Goal: Information Seeking & Learning: Learn about a topic

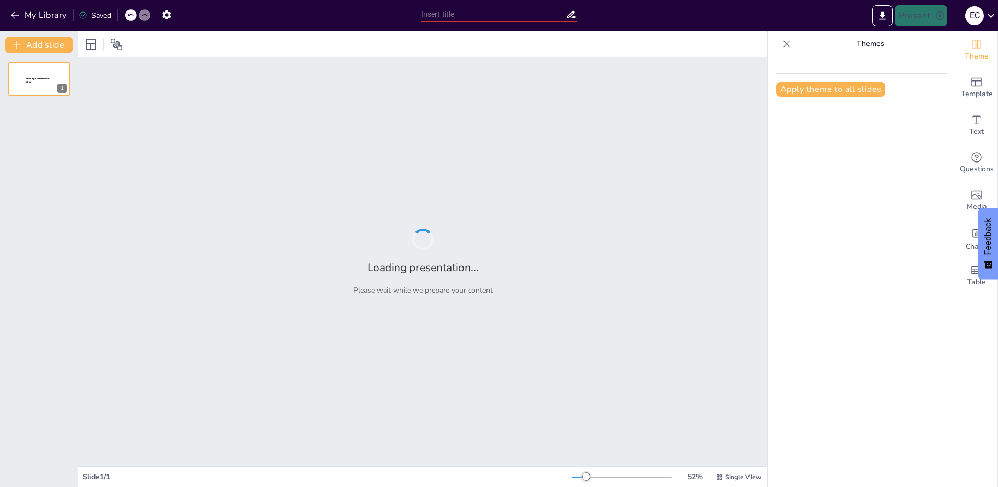
type input "Del Conflicto a la Solución: Estrategias de Mediación y Arbitraje"
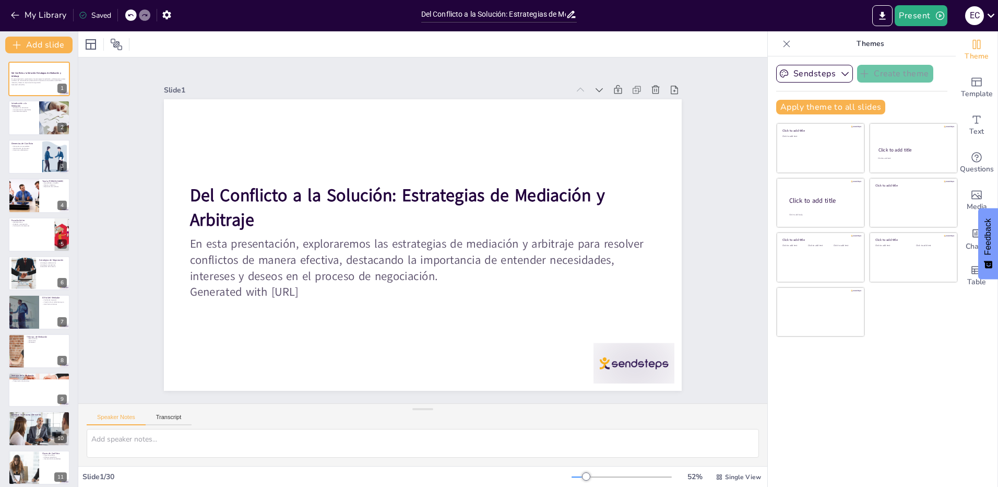
checkbox input "true"
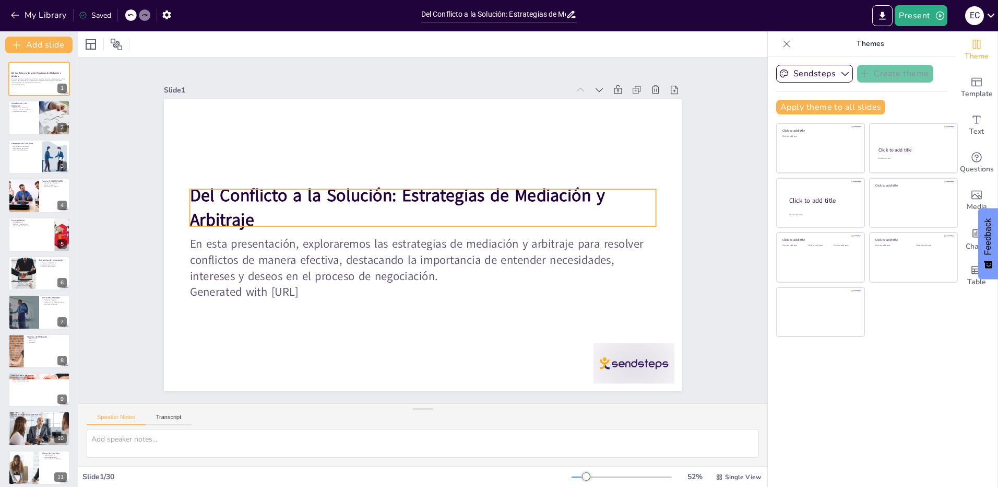
checkbox input "true"
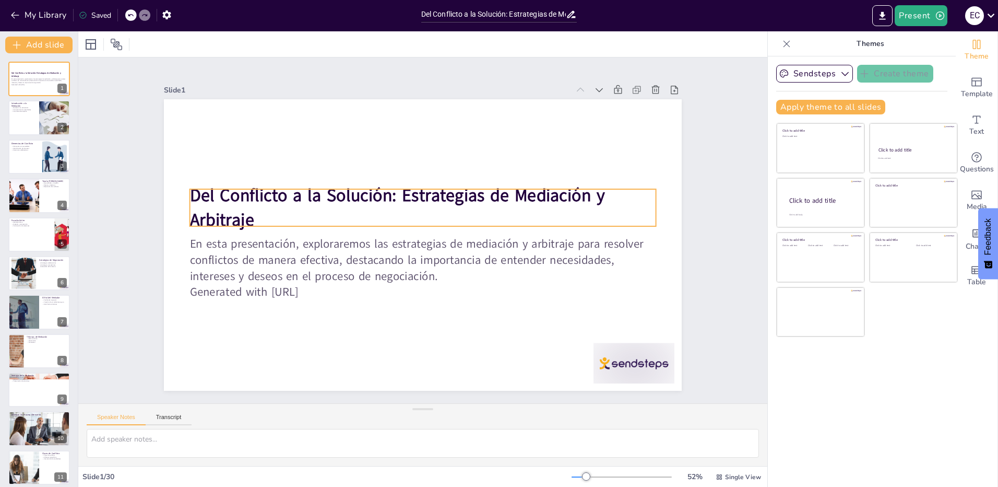
checkbox input "true"
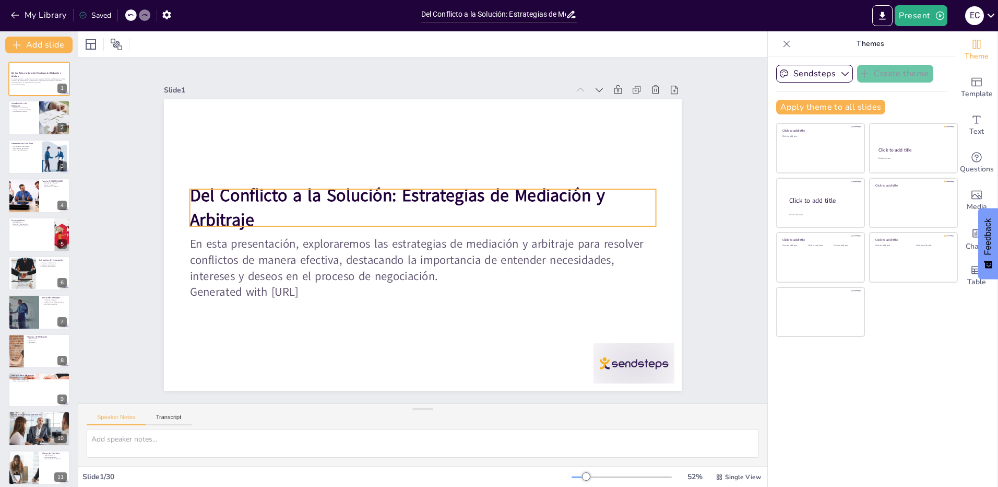
checkbox input "true"
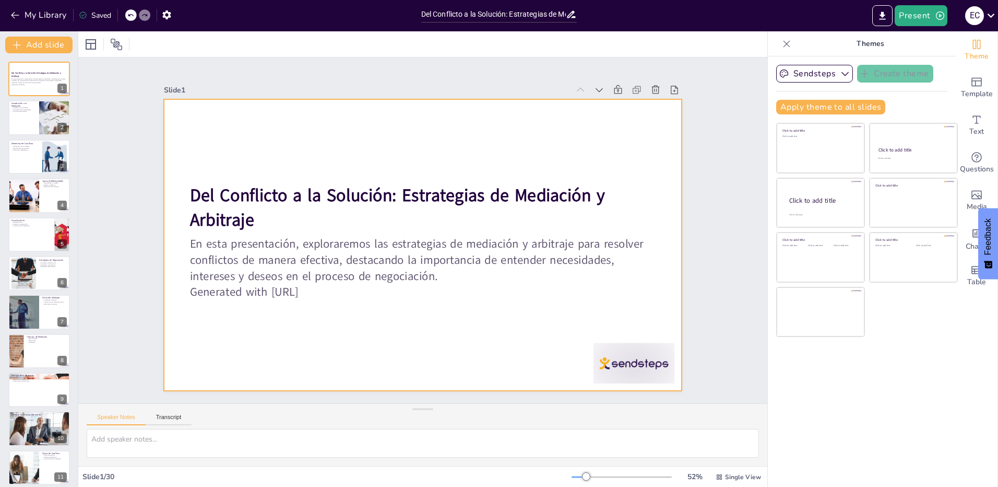
checkbox input "true"
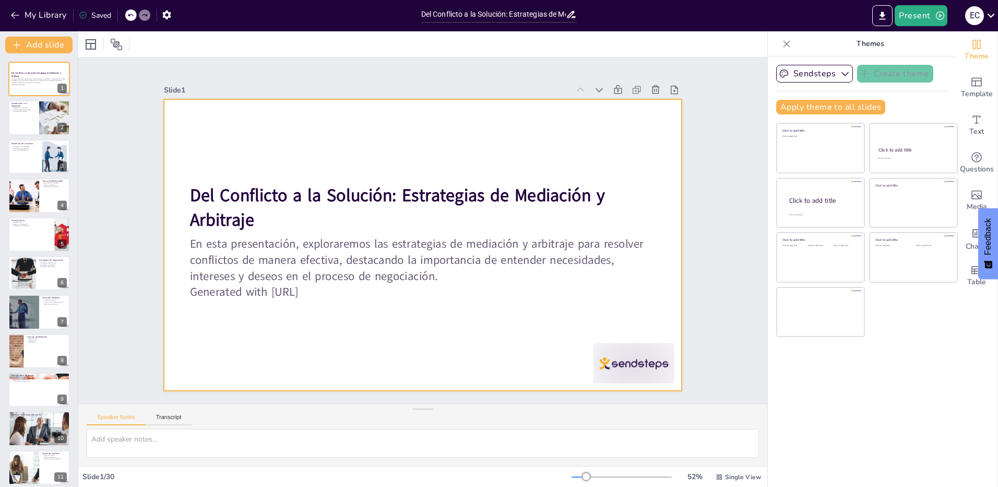
checkbox input "true"
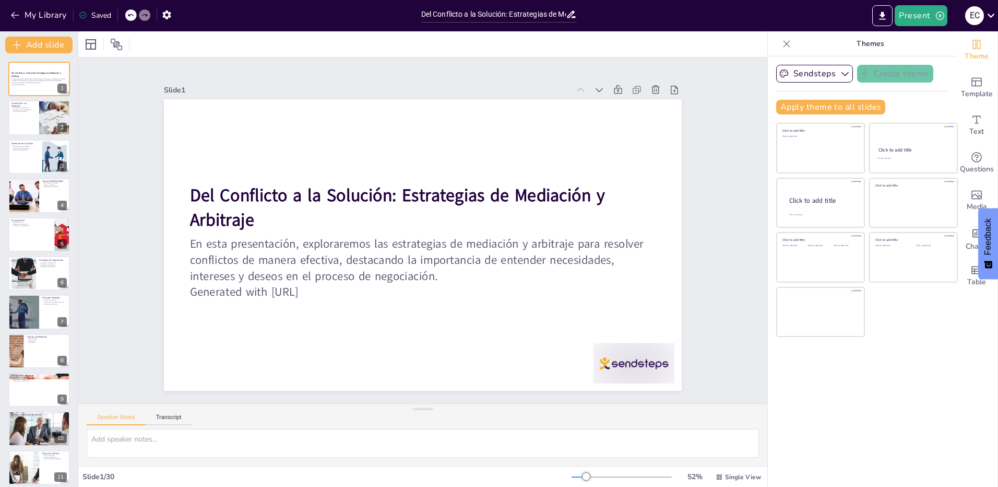
checkbox input "true"
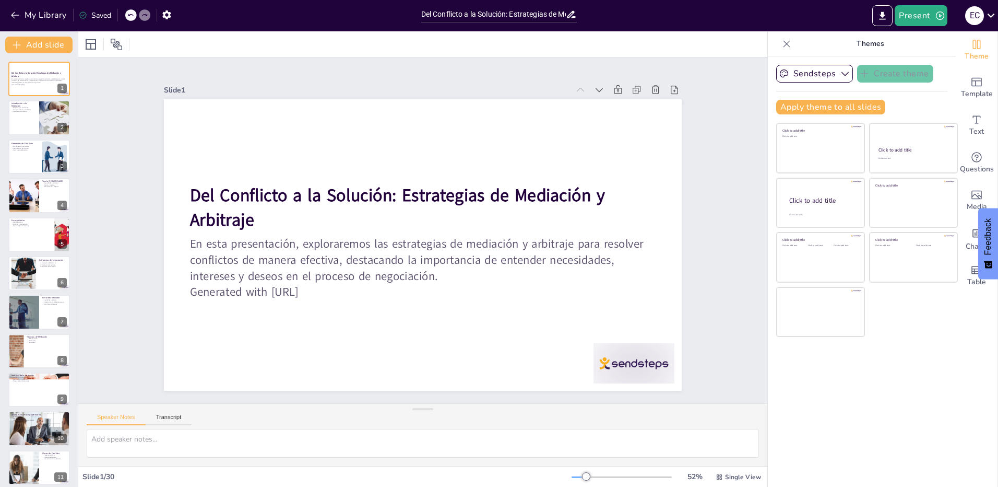
checkbox input "true"
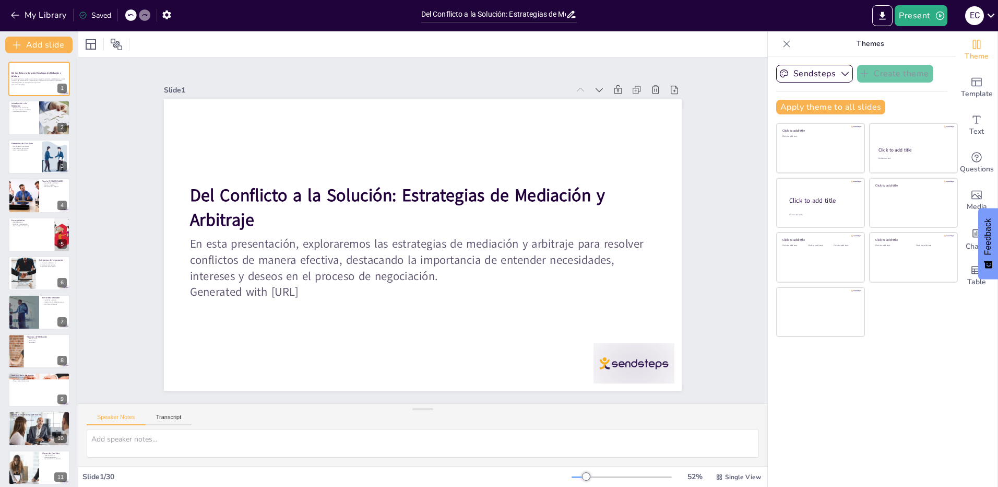
checkbox input "true"
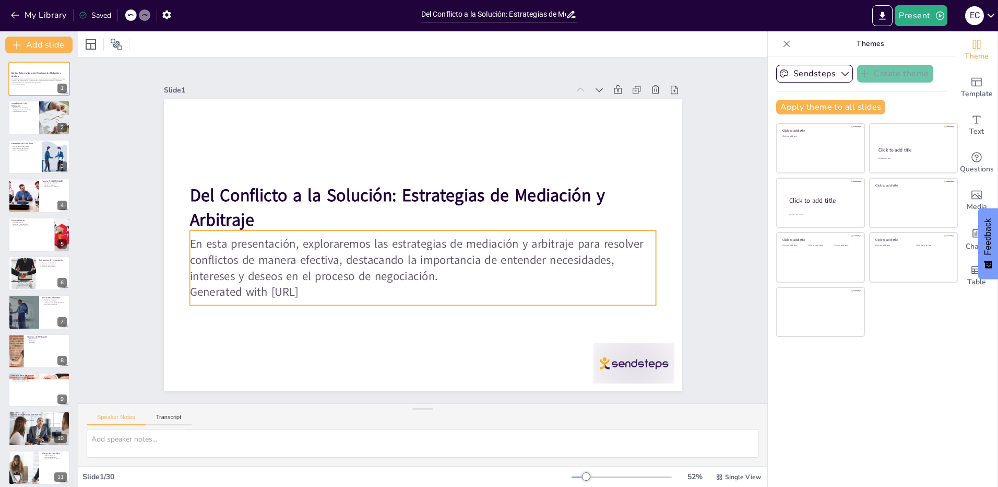
checkbox input "true"
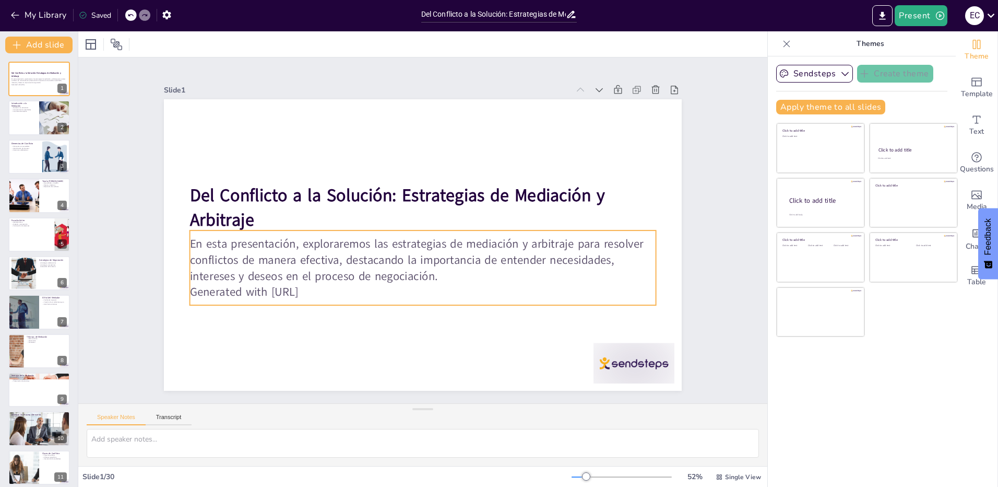
checkbox input "true"
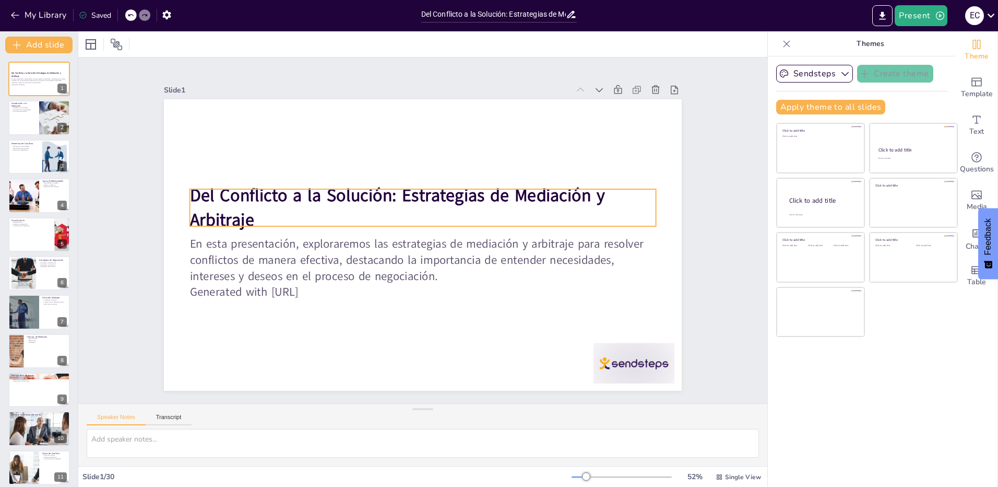
checkbox input "true"
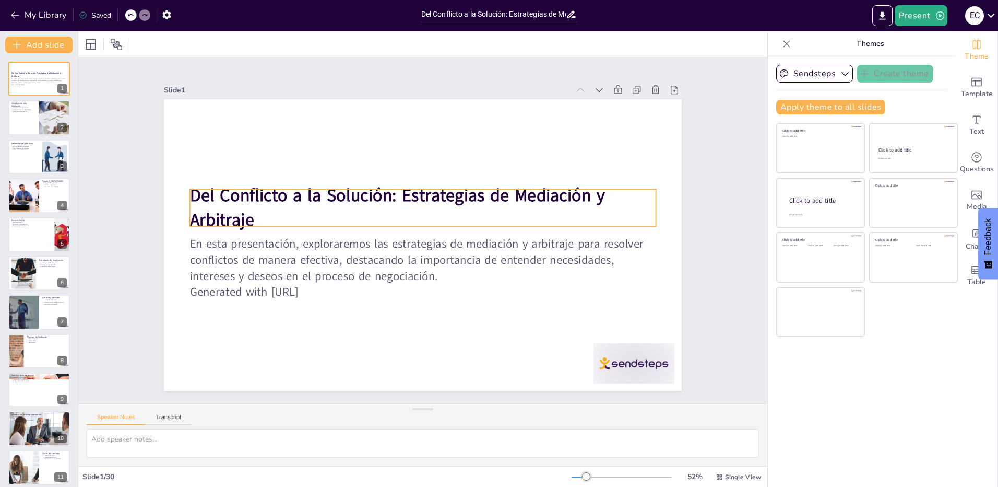
checkbox input "true"
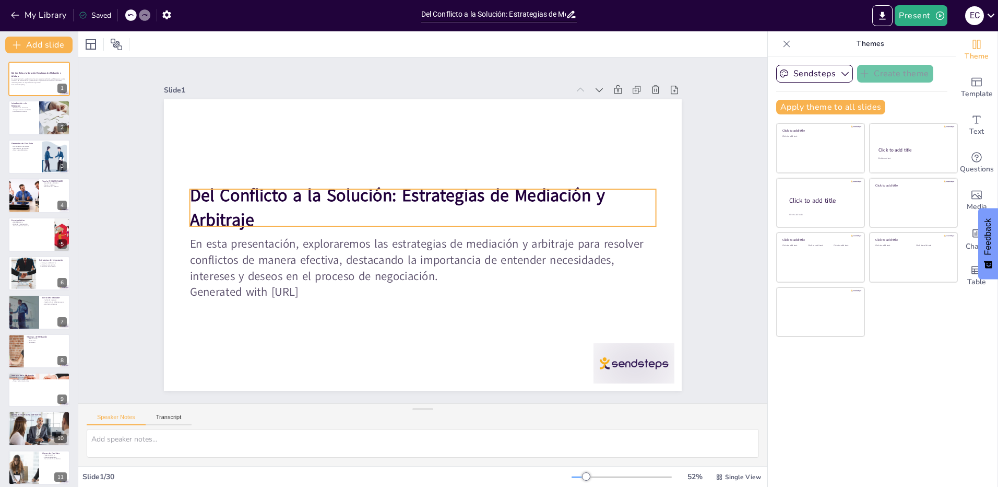
checkbox input "true"
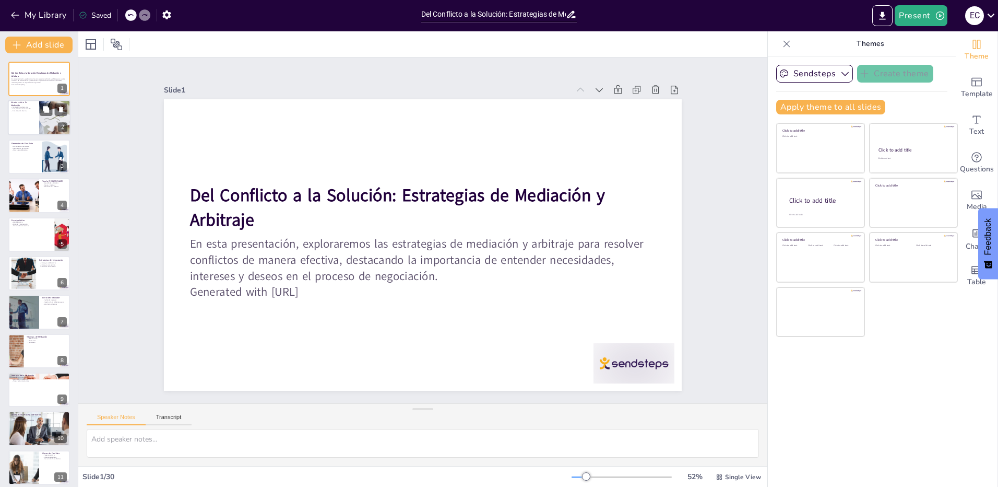
checkbox input "true"
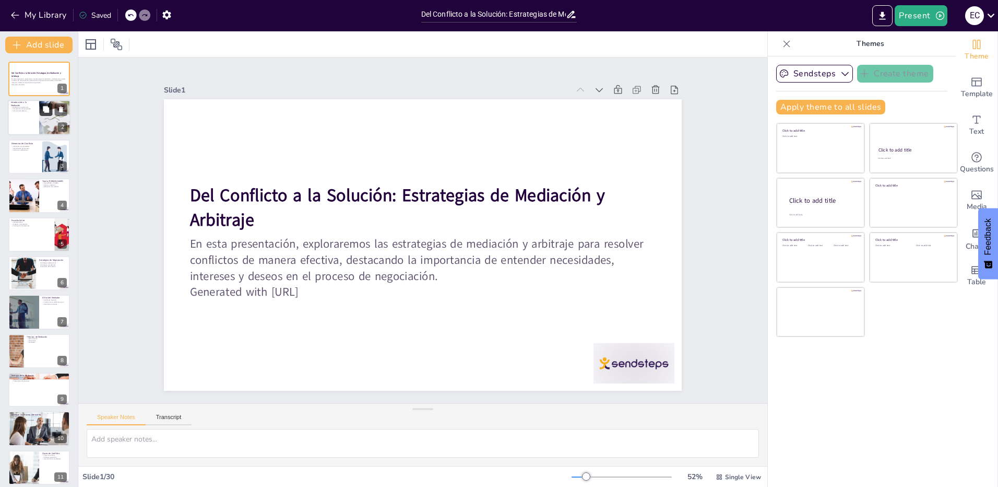
checkbox input "true"
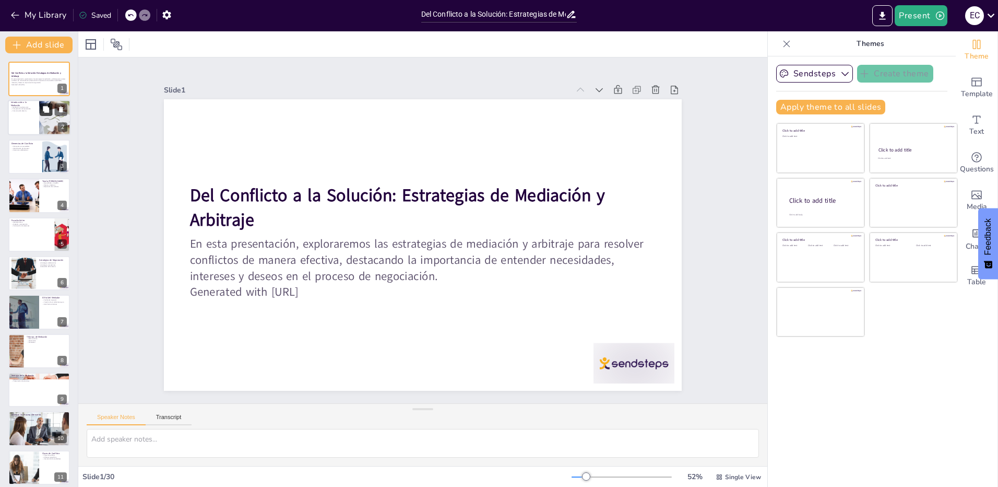
click at [41, 115] on button at bounding box center [46, 109] width 13 height 13
type textarea "La mediación no adversarial permite que las partes trabajen juntas hacia una so…"
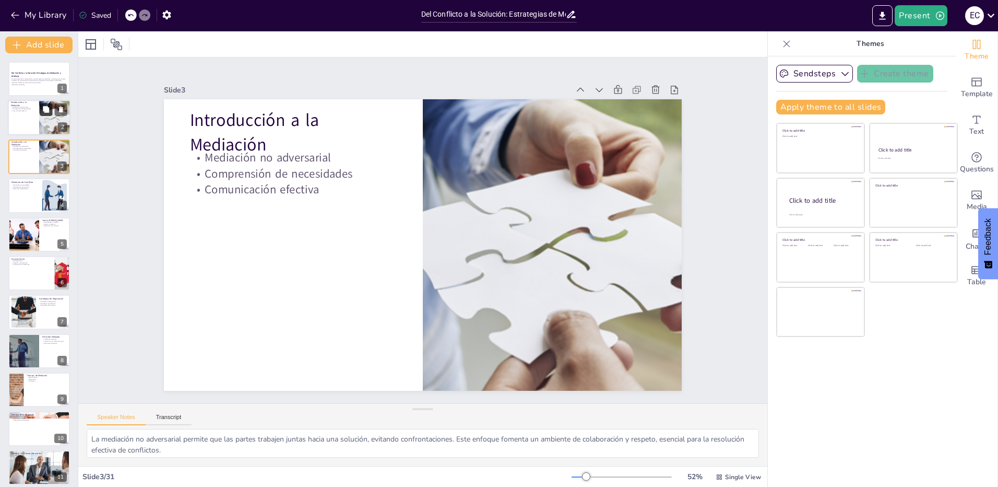
checkbox input "true"
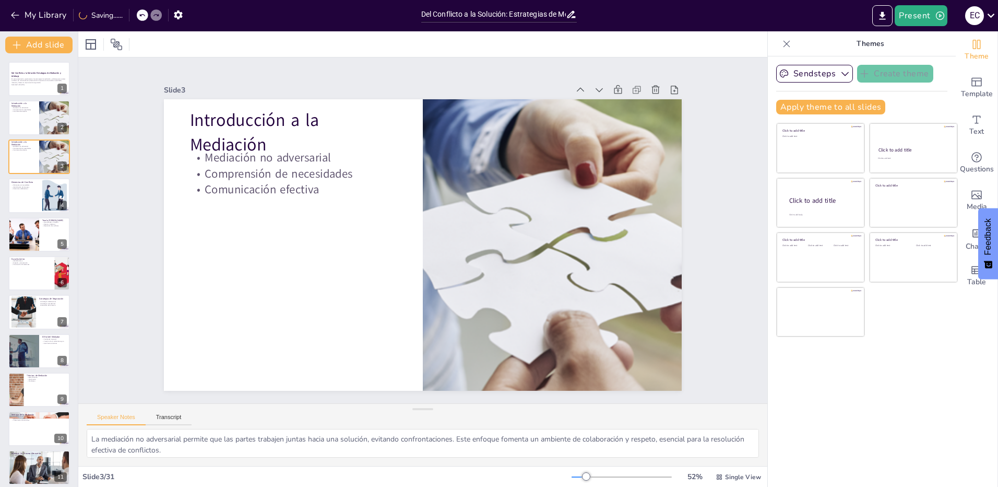
checkbox input "true"
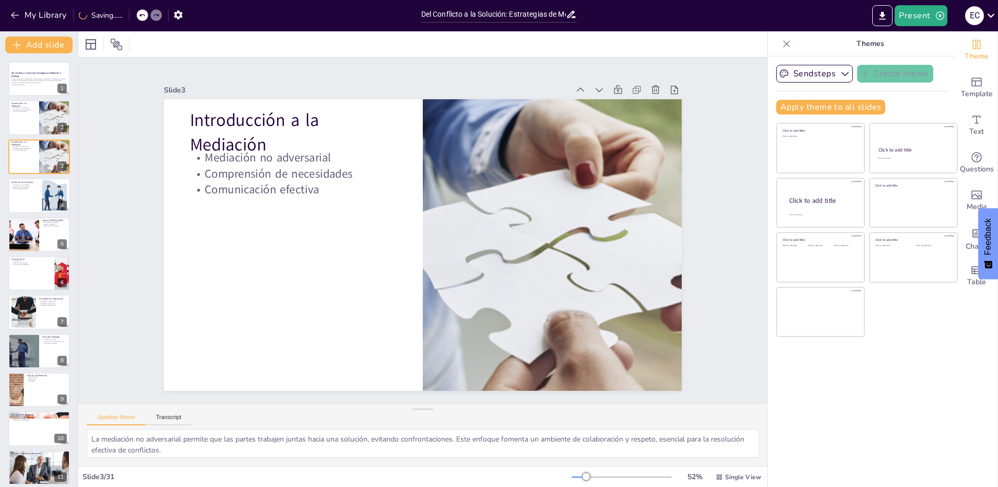
checkbox input "true"
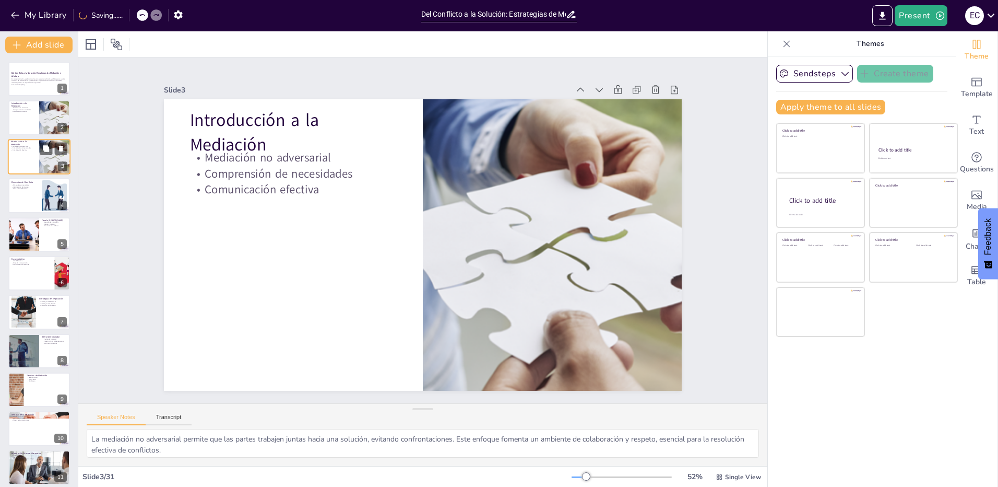
checkbox input "true"
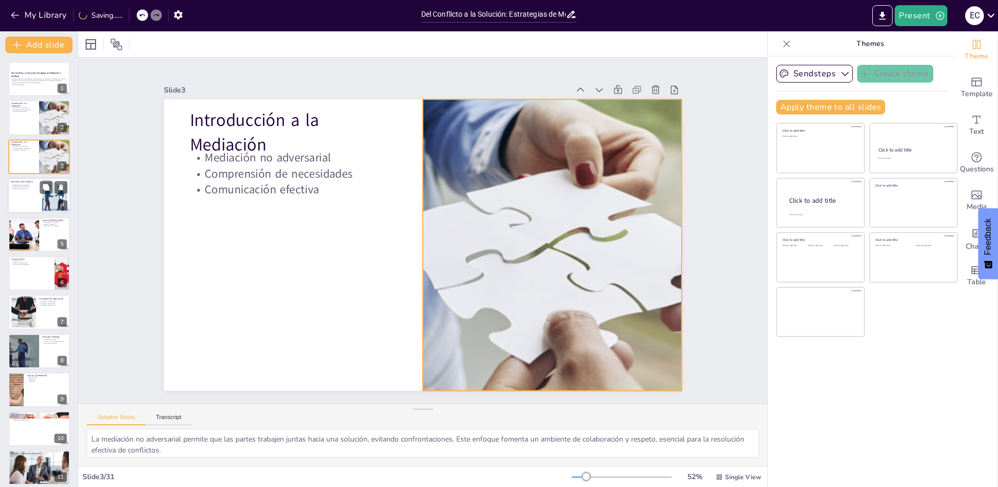
checkbox input "true"
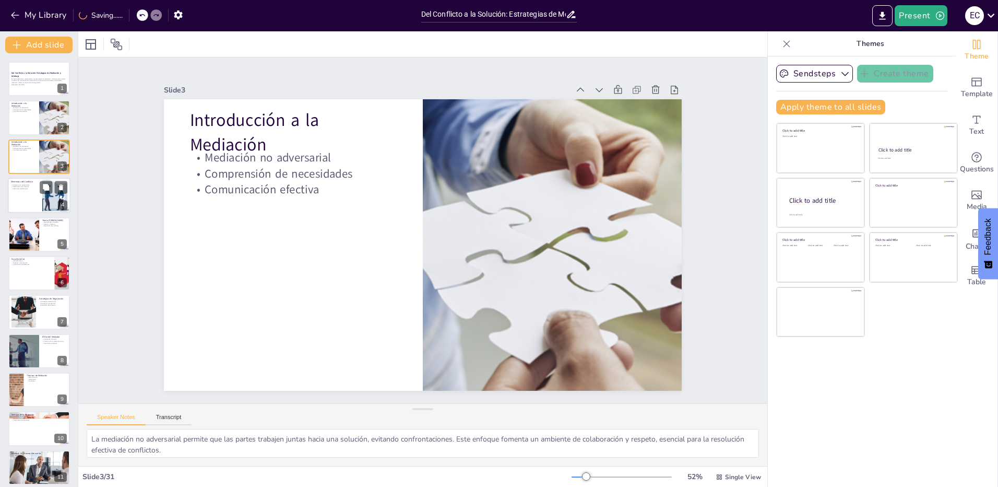
checkbox input "true"
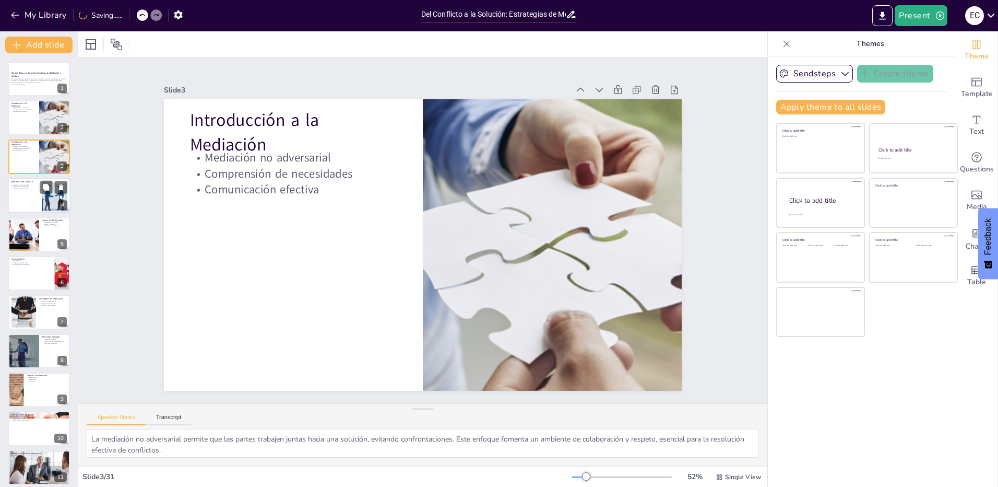
checkbox input "true"
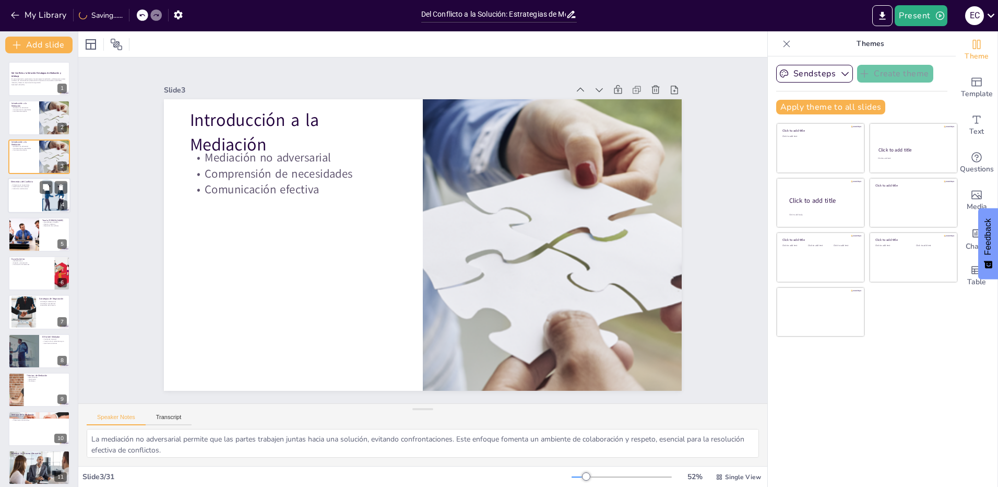
checkbox input "true"
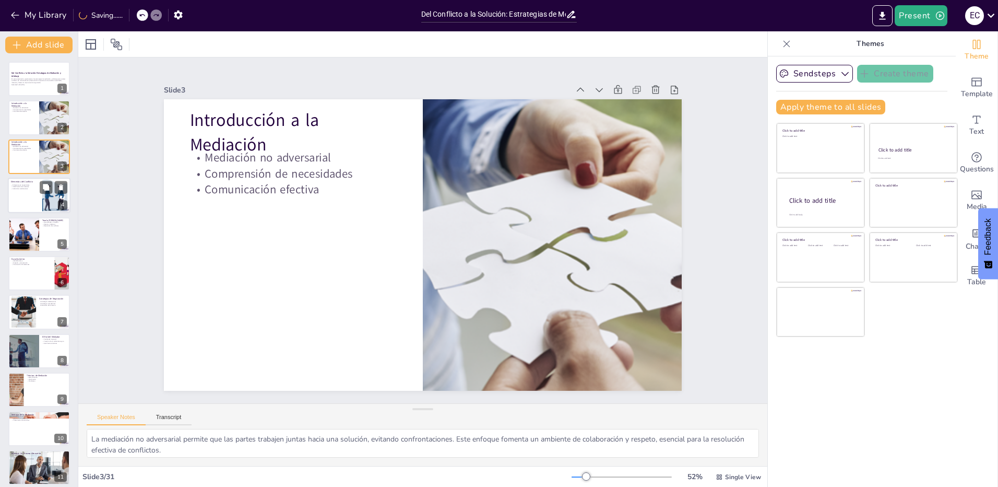
checkbox input "true"
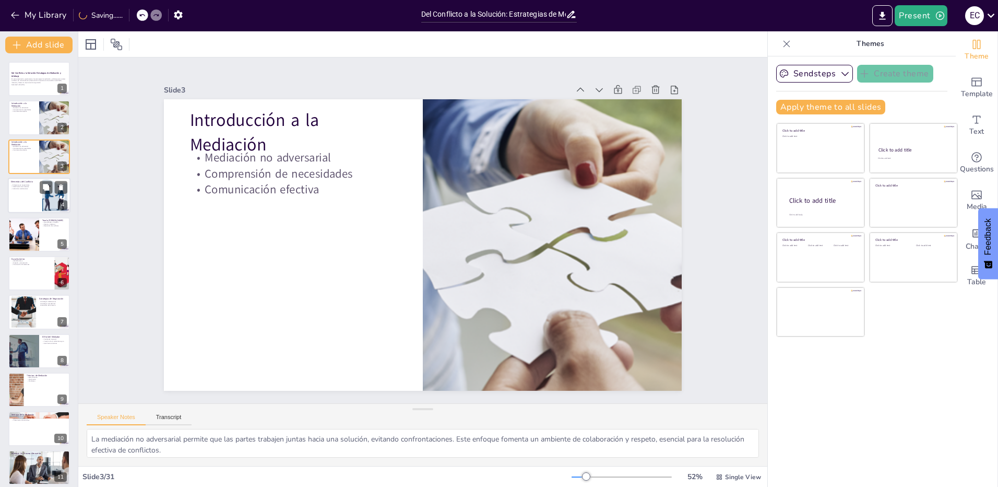
click at [38, 189] on p "Soluciones colaborativas" at bounding box center [25, 189] width 28 height 2
type textarea "Las diferencias en necesidades son una de las principales causas de conflicto. …"
checkbox input "true"
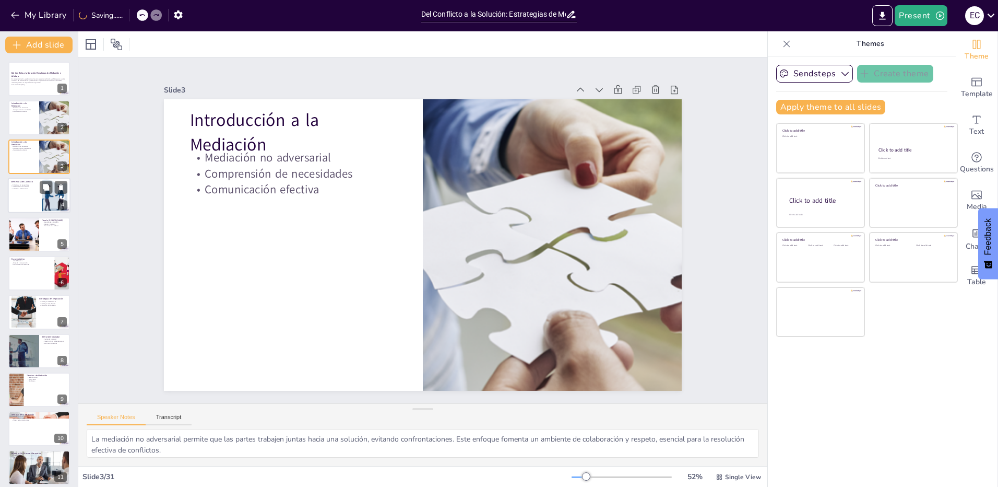
checkbox input "true"
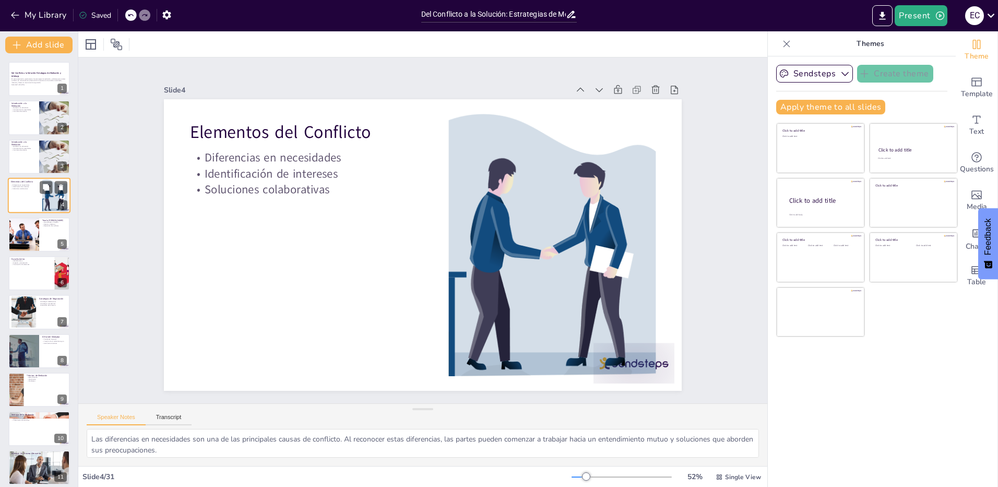
checkbox input "true"
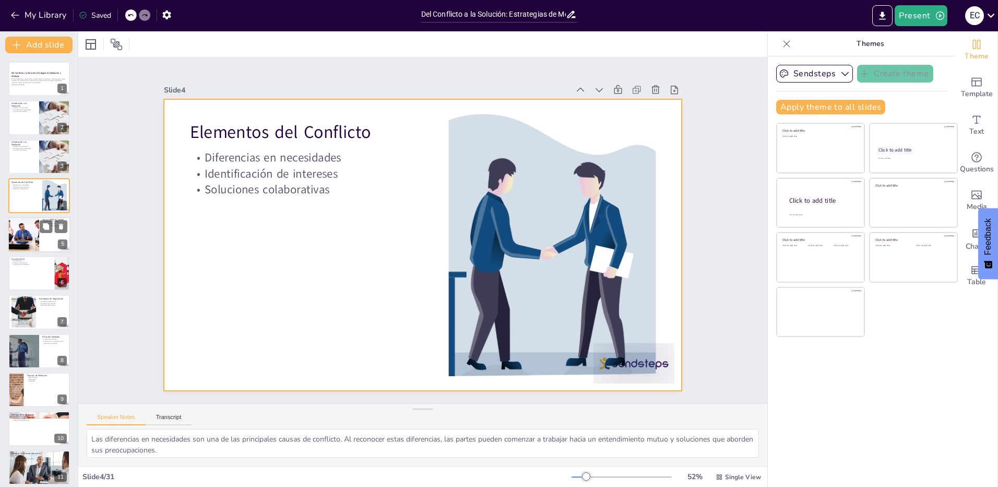
checkbox input "true"
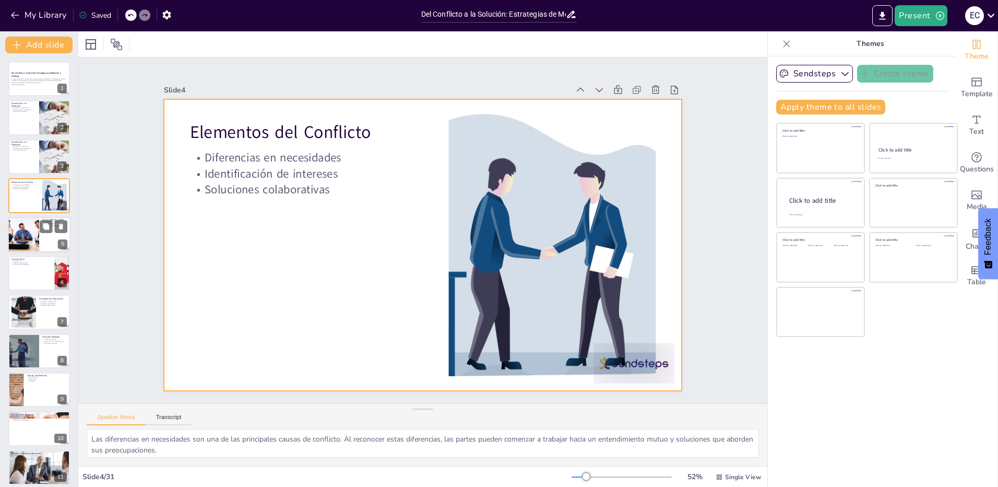
checkbox input "true"
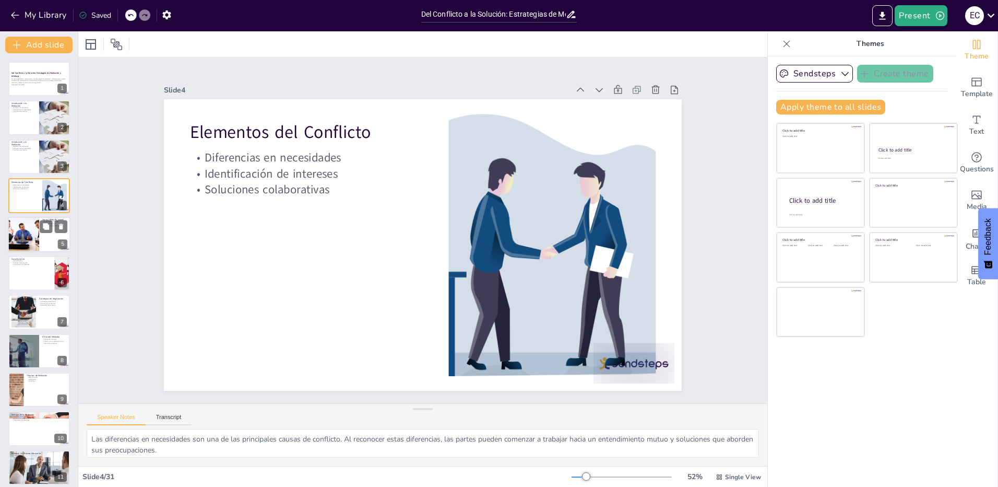
click at [36, 233] on div at bounding box center [23, 234] width 53 height 35
type textarea "Las necesidades e intereses son los pilares de la teoría NIDO. Al comprender qu…"
checkbox input "true"
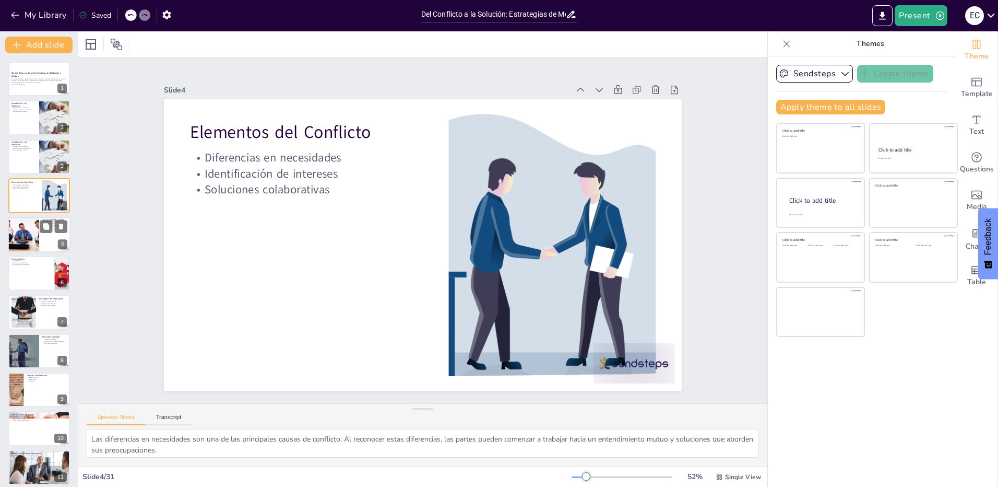
checkbox input "true"
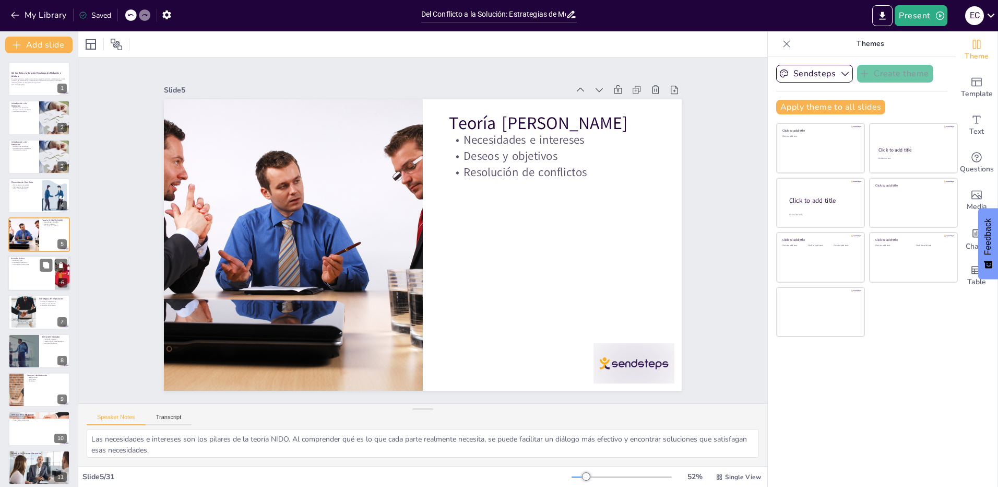
checkbox input "true"
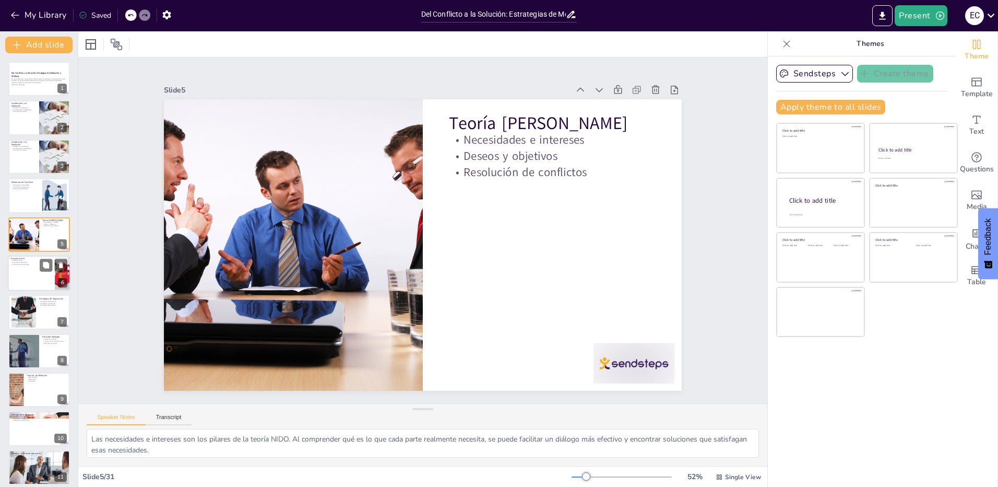
checkbox input "true"
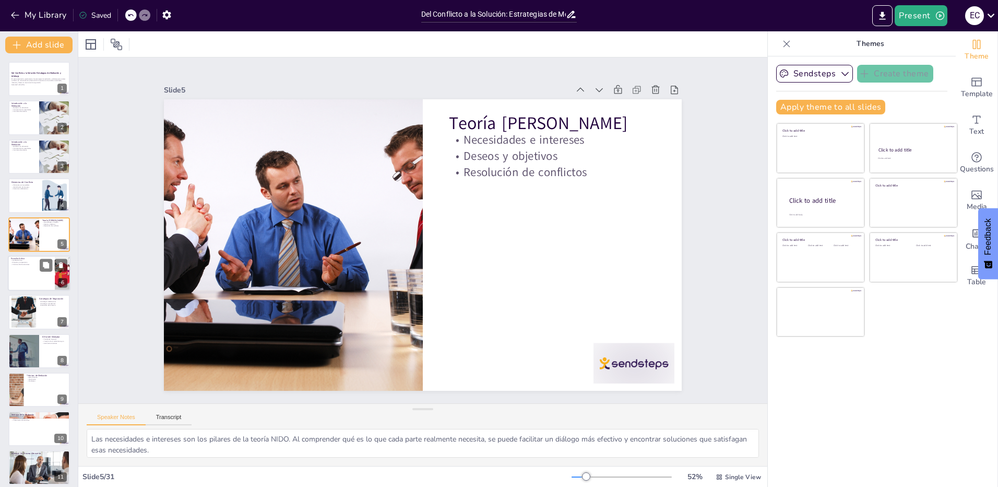
click at [40, 276] on div at bounding box center [39, 272] width 63 height 35
type textarea "La escucha activa es una habilidad esencial en la mediación, ya que permite a l…"
checkbox input "true"
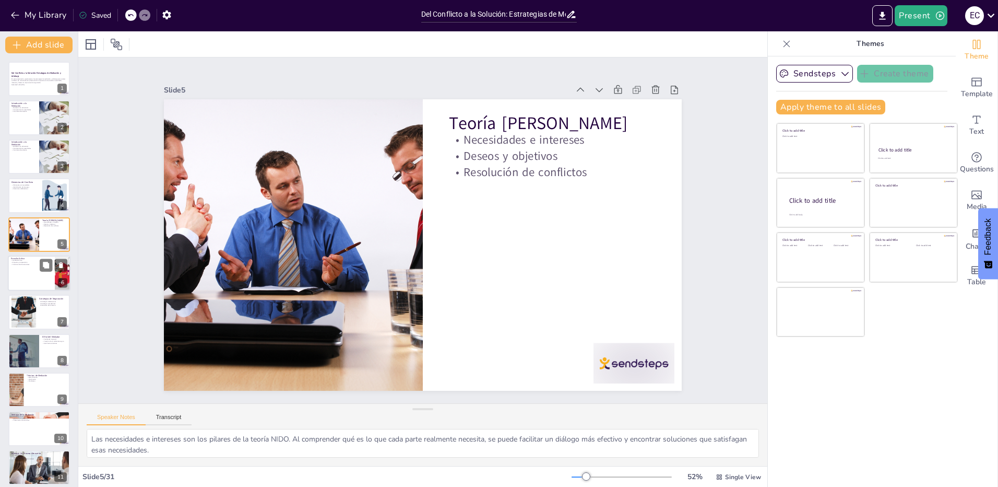
checkbox input "true"
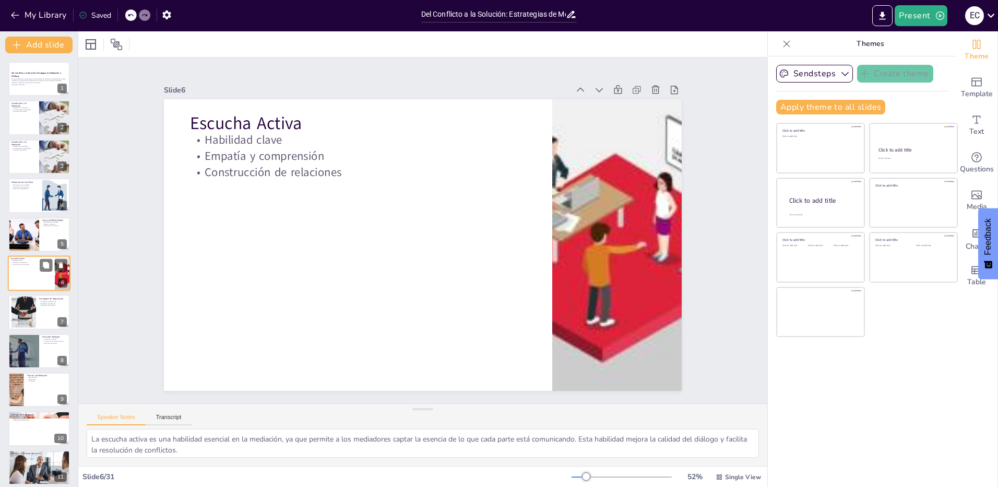
scroll to position [3, 0]
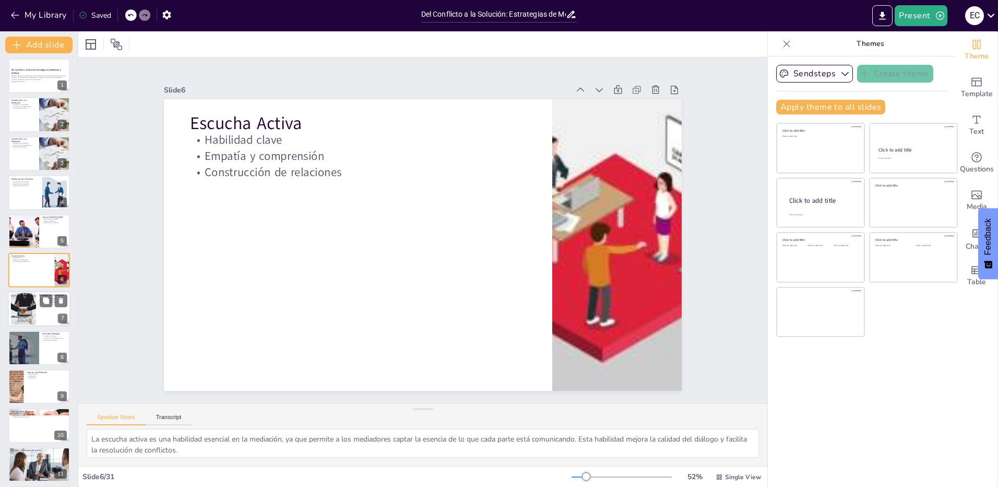
checkbox input "true"
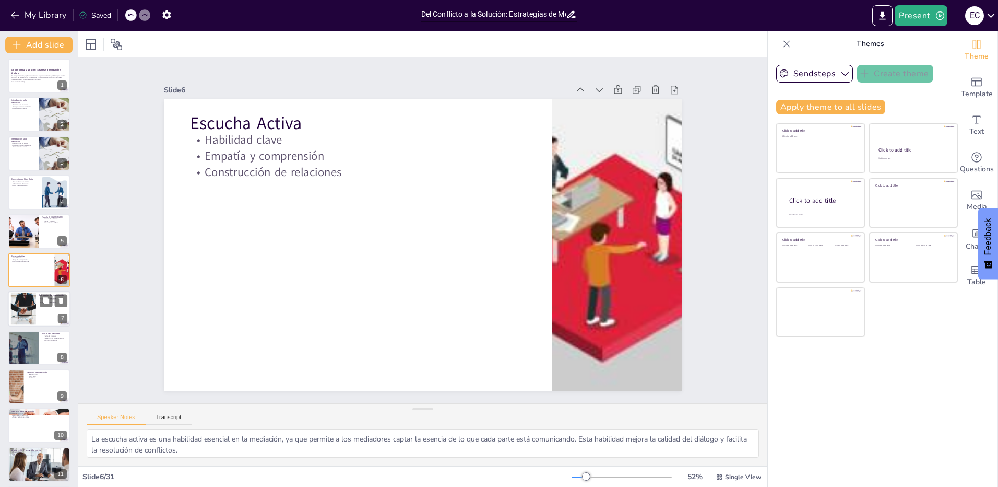
checkbox input "true"
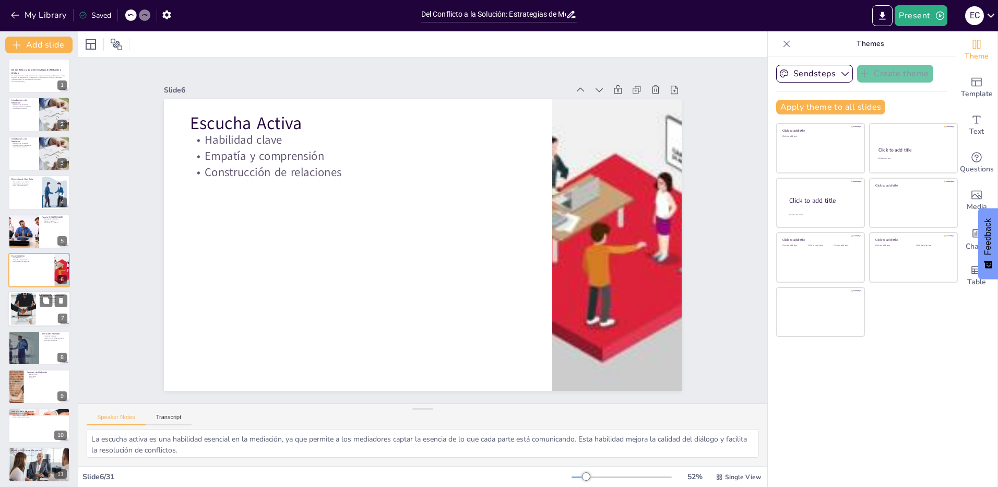
click at [44, 313] on div at bounding box center [39, 308] width 63 height 35
type textarea "Las estrategias colaborativas son altamente efectivas en la mediación, ya que b…"
checkbox input "true"
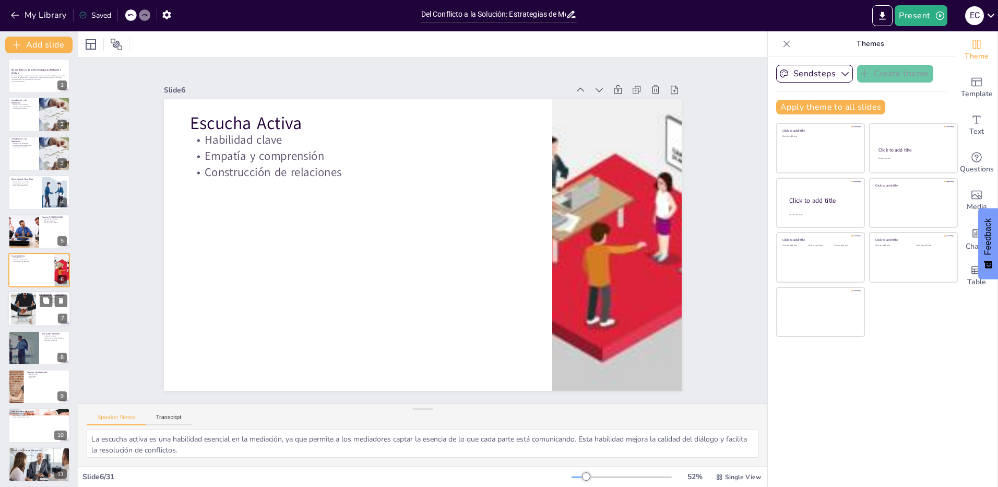
checkbox input "true"
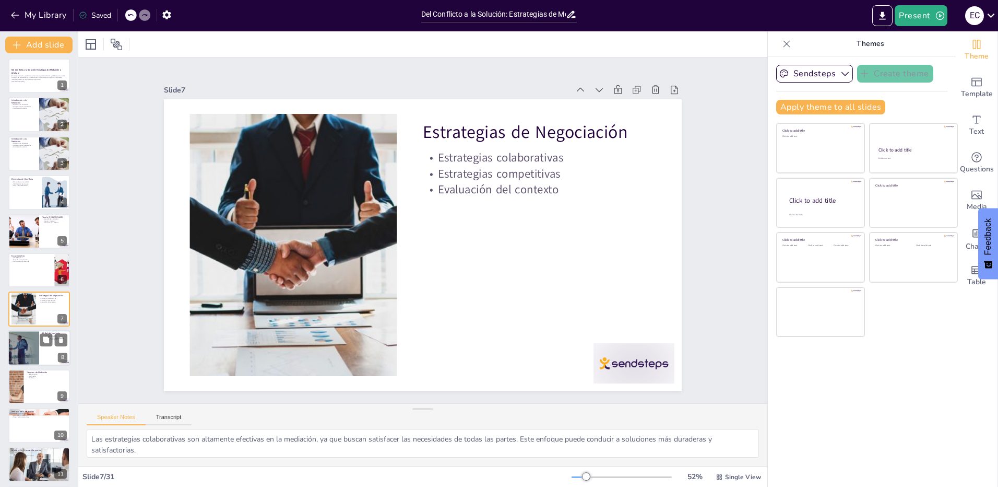
scroll to position [42, 0]
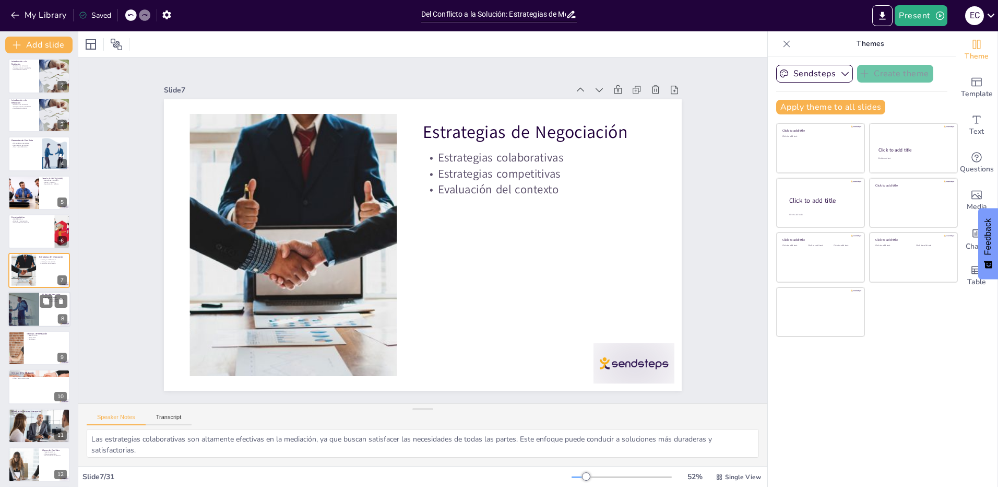
checkbox input "true"
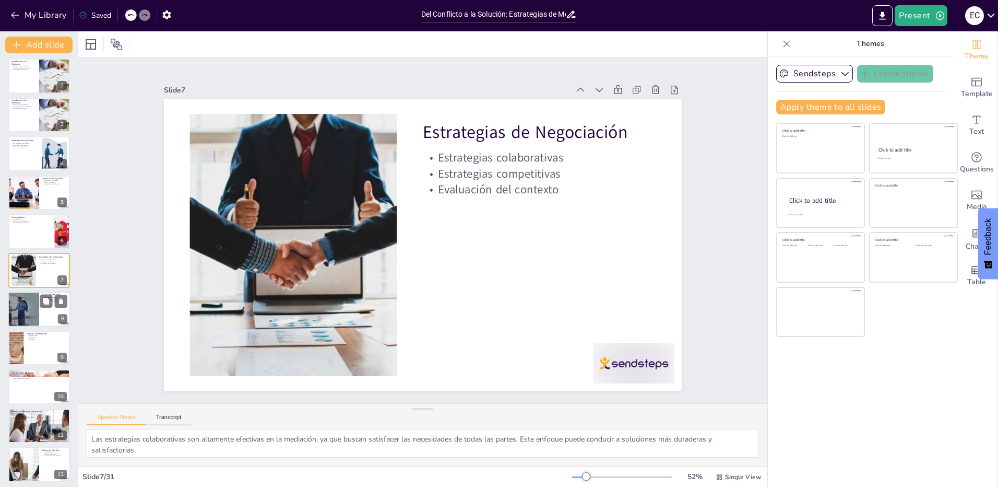
click at [34, 312] on div at bounding box center [23, 308] width 75 height 35
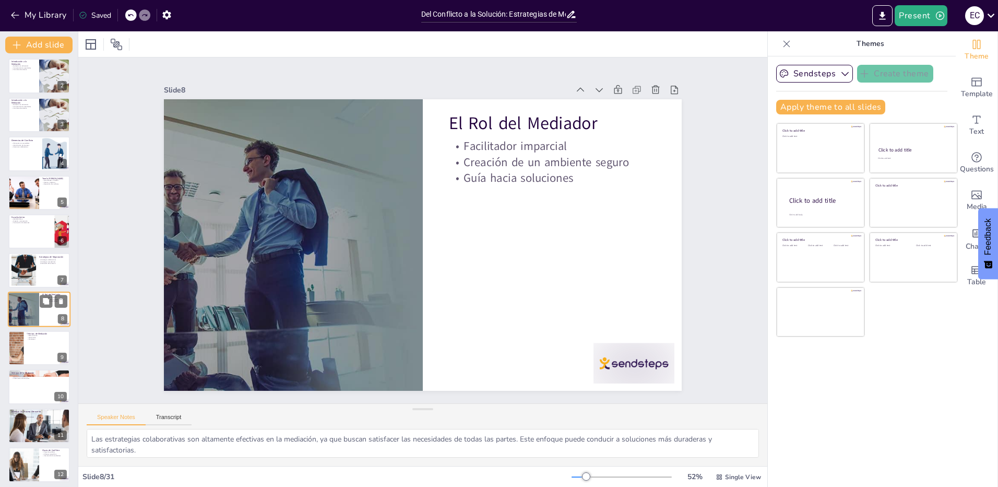
type textarea "El mediador actúa como un facilitador imparcial, lo que es esencial para el éxi…"
checkbox input "true"
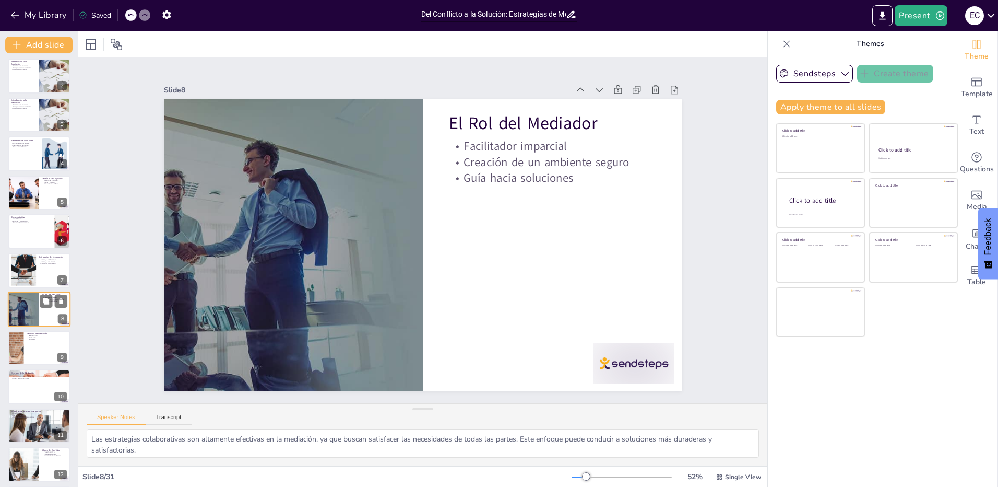
checkbox input "true"
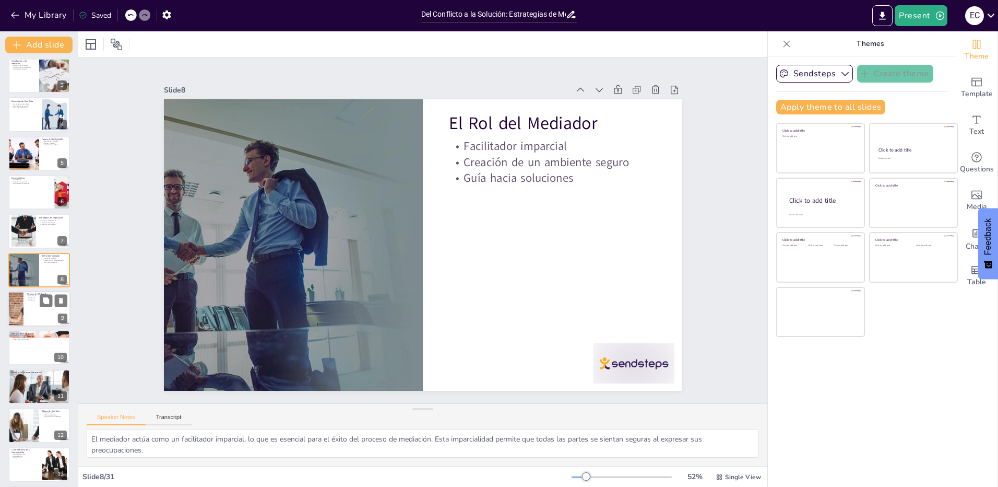
checkbox input "true"
click at [23, 351] on div at bounding box center [39, 347] width 63 height 35
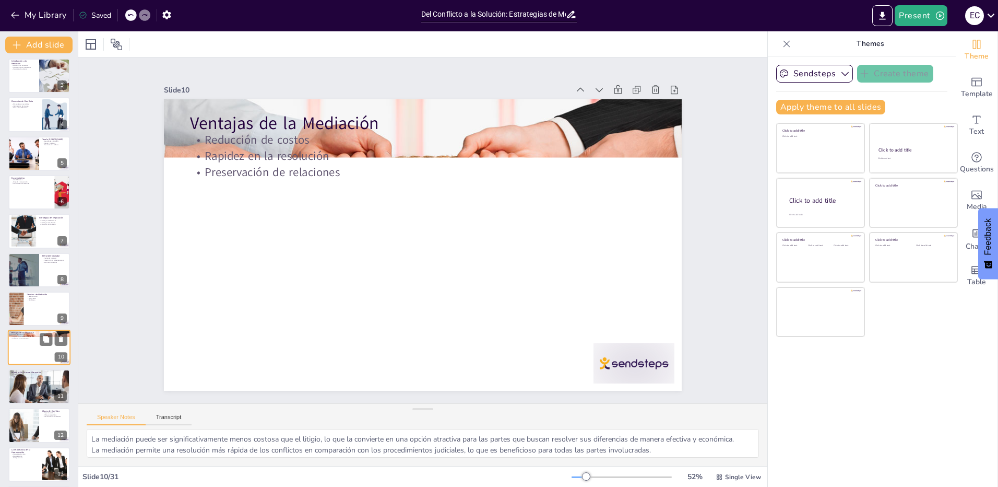
scroll to position [159, 0]
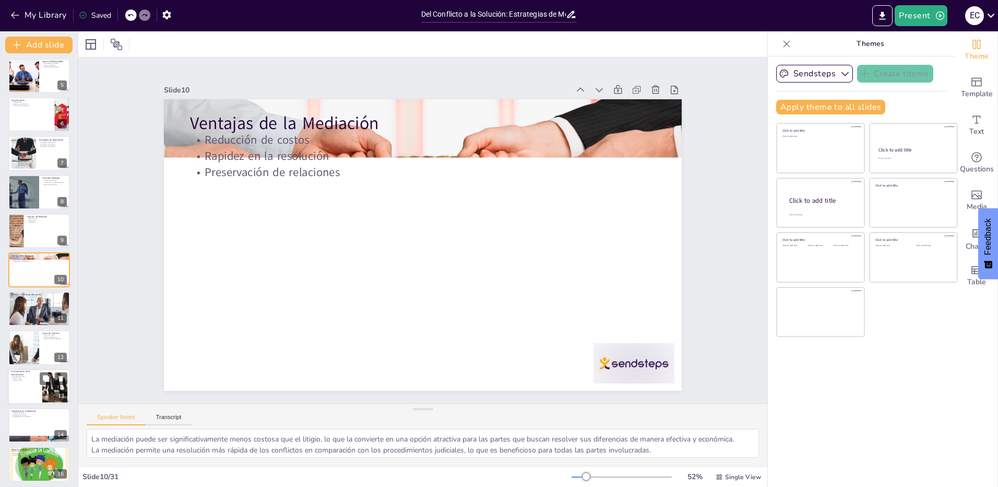
click at [24, 387] on div at bounding box center [39, 386] width 63 height 35
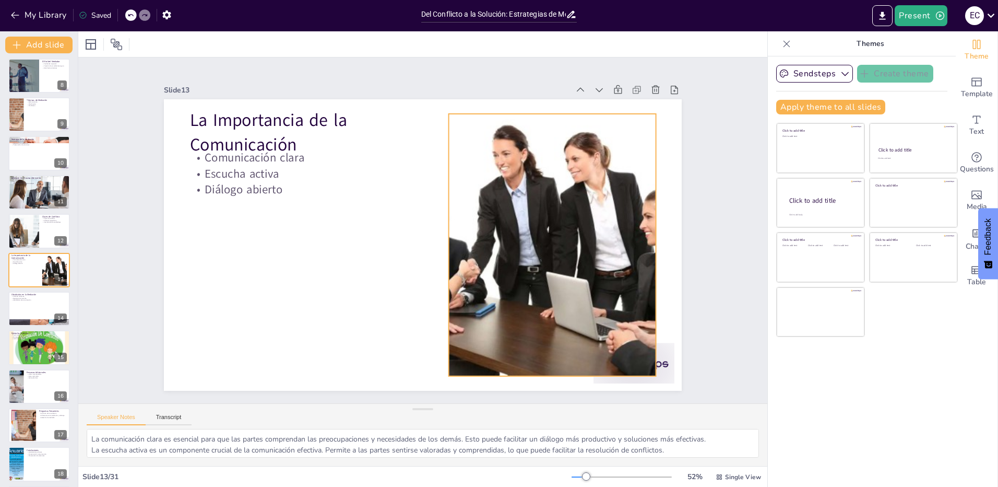
click at [571, 250] on div at bounding box center [547, 271] width 440 height 338
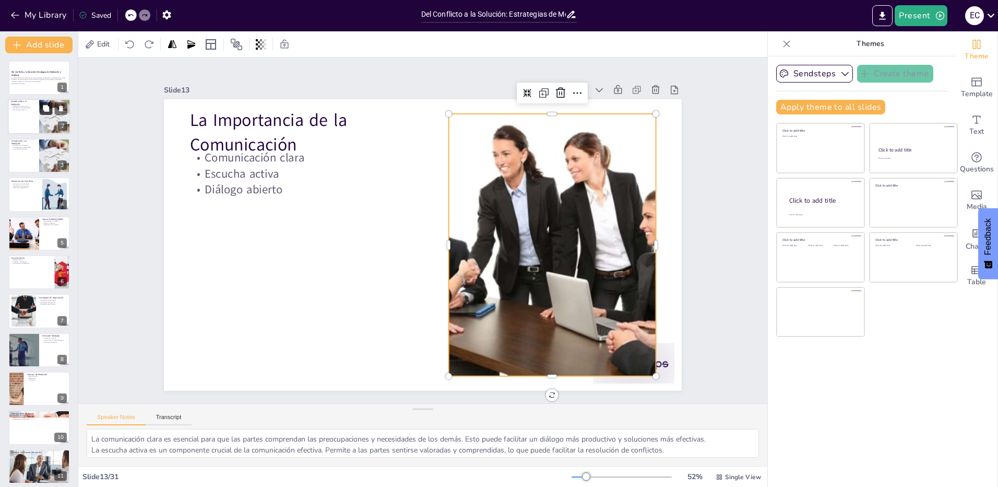
scroll to position [0, 0]
click at [32, 76] on p "Del Conflicto a la Solución: Estrategias de Mediación y Arbitraje" at bounding box center [39, 75] width 56 height 6
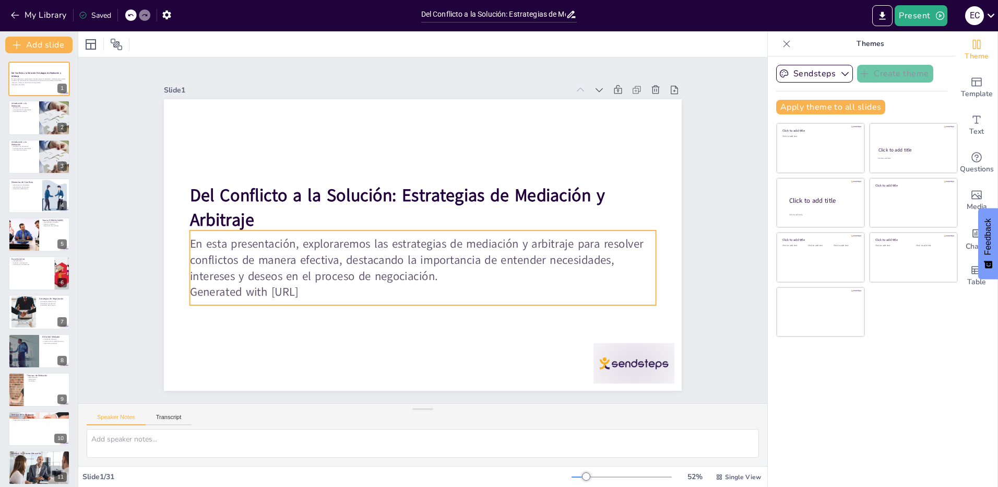
click at [343, 289] on p "Generated with [URL]" at bounding box center [404, 288] width 448 height 159
click at [343, 289] on p "Generated with [URL]" at bounding box center [416, 291] width 465 height 65
drag, startPoint x: 343, startPoint y: 290, endPoint x: 189, endPoint y: 234, distance: 163.1
click at [189, 234] on div "En esta presentación, exploraremos las estrategias de mediación y arbitraje par…" at bounding box center [419, 267] width 470 height 113
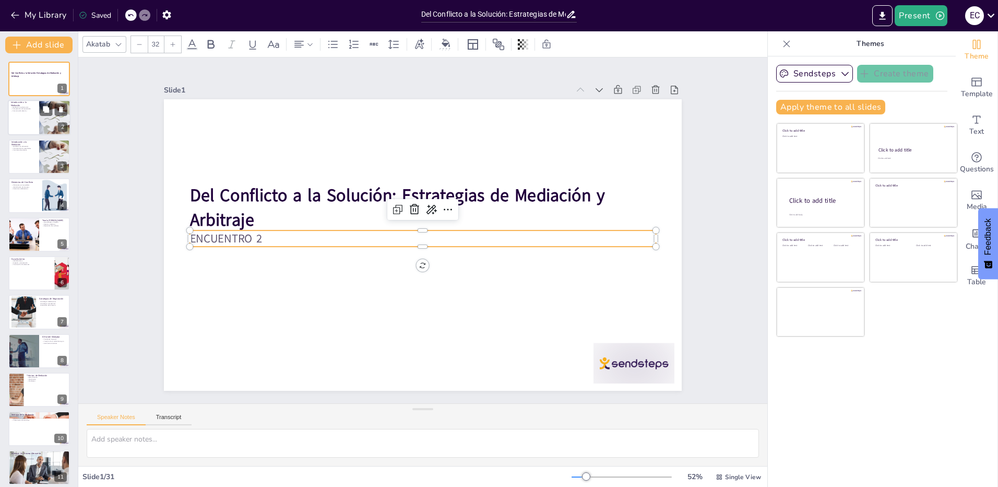
click at [23, 112] on div at bounding box center [39, 117] width 63 height 35
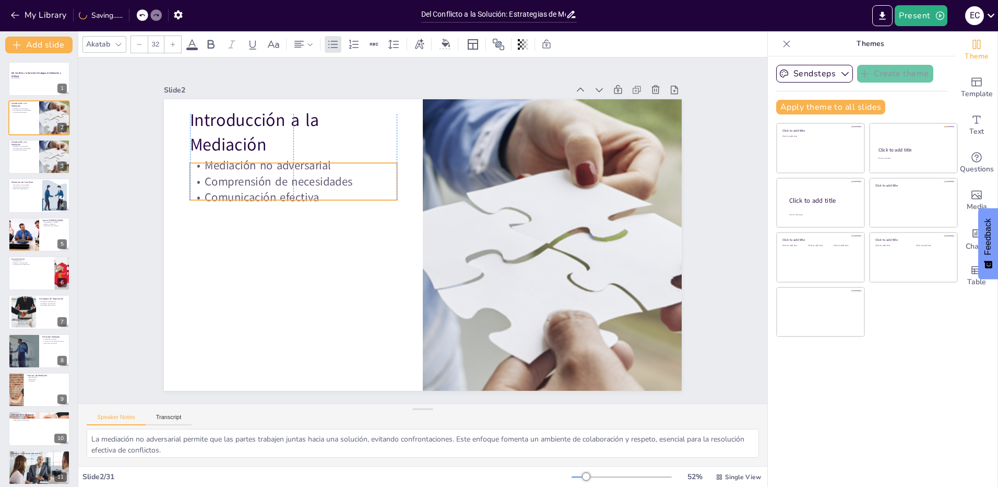
drag, startPoint x: 278, startPoint y: 181, endPoint x: 277, endPoint y: 188, distance: 7.9
click at [277, 188] on p "Comunicación efectiva" at bounding box center [298, 184] width 208 height 38
click at [175, 45] on div at bounding box center [172, 44] width 17 height 17
click at [175, 45] on icon at bounding box center [173, 44] width 6 height 6
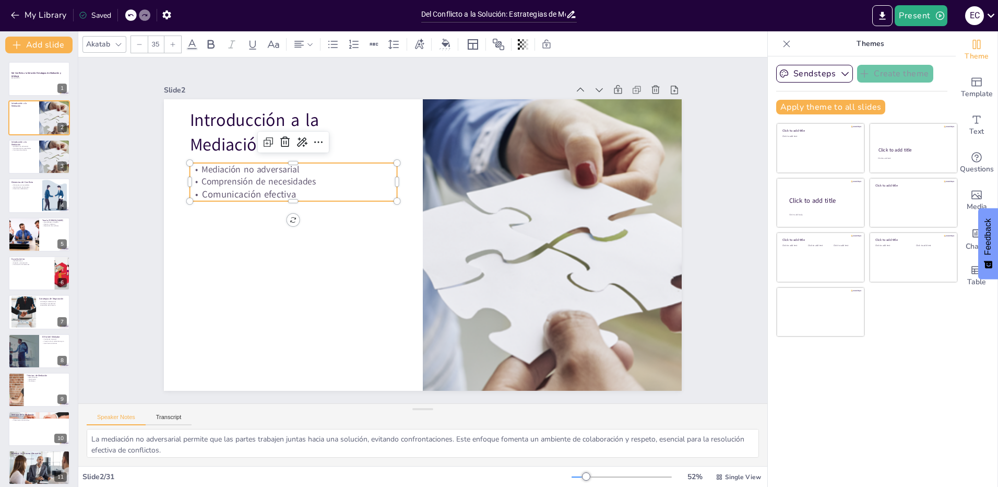
click at [175, 45] on icon at bounding box center [173, 44] width 6 height 6
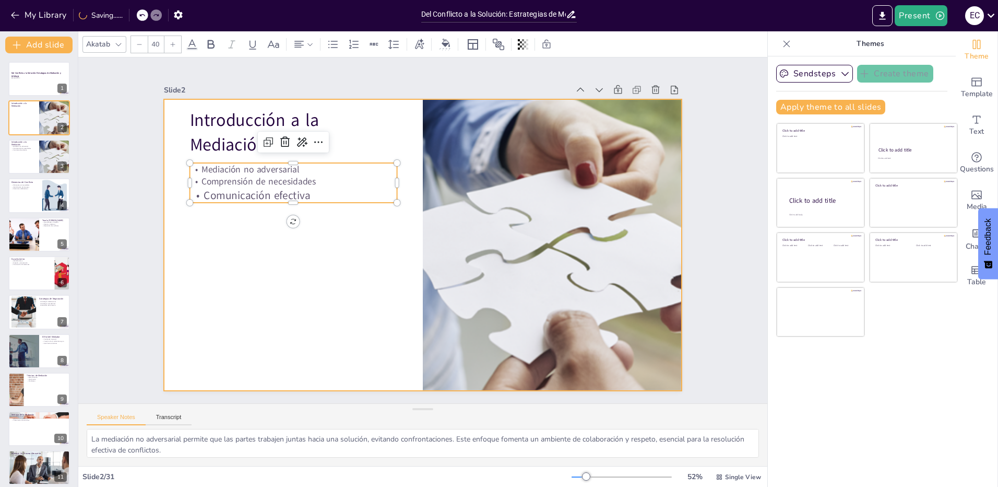
click at [244, 260] on div at bounding box center [419, 244] width 567 height 393
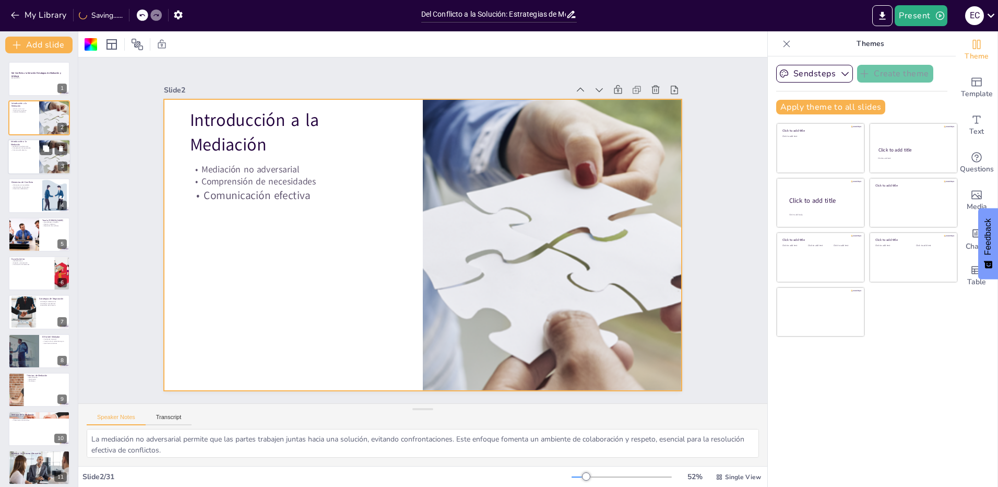
click at [32, 159] on div at bounding box center [39, 156] width 63 height 35
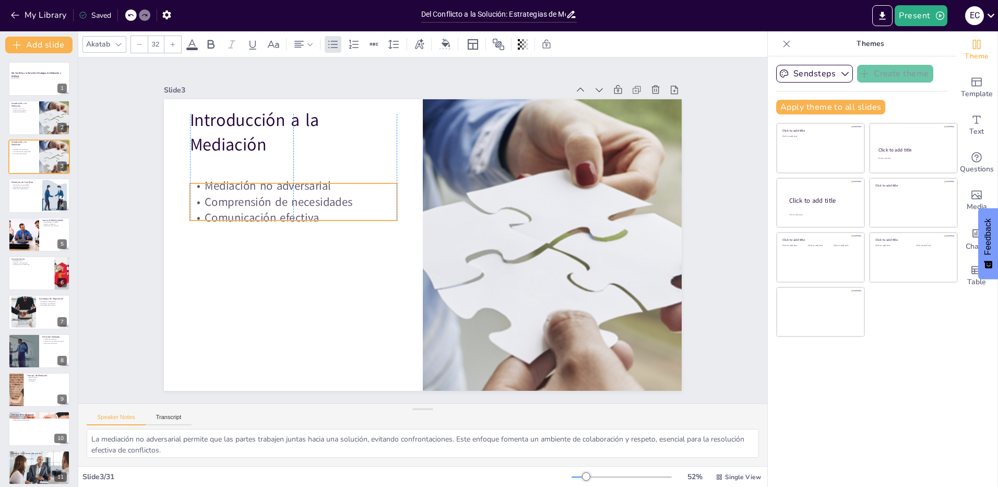
drag, startPoint x: 234, startPoint y: 173, endPoint x: 234, endPoint y: 201, distance: 28.2
click at [234, 201] on p "Comprensión de necesidades" at bounding box center [297, 189] width 208 height 38
click at [43, 200] on div at bounding box center [54, 196] width 51 height 32
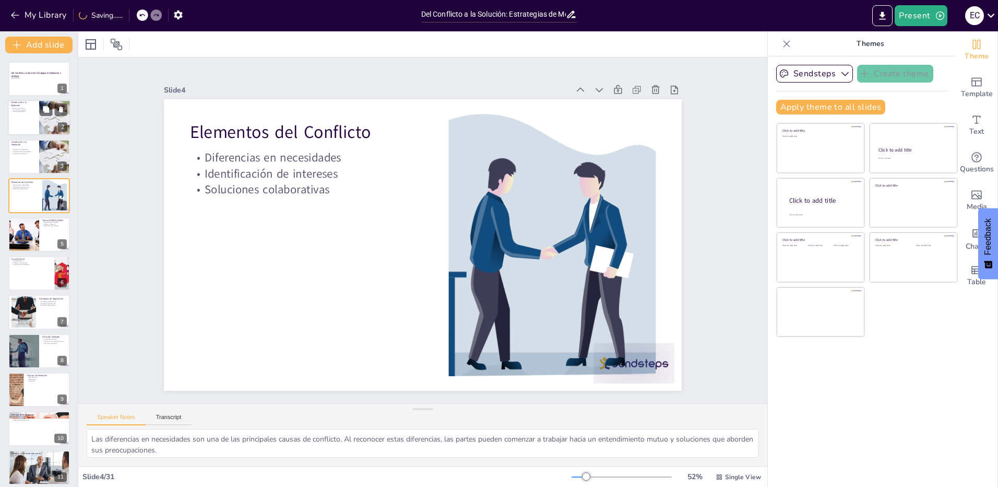
click at [26, 118] on div at bounding box center [39, 117] width 63 height 35
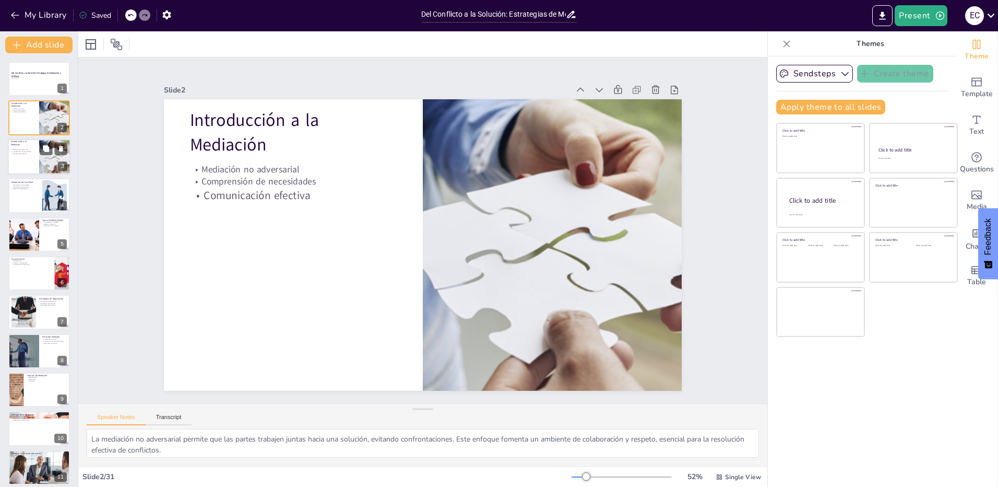
click at [27, 160] on div at bounding box center [39, 156] width 63 height 35
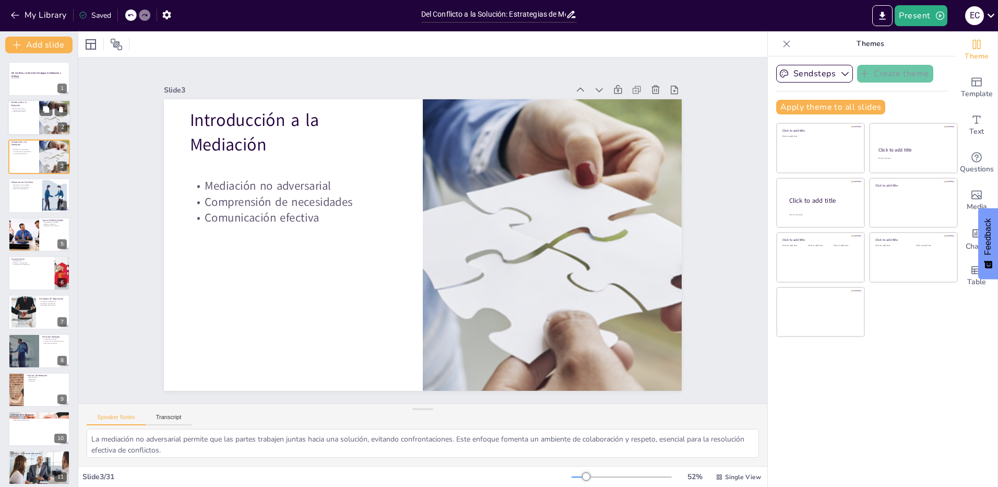
click at [37, 124] on div at bounding box center [39, 117] width 63 height 35
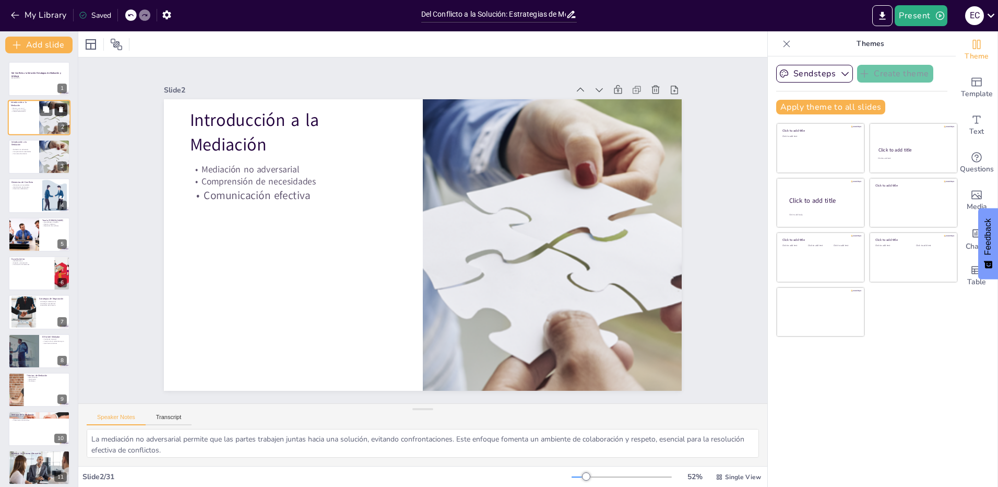
click at [59, 110] on icon at bounding box center [60, 109] width 7 height 7
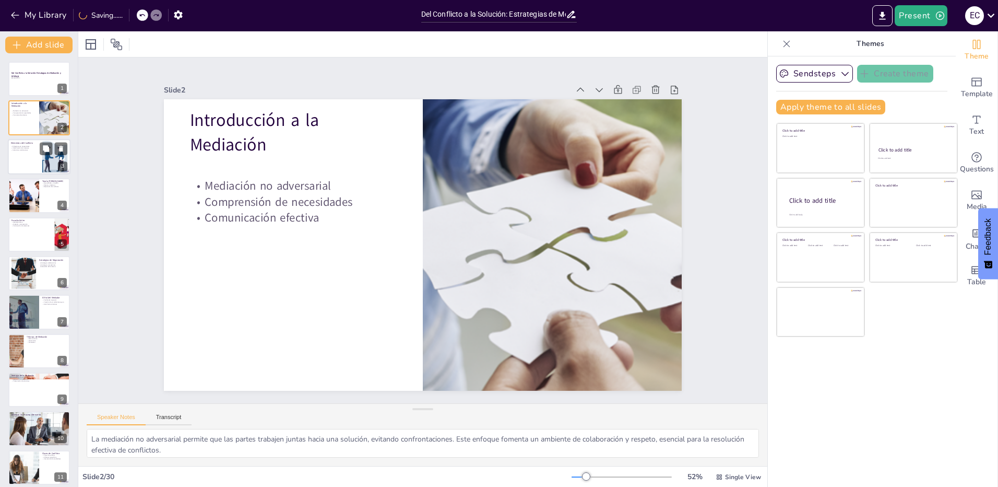
click at [32, 155] on div at bounding box center [39, 156] width 63 height 35
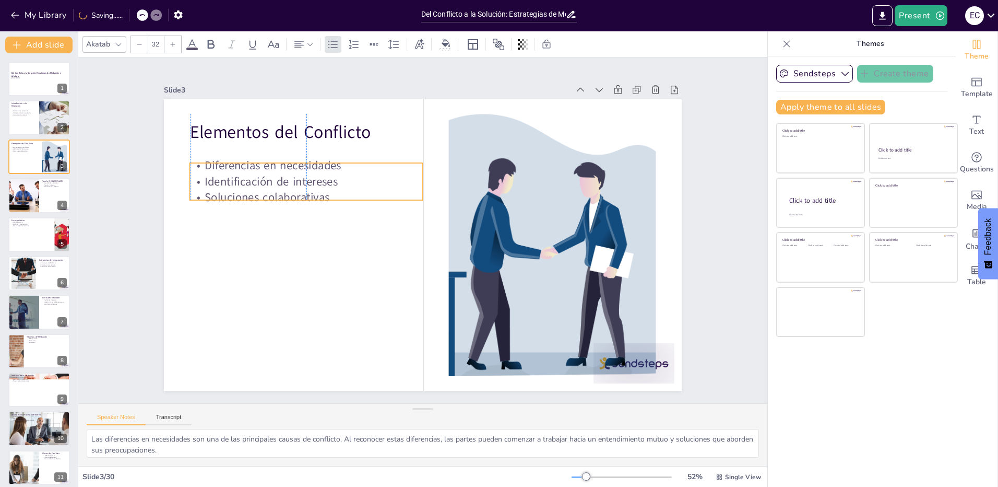
drag, startPoint x: 260, startPoint y: 182, endPoint x: 261, endPoint y: 190, distance: 7.8
click at [261, 190] on p "Soluciones colaborativas" at bounding box center [306, 197] width 233 height 16
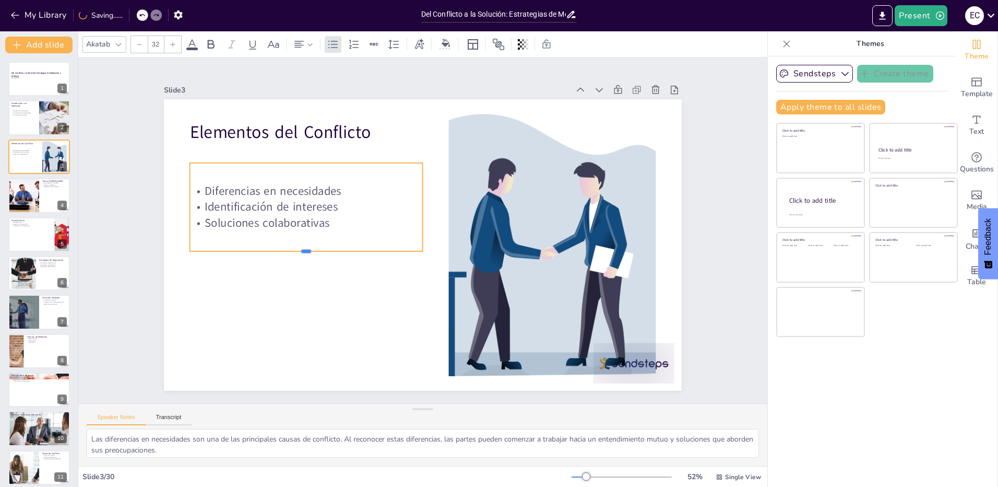
drag, startPoint x: 297, startPoint y: 196, endPoint x: 297, endPoint y: 247, distance: 51.2
click at [297, 247] on div at bounding box center [314, 182] width 194 height 144
click at [305, 113] on div at bounding box center [315, 102] width 21 height 21
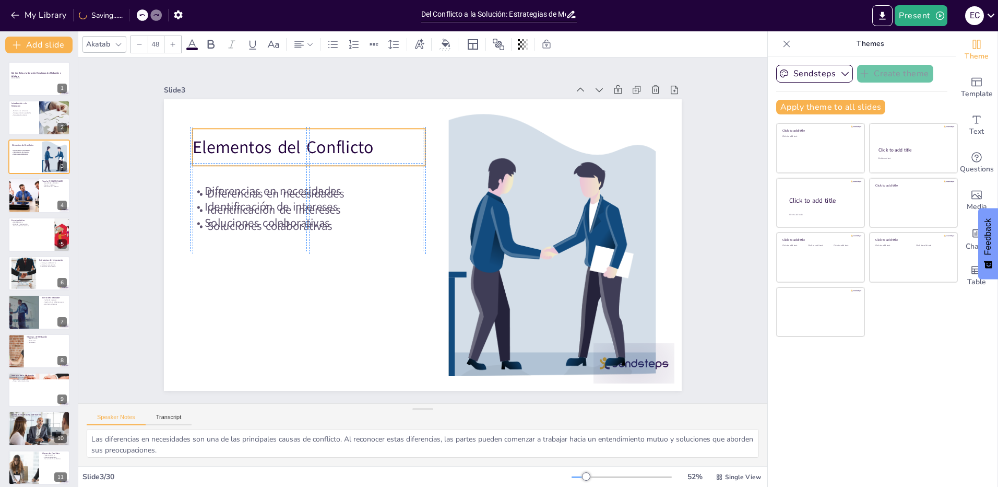
drag, startPoint x: 250, startPoint y: 128, endPoint x: 299, endPoint y: 311, distance: 189.2
click at [250, 141] on p "Elementos del Conflicto" at bounding box center [309, 147] width 233 height 24
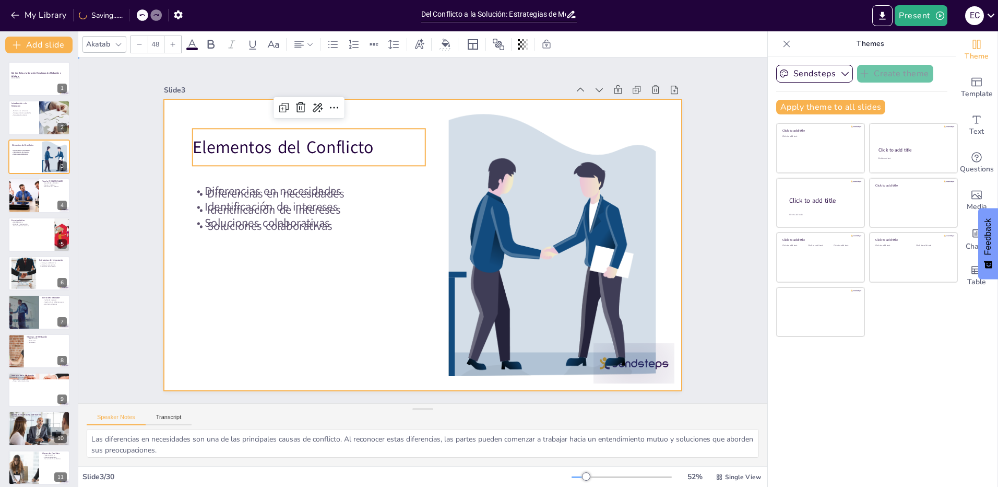
click at [299, 321] on div at bounding box center [422, 245] width 546 height 344
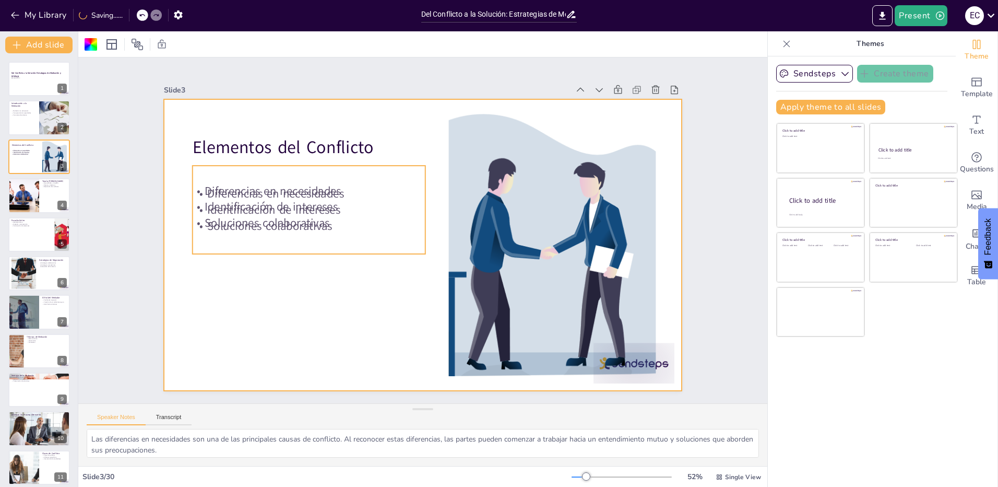
click at [290, 226] on p "Soluciones colaborativas" at bounding box center [309, 226] width 233 height 16
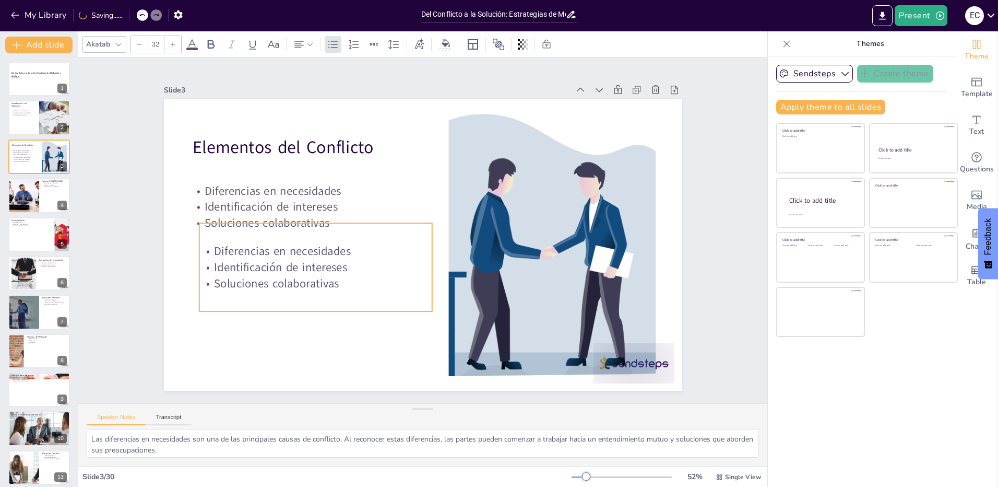
drag, startPoint x: 290, startPoint y: 224, endPoint x: 298, endPoint y: 286, distance: 62.0
click at [298, 286] on p "Soluciones colaborativas" at bounding box center [315, 283] width 233 height 16
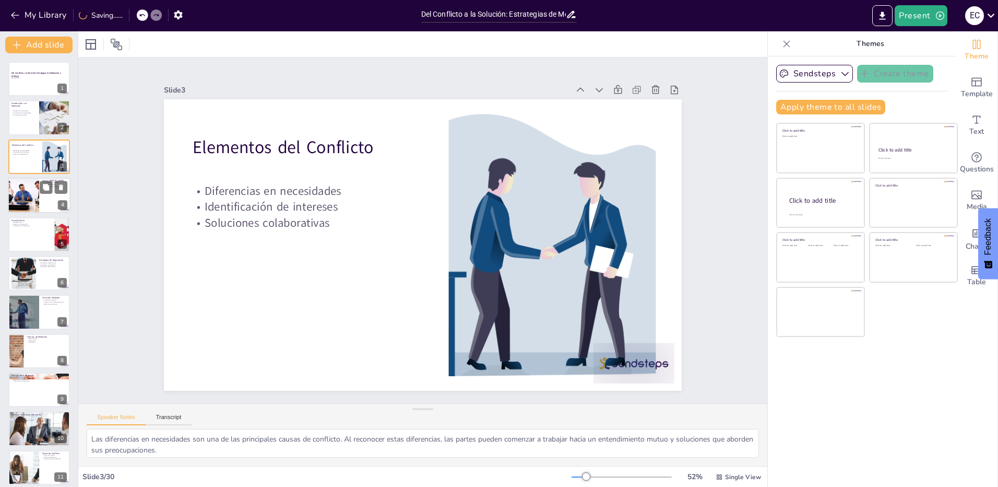
click at [33, 195] on div at bounding box center [23, 194] width 53 height 35
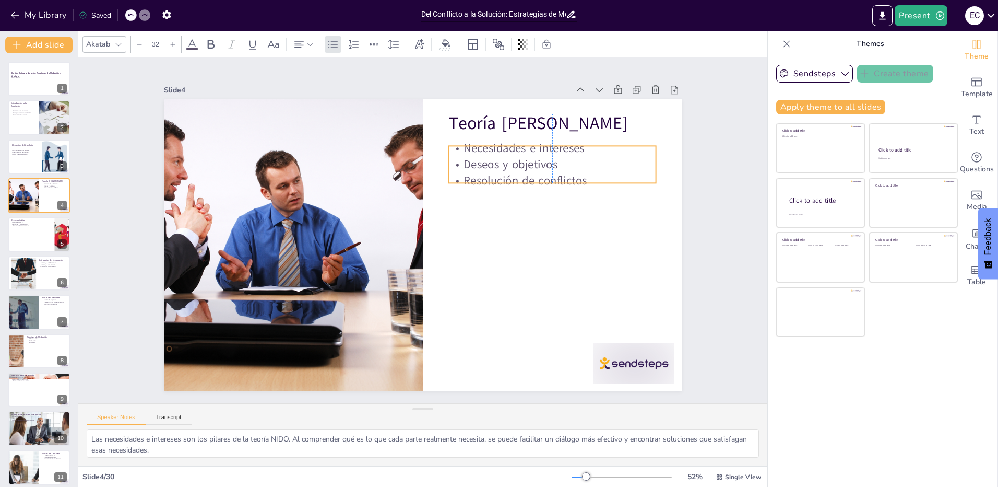
drag, startPoint x: 535, startPoint y: 160, endPoint x: 536, endPoint y: 192, distance: 31.3
click at [536, 192] on p "Resolución de conflictos" at bounding box center [557, 194] width 208 height 38
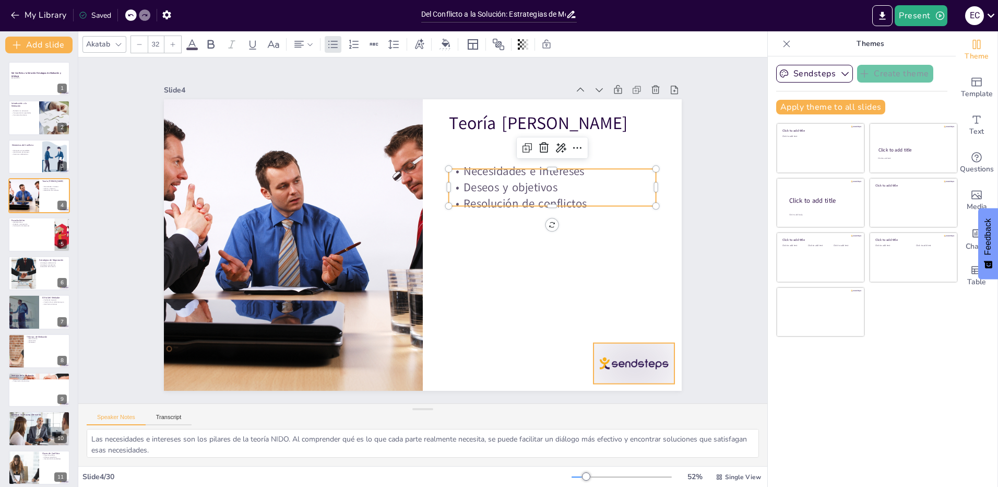
click at [646, 376] on div at bounding box center [602, 404] width 88 height 56
click at [532, 198] on p "Resolución de conflictos" at bounding box center [555, 217] width 208 height 38
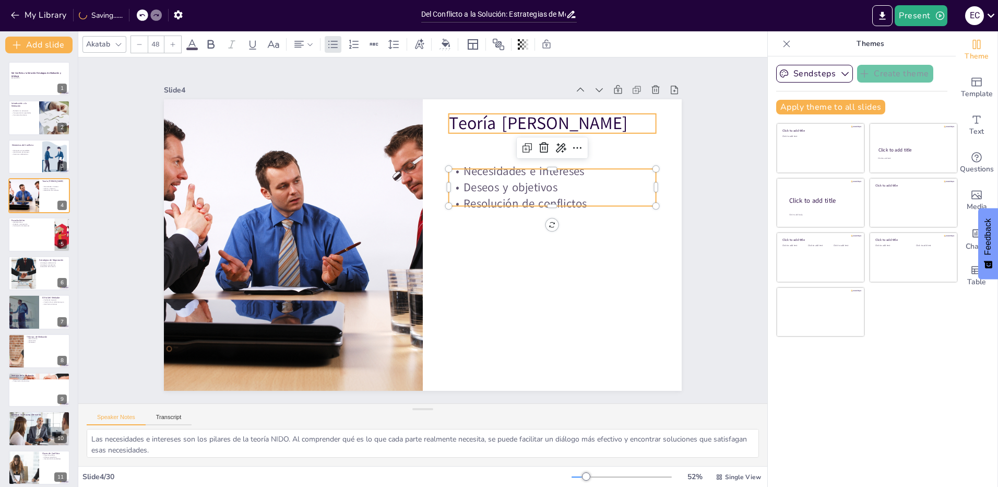
click at [514, 132] on p "Teoría [PERSON_NAME]" at bounding box center [584, 185] width 199 height 106
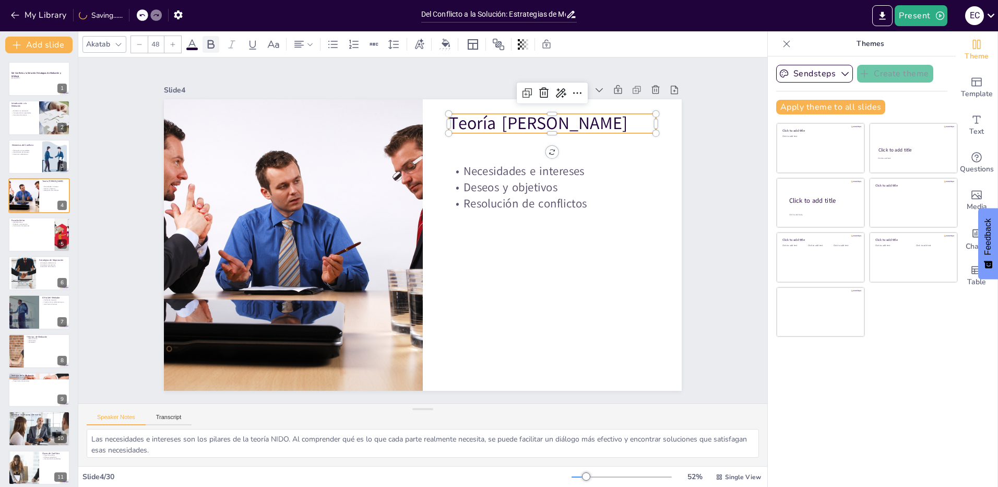
click at [216, 41] on icon at bounding box center [211, 44] width 13 height 13
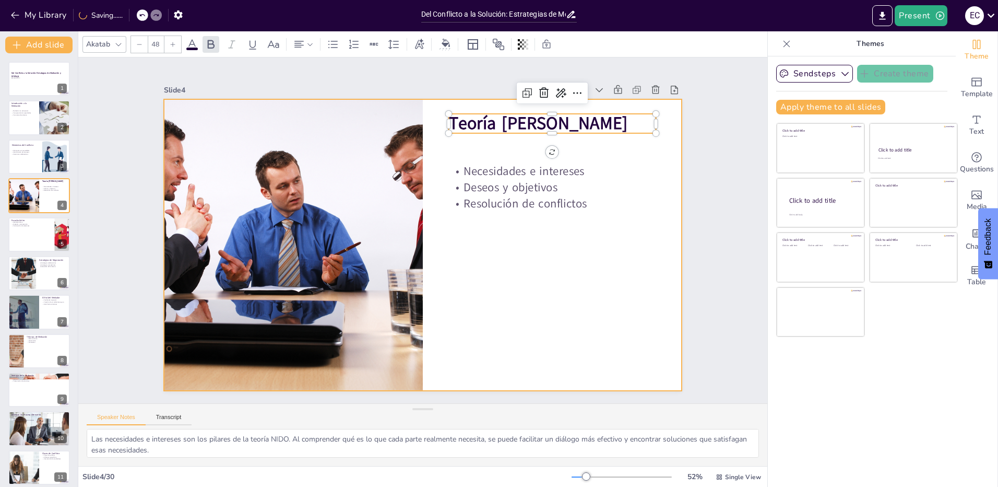
click at [526, 271] on div at bounding box center [418, 244] width 583 height 437
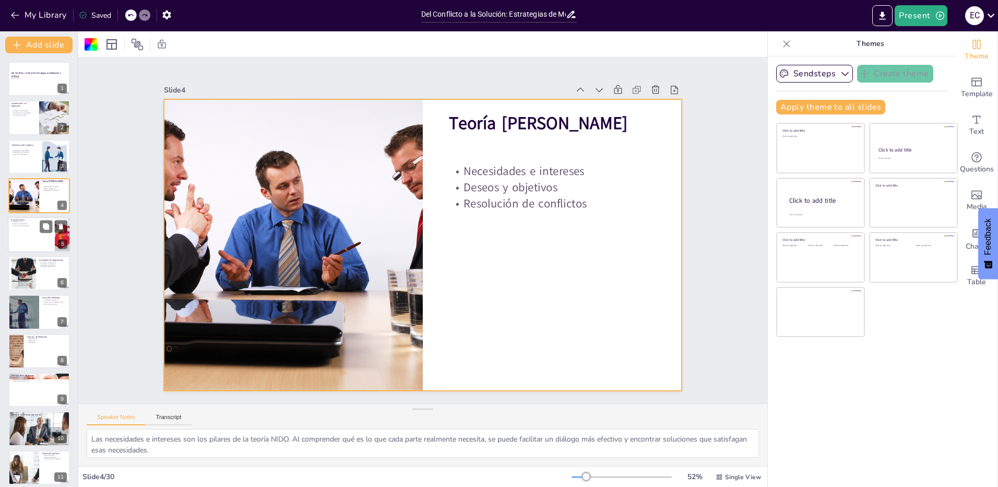
click at [34, 233] on div at bounding box center [39, 234] width 63 height 35
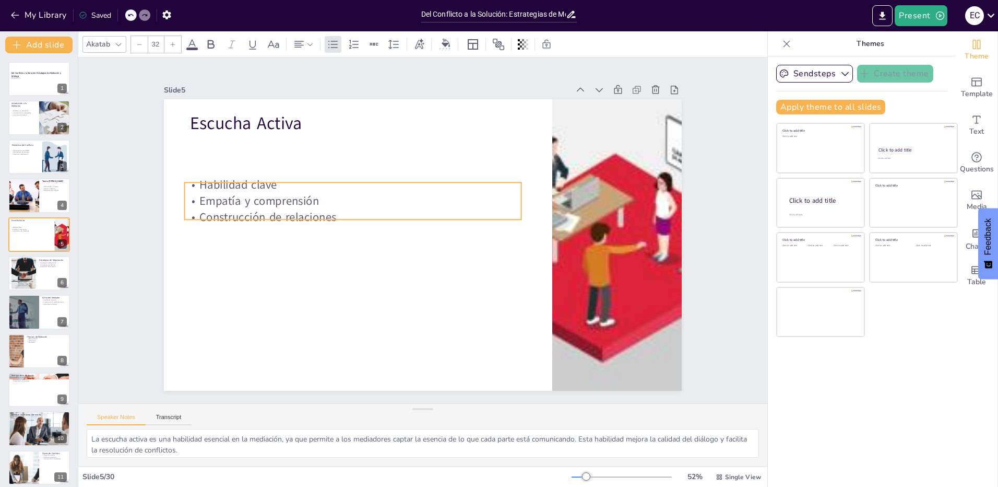
drag, startPoint x: 260, startPoint y: 156, endPoint x: 255, endPoint y: 200, distance: 45.2
click at [255, 200] on p "Empatía y comprensión" at bounding box center [356, 193] width 336 height 51
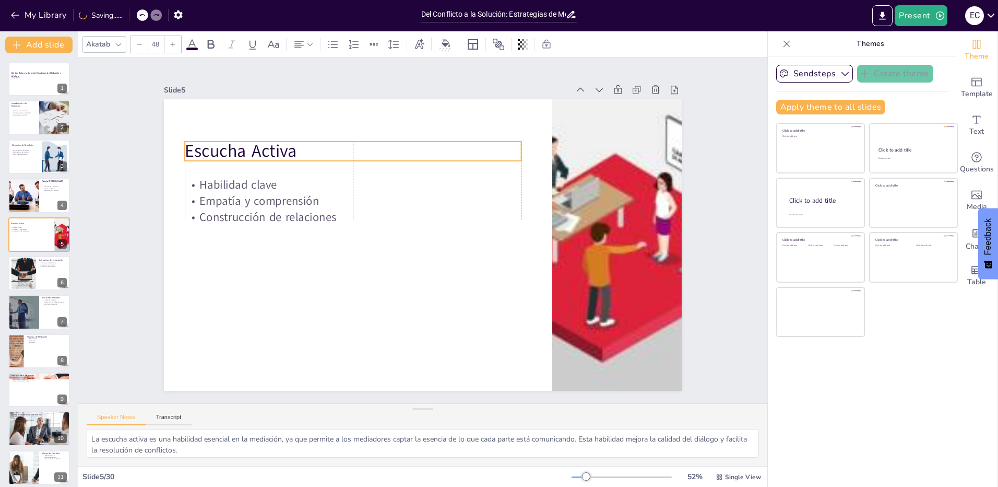
drag, startPoint x: 254, startPoint y: 120, endPoint x: 252, endPoint y: 148, distance: 27.7
click at [252, 148] on p "Escucha Activa" at bounding box center [361, 144] width 337 height 60
click at [618, 249] on div at bounding box center [615, 265] width 546 height 344
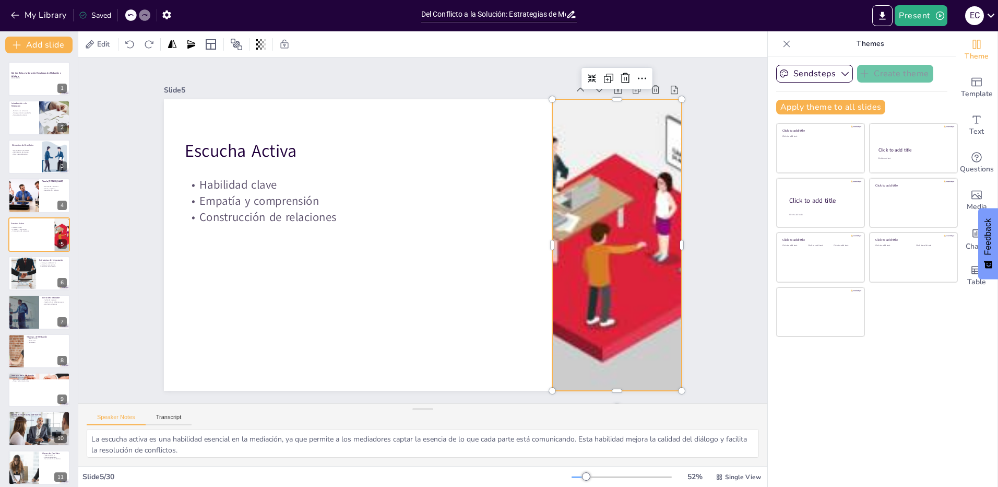
click at [600, 222] on div at bounding box center [615, 265] width 546 height 344
click at [600, 222] on div at bounding box center [609, 285] width 567 height 393
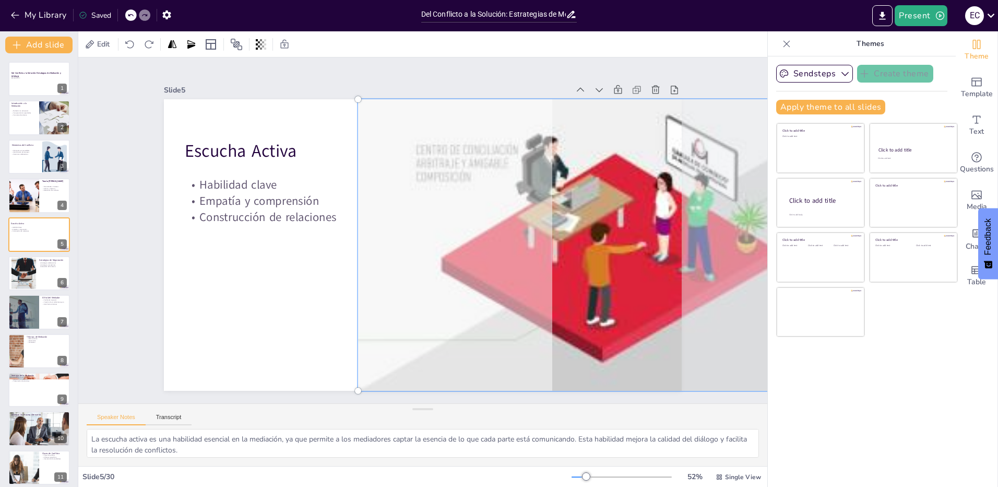
click at [600, 226] on div at bounding box center [614, 265] width 559 height 358
click at [600, 226] on div at bounding box center [594, 322] width 608 height 493
click at [199, 262] on div at bounding box center [422, 244] width 546 height 343
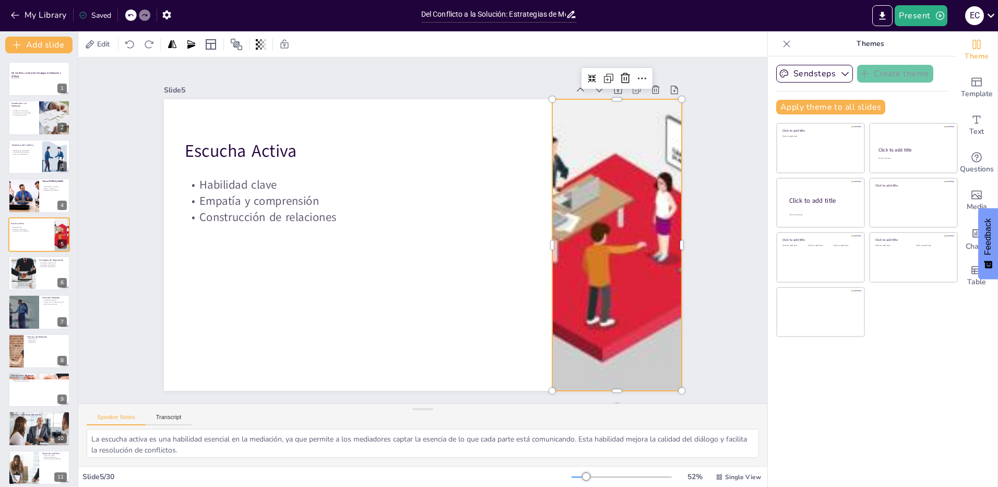
click at [592, 269] on div at bounding box center [584, 340] width 594 height 511
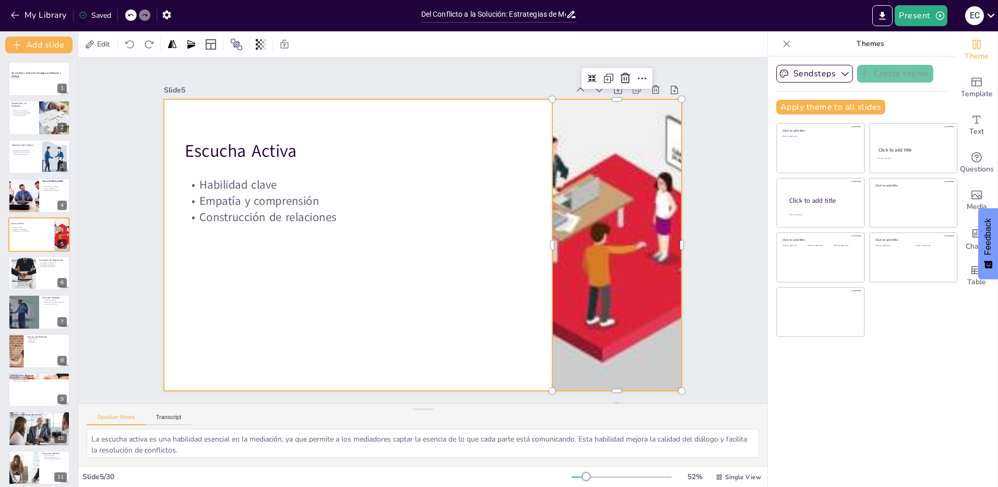
click at [388, 305] on div at bounding box center [423, 244] width 518 height 291
click at [26, 278] on div at bounding box center [23, 273] width 56 height 32
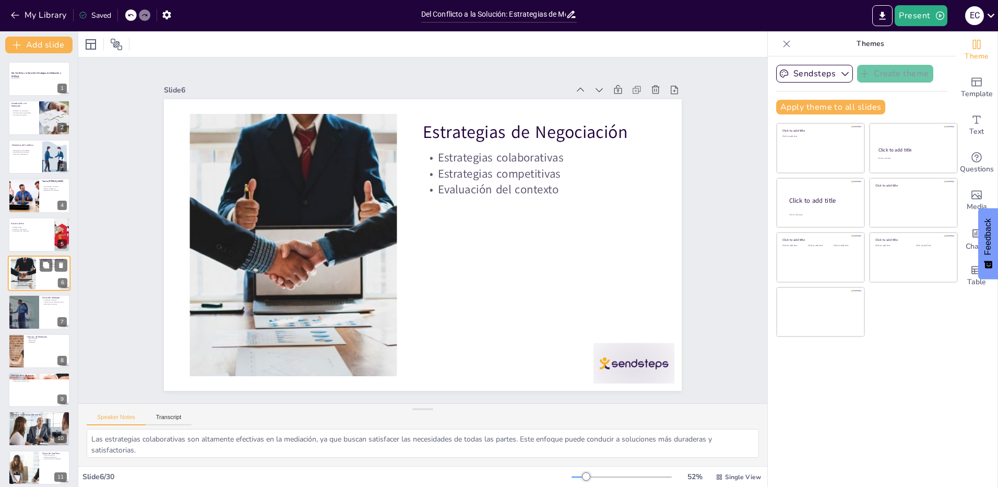
scroll to position [3, 0]
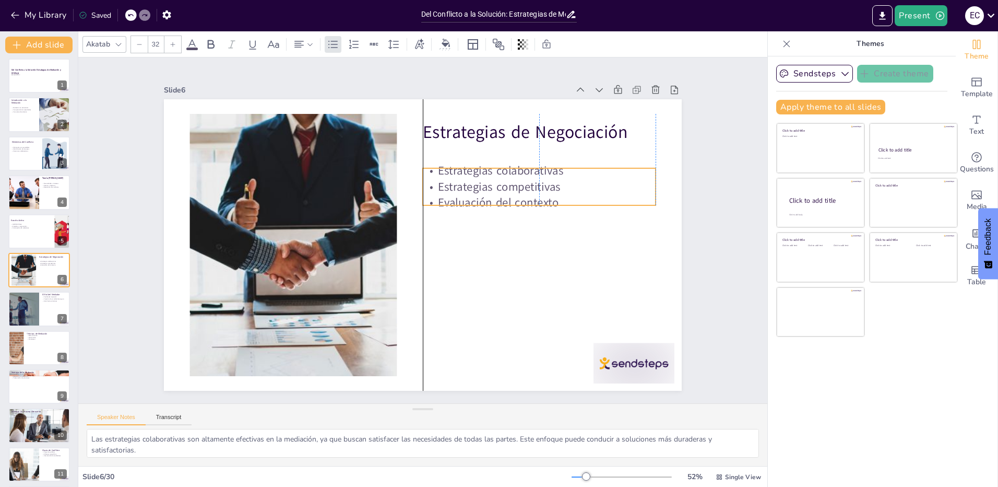
drag, startPoint x: 484, startPoint y: 165, endPoint x: 484, endPoint y: 179, distance: 13.1
click at [484, 179] on p "Estrategias competitivas" at bounding box center [542, 199] width 233 height 41
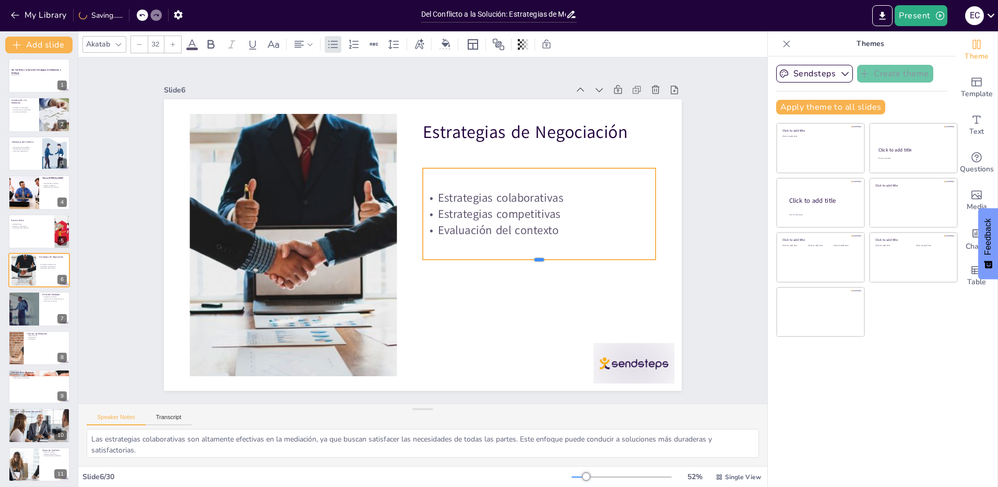
drag, startPoint x: 534, startPoint y: 204, endPoint x: 535, endPoint y: 256, distance: 52.2
click at [535, 259] on div at bounding box center [535, 275] width 233 height 33
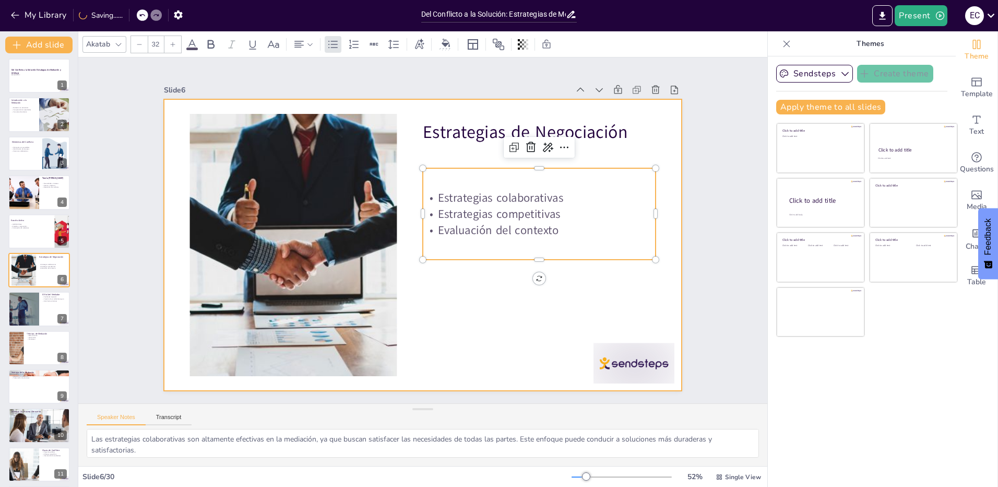
click at [527, 305] on div at bounding box center [419, 245] width 567 height 393
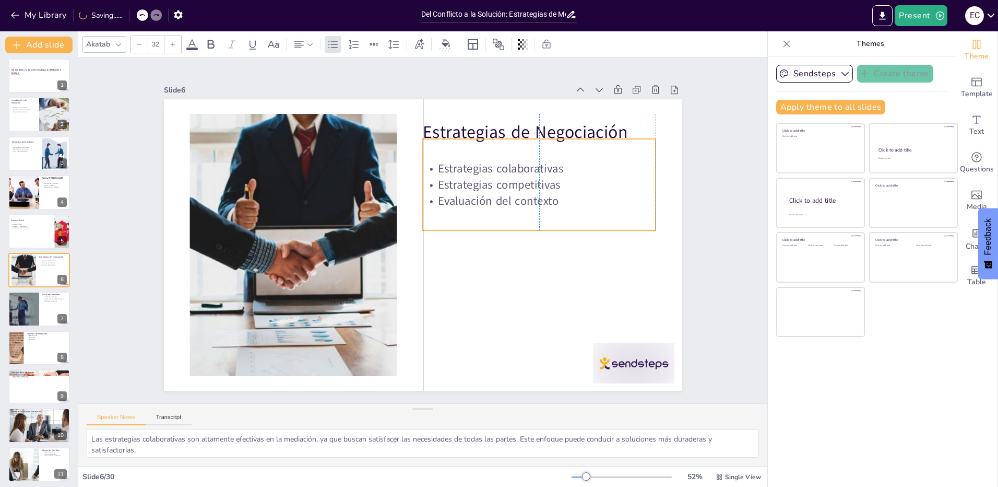
drag, startPoint x: 512, startPoint y: 222, endPoint x: 511, endPoint y: 194, distance: 28.2
click at [511, 196] on p "Evaluación del contexto" at bounding box center [541, 251] width 219 height 110
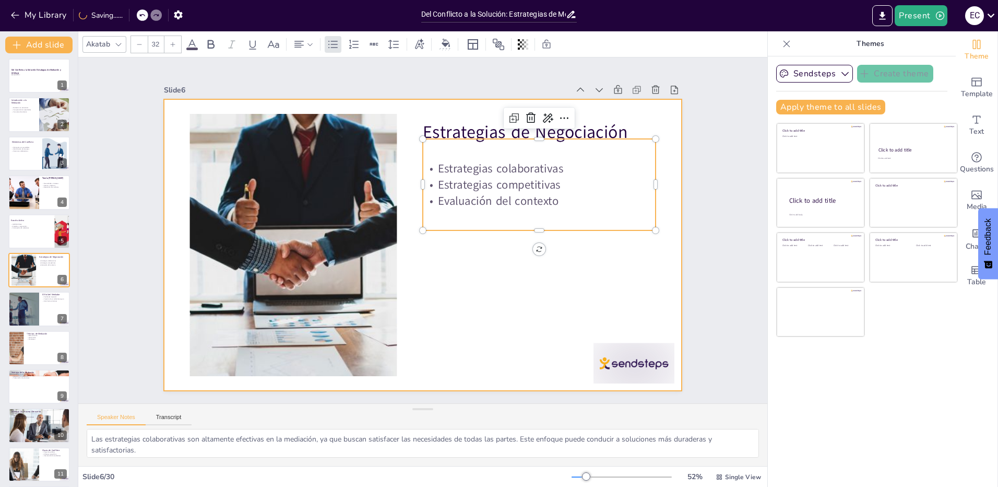
click at [491, 265] on div at bounding box center [422, 245] width 546 height 344
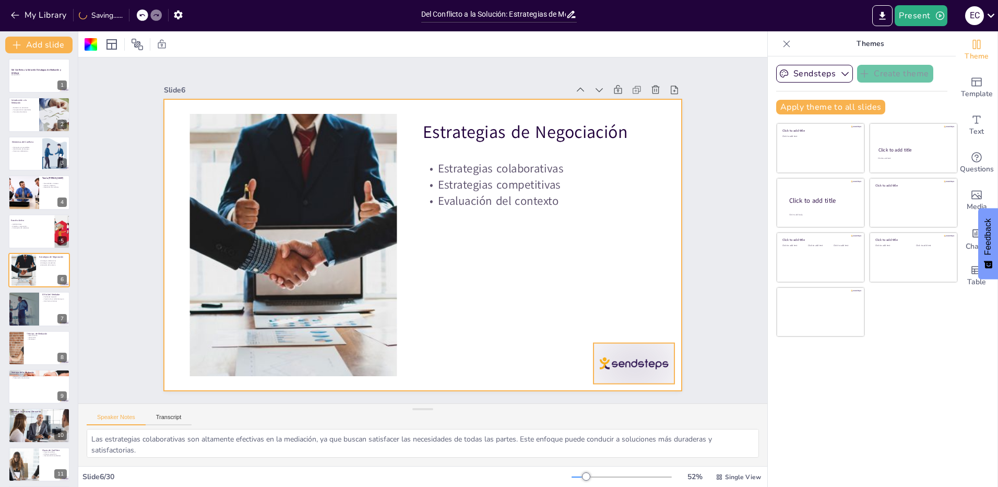
click at [535, 428] on div at bounding box center [490, 470] width 87 height 84
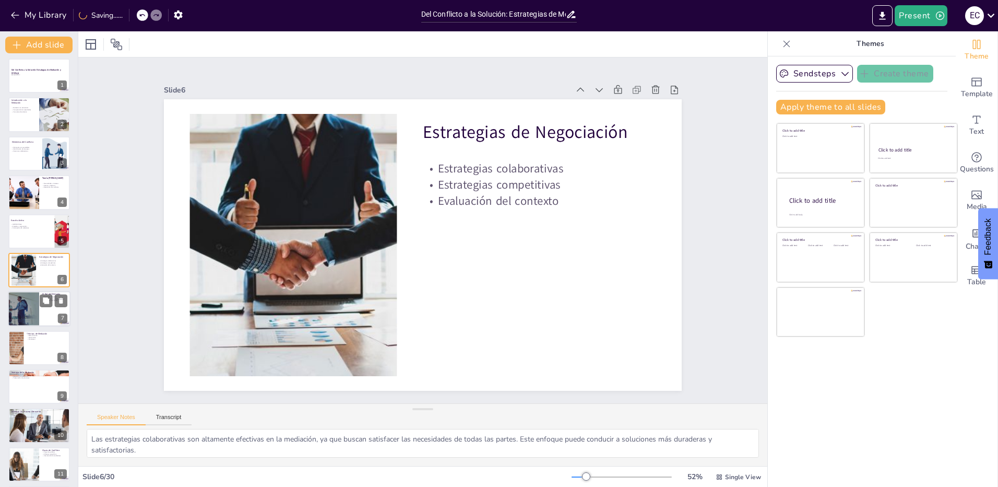
click at [41, 314] on div at bounding box center [39, 308] width 63 height 35
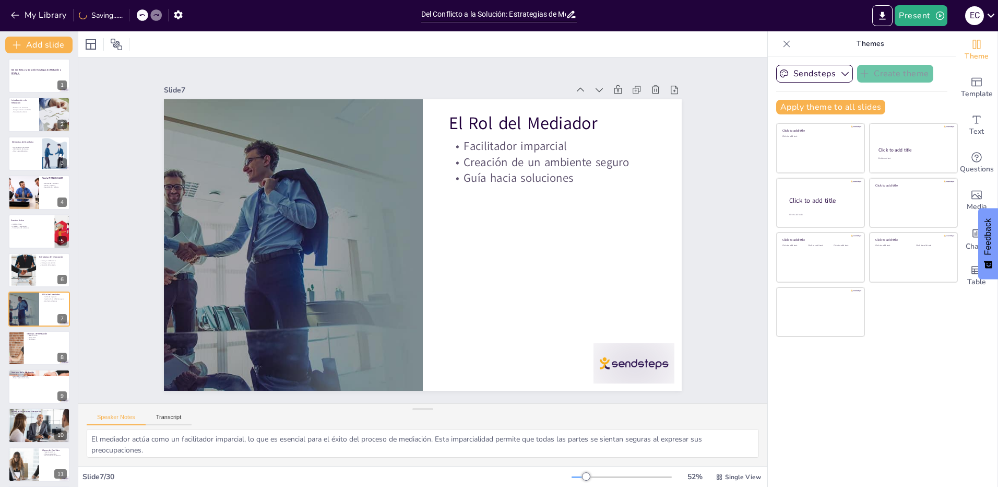
scroll to position [42, 0]
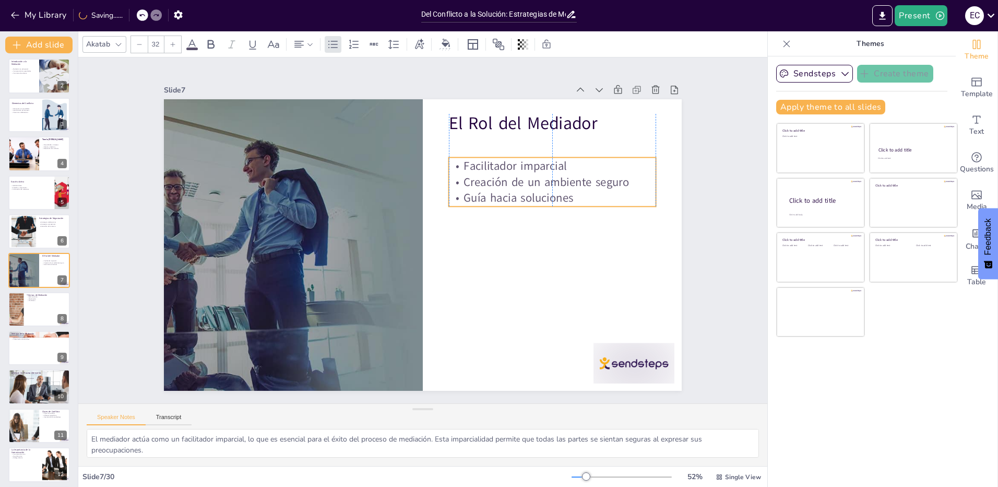
drag, startPoint x: 489, startPoint y: 163, endPoint x: 489, endPoint y: 170, distance: 6.8
click at [489, 174] on p "Creación de un ambiente seguro" at bounding box center [552, 182] width 207 height 16
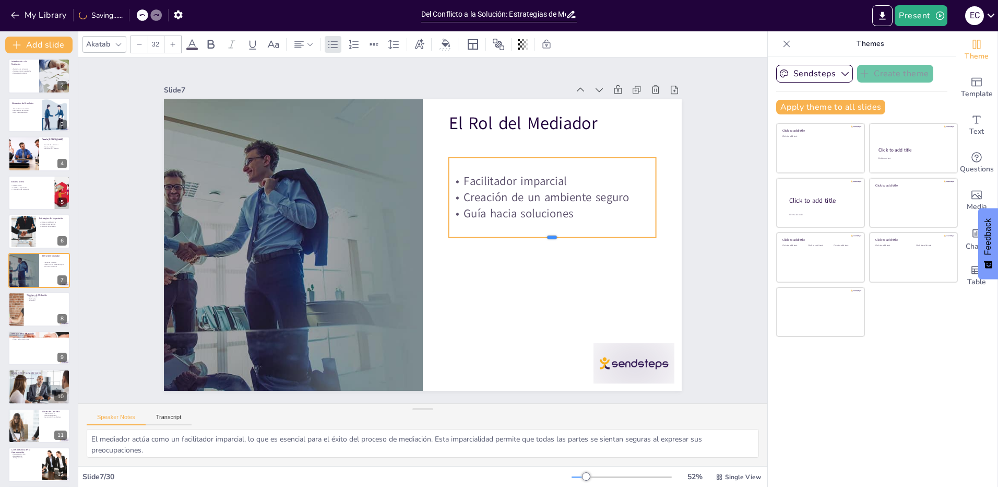
drag, startPoint x: 543, startPoint y: 203, endPoint x: 543, endPoint y: 233, distance: 30.8
click at [543, 237] on div at bounding box center [552, 241] width 207 height 8
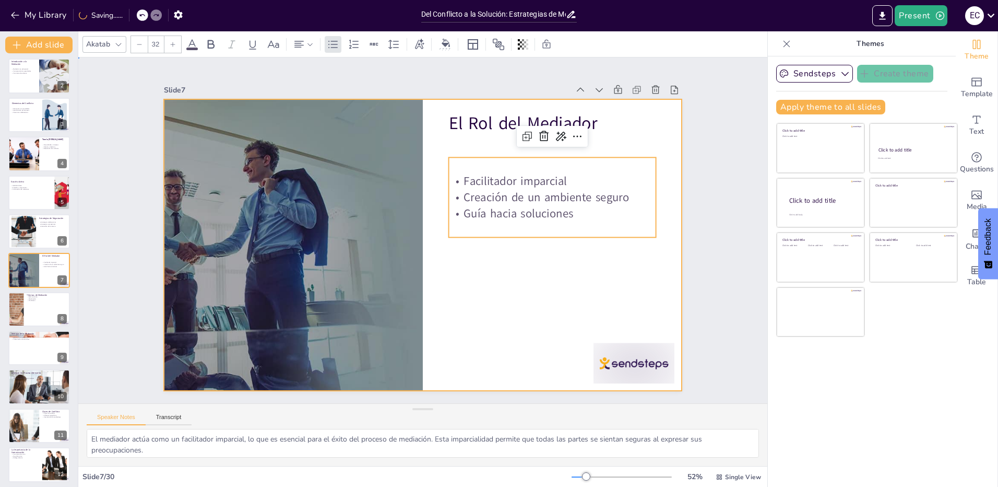
click at [540, 290] on div at bounding box center [423, 244] width 518 height 291
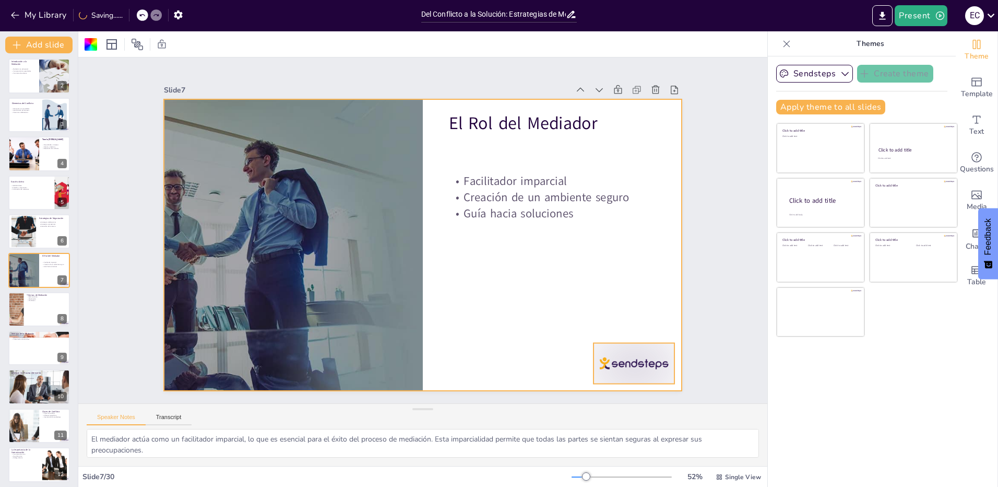
click at [600, 376] on div at bounding box center [602, 404] width 88 height 56
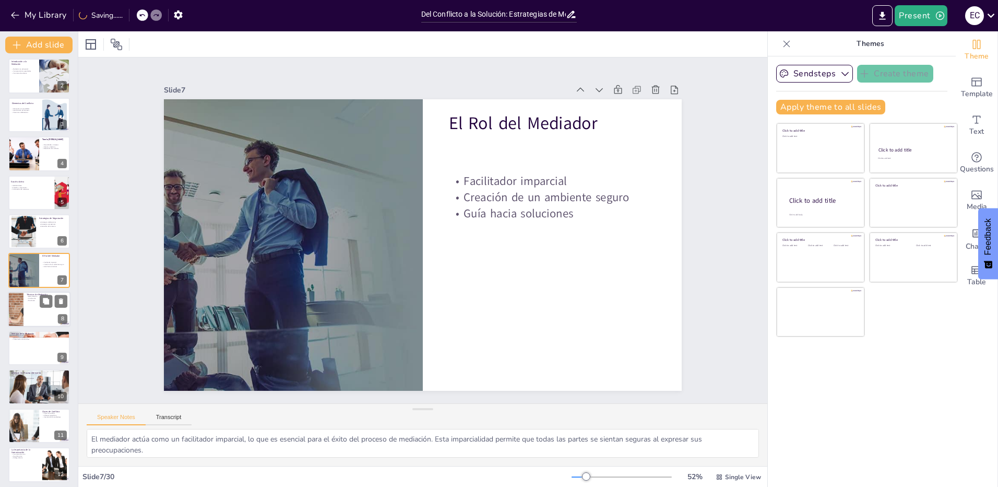
click at [43, 318] on div at bounding box center [39, 308] width 63 height 35
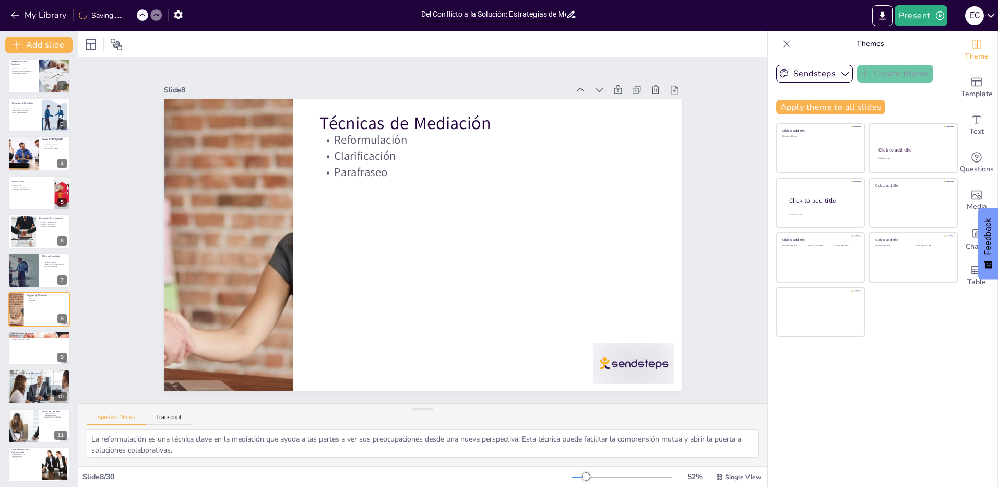
scroll to position [81, 0]
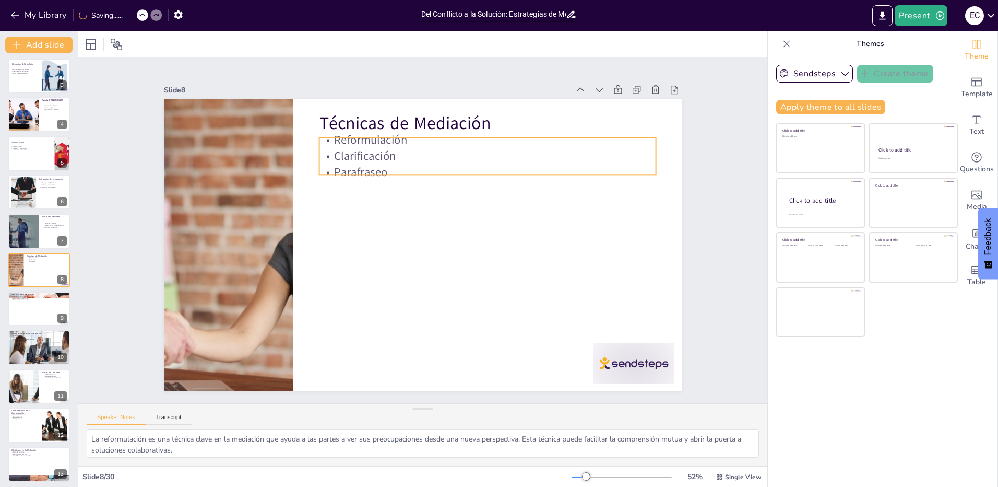
drag, startPoint x: 375, startPoint y: 150, endPoint x: 383, endPoint y: 165, distance: 17.5
click at [388, 162] on p "Clarificación" at bounding box center [463, 319] width 151 height 314
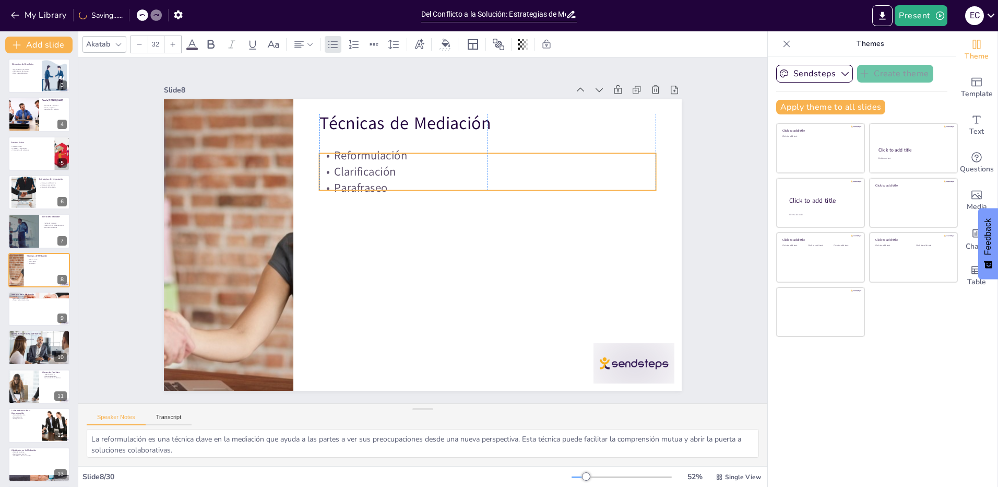
click at [383, 180] on p "Parafraseo" at bounding box center [487, 188] width 337 height 16
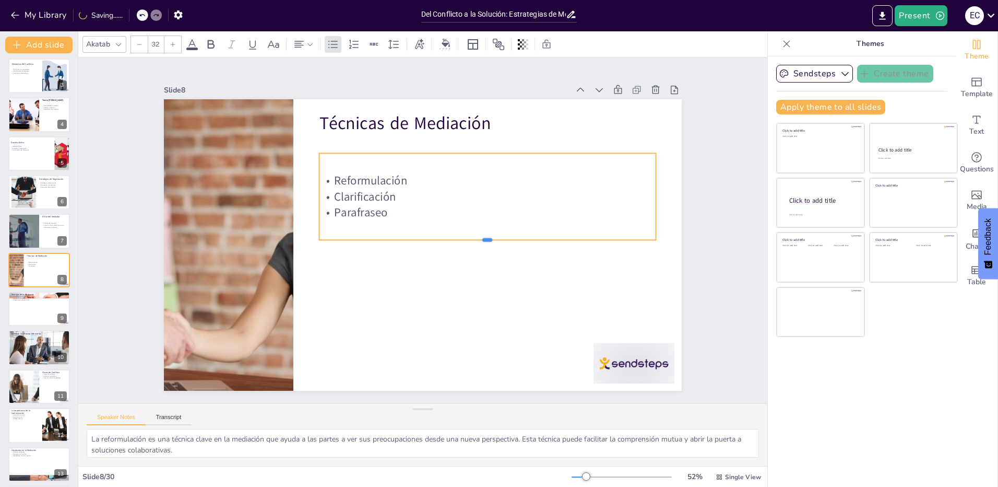
drag, startPoint x: 479, startPoint y: 188, endPoint x: 474, endPoint y: 286, distance: 97.2
click at [479, 238] on div at bounding box center [476, 269] width 311 height 145
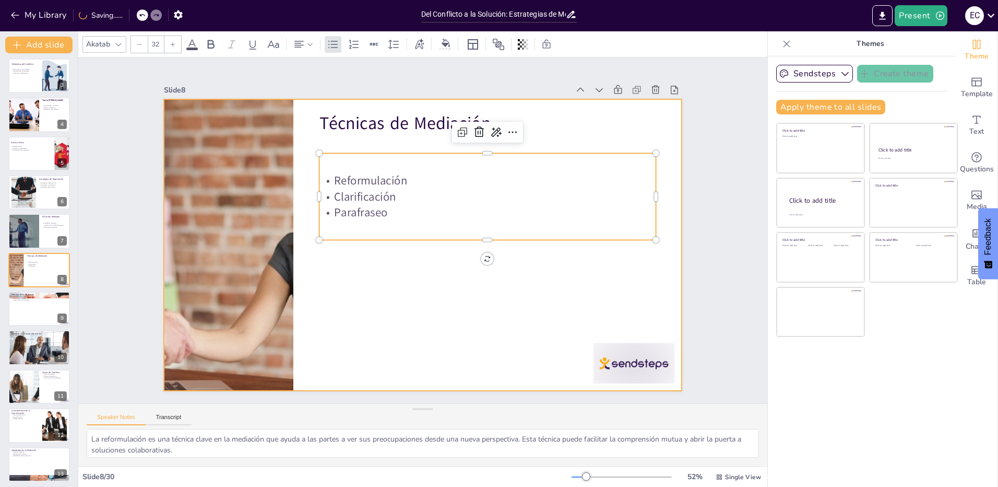
click at [460, 321] on div at bounding box center [413, 241] width 580 height 563
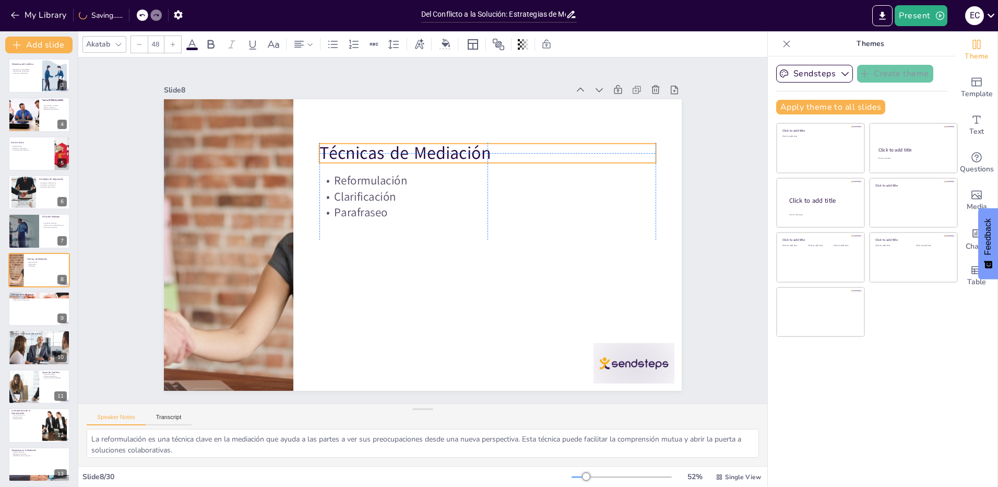
drag, startPoint x: 411, startPoint y: 115, endPoint x: 411, endPoint y: 144, distance: 28.7
click at [411, 144] on p "Técnicas de Mediación" at bounding box center [517, 195] width 304 height 189
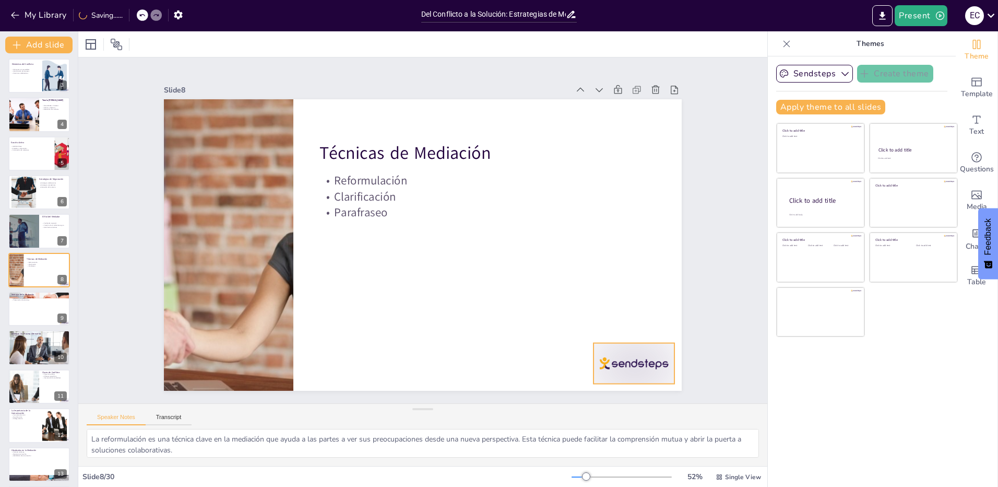
click at [560, 422] on div at bounding box center [515, 462] width 89 height 80
click at [51, 313] on div at bounding box center [39, 308] width 63 height 35
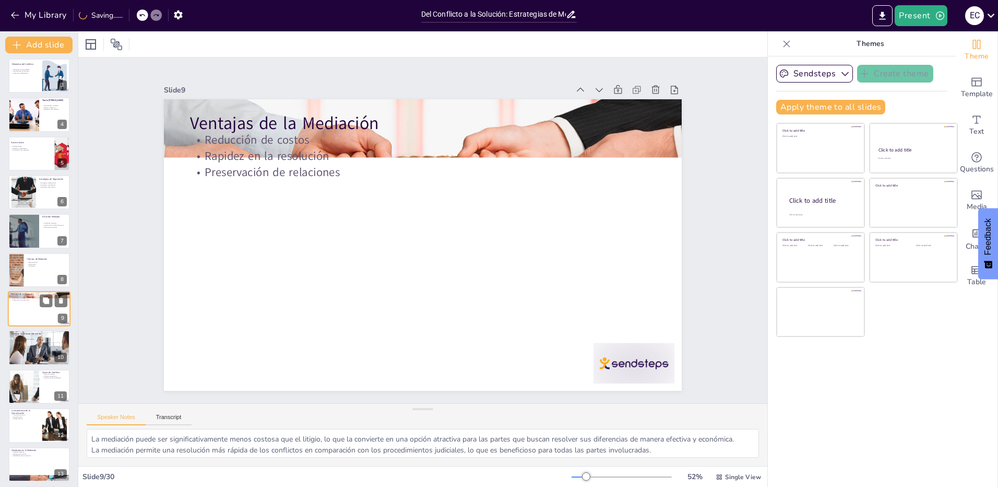
scroll to position [120, 0]
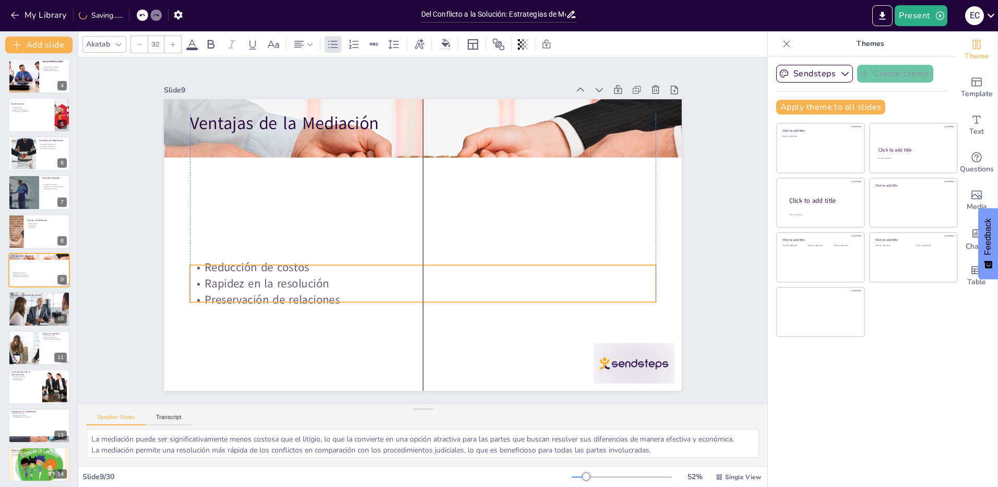
drag, startPoint x: 321, startPoint y: 143, endPoint x: 321, endPoint y: 270, distance: 127.4
click at [321, 270] on p "Reducción de costos" at bounding box center [423, 267] width 466 height 16
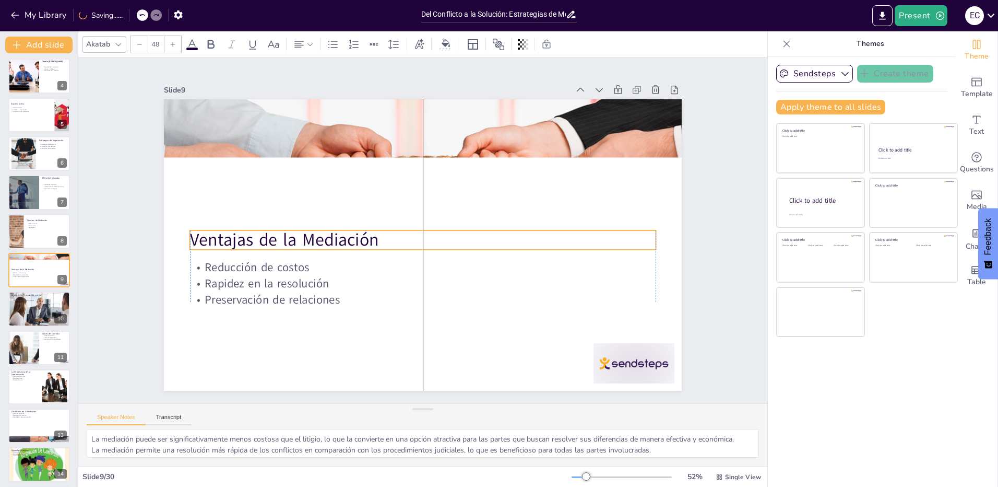
drag, startPoint x: 310, startPoint y: 123, endPoint x: 310, endPoint y: 239, distance: 116.4
click at [310, 239] on p "Ventajas de la Mediación" at bounding box center [422, 240] width 466 height 73
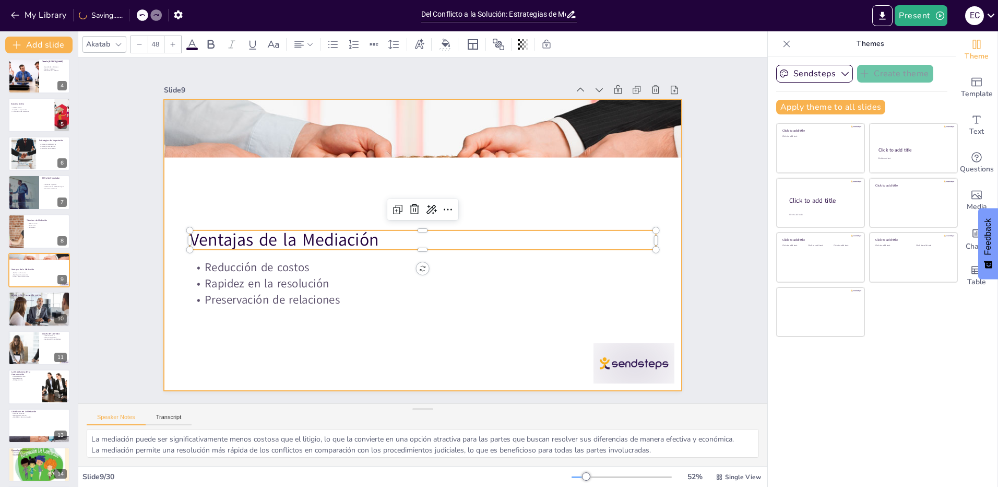
click at [340, 325] on div at bounding box center [419, 244] width 567 height 393
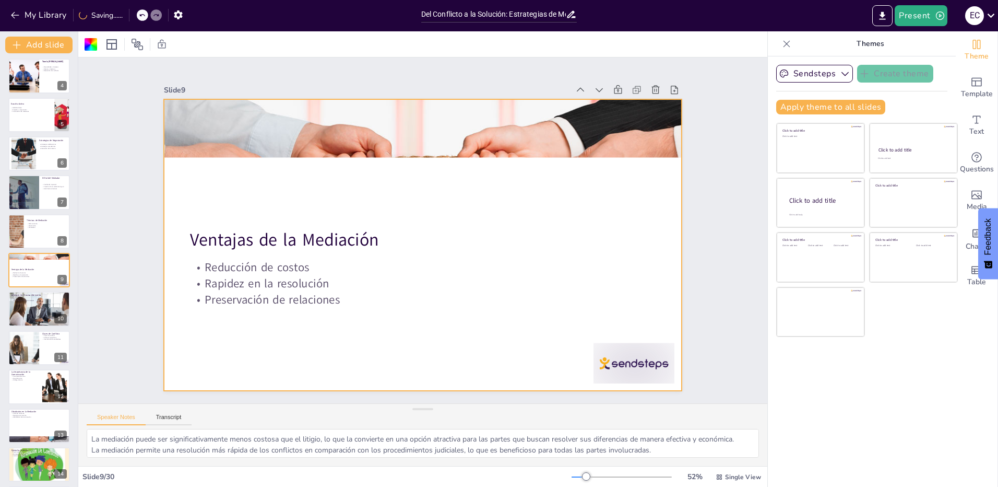
click at [309, 300] on div "Ventajas de la Mediación Reducción de costos Rapidez en la resolución Preservac…" at bounding box center [423, 244] width 518 height 291
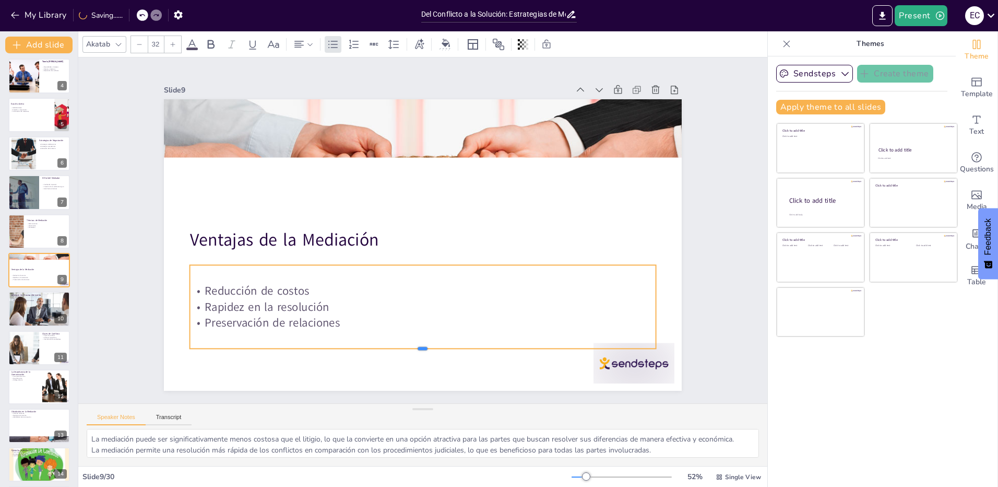
drag, startPoint x: 418, startPoint y: 325, endPoint x: 418, endPoint y: 348, distance: 23.5
click at [418, 348] on div at bounding box center [373, 341] width 429 height 197
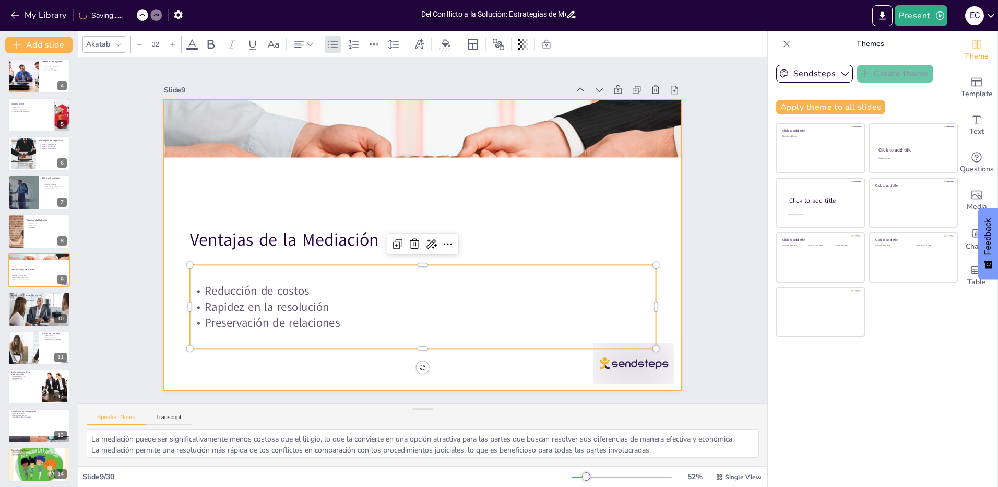
click at [422, 192] on div at bounding box center [422, 245] width 546 height 344
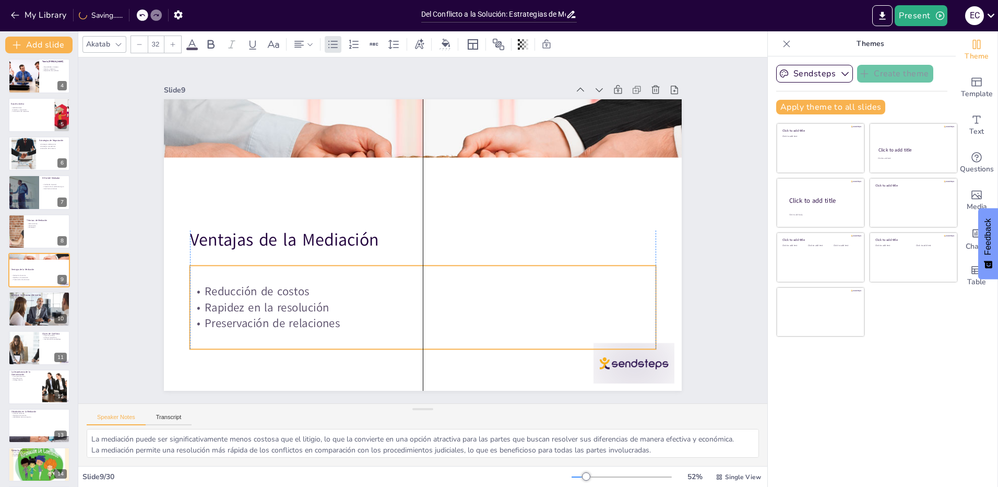
click at [347, 289] on p "Reducción de costos" at bounding box center [398, 286] width 432 height 205
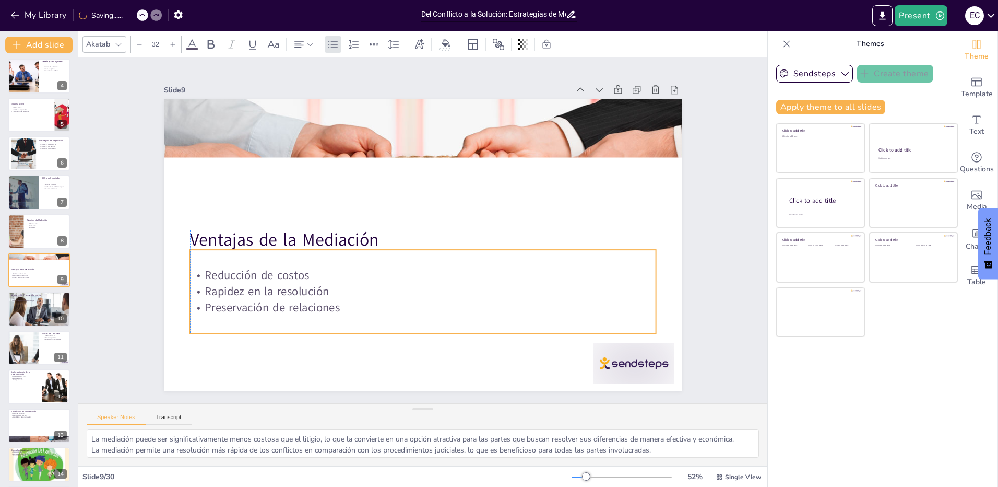
drag, startPoint x: 339, startPoint y: 292, endPoint x: 341, endPoint y: 276, distance: 16.3
click at [341, 276] on p "Reducción de costos" at bounding box center [379, 216] width 159 height 448
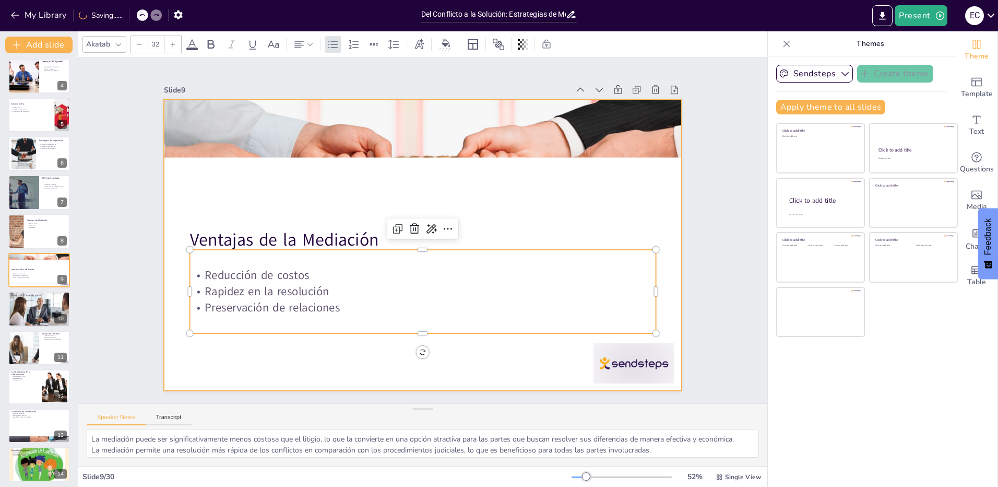
click at [265, 176] on div at bounding box center [411, 239] width 540 height 590
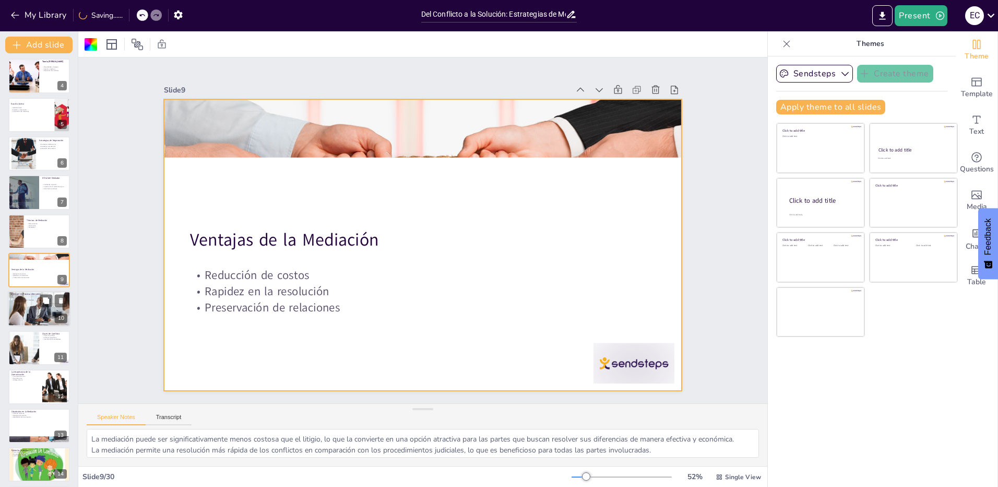
click at [45, 312] on div at bounding box center [39, 309] width 63 height 42
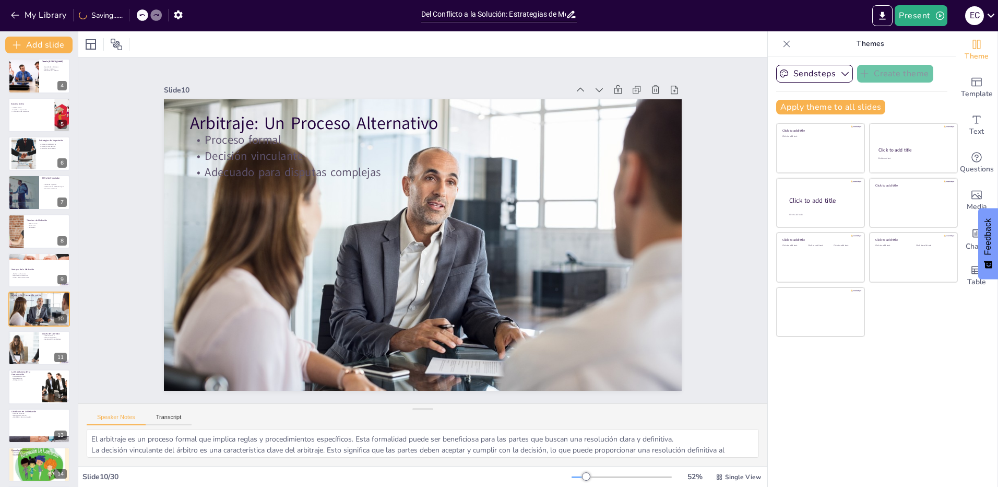
scroll to position [159, 0]
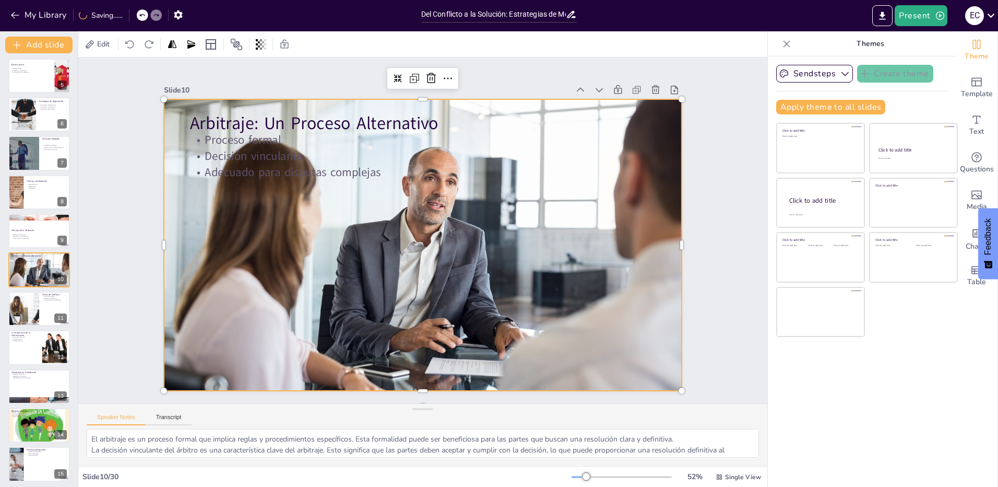
click at [355, 259] on div at bounding box center [423, 244] width 518 height 345
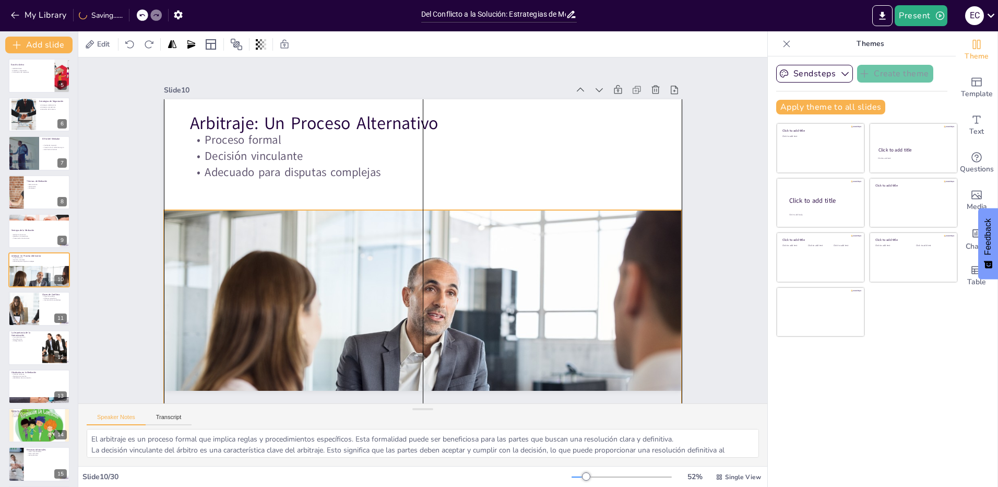
drag, startPoint x: 476, startPoint y: 302, endPoint x: 474, endPoint y: 413, distance: 110.7
click at [474, 413] on div "Slide 1 Del Conflicto a la Solución: Estrategias de Mediación y Arbitraje ENCUE…" at bounding box center [422, 261] width 689 height 408
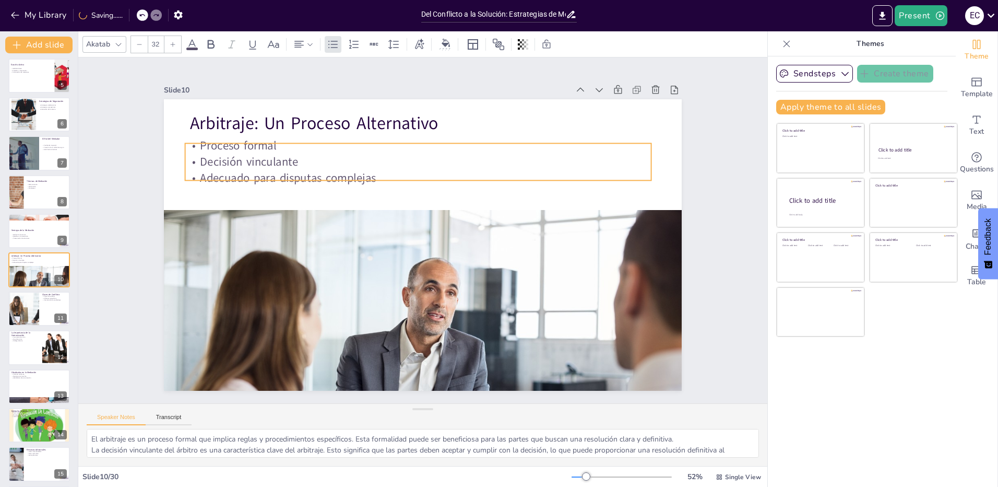
drag, startPoint x: 302, startPoint y: 173, endPoint x: 297, endPoint y: 179, distance: 7.4
click at [342, 179] on p "Adecuado para disputas complejas" at bounding box center [465, 200] width 247 height 412
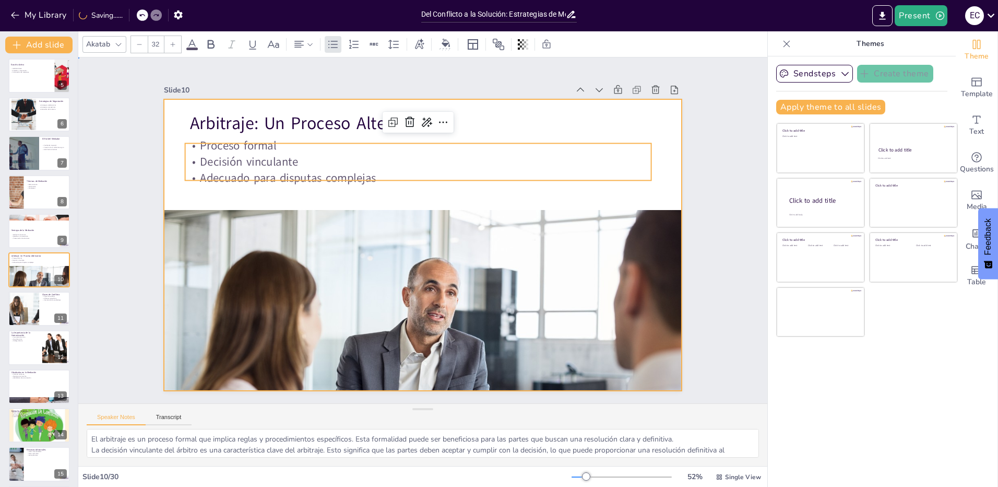
click at [290, 196] on div at bounding box center [416, 243] width 591 height 477
click at [339, 167] on p "Adecuado para disputas complejas" at bounding box center [453, 273] width 412 height 247
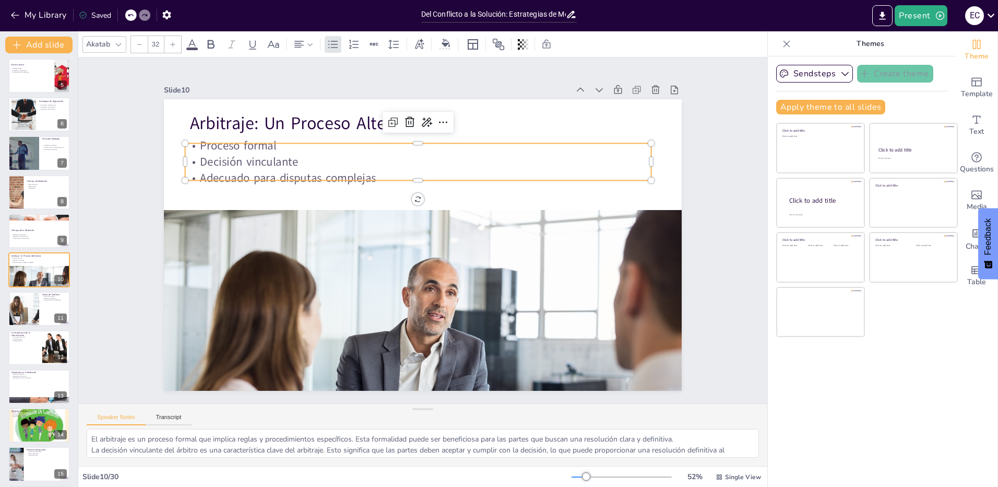
click at [283, 150] on p "Decisión vinculante" at bounding box center [440, 163] width 448 height 159
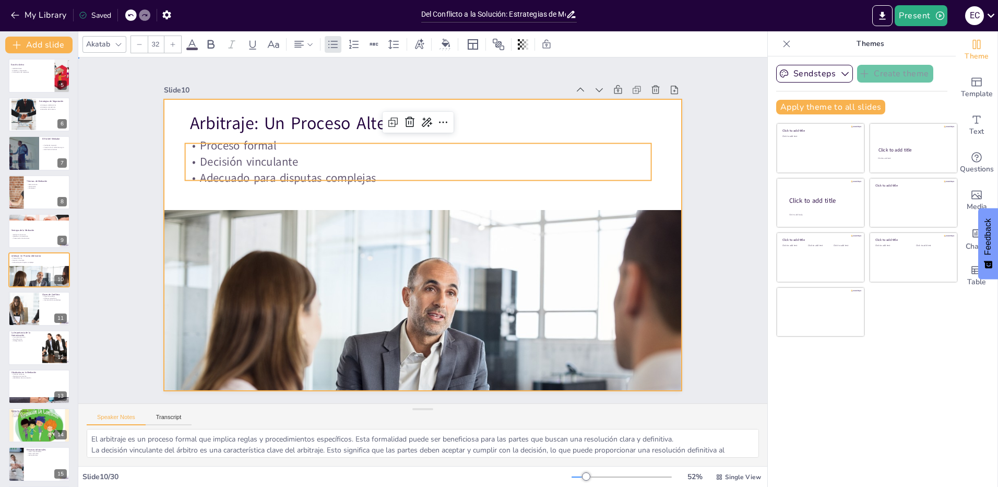
click at [163, 148] on div at bounding box center [414, 242] width 590 height 540
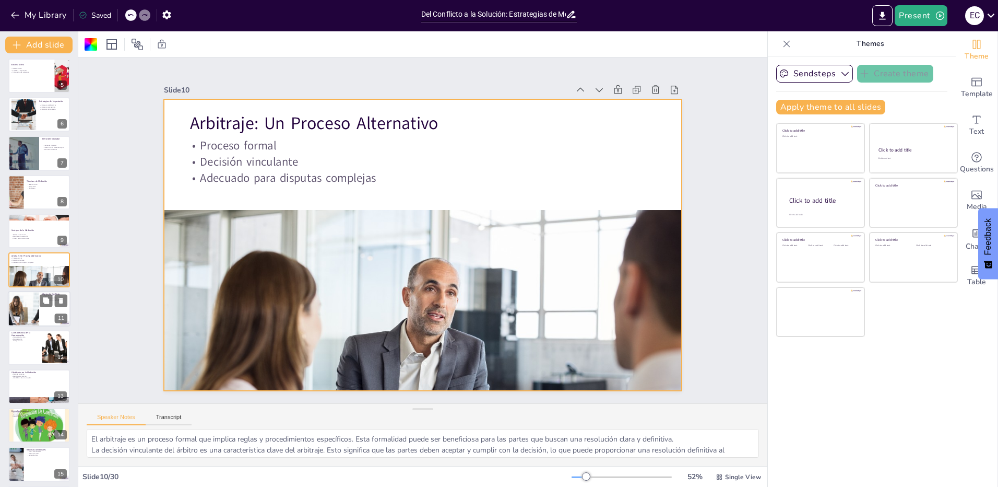
click at [20, 315] on div at bounding box center [23, 308] width 63 height 35
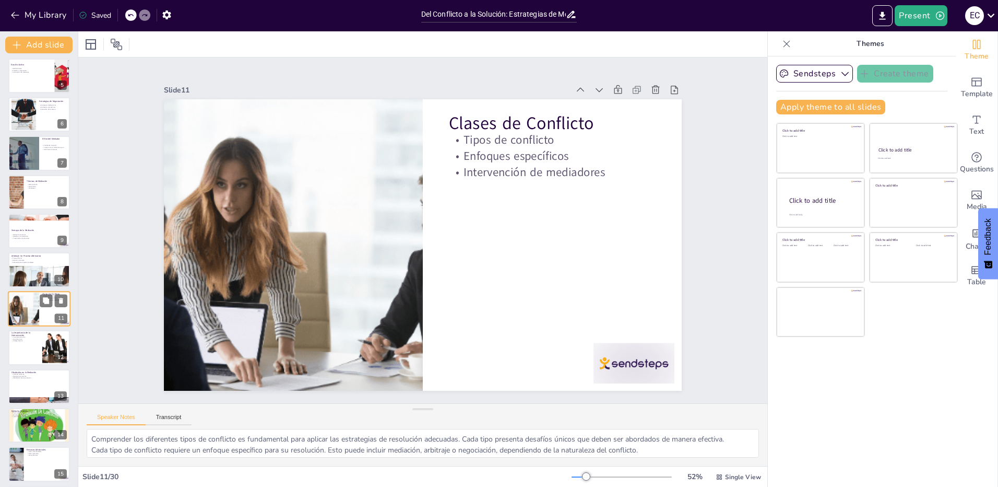
scroll to position [197, 0]
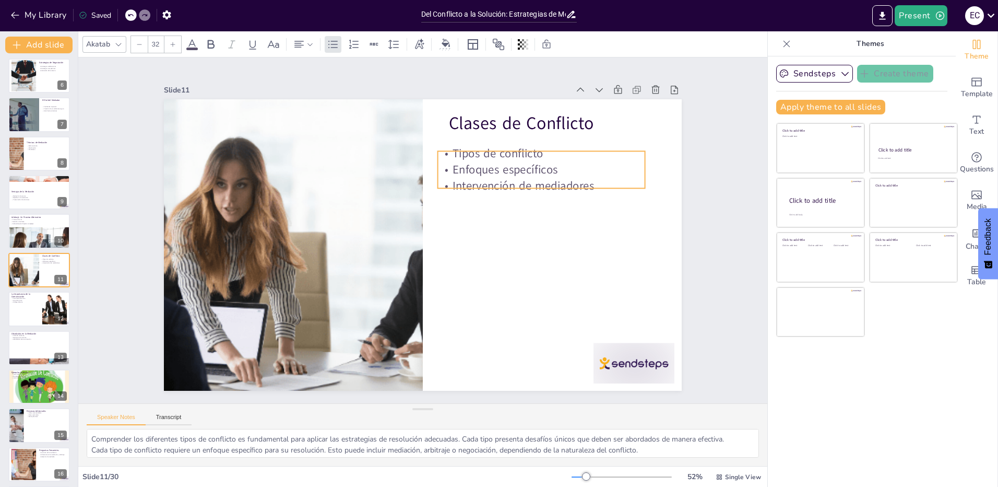
drag, startPoint x: 497, startPoint y: 161, endPoint x: 487, endPoint y: 175, distance: 17.4
click at [473, 249] on p "Intervención de mediadores" at bounding box center [455, 353] width 38 height 208
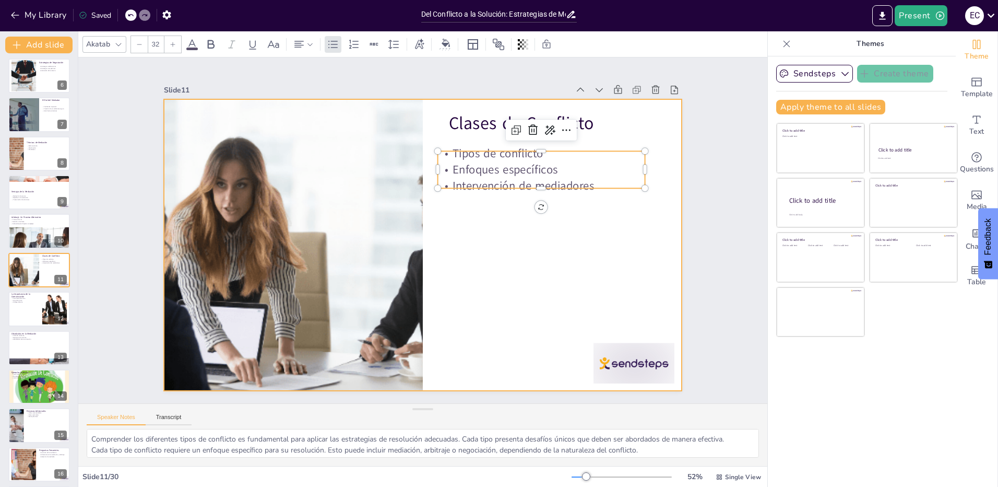
click at [491, 244] on div at bounding box center [412, 221] width 563 height 580
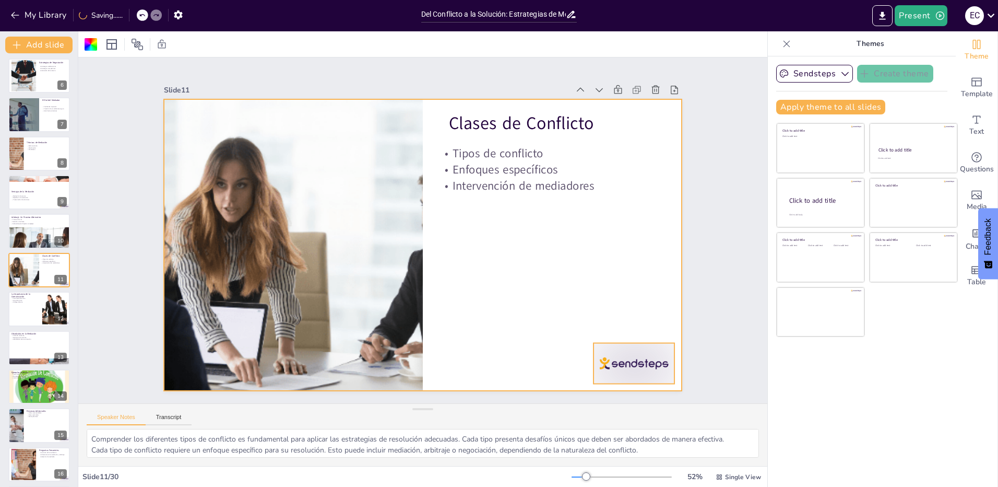
click at [452, 434] on div at bounding box center [414, 479] width 76 height 90
click at [486, 259] on div at bounding box center [407, 229] width 343 height 546
click at [21, 306] on div at bounding box center [39, 308] width 63 height 35
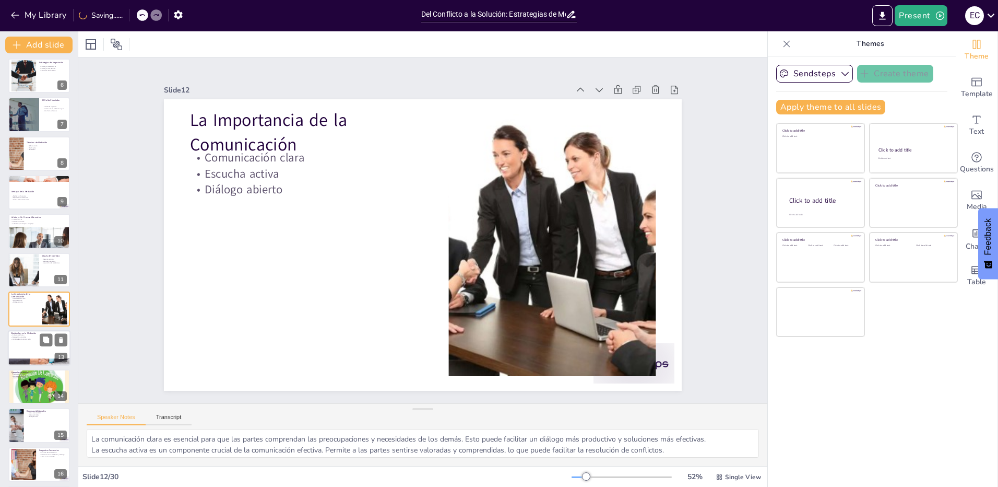
scroll to position [236, 0]
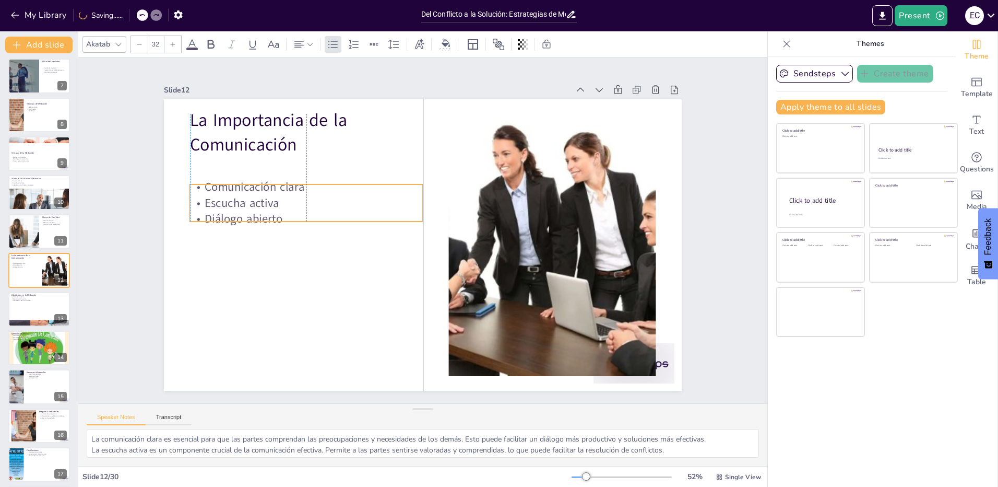
drag, startPoint x: 246, startPoint y: 171, endPoint x: 243, endPoint y: 200, distance: 29.4
click at [243, 200] on p "Escucha activa" at bounding box center [309, 191] width 233 height 40
click at [37, 312] on div at bounding box center [39, 308] width 63 height 35
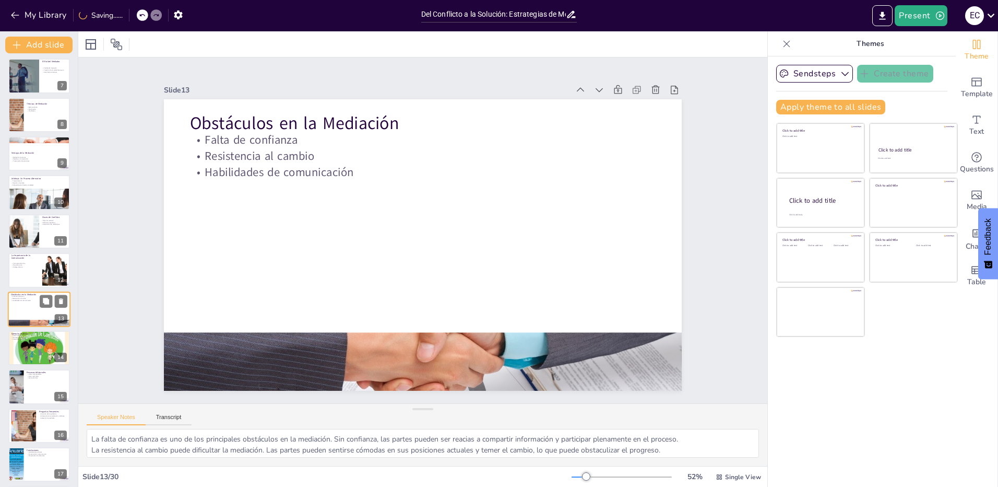
scroll to position [275, 0]
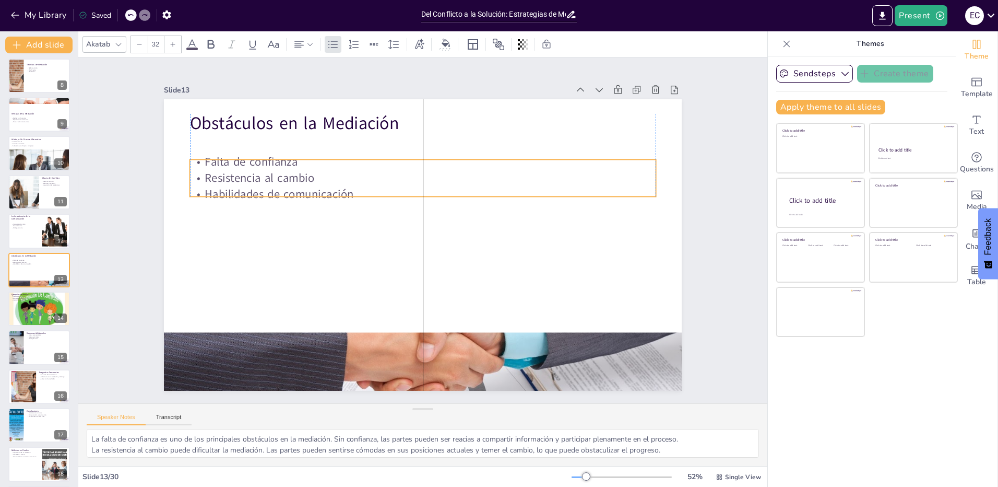
drag, startPoint x: 245, startPoint y: 163, endPoint x: 243, endPoint y: 185, distance: 22.1
click at [268, 185] on p "Habilidades de comunicación" at bounding box center [446, 203] width 357 height 324
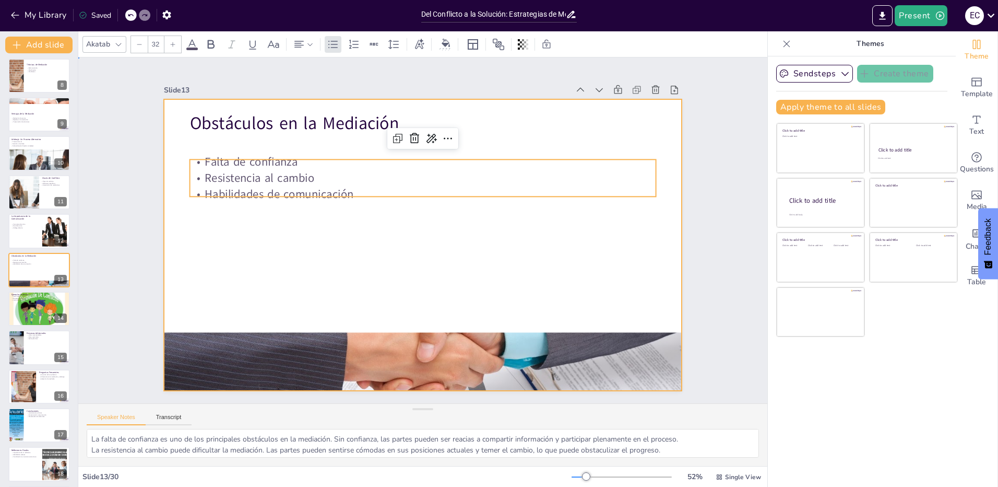
click at [256, 257] on div at bounding box center [419, 245] width 567 height 393
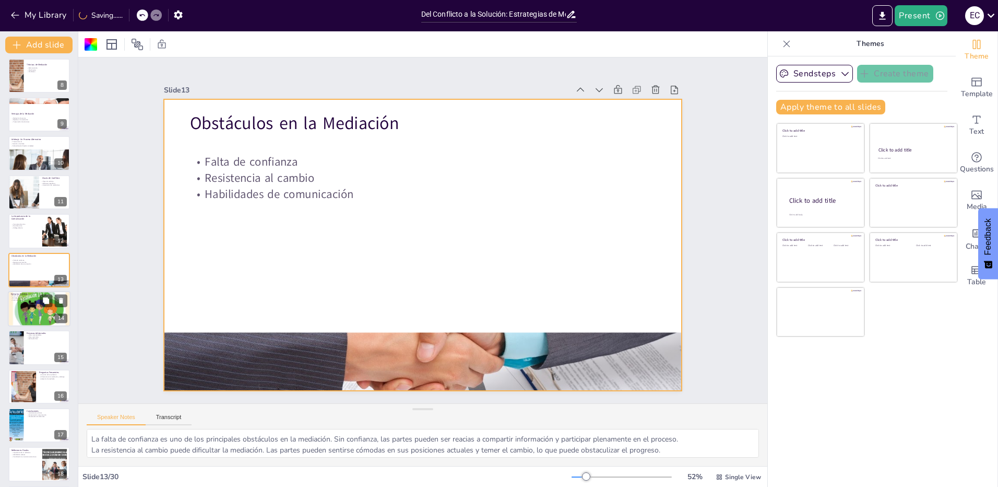
click at [28, 306] on div at bounding box center [39, 308] width 63 height 49
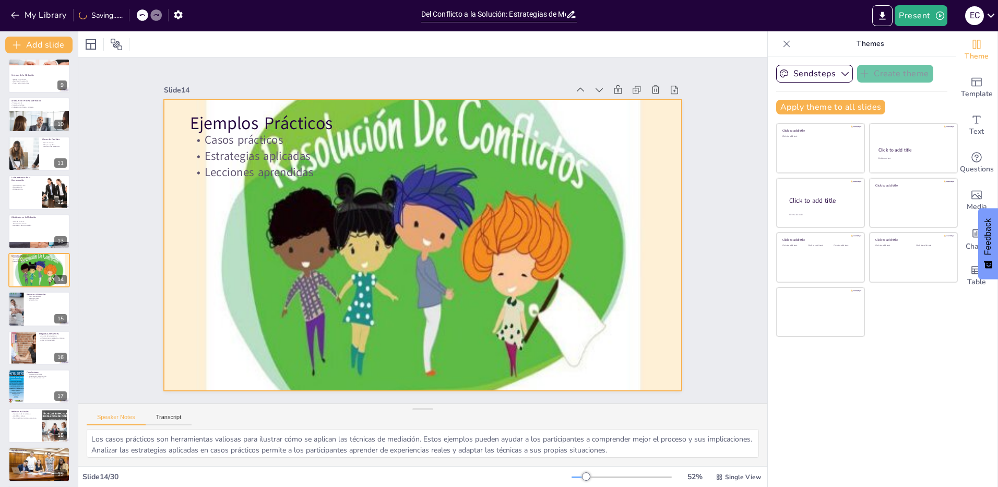
click at [430, 238] on div at bounding box center [409, 232] width 452 height 557
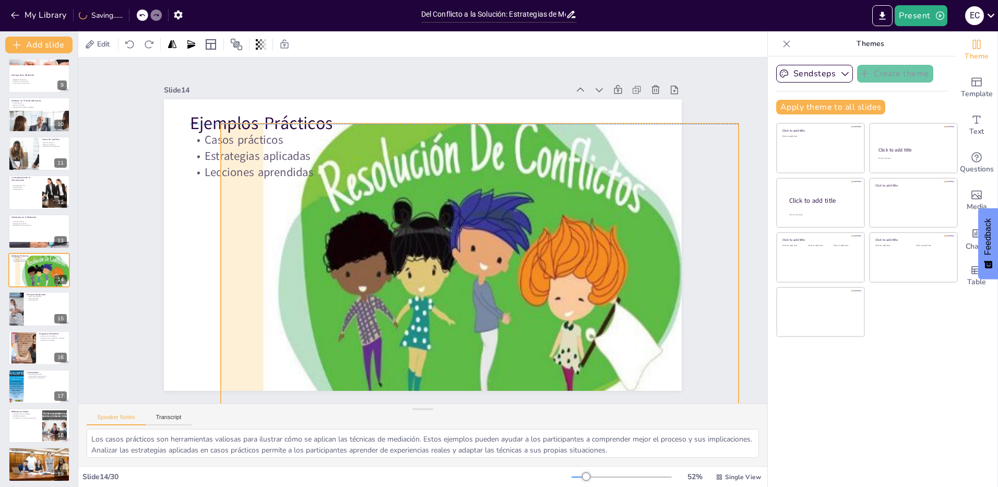
drag, startPoint x: 529, startPoint y: 203, endPoint x: 584, endPoint y: 215, distance: 56.2
click at [584, 215] on div at bounding box center [425, 299] width 628 height 654
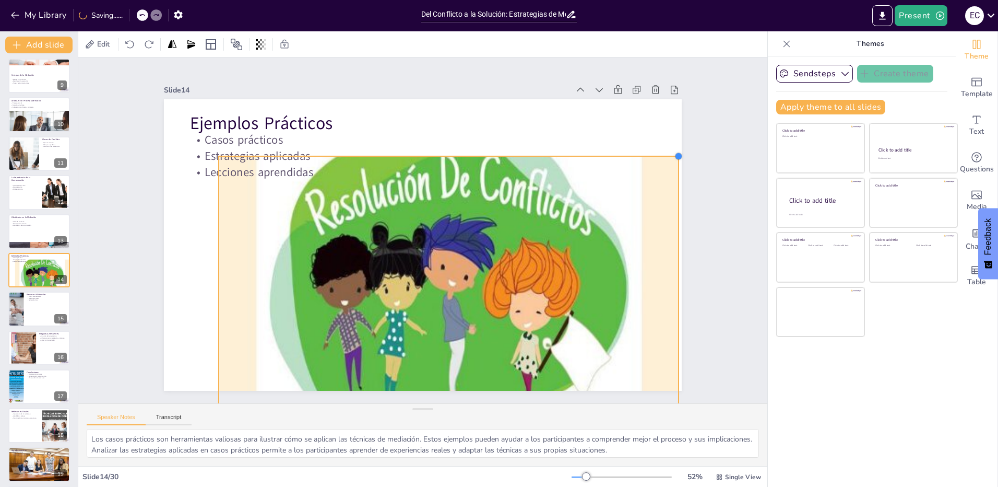
drag, startPoint x: 718, startPoint y: 137, endPoint x: 639, endPoint y: 187, distance: 93.4
click at [641, 187] on div "Ejemplos Prácticos Casos prácticos Estrategias aplicadas Lecciones aprendidas" at bounding box center [415, 242] width 594 height 511
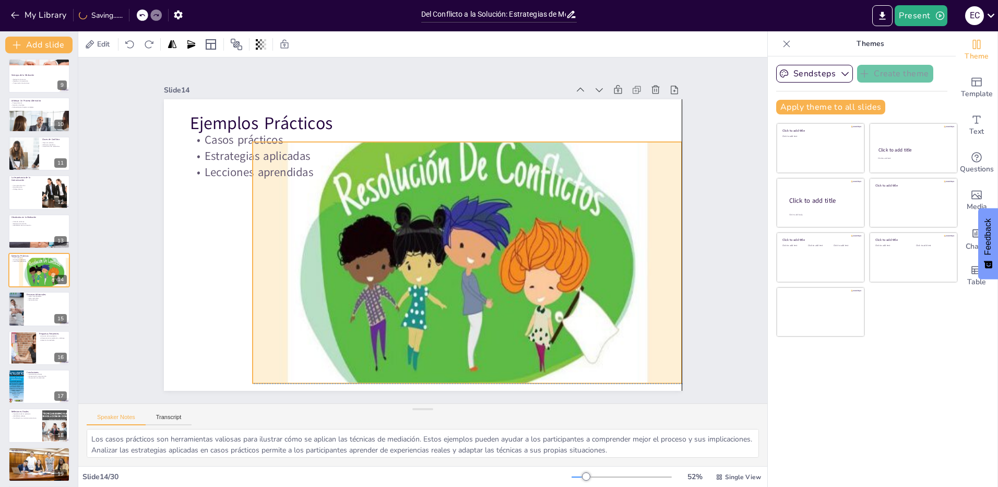
drag, startPoint x: 525, startPoint y: 241, endPoint x: 539, endPoint y: 223, distance: 22.6
click at [560, 212] on div at bounding box center [459, 270] width 489 height 413
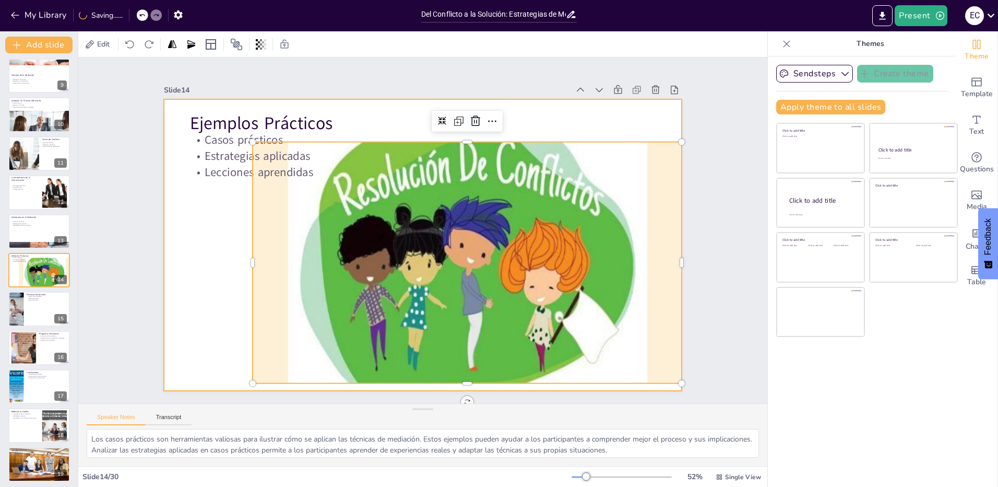
click at [170, 265] on div at bounding box center [422, 245] width 546 height 344
click at [266, 257] on div at bounding box center [378, 262] width 447 height 511
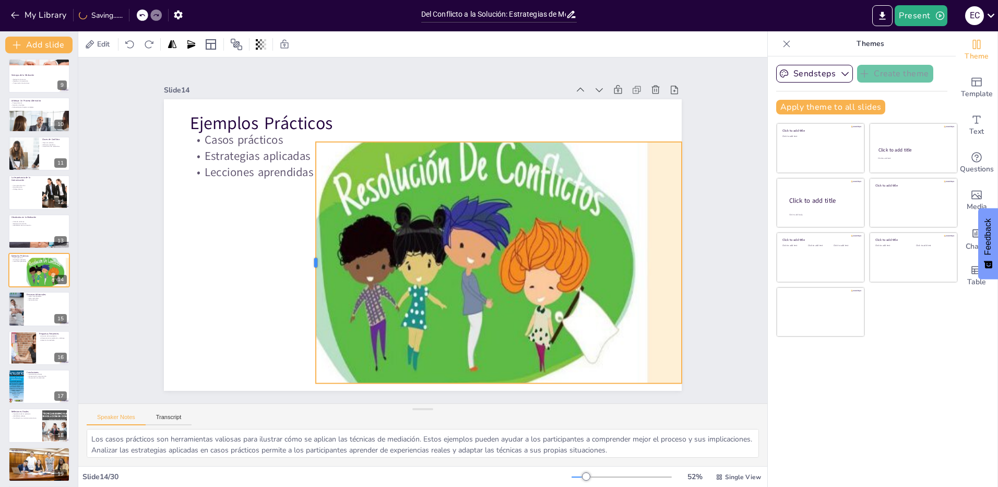
drag, startPoint x: 244, startPoint y: 258, endPoint x: 307, endPoint y: 267, distance: 63.8
click at [307, 267] on div at bounding box center [319, 179] width 168 height 185
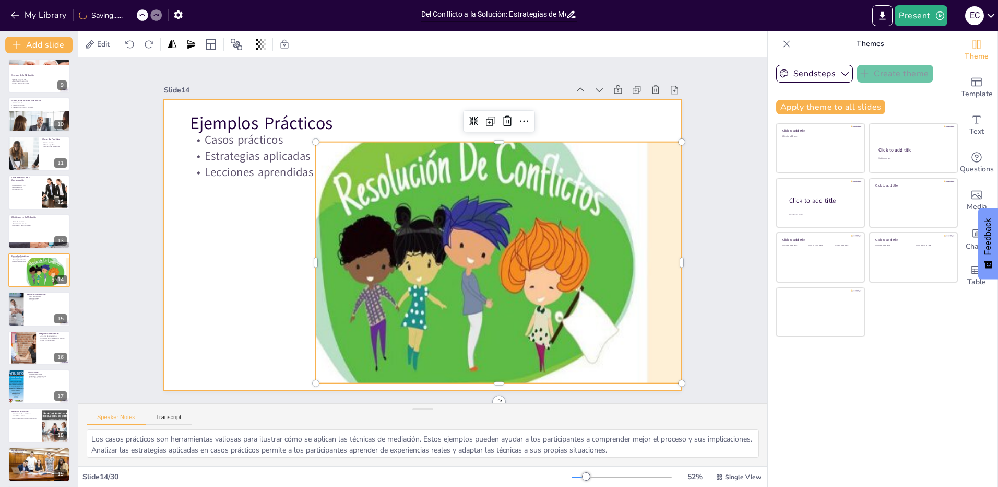
click at [259, 271] on div at bounding box center [418, 244] width 583 height 437
click at [651, 263] on div at bounding box center [429, 285] width 534 height 540
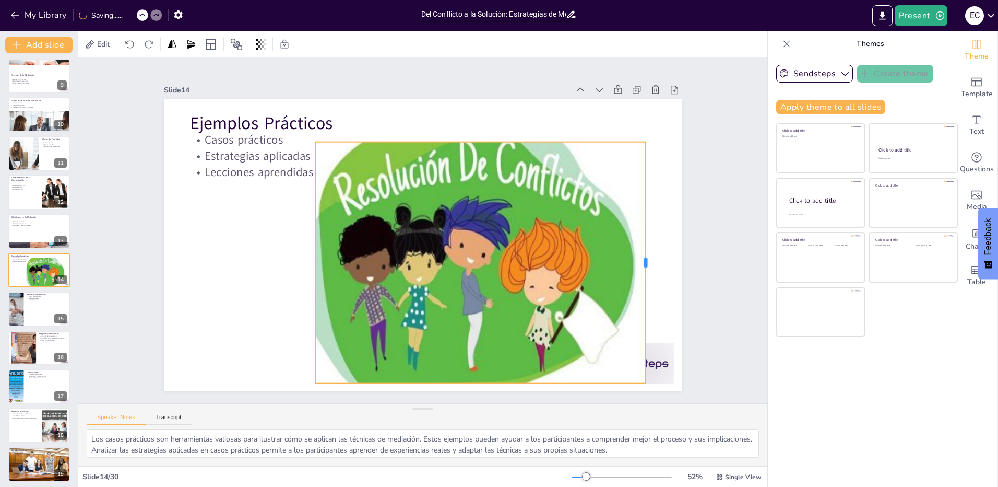
drag, startPoint x: 647, startPoint y: 260, endPoint x: 639, endPoint y: 262, distance: 7.5
click at [639, 337] on div at bounding box center [550, 421] width 185 height 168
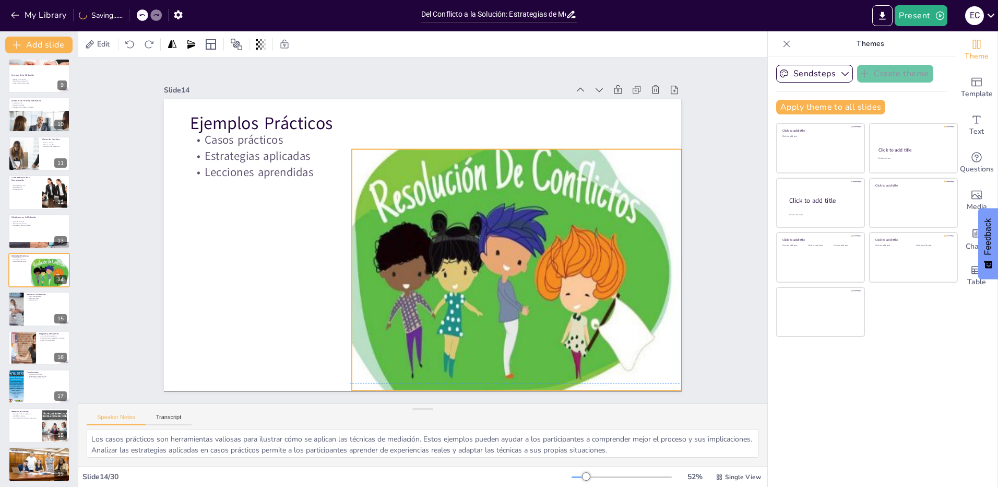
drag, startPoint x: 565, startPoint y: 283, endPoint x: 599, endPoint y: 288, distance: 34.2
click at [599, 288] on div at bounding box center [503, 269] width 429 height 331
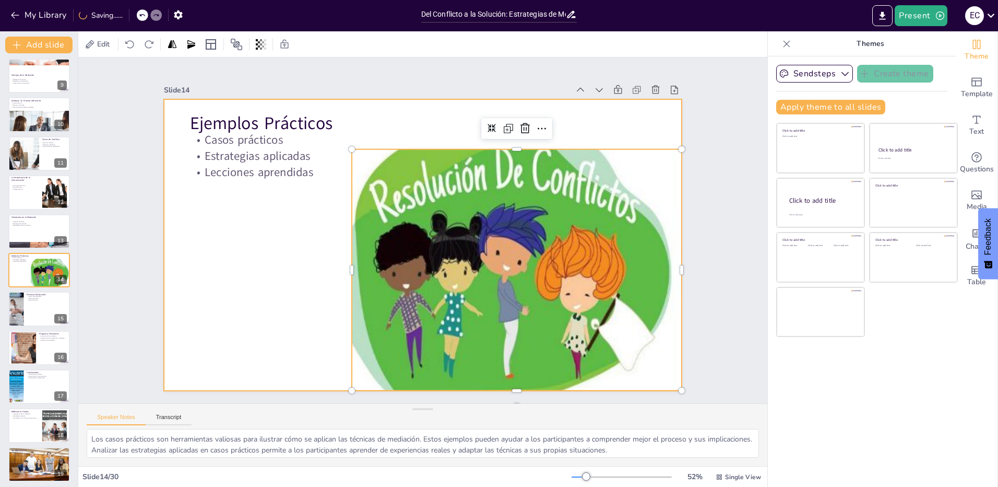
click at [197, 290] on div at bounding box center [418, 244] width 583 height 437
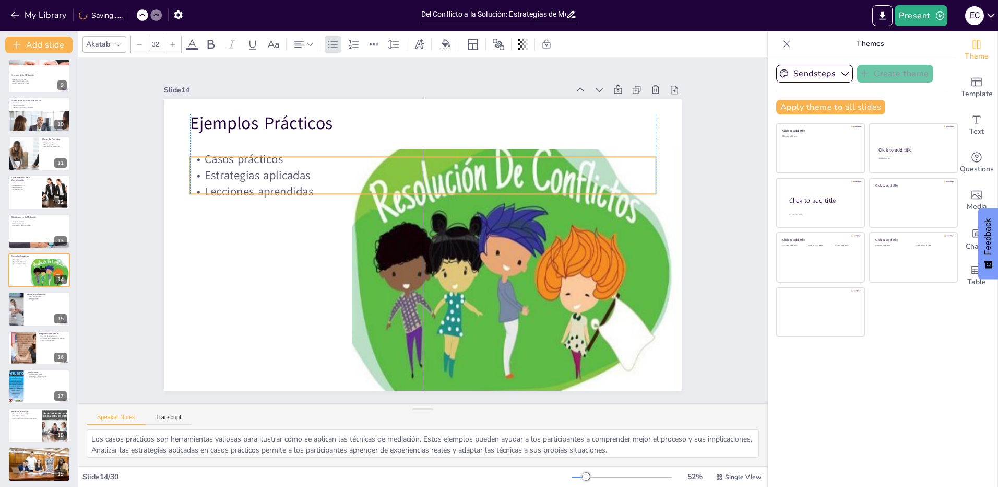
drag, startPoint x: 246, startPoint y: 172, endPoint x: 242, endPoint y: 192, distance: 19.7
click at [242, 192] on p "Lecciones aprendidas" at bounding box center [430, 192] width 459 height 113
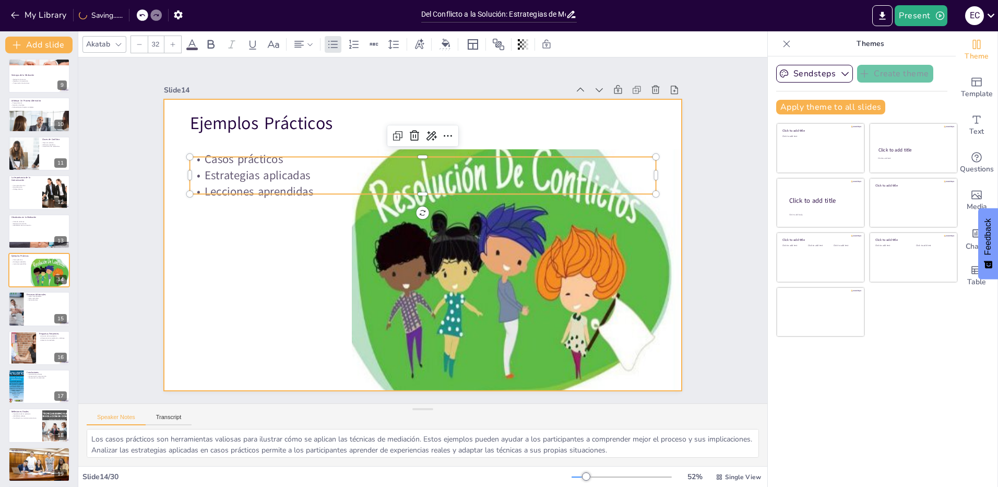
click at [233, 240] on div at bounding box center [423, 244] width 518 height 291
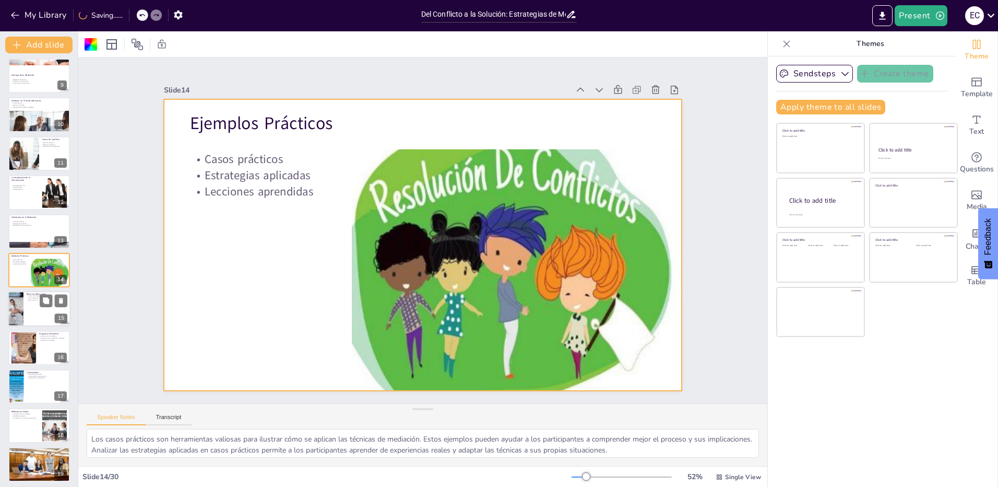
click at [35, 310] on div at bounding box center [39, 308] width 63 height 35
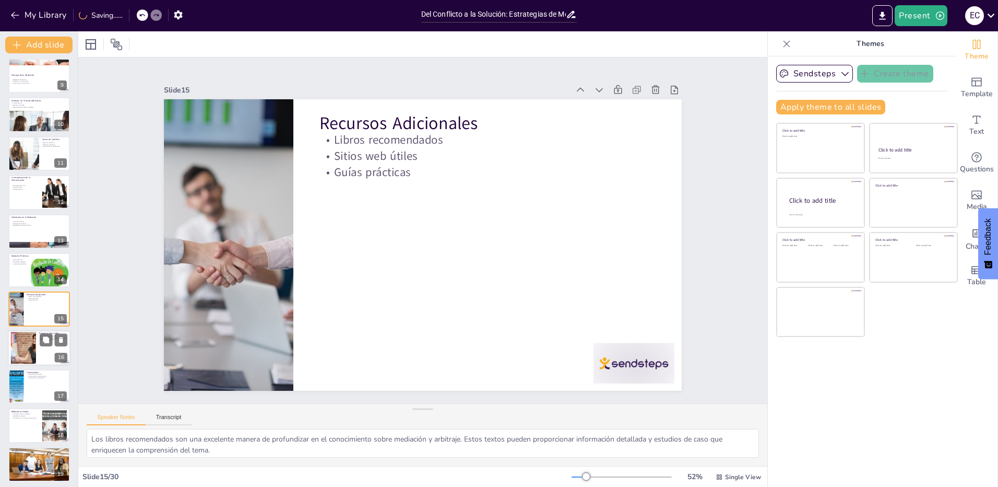
scroll to position [352, 0]
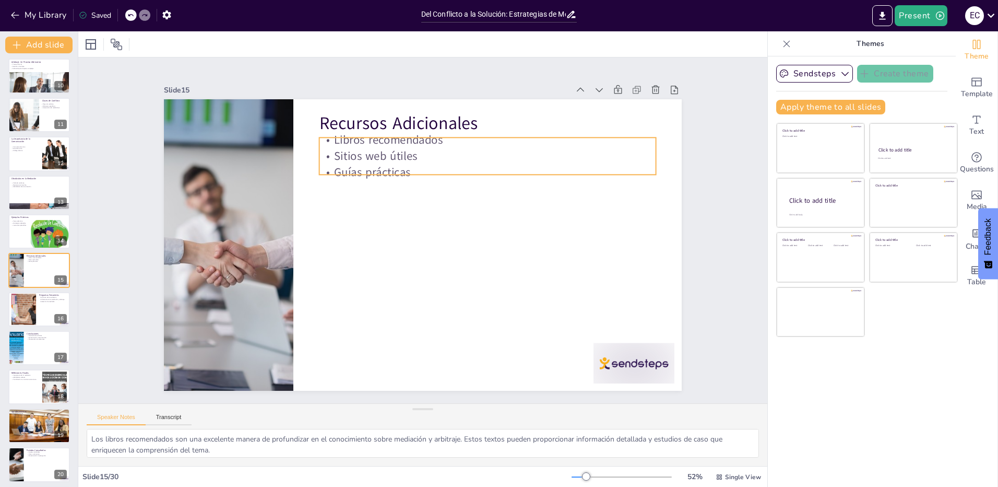
click at [385, 153] on p "Sitios web útiles" at bounding box center [495, 162] width 336 height 51
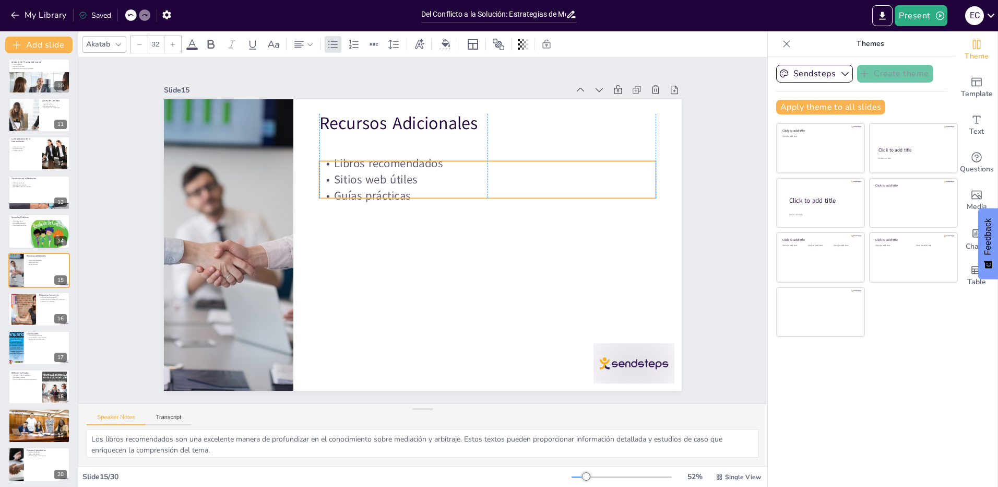
drag, startPoint x: 379, startPoint y: 164, endPoint x: 378, endPoint y: 188, distance: 23.5
click at [378, 188] on p "Guías prácticas" at bounding box center [487, 195] width 337 height 16
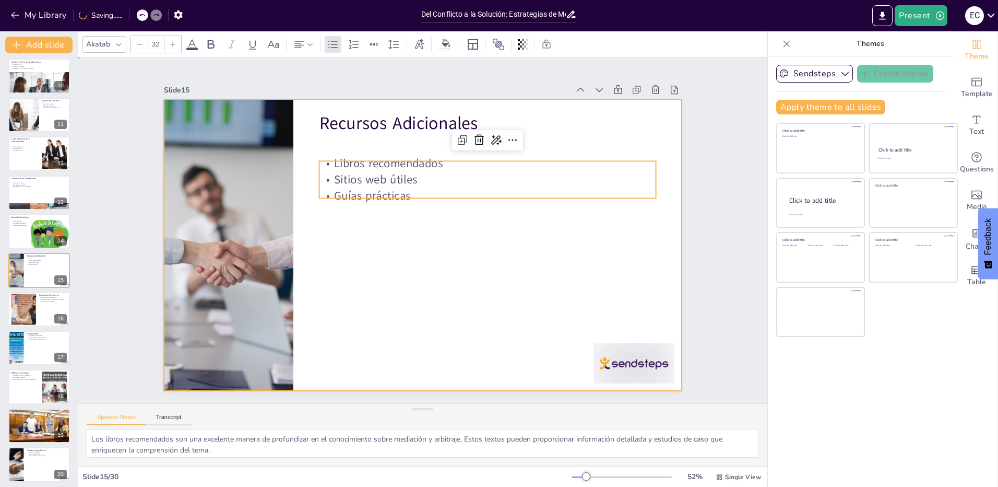
click at [382, 260] on div at bounding box center [412, 221] width 563 height 580
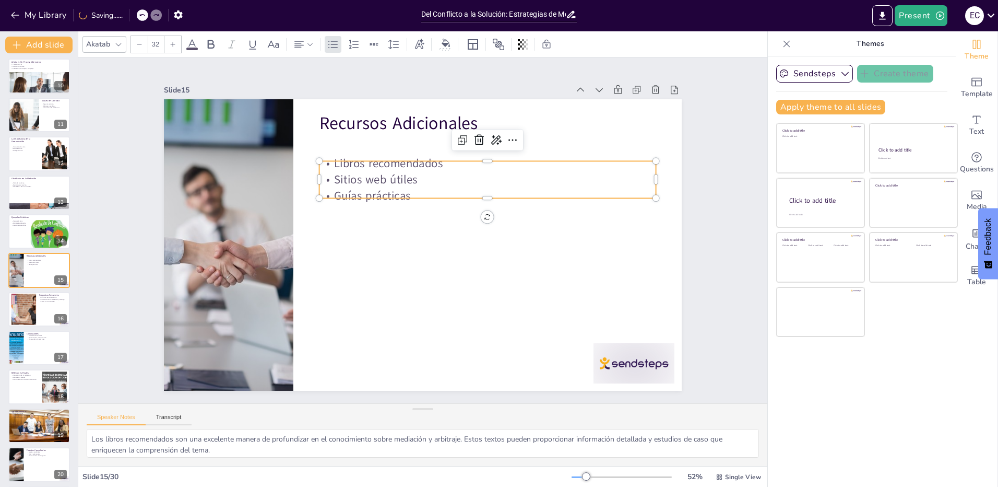
click at [397, 182] on p "Sitios web útiles" at bounding box center [487, 179] width 337 height 16
click at [36, 298] on div at bounding box center [39, 308] width 63 height 35
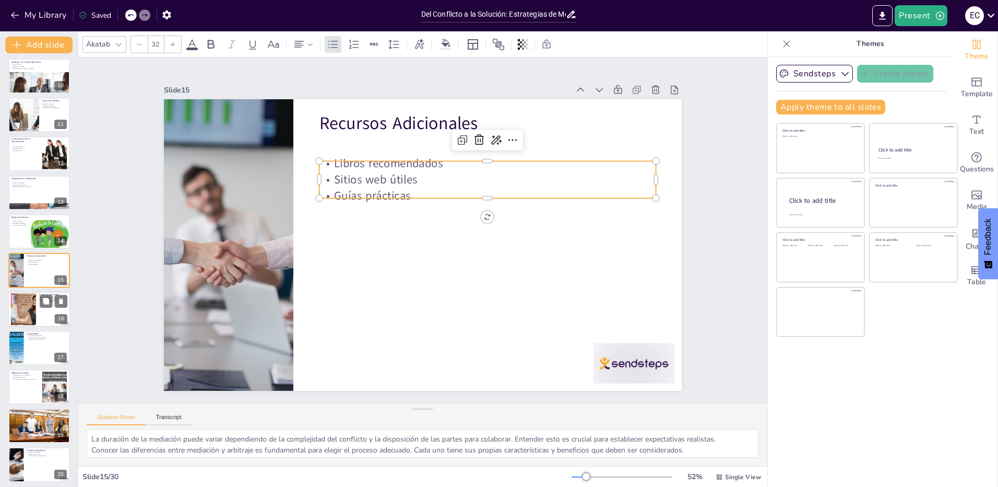
scroll to position [392, 0]
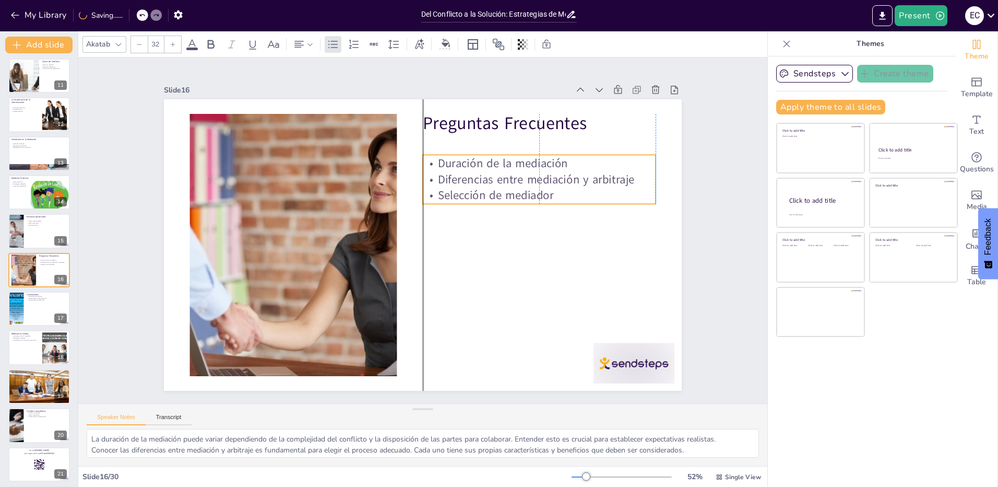
drag, startPoint x: 529, startPoint y: 174, endPoint x: 518, endPoint y: 219, distance: 46.6
click at [528, 192] on p "Selección de mediador" at bounding box center [541, 207] width 233 height 40
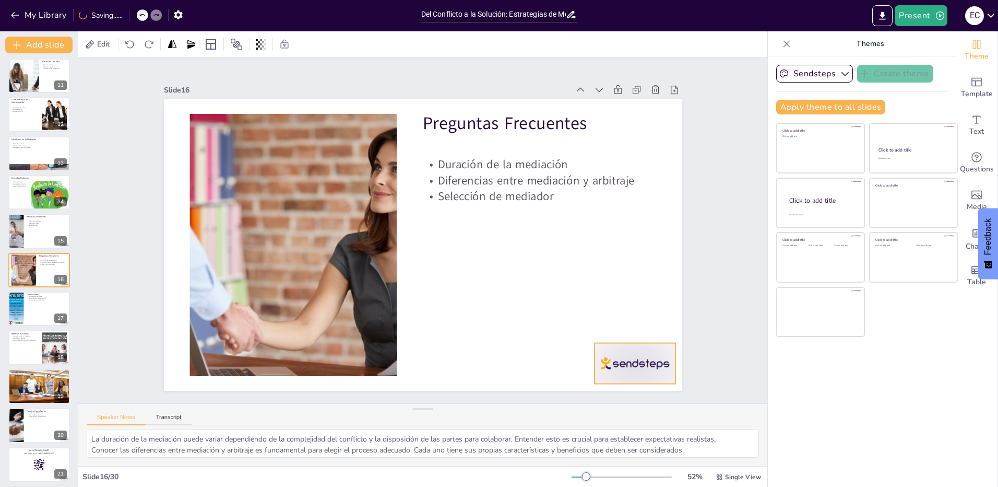
click at [626, 367] on div at bounding box center [635, 363] width 81 height 41
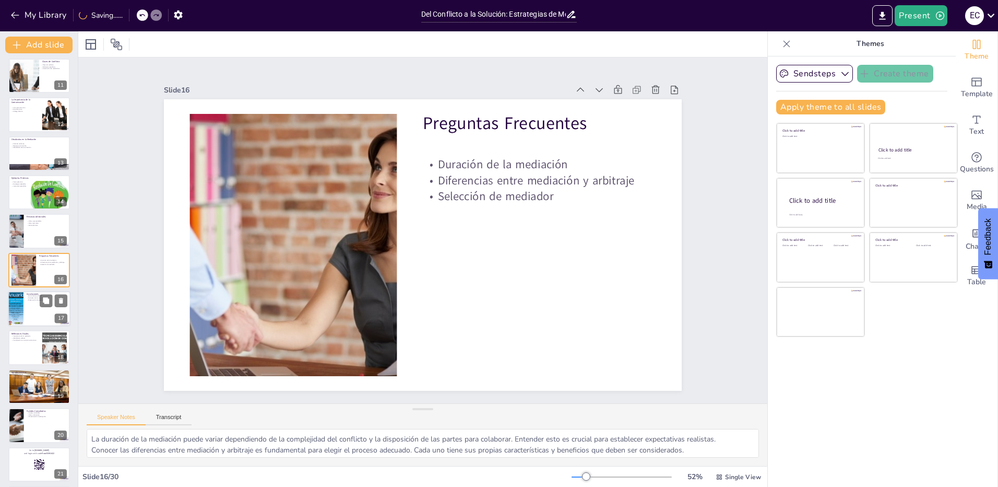
click at [37, 298] on p "Fomento de la comunicación" at bounding box center [47, 298] width 41 height 2
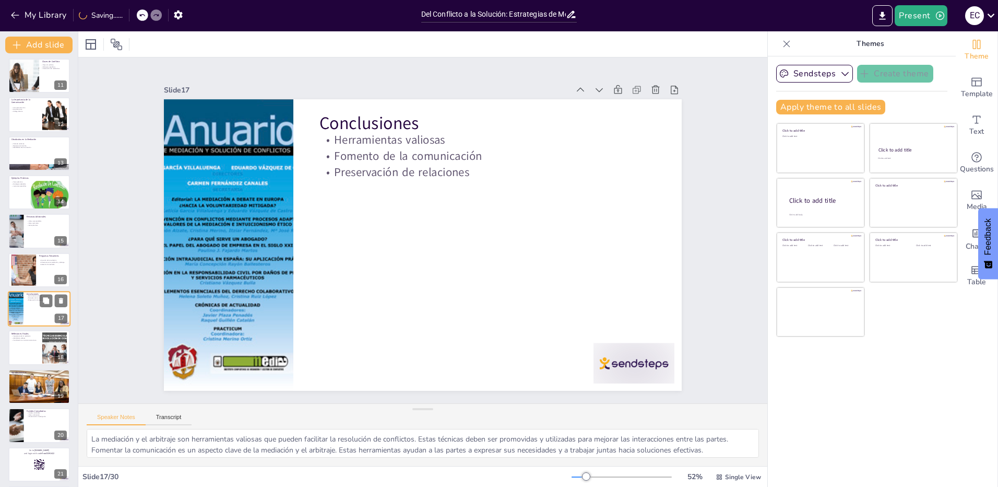
scroll to position [430, 0]
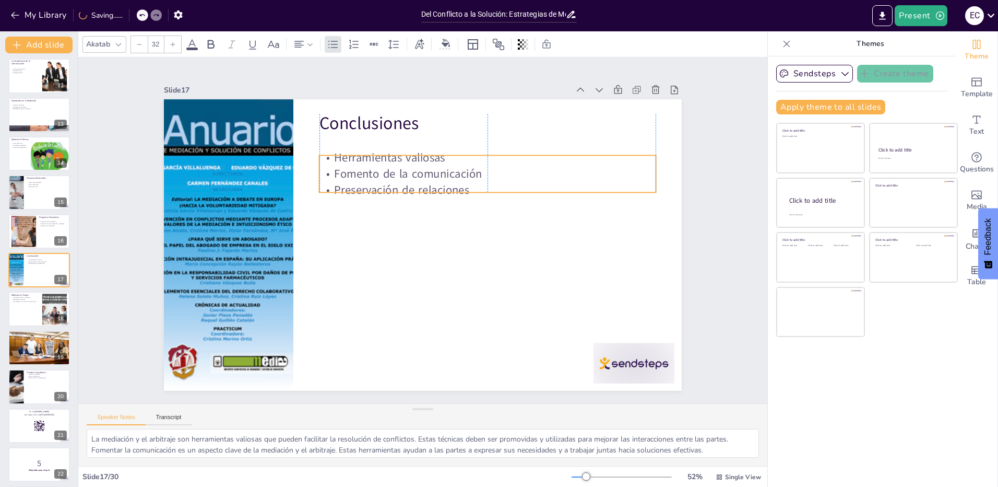
drag, startPoint x: 380, startPoint y: 152, endPoint x: 378, endPoint y: 168, distance: 15.7
click at [378, 168] on p "Fomento de la comunicación" at bounding box center [501, 196] width 325 height 119
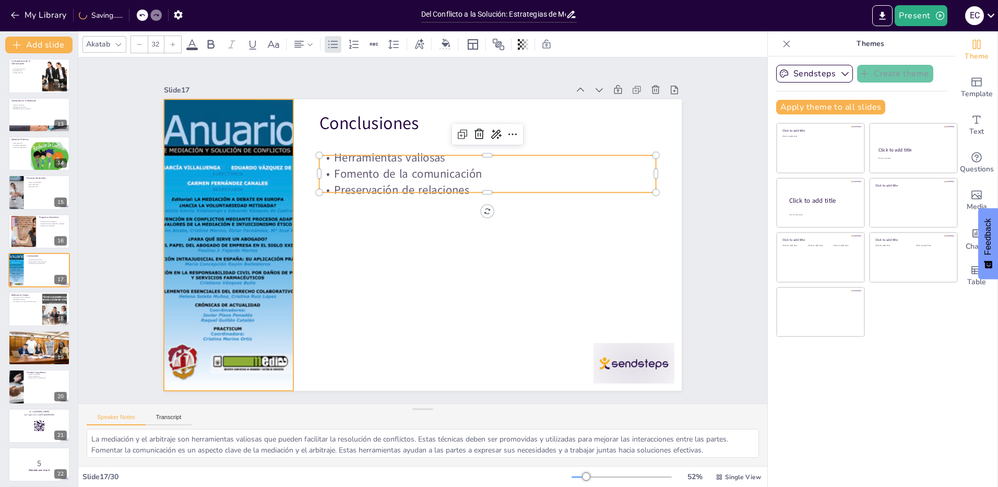
click at [264, 258] on div at bounding box center [233, 184] width 283 height 340
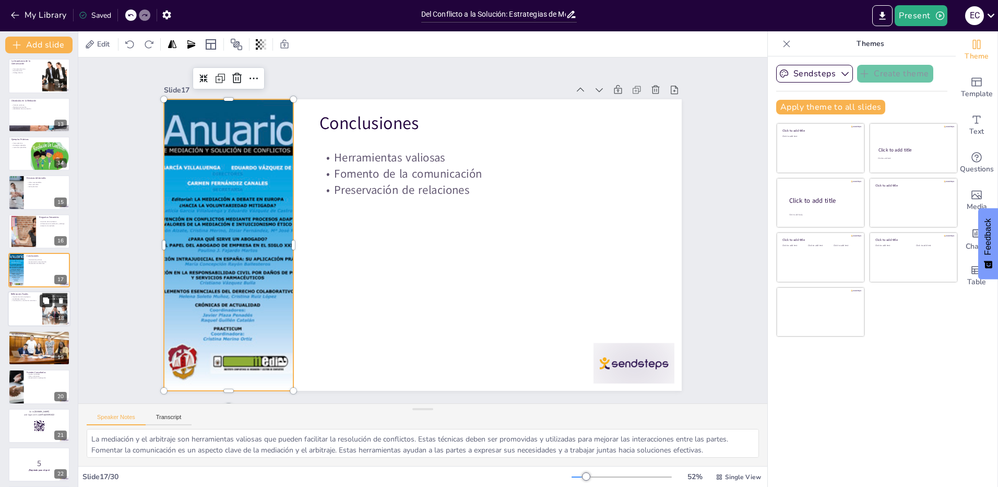
click at [43, 305] on button at bounding box center [46, 300] width 13 height 13
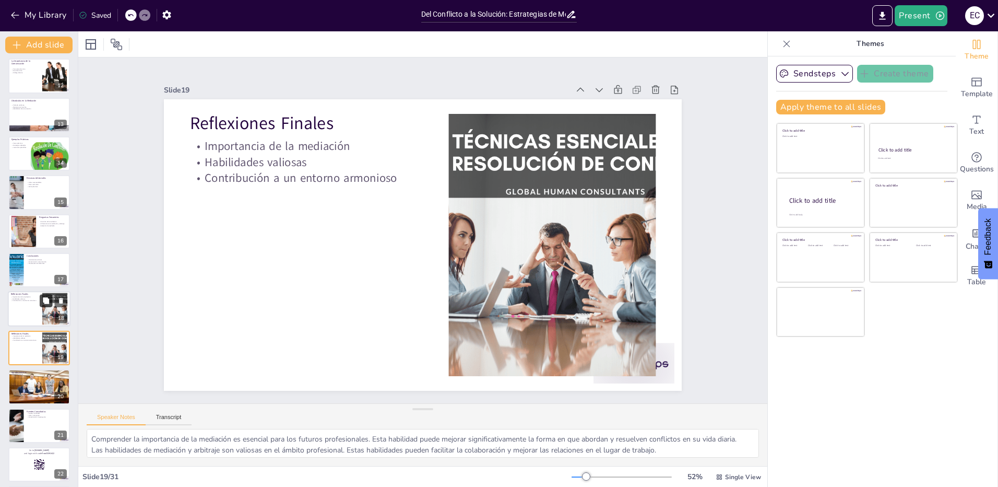
scroll to position [508, 0]
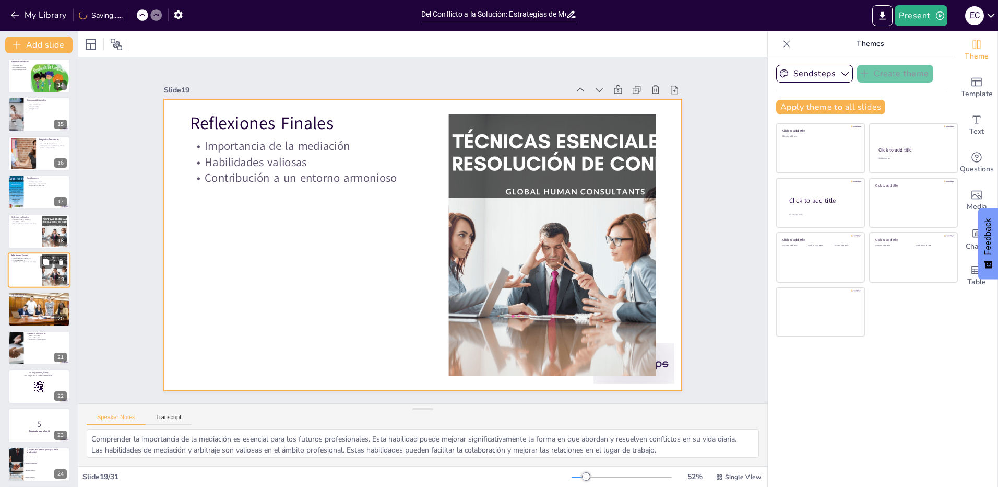
click at [27, 265] on div at bounding box center [39, 269] width 63 height 35
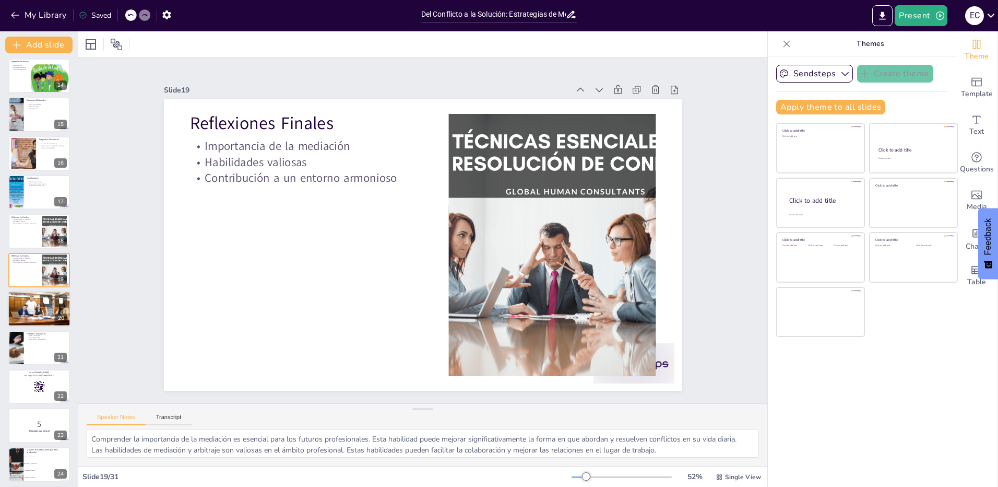
click at [18, 309] on div at bounding box center [39, 308] width 63 height 35
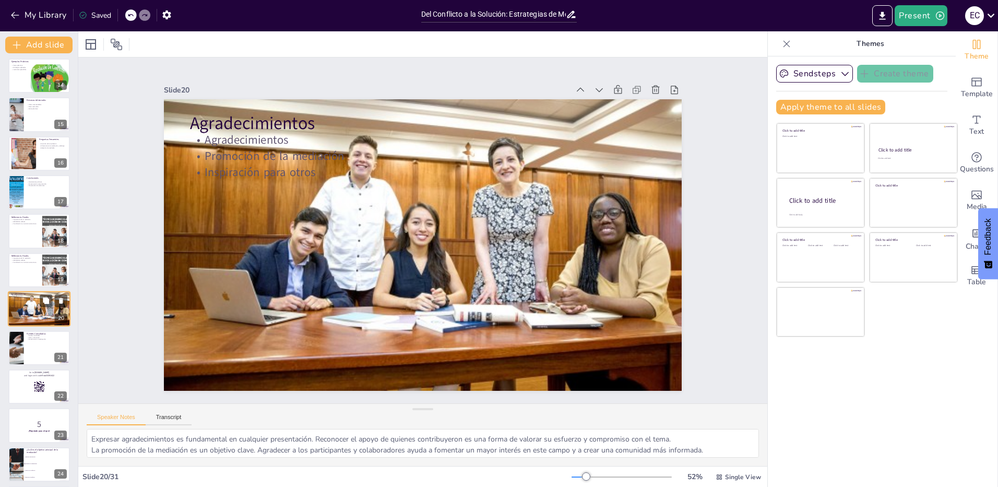
scroll to position [547, 0]
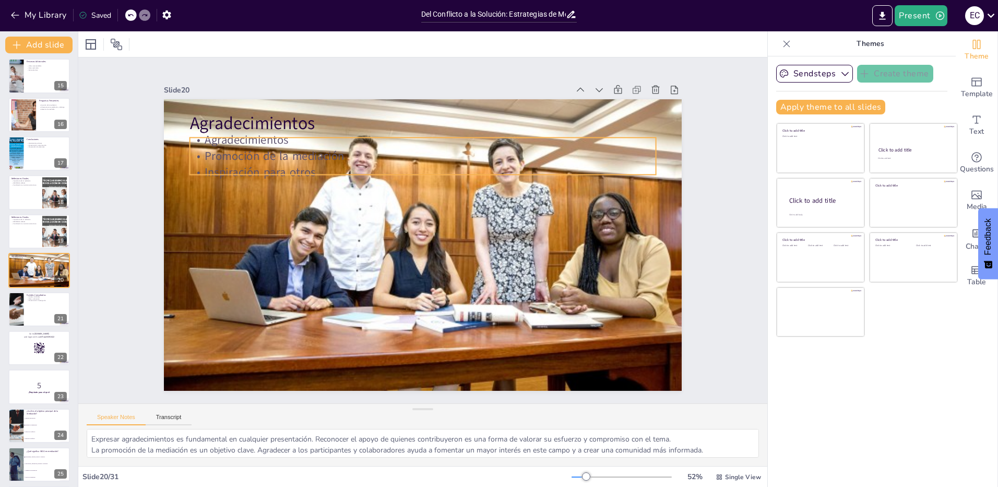
click at [250, 163] on p "Inspiración para otros" at bounding box center [428, 172] width 465 height 65
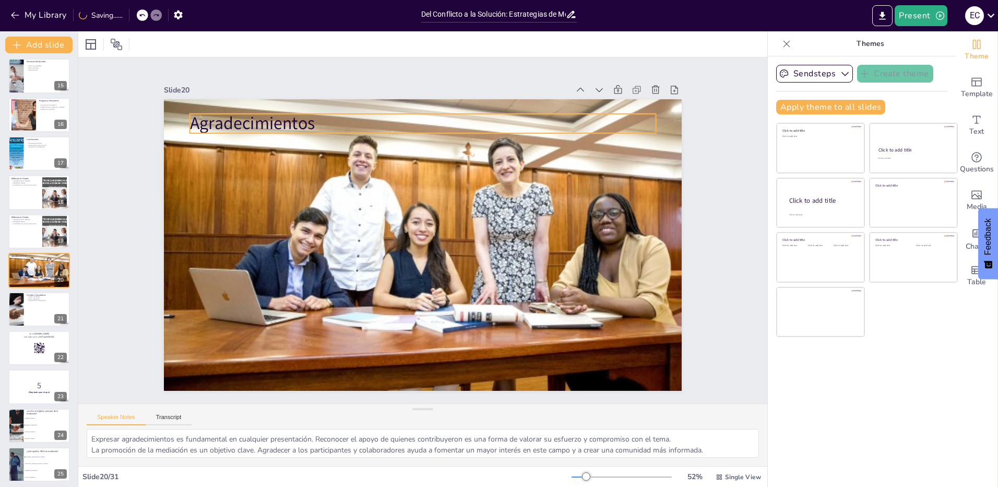
click at [231, 125] on p "Agradecimientos" at bounding box center [445, 126] width 461 height 121
click at [20, 305] on div at bounding box center [15, 308] width 56 height 35
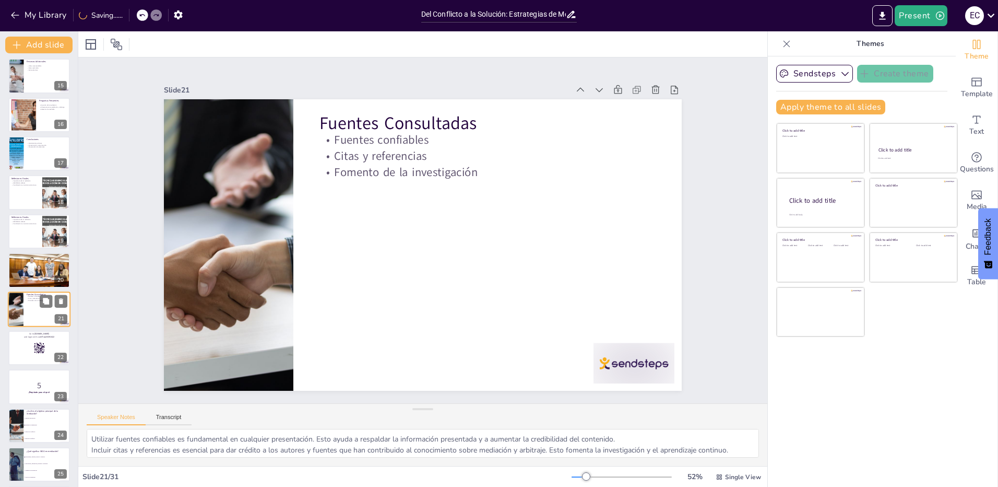
scroll to position [586, 0]
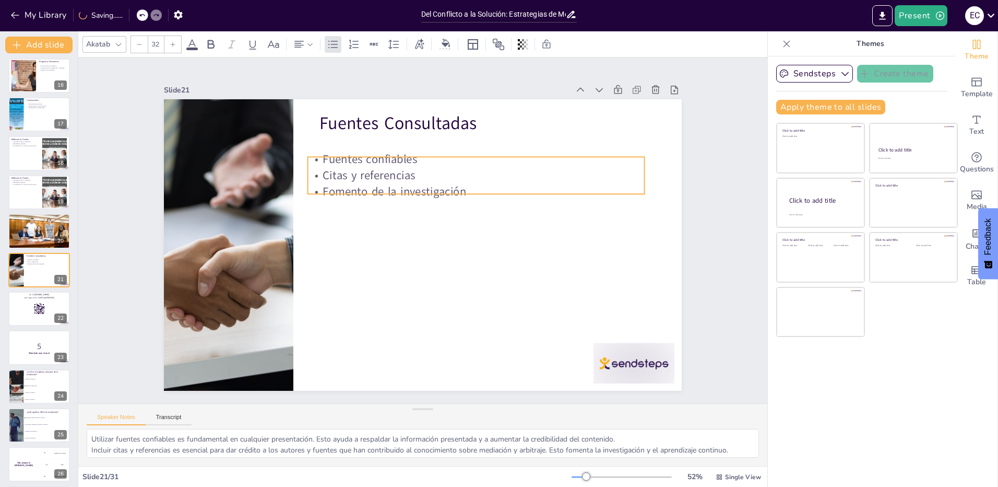
drag, startPoint x: 363, startPoint y: 163, endPoint x: 352, endPoint y: 168, distance: 11.2
click at [352, 168] on p "Citas y referencias" at bounding box center [494, 201] width 314 height 151
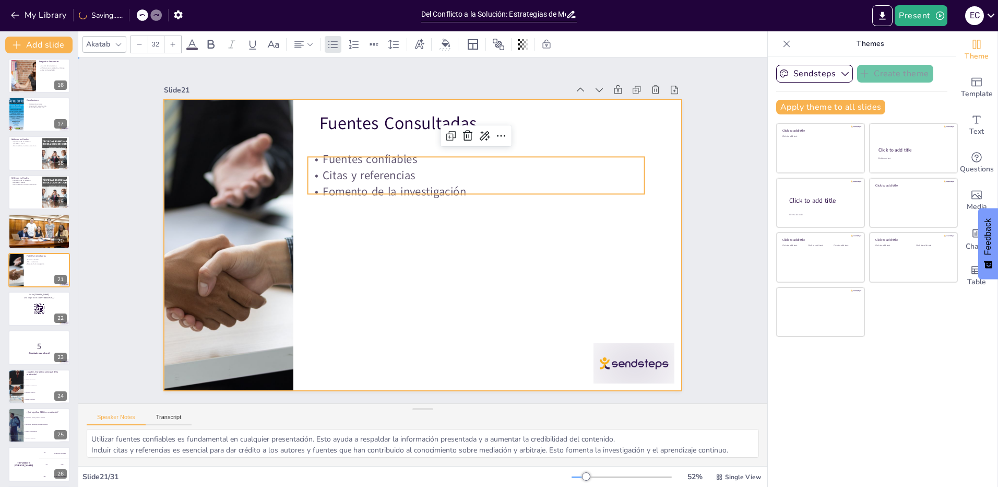
click at [352, 229] on div at bounding box center [422, 245] width 546 height 344
click at [394, 181] on p "Fomento de la investigación" at bounding box center [480, 197] width 336 height 51
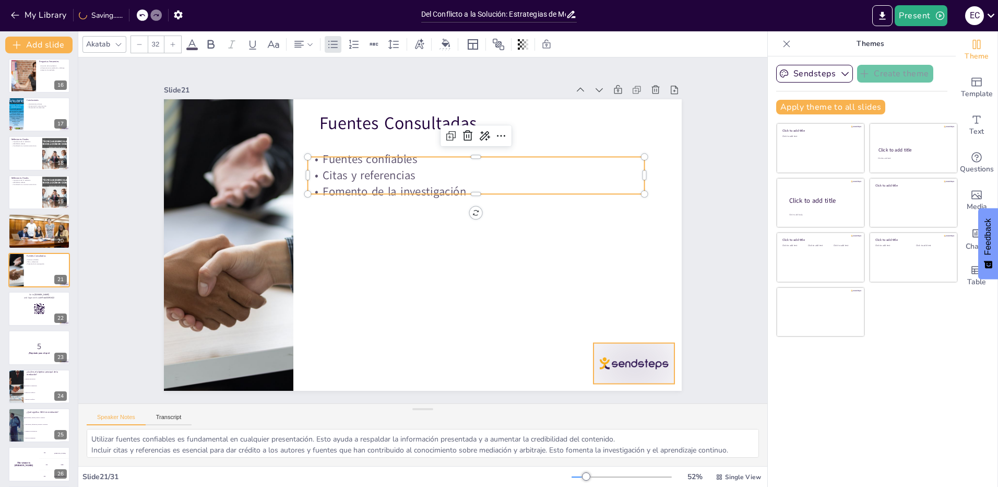
click at [288, 85] on div at bounding box center [244, 56] width 88 height 56
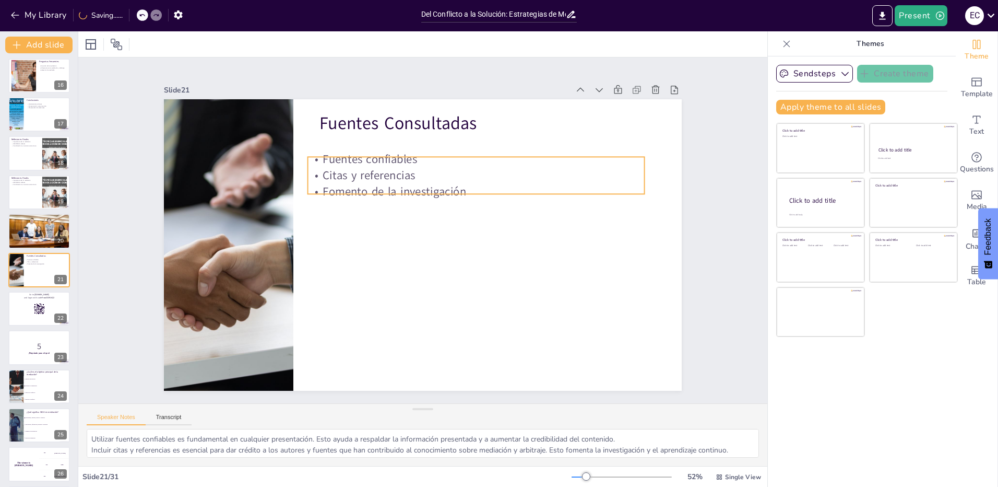
click at [416, 188] on p "Fomento de la investigación" at bounding box center [476, 191] width 337 height 16
click at [62, 262] on icon at bounding box center [61, 262] width 4 height 6
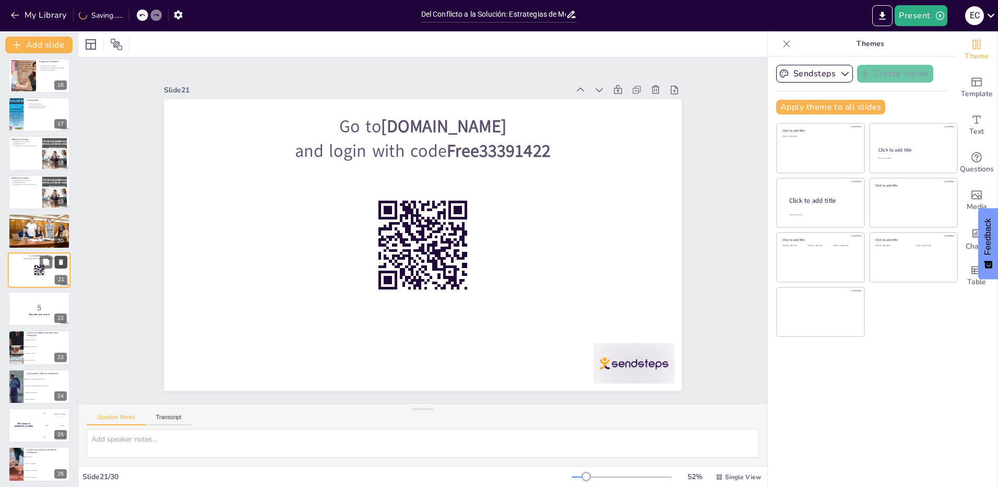
click at [64, 260] on icon at bounding box center [60, 261] width 7 height 7
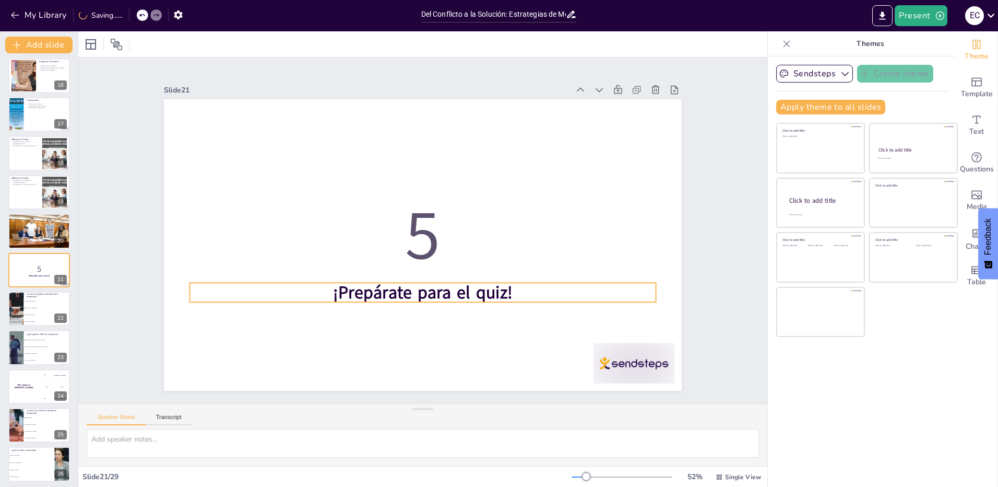
click at [457, 291] on strong "¡Prepárate para el quiz!" at bounding box center [423, 291] width 180 height 23
click at [457, 291] on strong "¡Prepárate para el quiz!" at bounding box center [416, 292] width 181 height 42
click at [520, 298] on p "¡Prepárate para el quiz!" at bounding box center [423, 292] width 466 height 24
click at [527, 291] on p "¡Prepárate para el quiz!" at bounding box center [423, 292] width 466 height 24
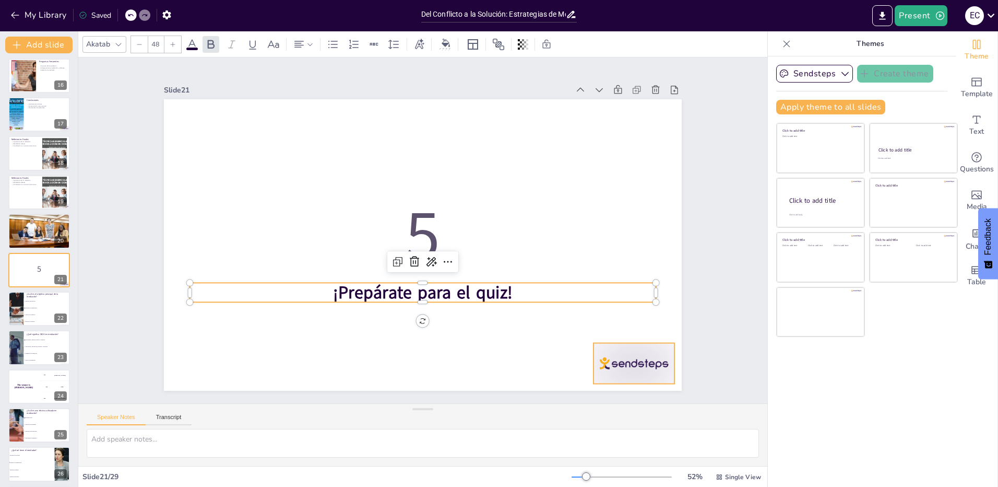
click at [594, 366] on div at bounding box center [634, 363] width 81 height 41
click at [480, 281] on strong "¡Prepárate para el quiz!" at bounding box center [410, 290] width 180 height 61
click at [480, 281] on strong "¡Prepárate para el quiz!" at bounding box center [423, 291] width 180 height 23
click at [522, 287] on p "¡Prepárate para el quiz!" at bounding box center [423, 292] width 466 height 24
drag, startPoint x: 499, startPoint y: 291, endPoint x: 452, endPoint y: 291, distance: 47.0
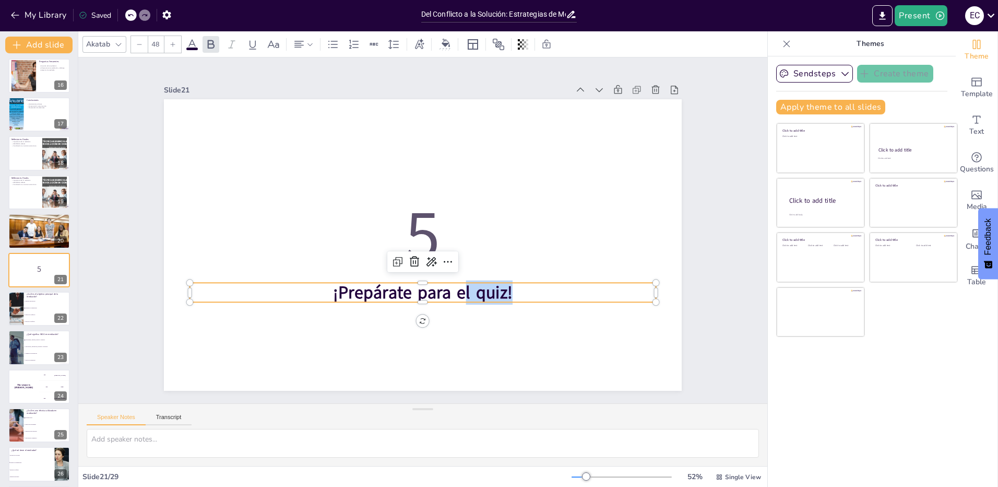
click at [452, 291] on strong "¡Prepárate para el quiz!" at bounding box center [416, 292] width 181 height 42
click at [17, 309] on div at bounding box center [15, 308] width 63 height 35
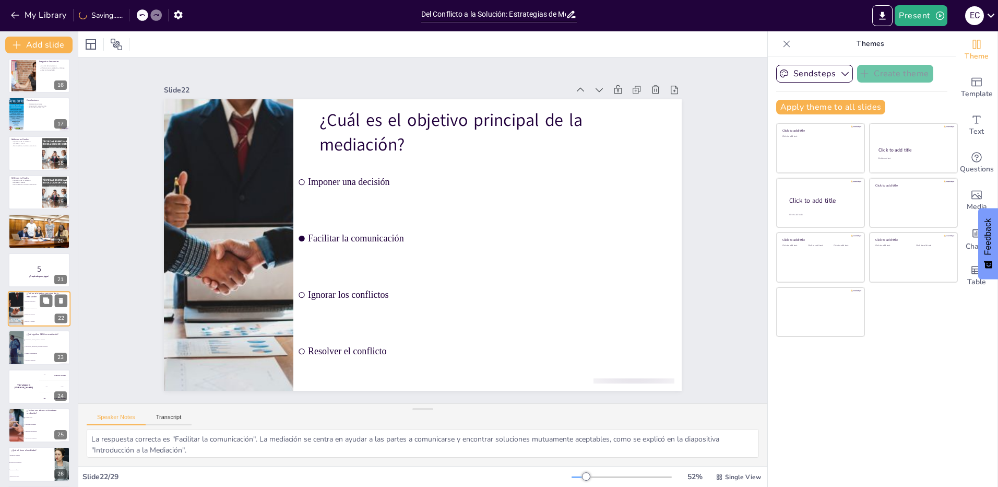
scroll to position [624, 0]
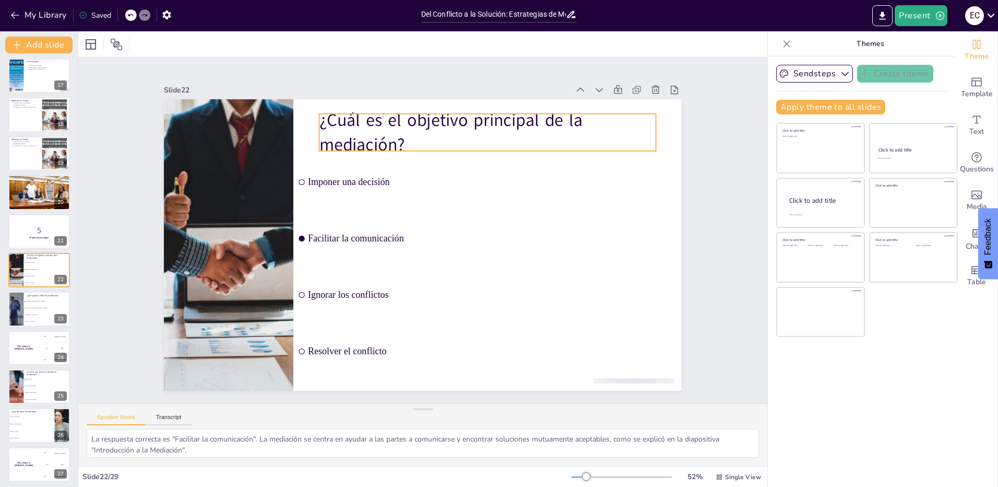
click at [451, 135] on p "¿Cuál es el objetivo principal de la mediación?" at bounding box center [497, 139] width 340 height 83
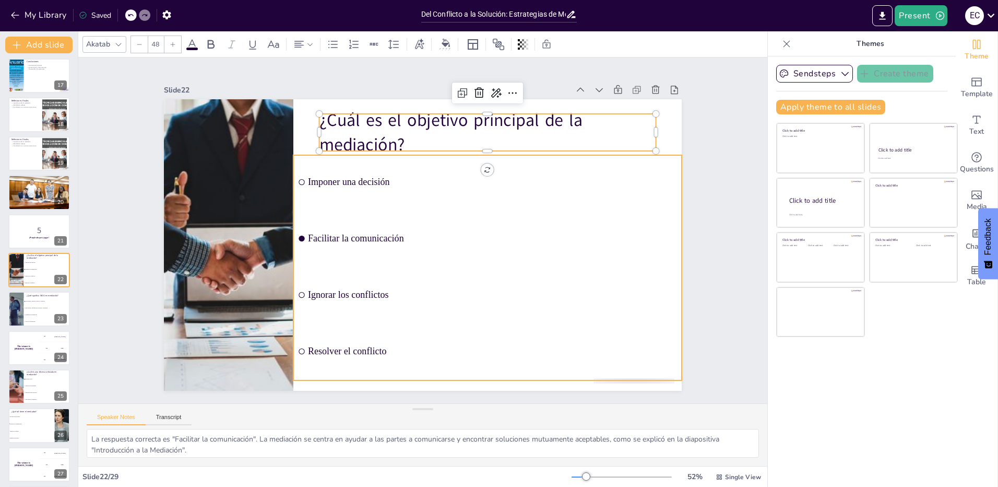
click at [561, 293] on ul "Imponer una decisión Facilitar la comunicación Ignorar los conflictos Resolver …" at bounding box center [483, 274] width 410 height 265
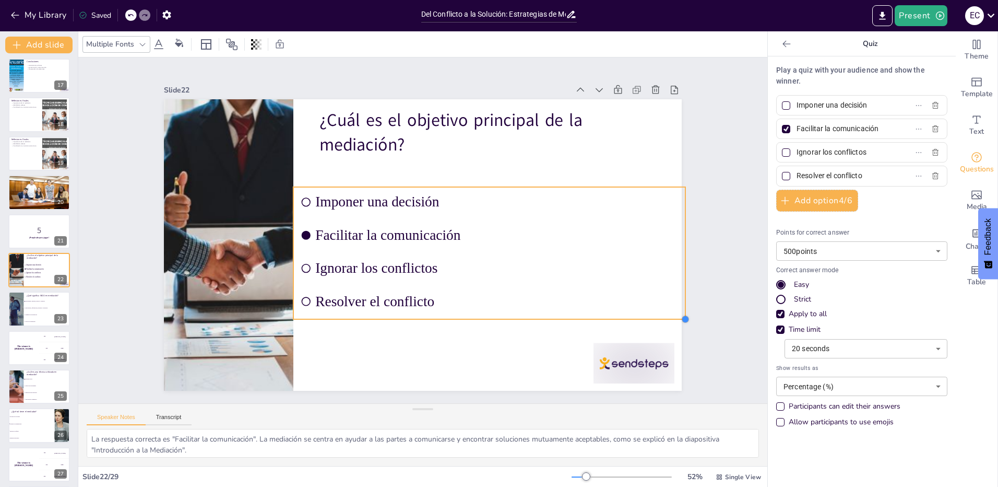
drag, startPoint x: 556, startPoint y: 289, endPoint x: 568, endPoint y: 311, distance: 25.5
click at [568, 311] on div "¿Cuál es el objetivo principal de la mediación? Imponer una decisión Facilitar …" at bounding box center [419, 244] width 567 height 393
click at [696, 244] on div "Slide 1 Del Conflicto a la Solución: Estrategias de Mediación y Arbitraje ENCUE…" at bounding box center [423, 230] width 576 height 321
click at [301, 228] on input "checkbox" at bounding box center [306, 223] width 10 height 10
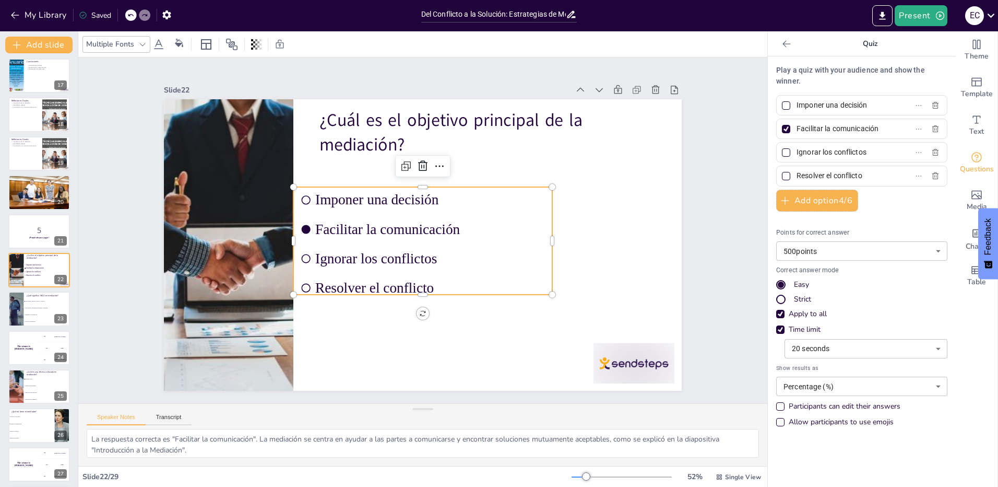
click at [330, 158] on input "checkbox" at bounding box center [336, 151] width 13 height 13
click at [449, 229] on span "Facilitar la comunicación" at bounding box center [430, 230] width 231 height 40
click at [327, 228] on span "Facilitar la comunicación" at bounding box center [430, 230] width 231 height 40
click at [327, 228] on span "Facilitar la comunicación" at bounding box center [430, 232] width 217 height 109
click at [327, 228] on span "Facilitar la comunicación" at bounding box center [430, 231] width 229 height 64
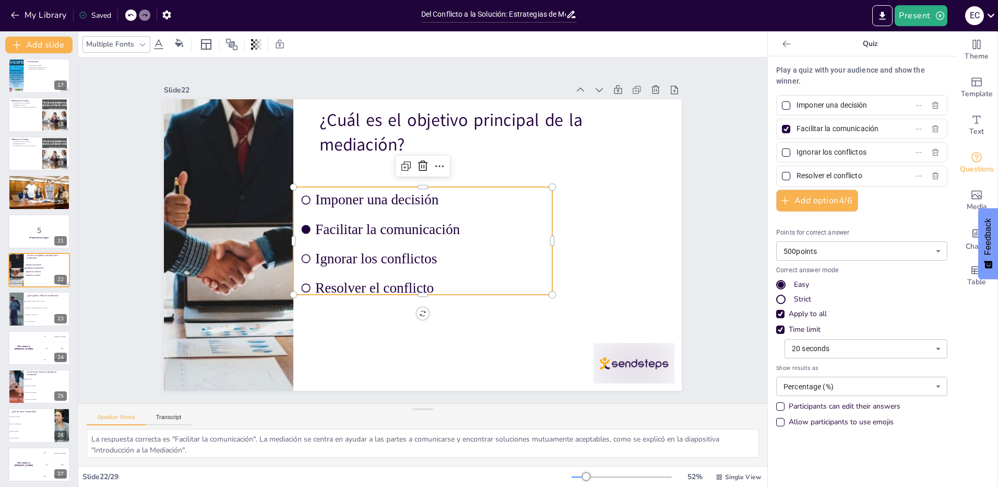
click at [315, 222] on span "Facilitar la comunicación" at bounding box center [430, 230] width 231 height 40
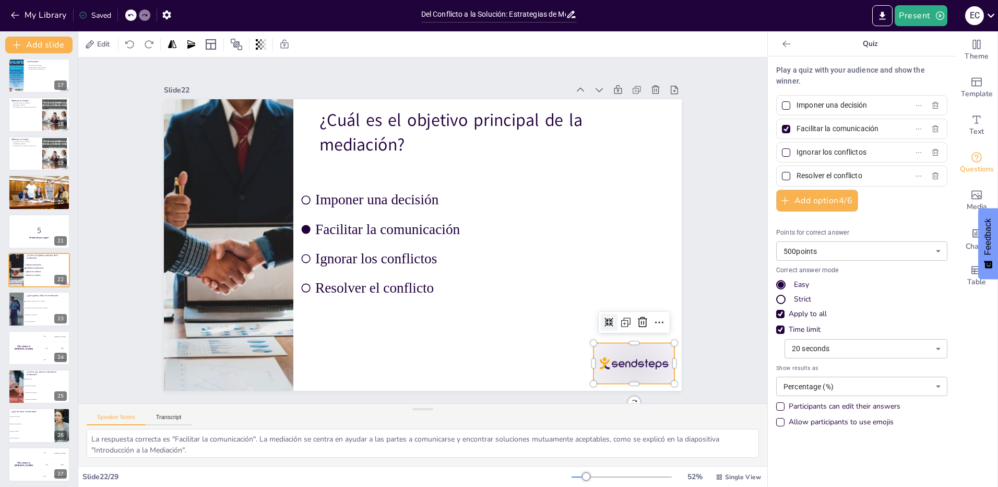
click at [337, 412] on div at bounding box center [313, 454] width 49 height 85
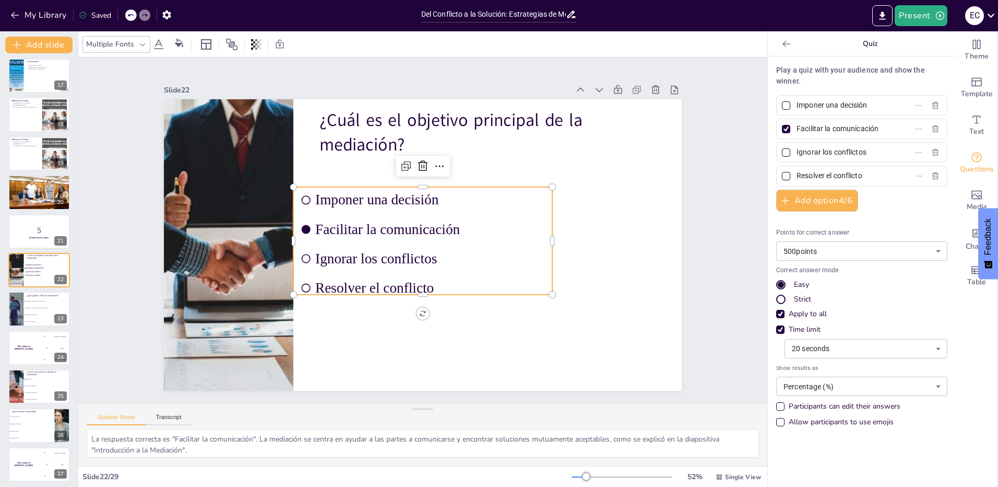
click at [423, 259] on span "Ignorar los conflictos" at bounding box center [430, 258] width 231 height 16
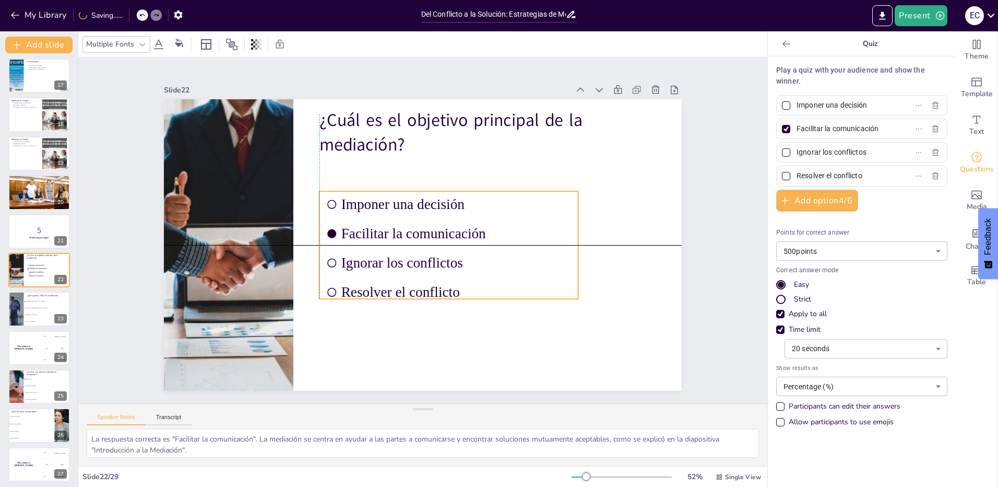
drag, startPoint x: 303, startPoint y: 225, endPoint x: 327, endPoint y: 229, distance: 23.9
click at [327, 229] on li "Facilitar la comunicación" at bounding box center [448, 236] width 260 height 53
click at [340, 228] on span "Facilitar la comunicación" at bounding box center [455, 237] width 231 height 40
click at [341, 228] on span "Facilitar la comunicación" at bounding box center [456, 234] width 231 height 16
click at [434, 226] on span "Facilitar la comunicación" at bounding box center [455, 237] width 231 height 40
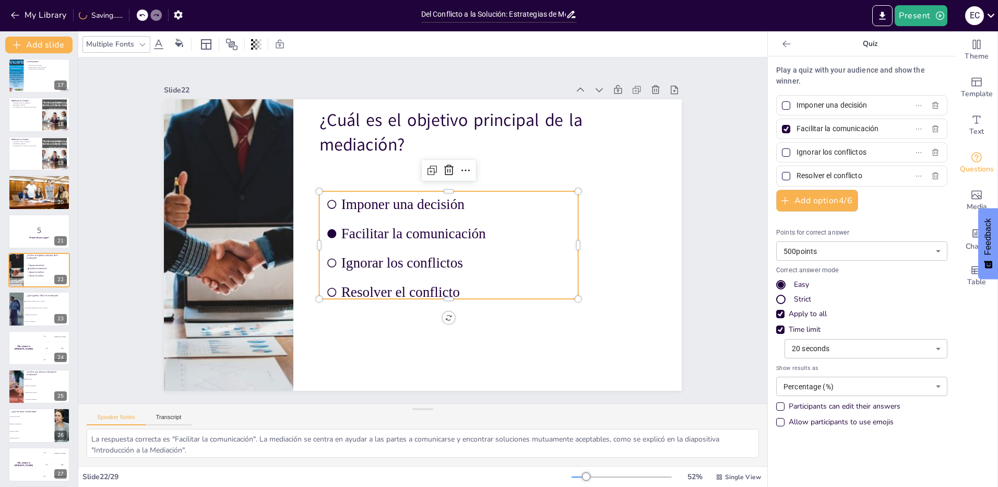
click at [476, 199] on span "Imponer una decisión" at bounding box center [456, 204] width 231 height 16
click at [476, 199] on span "Imponer una decisión" at bounding box center [458, 208] width 231 height 40
click at [32, 295] on p "¿Qué significa NIDO en mediación?" at bounding box center [47, 294] width 41 height 3
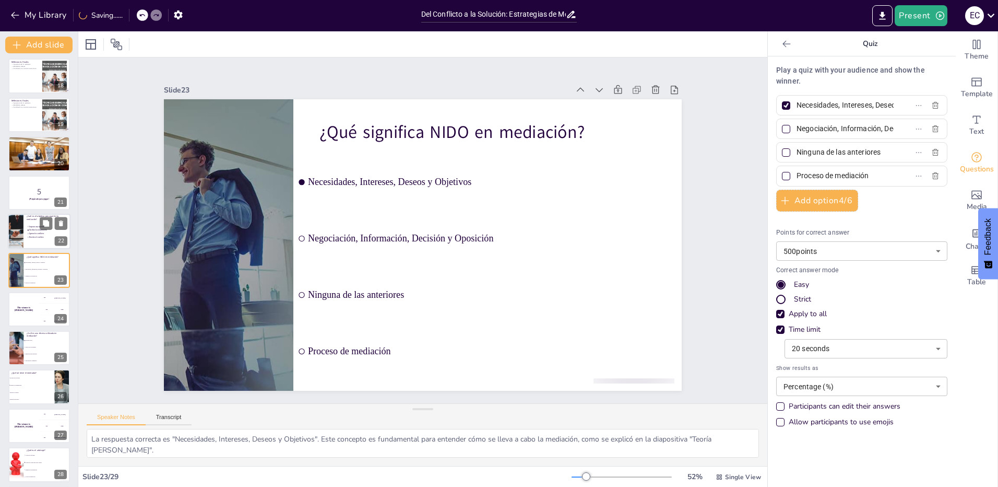
click at [32, 237] on span "Resolver el conflicto" at bounding box center [43, 237] width 28 height 2
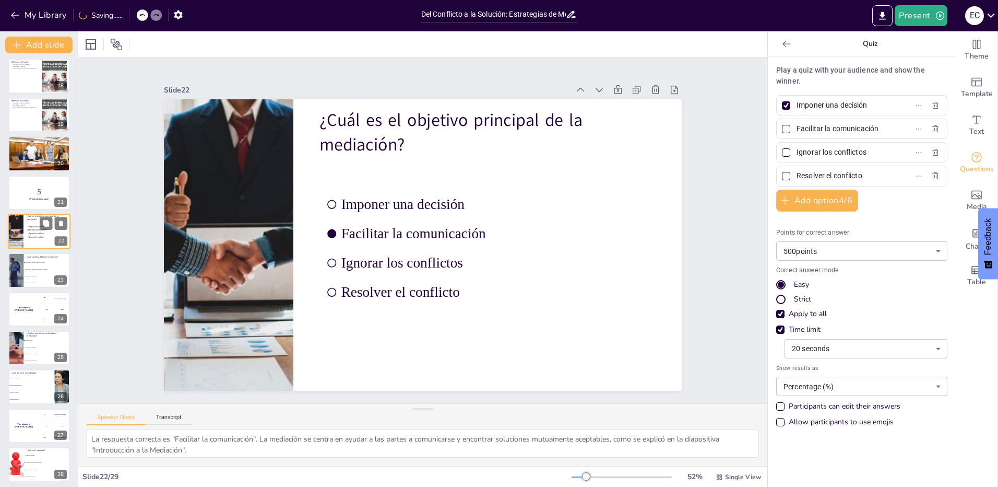
scroll to position [624, 0]
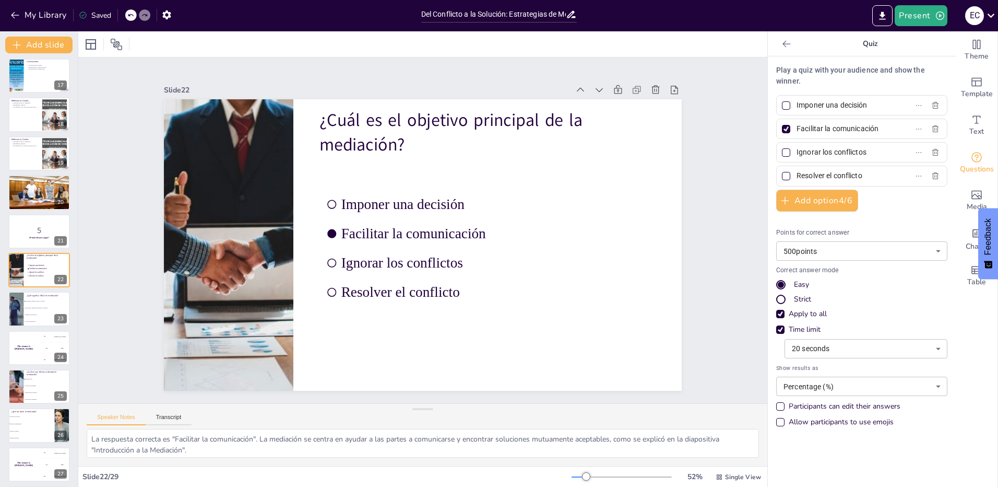
click at [782, 128] on div at bounding box center [786, 129] width 8 height 8
click at [797, 128] on input "Facilitar la comunicación" at bounding box center [845, 128] width 97 height 15
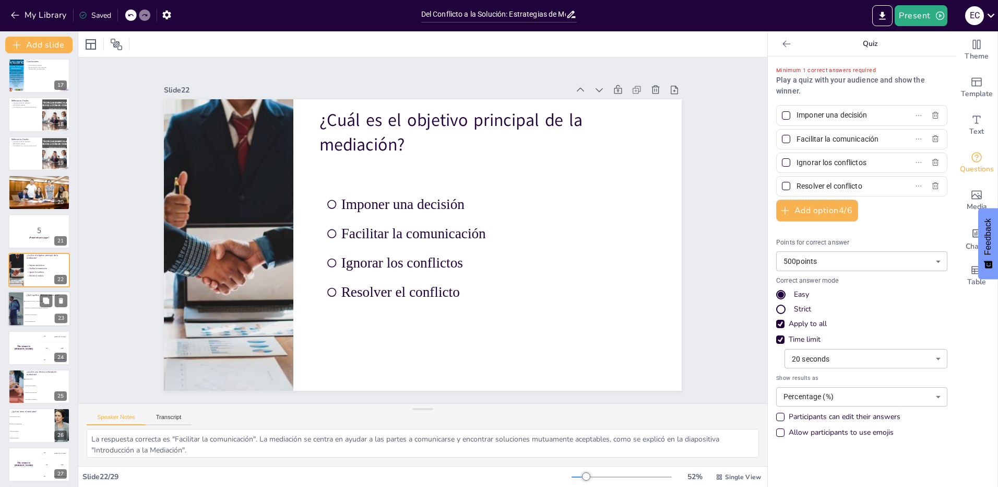
click at [26, 316] on li "Ninguna de las anteriores" at bounding box center [46, 315] width 47 height 7
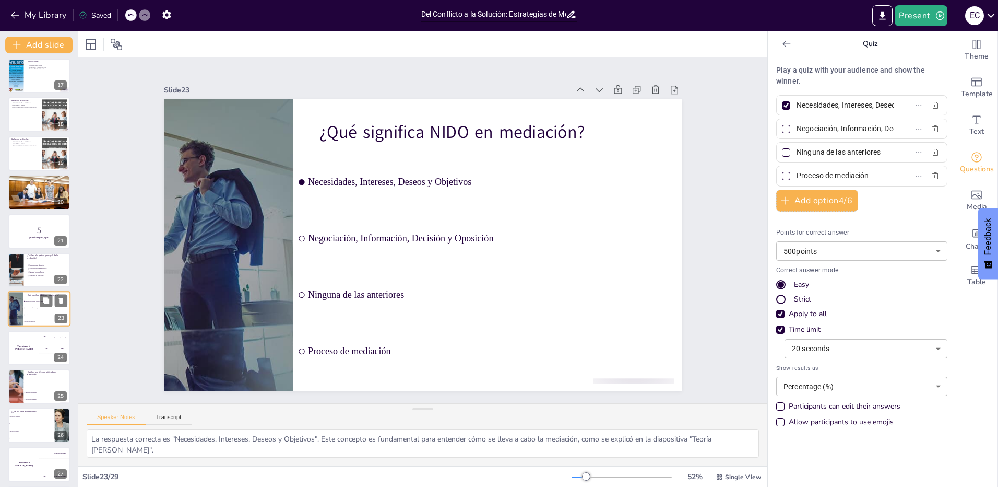
scroll to position [663, 0]
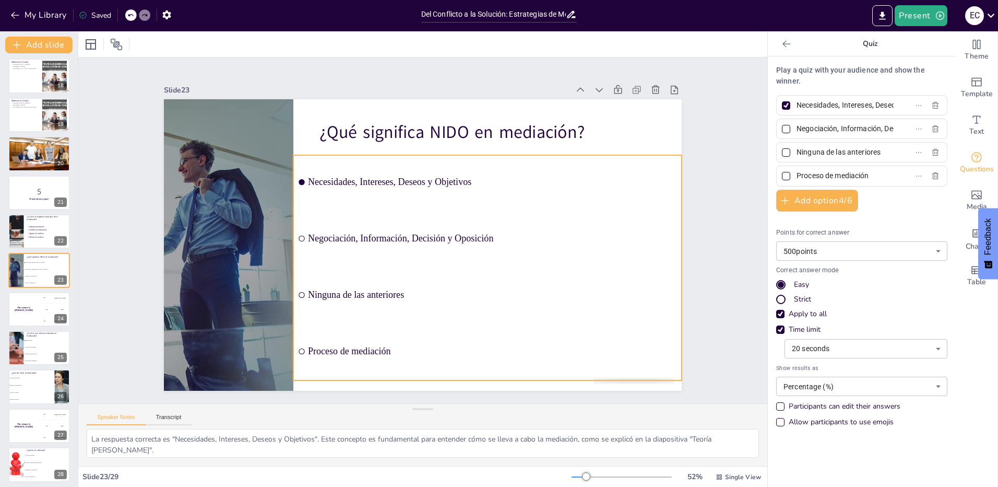
click at [372, 187] on li "Necesidades, Intereses, Deseos y Objetivos" at bounding box center [493, 189] width 392 height 94
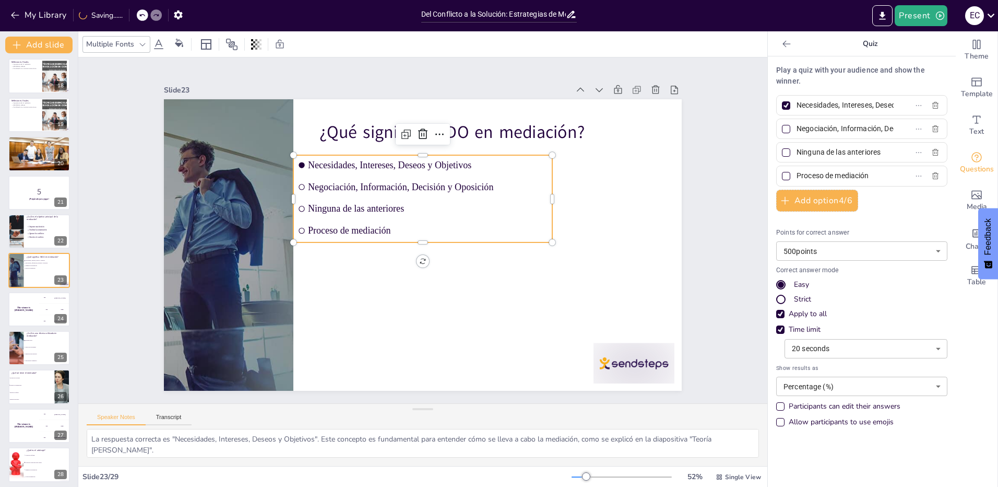
click at [782, 104] on div at bounding box center [786, 105] width 8 height 8
click at [797, 104] on input "Necesidades, Intereses, Deseos y Objetivos" at bounding box center [845, 105] width 97 height 15
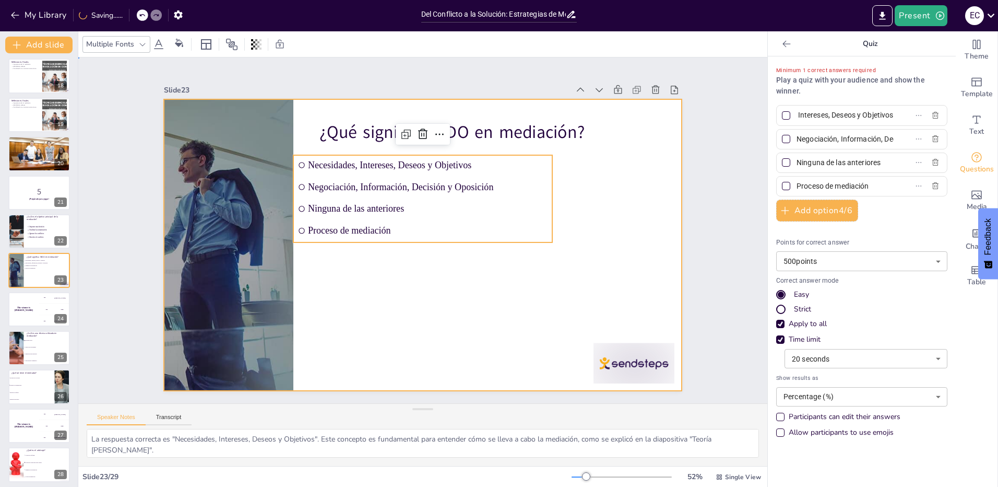
scroll to position [0, 0]
click at [493, 310] on div at bounding box center [423, 244] width 518 height 291
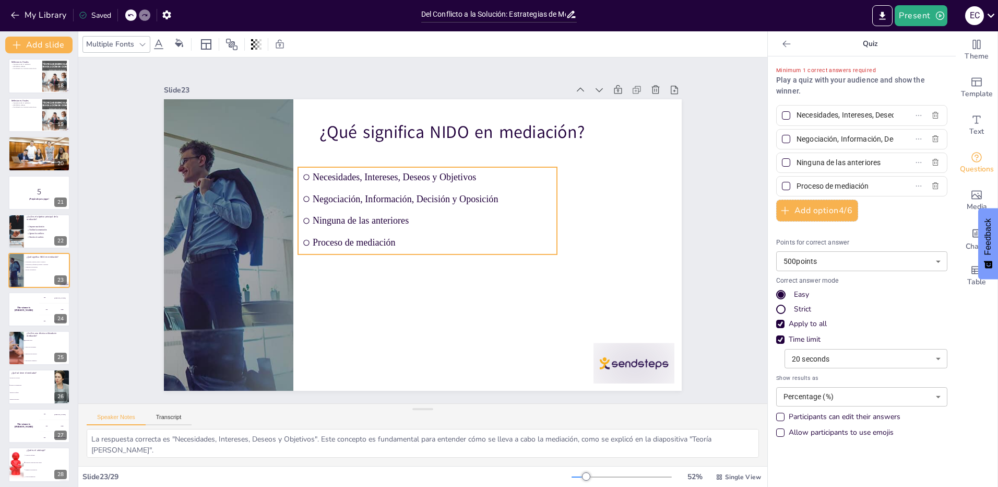
drag, startPoint x: 382, startPoint y: 214, endPoint x: 386, endPoint y: 226, distance: 12.9
click at [386, 226] on li "Ninguna de las anteriores" at bounding box center [428, 221] width 259 height 46
click at [28, 316] on div "The winner is [PERSON_NAME]" at bounding box center [23, 308] width 31 height 35
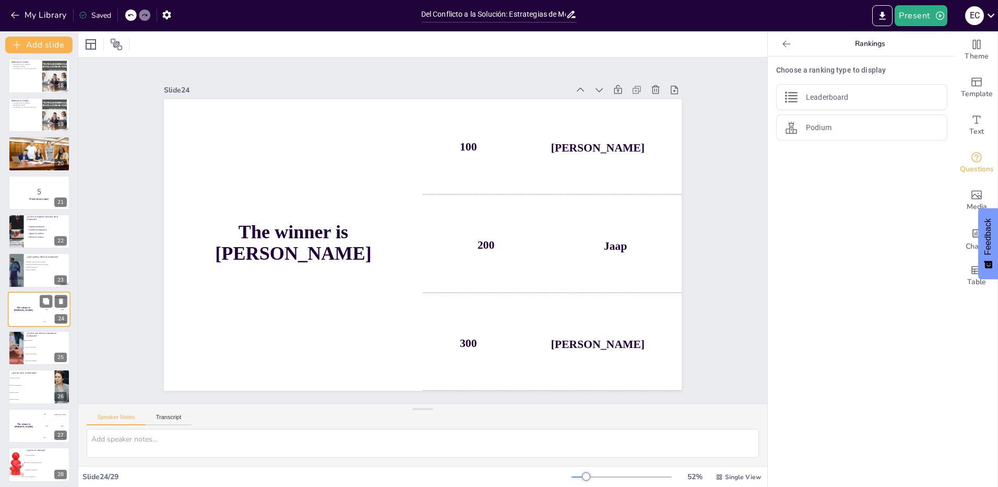
scroll to position [702, 0]
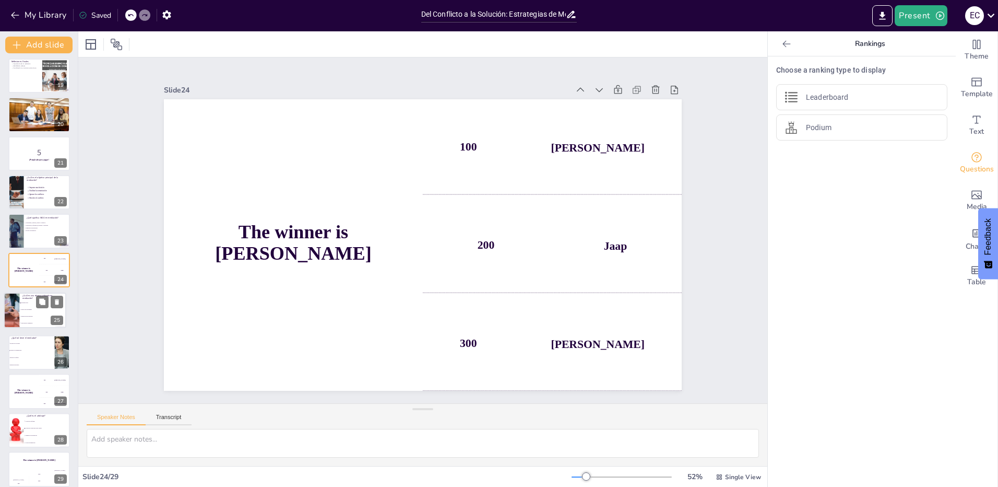
drag, startPoint x: 60, startPoint y: 303, endPoint x: 51, endPoint y: 305, distance: 9.1
click at [56, 305] on div "¿Cuál es una técnica utilizada en mediación? Escucha activa Ignorar las necesid…" at bounding box center [35, 309] width 63 height 35
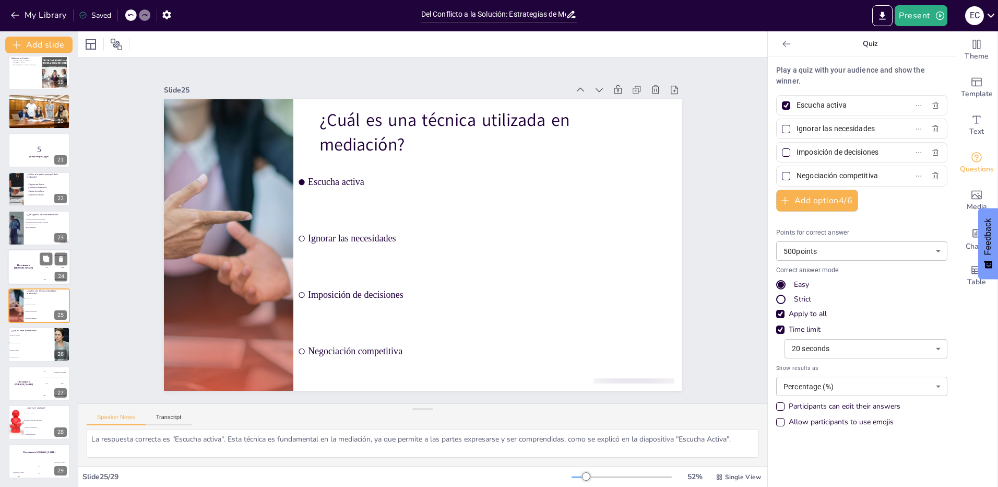
click at [40, 264] on button at bounding box center [46, 258] width 13 height 13
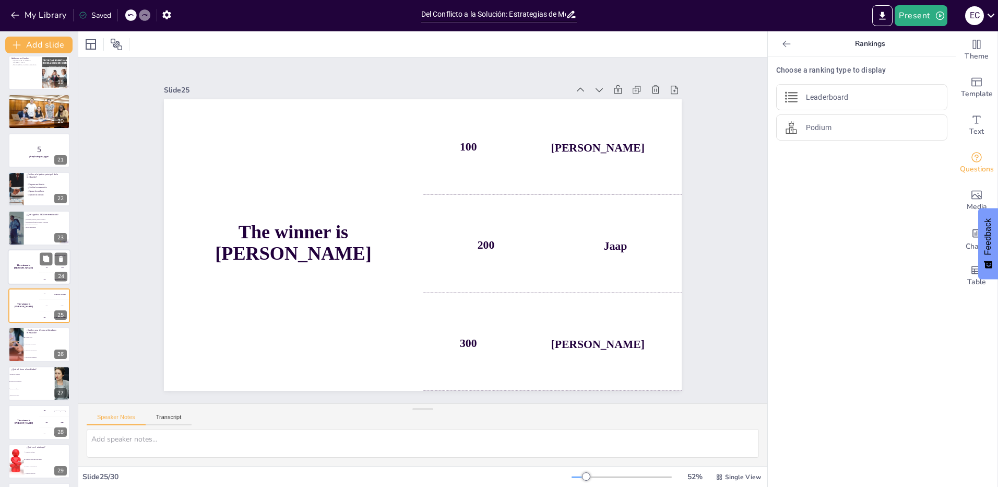
scroll to position [741, 0]
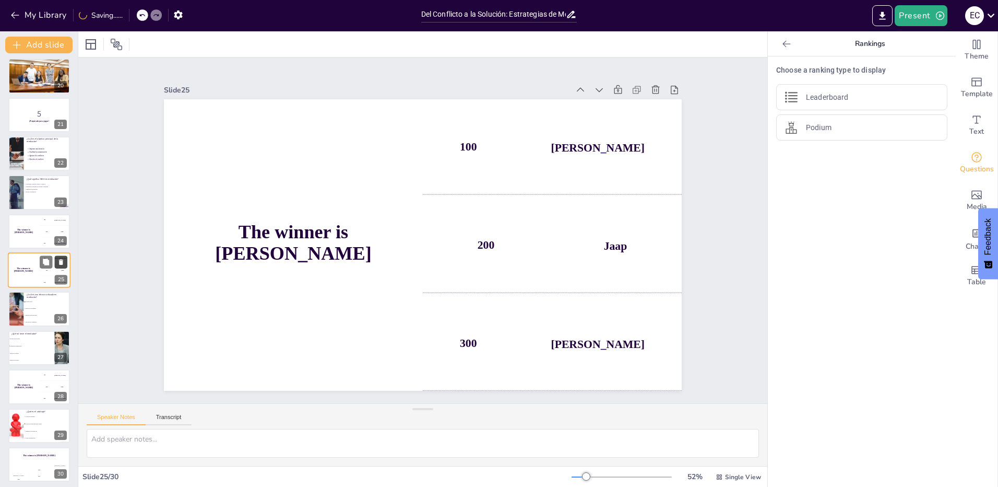
click at [62, 260] on icon at bounding box center [61, 262] width 4 height 6
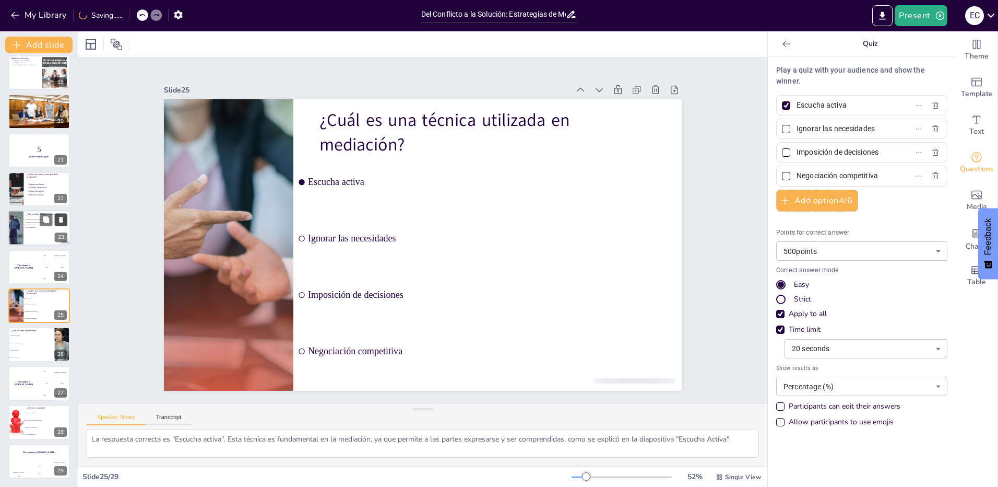
scroll to position [705, 0]
click at [59, 255] on icon at bounding box center [60, 258] width 7 height 7
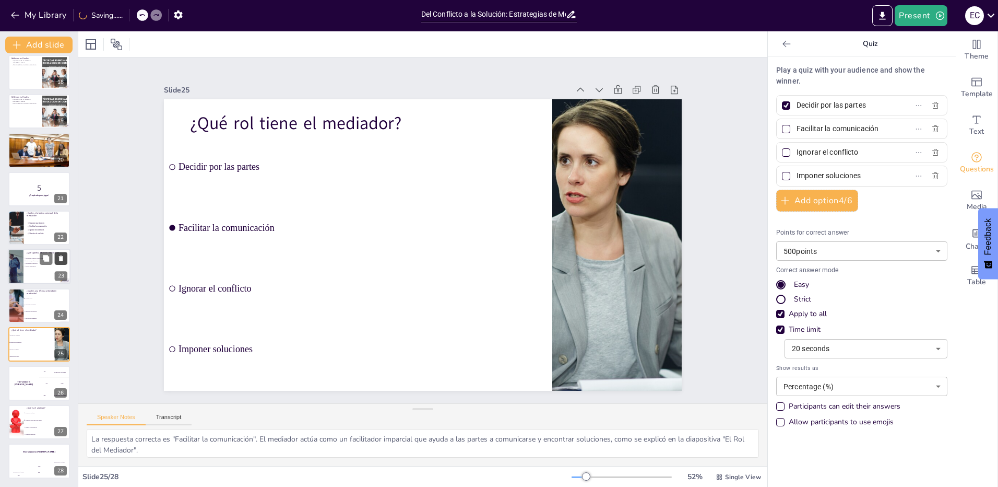
scroll to position [667, 0]
click at [25, 268] on div at bounding box center [39, 266] width 63 height 35
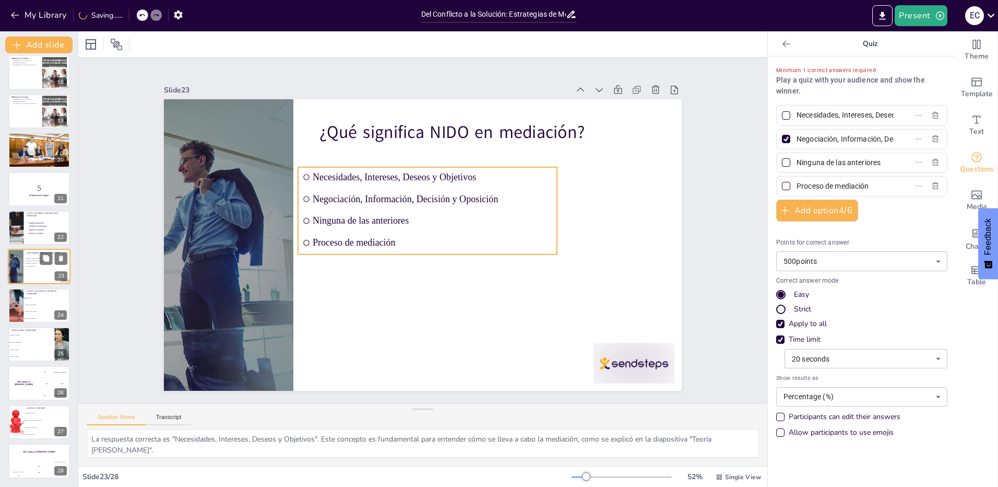
scroll to position [663, 0]
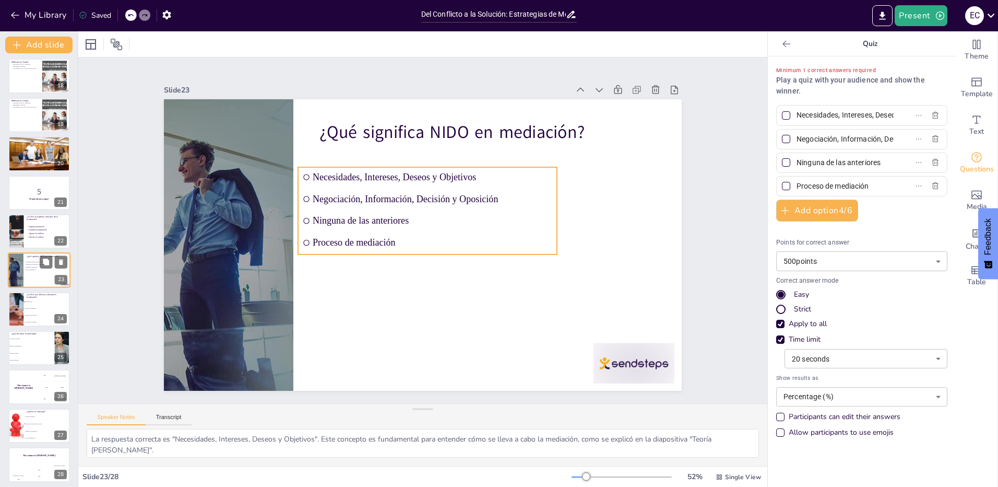
click at [31, 270] on span "Proceso de mediación" at bounding box center [40, 270] width 29 height 2
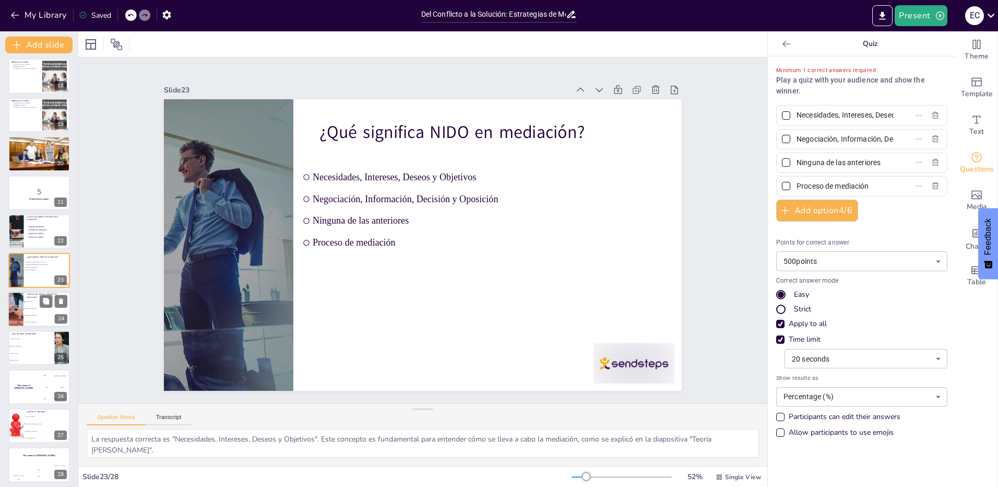
click at [29, 310] on li "Ignorar las necesidades" at bounding box center [46, 308] width 47 height 7
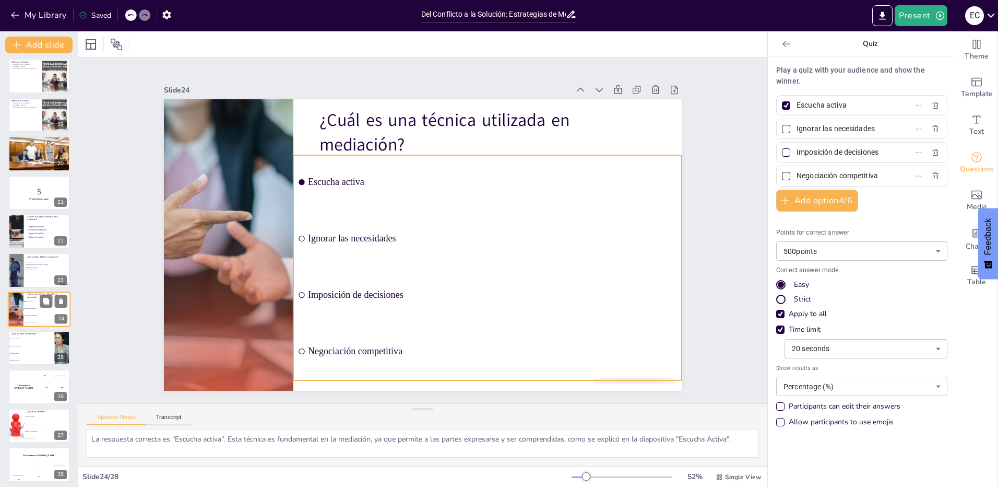
scroll to position [667, 0]
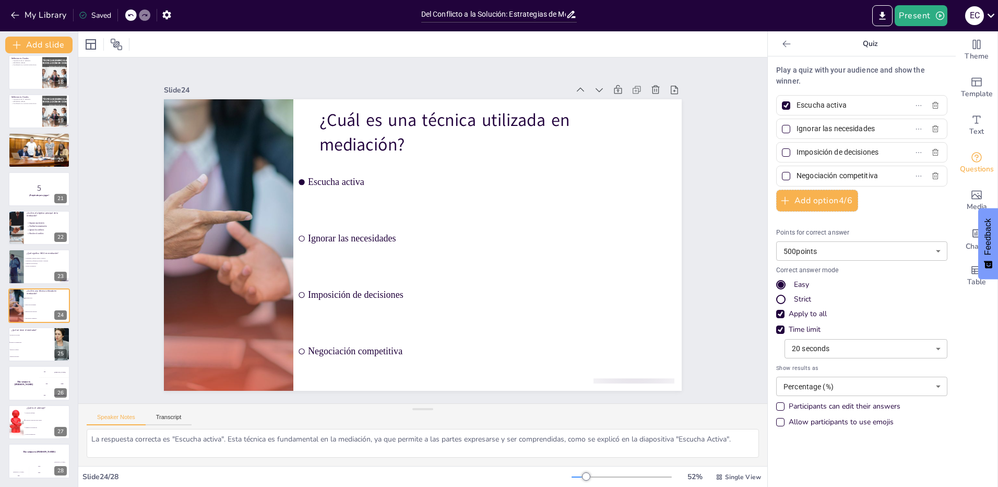
click at [776, 284] on div "Easy" at bounding box center [780, 284] width 9 height 9
click at [801, 297] on div "Strict" at bounding box center [802, 299] width 17 height 10
click at [792, 203] on button "Add option 4 / 6" at bounding box center [817, 200] width 82 height 22
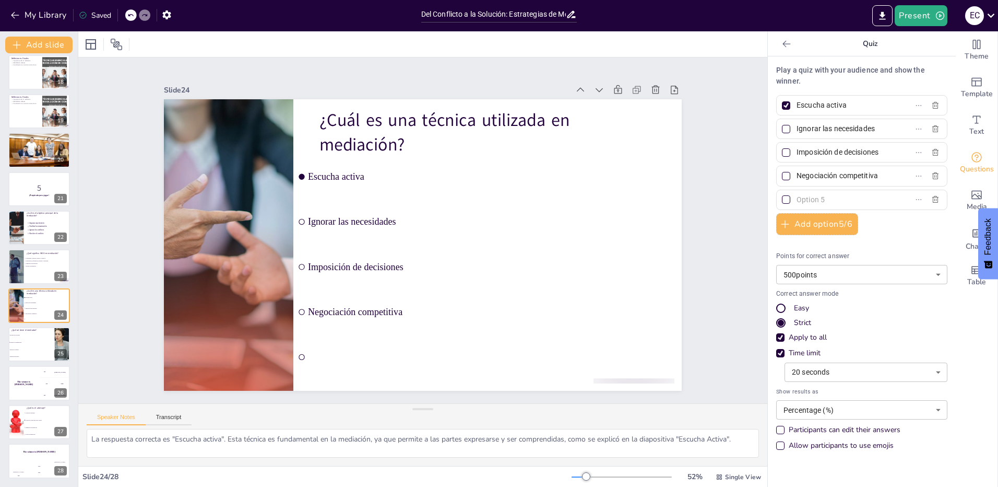
click at [927, 237] on div "Play a quiz with your audience and show the winner. Escucha activa Ignorar las …" at bounding box center [861, 260] width 171 height 391
click at [931, 201] on icon "button" at bounding box center [935, 199] width 8 height 8
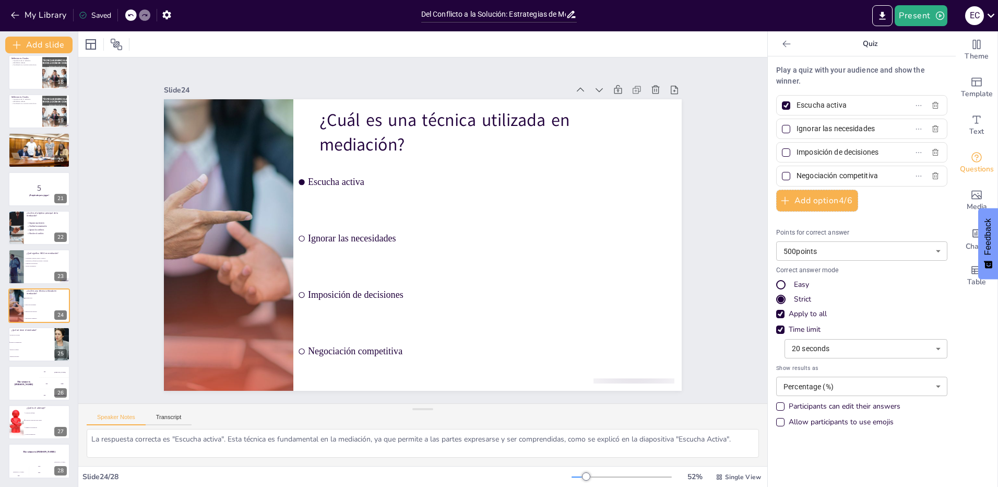
click at [784, 104] on div at bounding box center [786, 105] width 5 height 5
click at [797, 104] on input "Escucha activa" at bounding box center [845, 105] width 97 height 15
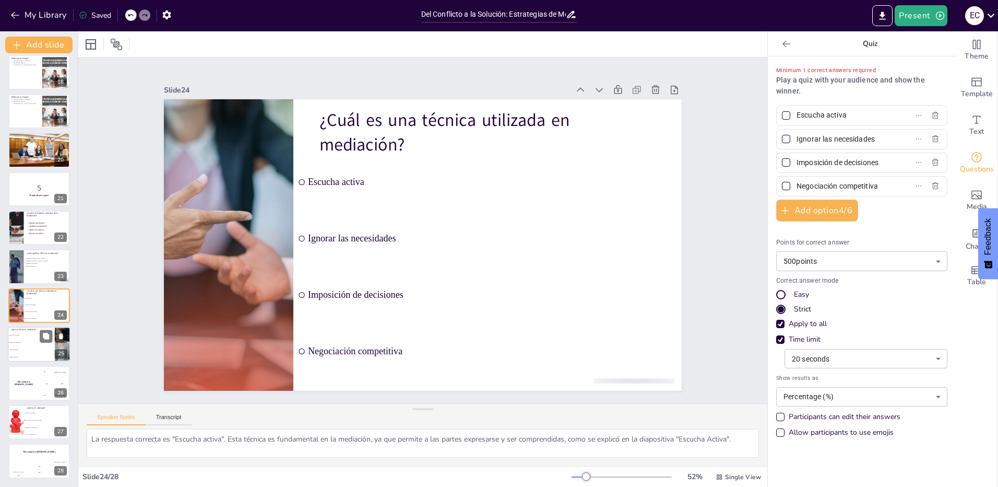
click at [19, 337] on li "Decidir por las partes" at bounding box center [31, 334] width 47 height 7
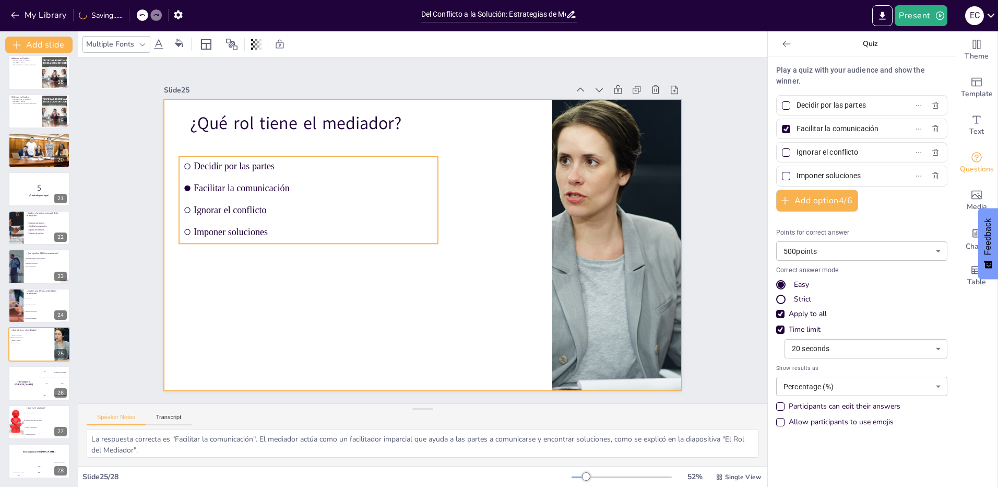
drag, startPoint x: 236, startPoint y: 255, endPoint x: 252, endPoint y: 276, distance: 25.4
click at [252, 127] on div "¿Qué rol tiene el mediador? Decidir por las partes Facilitar la comunicación Ig…" at bounding box center [436, 100] width 515 height 54
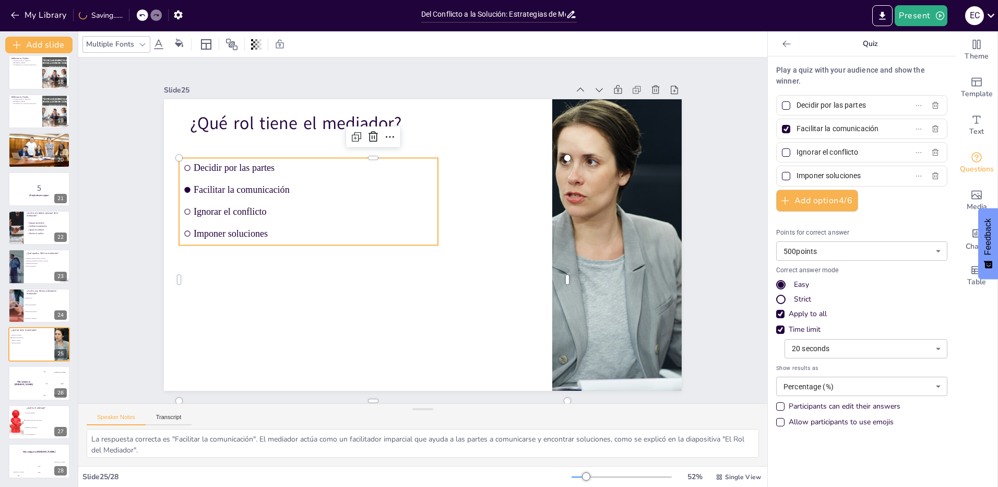
click at [358, 223] on li "Imponer soluciones" at bounding box center [308, 233] width 259 height 20
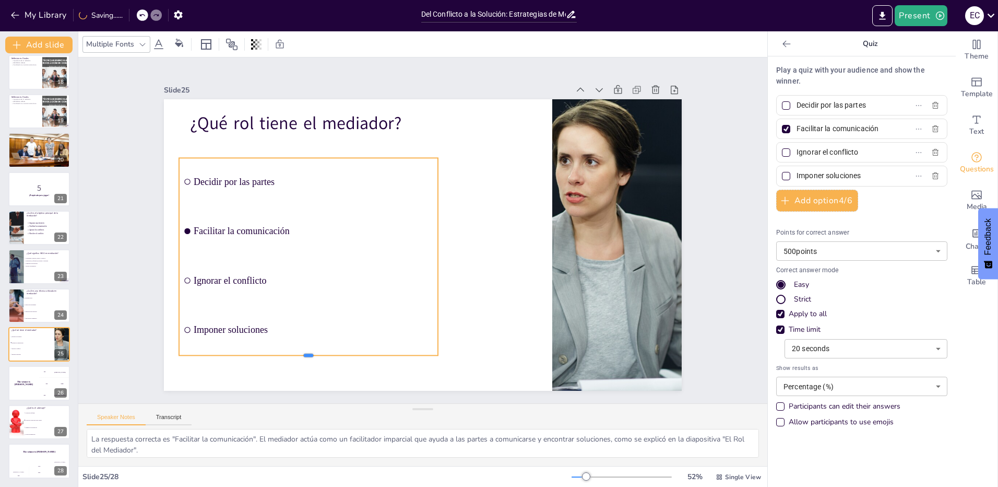
drag, startPoint x: 304, startPoint y: 242, endPoint x: 320, endPoint y: 352, distance: 111.3
click at [320, 355] on div at bounding box center [308, 359] width 259 height 8
drag, startPoint x: 432, startPoint y: 250, endPoint x: 483, endPoint y: 262, distance: 51.9
click at [483, 262] on div at bounding box center [489, 263] width 29 height 197
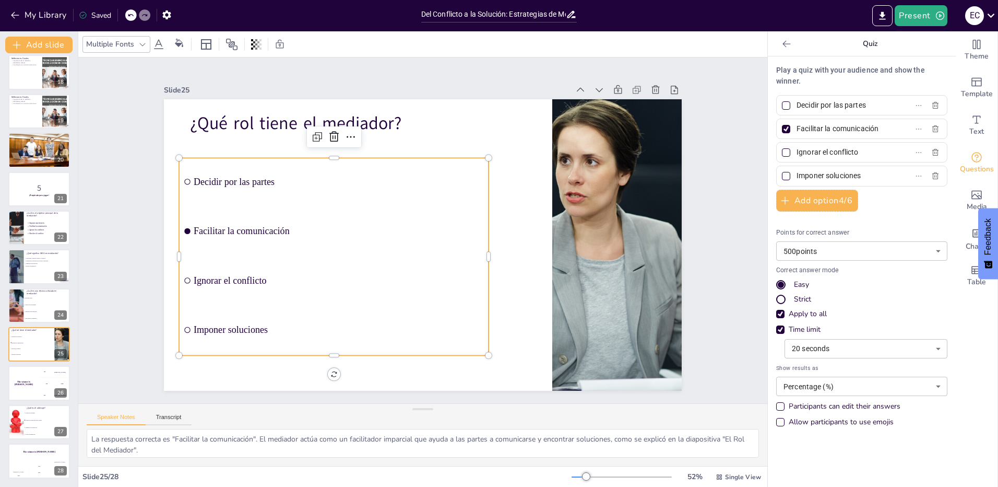
click at [248, 227] on span "Facilitar la comunicación" at bounding box center [339, 221] width 290 height 41
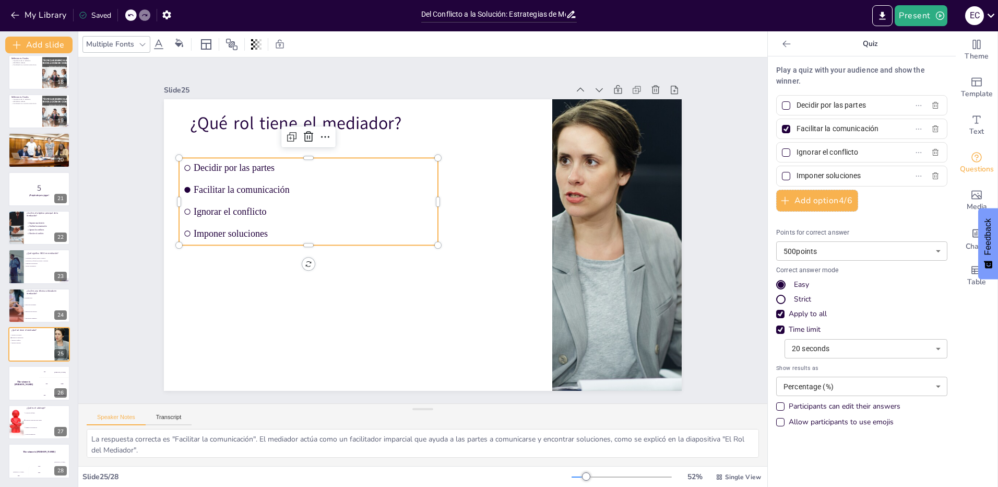
click at [784, 126] on div at bounding box center [786, 128] width 5 height 5
click at [797, 126] on input "Facilitar la comunicación" at bounding box center [845, 128] width 97 height 15
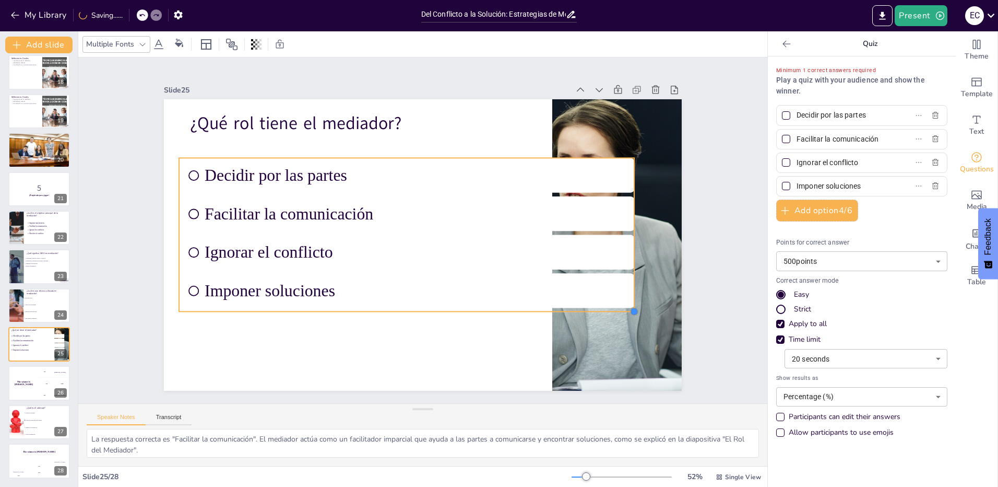
drag, startPoint x: 430, startPoint y: 241, endPoint x: 391, endPoint y: 307, distance: 76.7
click at [391, 307] on div "¿Qué rol tiene el mediador? Decidir por las partes Facilitar la comunicación Ig…" at bounding box center [422, 245] width 546 height 344
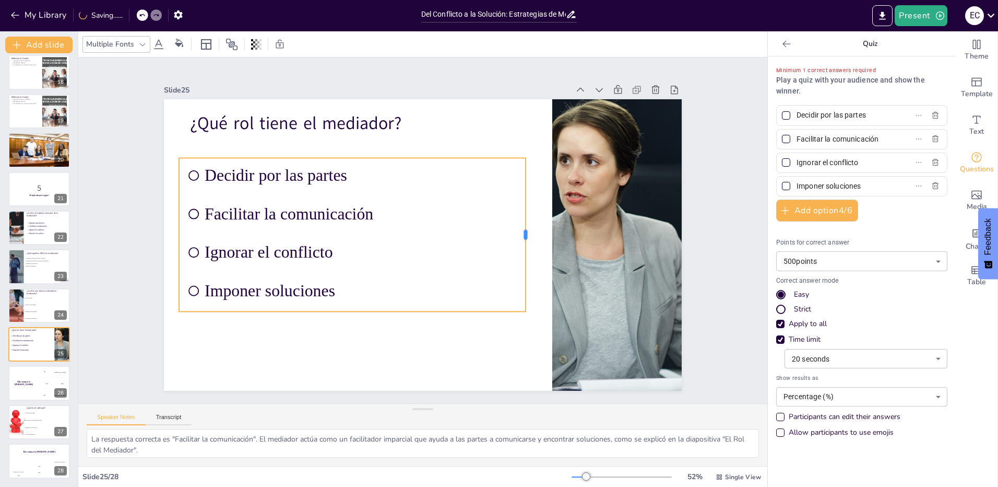
drag, startPoint x: 628, startPoint y: 232, endPoint x: 519, endPoint y: 240, distance: 108.9
click at [526, 240] on div at bounding box center [530, 234] width 8 height 153
click at [443, 316] on div at bounding box center [422, 245] width 546 height 344
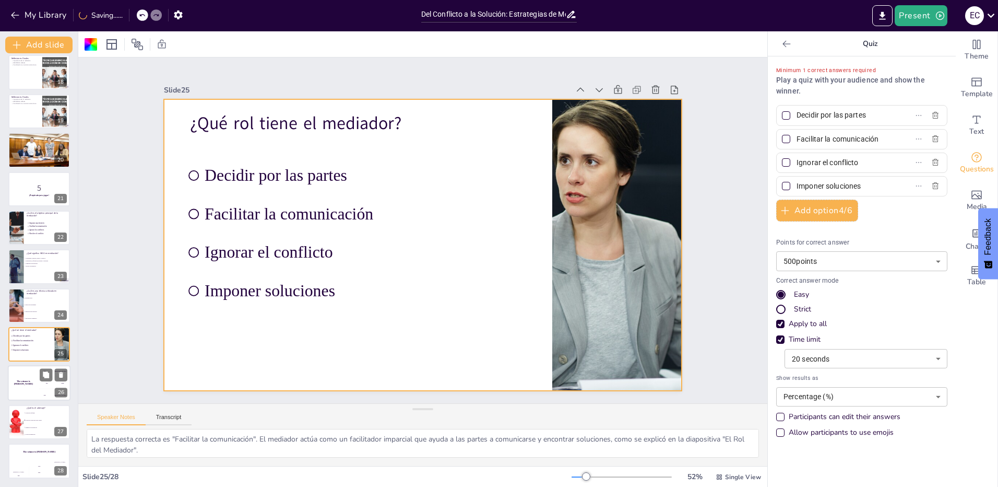
click at [38, 375] on div "The winner is [PERSON_NAME]" at bounding box center [23, 382] width 31 height 35
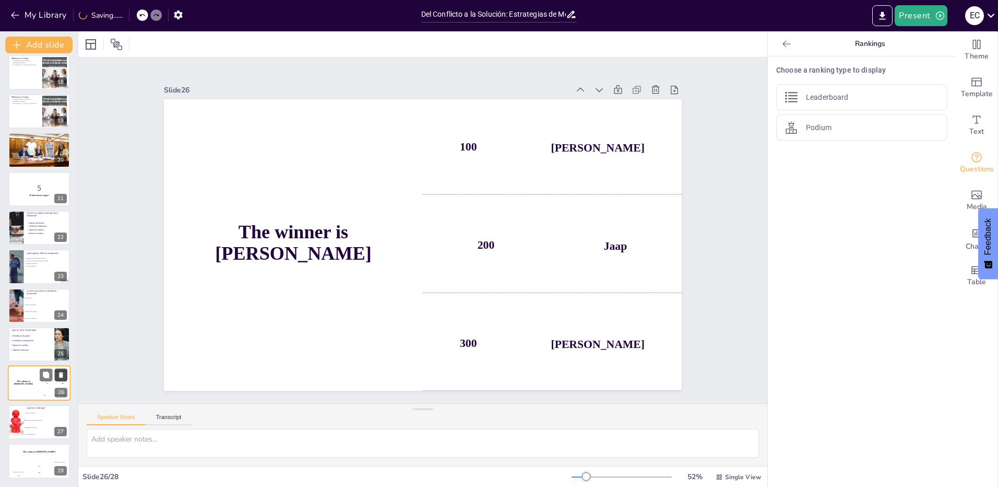
click at [62, 373] on icon at bounding box center [61, 375] width 4 height 6
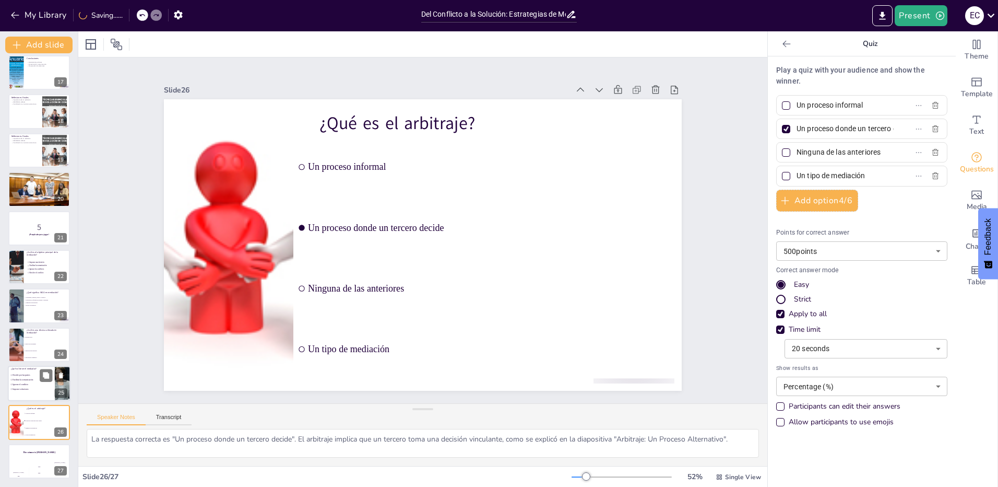
scroll to position [627, 0]
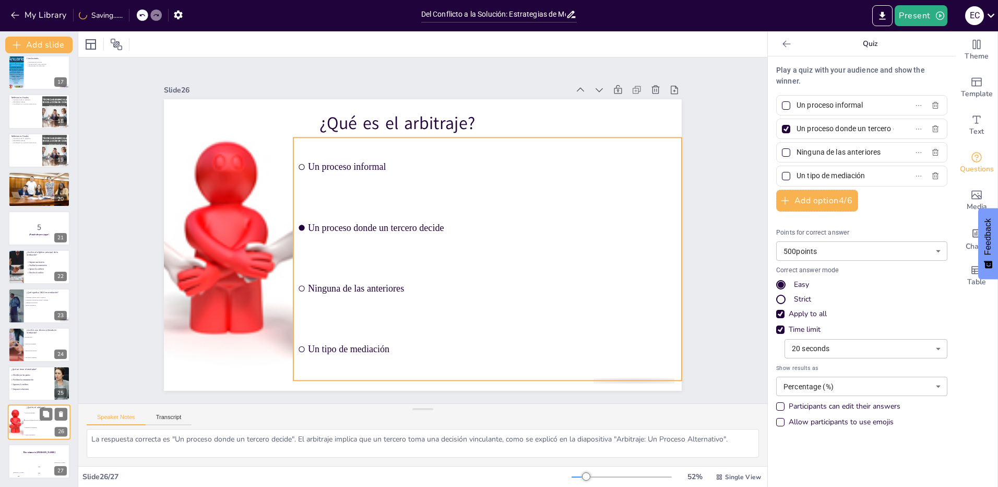
click at [29, 417] on li "Un proceso donde un tercero decide" at bounding box center [46, 420] width 47 height 7
click at [425, 127] on div "¿Qué es el arbitraje? Un proceso informal Un proceso donde un tercero decide Ni…" at bounding box center [436, 100] width 515 height 54
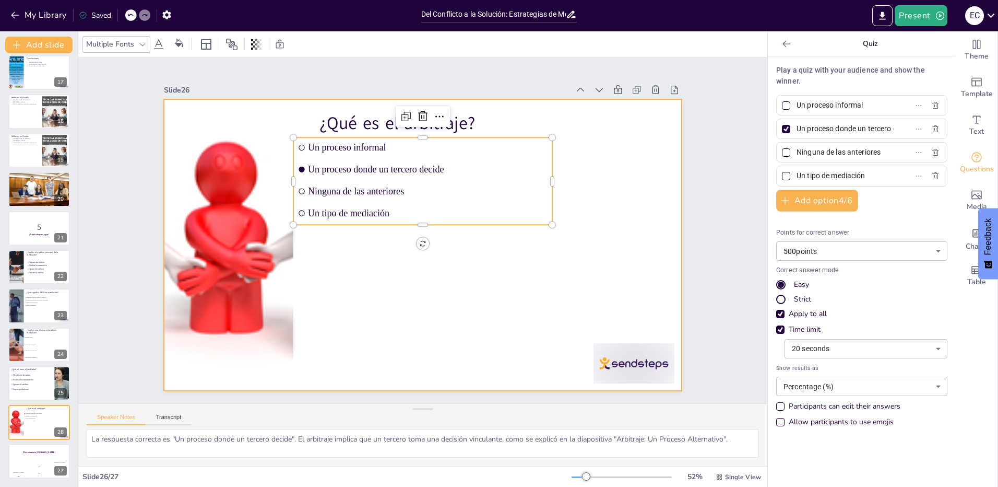
click at [440, 317] on div at bounding box center [423, 244] width 518 height 291
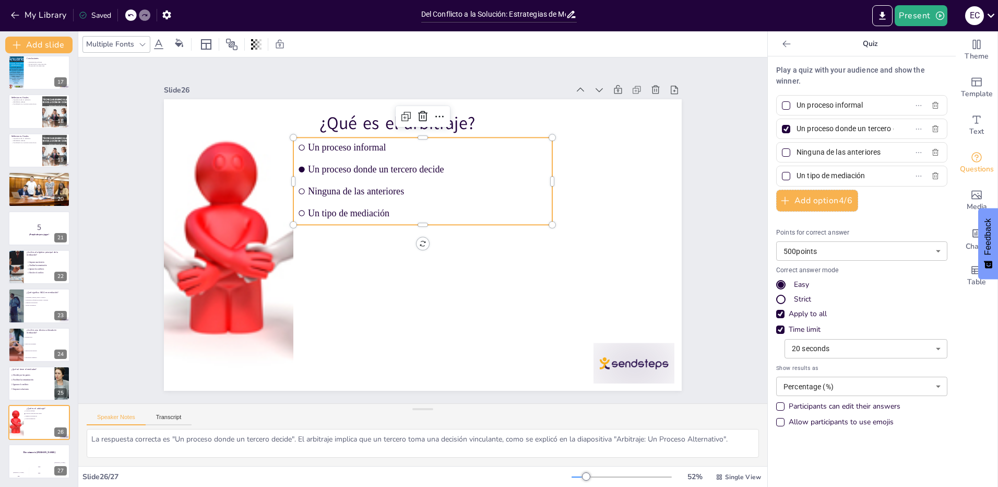
click at [353, 212] on span "Un tipo de mediación" at bounding box center [428, 212] width 240 height 11
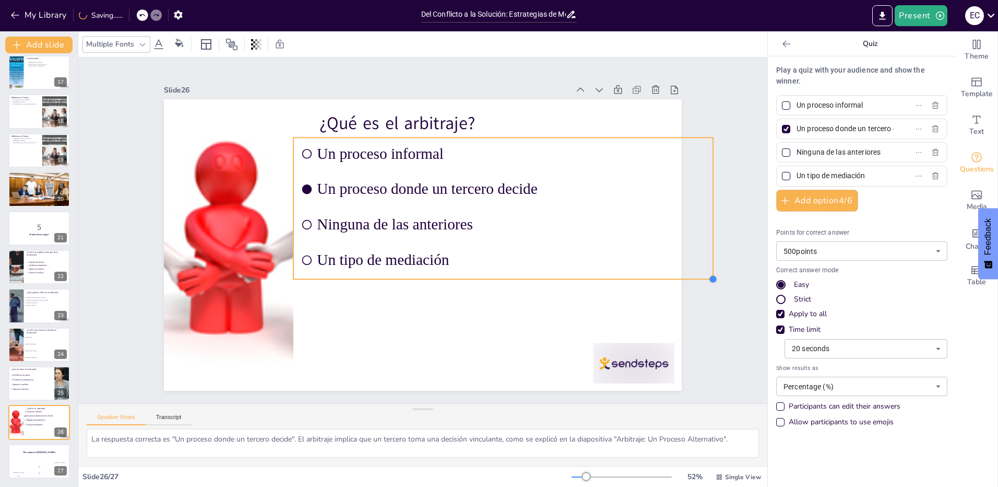
drag, startPoint x: 544, startPoint y: 218, endPoint x: 523, endPoint y: 258, distance: 45.5
click at [530, 264] on div "¿Qué es el arbitraje? Un proceso informal Un proceso donde un tercero decide Ni…" at bounding box center [419, 244] width 567 height 393
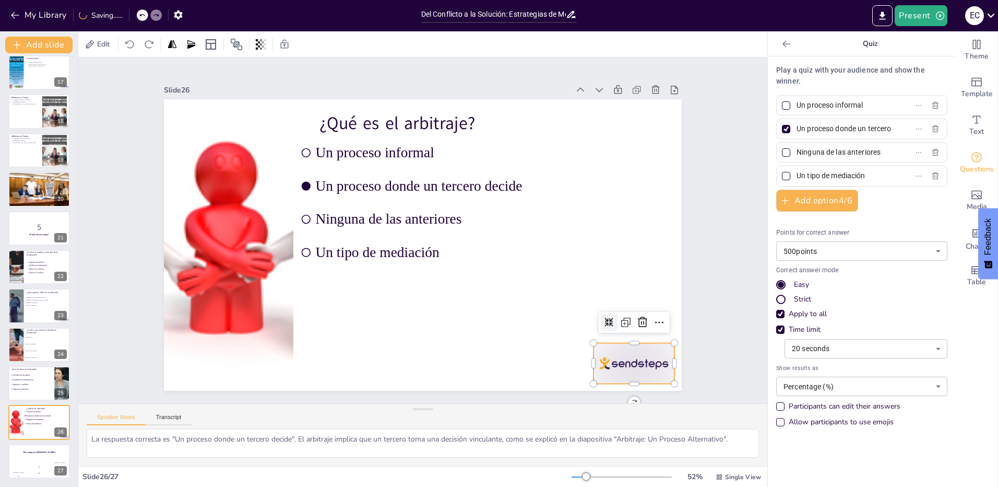
click at [616, 374] on div at bounding box center [619, 384] width 85 height 49
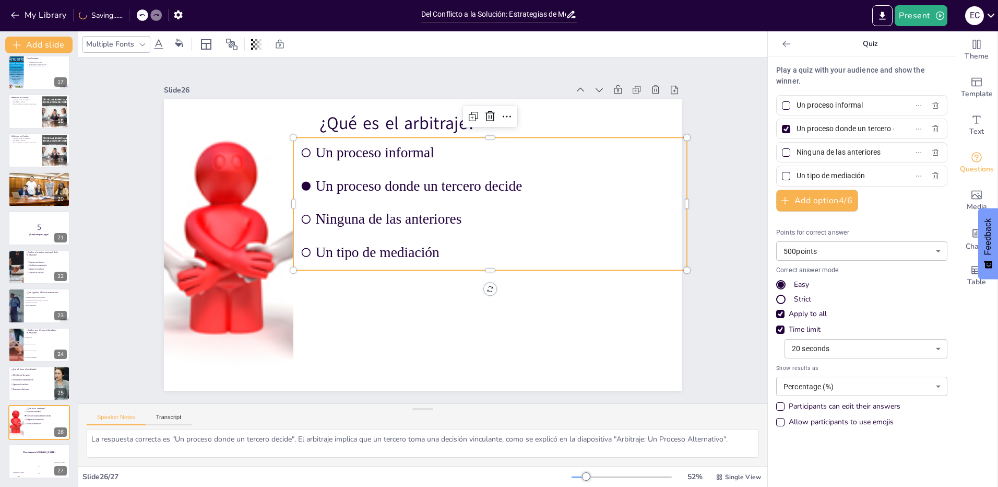
click at [455, 182] on span "Un proceso donde un tercero decide" at bounding box center [502, 194] width 364 height 54
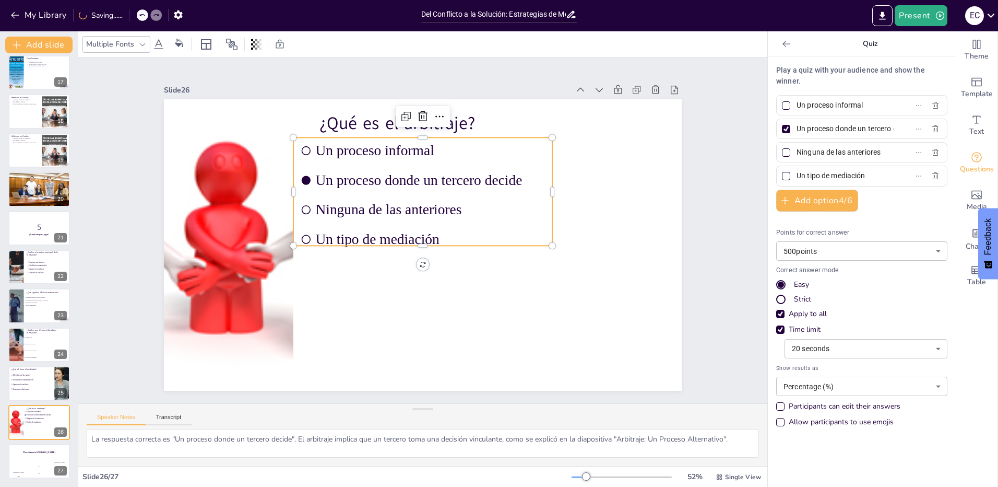
click at [784, 127] on div at bounding box center [786, 128] width 5 height 5
click at [797, 127] on input "Un proceso donde un tercero decide" at bounding box center [845, 128] width 97 height 15
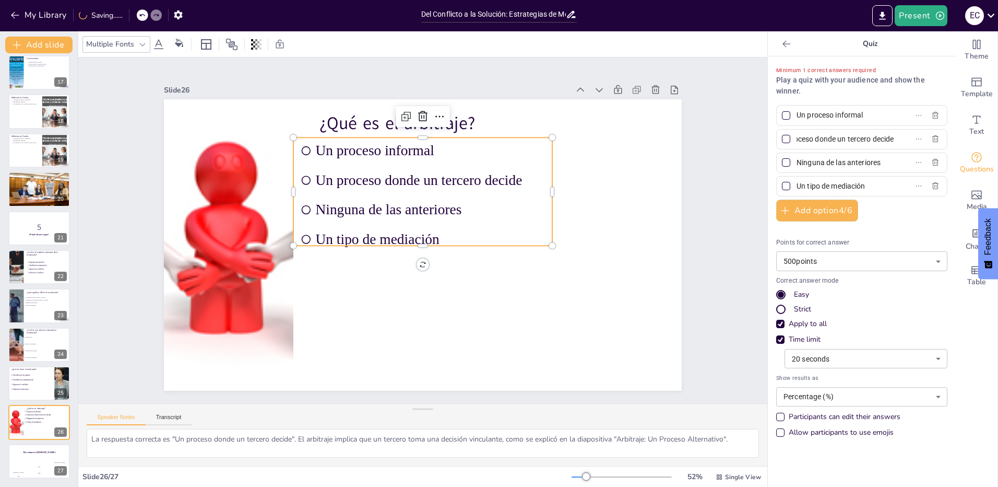
scroll to position [0, 0]
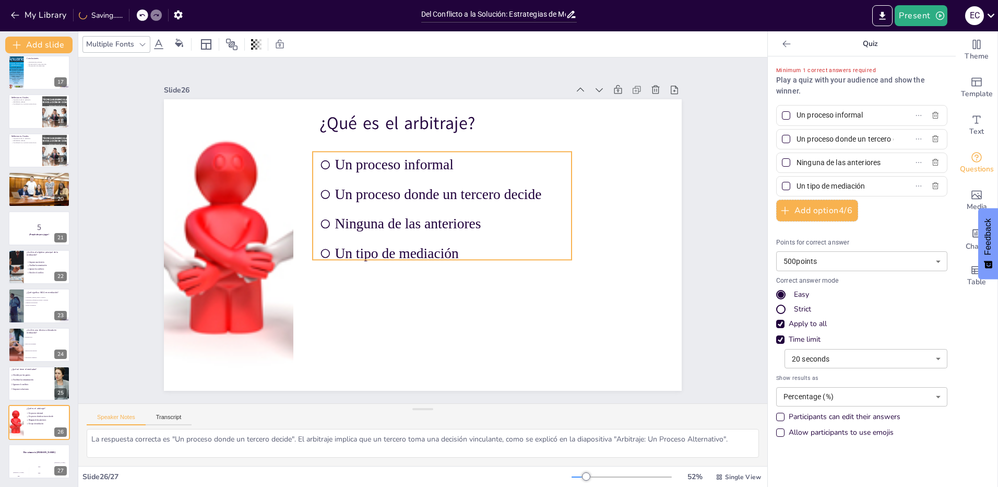
drag, startPoint x: 344, startPoint y: 212, endPoint x: 363, endPoint y: 227, distance: 23.9
click at [363, 227] on span "Ninguna de las anteriores" at bounding box center [450, 226] width 231 height 40
click at [18, 452] on h4 "The winner is [PERSON_NAME]" at bounding box center [39, 452] width 63 height 3
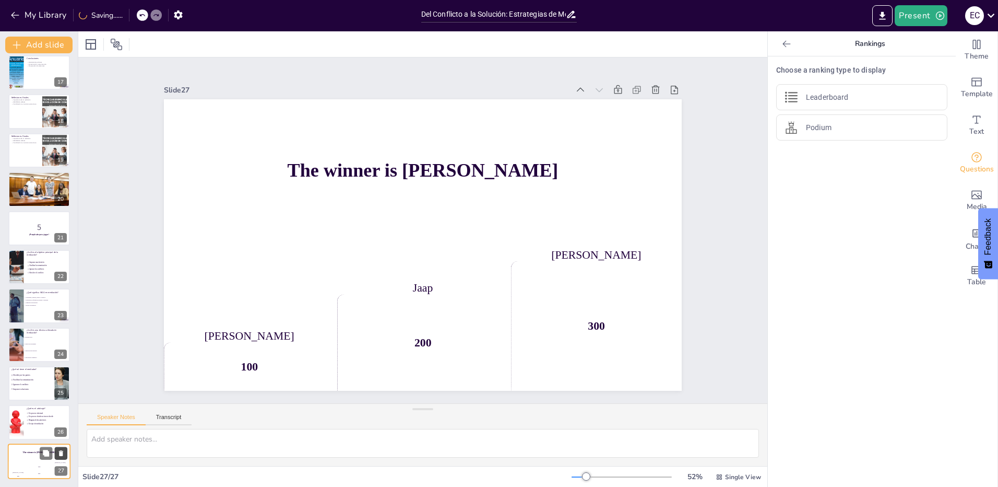
click at [60, 453] on icon at bounding box center [61, 453] width 4 height 6
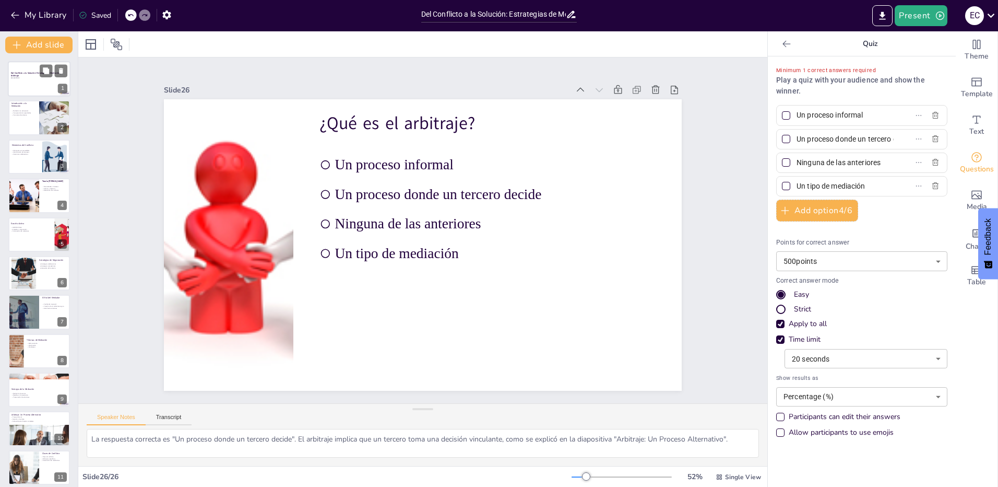
click at [25, 81] on div at bounding box center [39, 78] width 63 height 35
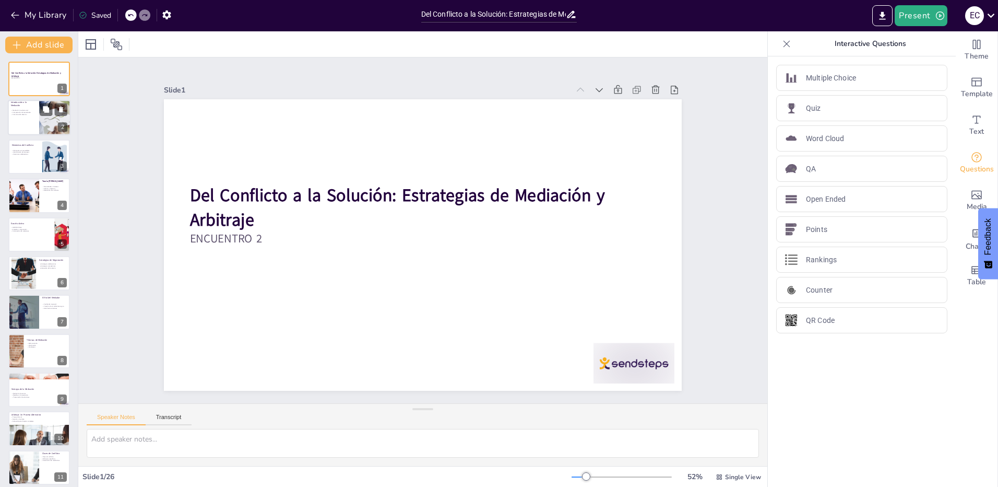
click at [23, 123] on div at bounding box center [39, 117] width 63 height 35
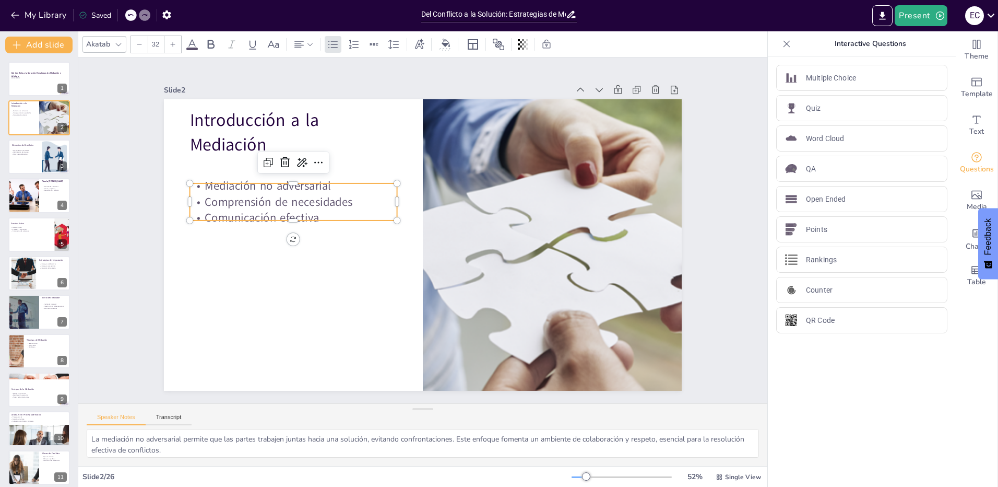
click at [279, 217] on div "Introducción a la Mediación Mediación no adversarial Comprensión de necesidades…" at bounding box center [422, 245] width 546 height 344
click at [312, 204] on p "Comprensión de necesidades" at bounding box center [297, 189] width 208 height 38
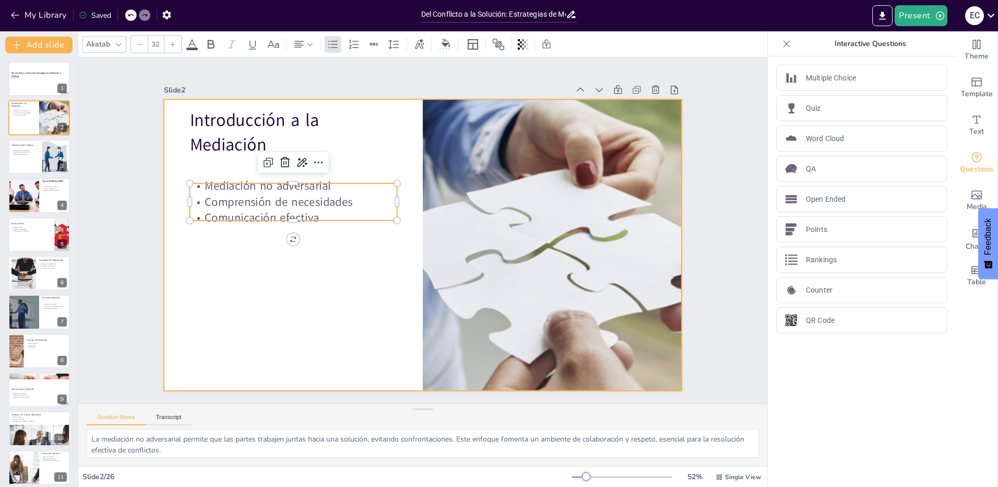
click at [317, 271] on div at bounding box center [422, 244] width 546 height 343
click at [303, 205] on p "Comprensión de necesidades" at bounding box center [297, 189] width 208 height 38
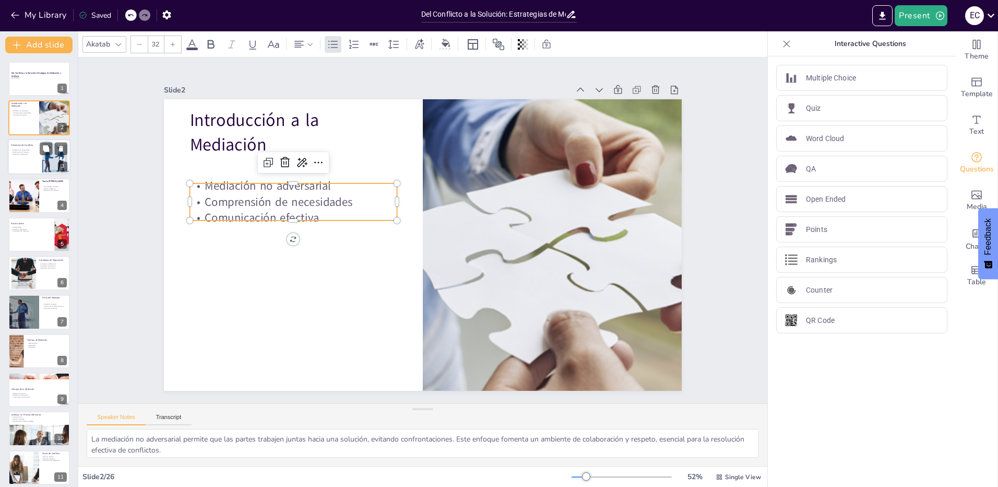
click at [31, 146] on p "Elementos del Conflicto" at bounding box center [25, 144] width 28 height 3
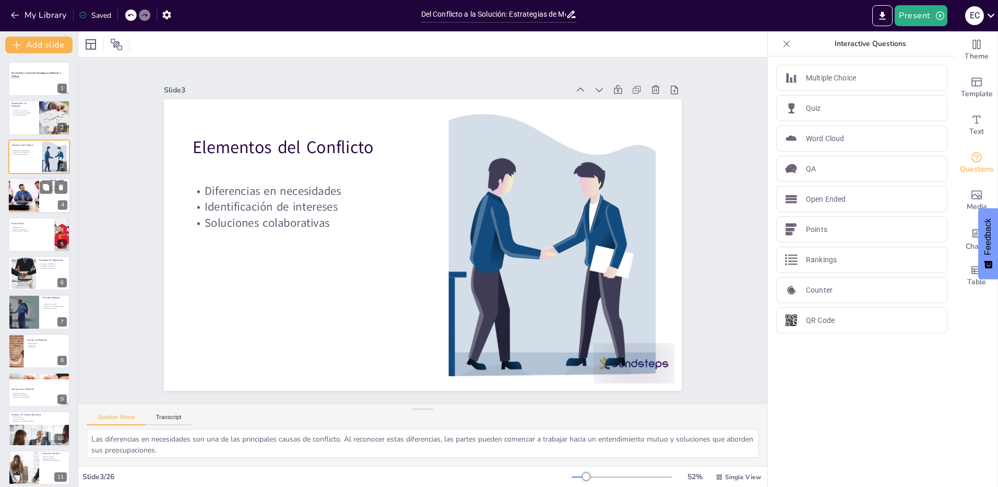
click at [30, 198] on div at bounding box center [23, 194] width 53 height 35
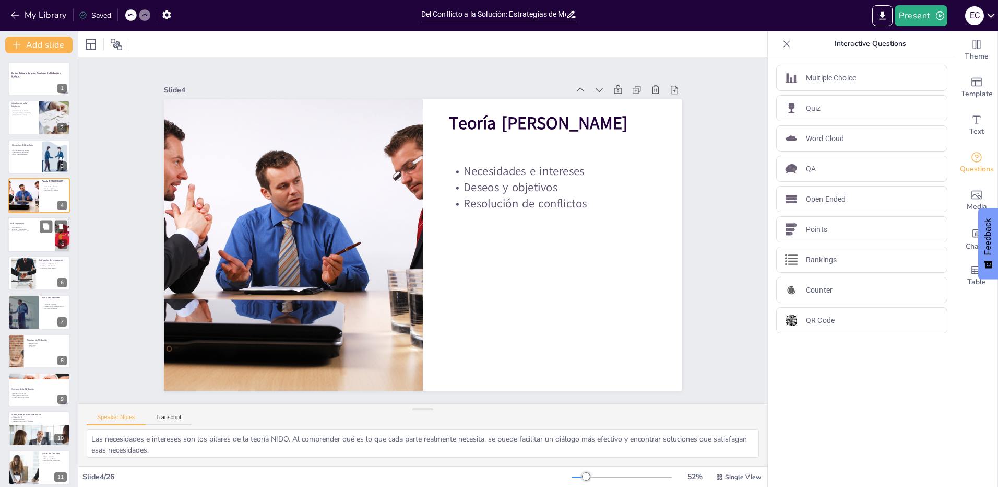
click at [31, 234] on div at bounding box center [39, 234] width 63 height 35
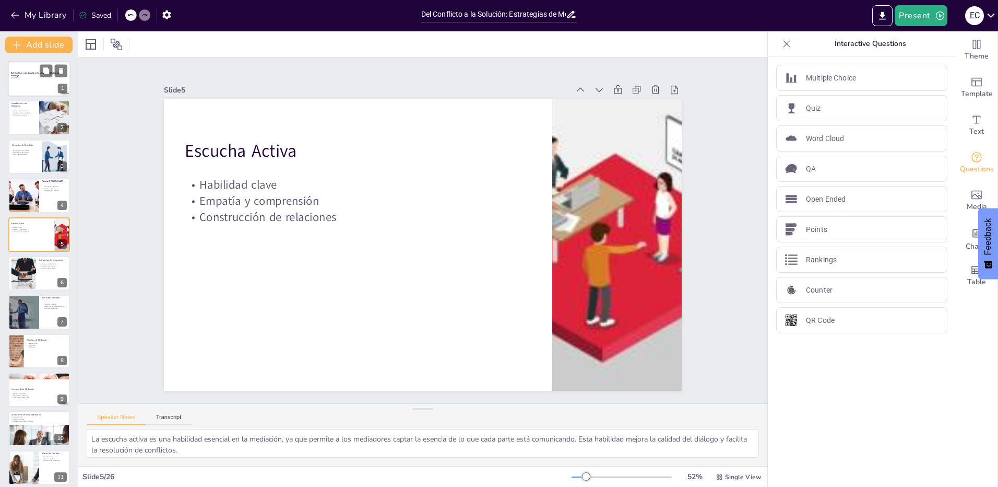
click at [20, 80] on div at bounding box center [39, 78] width 63 height 35
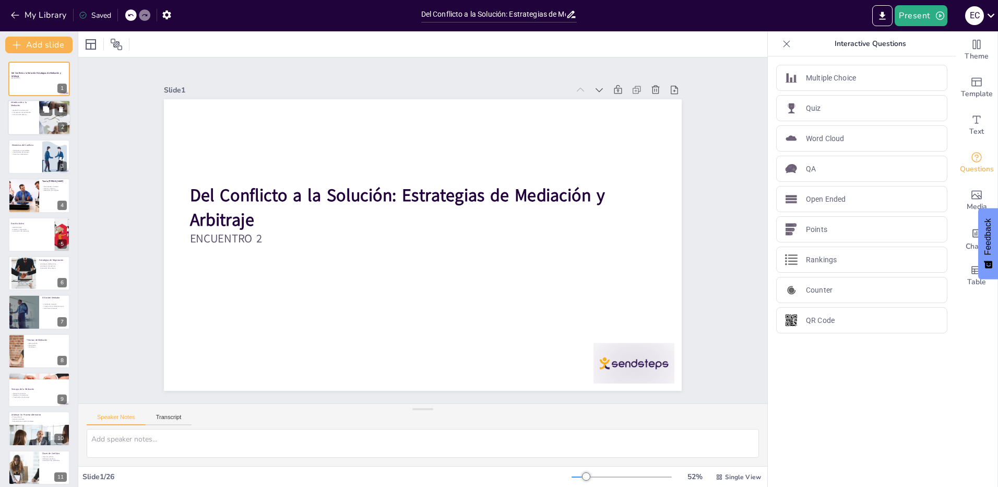
click at [19, 104] on p "Introducción a la Mediación" at bounding box center [23, 104] width 25 height 6
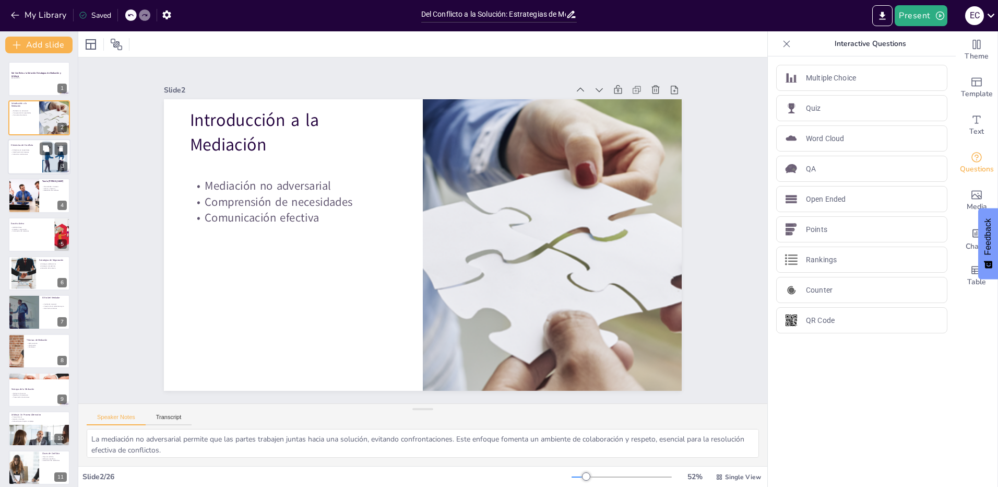
click at [15, 151] on p "Identificación de intereses" at bounding box center [25, 152] width 28 height 2
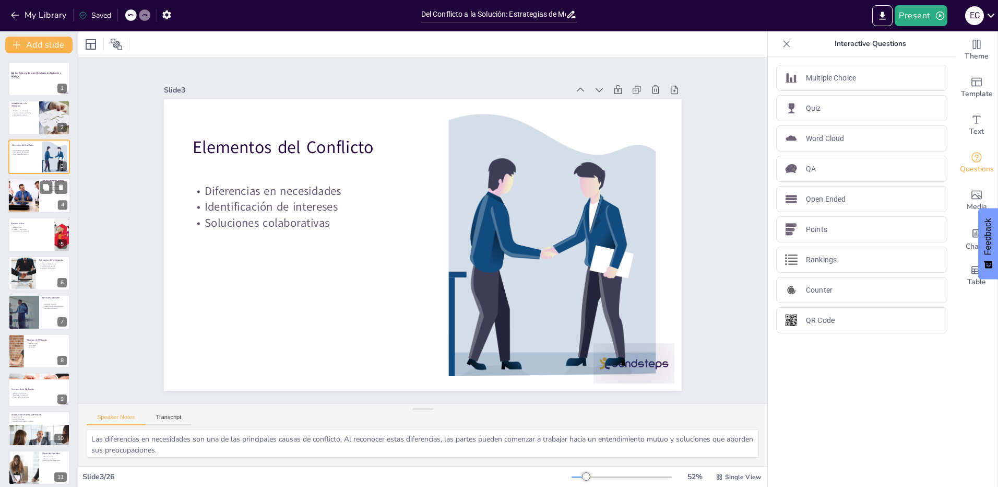
click at [33, 198] on div at bounding box center [23, 194] width 53 height 35
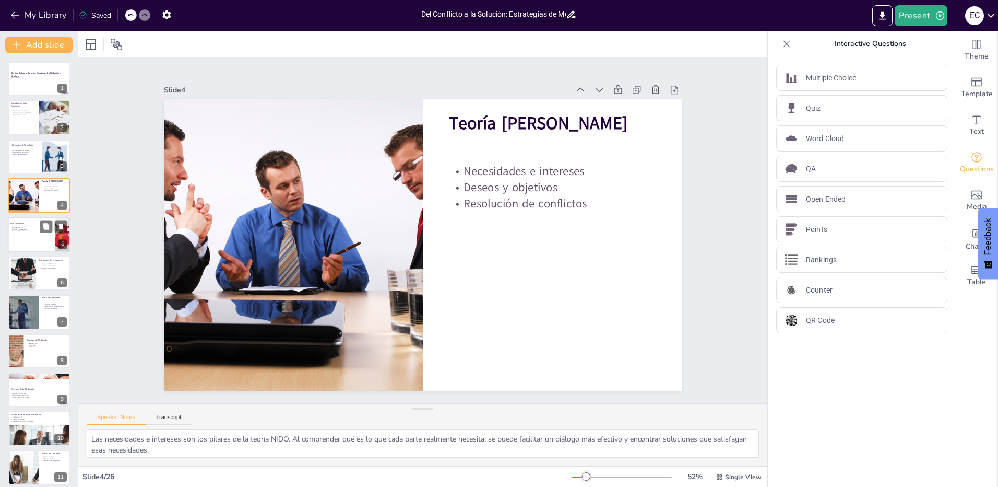
click at [31, 229] on p "Empatía y comprensión" at bounding box center [30, 229] width 41 height 2
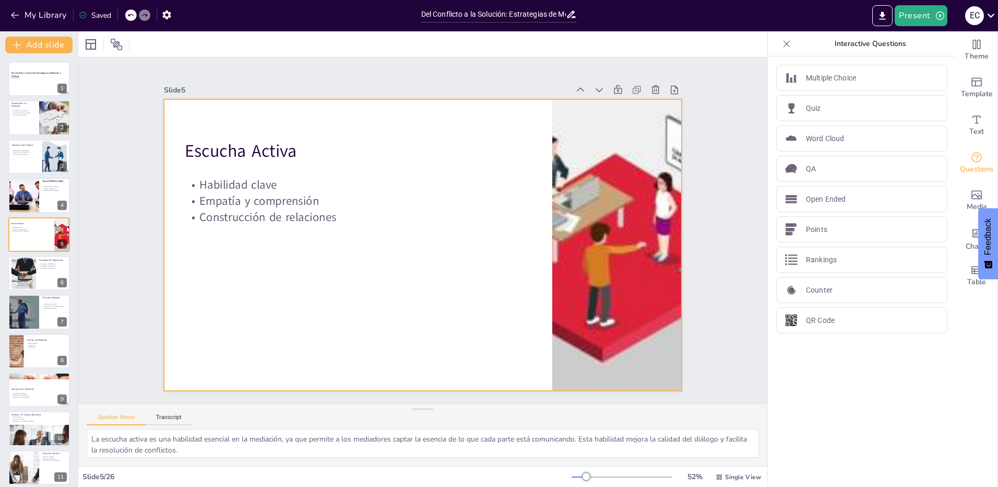
click at [254, 251] on div at bounding box center [422, 244] width 546 height 343
click at [245, 267] on div at bounding box center [422, 245] width 546 height 344
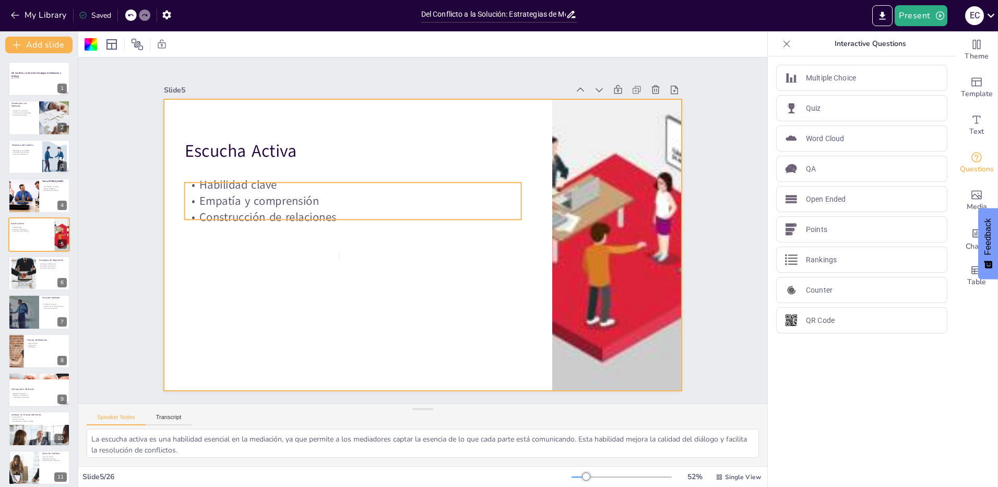
click at [331, 209] on p "Construcción de relaciones" at bounding box center [354, 209] width 336 height 51
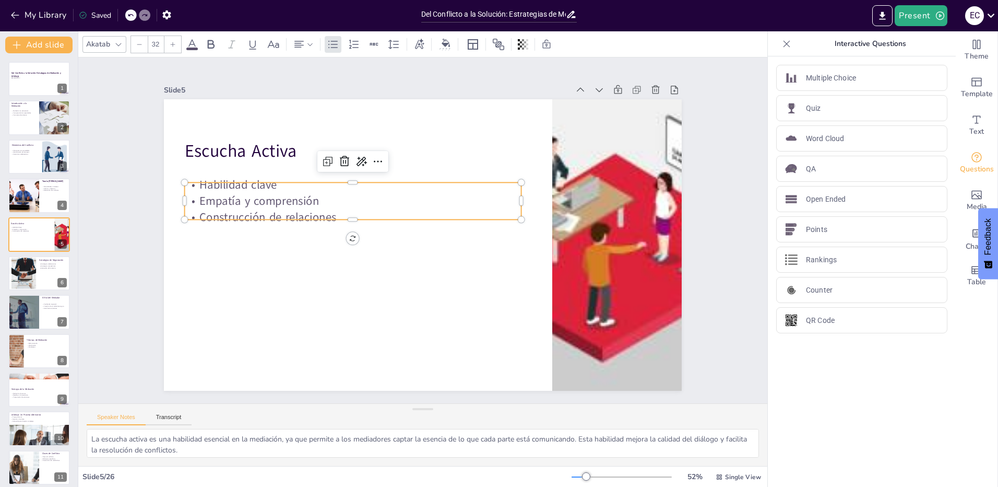
click at [331, 209] on p "Construcción de relaciones" at bounding box center [354, 209] width 336 height 51
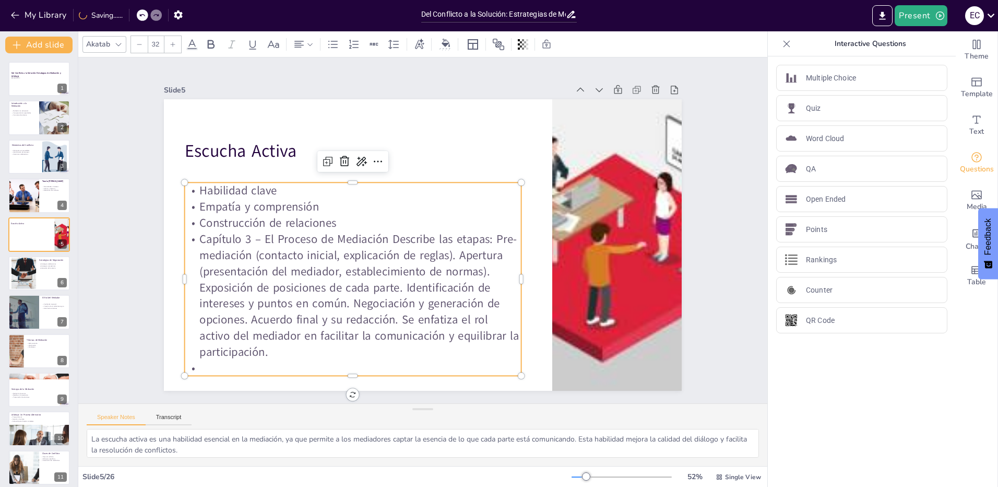
click at [325, 215] on p "Construcción de relaciones" at bounding box center [353, 223] width 337 height 16
drag, startPoint x: 251, startPoint y: 238, endPoint x: 184, endPoint y: 232, distance: 66.5
click at [184, 232] on p "Capítulo 3 – El Proceso de Mediación Describe las etapas: Pre-mediación (contac…" at bounding box center [346, 287] width 348 height 163
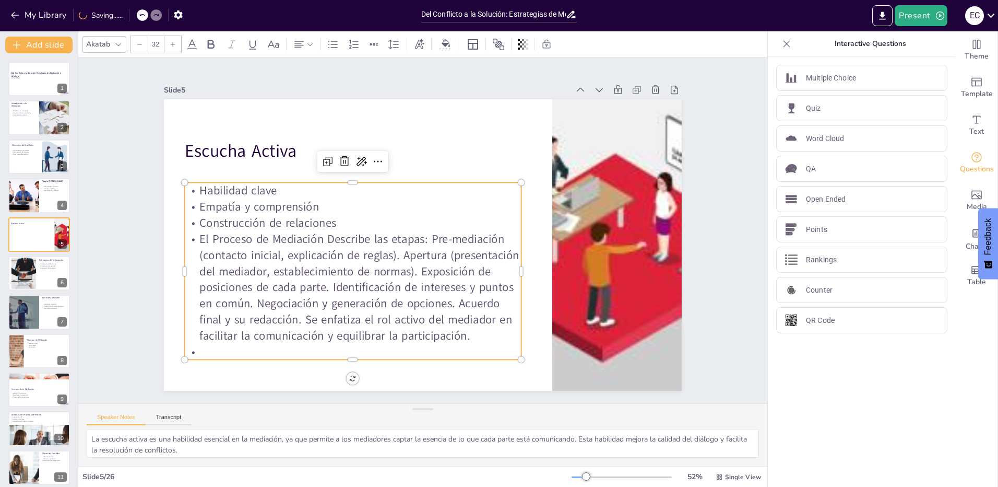
click at [425, 236] on p "El Proceso de Mediación Describe las etapas: Pre-mediación (contacto inicial, e…" at bounding box center [353, 287] width 337 height 113
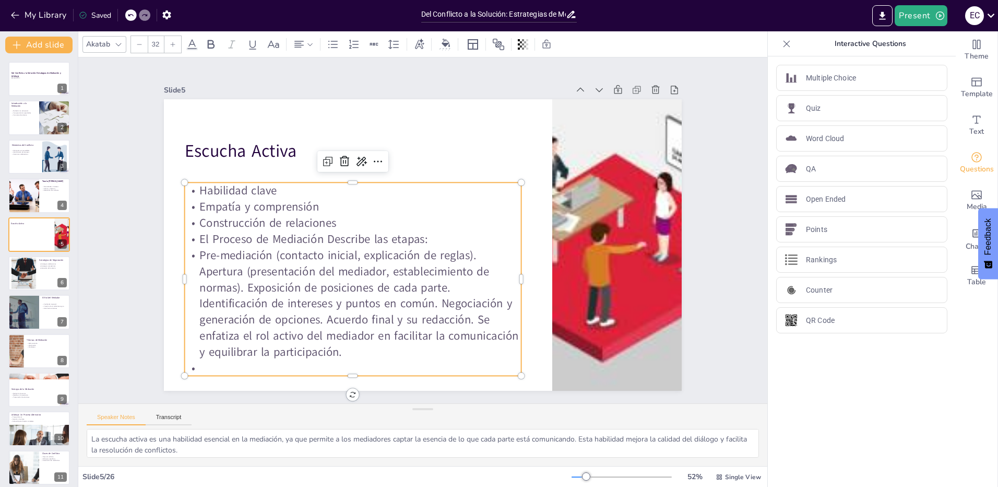
click at [412, 235] on p "El Proceso de Mediación Describe las etapas:" at bounding box center [352, 231] width 336 height 51
drag, startPoint x: 428, startPoint y: 238, endPoint x: 183, endPoint y: 230, distance: 244.9
click at [185, 231] on p "El Proceso de Mediación Describe las etapas:" at bounding box center [353, 239] width 337 height 16
click at [206, 48] on icon at bounding box center [211, 44] width 13 height 13
click at [326, 251] on p "Pre-mediación (contacto inicial, explicación de reglas). Apertura (presentación…" at bounding box center [339, 287] width 353 height 180
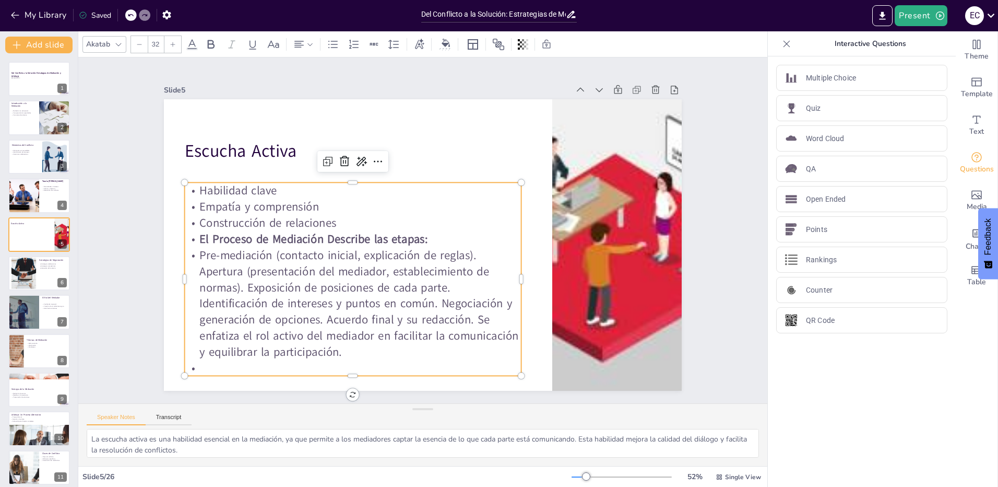
click at [343, 222] on p "Construcción de relaciones" at bounding box center [358, 202] width 325 height 120
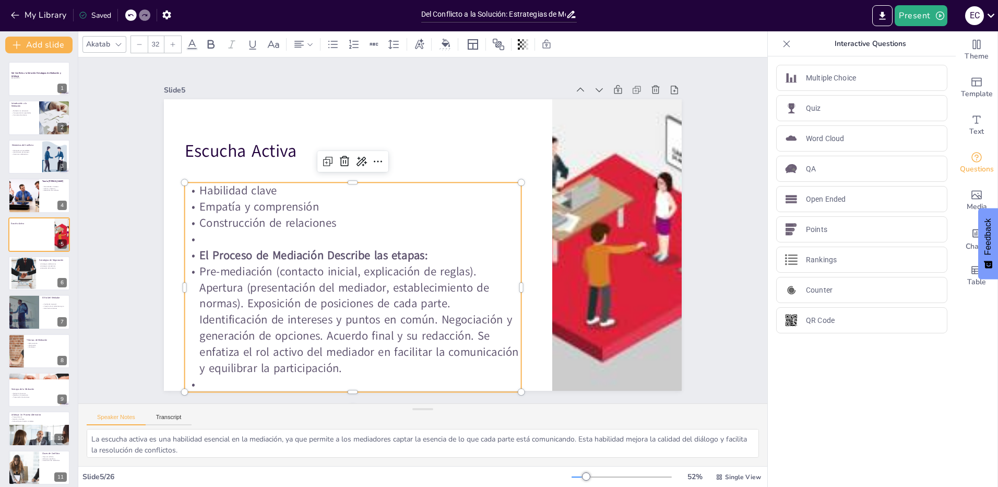
click at [479, 268] on p "Pre-mediación (contacto inicial, explicación de reglas). Apertura (presentación…" at bounding box center [344, 311] width 347 height 147
click at [240, 300] on p "Apertura (presentación del mediador, establecimiento de normas). Exposición de …" at bounding box center [343, 320] width 345 height 132
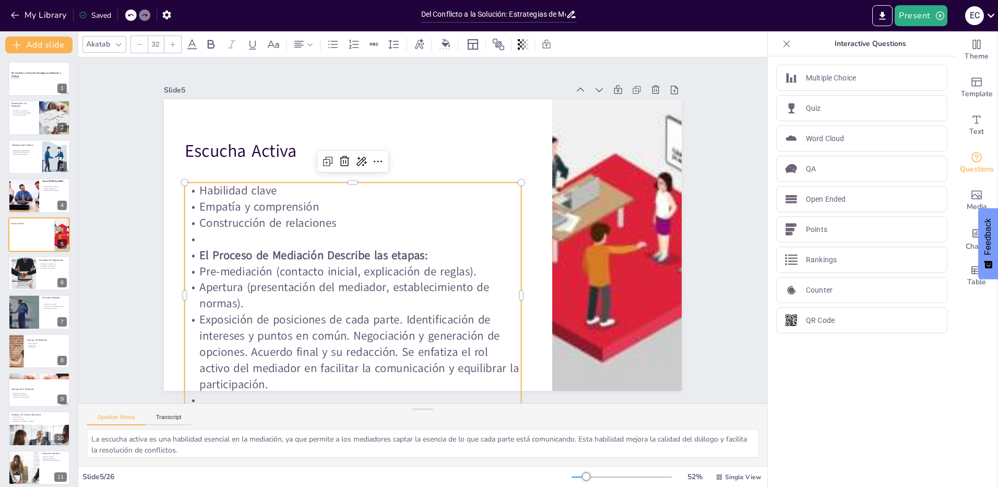
click at [396, 316] on p "Exposición de posiciones de cada parte. Identificación de intereses y puntos en…" at bounding box center [340, 343] width 343 height 115
click at [431, 334] on p "Identificación de intereses y puntos en común. Negociación y generación de opci…" at bounding box center [339, 351] width 341 height 99
click at [390, 346] on p "Negociación y generación de opciones. Acuerdo final y su redacción. Se enfatiza…" at bounding box center [339, 360] width 340 height 84
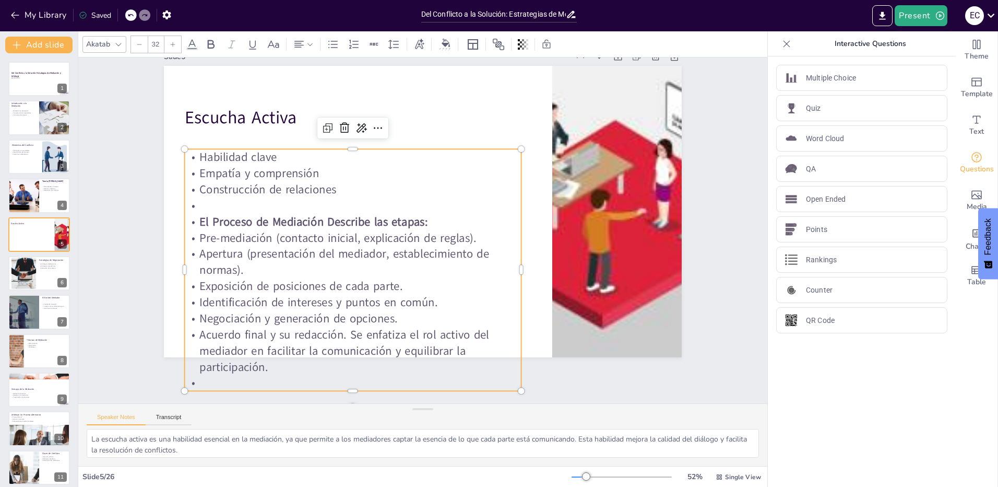
scroll to position [50, 0]
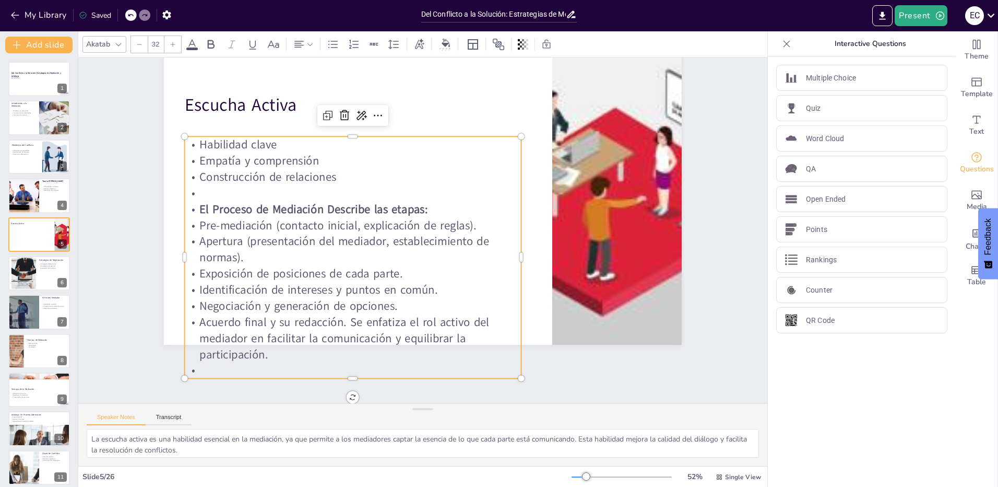
drag, startPoint x: 287, startPoint y: 352, endPoint x: 341, endPoint y: 313, distance: 66.2
click at [341, 314] on p "Acuerdo final y su redacción. Se enfatiza el rol activo del mediador en facilit…" at bounding box center [353, 338] width 337 height 49
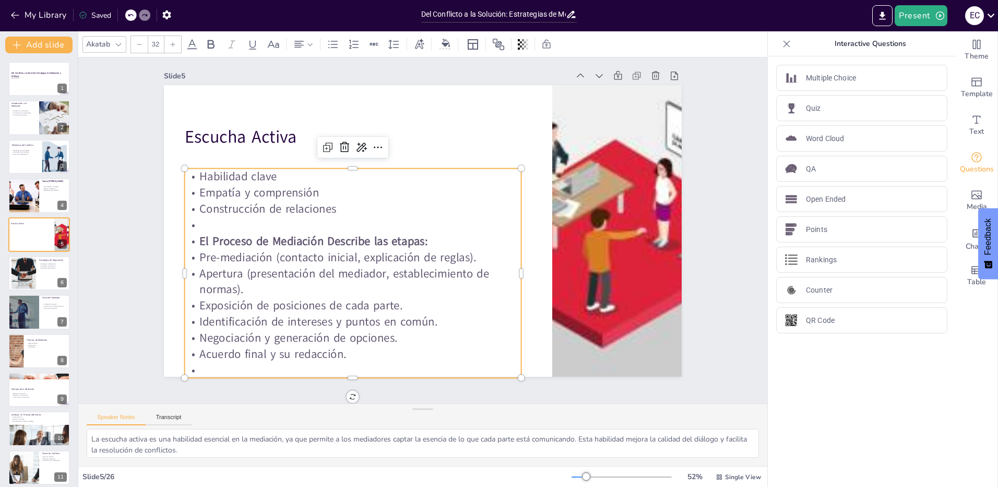
scroll to position [18, 0]
click at [288, 255] on p "Pre-mediación (contacto inicial, explicación de reglas)." at bounding box center [350, 249] width 336 height 51
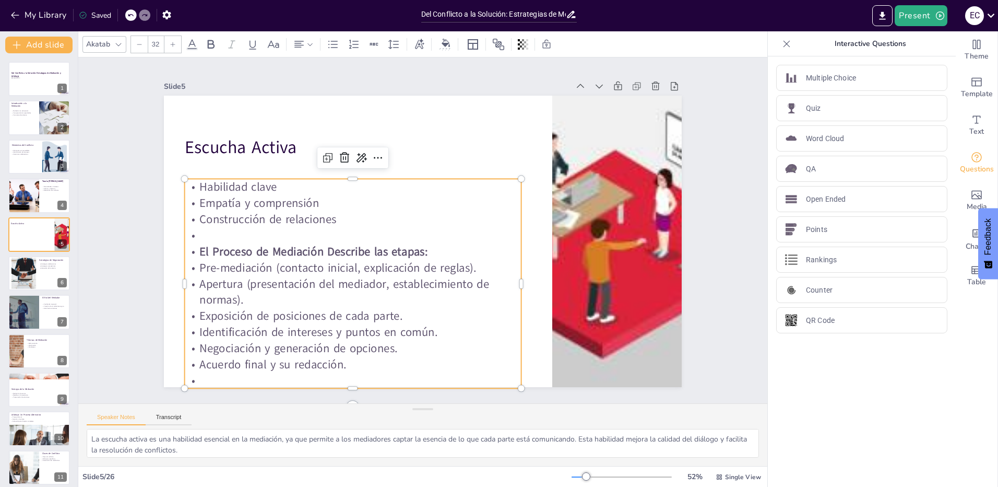
scroll to position [0, 0]
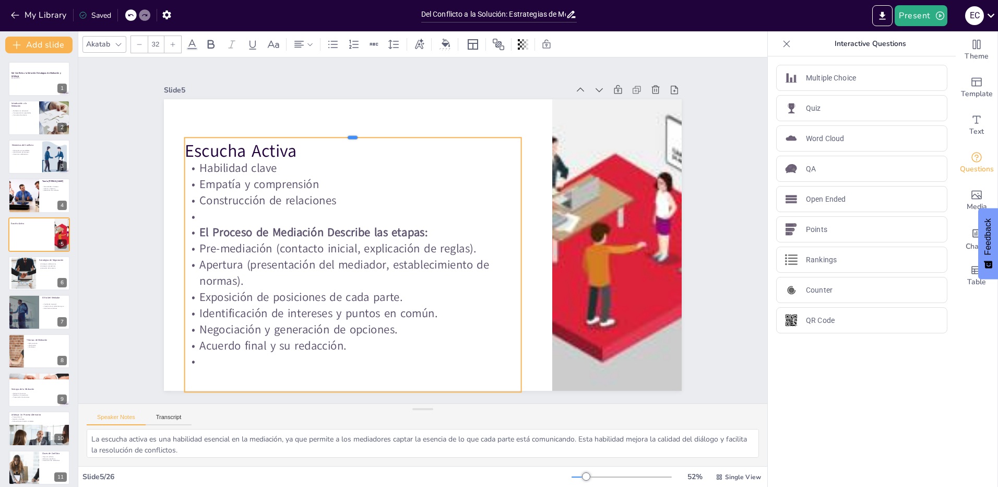
drag, startPoint x: 348, startPoint y: 178, endPoint x: 346, endPoint y: 133, distance: 45.0
click at [346, 133] on div at bounding box center [364, 126] width 336 height 43
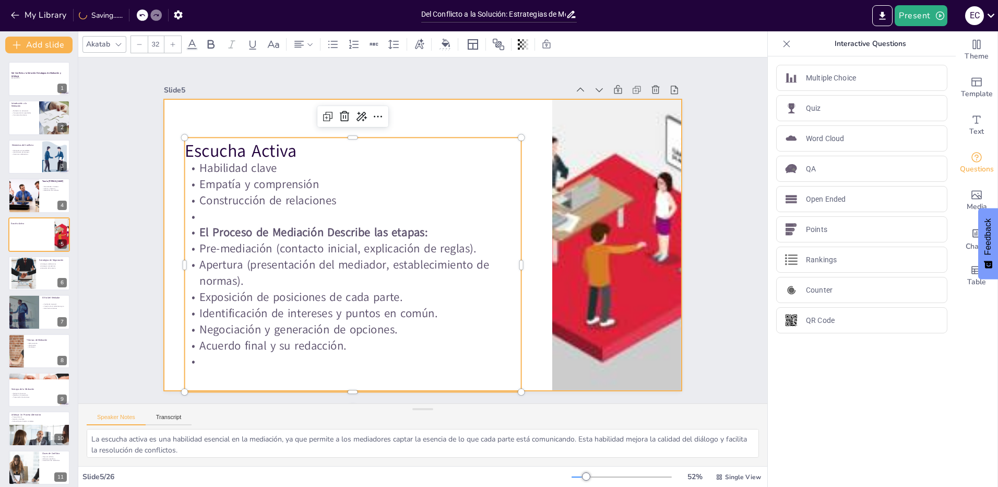
click at [215, 115] on div at bounding box center [423, 244] width 518 height 291
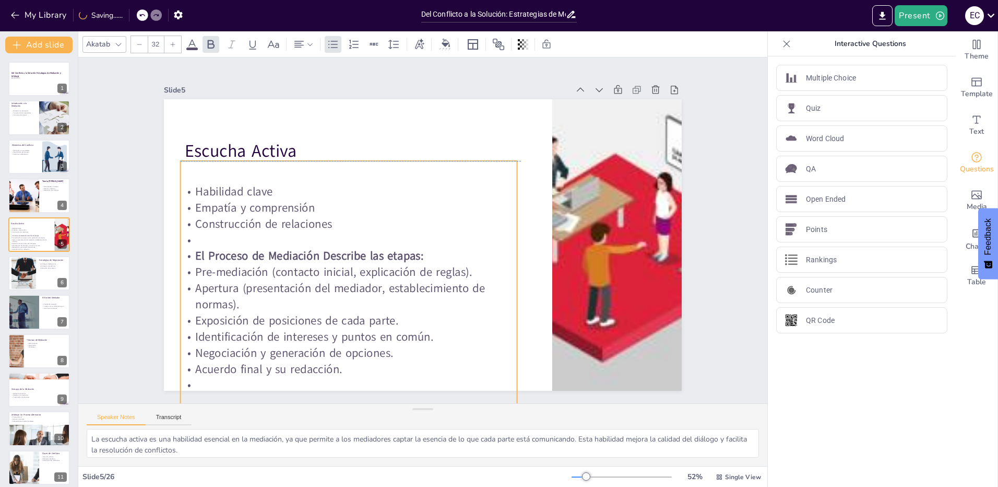
drag, startPoint x: 242, startPoint y: 144, endPoint x: 238, endPoint y: 170, distance: 26.4
click at [238, 170] on div "Habilidad clave Empatía y comprensión Construcción de relaciones El Proceso de …" at bounding box center [349, 288] width 337 height 254
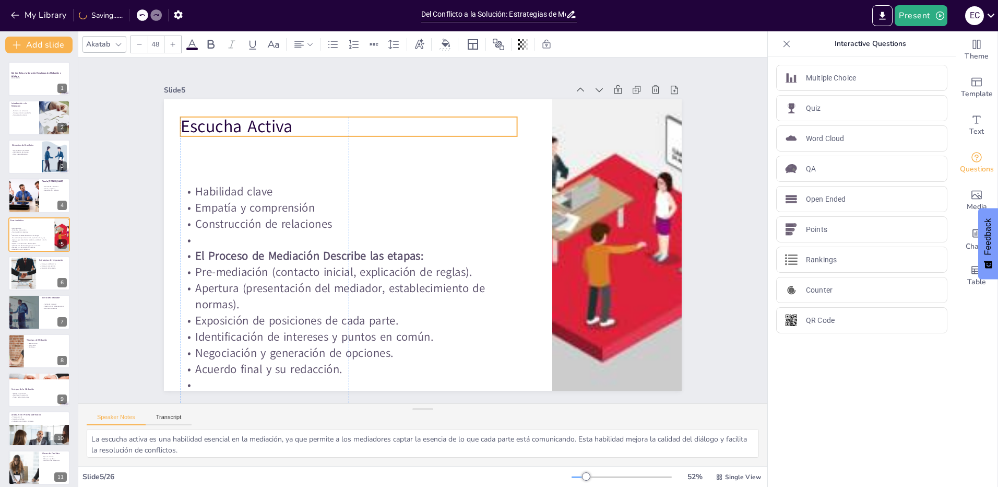
drag, startPoint x: 260, startPoint y: 145, endPoint x: 258, endPoint y: 120, distance: 24.6
click at [354, 120] on p "Escucha Activa" at bounding box center [462, 109] width 217 height 287
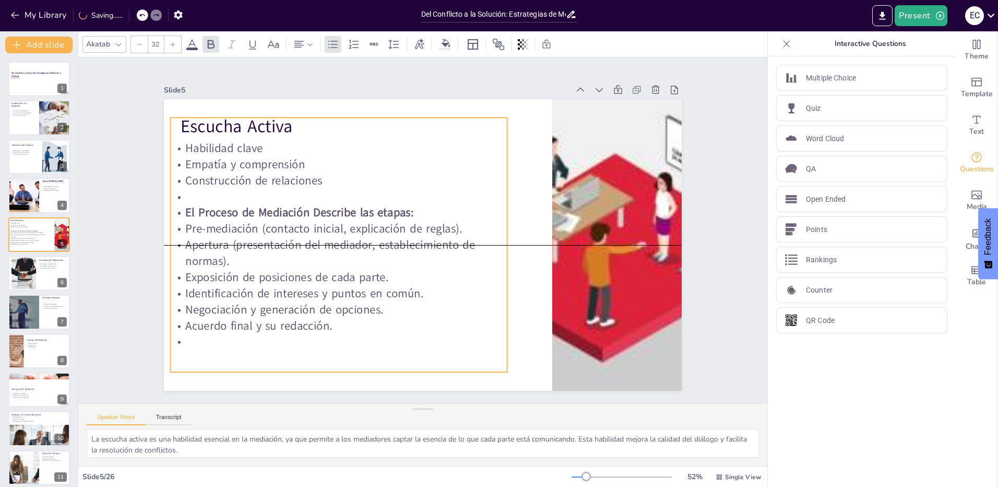
drag, startPoint x: 255, startPoint y: 194, endPoint x: 245, endPoint y: 151, distance: 43.9
click at [245, 151] on p "Habilidad clave" at bounding box center [348, 139] width 337 height 51
click at [281, 242] on p "Apertura (presentación del mediador, establecimiento de normas)." at bounding box center [339, 253] width 337 height 32
click at [228, 346] on div "Habilidad clave Empatía y comprensión Construcción de relaciones El Proceso de …" at bounding box center [339, 244] width 337 height 254
click at [196, 337] on p at bounding box center [327, 331] width 336 height 51
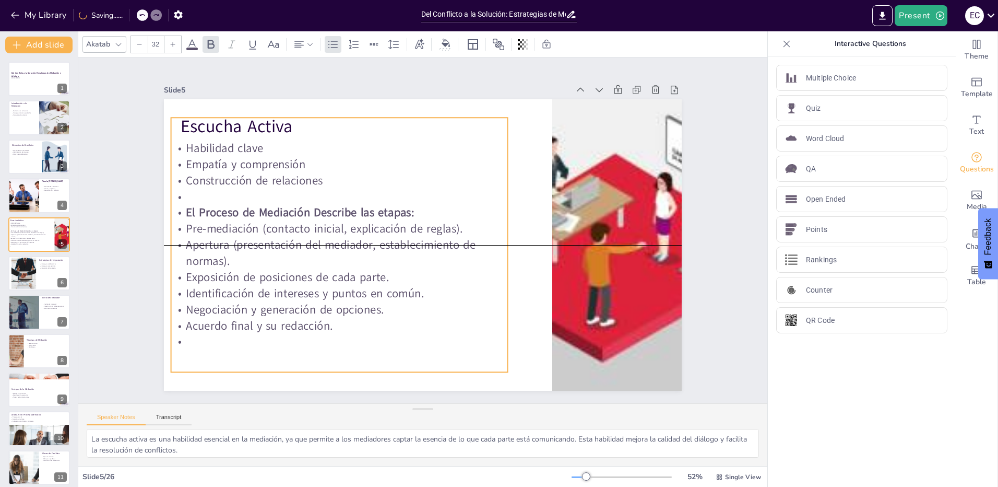
click at [195, 337] on p at bounding box center [339, 342] width 337 height 16
click at [188, 336] on p at bounding box center [339, 342] width 337 height 16
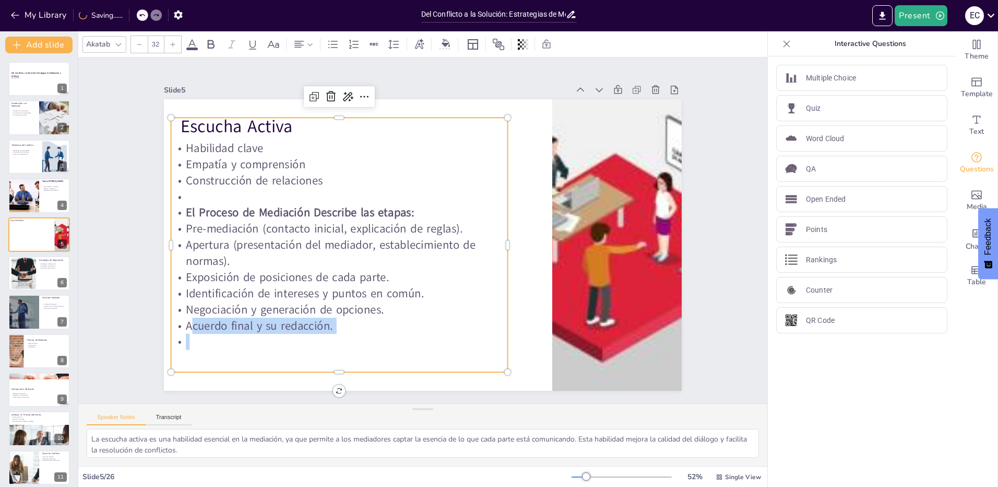
click at [188, 336] on p at bounding box center [339, 342] width 337 height 16
click at [188, 339] on p at bounding box center [286, 256] width 261 height 237
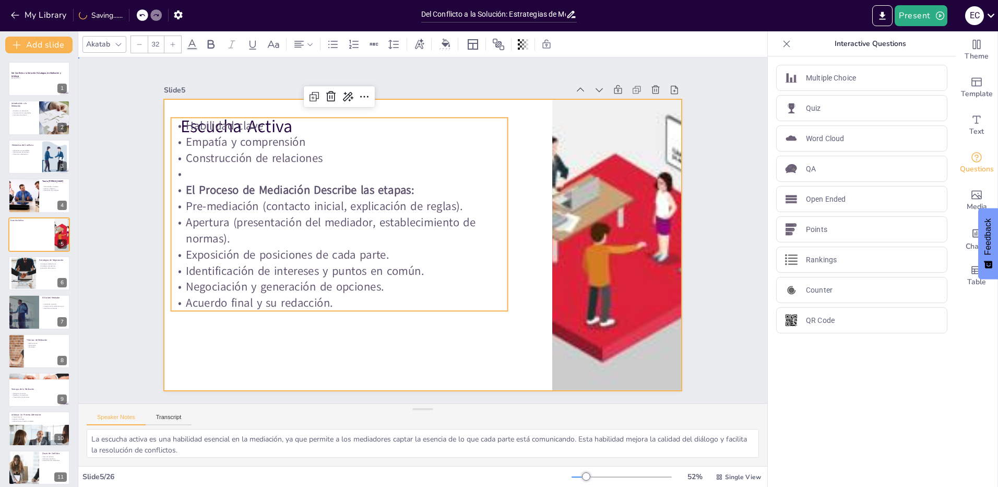
click at [317, 361] on div at bounding box center [422, 244] width 546 height 343
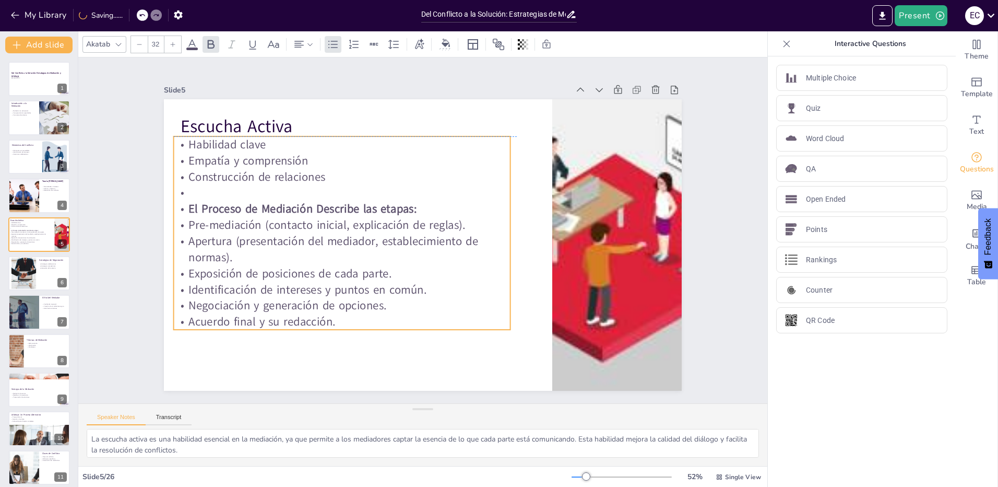
drag, startPoint x: 347, startPoint y: 292, endPoint x: 349, endPoint y: 278, distance: 14.8
click at [349, 278] on div "Habilidad clave Empatía y comprensión Construcción de relaciones El Proceso de …" at bounding box center [343, 216] width 370 height 259
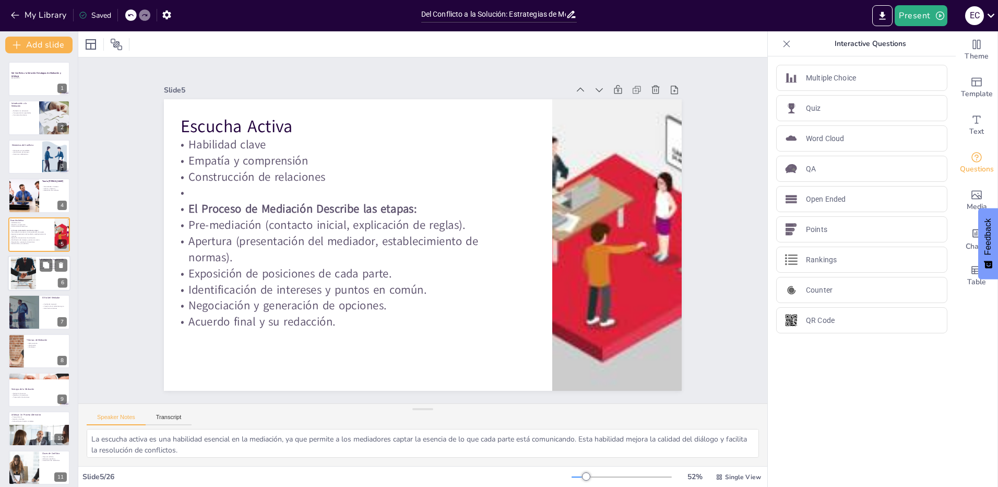
click at [28, 272] on div at bounding box center [23, 273] width 56 height 32
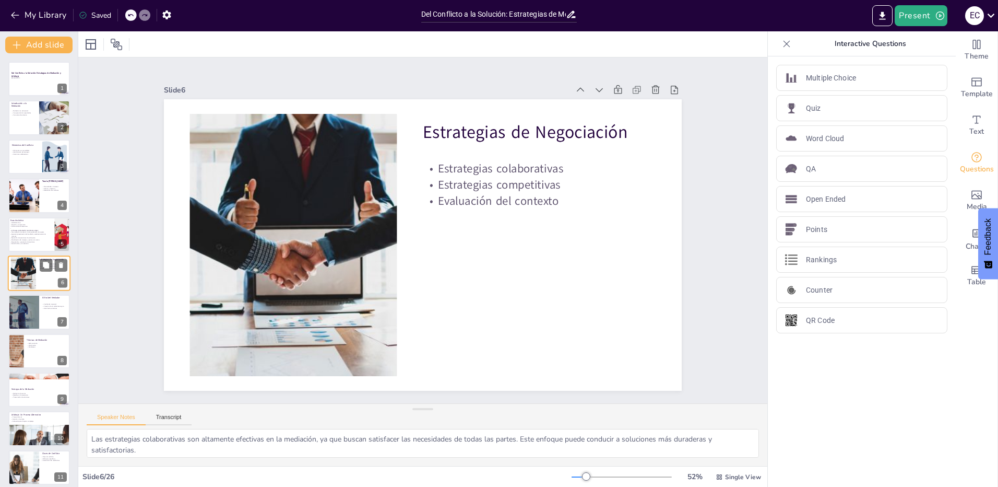
scroll to position [3, 0]
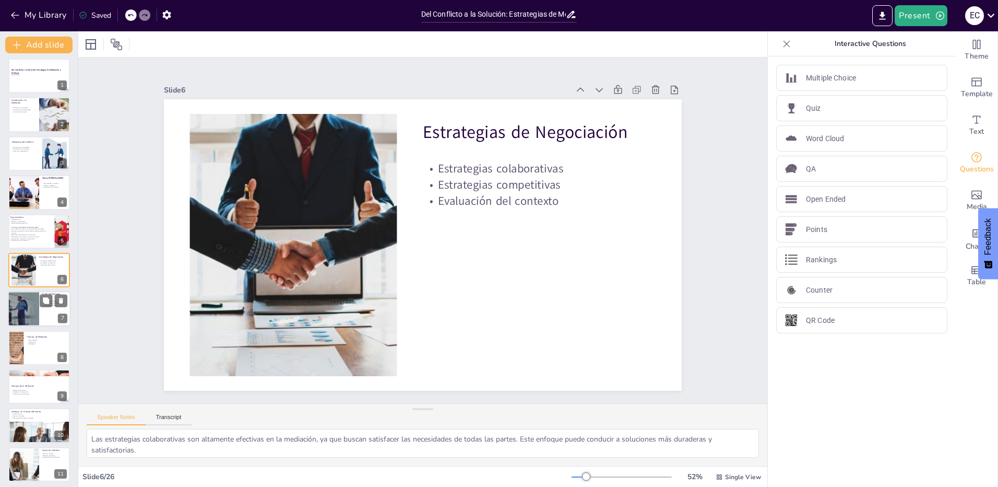
click at [33, 305] on div at bounding box center [23, 308] width 75 height 35
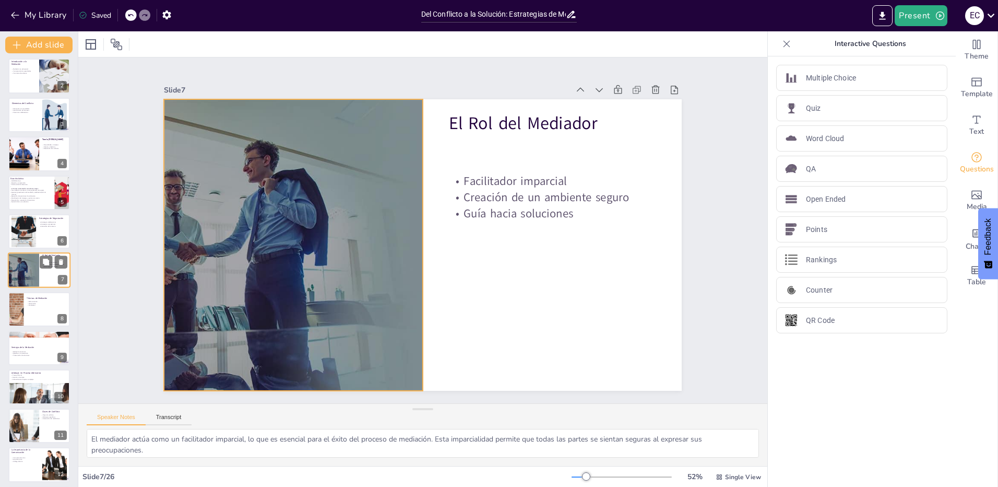
click at [29, 267] on div at bounding box center [23, 270] width 75 height 35
click at [28, 229] on div at bounding box center [23, 232] width 56 height 32
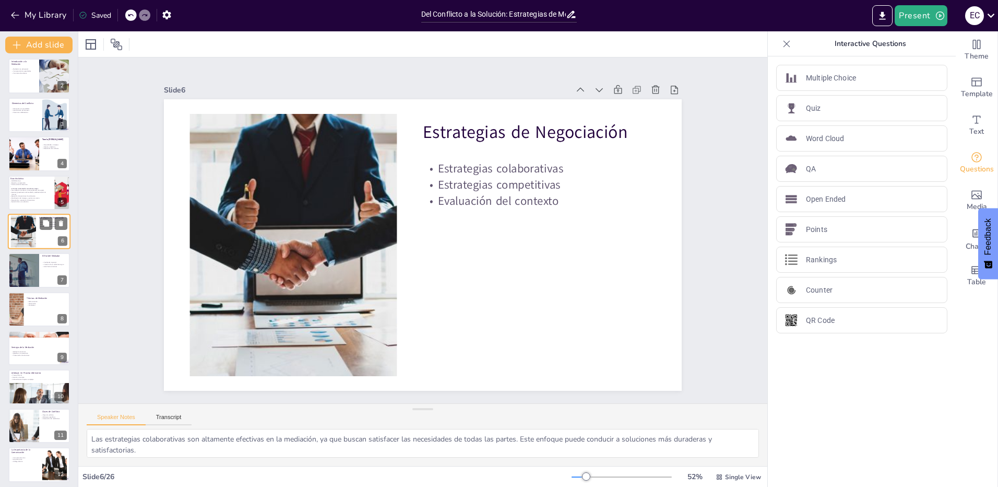
scroll to position [3, 0]
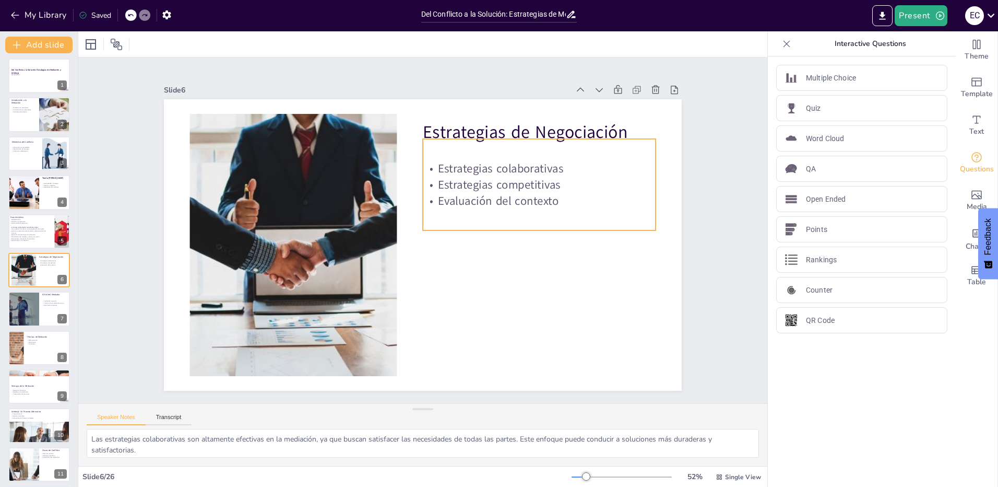
click at [500, 180] on p "Estrategias competitivas" at bounding box center [543, 196] width 233 height 40
click at [500, 180] on p "Estrategias competitivas" at bounding box center [543, 196] width 233 height 41
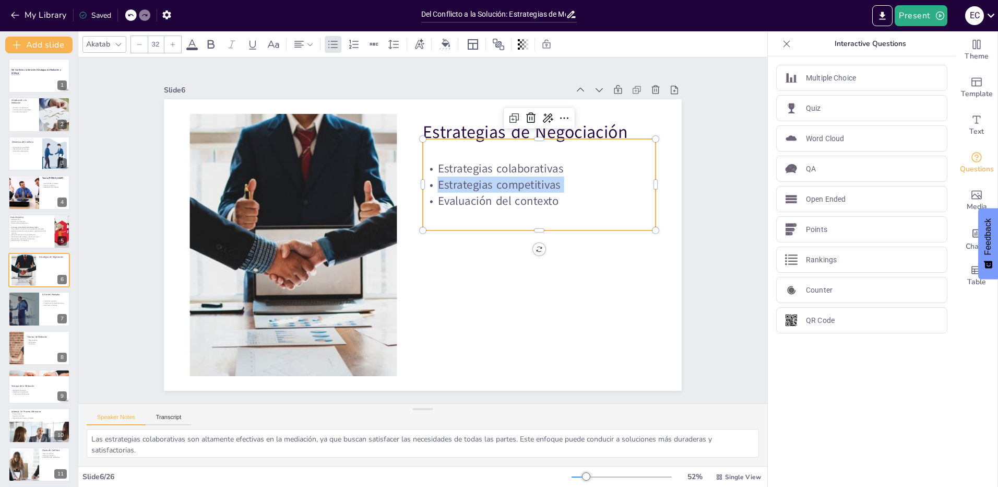
click at [500, 180] on p "Estrategias competitivas" at bounding box center [543, 196] width 233 height 40
click at [594, 205] on div "Estrategias colaborativas Estrategias competitivas Evaluación del contexto" at bounding box center [543, 196] width 241 height 115
click at [575, 199] on p "Evaluación del contexto" at bounding box center [543, 225] width 231 height 64
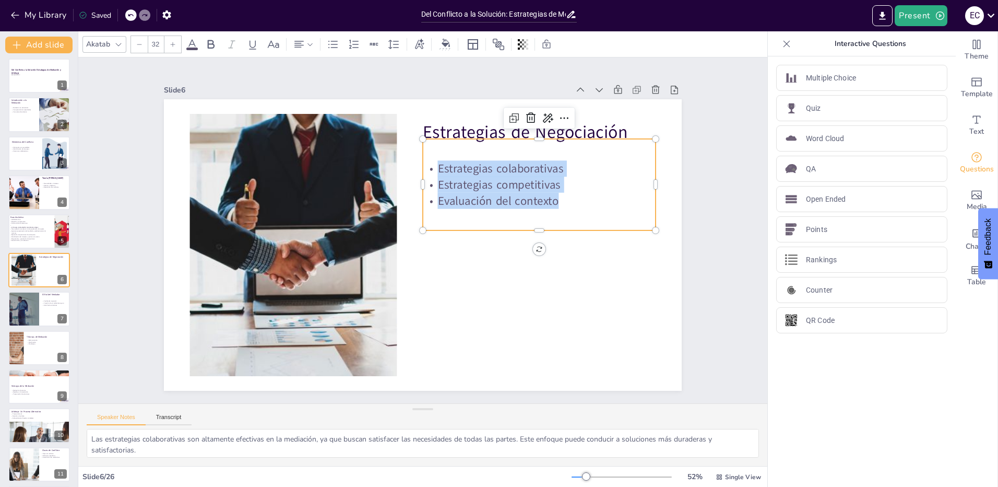
drag, startPoint x: 568, startPoint y: 201, endPoint x: 427, endPoint y: 158, distance: 147.5
click at [427, 161] on div "Estrategias colaborativas Estrategias competitivas Evaluación del contexto" at bounding box center [543, 197] width 237 height 73
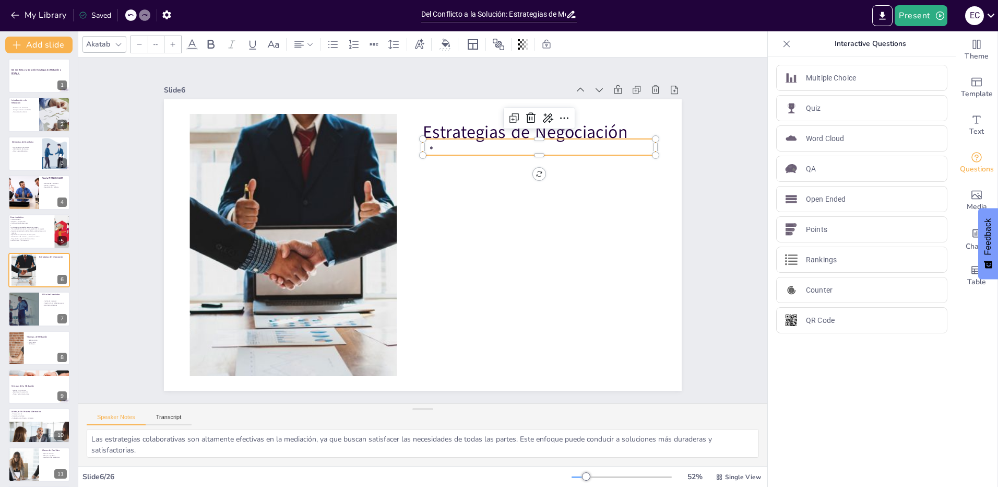
click at [464, 127] on p "Estrategias de Negociación" at bounding box center [549, 145] width 234 height 49
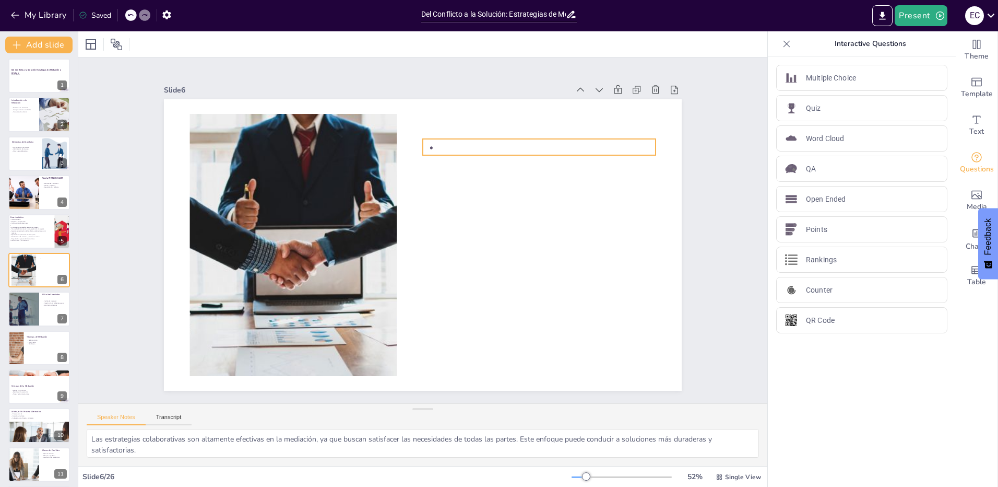
click at [435, 141] on p at bounding box center [547, 159] width 233 height 40
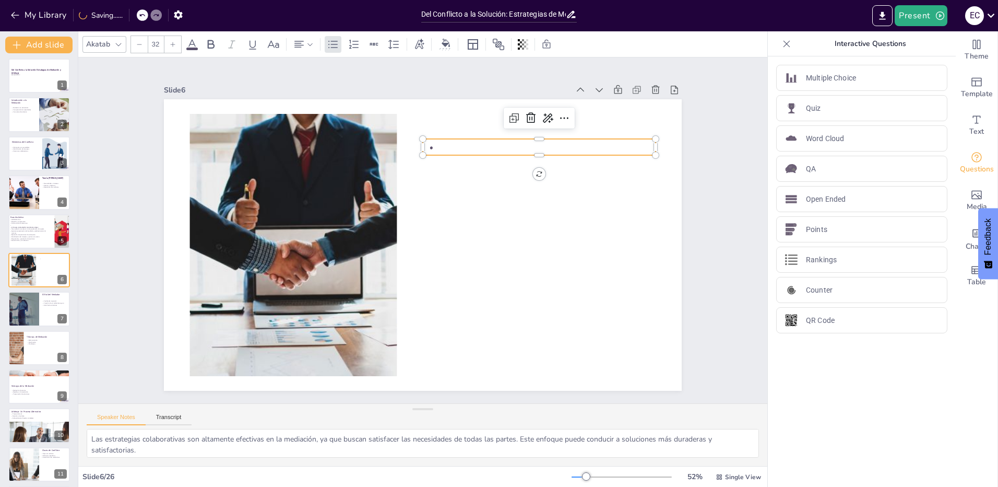
click at [435, 141] on p at bounding box center [547, 159] width 233 height 40
click at [451, 144] on p at bounding box center [559, 187] width 227 height 87
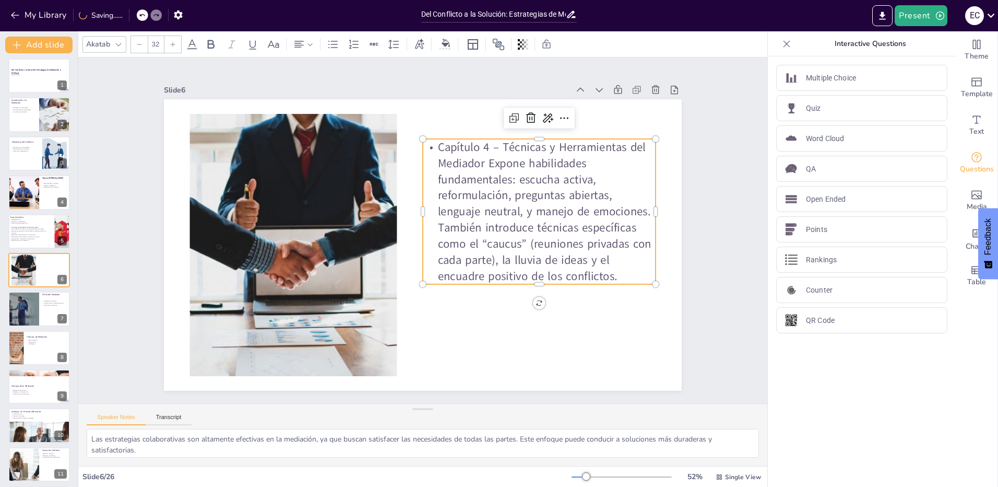
click at [509, 174] on p "Capítulo 4 – Técnicas y Herramientas del Mediador Expone habilidades fundamenta…" at bounding box center [539, 211] width 233 height 145
click at [480, 160] on p "Capítulo 4 – Técnicas y Herramientas del Mediador Expone habilidades fundamenta…" at bounding box center [540, 223] width 247 height 169
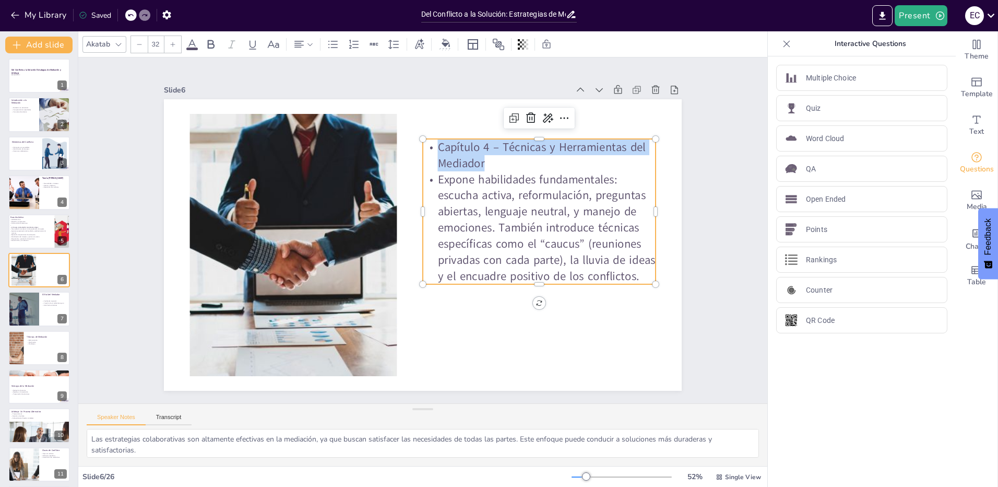
drag, startPoint x: 490, startPoint y: 159, endPoint x: 421, endPoint y: 146, distance: 70.2
click at [458, 156] on p "Capítulo 4 – Técnicas y Herramientas del Mediador" at bounding box center [562, 237] width 208 height 163
click at [214, 47] on icon at bounding box center [211, 44] width 7 height 9
click at [536, 201] on p "Expone habilidades fundamentales: escucha activa, reformulación, preguntas abie…" at bounding box center [538, 239] width 243 height 136
click at [613, 177] on p "Expone habilidades fundamentales: escucha activa, reformulación, preguntas abie…" at bounding box center [539, 239] width 244 height 137
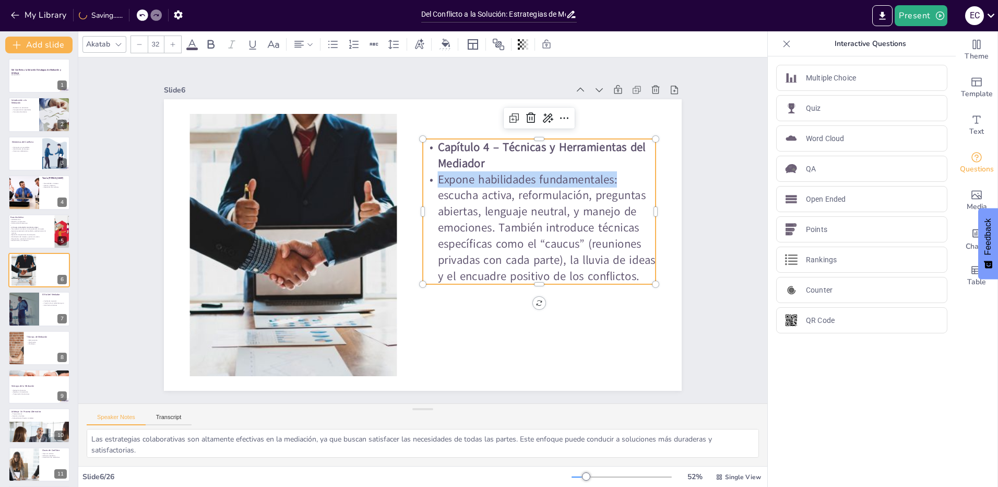
drag, startPoint x: 620, startPoint y: 176, endPoint x: 432, endPoint y: 183, distance: 188.0
click at [432, 183] on p "Expone habilidades fundamentales: escucha activa, reformulación, preguntas abie…" at bounding box center [539, 227] width 233 height 113
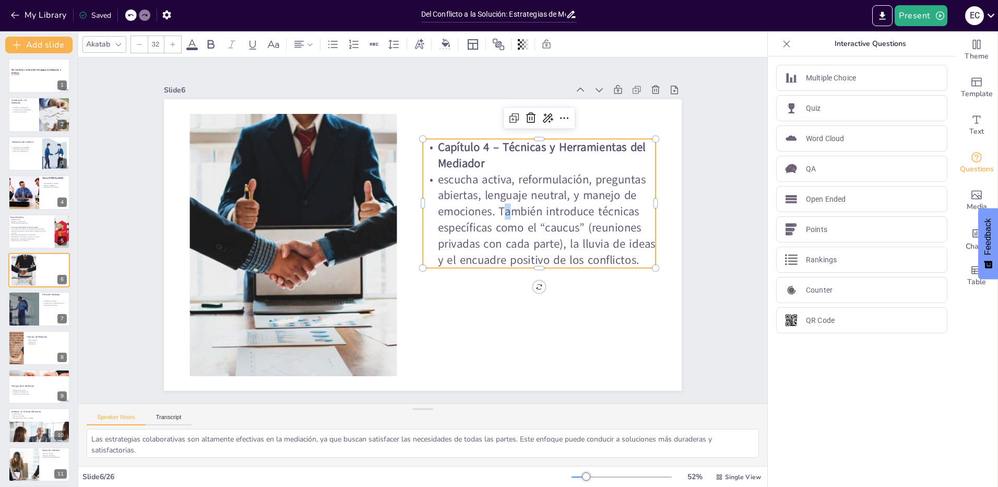
click at [493, 209] on p "escucha activa, reformulación, preguntas abiertas, lenguaje neutral, y manejo d…" at bounding box center [539, 243] width 248 height 143
click at [493, 210] on p "escucha activa, reformulación, preguntas abiertas, lenguaje neutral, y manejo d…" at bounding box center [534, 267] width 252 height 183
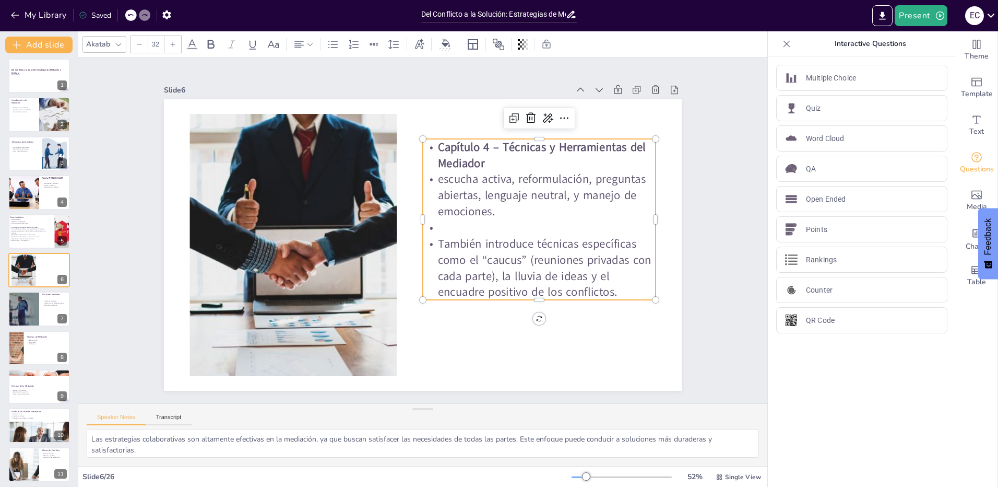
click at [457, 223] on p at bounding box center [537, 252] width 231 height 64
click at [518, 255] on p "También introduce técnicas específicas como el “caucus” (reuniones privadas con…" at bounding box center [535, 279] width 239 height 88
click at [604, 266] on p "También introduce técnicas específicas como el “caucus” (reuniones privadas con…" at bounding box center [535, 279] width 239 height 88
click at [484, 278] on p "También introduce técnicas específicas como el “caucus” (reuniones privadas con…" at bounding box center [535, 279] width 239 height 89
click at [589, 271] on p "También introduce técnicas específicas como el “caucus” (reuniones privadas con…" at bounding box center [535, 279] width 239 height 89
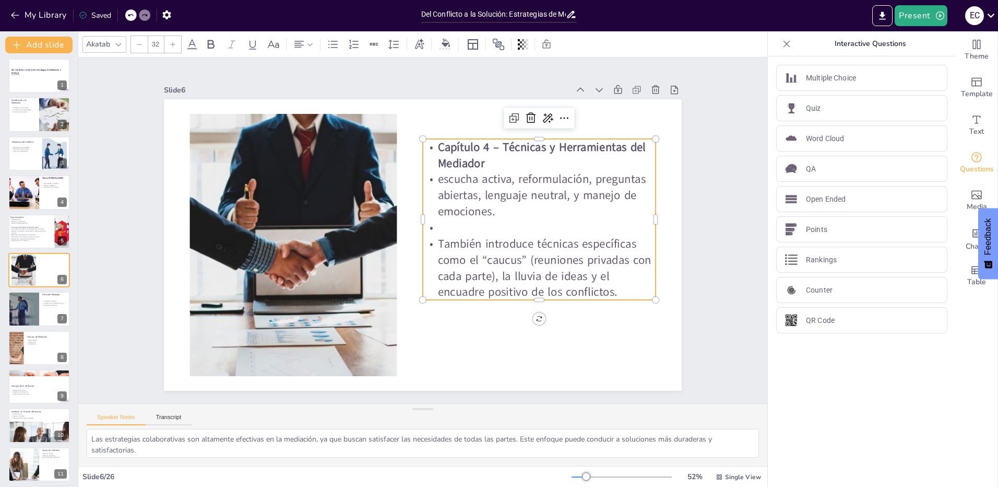
click at [609, 272] on p "También introduce técnicas específicas como el “caucus” (reuniones privadas con…" at bounding box center [535, 279] width 239 height 88
click at [631, 294] on p "También introduce técnicas específicas como el “caucus” (reuniones privadas con…" at bounding box center [535, 279] width 239 height 88
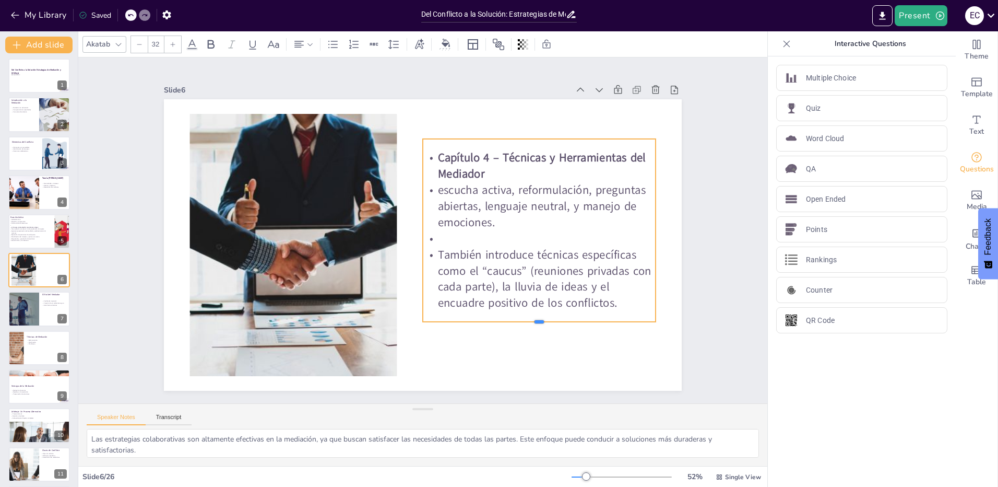
drag, startPoint x: 533, startPoint y: 295, endPoint x: 535, endPoint y: 317, distance: 22.0
click at [535, 321] on div at bounding box center [528, 337] width 233 height 33
click at [477, 234] on p at bounding box center [535, 262] width 231 height 64
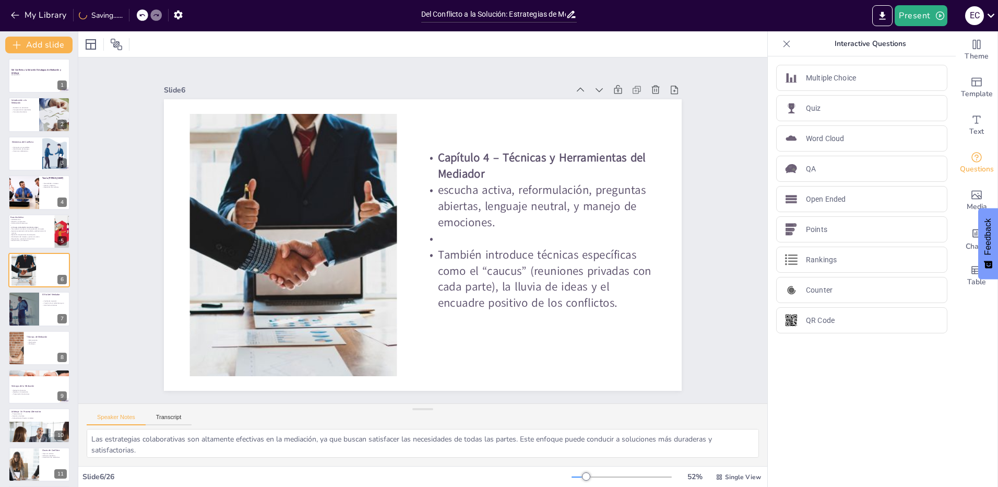
click at [558, 308] on div "Capítulo 4 – Técnicas y Herramientas del Mediador escucha activa, reformulación…" at bounding box center [529, 278] width 287 height 262
click at [547, 288] on p "También introduce técnicas específicas como el “caucus” (reuniones privadas con…" at bounding box center [533, 290] width 239 height 88
click at [583, 303] on p "También introduce técnicas específicas como el “caucus” (reuniones privadas con…" at bounding box center [533, 290] width 239 height 88
click at [695, 226] on div "Slide 1 Del Conflicto a la Solución: Estrategias de Mediación y Arbitraje ENCUE…" at bounding box center [423, 230] width 607 height 379
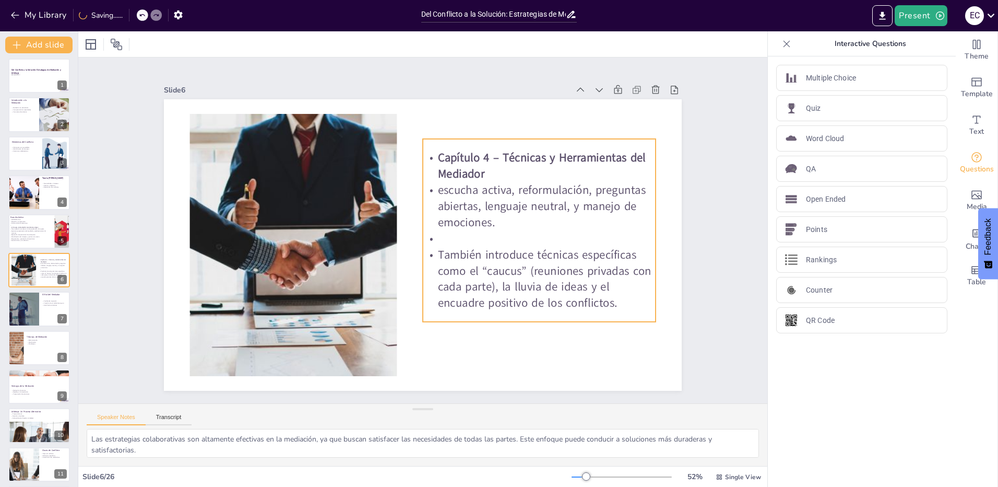
click at [581, 268] on p "También introduce técnicas específicas como el “caucus” (reuniones privadas con…" at bounding box center [533, 290] width 239 height 88
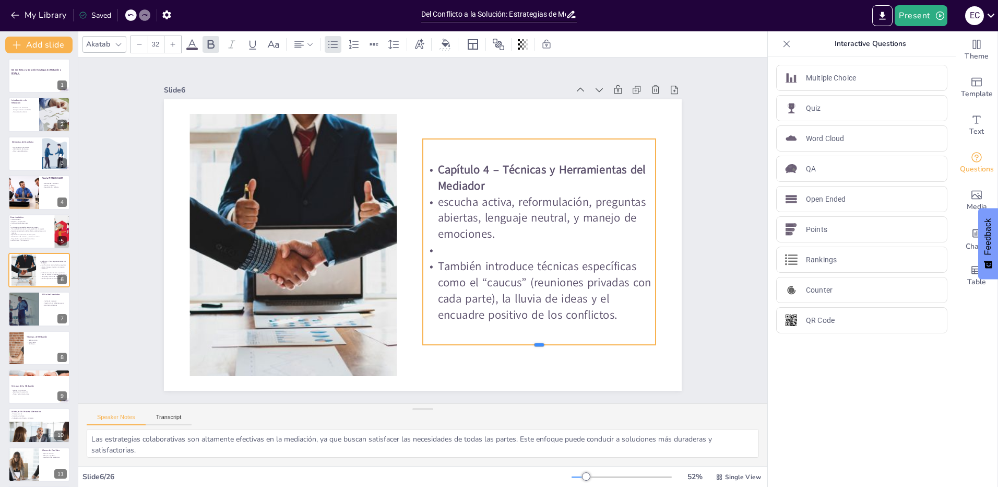
drag, startPoint x: 532, startPoint y: 318, endPoint x: 532, endPoint y: 342, distance: 23.5
click at [532, 344] on div at bounding box center [526, 360] width 233 height 33
click at [36, 84] on div at bounding box center [39, 75] width 63 height 35
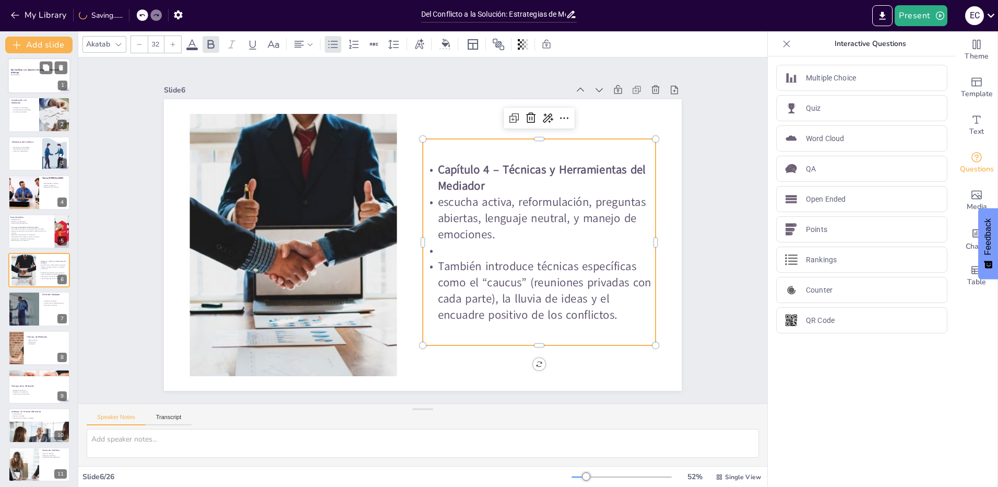
scroll to position [0, 0]
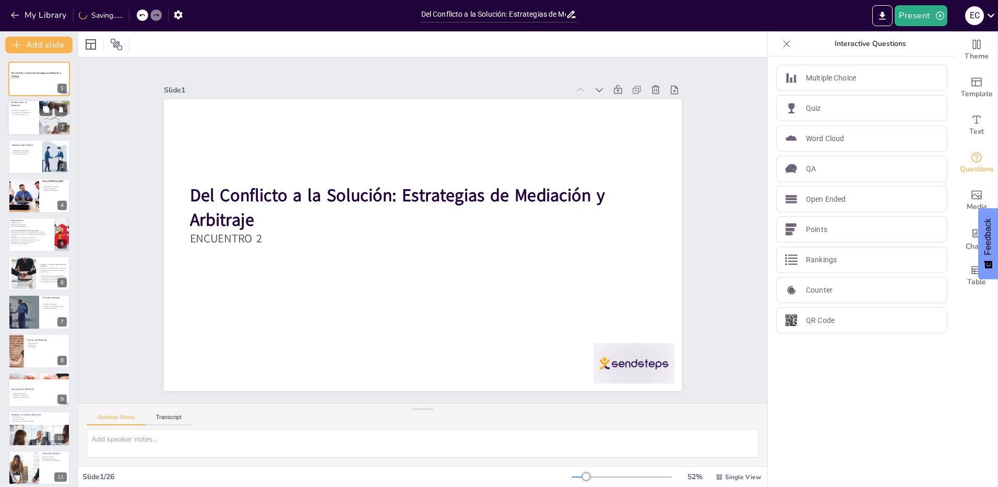
click at [33, 112] on p "Comprensión de necesidades" at bounding box center [23, 113] width 25 height 2
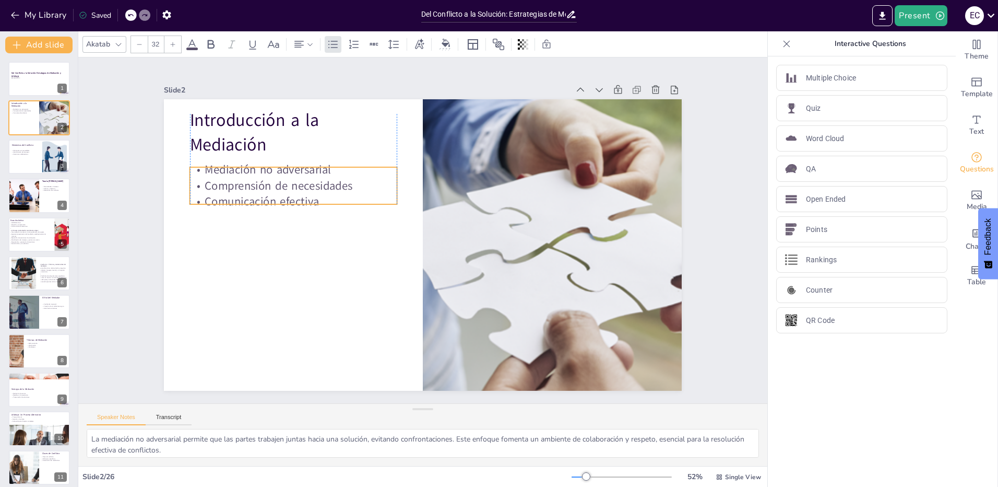
drag, startPoint x: 265, startPoint y: 212, endPoint x: 264, endPoint y: 196, distance: 16.2
click at [264, 196] on p "Comunicación efectiva" at bounding box center [297, 189] width 208 height 38
click at [246, 138] on p "Introducción a la Mediación" at bounding box center [304, 120] width 211 height 70
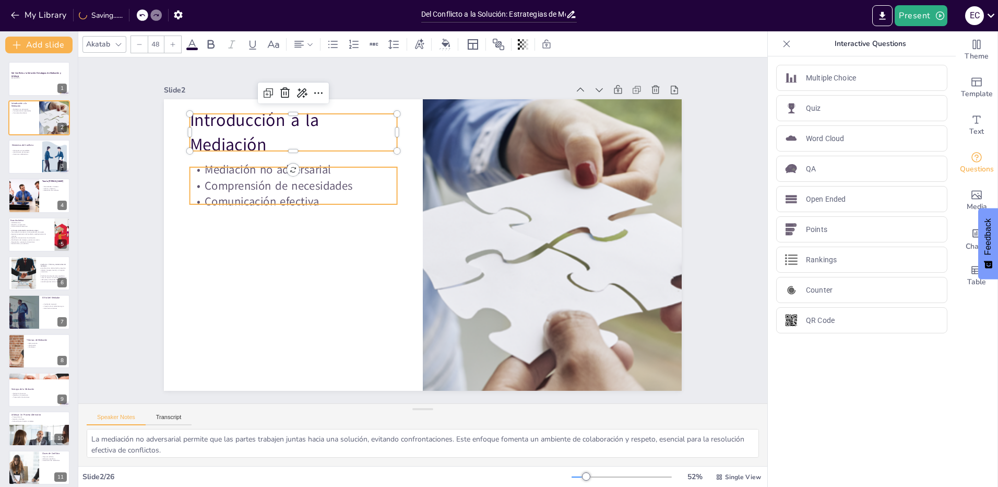
click at [323, 194] on p "Comunicación efectiva" at bounding box center [293, 202] width 207 height 16
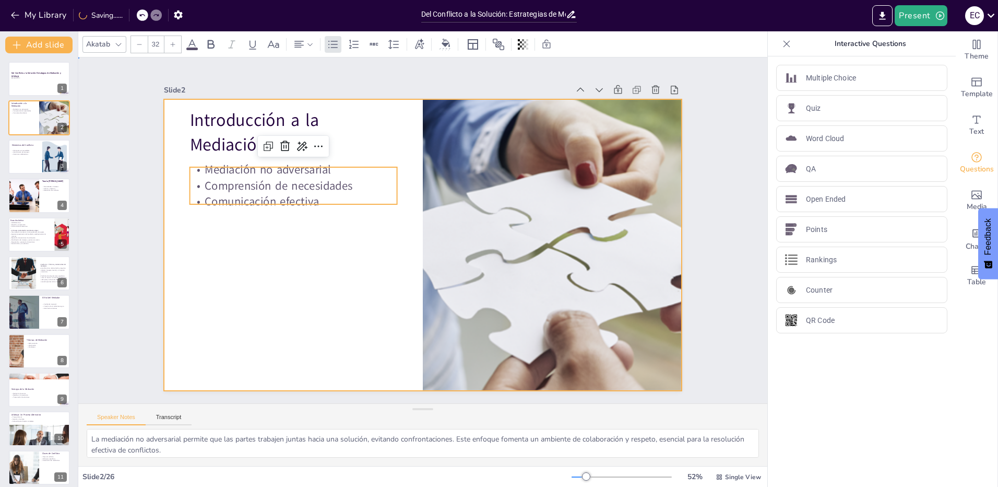
drag, startPoint x: 323, startPoint y: 262, endPoint x: 316, endPoint y: 263, distance: 6.9
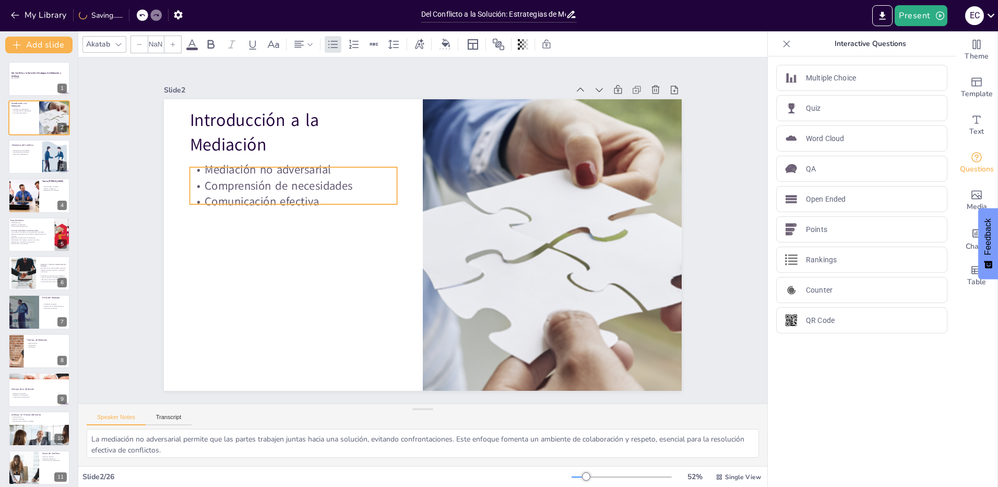
click at [285, 194] on p "Comunicación efectiva" at bounding box center [293, 202] width 207 height 16
click at [285, 191] on p "Comunicación efectiva" at bounding box center [297, 188] width 208 height 38
click at [315, 195] on p "Comunicación efectiva" at bounding box center [297, 189] width 208 height 38
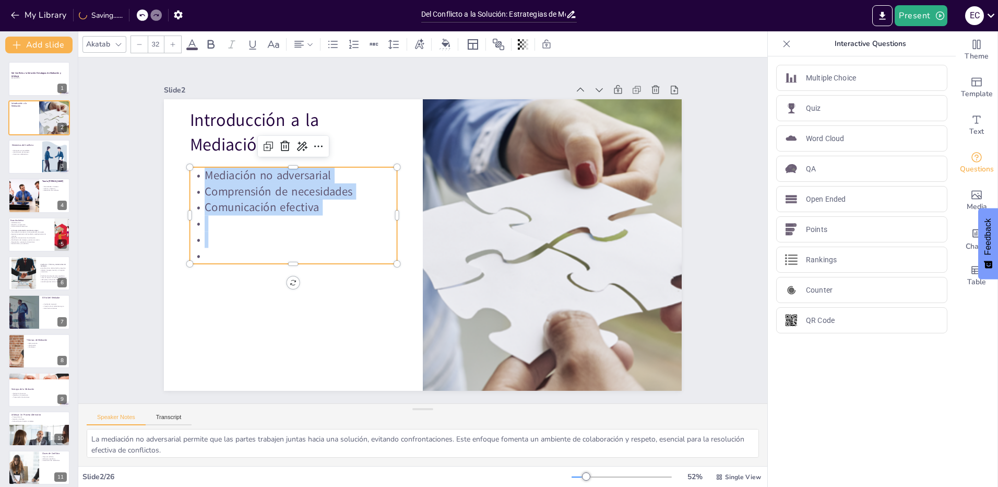
drag, startPoint x: 228, startPoint y: 234, endPoint x: 189, endPoint y: 162, distance: 81.0
click at [189, 162] on div "Introducción a la Mediación Mediación no adversarial Comprensión de necesidades…" at bounding box center [423, 244] width 518 height 291
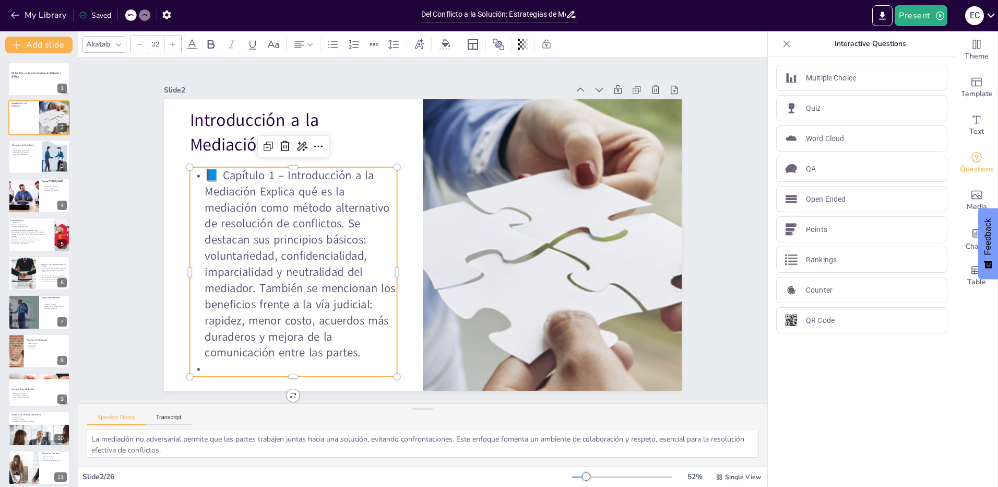
click at [248, 214] on p "📘 Capítulo 1 – Introducción a la Mediación Explica qué es la mediación como mét…" at bounding box center [290, 250] width 226 height 214
click at [214, 171] on p "📘 Capítulo 1 – Introducción a la Mediación Explica qué es la mediación como mét…" at bounding box center [290, 250] width 226 height 214
click at [342, 192] on p "Capítulo 1 – Introducción a la Mediación Explica qué es la mediación como métod…" at bounding box center [291, 208] width 268 height 261
click at [339, 221] on p "Capítulo 1 – Introducción a la Mediación Explica qué es la mediación como métod…" at bounding box center [290, 250] width 226 height 214
click at [355, 221] on p "Capítulo 1 – Introducción a la Mediación Explica qué es la mediación como métod…" at bounding box center [297, 186] width 213 height 86
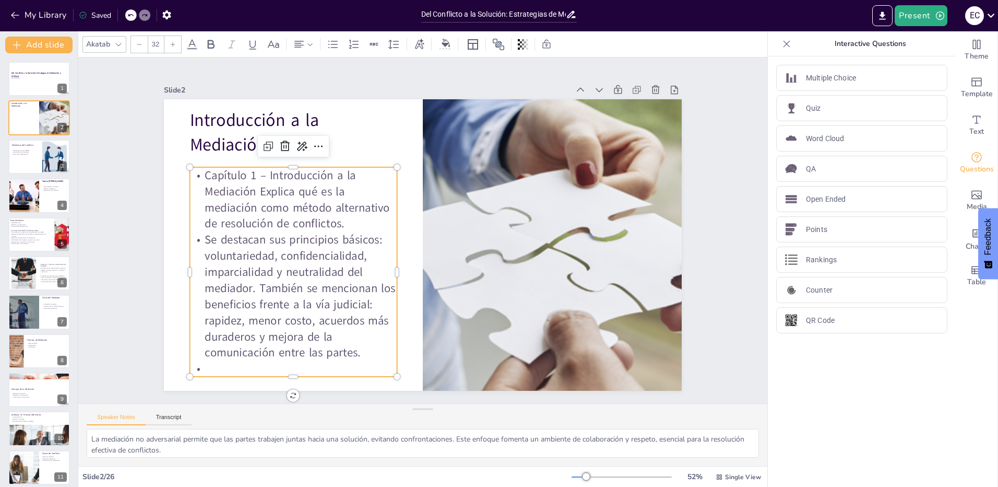
click at [252, 284] on p "Se destacan sus principios básicos: voluntariedad, confidencialidad, imparciali…" at bounding box center [283, 267] width 230 height 169
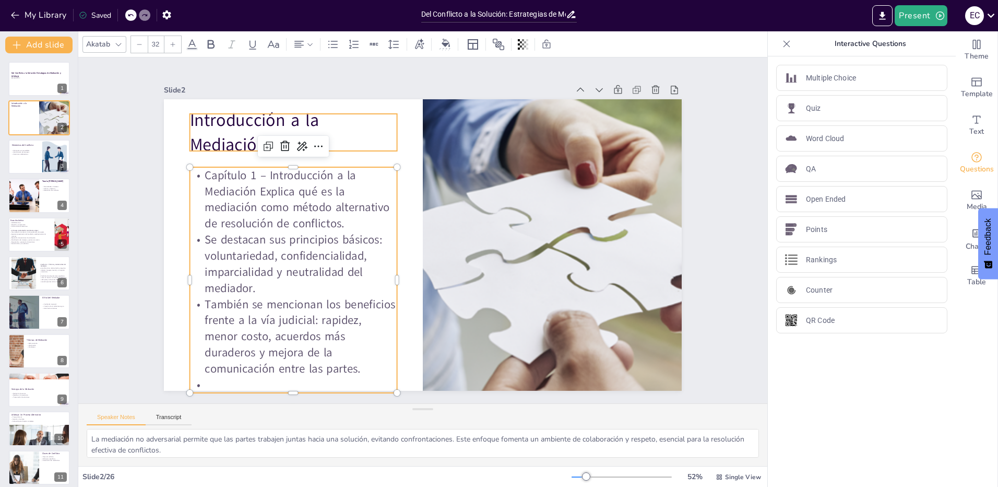
click at [359, 134] on p "Introducción a la Mediación" at bounding box center [304, 119] width 211 height 69
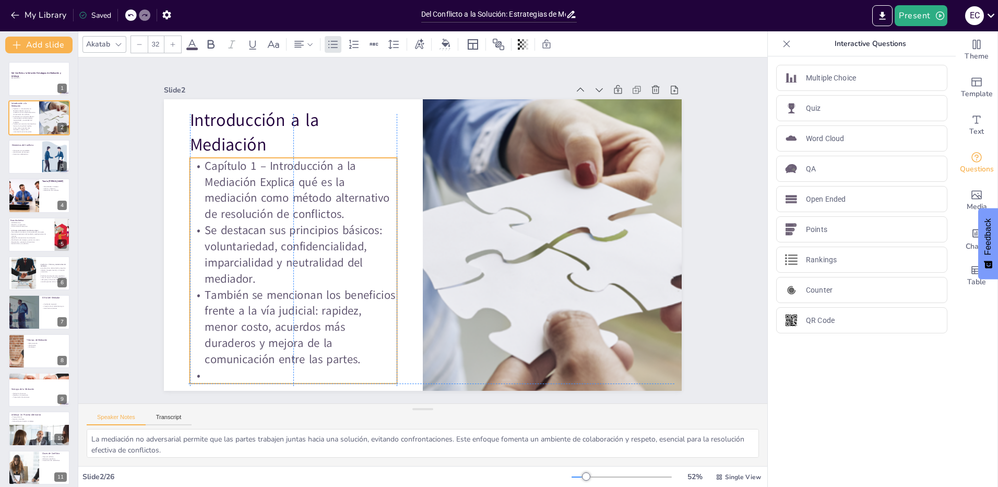
drag, startPoint x: 316, startPoint y: 236, endPoint x: 315, endPoint y: 229, distance: 7.3
click at [315, 229] on p "Se destacan sus principios básicos: voluntariedad, confidencialidad, imparciali…" at bounding box center [292, 212] width 217 height 125
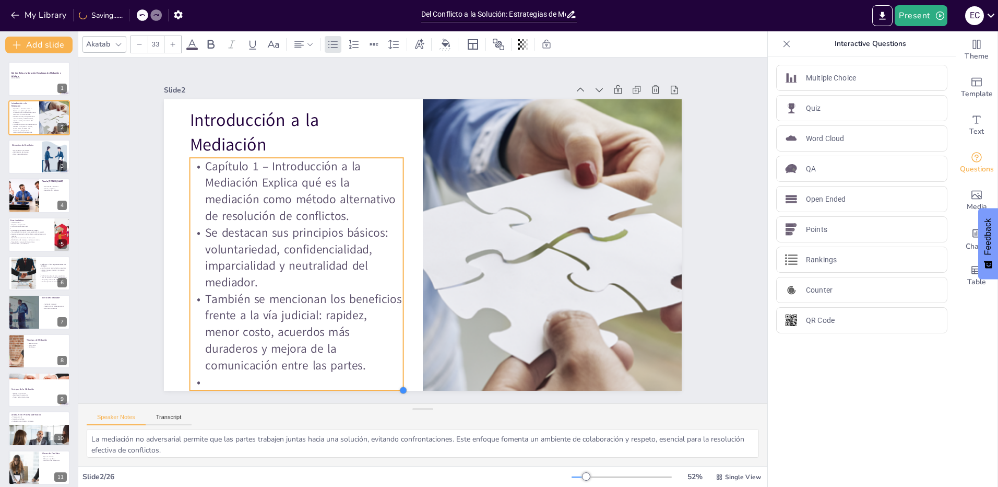
drag, startPoint x: 391, startPoint y: 376, endPoint x: 397, endPoint y: 382, distance: 8.2
click at [392, 383] on div at bounding box center [386, 387] width 9 height 9
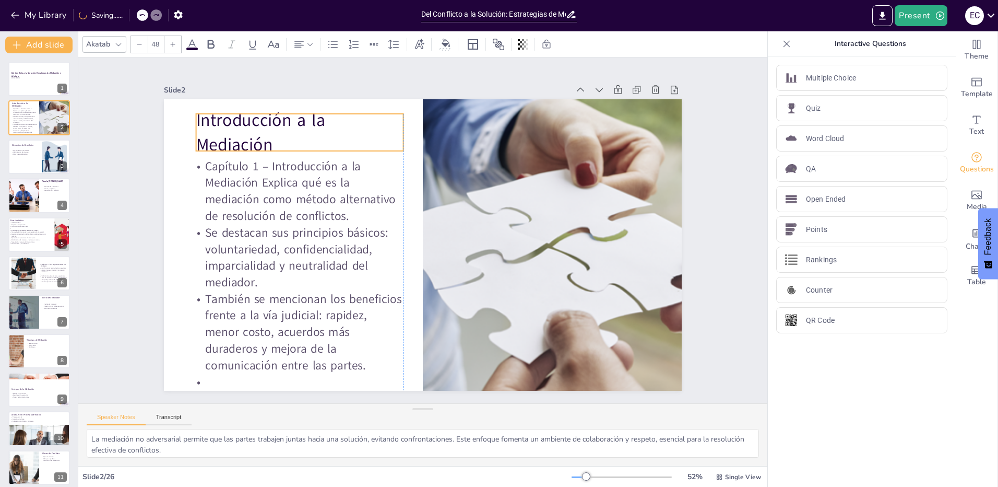
drag, startPoint x: 244, startPoint y: 125, endPoint x: 250, endPoint y: 125, distance: 5.7
click at [250, 125] on p "Introducción a la Mediación" at bounding box center [299, 132] width 207 height 49
click at [46, 163] on div at bounding box center [54, 156] width 51 height 32
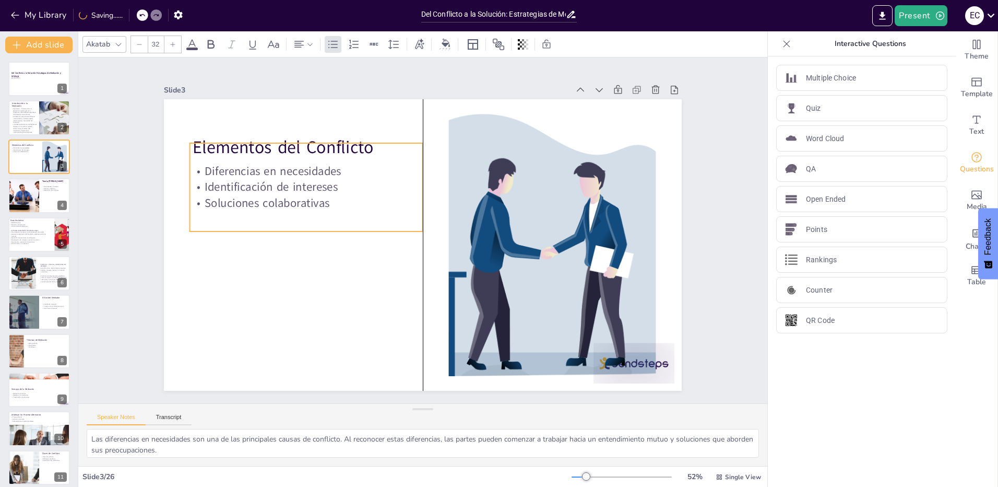
drag, startPoint x: 274, startPoint y: 207, endPoint x: 269, endPoint y: 187, distance: 20.3
click at [269, 187] on p "Identificación de intereses" at bounding box center [306, 187] width 233 height 16
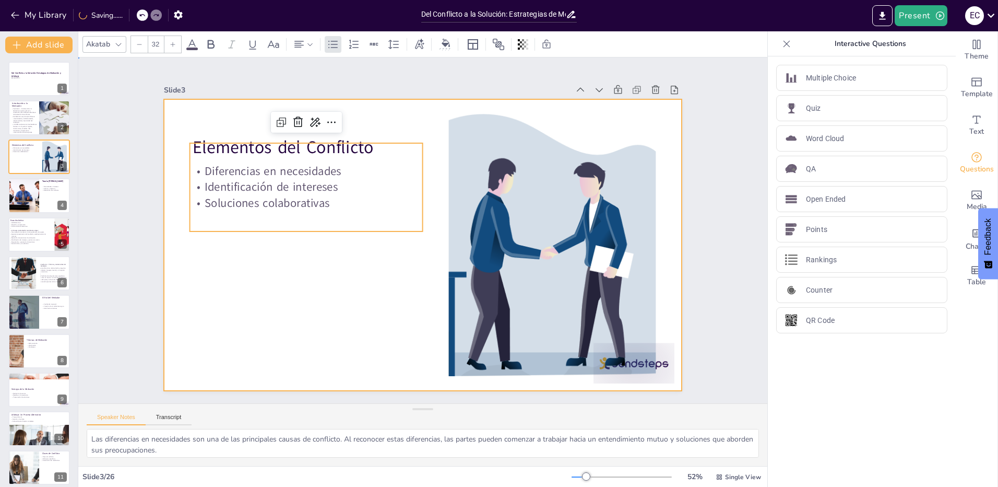
click at [198, 110] on div at bounding box center [423, 244] width 518 height 291
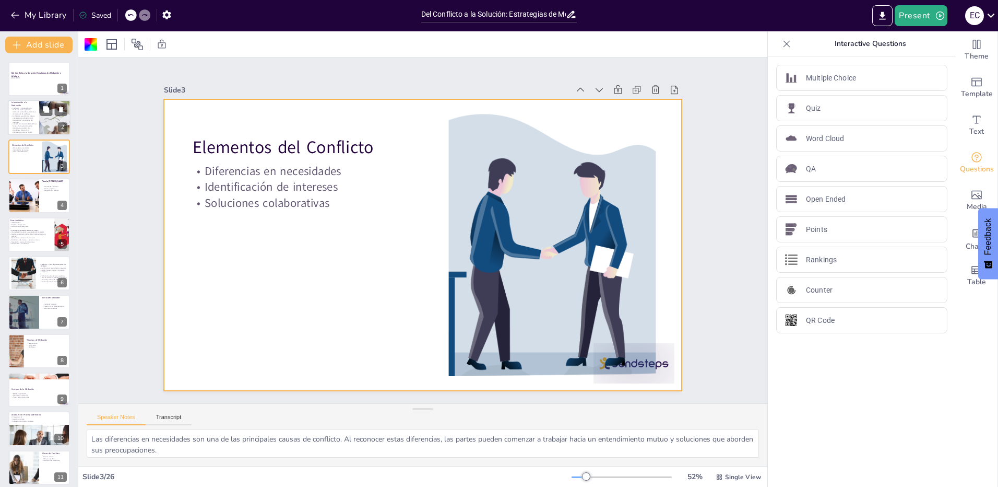
click at [38, 124] on div at bounding box center [39, 117] width 63 height 35
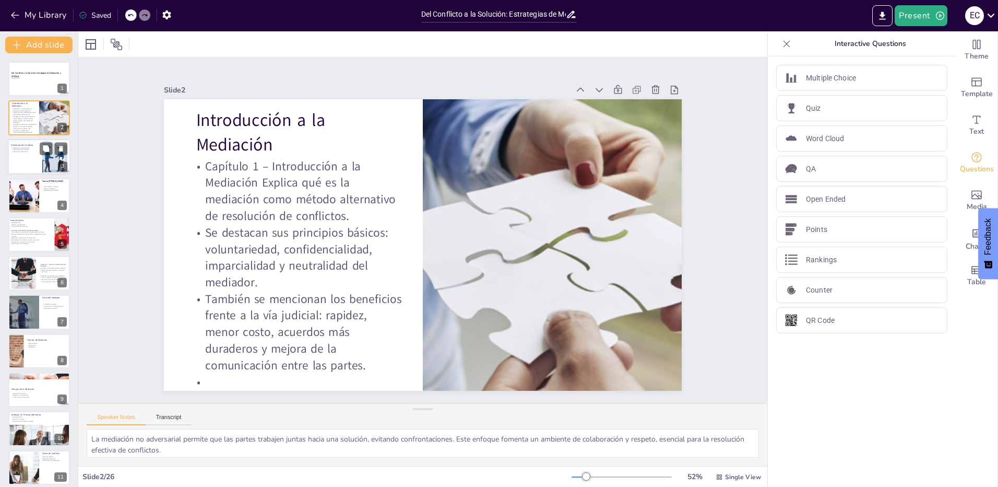
click at [38, 161] on div at bounding box center [39, 156] width 63 height 35
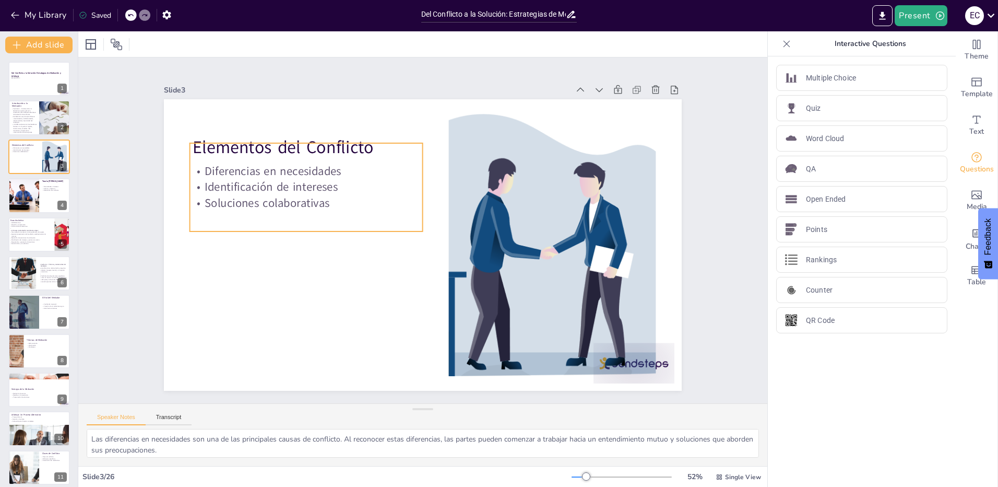
click at [272, 202] on p "Soluciones colaborativas" at bounding box center [309, 191] width 233 height 41
click at [348, 193] on p "Soluciones colaborativas" at bounding box center [327, 158] width 219 height 110
click at [335, 210] on div "Diferencias en necesidades Identificación de intereses Soluciones colaborativas" at bounding box center [318, 164] width 246 height 135
click at [335, 211] on div "Diferencias en necesidades Identificación de intereses Soluciones colaborativas" at bounding box center [311, 175] width 241 height 112
click at [313, 193] on p "Soluciones colaborativas" at bounding box center [309, 191] width 233 height 40
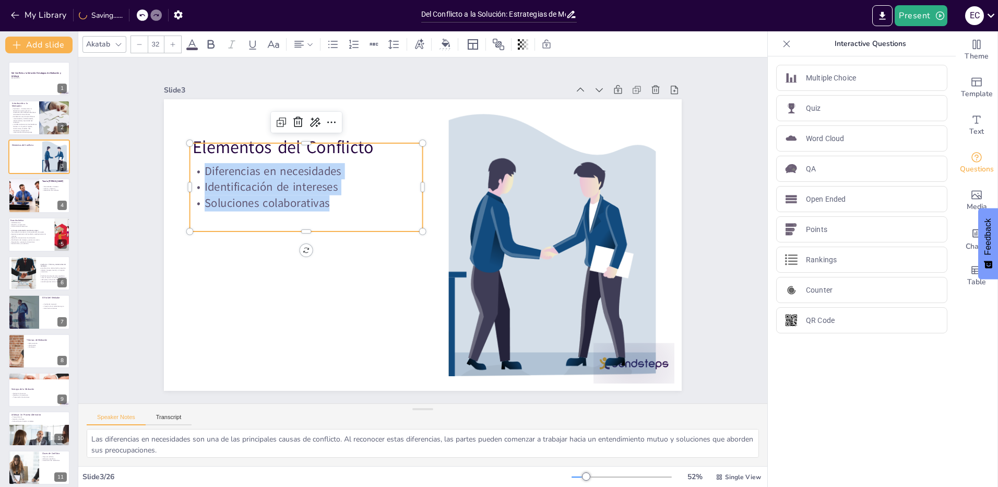
drag, startPoint x: 328, startPoint y: 200, endPoint x: 187, endPoint y: 145, distance: 151.7
click at [190, 145] on div "Diferencias en necesidades Identificación de intereses Soluciones colaborativas" at bounding box center [306, 187] width 233 height 88
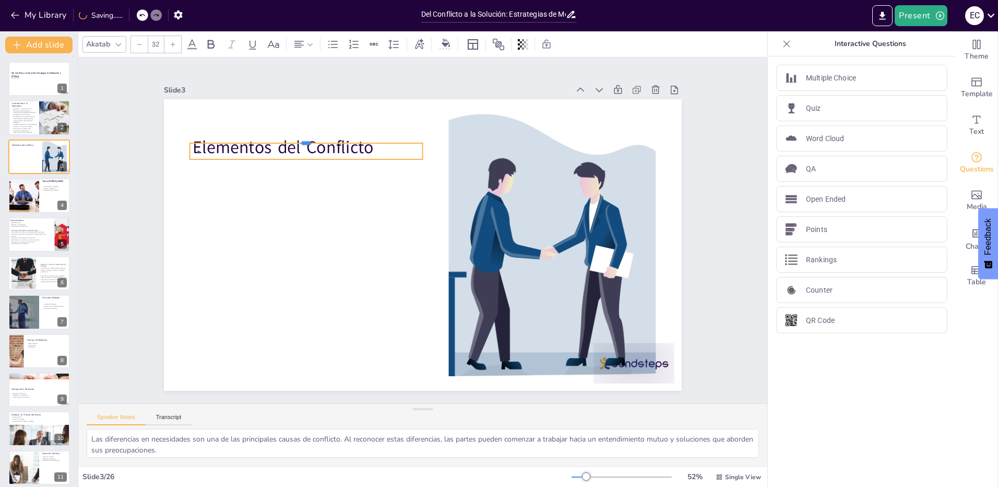
click at [331, 138] on div at bounding box center [412, 82] width 162 height 179
click at [256, 149] on p at bounding box center [306, 151] width 233 height 16
click at [256, 149] on p at bounding box center [314, 139] width 233 height 40
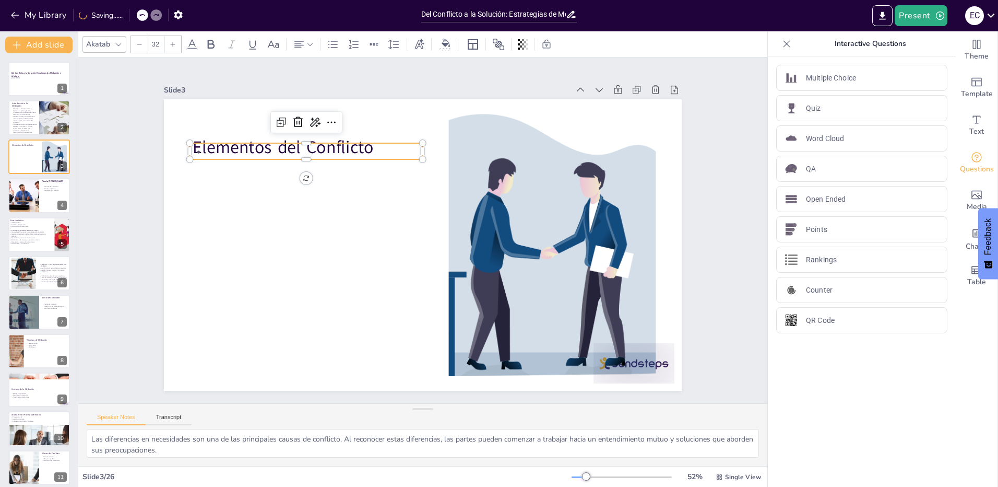
click at [373, 145] on p at bounding box center [325, 129] width 231 height 64
click at [373, 145] on p at bounding box center [306, 151] width 233 height 16
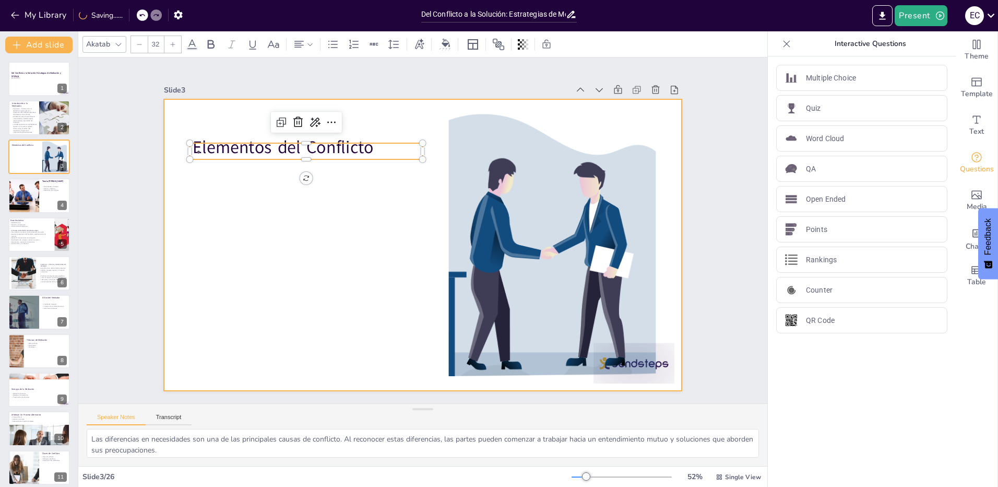
click at [339, 257] on div at bounding box center [422, 245] width 546 height 344
click at [264, 147] on p at bounding box center [314, 139] width 233 height 41
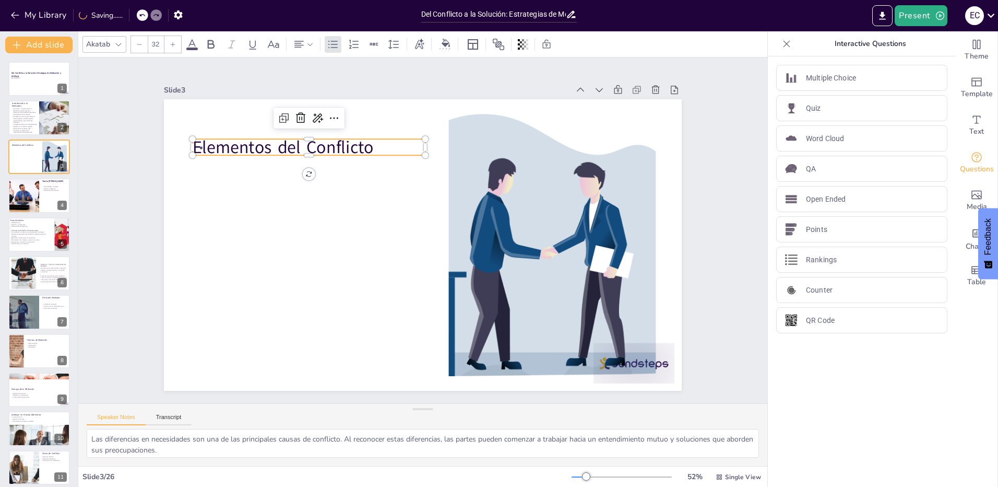
click at [264, 147] on p at bounding box center [317, 135] width 233 height 41
click at [264, 147] on p at bounding box center [309, 147] width 233 height 16
click at [373, 141] on p at bounding box center [309, 147] width 233 height 16
click at [373, 143] on p at bounding box center [317, 135] width 233 height 40
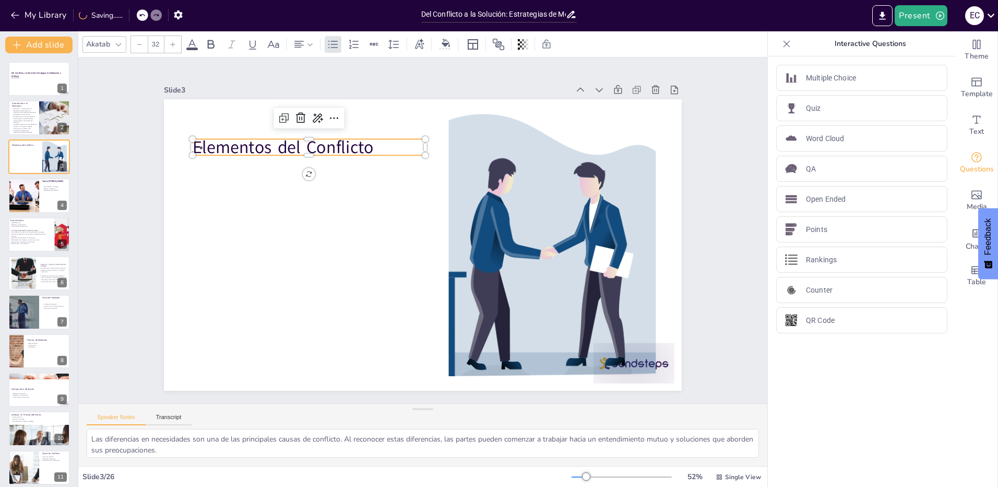
click at [373, 143] on p at bounding box center [309, 147] width 233 height 16
click at [362, 143] on p at bounding box center [328, 125] width 231 height 64
click at [362, 143] on p at bounding box center [317, 135] width 233 height 40
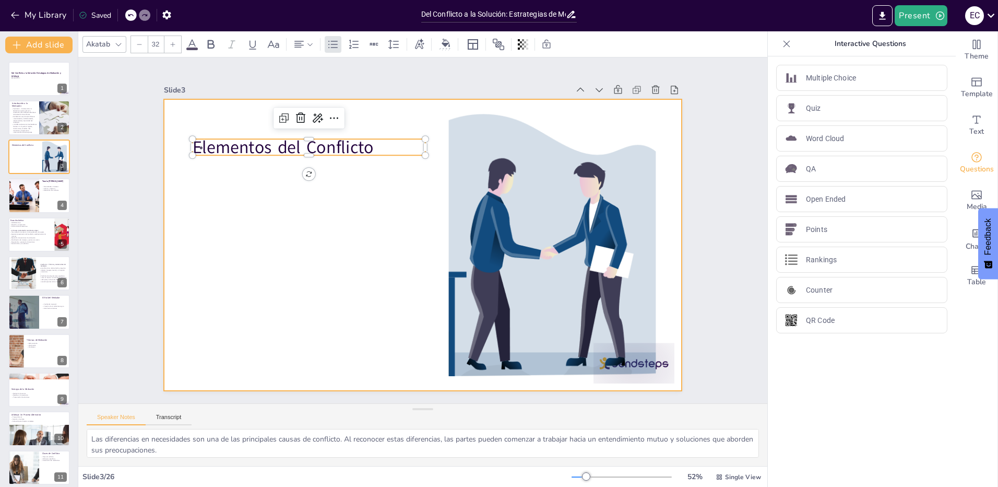
click at [275, 259] on div at bounding box center [422, 244] width 546 height 343
click at [338, 139] on p at bounding box center [309, 147] width 233 height 16
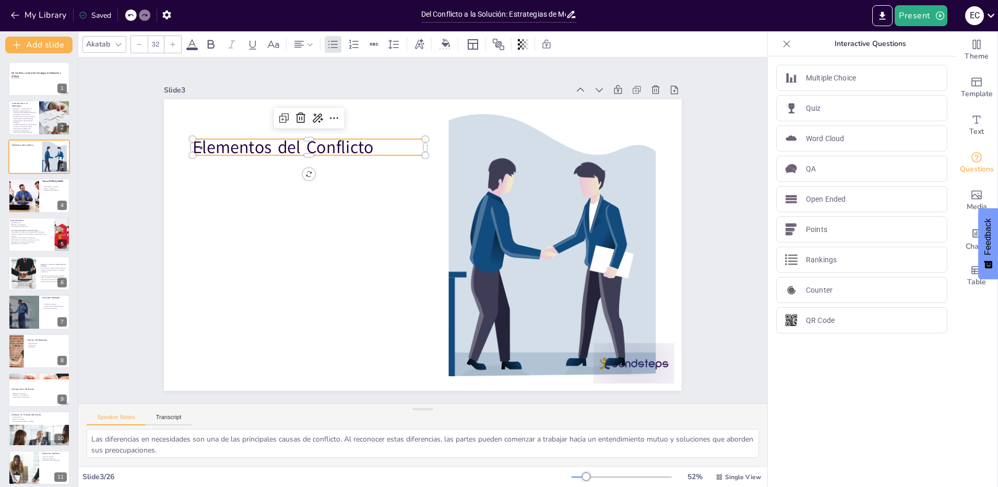
click at [338, 138] on p at bounding box center [340, 115] width 227 height 87
click at [338, 139] on p at bounding box center [309, 147] width 233 height 16
click at [497, 138] on p at bounding box center [517, 125] width 40 height 233
click at [781, 48] on icon at bounding box center [786, 44] width 10 height 10
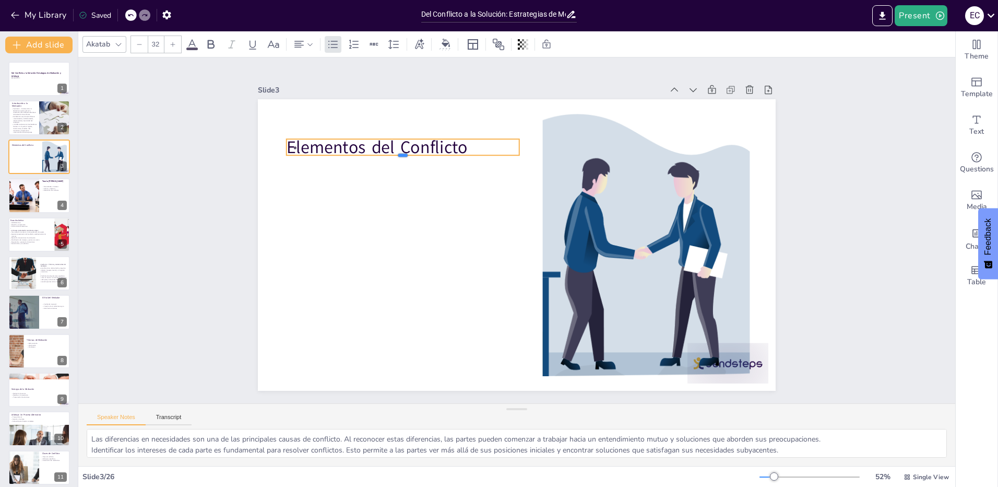
click at [379, 155] on div at bounding box center [411, 148] width 233 height 33
click at [369, 146] on p at bounding box center [460, 101] width 210 height 131
click at [369, 146] on p at bounding box center [411, 135] width 233 height 40
click at [369, 146] on p at bounding box center [411, 135] width 233 height 41
click at [369, 146] on p at bounding box center [411, 135] width 233 height 40
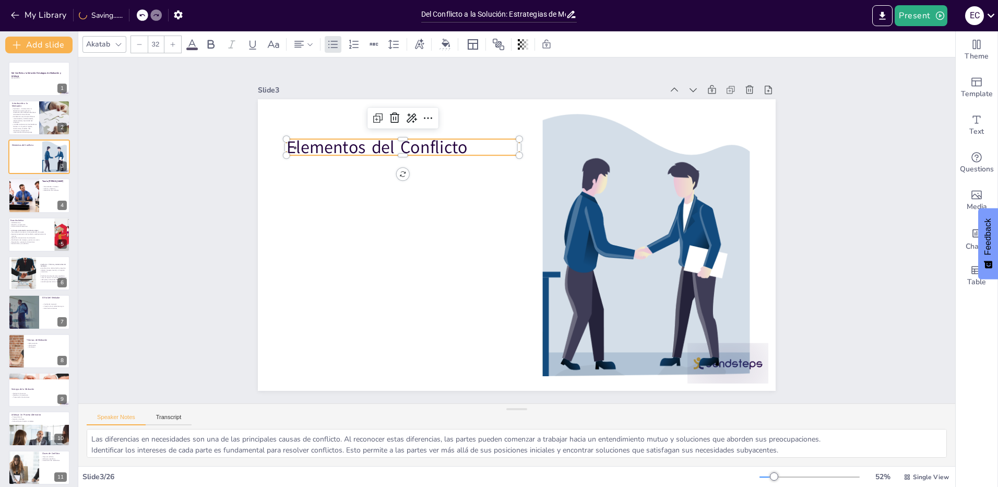
click at [470, 146] on p at bounding box center [411, 135] width 233 height 40
click at [470, 146] on p at bounding box center [411, 135] width 233 height 41
click at [470, 146] on p at bounding box center [411, 135] width 233 height 40
click at [470, 146] on p at bounding box center [403, 147] width 233 height 16
click at [916, 166] on div "Slide 1 Del Conflicto a la Solución: Estrategias de Mediación y Arbitraje ENCUE…" at bounding box center [517, 230] width 908 height 435
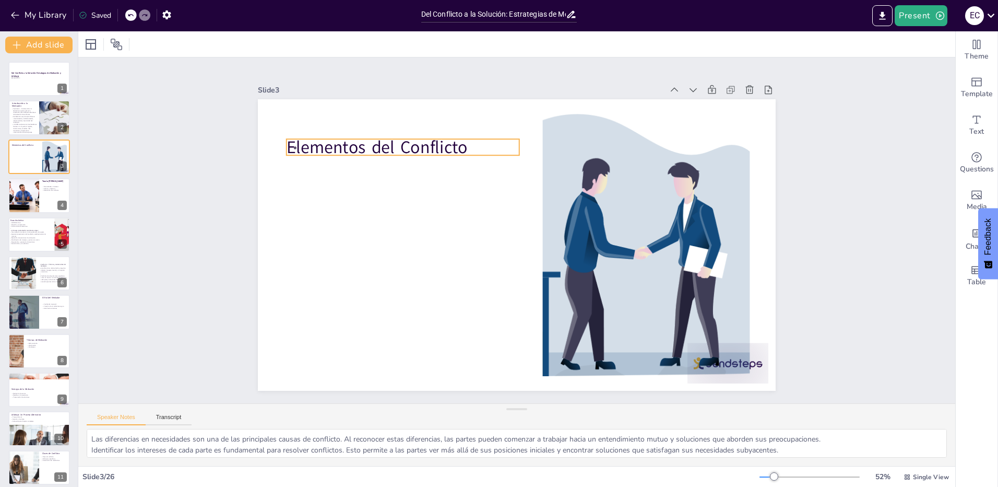
click at [431, 149] on p at bounding box center [411, 135] width 233 height 40
click at [431, 149] on p at bounding box center [488, 92] width 184 height 168
click at [431, 149] on p at bounding box center [411, 135] width 233 height 40
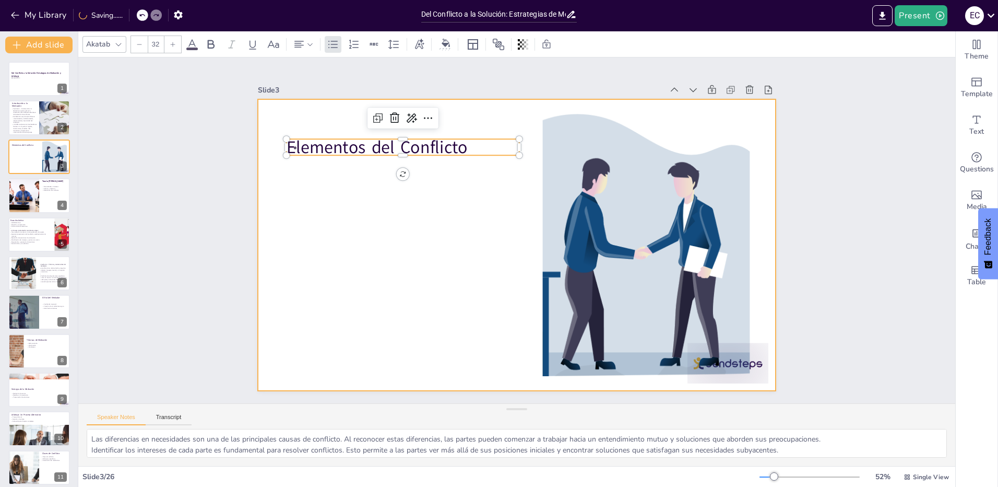
click at [433, 200] on div at bounding box center [516, 245] width 546 height 344
click at [389, 135] on p "Elementos del Conflicto" at bounding box center [412, 136] width 234 height 49
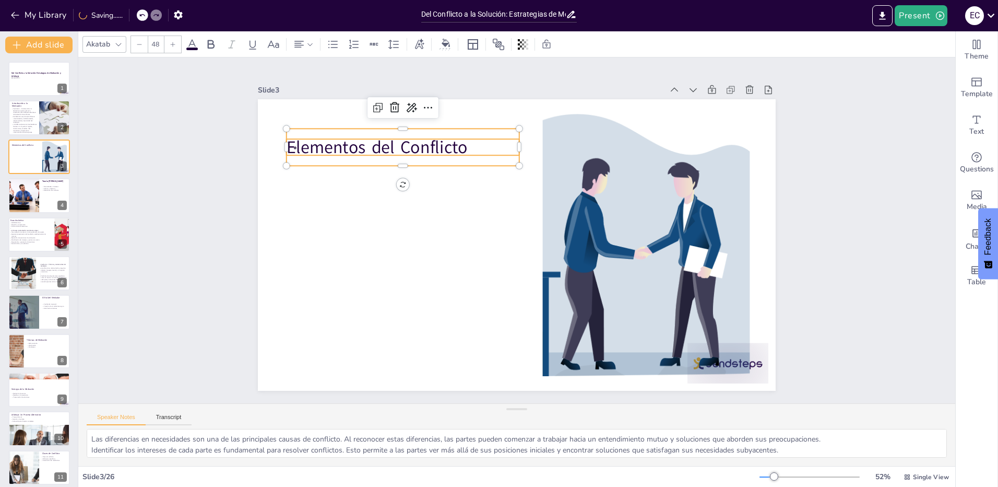
click at [385, 145] on p at bounding box center [411, 135] width 233 height 40
click at [385, 145] on p at bounding box center [474, 96] width 198 height 150
click at [385, 145] on p at bounding box center [403, 147] width 233 height 16
click at [385, 145] on p at bounding box center [411, 135] width 233 height 40
click at [385, 145] on p at bounding box center [403, 147] width 233 height 16
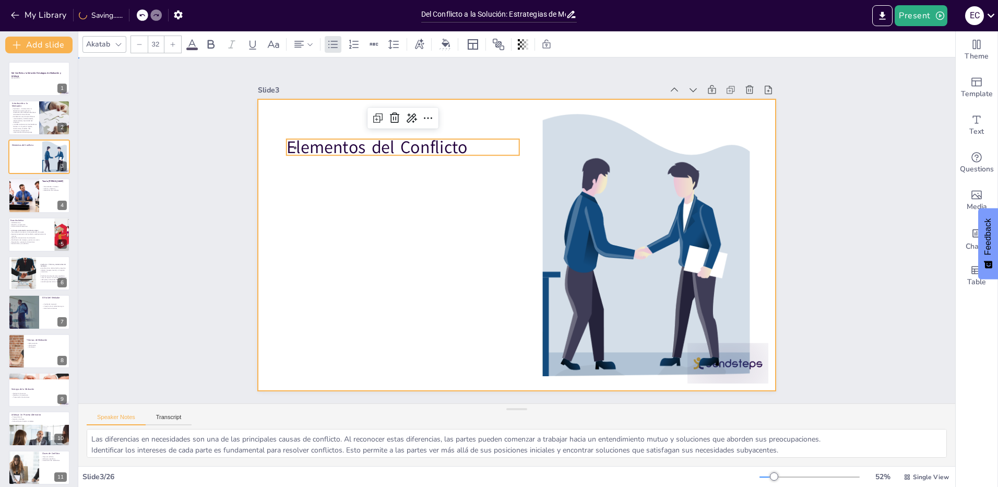
click at [377, 180] on div at bounding box center [516, 245] width 546 height 344
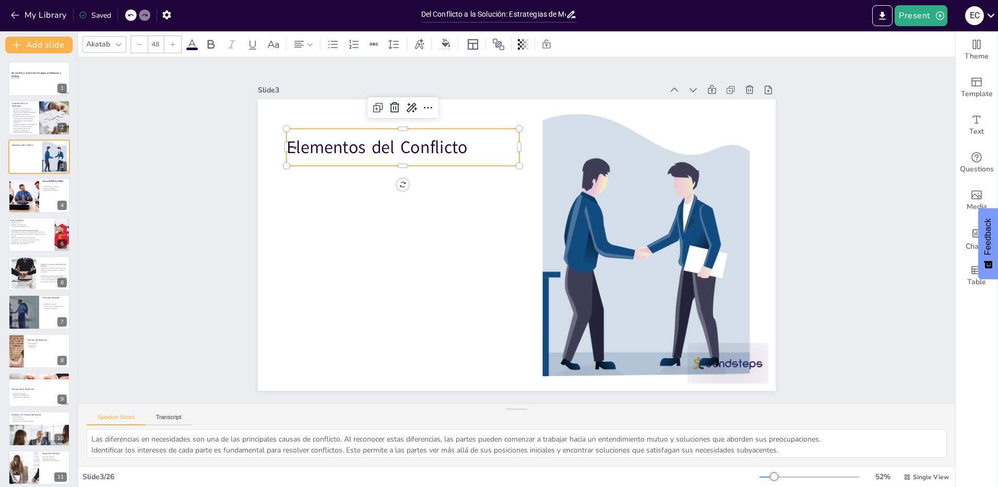
click at [351, 154] on p "Elementos del Conflicto" at bounding box center [403, 147] width 233 height 24
click at [615, 88] on div at bounding box center [624, 79] width 18 height 18
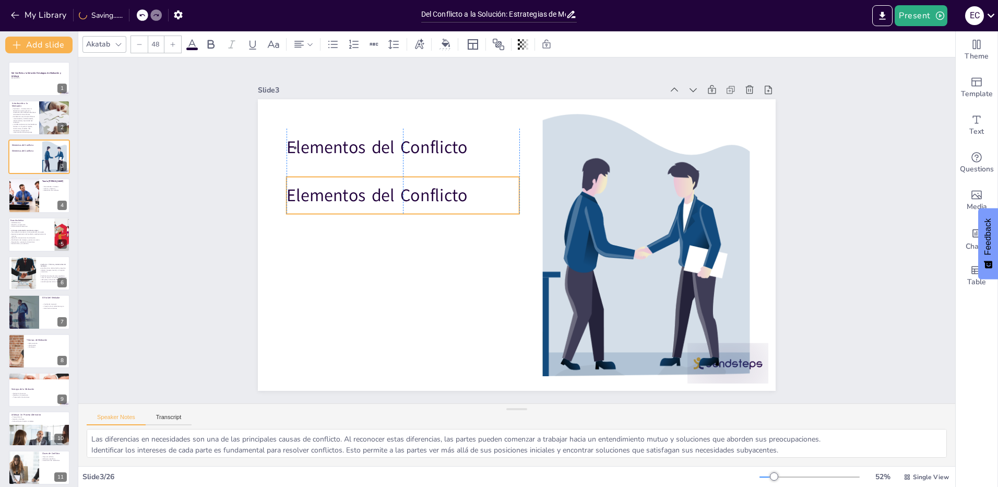
drag, startPoint x: 369, startPoint y: 147, endPoint x: 369, endPoint y: 193, distance: 45.9
click at [369, 193] on p "Elementos del Conflicto" at bounding box center [403, 195] width 233 height 24
click at [348, 139] on p at bounding box center [403, 147] width 233 height 16
click at [328, 194] on p "Elementos del Conflicto" at bounding box center [412, 173] width 233 height 72
click at [325, 140] on p "Elementos del Conflicto" at bounding box center [403, 147] width 233 height 24
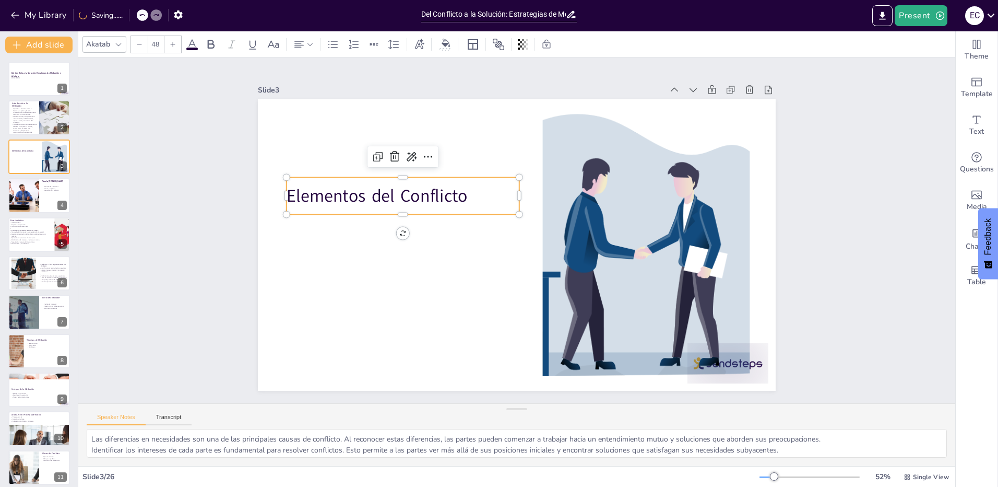
click at [362, 199] on p "Elementos del Conflicto" at bounding box center [419, 162] width 229 height 95
click at [362, 199] on p "Elementos del Conflicto" at bounding box center [407, 184] width 234 height 49
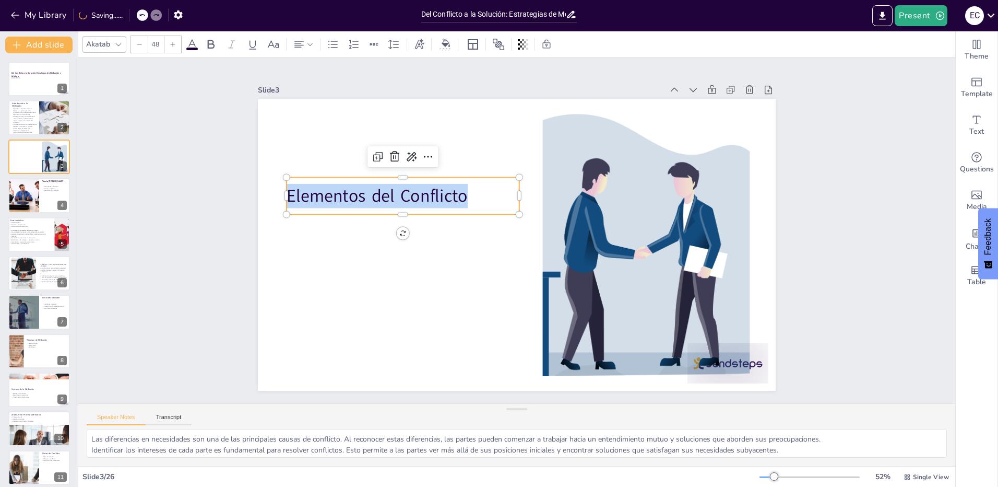
click at [362, 199] on p "Elementos del Conflicto" at bounding box center [403, 196] width 233 height 24
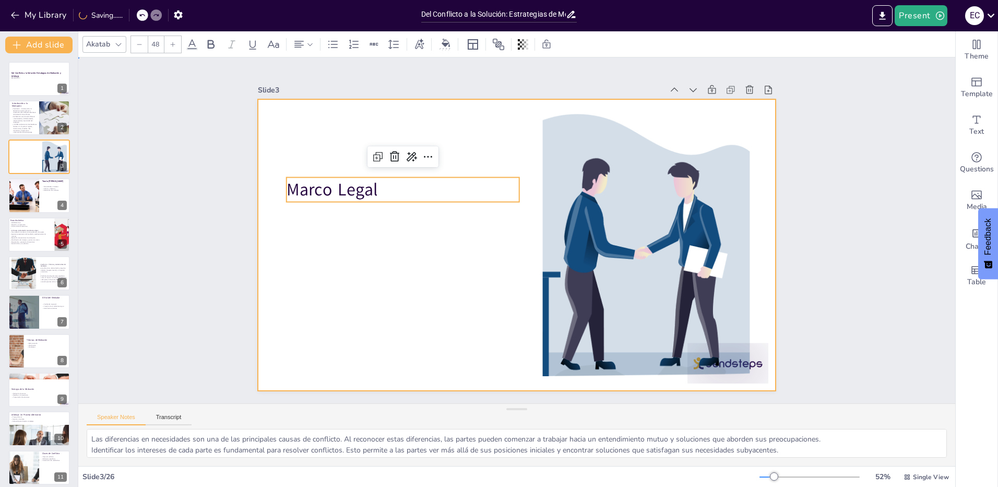
click at [360, 270] on div at bounding box center [517, 244] width 518 height 291
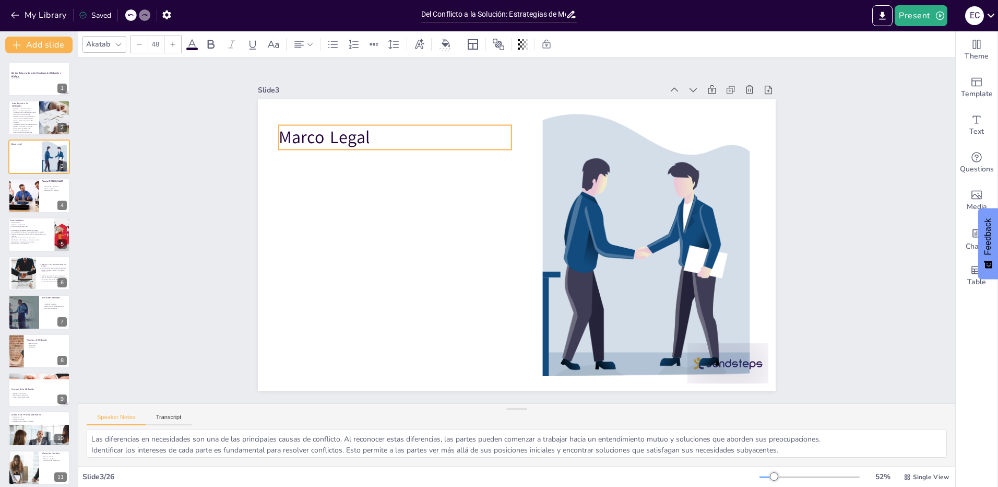
drag, startPoint x: 316, startPoint y: 181, endPoint x: 308, endPoint y: 127, distance: 54.4
click at [308, 127] on p "Marco Legal" at bounding box center [405, 125] width 234 height 48
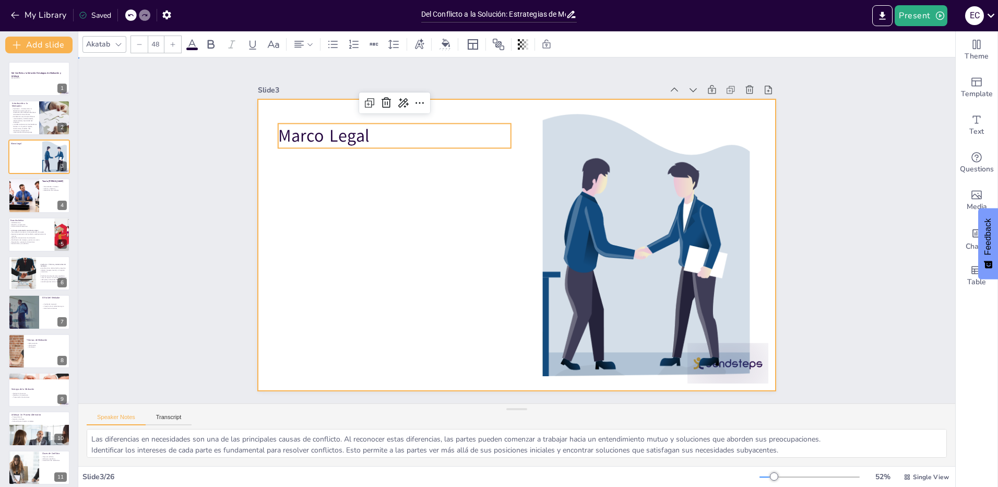
click at [309, 166] on div at bounding box center [517, 244] width 518 height 291
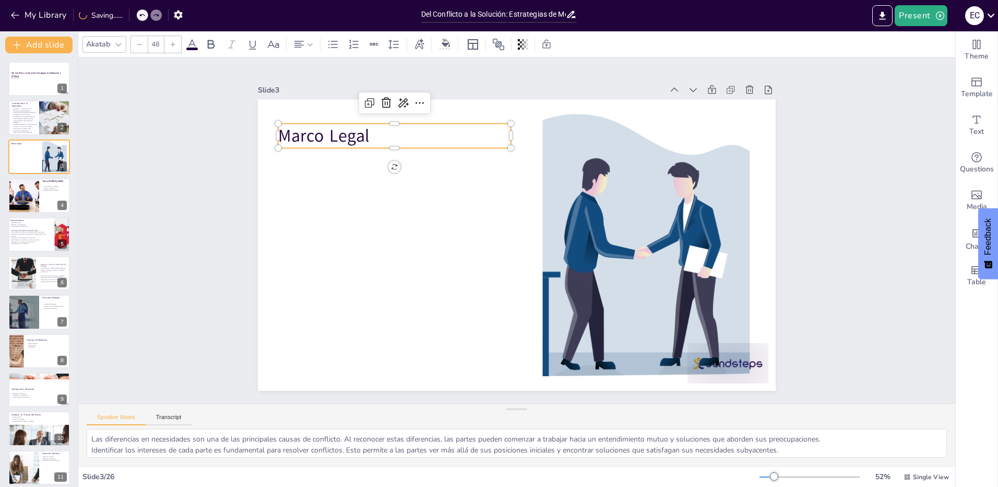
click at [329, 135] on p "Marco Legal" at bounding box center [394, 136] width 233 height 24
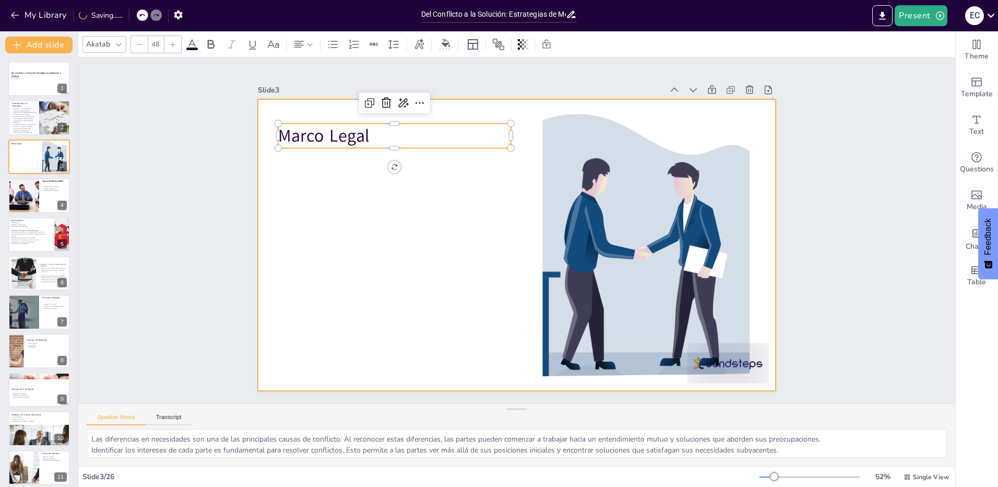
click at [335, 221] on div at bounding box center [517, 244] width 518 height 291
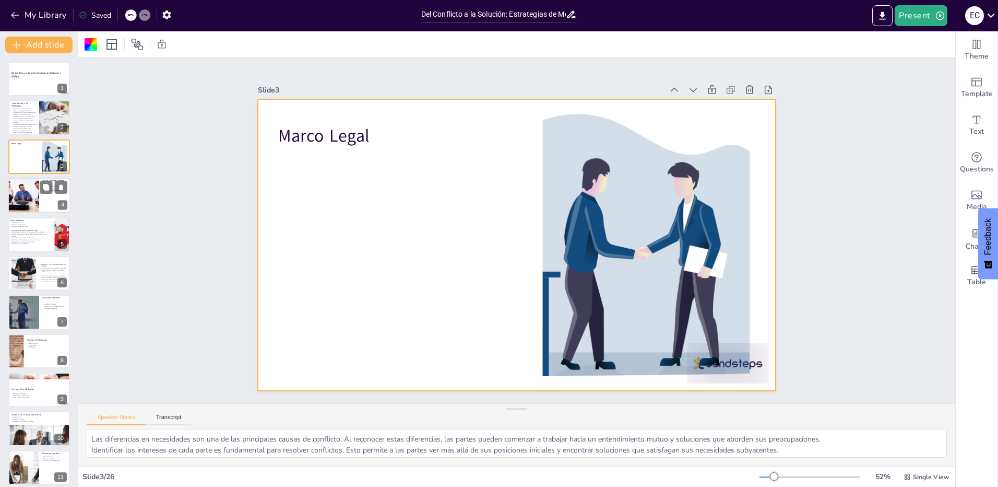
click at [21, 181] on div at bounding box center [23, 194] width 53 height 35
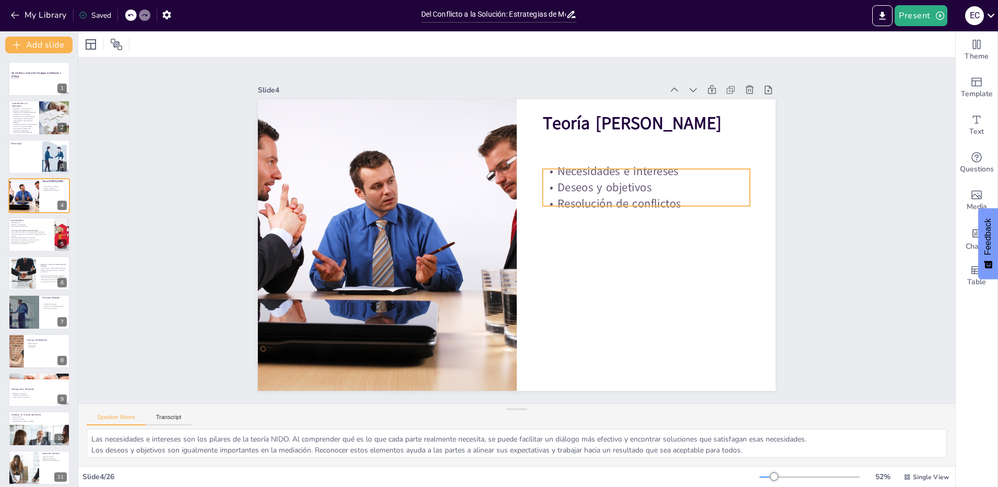
click at [622, 186] on p "Deseos y objetivos" at bounding box center [652, 215] width 206 height 59
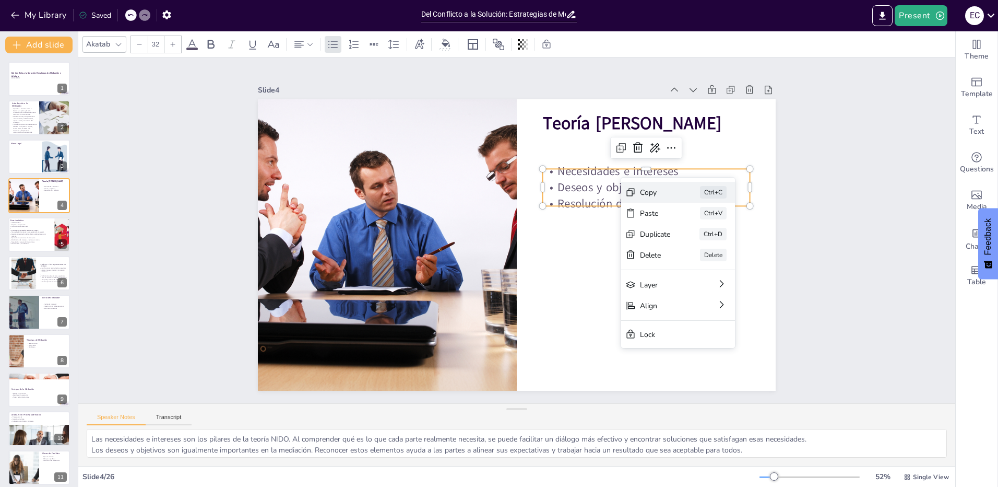
drag, startPoint x: 667, startPoint y: 211, endPoint x: 663, endPoint y: 189, distance: 22.1
click at [681, 258] on div "Copy Ctrl+C Paste Ctrl+V Duplicate Ctrl+D Delete Delete Layer Align Lock" at bounding box center [746, 344] width 130 height 173
click at [26, 155] on div at bounding box center [39, 156] width 63 height 35
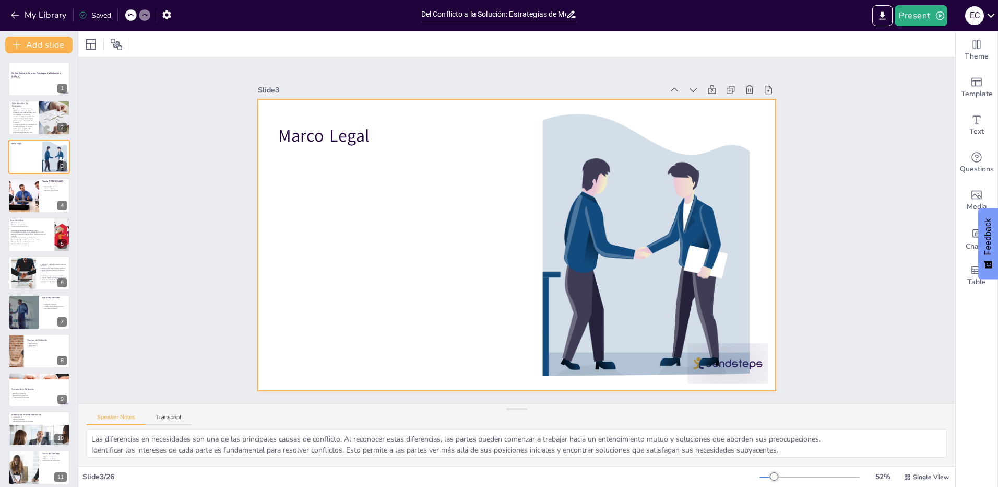
click at [373, 194] on div at bounding box center [517, 244] width 518 height 291
click at [303, 127] on p "Marco Legal" at bounding box center [405, 123] width 234 height 49
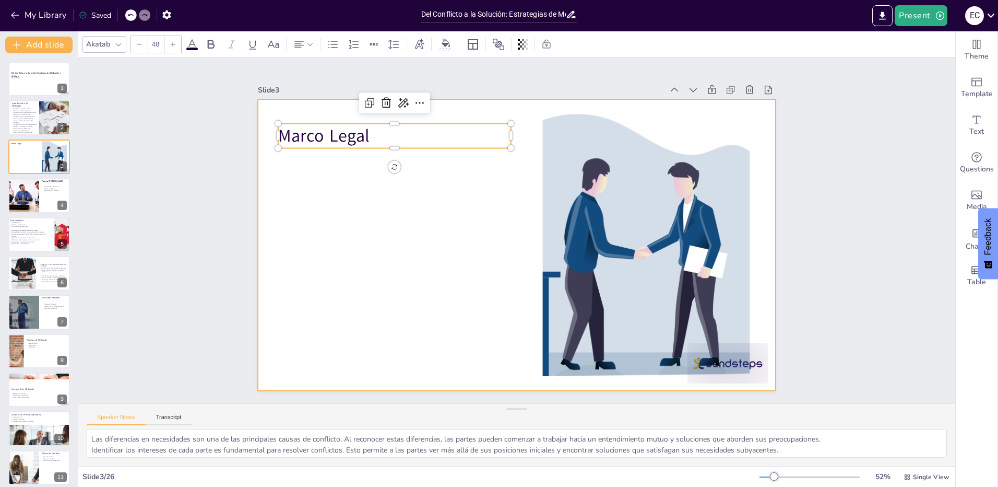
click at [310, 191] on div at bounding box center [517, 244] width 518 height 291
click at [372, 141] on p "Marco Legal" at bounding box center [405, 123] width 234 height 49
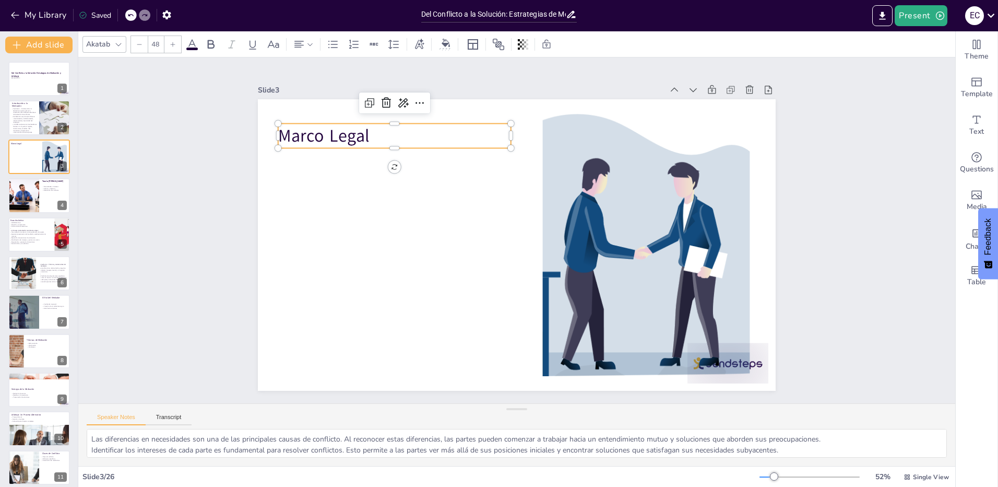
click at [367, 137] on p "Marco Legal" at bounding box center [405, 123] width 234 height 49
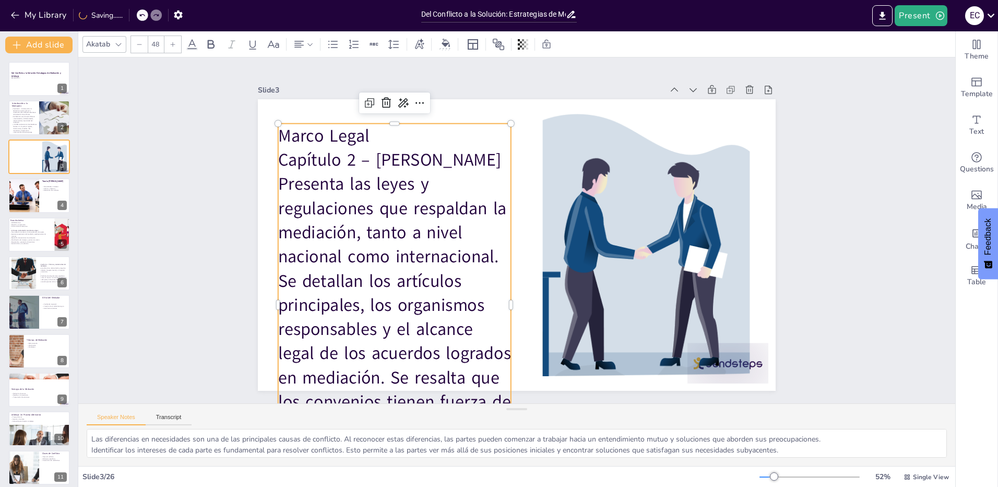
click at [454, 262] on p "Capítulo 2 – [PERSON_NAME] Presenta las leyes y regulaciones que respaldan la m…" at bounding box center [387, 291] width 265 height 337
click at [279, 159] on p "Capítulo 2 – [PERSON_NAME] Presenta las leyes y regulaciones que respaldan la m…" at bounding box center [381, 277] width 293 height 355
click at [396, 199] on p "Capítulo 2 – [PERSON_NAME] Presenta las leyes y regulaciones que respaldan la m…" at bounding box center [387, 291] width 265 height 337
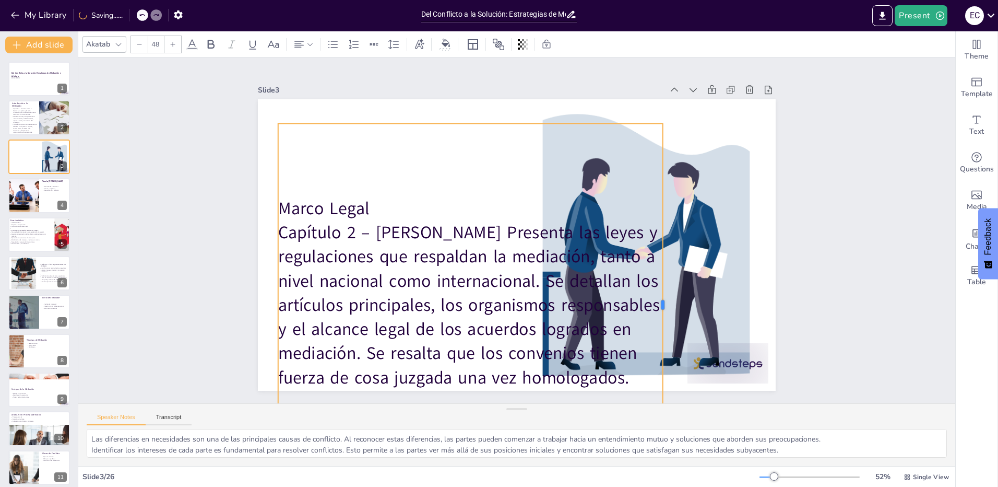
drag, startPoint x: 507, startPoint y: 300, endPoint x: 659, endPoint y: 271, distance: 154.6
click at [659, 271] on div at bounding box center [649, 334] width 84 height 357
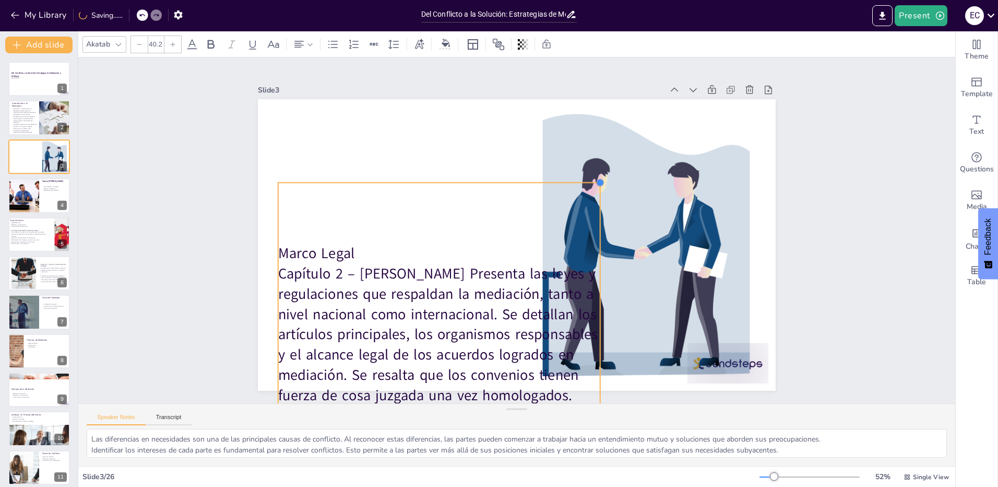
drag, startPoint x: 656, startPoint y: 120, endPoint x: 581, endPoint y: 179, distance: 95.6
click at [581, 179] on div "[PERSON_NAME] Legal Capítulo 2 – [PERSON_NAME] Presenta las leyes y regulacione…" at bounding box center [516, 245] width 546 height 344
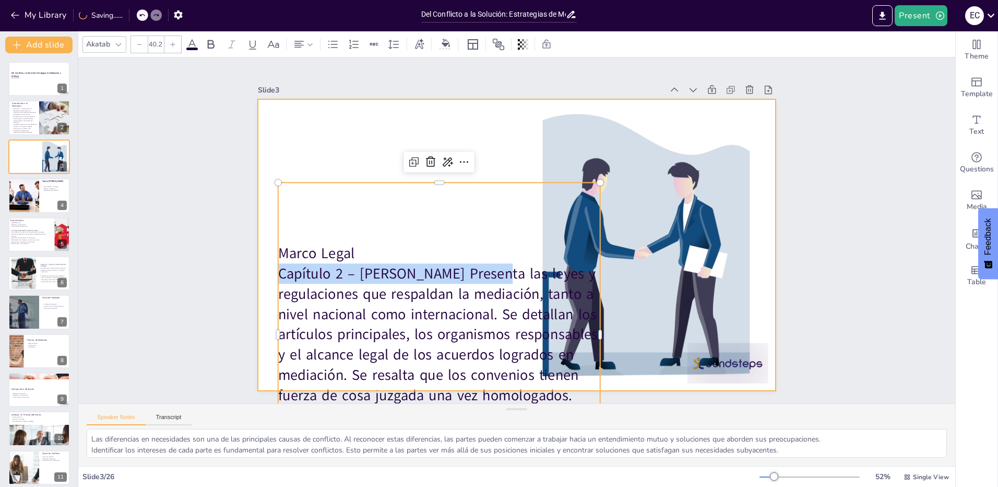
drag, startPoint x: 493, startPoint y: 262, endPoint x: 486, endPoint y: 208, distance: 54.3
click at [486, 163] on div "[PERSON_NAME] Legal Capítulo 2 – [PERSON_NAME] Presenta las leyes y regulacione…" at bounding box center [513, 244] width 567 height 393
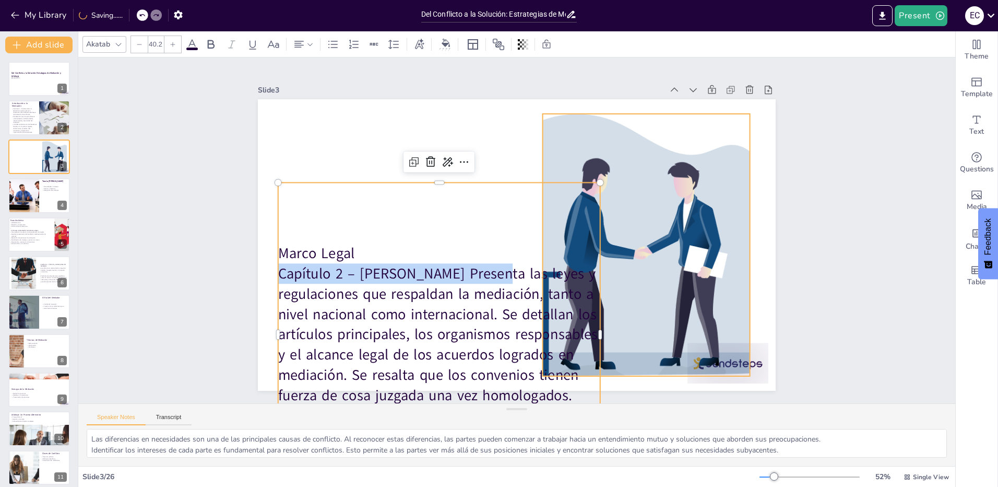
click at [702, 282] on div at bounding box center [643, 258] width 443 height 304
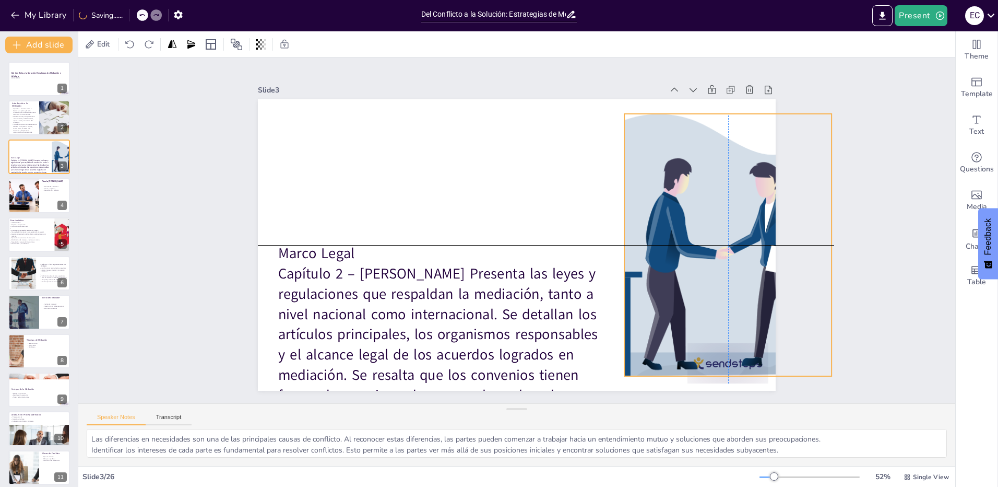
drag, startPoint x: 724, startPoint y: 260, endPoint x: 772, endPoint y: 262, distance: 47.5
click at [772, 262] on div "Slide 1 Del Conflicto a la Solución: Estrategias de Mediación y Arbitraje ENCUE…" at bounding box center [517, 230] width 576 height 321
click at [747, 363] on div at bounding box center [721, 288] width 464 height 343
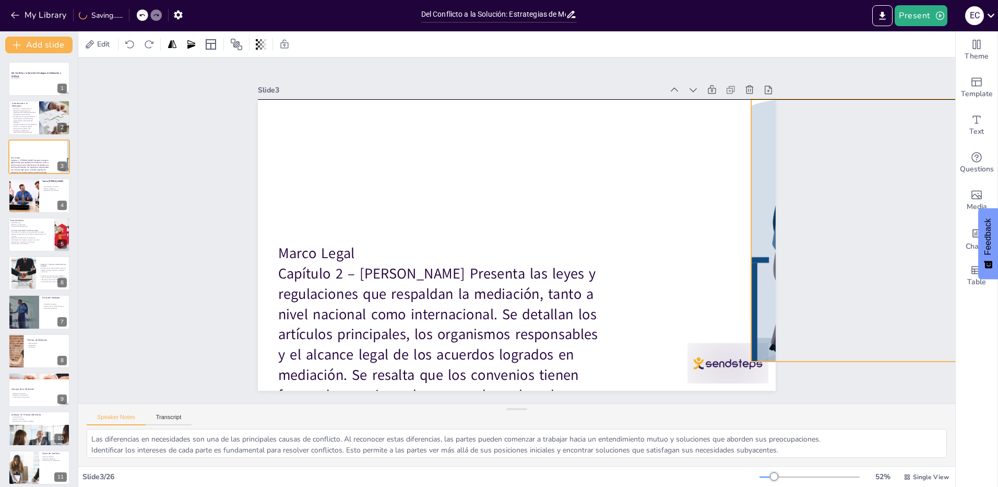
drag, startPoint x: 696, startPoint y: 262, endPoint x: 778, endPoint y: 244, distance: 83.9
click at [778, 244] on div "Slide 1 Del Conflicto a la Solución: Estrategias de Mediación y Arbitraje ENCUE…" at bounding box center [516, 230] width 631 height 433
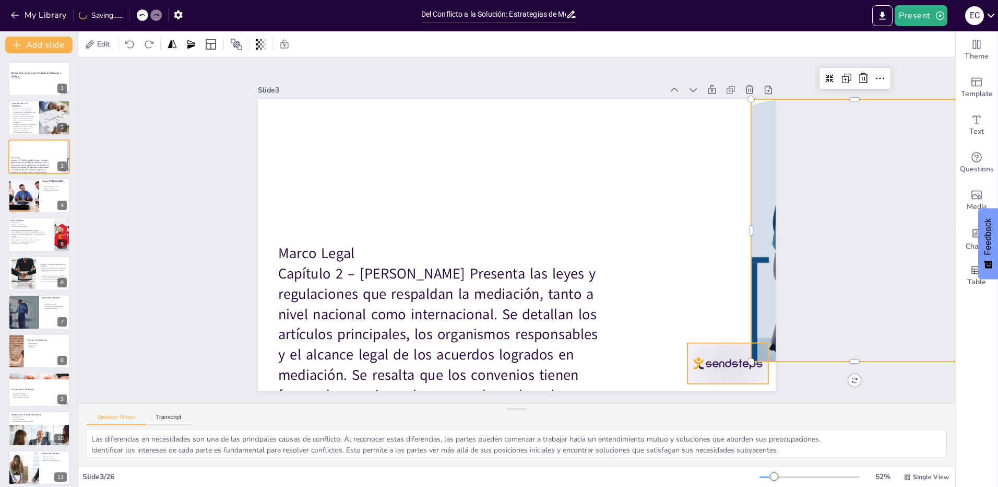
click at [717, 360] on div at bounding box center [713, 384] width 85 height 49
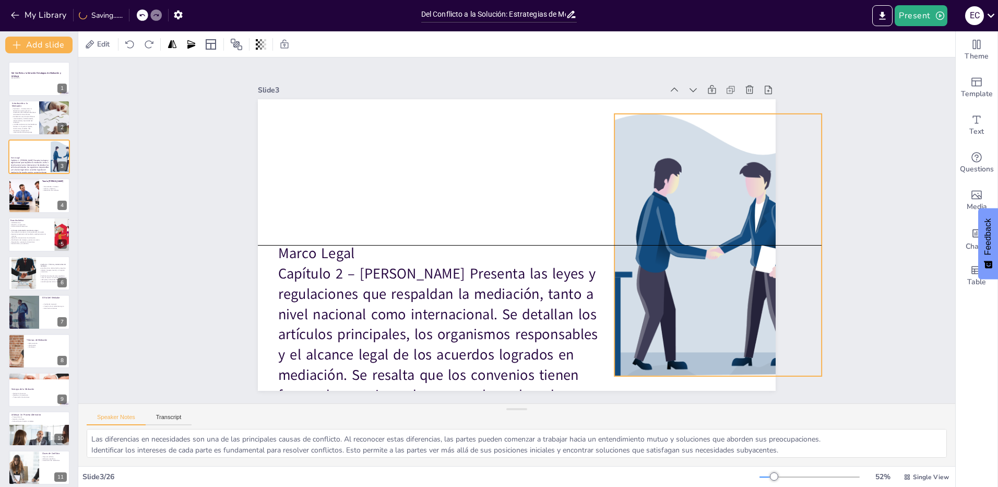
drag, startPoint x: 745, startPoint y: 285, endPoint x: 608, endPoint y: 300, distance: 137.5
click at [608, 300] on div at bounding box center [715, 266] width 443 height 304
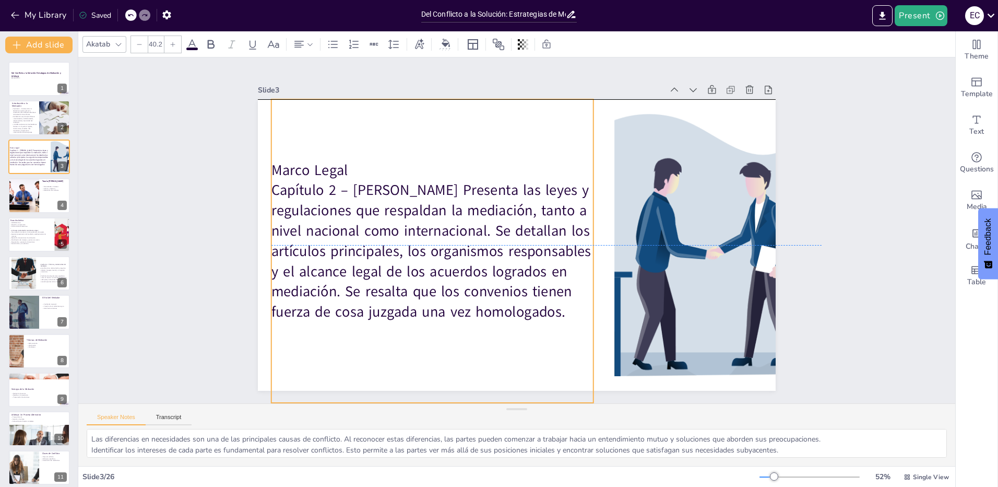
drag, startPoint x: 517, startPoint y: 338, endPoint x: 510, endPoint y: 252, distance: 85.9
click at [510, 252] on p "Capítulo 2 – [PERSON_NAME] Presenta las leyes y regulaciones que respaldan la m…" at bounding box center [430, 242] width 335 height 175
click at [406, 214] on p "Capítulo 2 – [PERSON_NAME] Presenta las leyes y regulaciones que respaldan la m…" at bounding box center [430, 223] width 350 height 234
click at [452, 200] on p "Capítulo 2 – [PERSON_NAME] Presenta las leyes y regulaciones que respaldan la m…" at bounding box center [432, 250] width 322 height 141
click at [377, 206] on p "Capítulo 2 – [PERSON_NAME] Presenta las leyes y regulaciones que respaldan la m…" at bounding box center [430, 242] width 335 height 174
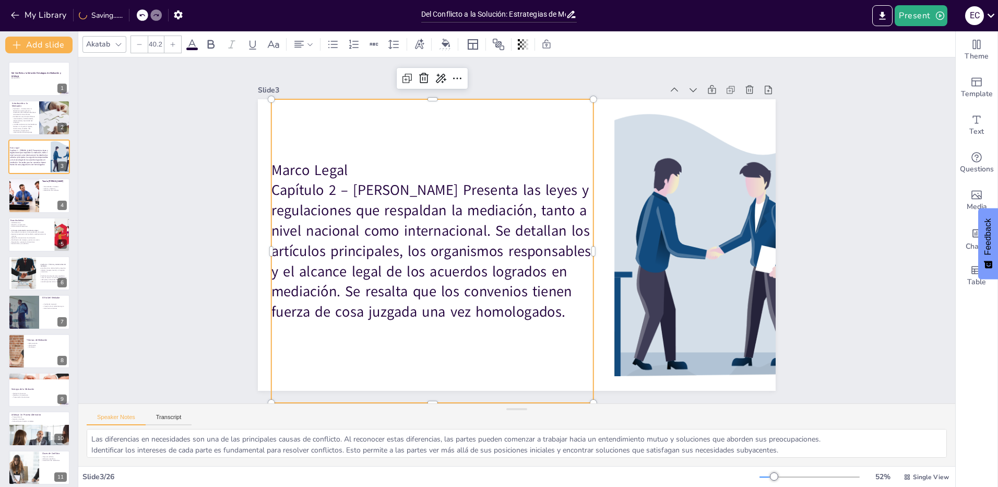
click at [377, 206] on p "Capítulo 2 – [PERSON_NAME] Presenta las leyes y regulaciones que respaldan la m…" at bounding box center [430, 224] width 350 height 234
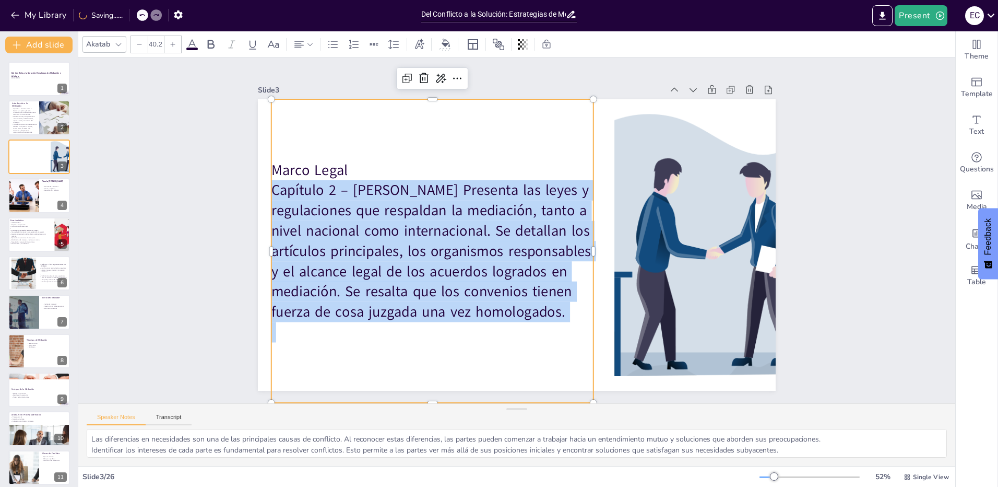
click at [377, 206] on p "Capítulo 2 – [PERSON_NAME] Presenta las leyes y regulaciones que respaldan la m…" at bounding box center [430, 242] width 335 height 174
click at [497, 231] on p "Capítulo 2 – [PERSON_NAME] Presenta las leyes y regulaciones que respaldan la m…" at bounding box center [430, 242] width 335 height 175
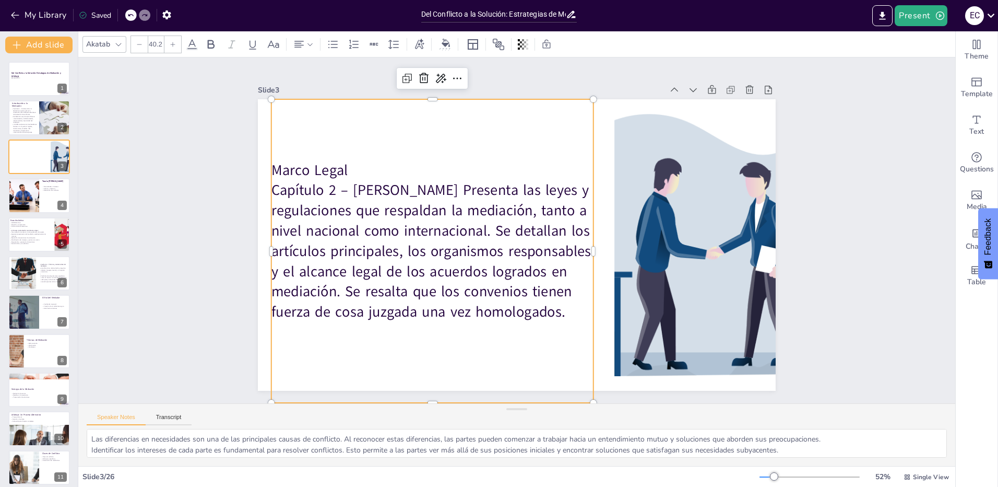
click at [484, 229] on p "Capítulo 2 – [PERSON_NAME] Presenta las leyes y regulaciones que respaldan la m…" at bounding box center [430, 242] width 335 height 175
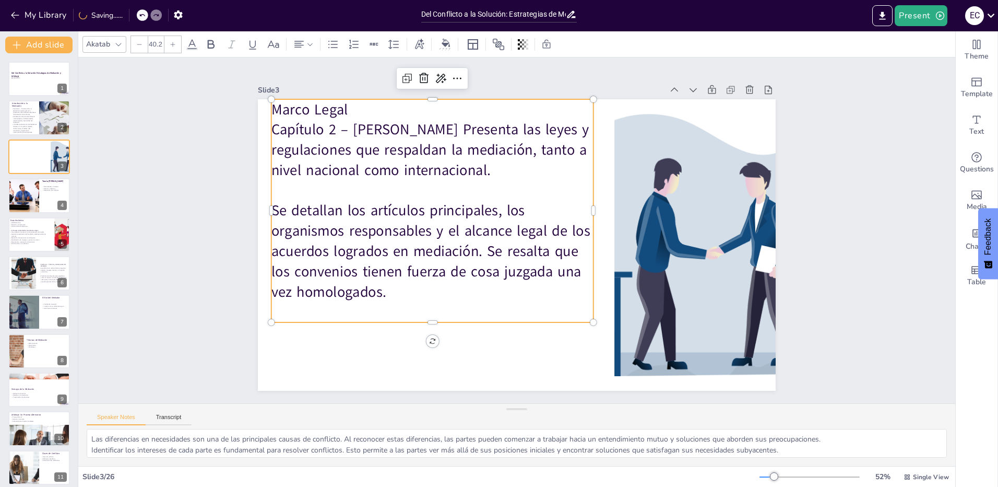
click at [532, 263] on p "Se detallan los artículos principales, los organismos responsables y el alcance…" at bounding box center [432, 250] width 322 height 101
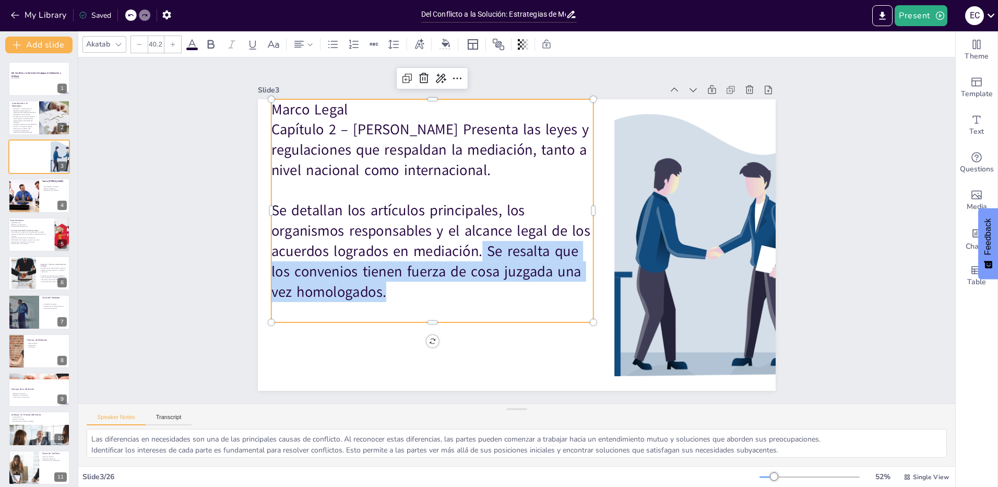
drag, startPoint x: 425, startPoint y: 293, endPoint x: 473, endPoint y: 251, distance: 64.0
click at [473, 251] on p "Se detallan los artículos principales, los organismos responsables y el alcance…" at bounding box center [430, 242] width 331 height 134
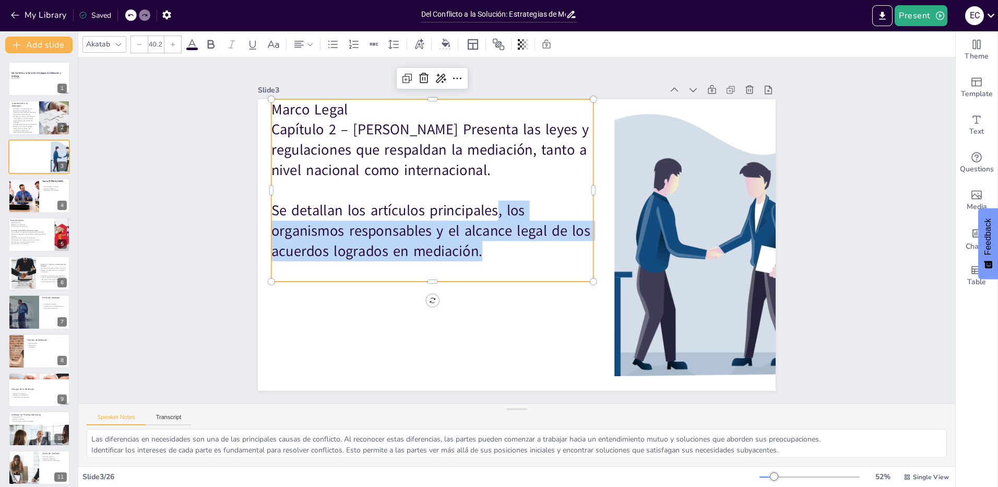
drag, startPoint x: 489, startPoint y: 202, endPoint x: 489, endPoint y: 242, distance: 39.7
click at [489, 242] on p "Se detallan los artículos principales, los organismos responsables y el alcance…" at bounding box center [432, 222] width 327 height 94
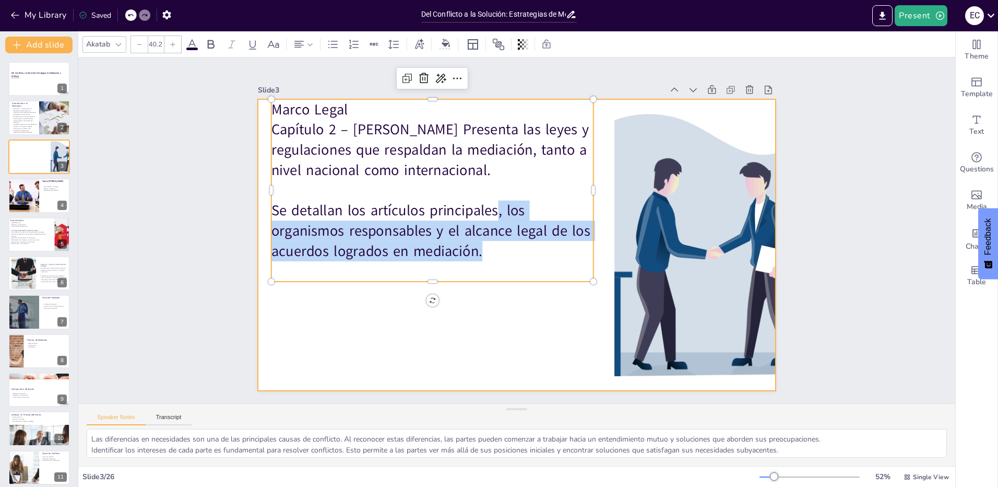
click at [383, 324] on div at bounding box center [512, 244] width 583 height 437
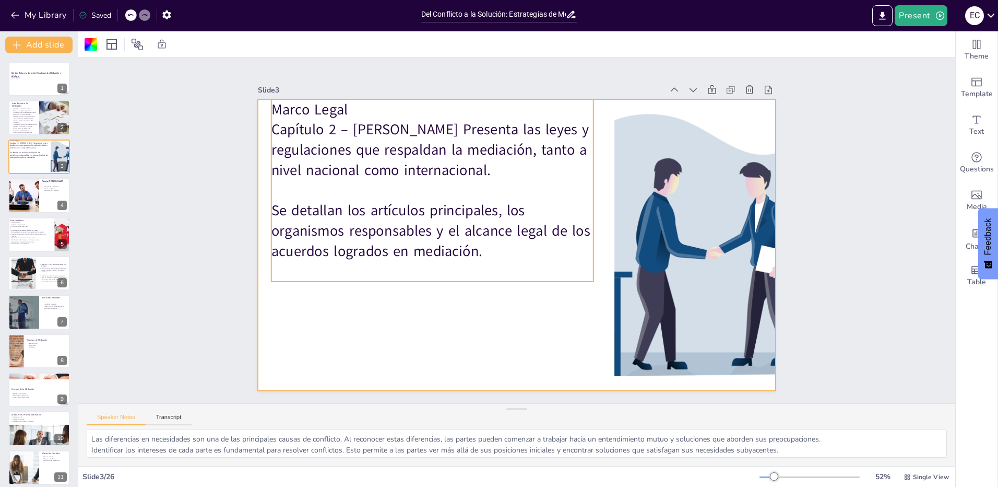
click at [363, 237] on p "Se detallan los artículos principales, los organismos responsables y el alcance…" at bounding box center [432, 222] width 327 height 94
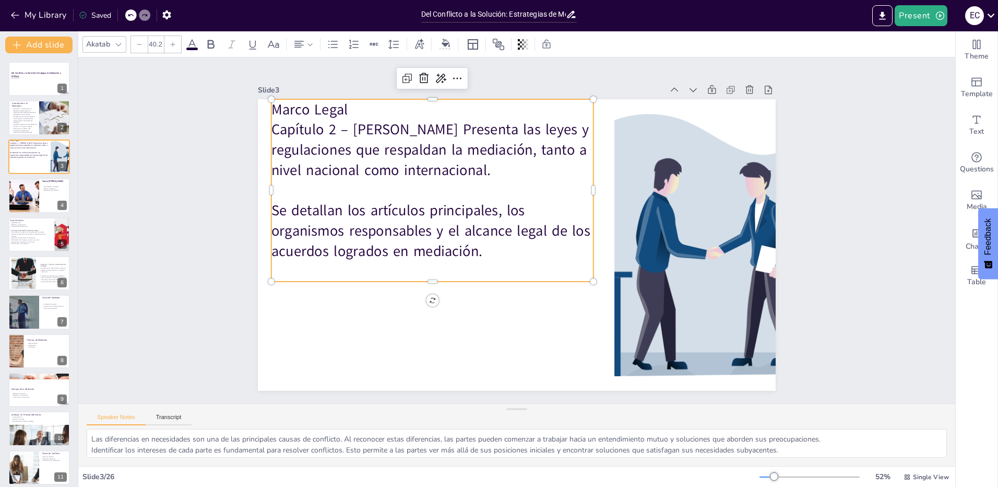
click at [467, 248] on p "Se detallan los artículos principales, los organismos responsables y el alcance…" at bounding box center [432, 222] width 327 height 94
click at [482, 247] on p "Se detallan los artículos principales, los organismos responsables y el alcance…" at bounding box center [432, 222] width 327 height 94
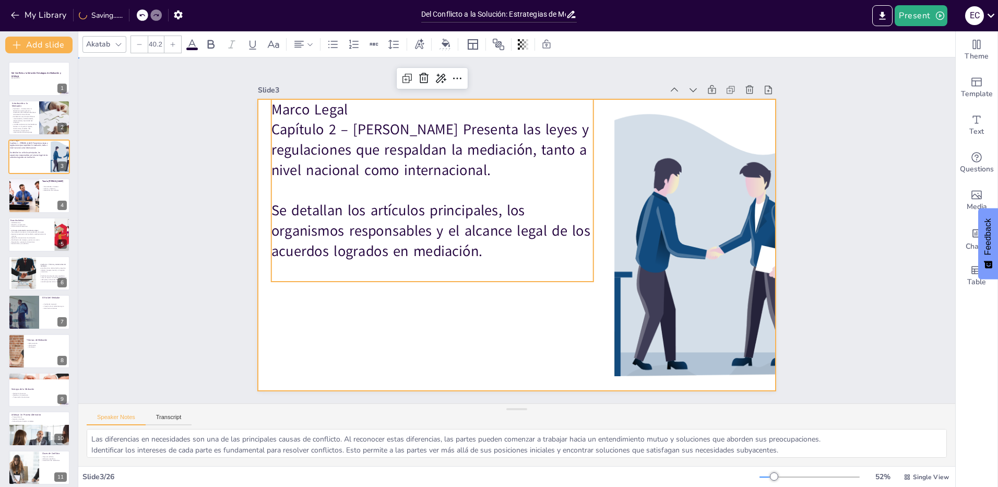
click at [463, 317] on div at bounding box center [517, 244] width 518 height 291
click at [460, 241] on p "Se detallan los artículos principales, los organismos responsables y el alcance…" at bounding box center [432, 230] width 322 height 61
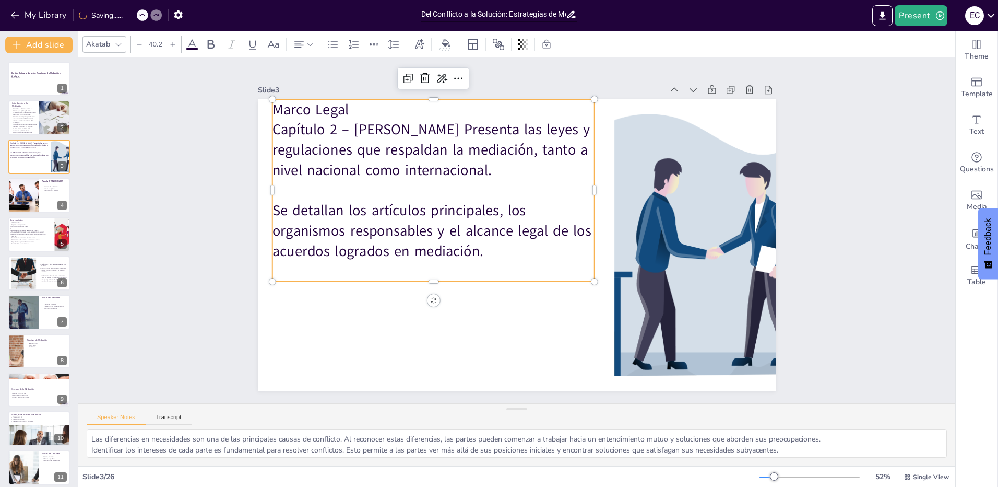
click at [460, 241] on p "Se detallan los artículos principales, los organismos responsables y el alcance…" at bounding box center [433, 222] width 327 height 94
click at [493, 250] on p "Se detallan los artículos principales, los organismos responsables y el alcance…" at bounding box center [433, 222] width 327 height 94
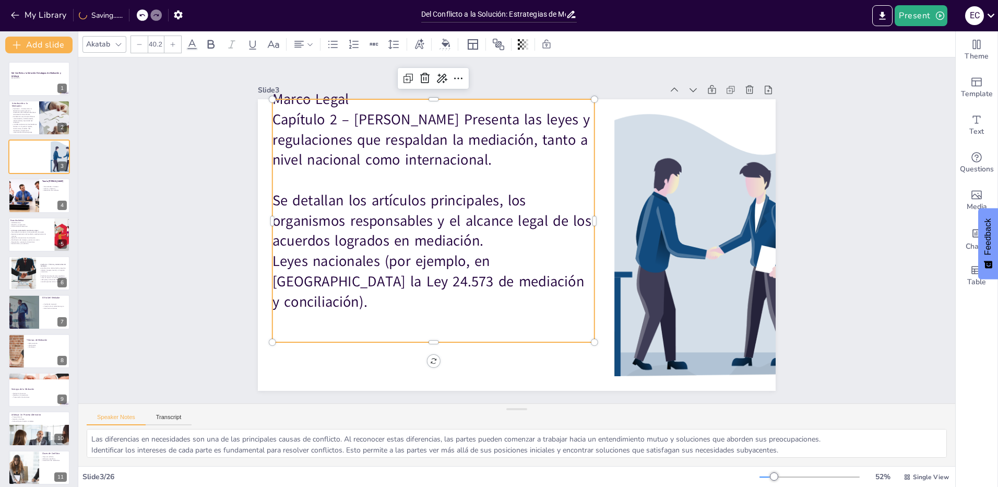
click at [503, 252] on p "Se detallan los artículos principales, los organismos responsables y el alcance…" at bounding box center [434, 212] width 327 height 94
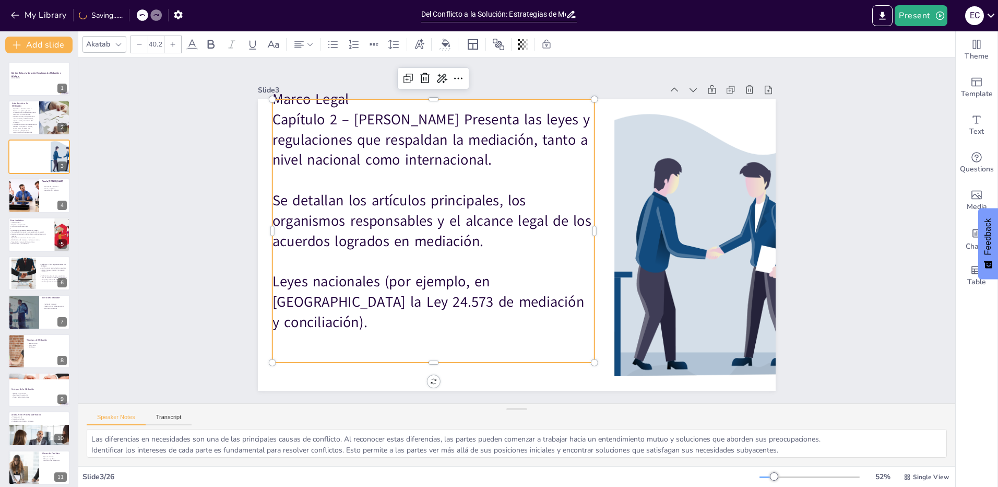
click at [358, 110] on p "Marco Legal" at bounding box center [433, 99] width 322 height 20
drag, startPoint x: 354, startPoint y: 106, endPoint x: 265, endPoint y: 112, distance: 89.9
click at [286, 112] on p "Marco Legal" at bounding box center [447, 91] width 323 height 54
drag, startPoint x: 338, startPoint y: 130, endPoint x: 266, endPoint y: 128, distance: 72.1
click at [280, 128] on p "Capítulo 2 – [PERSON_NAME] Presenta las leyes y regulaciones que respaldan la m…" at bounding box center [443, 132] width 327 height 94
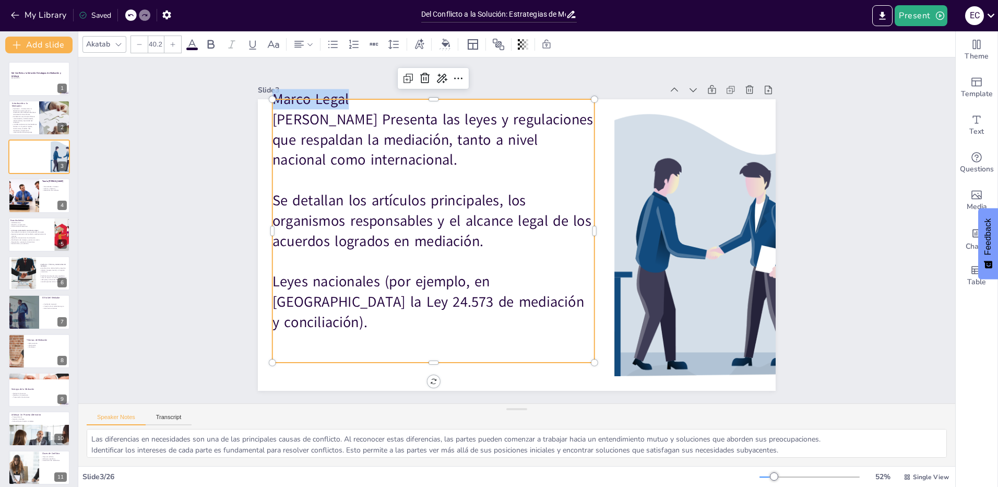
drag, startPoint x: 352, startPoint y: 108, endPoint x: 263, endPoint y: 112, distance: 88.8
click at [263, 112] on div "[PERSON_NAME] Legal [PERSON_NAME] Presenta las leyes y regulaciones que respald…" at bounding box center [517, 244] width 518 height 291
click at [212, 44] on icon at bounding box center [211, 44] width 7 height 9
click at [349, 197] on p "Se detallan los artículos principales, los organismos responsables y el alcance…" at bounding box center [444, 187] width 319 height 187
click at [472, 317] on p "Leyes nacionales (por ejemplo, en [GEOGRAPHIC_DATA] la Ley 24.573 de mediación …" at bounding box center [420, 282] width 328 height 126
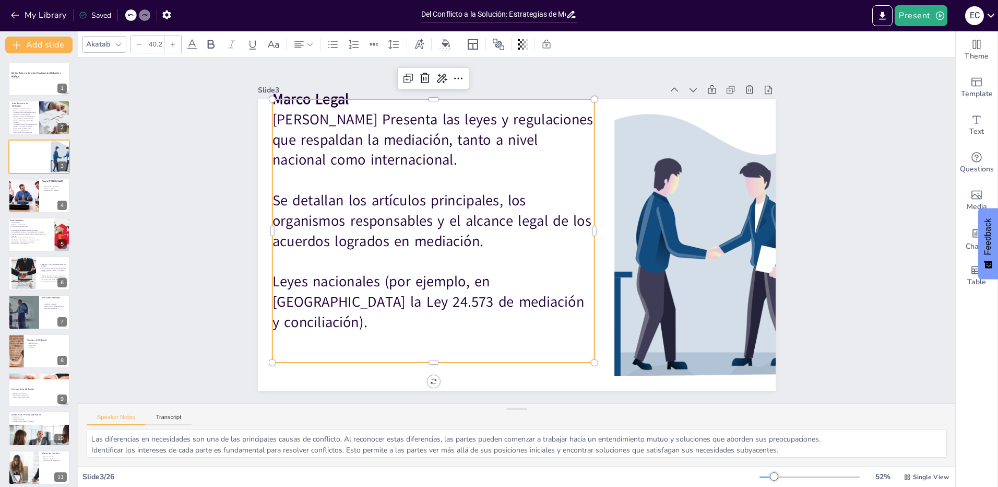
click at [493, 293] on p "Leyes nacionales (por ejemplo, en [GEOGRAPHIC_DATA] la Ley 24.573 de mediación …" at bounding box center [426, 292] width 327 height 94
drag, startPoint x: 463, startPoint y: 288, endPoint x: 376, endPoint y: 292, distance: 86.8
click at [376, 292] on p "Leyes nacionales (por ejemplo, en [GEOGRAPHIC_DATA] la Ley 24.573 de mediación …" at bounding box center [411, 261] width 319 height 186
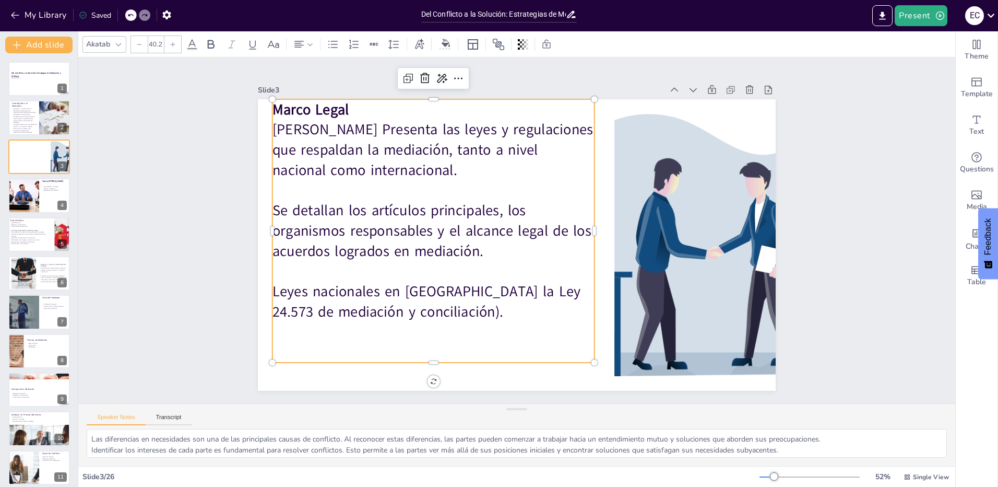
click at [465, 307] on p "Leyes nacionales en [GEOGRAPHIC_DATA] la Ley 24.573 de mediación y conciliación…" at bounding box center [426, 293] width 325 height 74
click at [425, 308] on p "Leyes nacionales en [GEOGRAPHIC_DATA] la Ley 24.573 de mediación y conciliación…" at bounding box center [426, 292] width 325 height 74
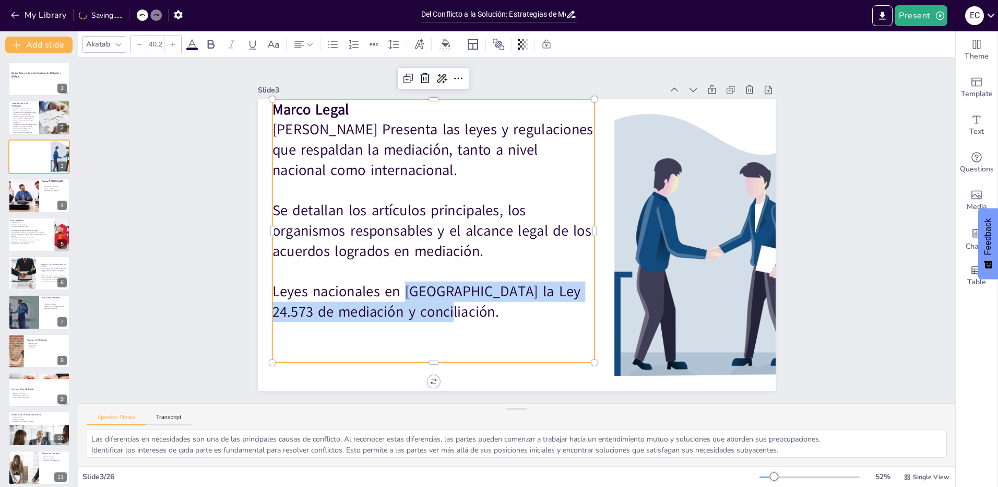
drag, startPoint x: 395, startPoint y: 287, endPoint x: 511, endPoint y: 308, distance: 117.8
click at [511, 308] on p "Leyes nacionales en [GEOGRAPHIC_DATA] la Ley 24.573 de mediación y conciliación." at bounding box center [421, 282] width 324 height 106
click at [209, 46] on icon at bounding box center [211, 44] width 13 height 13
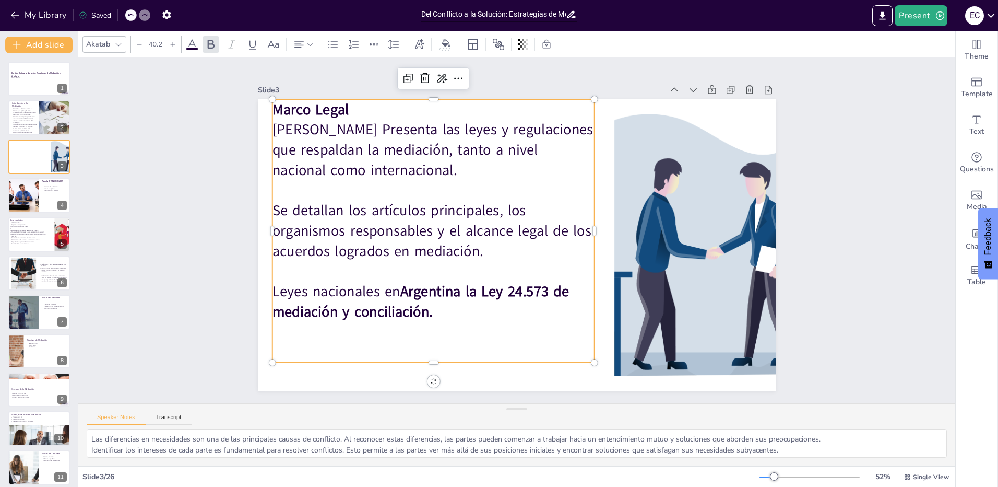
click at [401, 246] on p "Se detallan los artículos principales, los organismos responsables y el alcance…" at bounding box center [433, 222] width 327 height 94
click at [441, 323] on p at bounding box center [399, 290] width 303 height 150
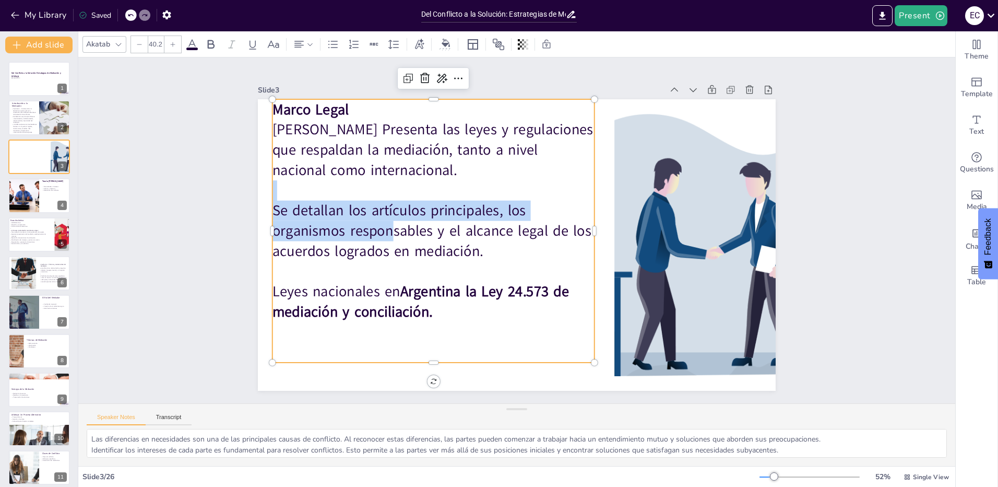
drag, startPoint x: 376, startPoint y: 194, endPoint x: 386, endPoint y: 220, distance: 27.4
click at [386, 220] on div "[PERSON_NAME] Legal [PERSON_NAME] Presenta las leyes y regulaciones que respald…" at bounding box center [435, 213] width 370 height 324
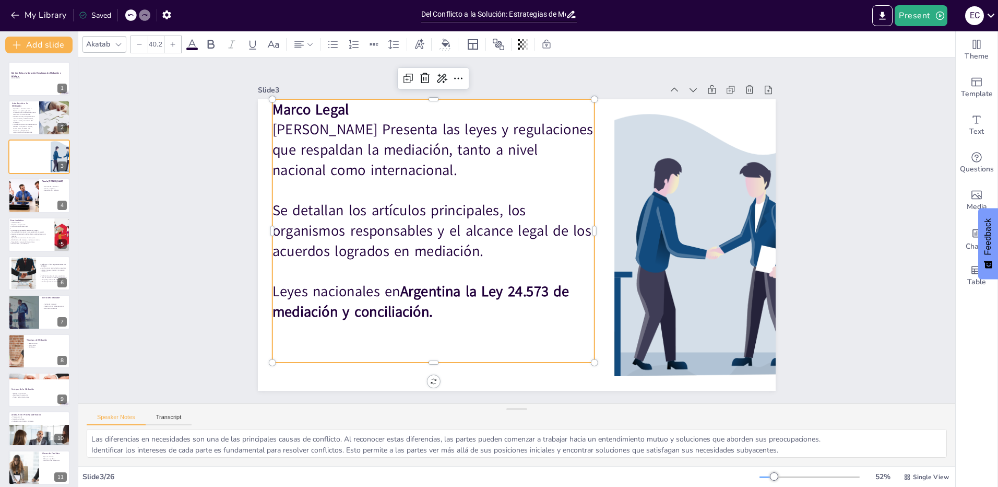
click at [401, 231] on p "Se detallan los artículos principales, los organismos responsables y el alcance…" at bounding box center [445, 189] width 310 height 214
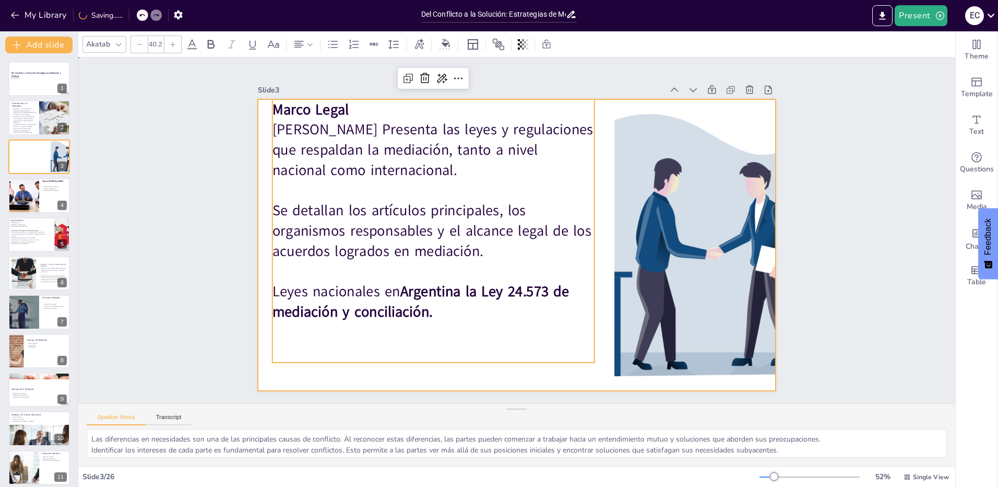
click at [598, 236] on div at bounding box center [517, 244] width 518 height 291
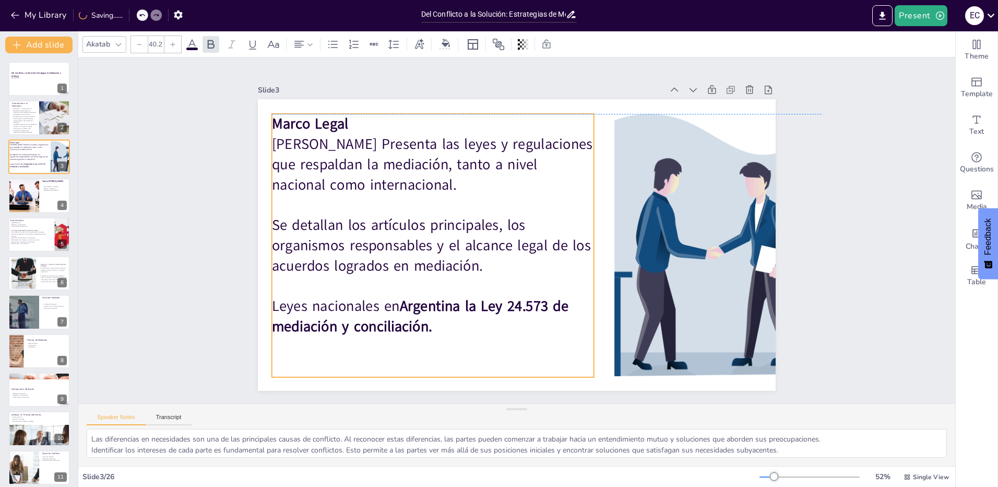
drag, startPoint x: 549, startPoint y: 243, endPoint x: 549, endPoint y: 257, distance: 13.6
click at [549, 257] on p "Se detallan los artículos principales, los organismos responsables y el alcance…" at bounding box center [431, 236] width 327 height 94
click at [204, 256] on div "Slide 1 Del Conflicto a la Solución: Estrategias de Mediación y Arbitraje ENCUE…" at bounding box center [516, 230] width 941 height 599
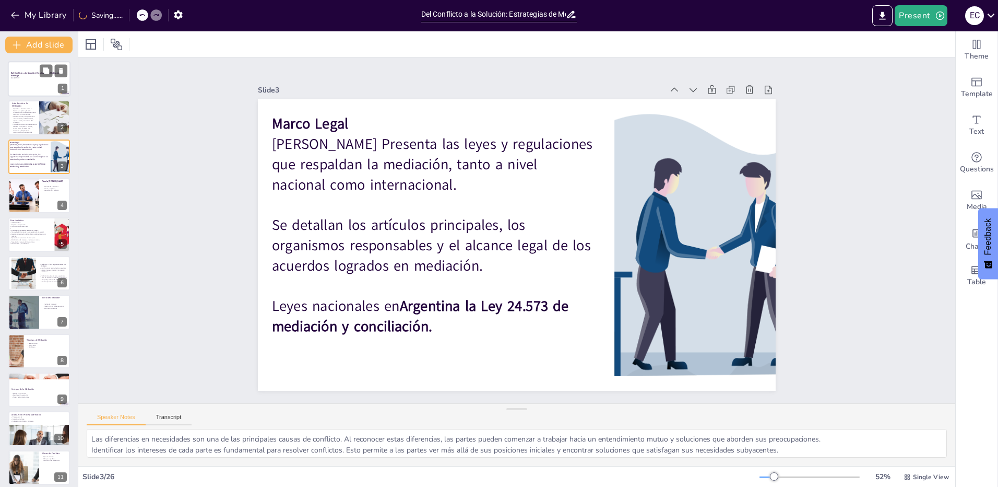
click at [22, 79] on p "ENCUENTRO 2" at bounding box center [39, 78] width 56 height 2
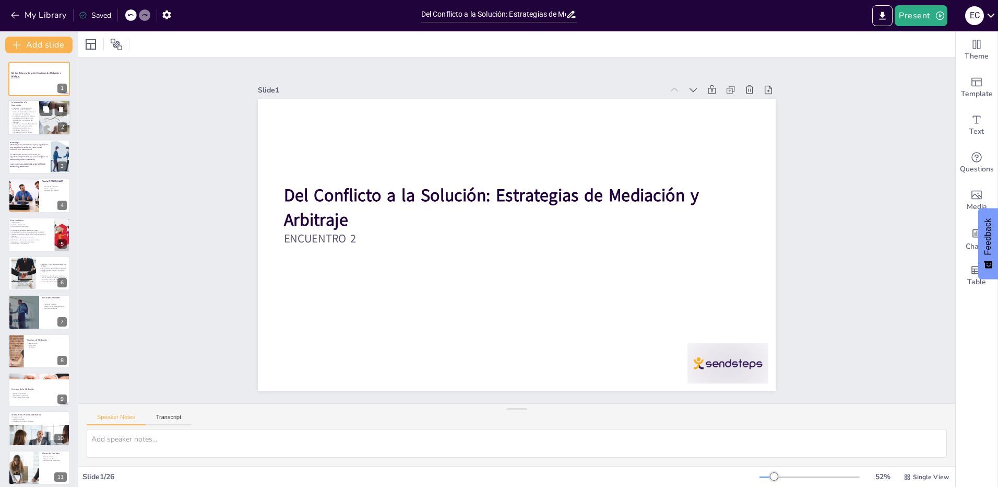
click at [19, 105] on p "Introducción a la Mediación" at bounding box center [23, 104] width 25 height 6
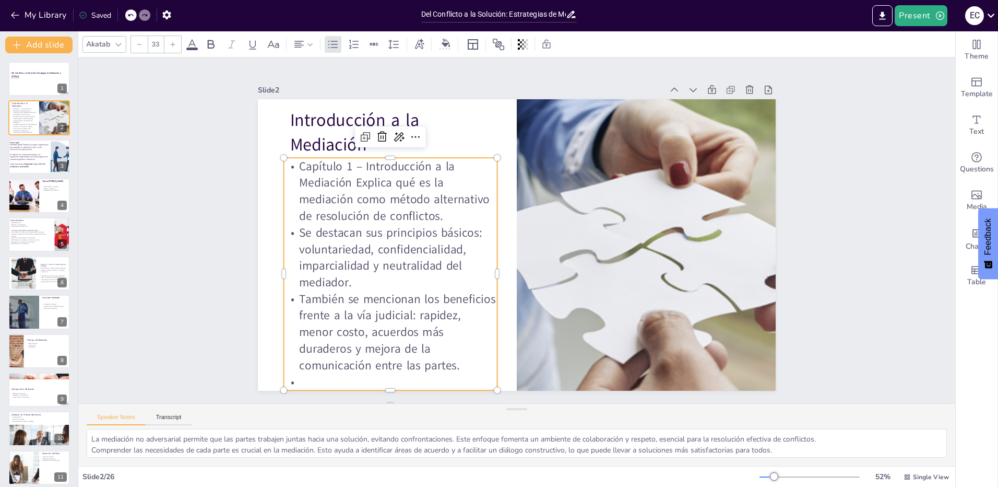
click at [391, 266] on p "Se destacan sus principios básicos: voluntariedad, confidencialidad, imparciali…" at bounding box center [388, 244] width 219 height 88
click at [366, 174] on p "Capítulo 1 – Introducción a la Mediación Explica qué es la mediación como métod…" at bounding box center [395, 178] width 219 height 88
click at [350, 159] on p "Capítulo 1 – Introducción a la Mediación Explica qué es la mediación como métod…" at bounding box center [395, 178] width 219 height 88
click at [345, 169] on p "Capítulo 1 – Introducción a la Mediación Explica qué es la mediación como métod…" at bounding box center [395, 178] width 219 height 88
click at [428, 169] on p "Capítulo 1 – Introducción a la Mediación Explica qué es la mediación como métod…" at bounding box center [502, 99] width 148 height 222
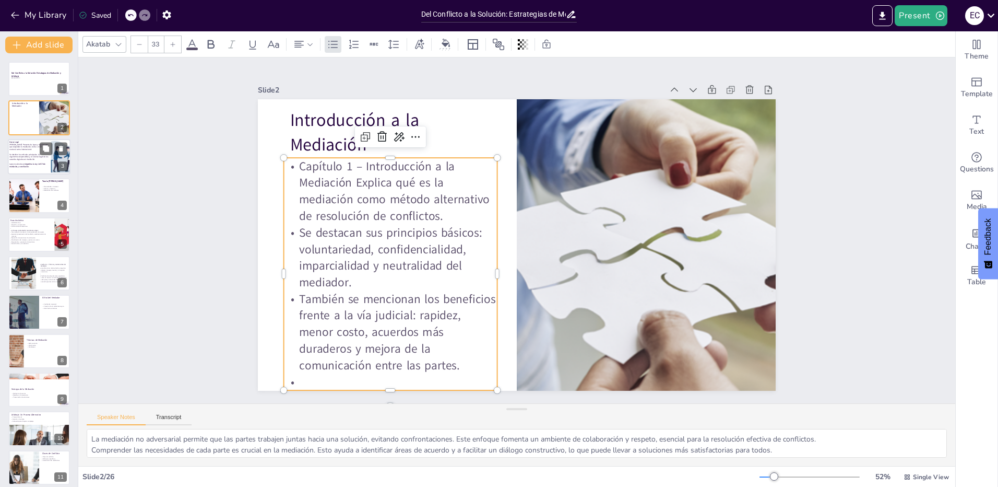
click at [33, 153] on p "Se detallan los artículos principales, los organismos responsables y el alcance…" at bounding box center [28, 156] width 39 height 7
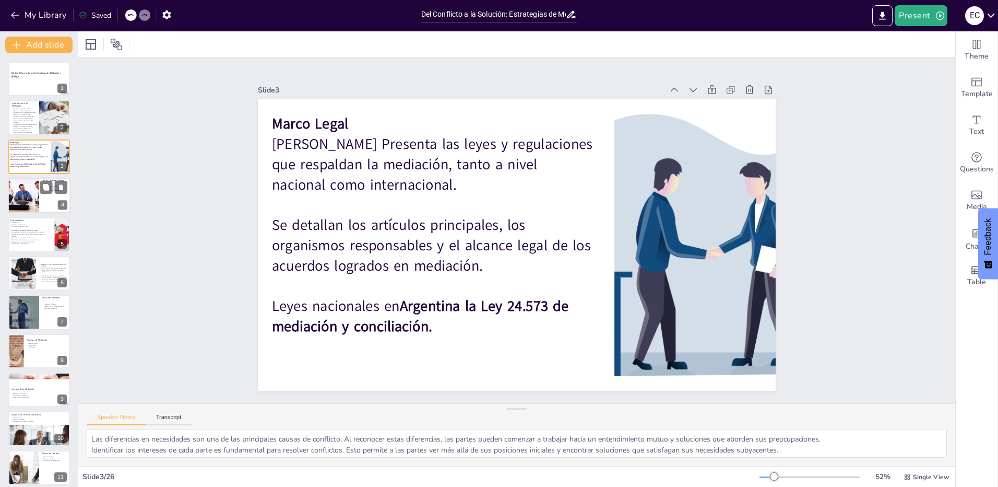
click at [34, 199] on div at bounding box center [23, 194] width 53 height 35
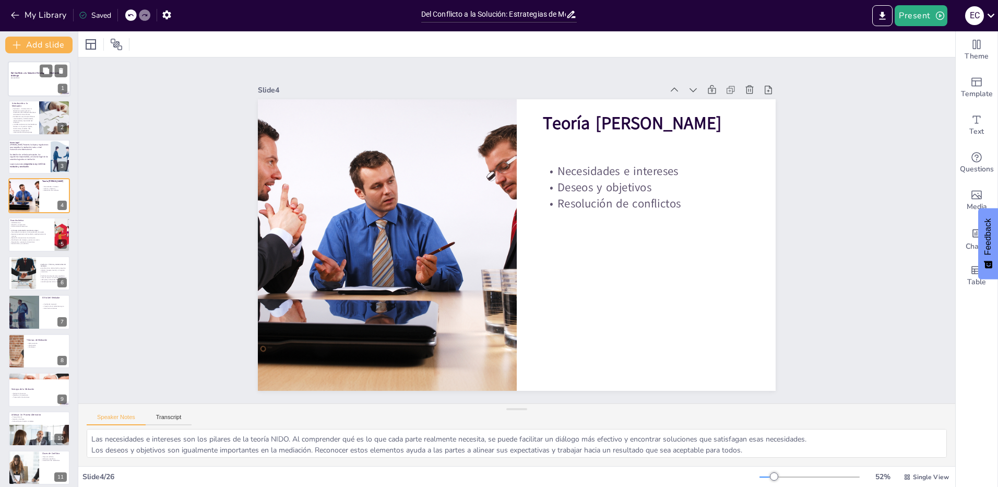
click at [37, 79] on p "ENCUENTRO 2" at bounding box center [39, 78] width 56 height 2
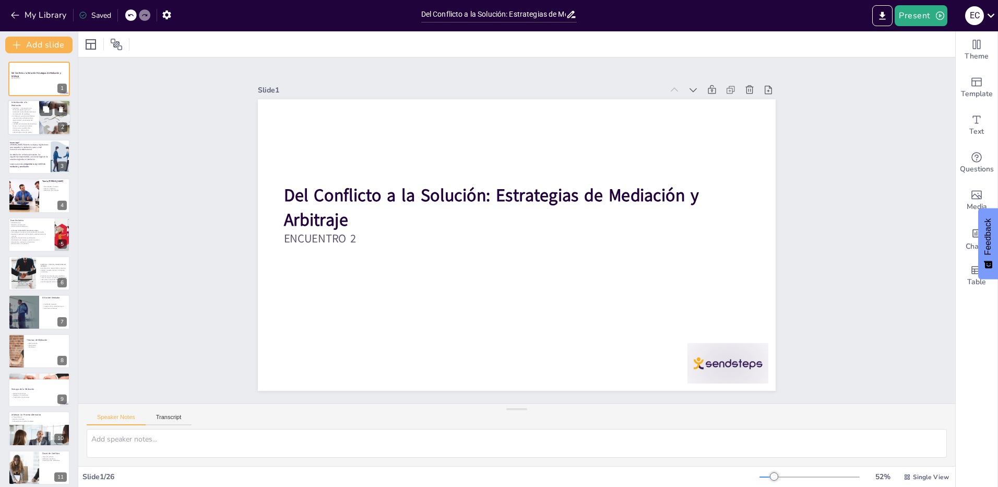
click at [33, 129] on p "También se mencionan los beneficios frente a la vía judicial: rapidez, menor co…" at bounding box center [24, 128] width 26 height 10
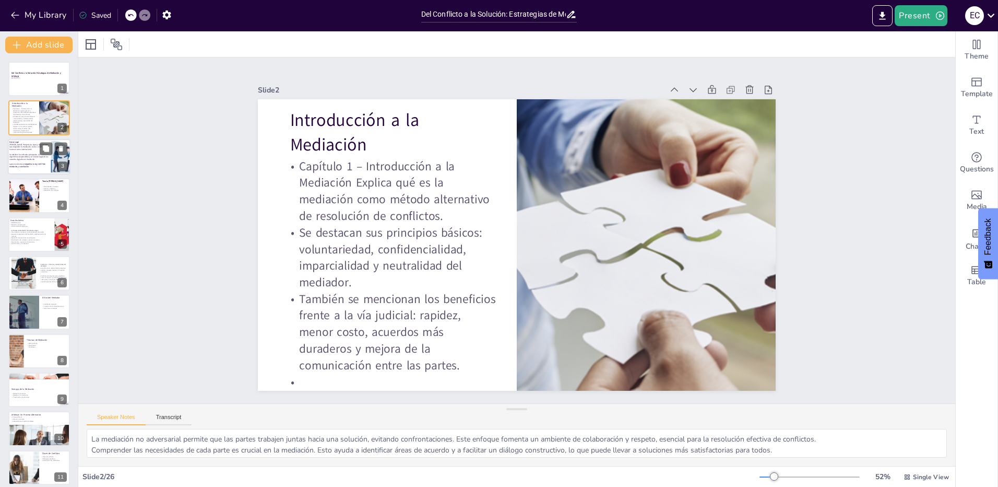
click at [33, 160] on p "Se detallan los artículos principales, los organismos responsables y el alcance…" at bounding box center [28, 156] width 39 height 7
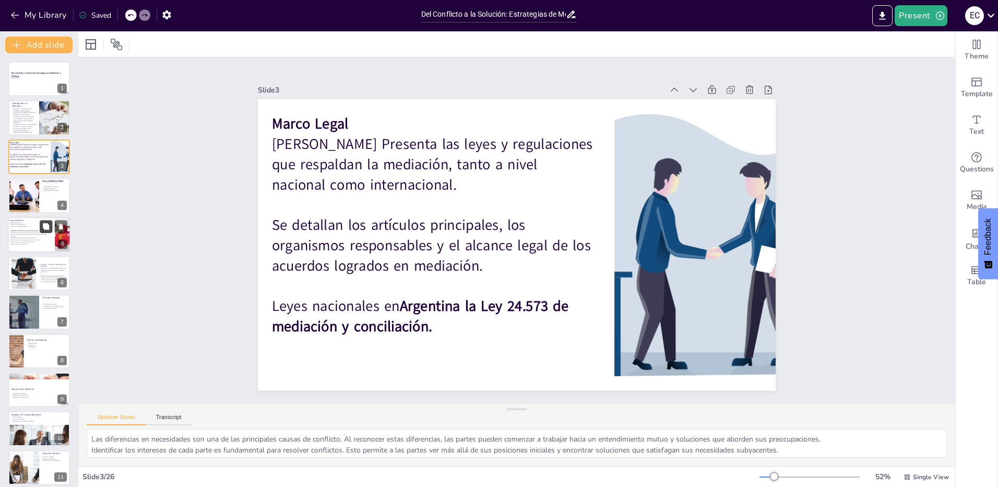
click at [43, 227] on icon at bounding box center [46, 226] width 6 height 6
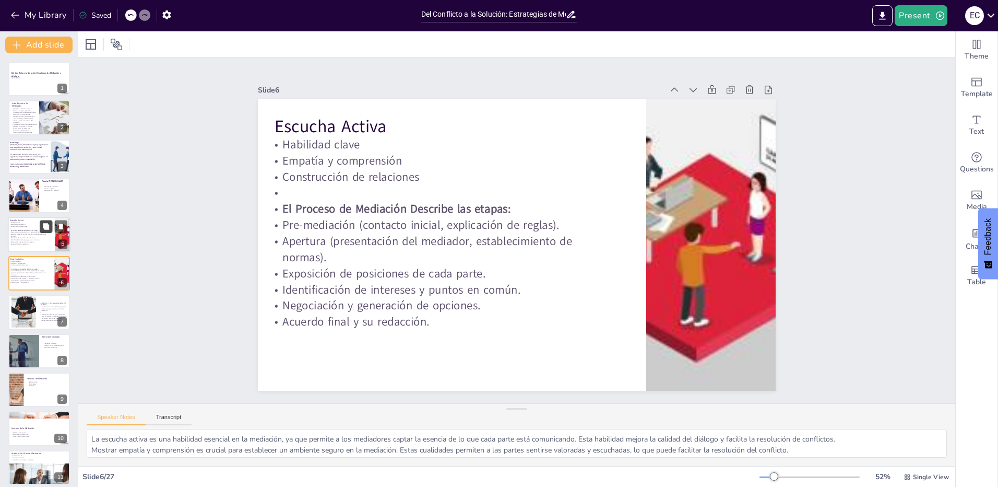
scroll to position [3, 0]
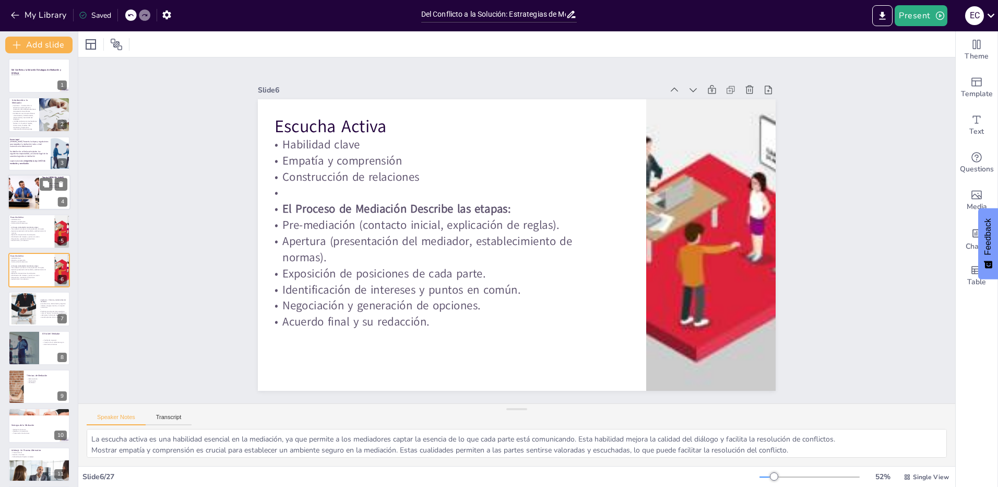
click at [34, 189] on div at bounding box center [23, 191] width 53 height 35
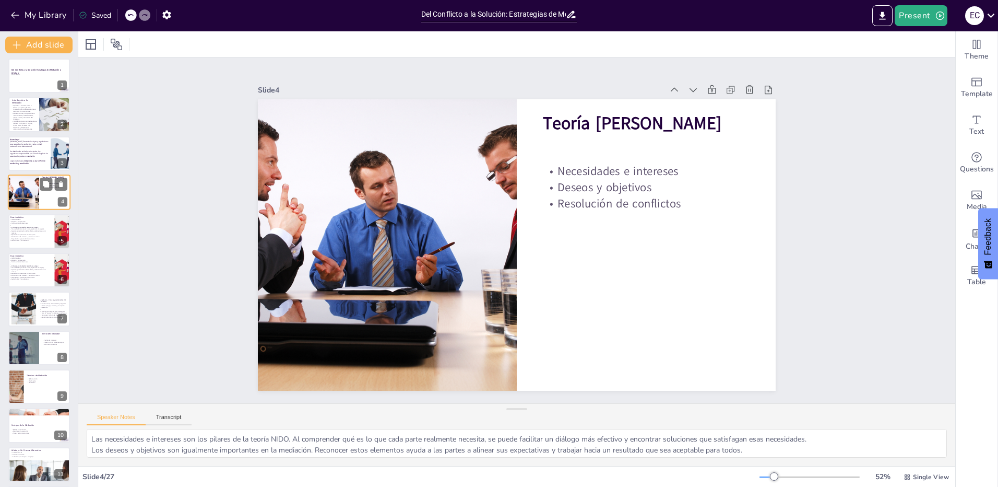
scroll to position [0, 0]
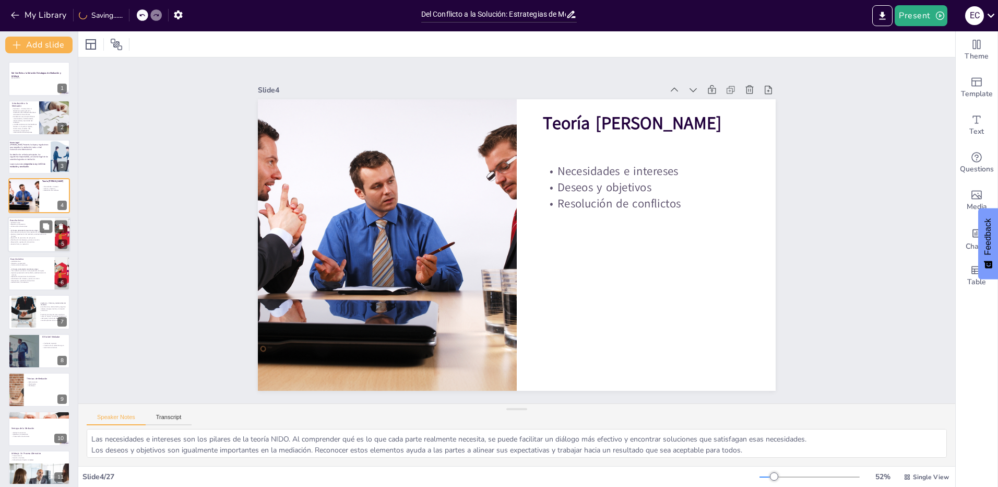
click at [25, 229] on strong "El Proceso de Mediación Describe las etapas:" at bounding box center [25, 230] width 28 height 2
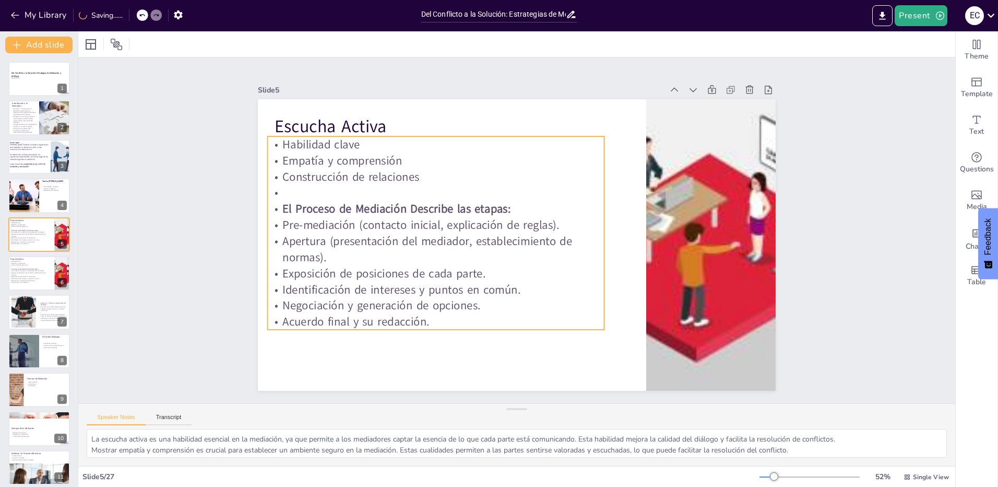
click at [364, 270] on p "Exposición de posiciones de cada parte." at bounding box center [436, 273] width 337 height 16
click at [439, 295] on p "Negociación y generación de opciones." at bounding box center [422, 287] width 333 height 86
click at [452, 185] on p at bounding box center [458, 163] width 314 height 152
click at [436, 171] on p "Construcción de relaciones" at bounding box center [436, 177] width 337 height 16
click at [428, 247] on p "Apertura (presentación del mediador, establecimiento de normas)." at bounding box center [436, 206] width 307 height 196
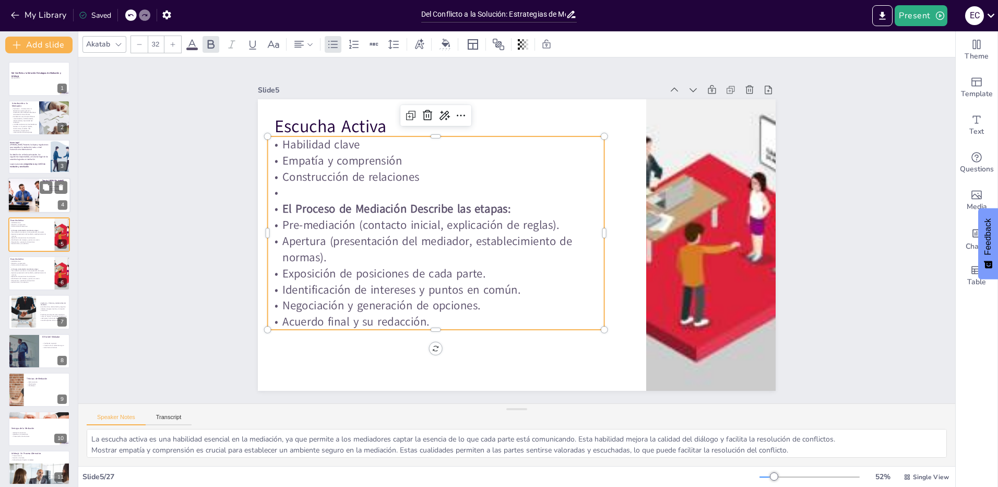
click at [22, 206] on div at bounding box center [23, 194] width 53 height 35
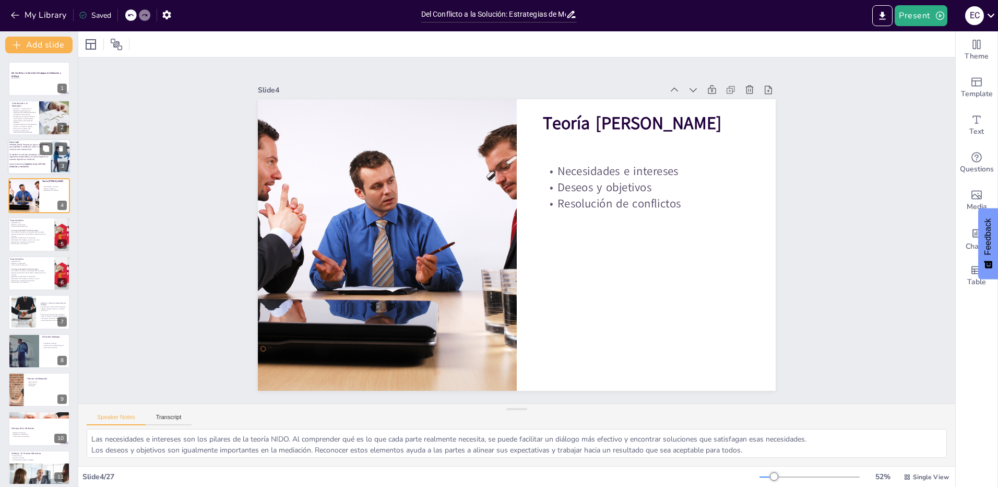
click at [25, 150] on p "[PERSON_NAME] Presenta las leyes y regulaciones que respaldan la mediación, tan…" at bounding box center [28, 146] width 39 height 7
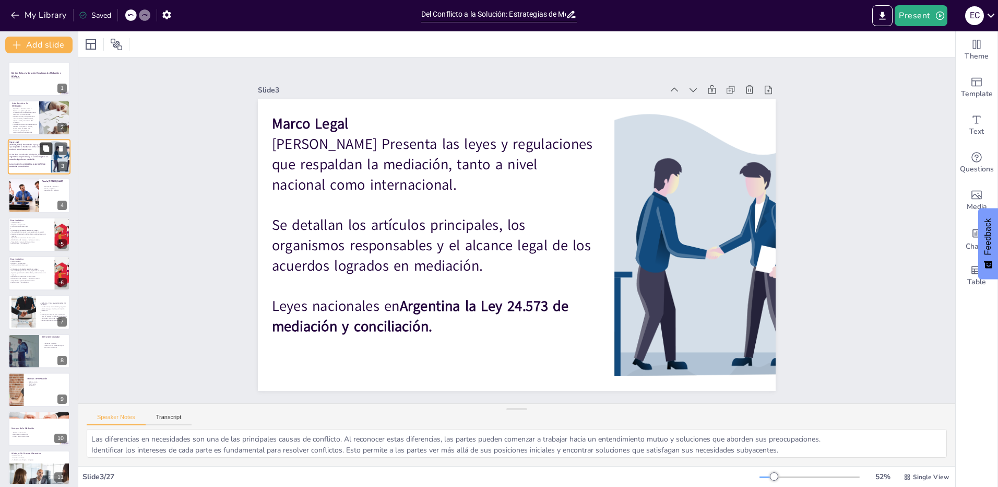
click at [44, 148] on icon at bounding box center [46, 148] width 6 height 6
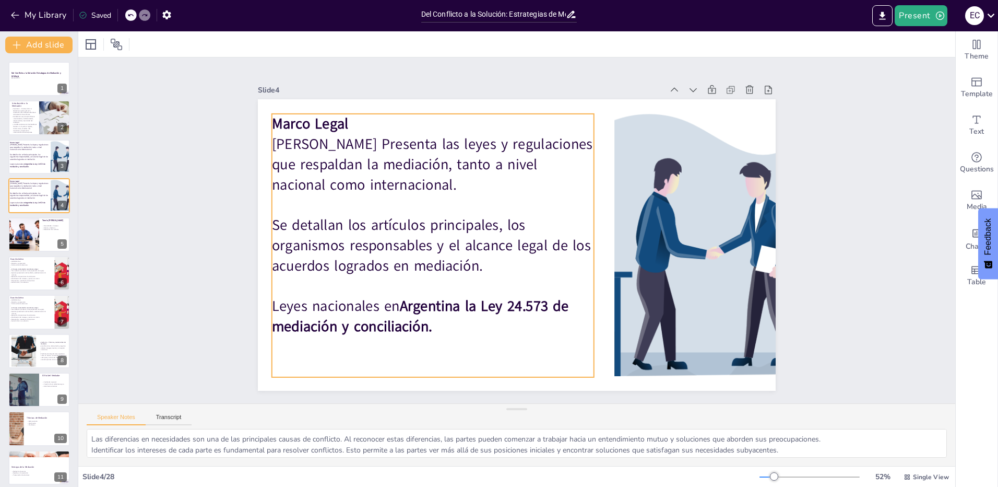
click at [349, 198] on p at bounding box center [439, 188] width 319 height 87
click at [349, 198] on p at bounding box center [450, 173] width 303 height 150
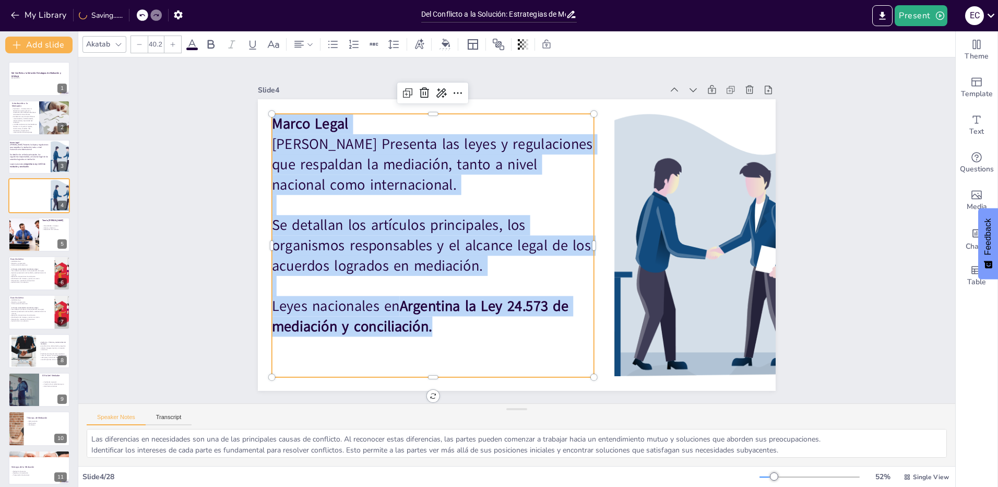
drag, startPoint x: 424, startPoint y: 331, endPoint x: 265, endPoint y: 121, distance: 263.7
click at [265, 121] on div "[PERSON_NAME] Legal [PERSON_NAME] Presenta las leyes y regulaciones que respald…" at bounding box center [432, 236] width 348 height 295
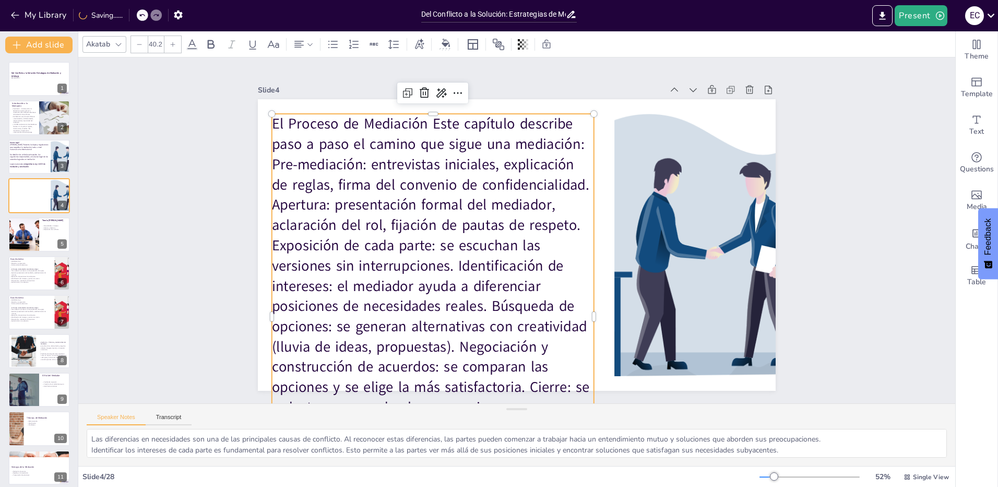
click at [403, 146] on p "El Proceso de Mediación Este capítulo describe paso a paso el camino que sigue …" at bounding box center [426, 287] width 359 height 396
drag, startPoint x: 422, startPoint y: 123, endPoint x: 260, endPoint y: 121, distance: 161.8
click at [260, 121] on div "El Proceso de Mediación Este capítulo describe paso a paso el camino que sigue …" at bounding box center [517, 244] width 518 height 291
drag, startPoint x: 211, startPoint y: 40, endPoint x: 251, endPoint y: 70, distance: 49.9
click at [211, 41] on icon at bounding box center [211, 44] width 13 height 13
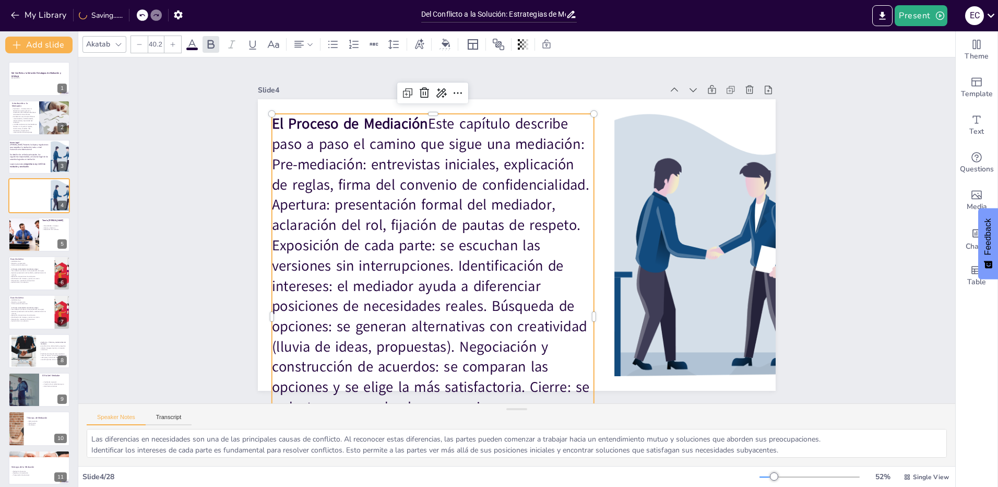
click at [394, 187] on p "El Proceso de Mediación Este capítulo describe paso a paso el camino que sigue …" at bounding box center [416, 267] width 419 height 446
drag, startPoint x: 581, startPoint y: 120, endPoint x: 484, endPoint y: 121, distance: 96.6
click at [484, 121] on p "El Proceso de Mediación Este capítulo describe paso a paso el camino que sigue …" at bounding box center [426, 287] width 359 height 396
click at [494, 147] on p "El Proceso de Mediación Este capítulo describe paso a paso el camino que sigue …" at bounding box center [433, 296] width 322 height 364
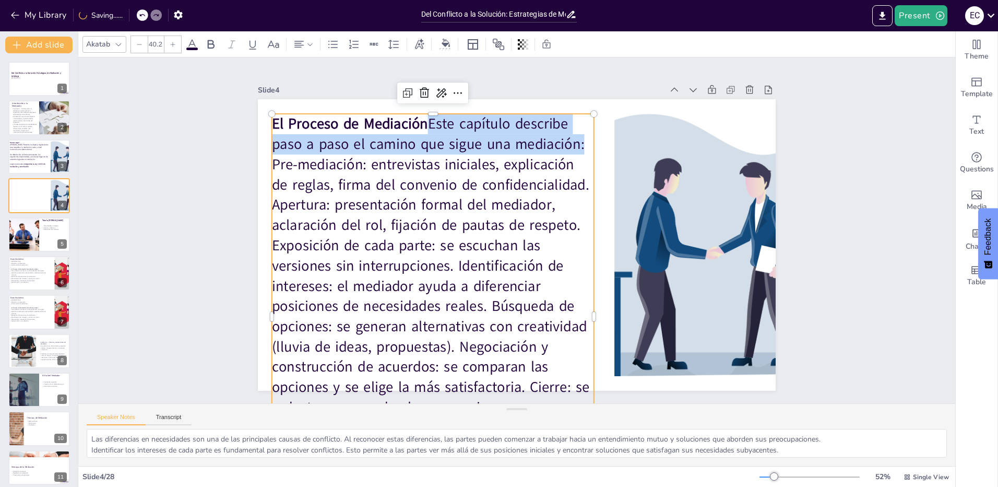
drag, startPoint x: 574, startPoint y: 144, endPoint x: 422, endPoint y: 115, distance: 154.7
click at [422, 115] on p "El Proceso de Mediación Este capítulo describe paso a paso el camino que sigue …" at bounding box center [426, 287] width 359 height 396
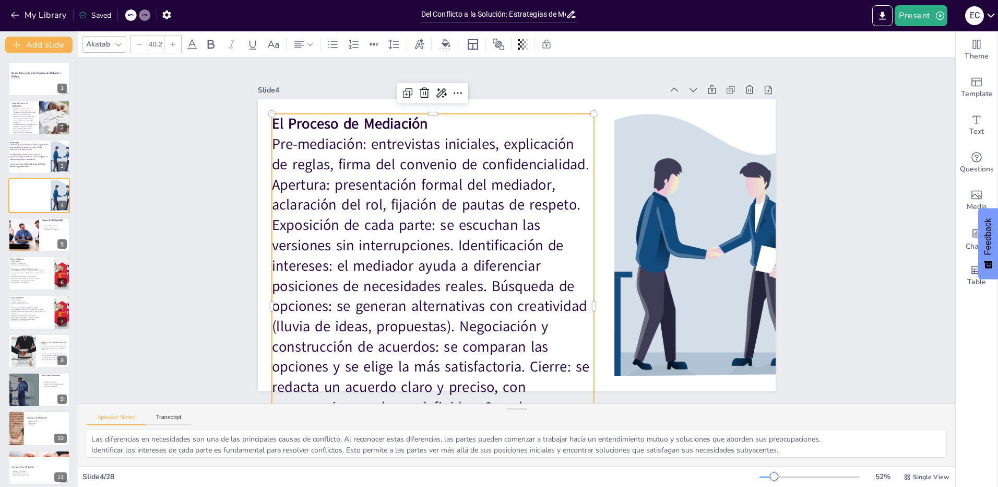
click at [266, 143] on p "Pre-mediación: entrevistas iniciales, explicación de reglas, firma del convenio…" at bounding box center [427, 286] width 354 height 355
click at [265, 140] on p "Pre-mediación: entrevistas iniciales, explicación de reglas, firma del convenio…" at bounding box center [412, 212] width 456 height 456
drag, startPoint x: 265, startPoint y: 139, endPoint x: 276, endPoint y: 141, distance: 11.1
click at [266, 139] on p "Pre-mediación: entrevistas iniciales, explicación de reglas, firma del convenio…" at bounding box center [429, 171] width 408 height 407
click at [277, 141] on p "Pre-mediación: entrevistas iniciales, explicación de reglas, firma del convenio…" at bounding box center [410, 234] width 451 height 452
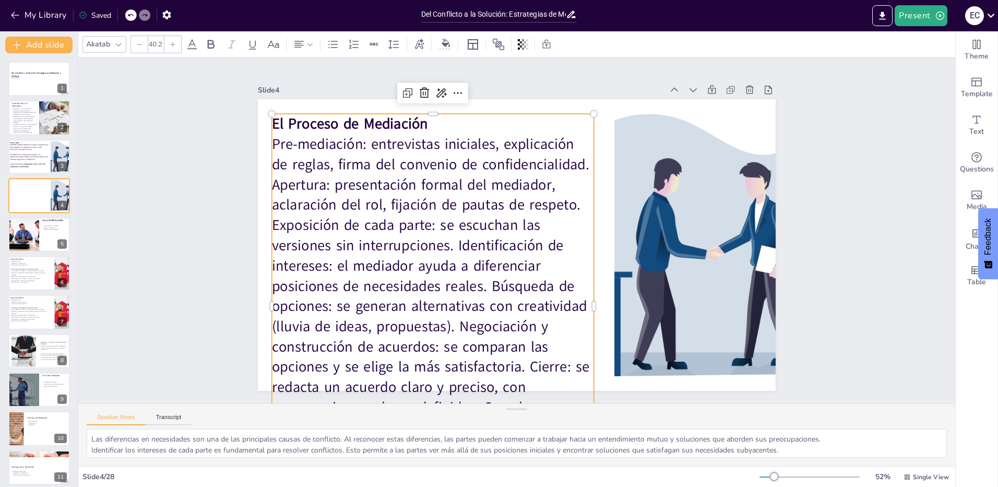
click at [269, 139] on p "Pre-mediación: entrevistas iniciales, explicación de reglas, firma del convenio…" at bounding box center [411, 223] width 456 height 456
click at [266, 140] on p "Pre-mediación: entrevistas iniciales, explicación de reglas, firma del convenio…" at bounding box center [410, 234] width 451 height 452
click at [337, 48] on icon at bounding box center [332, 43] width 9 height 7
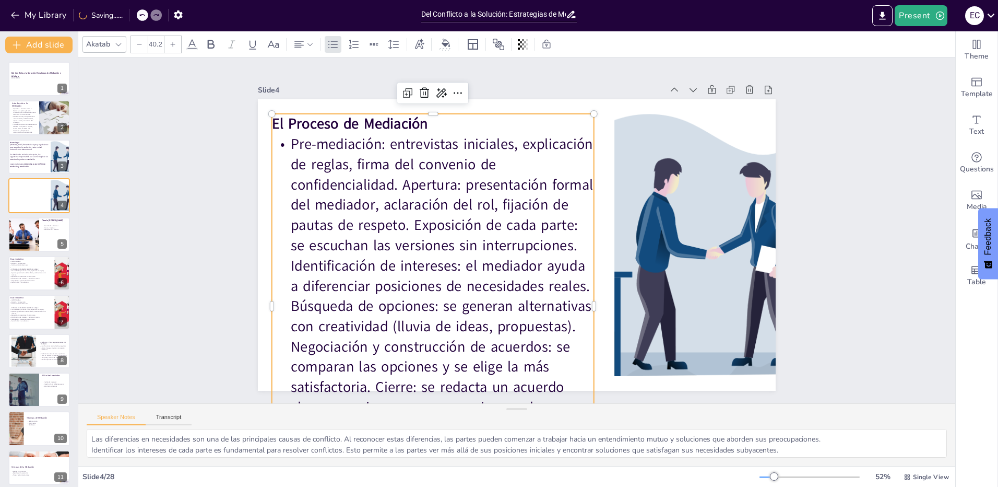
click at [503, 162] on p "Pre-mediación: entrevistas iniciales, explicación de reglas, firma del convenio…" at bounding box center [427, 286] width 354 height 355
click at [394, 182] on p "Pre-mediación: entrevistas iniciales, explicación de reglas, firma del convenio…" at bounding box center [411, 246] width 441 height 442
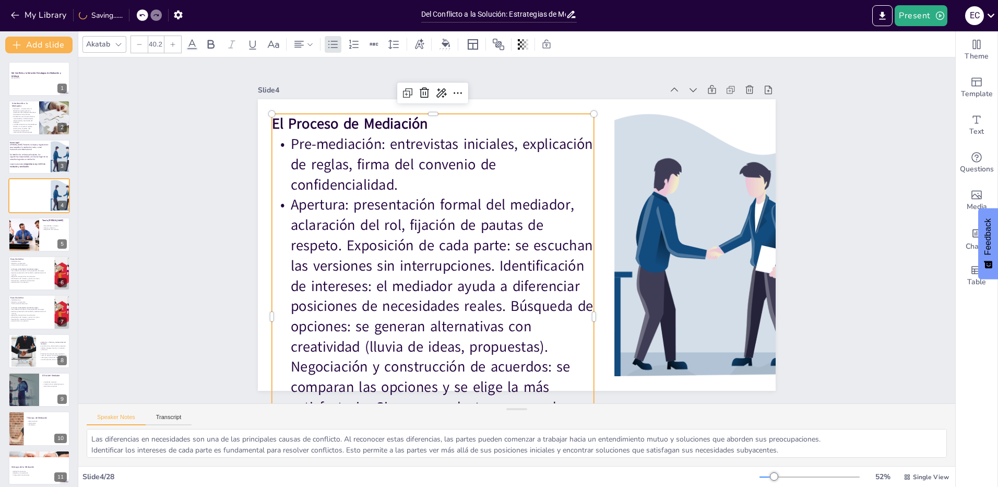
click at [342, 241] on p "Apertura: presentación formal del mediador, aclaración del rol, fijación de pau…" at bounding box center [410, 146] width 283 height 322
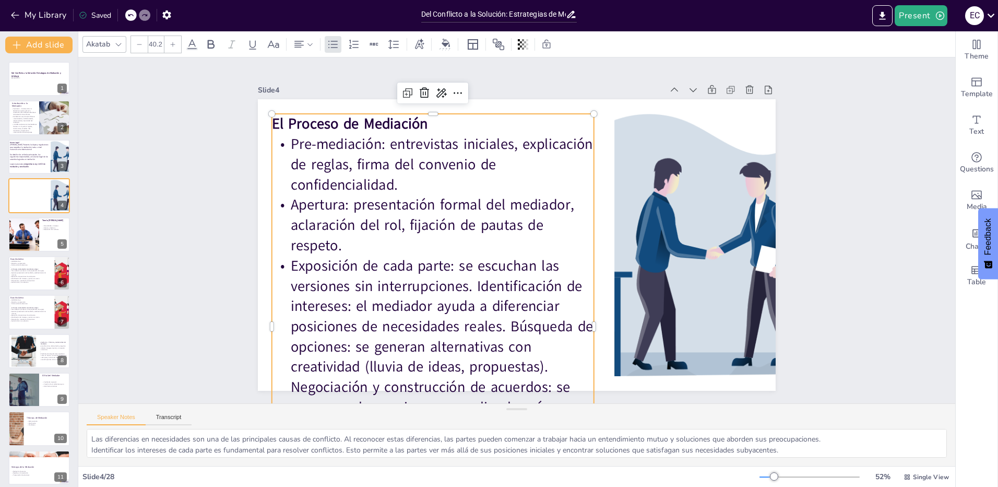
click at [469, 286] on p "Exposición de cada parte: se escuchan las versiones sin interrupciones. Identif…" at bounding box center [418, 367] width 346 height 275
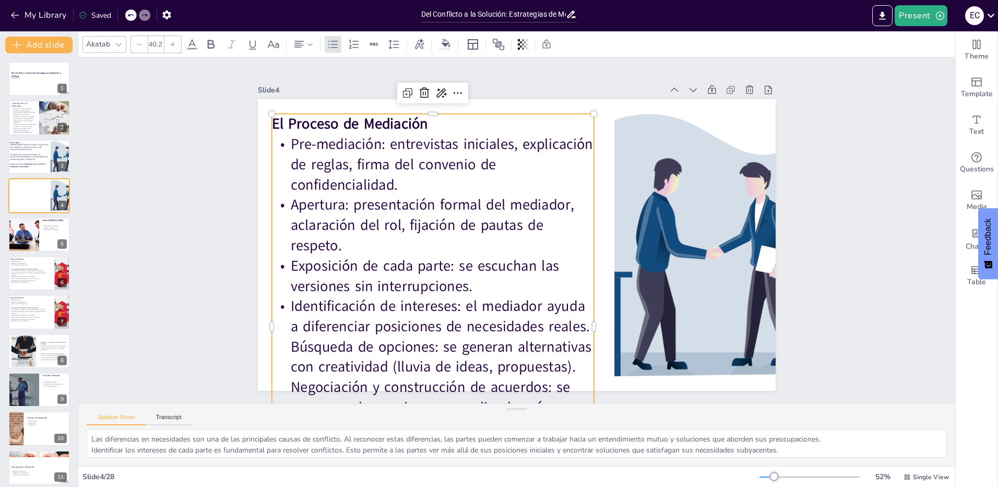
click at [578, 326] on p "Identificación de intereses: el mediador ayuda a diferenciar posiciones de nece…" at bounding box center [415, 387] width 341 height 235
click at [580, 324] on p "Identificación de intereses: el mediador ayuda a diferenciar posiciones de nece…" at bounding box center [416, 387] width 342 height 235
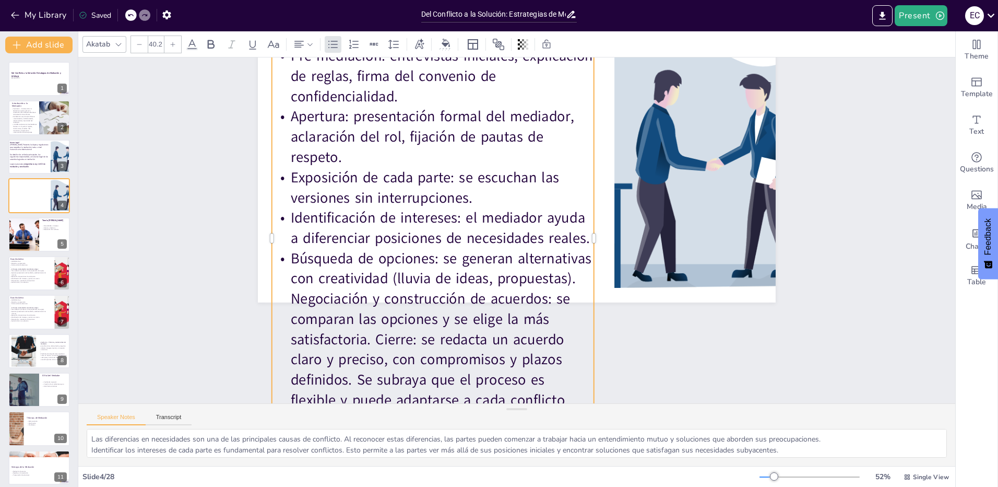
scroll to position [104, 0]
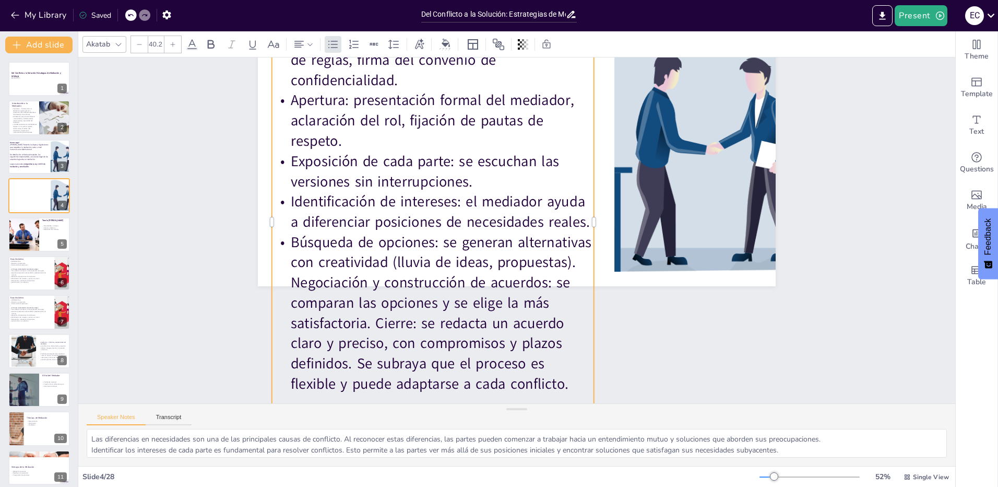
click at [574, 259] on p "Búsqueda de opciones: se generan alternativas con creatividad (lluvia de ideas,…" at bounding box center [424, 303] width 337 height 195
click at [369, 321] on p "Negociación y construcción de acuerdos: se comparan las opciones y se elige la …" at bounding box center [422, 323] width 333 height 155
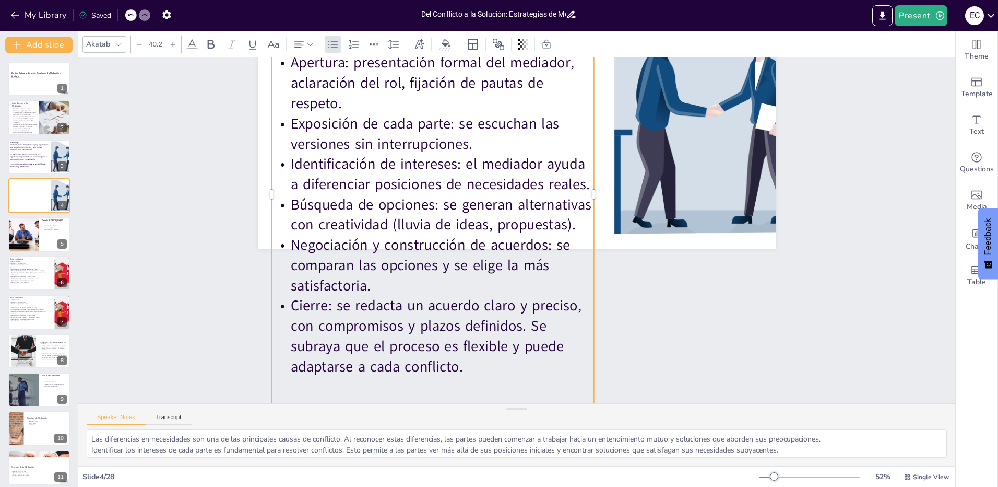
scroll to position [146, 0]
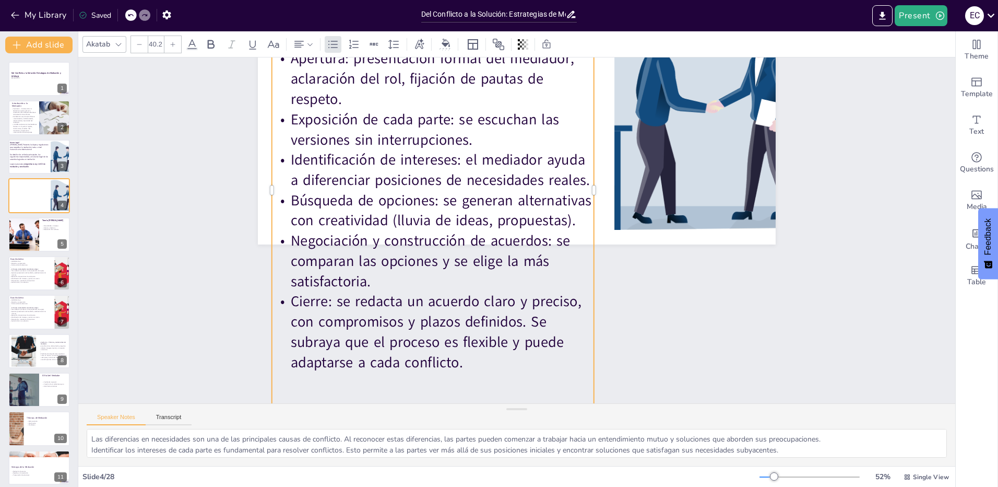
click at [482, 321] on p "Cierre: se redacta un acuerdo claro y preciso, con compromisos y plazos definid…" at bounding box center [394, 181] width 176 height 331
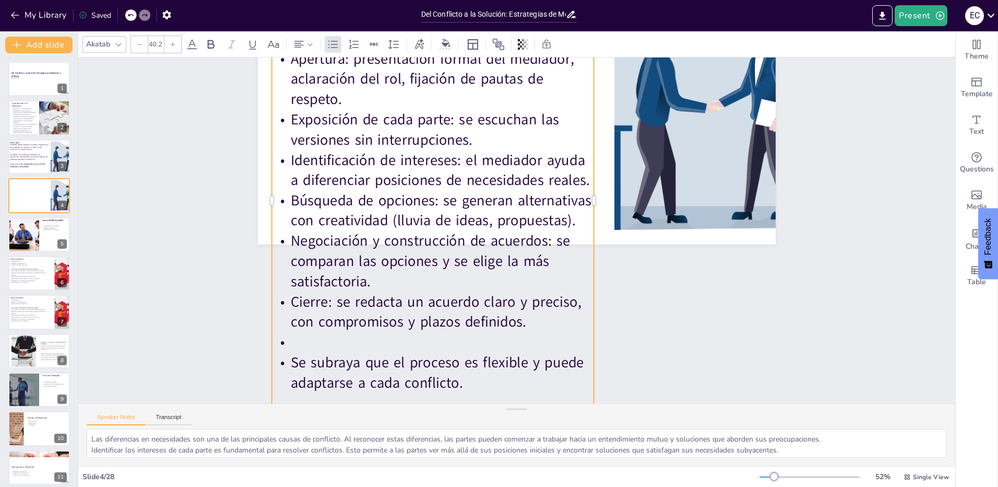
scroll to position [136, 0]
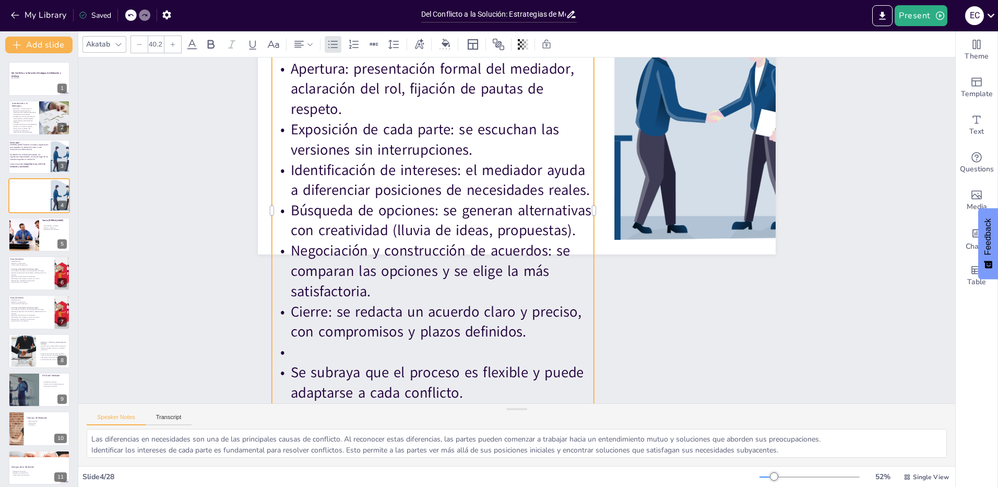
click at [334, 357] on p at bounding box center [409, 331] width 319 height 87
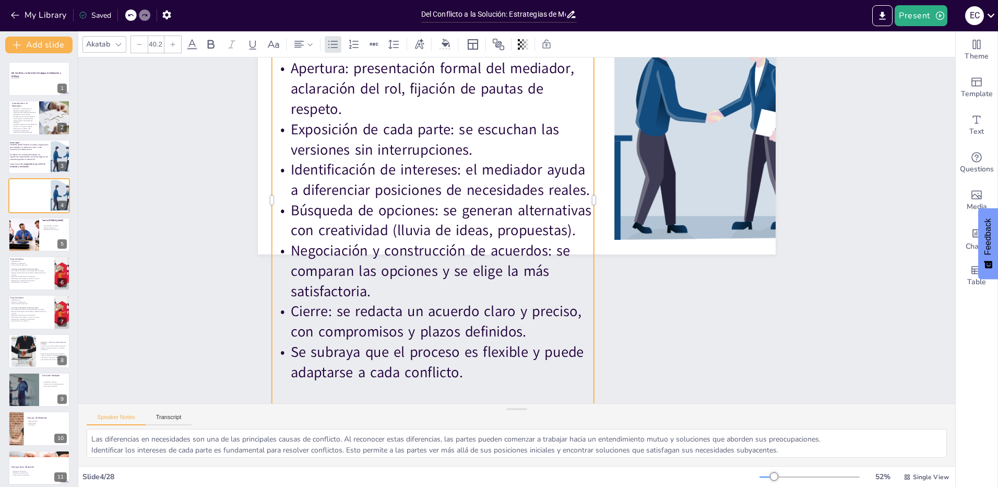
scroll to position [146, 0]
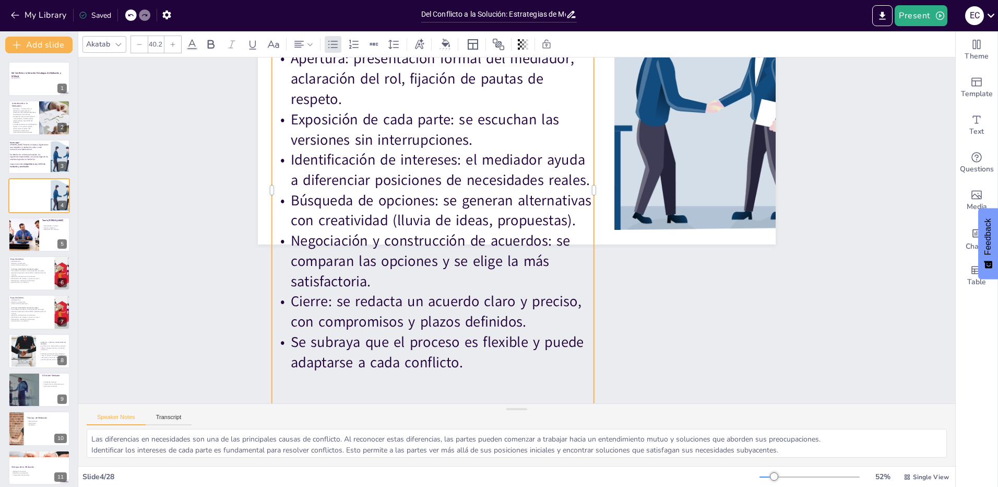
click at [286, 343] on p "Se subraya que el proceso es flexible y puede adaptarse a cada conflicto." at bounding box center [433, 352] width 322 height 41
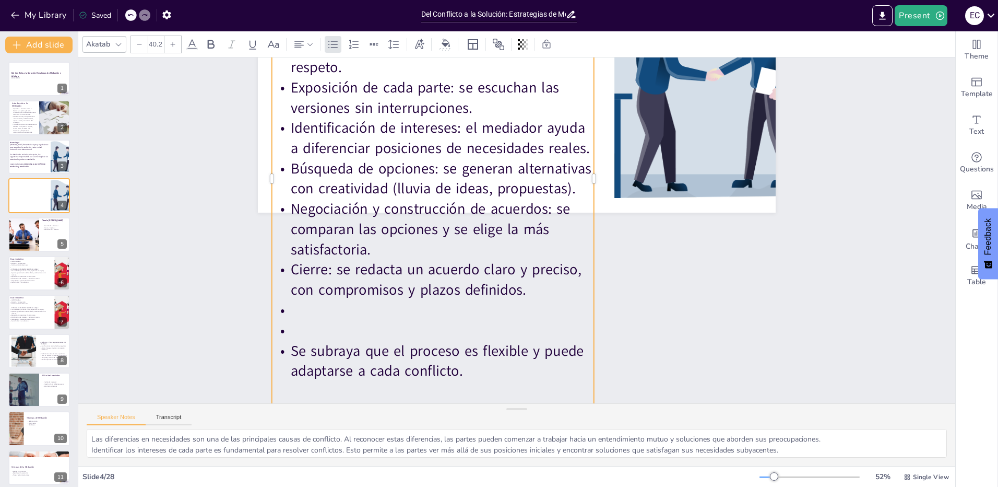
click at [296, 323] on p at bounding box center [413, 310] width 319 height 87
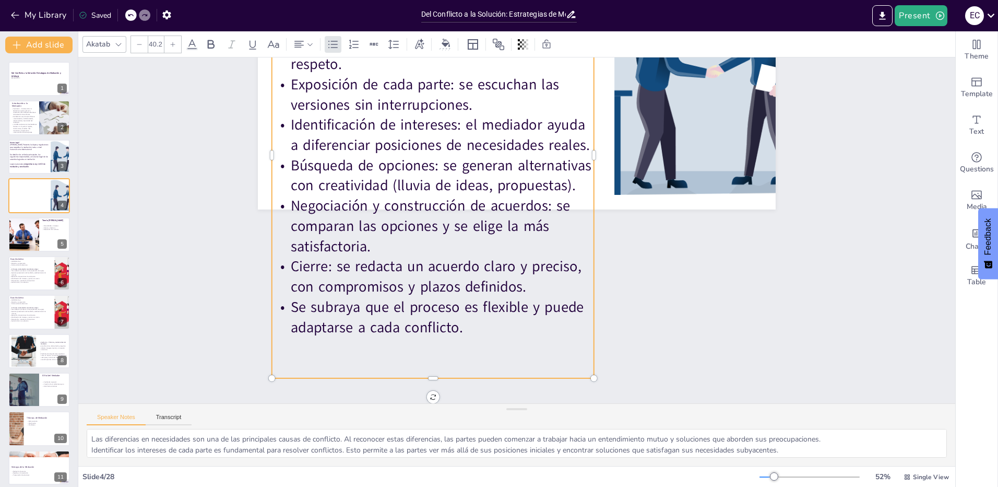
scroll to position [185, 0]
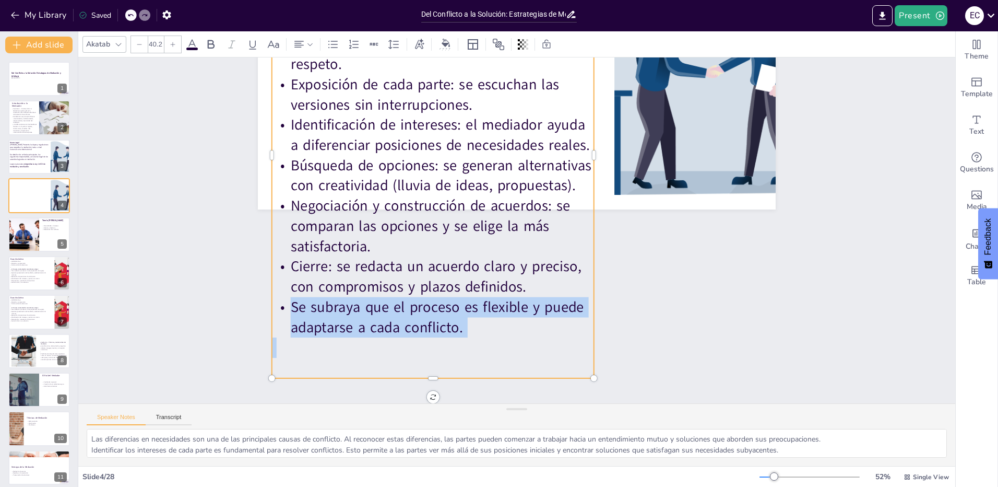
drag, startPoint x: 286, startPoint y: 299, endPoint x: 464, endPoint y: 333, distance: 181.3
click at [464, 333] on div "El Proceso de Mediación Pre-mediación: entrevistas iniciales, explicación de re…" at bounding box center [441, 147] width 367 height 476
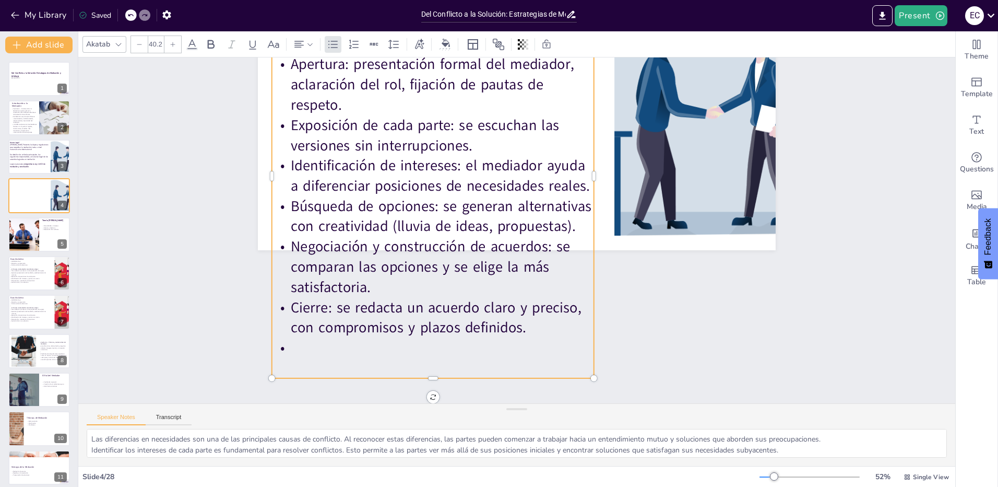
scroll to position [124, 0]
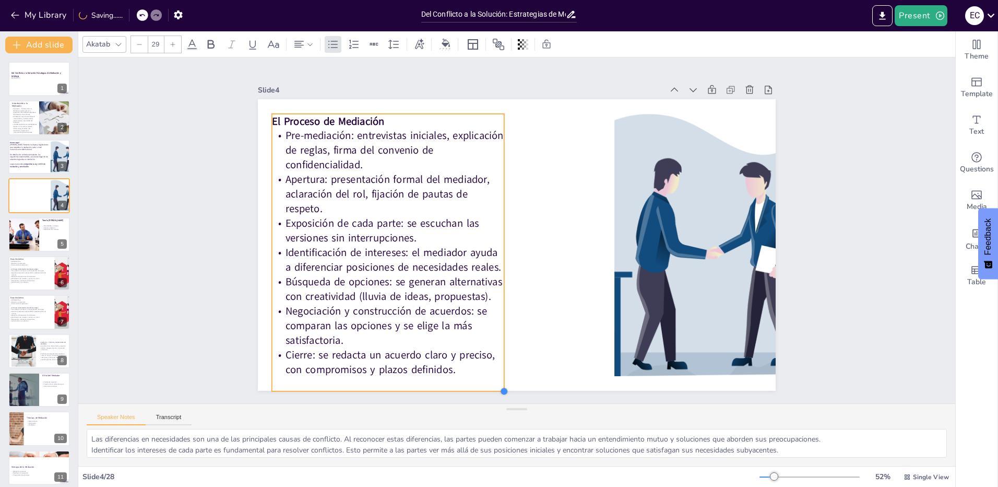
drag, startPoint x: 589, startPoint y: 370, endPoint x: 478, endPoint y: 263, distance: 154.7
click at [478, 263] on div "El Proceso de Mediación Pre-mediación: entrevistas iniciales, explicación de re…" at bounding box center [517, 244] width 518 height 291
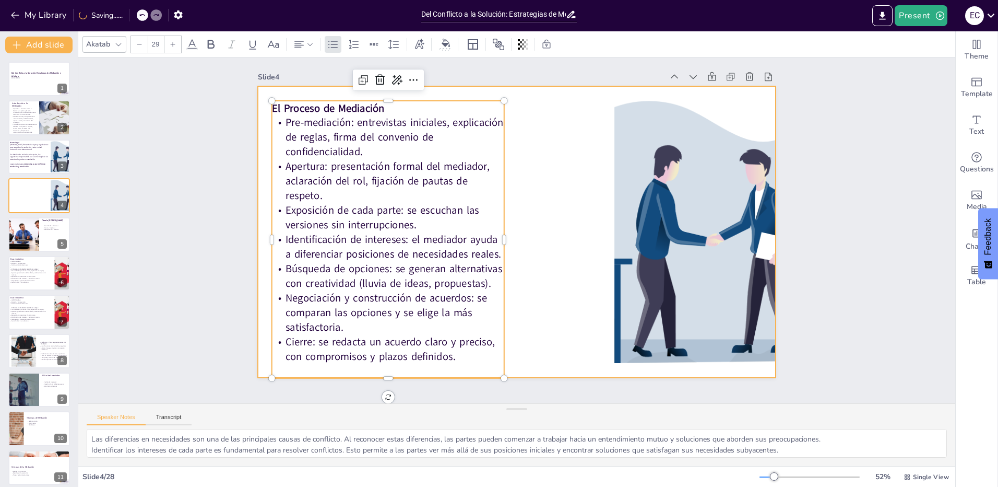
click at [547, 338] on div at bounding box center [515, 231] width 540 height 590
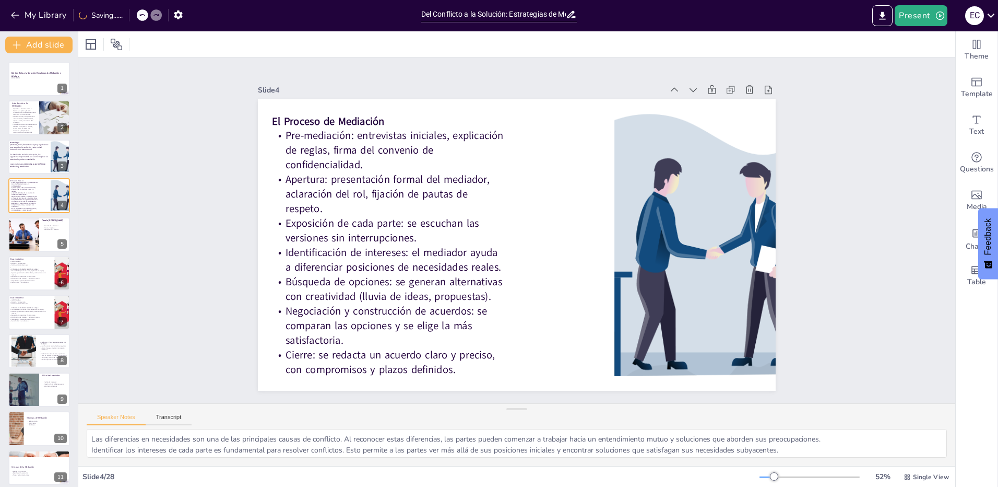
scroll to position [0, 0]
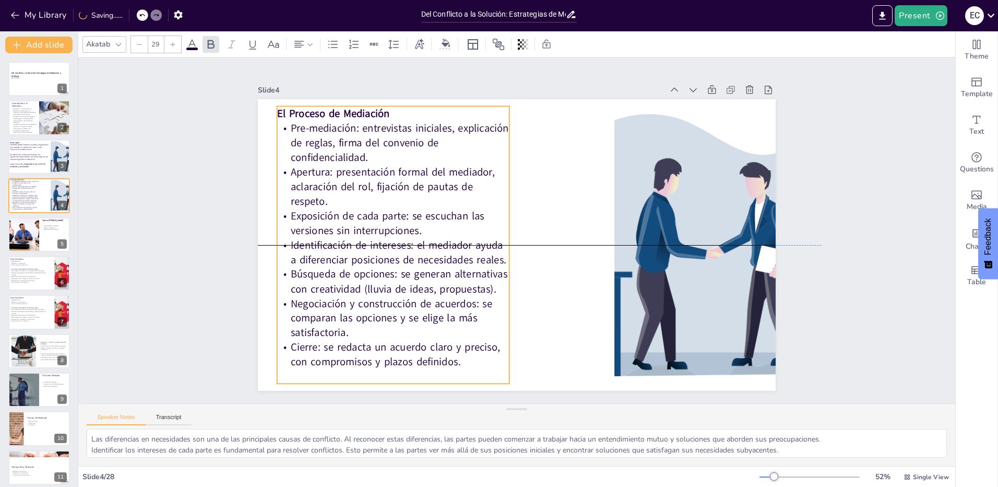
drag, startPoint x: 405, startPoint y: 286, endPoint x: 410, endPoint y: 276, distance: 11.2
click at [410, 276] on p "Búsqueda de opciones: se generan alternativas con creatividad (lluvia de ideas,…" at bounding box center [383, 241] width 230 height 100
click at [309, 122] on p "Pre-mediación: entrevistas iniciales, explicación de reglas, firma del convenio…" at bounding box center [393, 143] width 232 height 44
drag, startPoint x: 347, startPoint y: 125, endPoint x: 278, endPoint y: 127, distance: 68.9
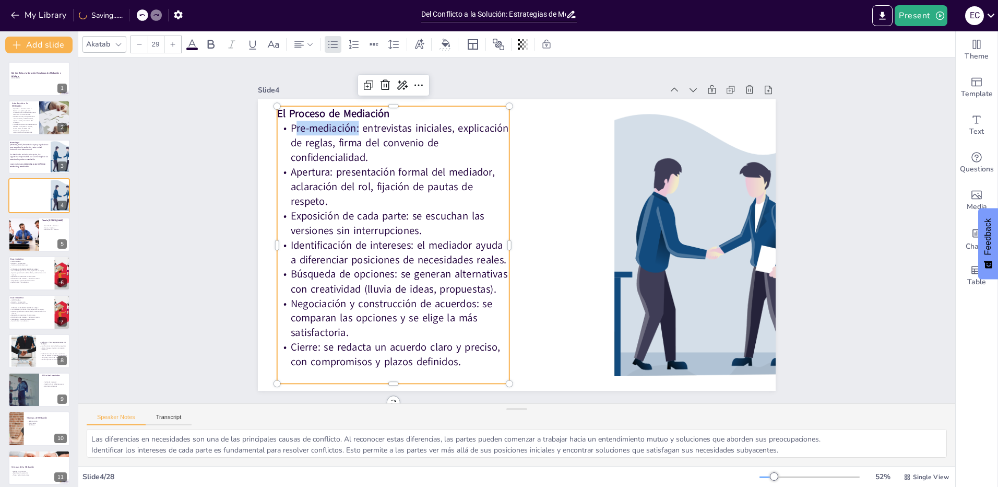
click at [286, 127] on p "Pre-mediación: entrevistas iniciales, explicación de reglas, firma del convenio…" at bounding box center [404, 130] width 236 height 68
click at [424, 43] on icon at bounding box center [418, 44] width 11 height 11
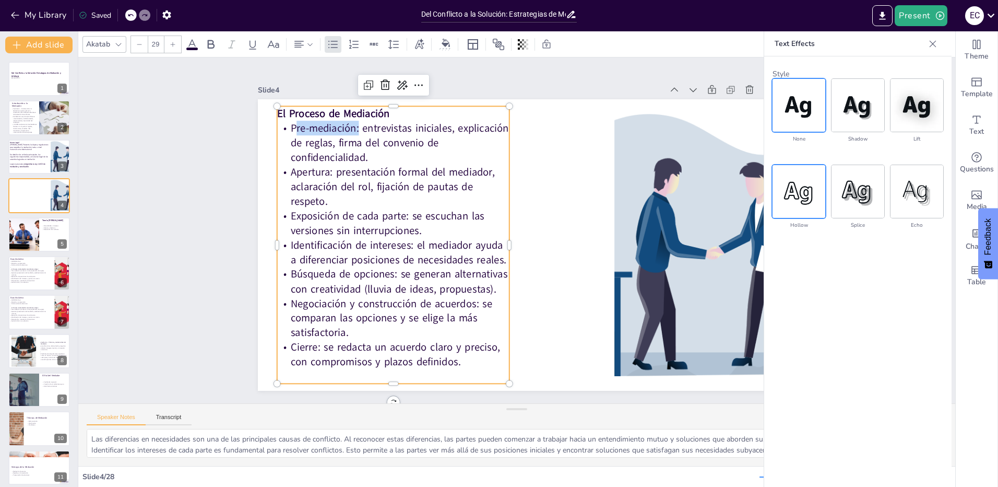
click at [812, 197] on img at bounding box center [799, 191] width 53 height 53
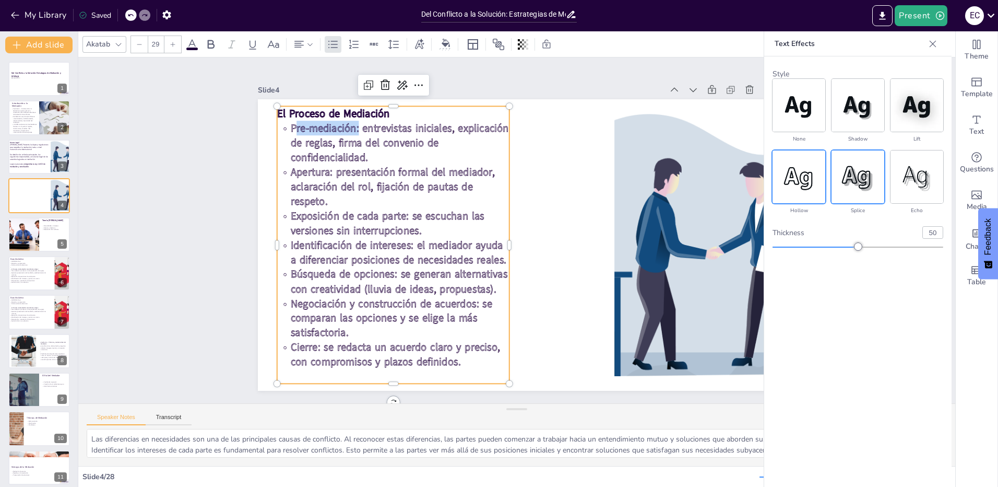
click at [849, 189] on img at bounding box center [858, 176] width 53 height 53
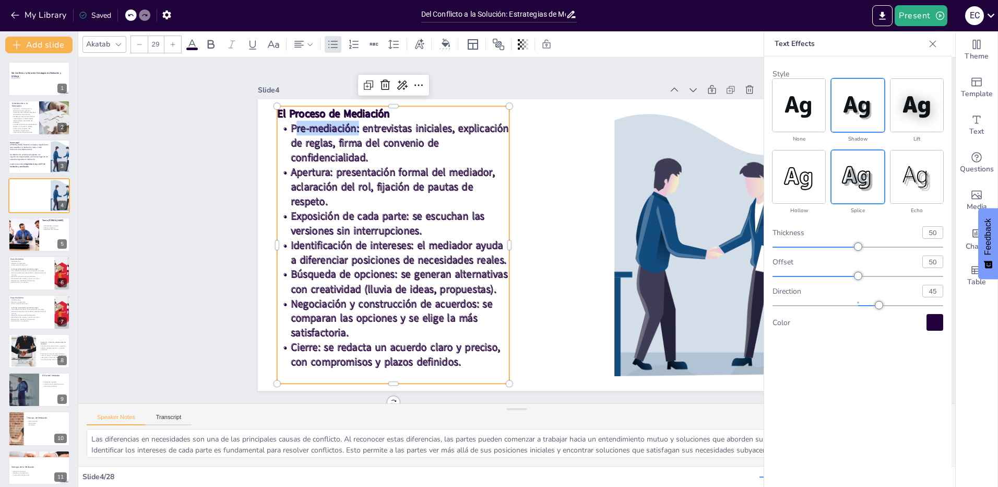
click at [866, 113] on img at bounding box center [858, 105] width 53 height 53
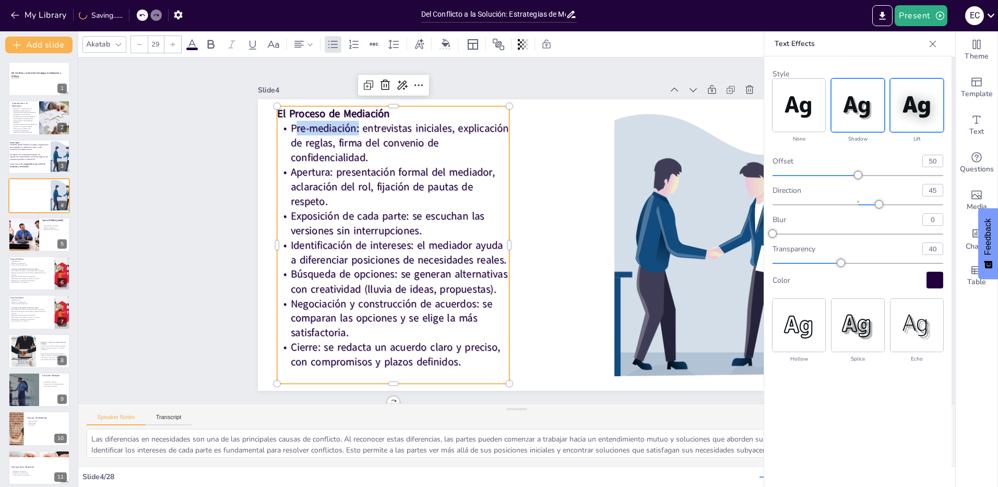
click at [913, 123] on img at bounding box center [917, 105] width 53 height 53
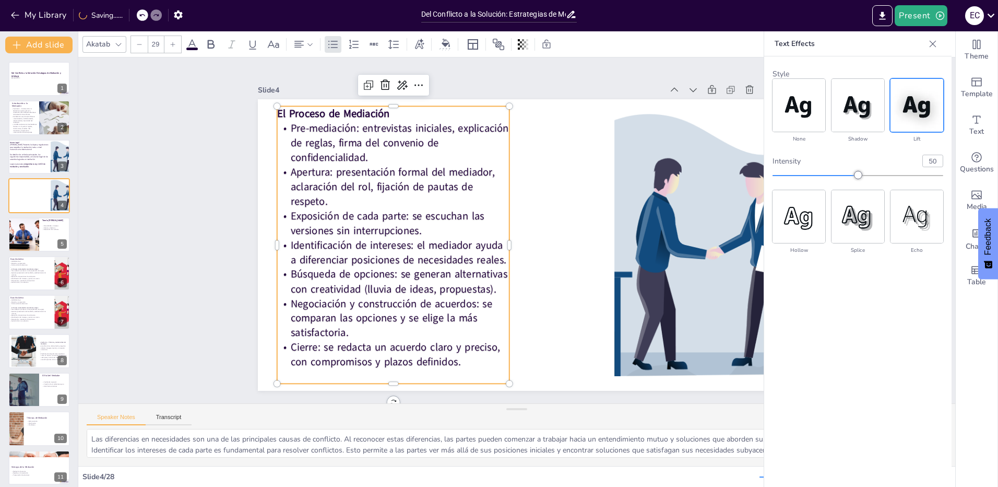
click at [418, 222] on p "Exposición de cada parte: se escuchan las versiones sin interrupciones." at bounding box center [393, 222] width 232 height 29
click at [388, 194] on p "Apertura: presentación formal del mediador, aclaración del rol, fijación de pau…" at bounding box center [421, 140] width 230 height 135
drag, startPoint x: 349, startPoint y: 123, endPoint x: 191, endPoint y: 103, distance: 159.9
click at [405, 124] on p "Pre-mediación: entrevistas iniciales, explicación de reglas, firma del convenio…" at bounding box center [499, 80] width 188 height 202
click at [208, 41] on icon at bounding box center [211, 44] width 7 height 9
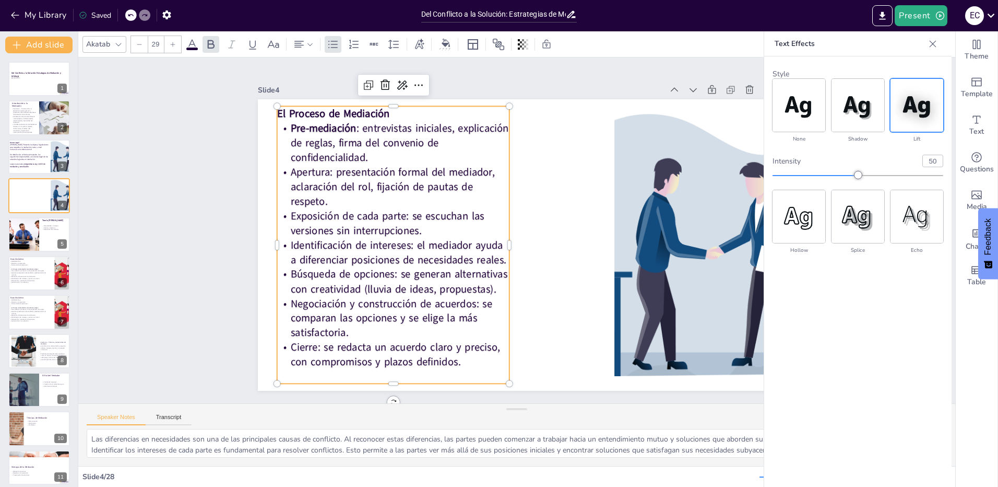
click at [308, 146] on p "Pre-mediación : entrevistas iniciales, explicación de reglas, firma del conveni…" at bounding box center [393, 143] width 232 height 44
drag, startPoint x: 321, startPoint y: 169, endPoint x: 279, endPoint y: 169, distance: 41.8
click at [287, 169] on p "Apertura: presentación formal del mediador, aclaración del rol, fijación de pau…" at bounding box center [405, 161] width 236 height 91
click at [207, 41] on icon at bounding box center [211, 44] width 13 height 13
click at [306, 200] on p "Apertura : presentación formal del mediador, aclaración del rol, fijación de pa…" at bounding box center [393, 186] width 232 height 44
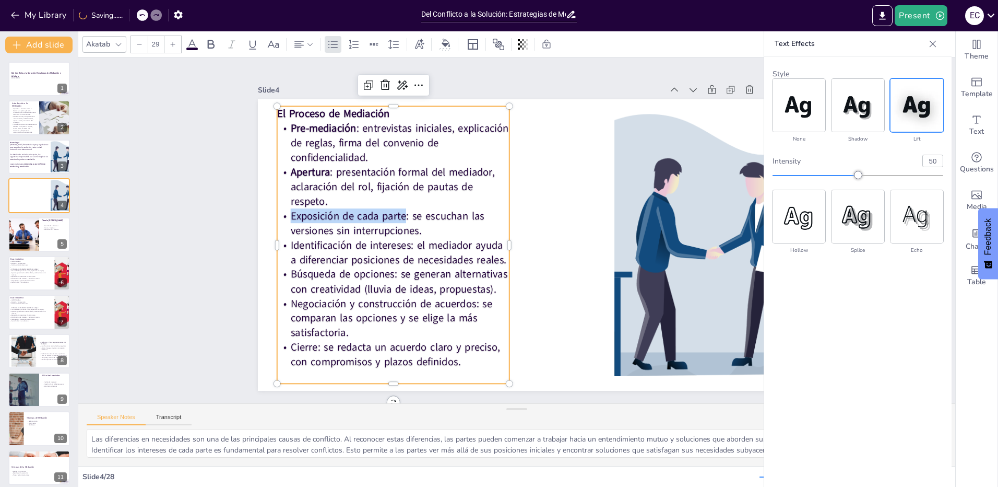
drag, startPoint x: 281, startPoint y: 211, endPoint x: 399, endPoint y: 208, distance: 118.5
click at [399, 208] on p "Exposición de cada parte: se escuchan las versiones sin interrupciones." at bounding box center [402, 185] width 230 height 100
click at [216, 48] on icon at bounding box center [211, 44] width 13 height 13
click at [342, 189] on p "Apertura : presentación formal del mediador, aclaración del rol, fijación de pa…" at bounding box center [399, 174] width 236 height 68
drag, startPoint x: 282, startPoint y: 240, endPoint x: 404, endPoint y: 243, distance: 121.7
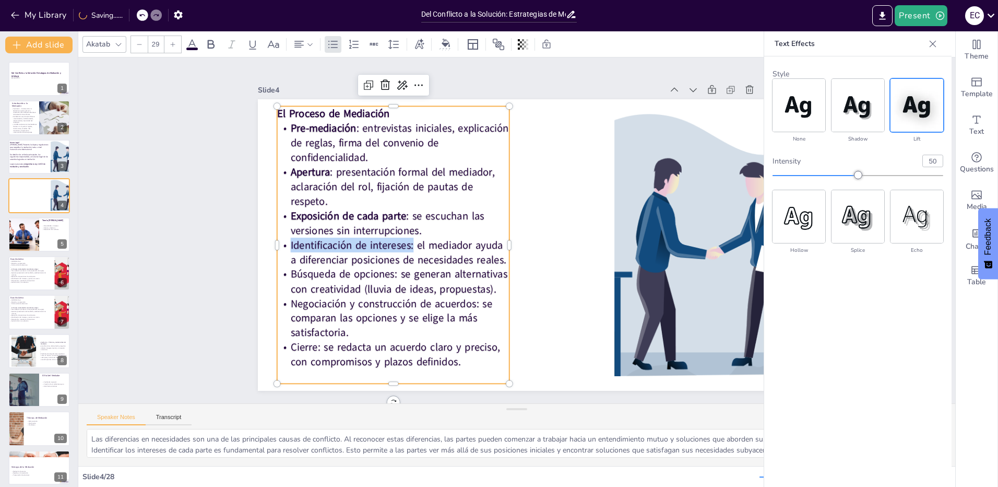
click at [404, 243] on p "Identificación de intereses: el mediador ayuda a diferenciar posiciones de nece…" at bounding box center [392, 238] width 234 height 53
click at [214, 42] on icon at bounding box center [211, 44] width 7 height 9
drag, startPoint x: 399, startPoint y: 230, endPoint x: 357, endPoint y: 248, distance: 45.6
click at [399, 231] on p "Exposición de cada parte : se escuchan las versiones sin interrupciones." at bounding box center [393, 222] width 232 height 29
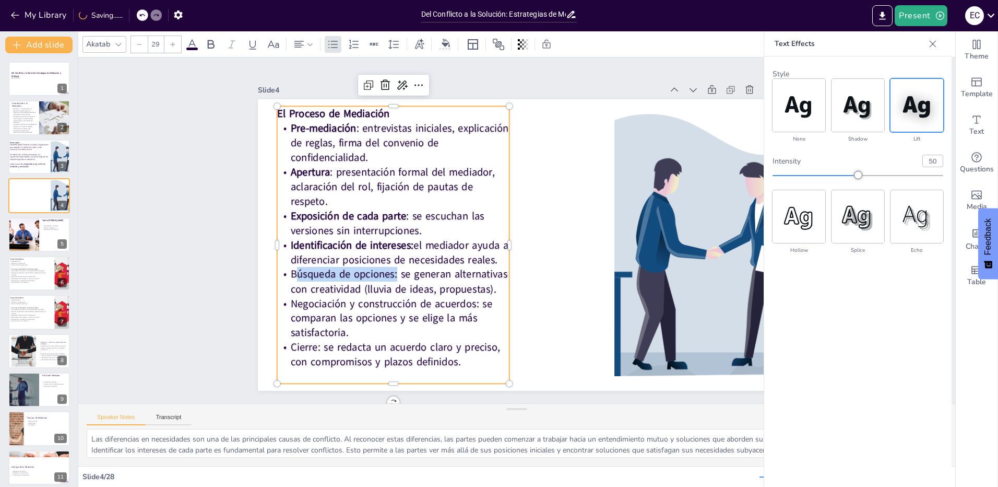
drag, startPoint x: 282, startPoint y: 269, endPoint x: 386, endPoint y: 270, distance: 103.9
click at [386, 270] on p "Búsqueda de opciones: se generan alternativas con creatividad (lluvia de ideas,…" at bounding box center [383, 241] width 230 height 100
click at [217, 49] on icon at bounding box center [211, 44] width 13 height 13
click at [398, 281] on p "Búsqueda de opciones : se generan alternativas con creatividad (lluvia de ideas…" at bounding box center [393, 281] width 232 height 29
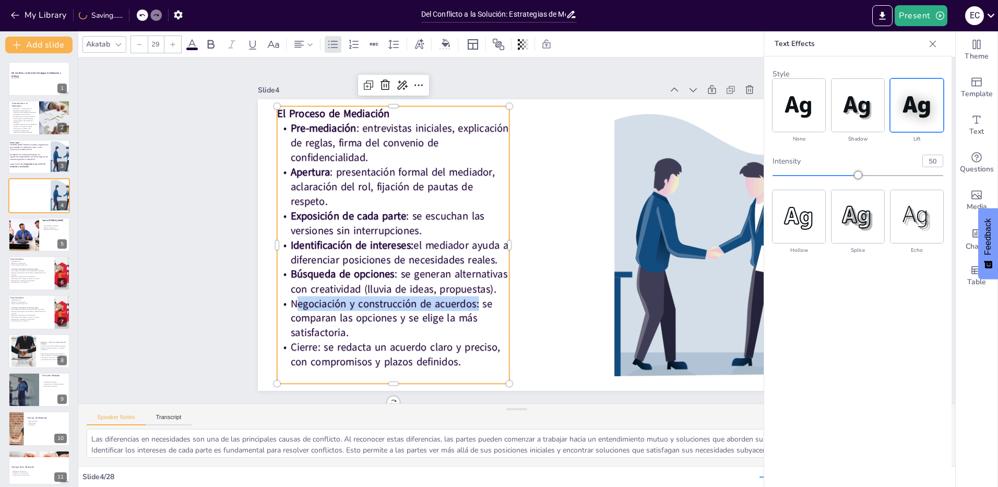
drag, startPoint x: 285, startPoint y: 299, endPoint x: 466, endPoint y: 299, distance: 180.6
click at [466, 299] on p "Negociación y construcción de acuerdos: se comparan las opciones y se elige la …" at bounding box center [393, 318] width 232 height 44
click at [214, 47] on icon at bounding box center [211, 44] width 7 height 9
click at [371, 226] on strong "Negociación y construcción de acuerdos" at bounding box center [396, 138] width 89 height 175
drag, startPoint x: 284, startPoint y: 341, endPoint x: 309, endPoint y: 342, distance: 25.1
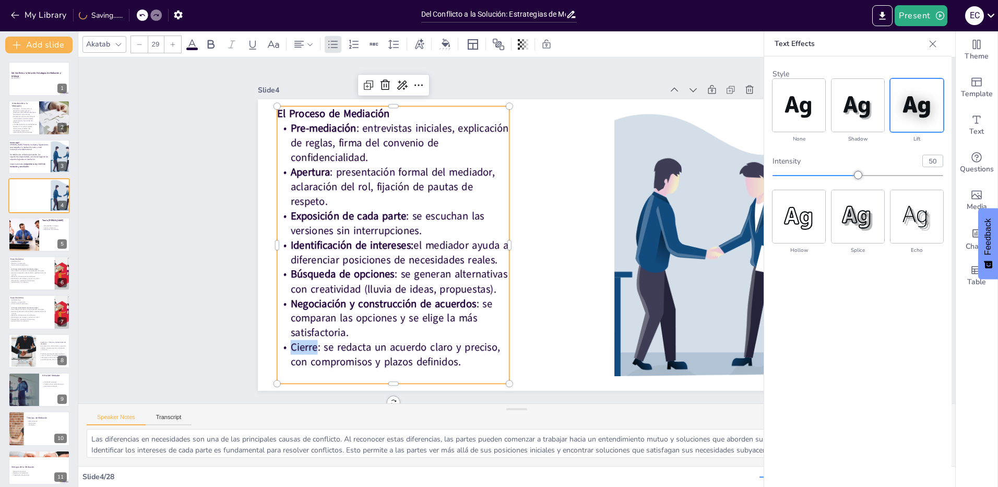
click at [309, 342] on p "Cierre: se redacta un acuerdo claro y preciso, con compromisos y plazos definid…" at bounding box center [393, 354] width 232 height 29
click at [214, 46] on icon at bounding box center [211, 44] width 7 height 9
click at [380, 210] on strong "Exposición de cada parte" at bounding box center [348, 215] width 115 height 14
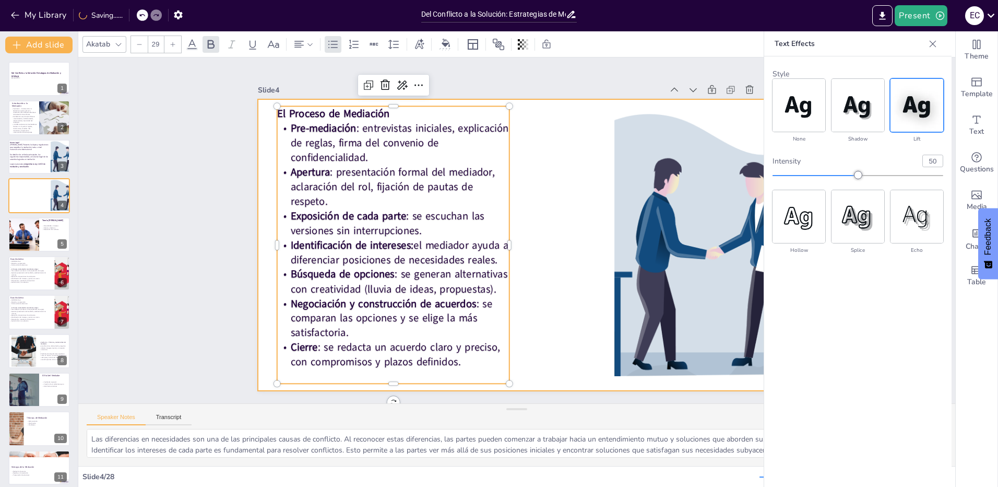
click at [584, 245] on div at bounding box center [517, 244] width 518 height 291
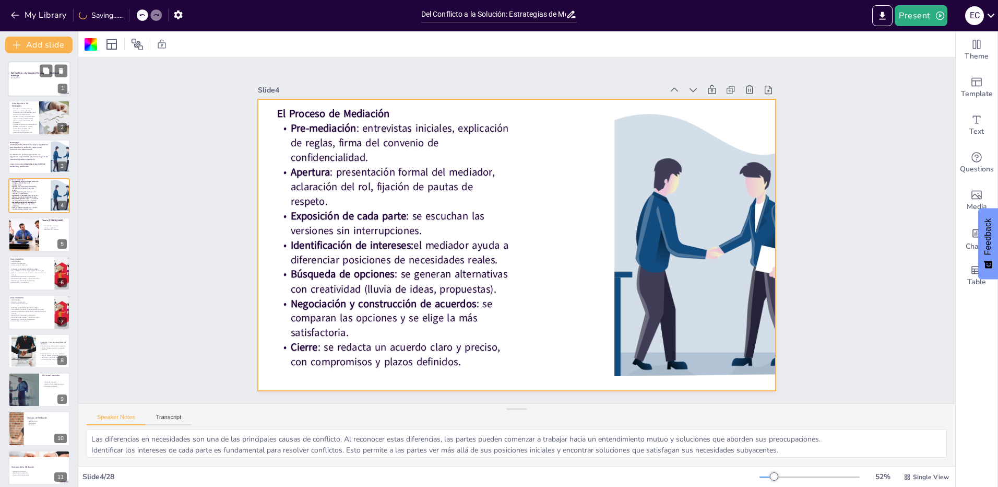
click at [17, 82] on div at bounding box center [39, 78] width 63 height 35
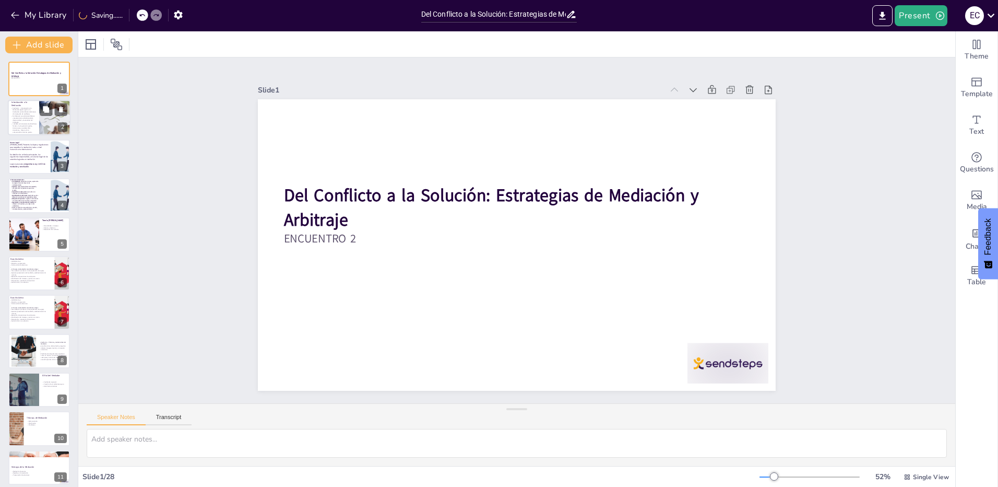
click at [26, 128] on p "También se mencionan los beneficios frente a la vía judicial: rapidez, menor co…" at bounding box center [24, 128] width 26 height 10
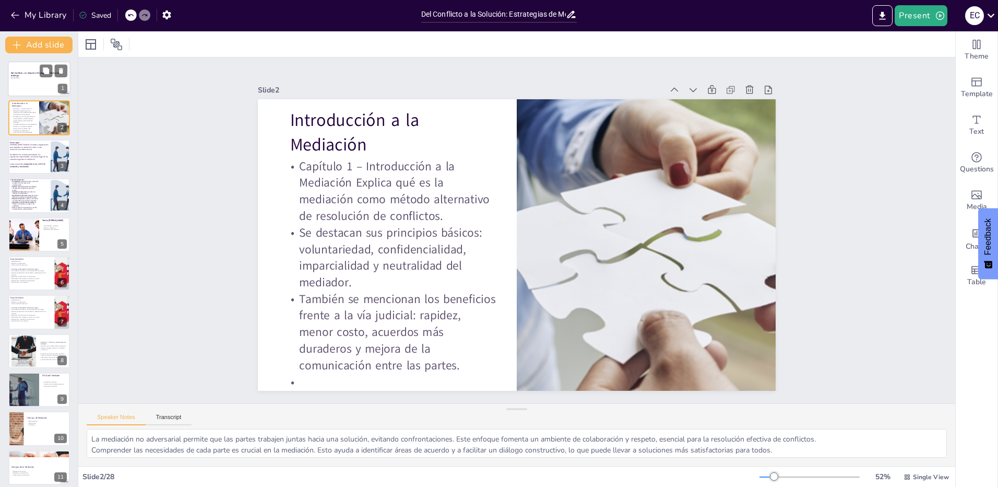
click at [23, 72] on strong "Del Conflicto a la Solución: Estrategias de Mediación y Arbitraje" at bounding box center [36, 75] width 51 height 6
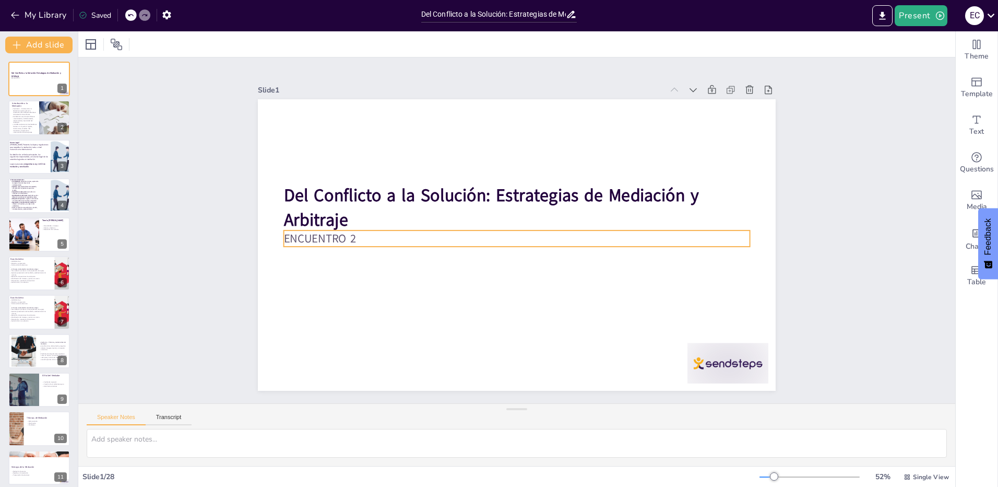
click at [317, 233] on p "ENCUENTRO 2" at bounding box center [515, 238] width 465 height 65
click at [317, 233] on p "ENCUENTRO 2" at bounding box center [517, 237] width 466 height 16
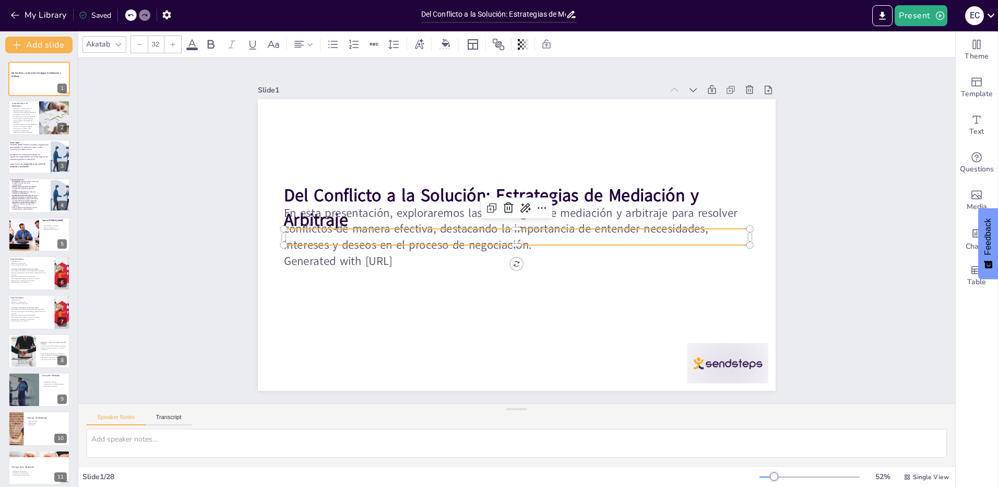
click at [375, 237] on p "En esta presentación, exploraremos las estrategias de mediación y arbitraje par…" at bounding box center [517, 229] width 466 height 49
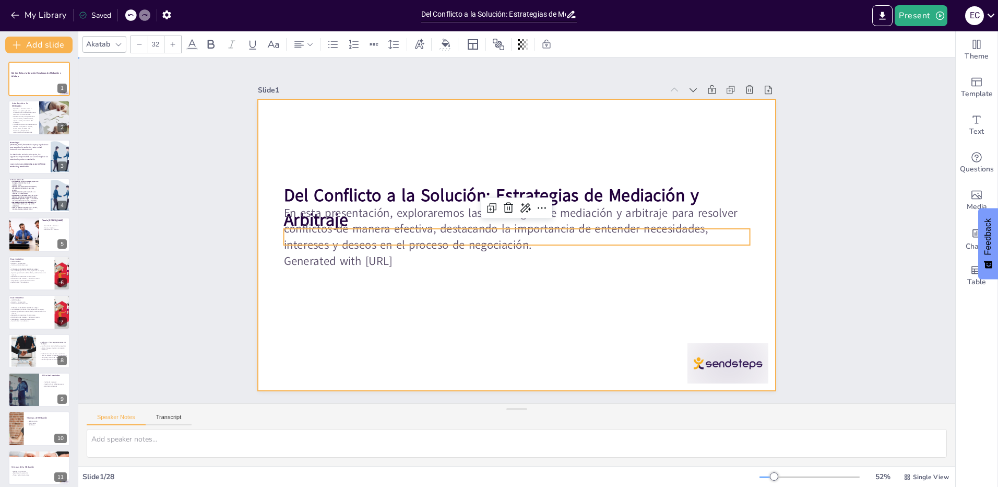
click at [353, 298] on div at bounding box center [516, 244] width 546 height 343
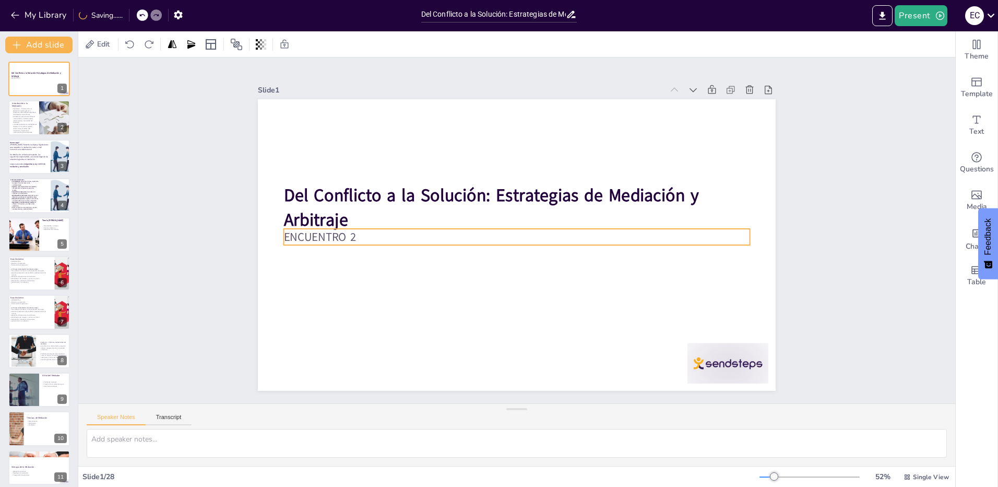
click at [345, 230] on p "ENCUENTRO 2" at bounding box center [517, 237] width 466 height 16
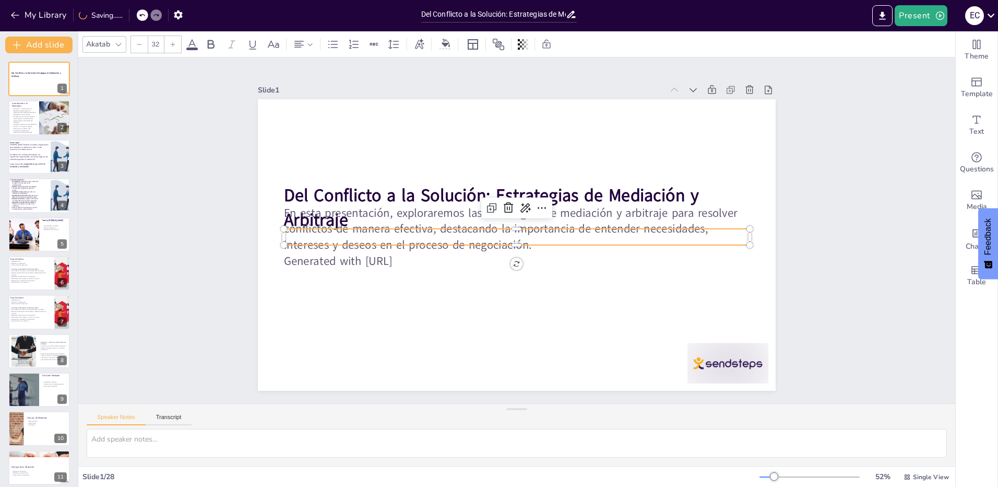
click at [359, 233] on p "En esta presentación, exploraremos las estrategias de mediación y arbitraje par…" at bounding box center [517, 229] width 469 height 97
click at [471, 318] on div at bounding box center [517, 244] width 518 height 291
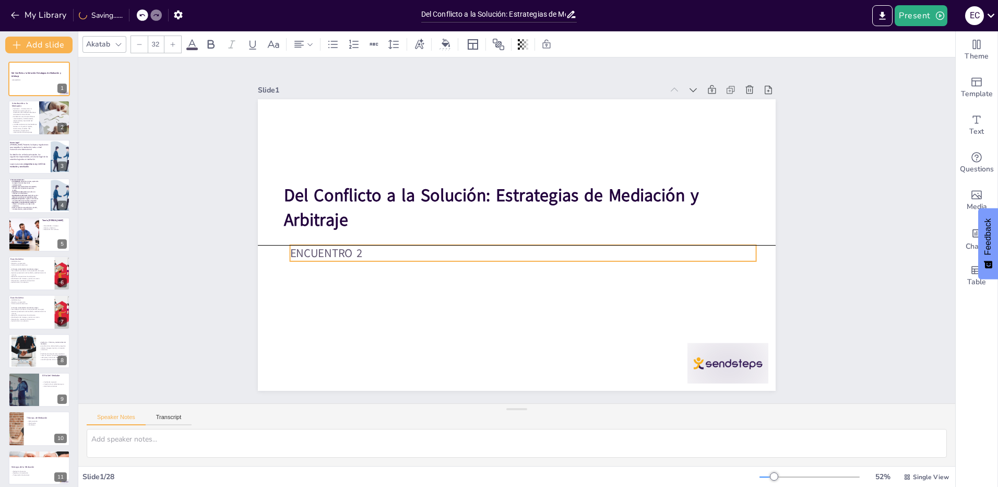
drag, startPoint x: 335, startPoint y: 232, endPoint x: 341, endPoint y: 249, distance: 18.3
click at [341, 249] on p "ENCUENTRO 2" at bounding box center [523, 253] width 466 height 16
click at [355, 248] on p "ENCUENTRO 2" at bounding box center [523, 253] width 466 height 16
click at [360, 250] on p "ENCUENTRO 2" at bounding box center [511, 252] width 412 height 247
click at [360, 250] on p "ENCUENTRO 2" at bounding box center [523, 253] width 466 height 16
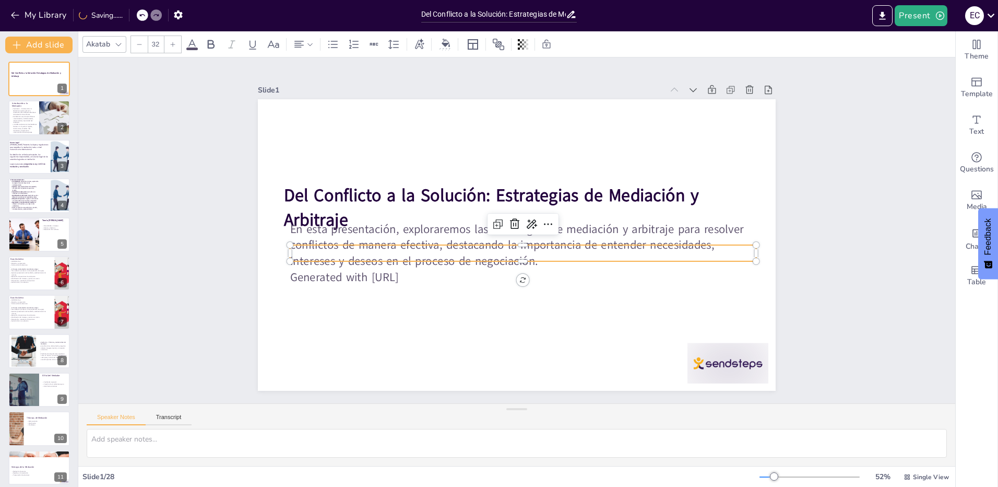
click at [360, 250] on p "En esta presentación, exploraremos las estrategias de mediación y arbitraje par…" at bounding box center [523, 245] width 466 height 49
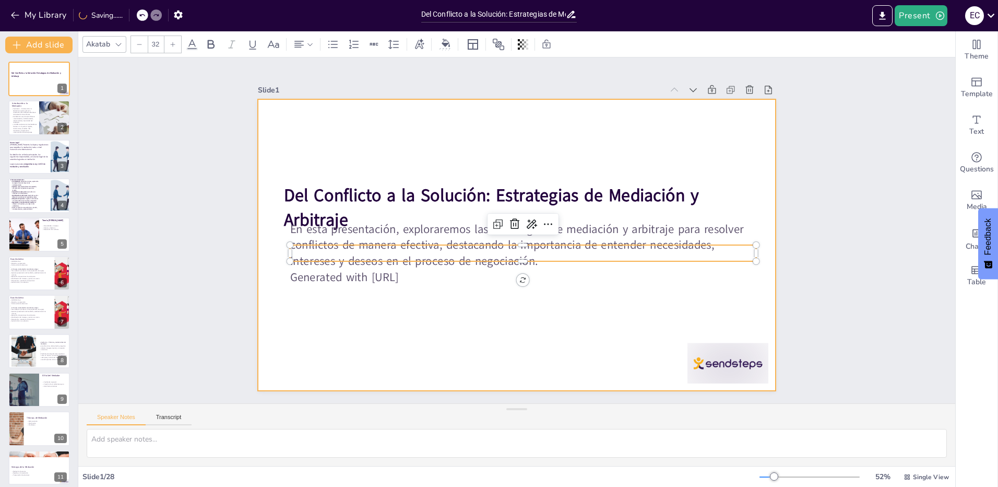
click at [395, 323] on div at bounding box center [517, 244] width 518 height 291
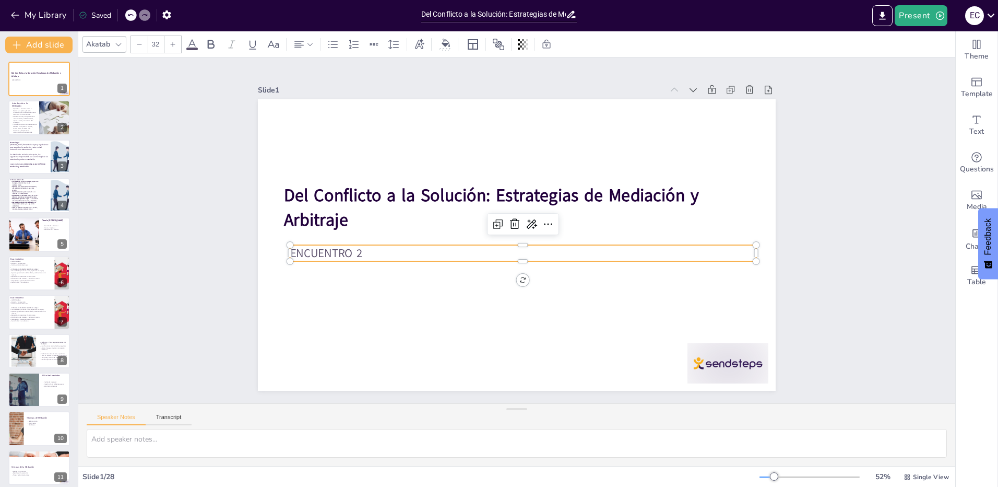
click at [350, 248] on p "ENCUENTRO 2" at bounding box center [520, 253] width 465 height 65
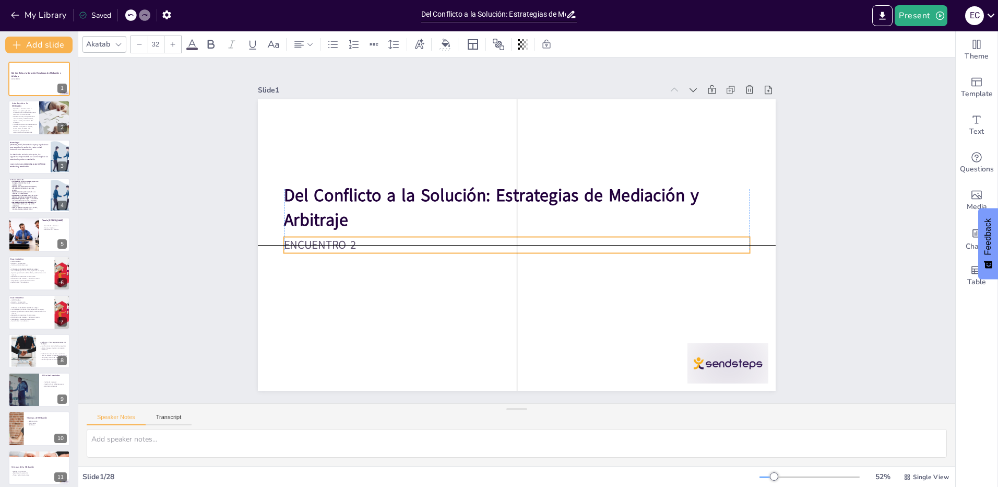
drag, startPoint x: 346, startPoint y: 252, endPoint x: 340, endPoint y: 240, distance: 12.8
click at [340, 240] on p "ENCUENTRO 2" at bounding box center [517, 245] width 466 height 16
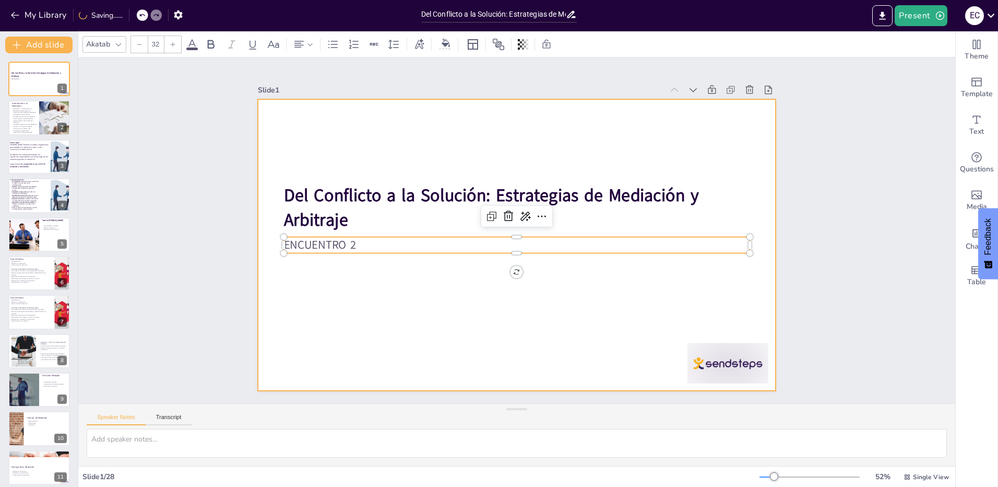
click at [348, 271] on div at bounding box center [517, 244] width 518 height 291
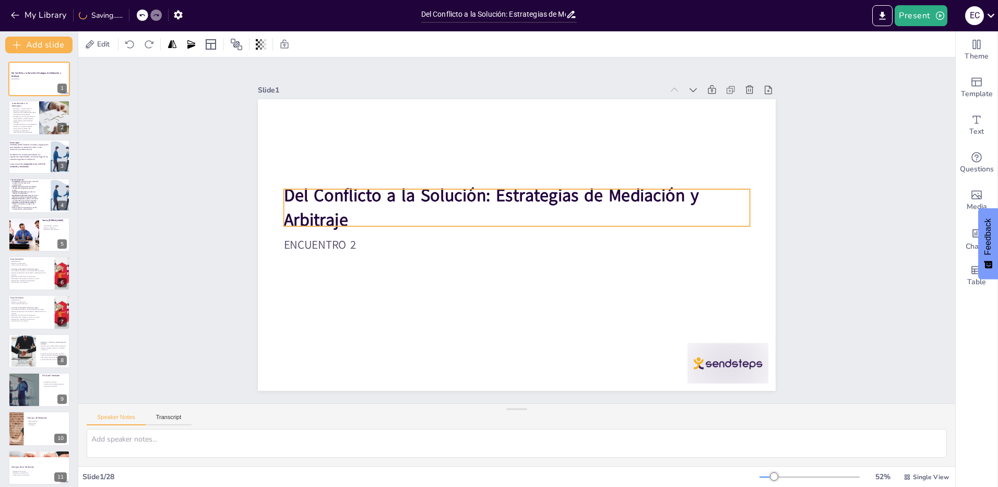
click at [344, 216] on p "Del Conflicto a la Solución: Estrategias de Mediación y Arbitraje" at bounding box center [517, 207] width 466 height 49
click at [352, 216] on p "Del Conflicto a la Solución: Estrategias de Mediación y Arbitraje" at bounding box center [528, 210] width 428 height 275
click at [352, 216] on p "Del Conflicto a la Solución: Estrategias de Mediación y Arbitraje" at bounding box center [517, 207] width 466 height 49
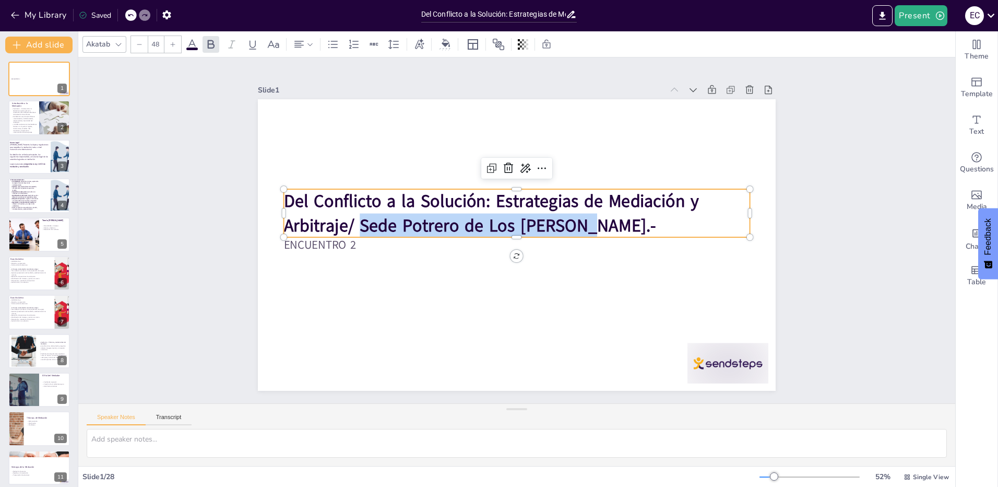
drag, startPoint x: 588, startPoint y: 228, endPoint x: 353, endPoint y: 223, distance: 235.0
click at [353, 223] on p "Del Conflicto a la Solución: Estrategias de Mediación y Arbitraje/ Sede Potrero…" at bounding box center [518, 213] width 469 height 97
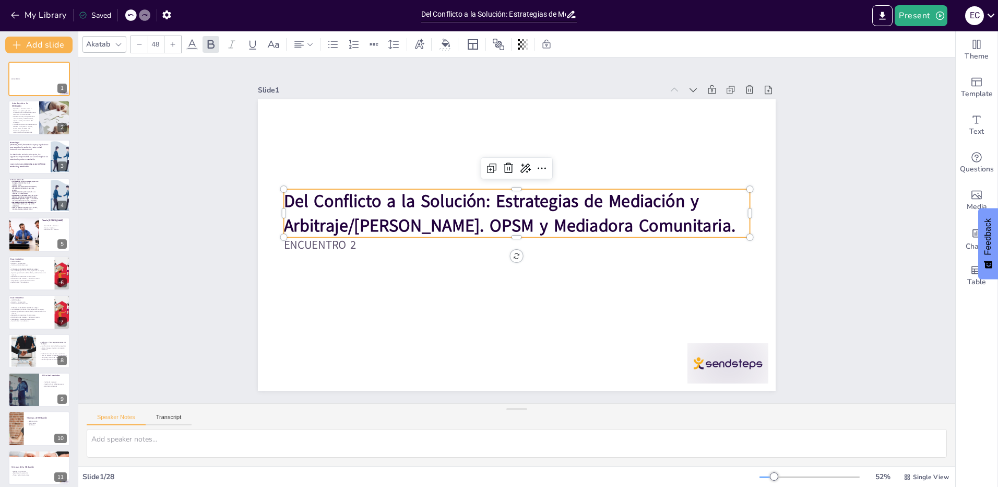
click at [547, 219] on strong "Del Conflicto a la Solución: Estrategias de Mediación y Arbitraje/[PERSON_NAME]…" at bounding box center [510, 212] width 452 height 94
drag, startPoint x: 279, startPoint y: 194, endPoint x: 694, endPoint y: 228, distance: 415.9
click at [701, 231] on strong "Del Conflicto a la Solución: Estrategias de Mediación y Arbitraje/[PERSON_NAME]…" at bounding box center [510, 212] width 452 height 94
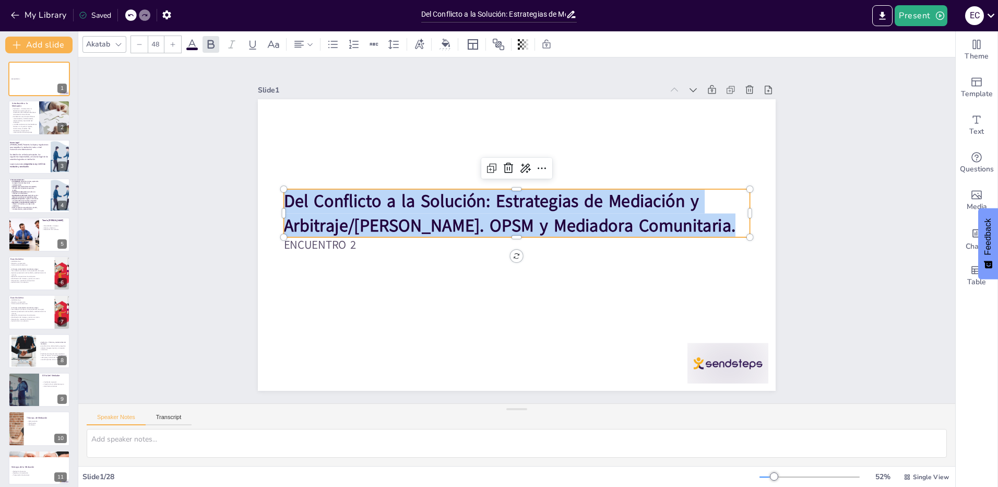
click at [657, 214] on strong "Del Conflicto a la Solución: Estrategias de Mediación y Arbitraje/[PERSON_NAME]…" at bounding box center [510, 212] width 452 height 94
drag, startPoint x: 343, startPoint y: 221, endPoint x: 739, endPoint y: 228, distance: 395.7
click at [739, 228] on p "Del Conflicto a la Solución: Estrategias de Mediación y Arbitraje/[PERSON_NAME]…" at bounding box center [518, 213] width 469 height 97
click at [206, 49] on icon at bounding box center [211, 44] width 13 height 13
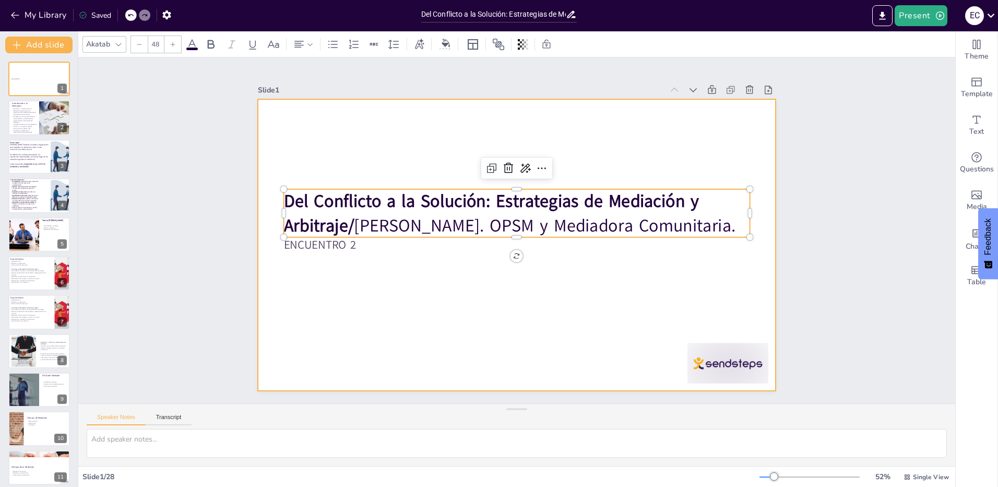
click at [386, 194] on strong "Del Conflicto a la Solución: Estrategias de Mediación y Arbitraje/" at bounding box center [493, 198] width 418 height 67
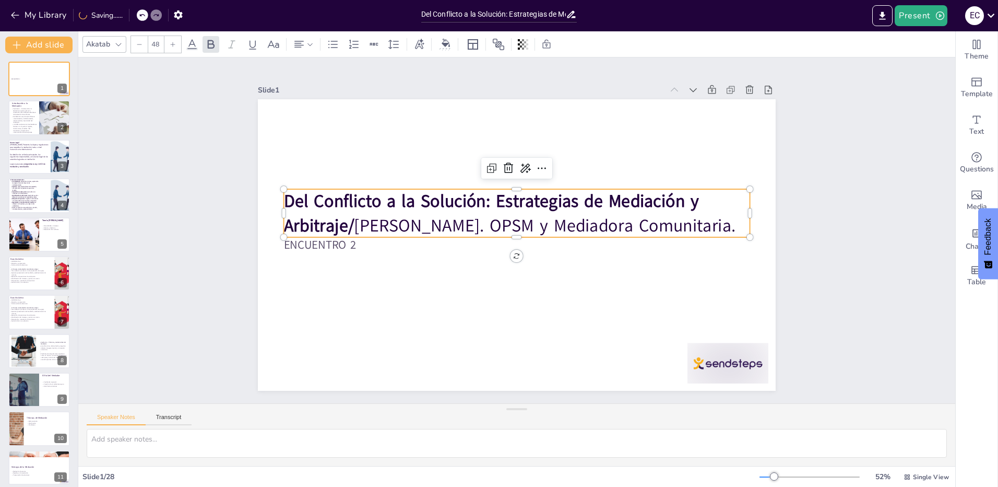
click at [346, 220] on p "Del Conflicto a la Solución: Estrategias de Mediación y Arbitraje/ [PERSON_NAME…" at bounding box center [517, 213] width 466 height 49
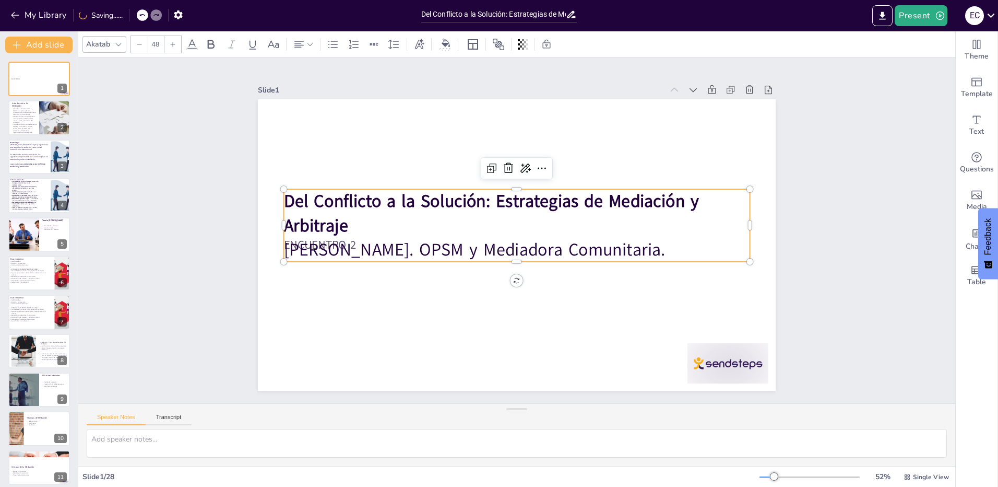
click at [374, 246] on p "[PERSON_NAME]. OPSM y Mediadora Comunitaria." at bounding box center [517, 250] width 466 height 24
drag, startPoint x: 678, startPoint y: 250, endPoint x: 278, endPoint y: 186, distance: 404.9
click at [278, 186] on div "ENCUENTRO 2 Del Conflicto a la Solución: Estrategias de Mediación y Arbitraje […" at bounding box center [516, 245] width 546 height 344
click at [303, 43] on icon at bounding box center [299, 44] width 13 height 13
click at [324, 77] on icon at bounding box center [324, 79] width 13 height 13
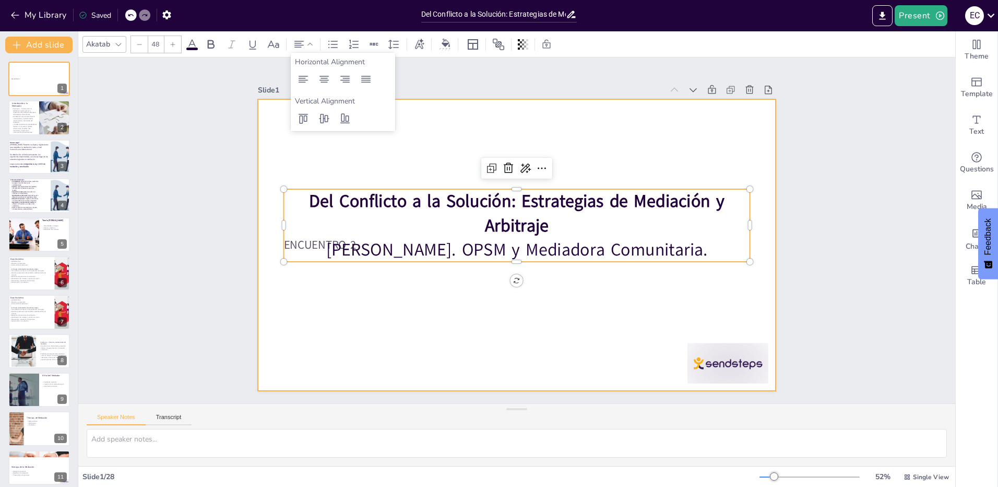
click at [435, 305] on div at bounding box center [516, 245] width 546 height 344
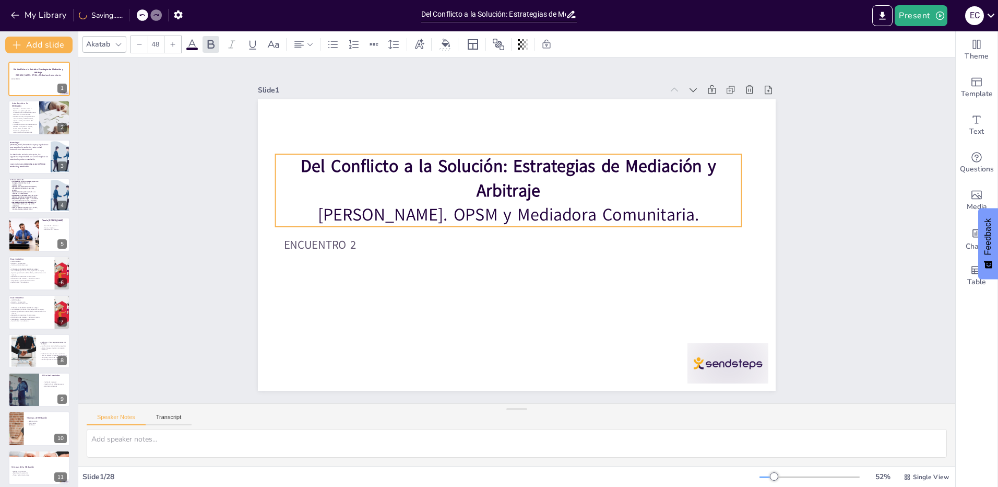
drag, startPoint x: 506, startPoint y: 224, endPoint x: 504, endPoint y: 273, distance: 49.1
click at [498, 189] on strong "Del Conflicto a la Solución: Estrategias de Mediación y Arbitraje" at bounding box center [509, 179] width 416 height 48
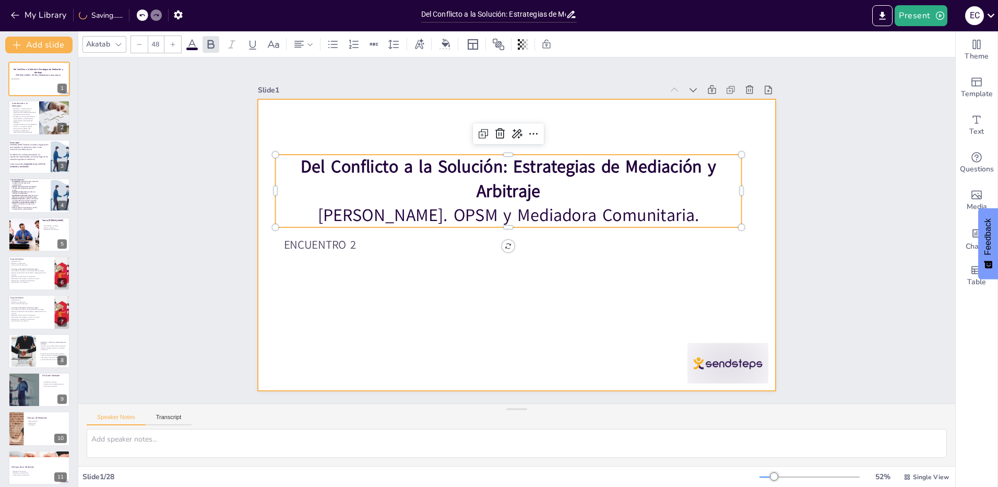
click at [503, 281] on div at bounding box center [517, 244] width 518 height 291
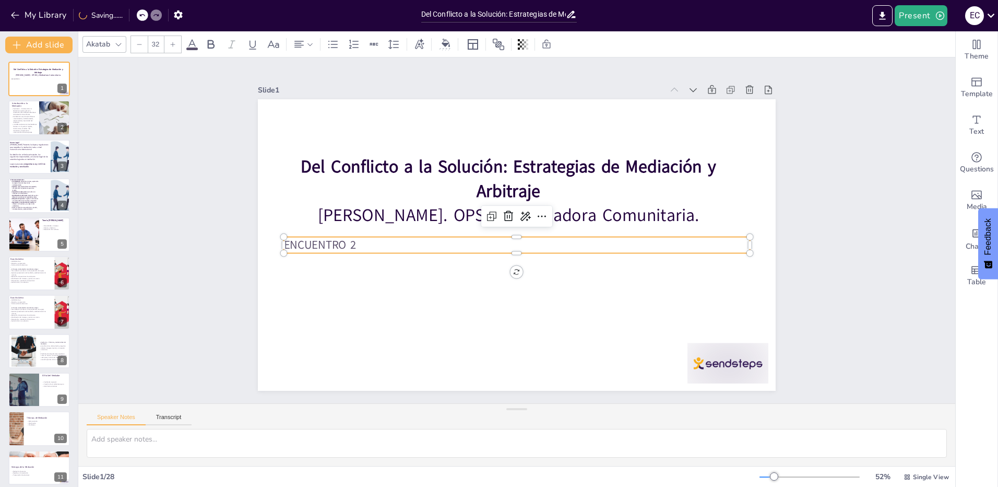
click at [348, 248] on p "ENCUENTRO 2" at bounding box center [517, 245] width 466 height 16
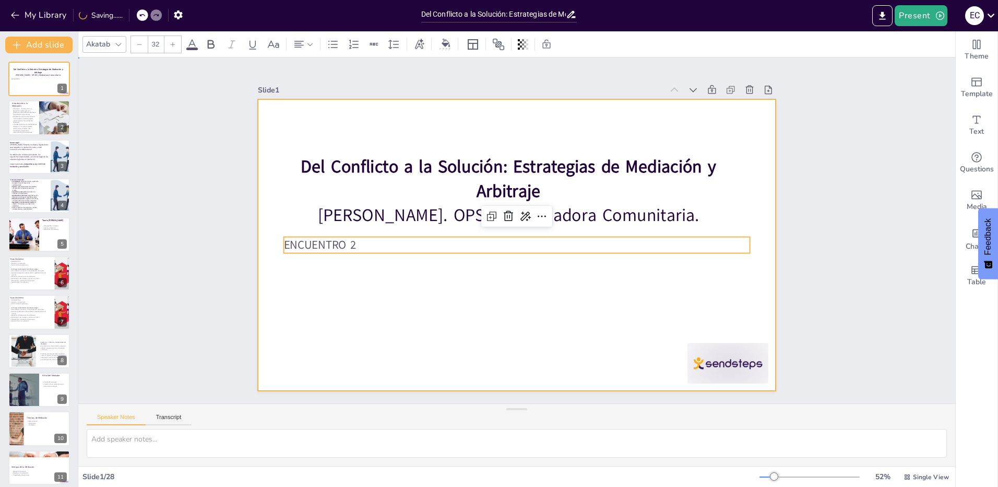
click at [471, 357] on div at bounding box center [517, 244] width 518 height 291
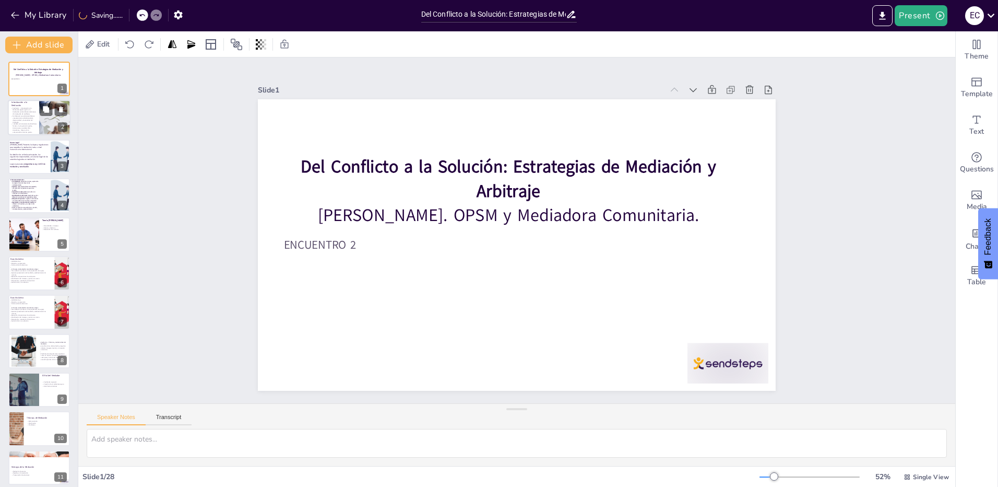
click at [33, 114] on p "Capítulo 1 – Introducción a la Mediación Explica qué es la mediación como métod…" at bounding box center [24, 111] width 26 height 8
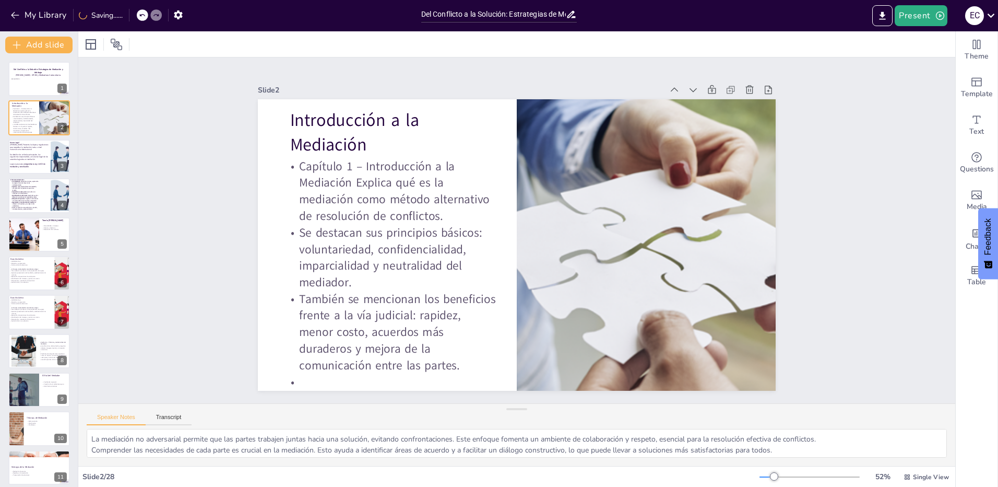
click at [391, 202] on p "Capítulo 1 – Introducción a la Mediación Explica qué es la mediación como métod…" at bounding box center [395, 178] width 219 height 88
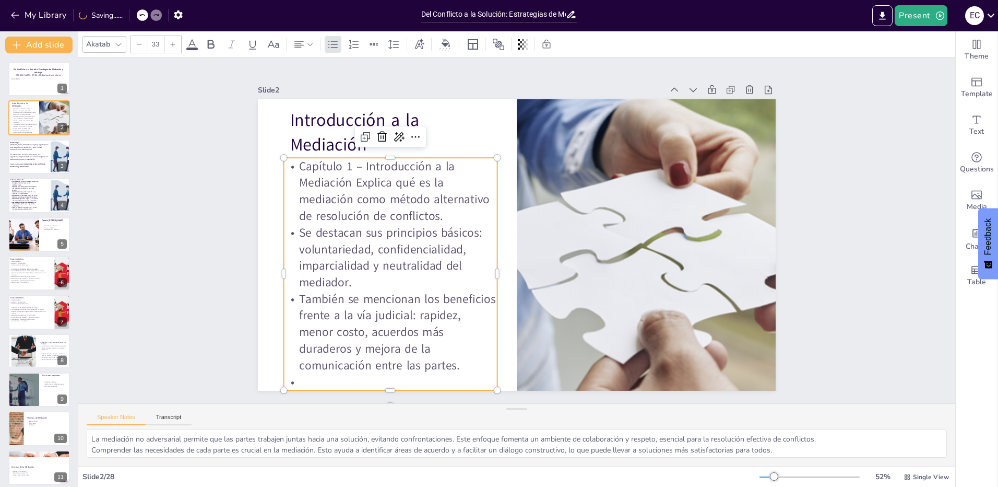
click at [448, 174] on p "Capítulo 1 – Introducción a la Mediación Explica qué es la mediación como métod…" at bounding box center [391, 191] width 214 height 66
click at [442, 169] on p "Capítulo 1 – Introducción a la Mediación Explica qué es la mediación como métod…" at bounding box center [391, 191] width 214 height 66
click at [451, 160] on p "Capítulo 1 – Introducción a la Mediación Explica qué es la mediación como métod…" at bounding box center [395, 178] width 219 height 88
click at [401, 174] on p "Capítulo 1 – Introducción a la Mediación Explica qué es la mediación como métod…" at bounding box center [391, 191] width 214 height 66
click at [365, 190] on p "Capítulo 1 – Introducción a la Mediación Explica qué es la mediación como métod…" at bounding box center [391, 191] width 214 height 66
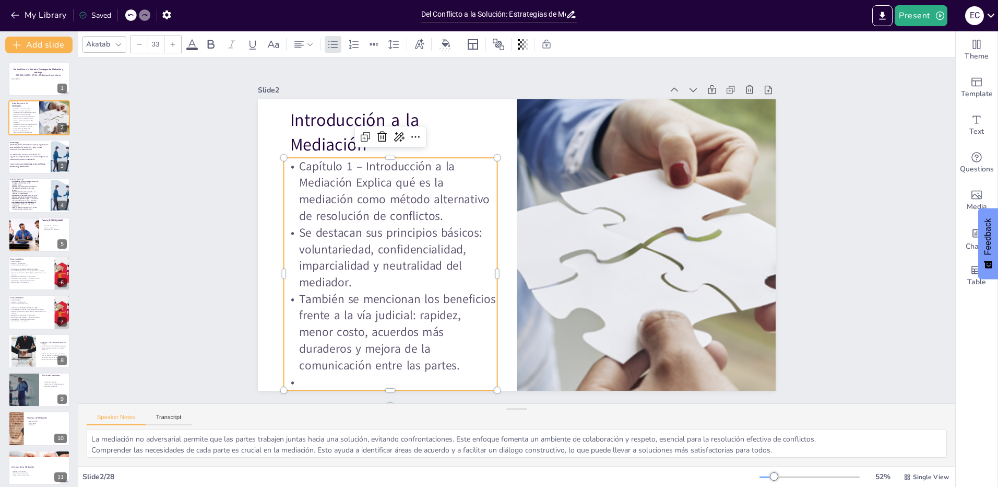
click at [408, 172] on p "Capítulo 1 – Introducción a la Mediación Explica qué es la mediación como métod…" at bounding box center [395, 178] width 219 height 88
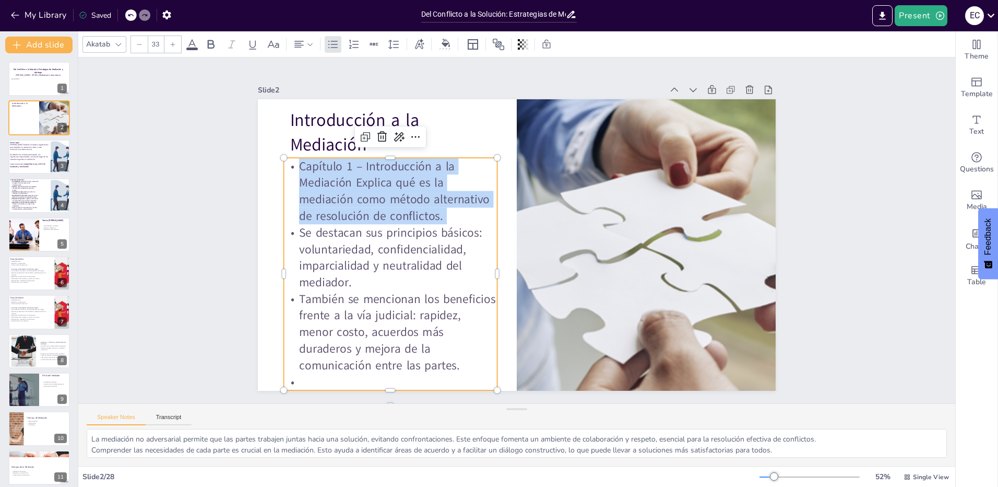
click at [408, 172] on p "Capítulo 1 – Introducción a la Mediación Explica qué es la mediación como métod…" at bounding box center [395, 178] width 219 height 88
click at [418, 199] on p "Capítulo 1 – Introducción a la Mediación Explica qué es la mediación como métod…" at bounding box center [401, 165] width 222 height 109
drag, startPoint x: 376, startPoint y: 194, endPoint x: 292, endPoint y: 157, distance: 92.3
click at [292, 157] on p "Capítulo 1 – Introducción a la Mediación Explica qué es la mediación como métod…" at bounding box center [395, 178] width 219 height 88
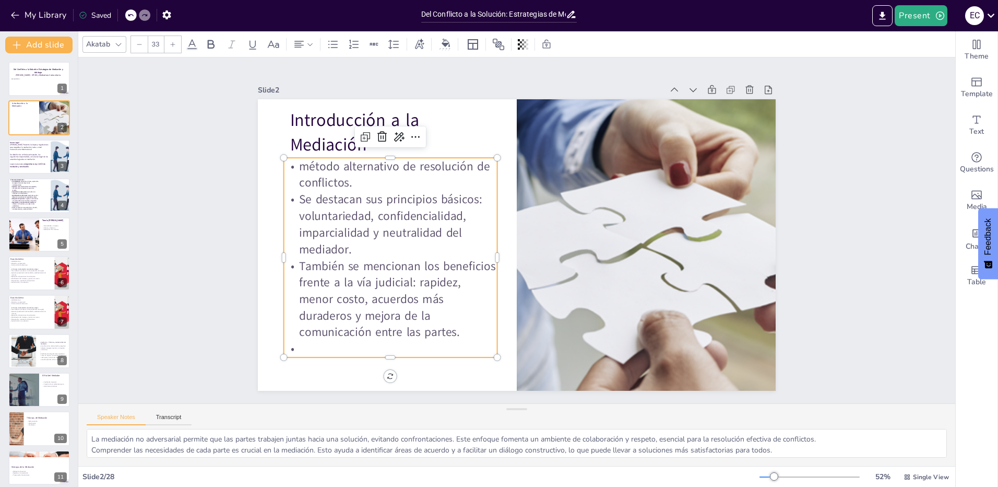
click at [300, 165] on p "método alternativo de resolución de conflictos." at bounding box center [397, 161] width 216 height 55
click at [353, 275] on p "También se mencionan los beneficios frente a la vía judicial: rapidez, menor co…" at bounding box center [391, 298] width 214 height 83
drag, startPoint x: 363, startPoint y: 197, endPoint x: 295, endPoint y: 196, distance: 67.9
click at [295, 196] on p "Se destacan sus principios básicos: voluntariedad, confidencialidad, imparciali…" at bounding box center [391, 211] width 219 height 88
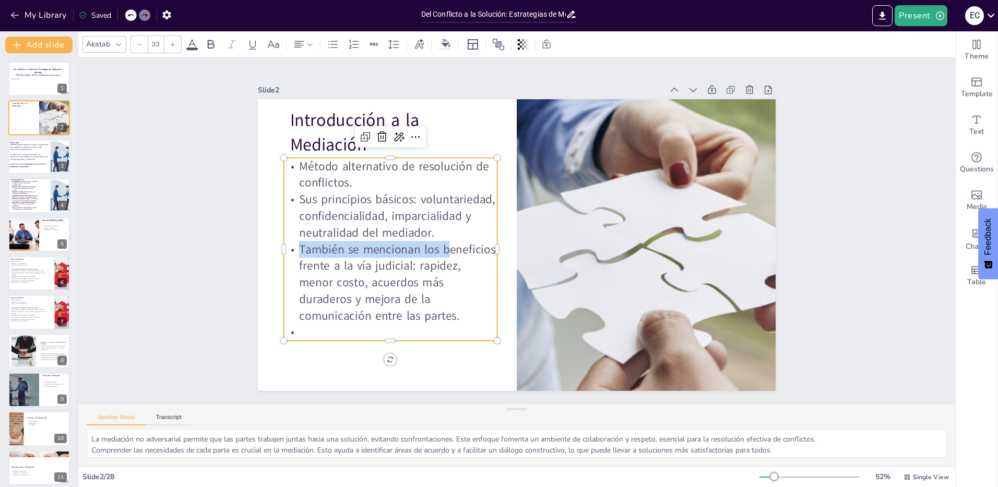
drag, startPoint x: 441, startPoint y: 244, endPoint x: 293, endPoint y: 243, distance: 148.3
click at [293, 243] on p "También se mencionan los beneficios frente a la vía judicial: rapidez, menor co…" at bounding box center [385, 268] width 221 height 105
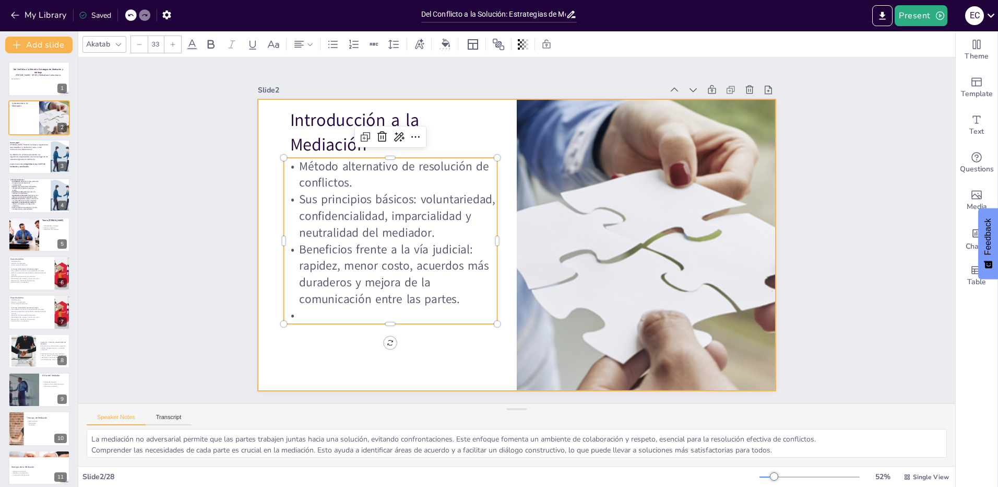
click at [441, 342] on div at bounding box center [516, 245] width 546 height 344
click at [369, 215] on p "Sus principios básicos: voluntariedad, confidencialidad, imparcialidad y neutra…" at bounding box center [393, 203] width 218 height 72
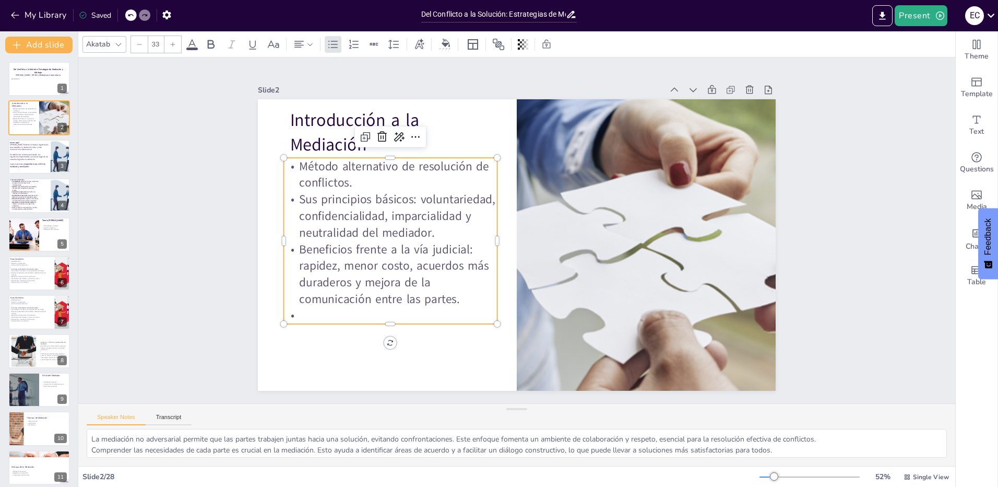
click at [372, 179] on p "Método alternativo de resolución de conflictos." at bounding box center [405, 149] width 216 height 77
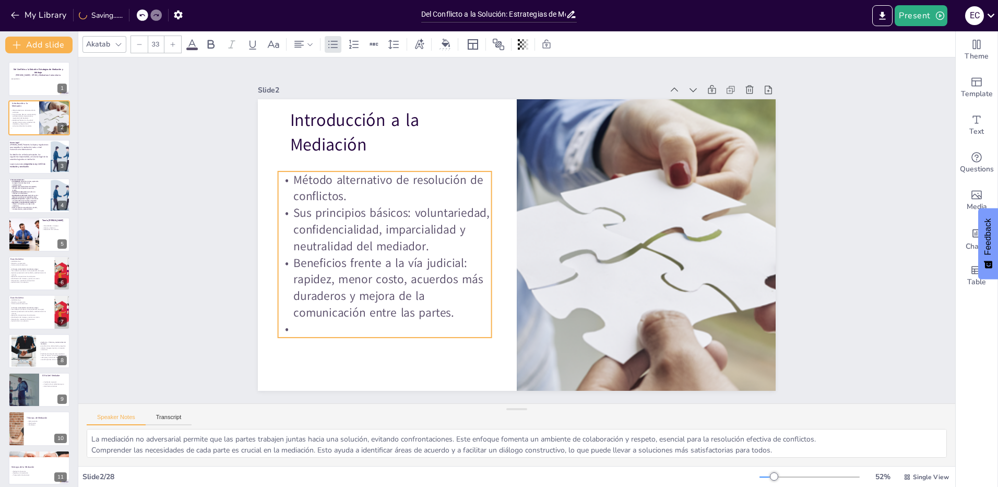
drag, startPoint x: 353, startPoint y: 240, endPoint x: 347, endPoint y: 249, distance: 11.3
click at [347, 249] on p "Sus principios básicos: voluntariedad, confidencialidad, imparcialidad y neutra…" at bounding box center [385, 230] width 214 height 50
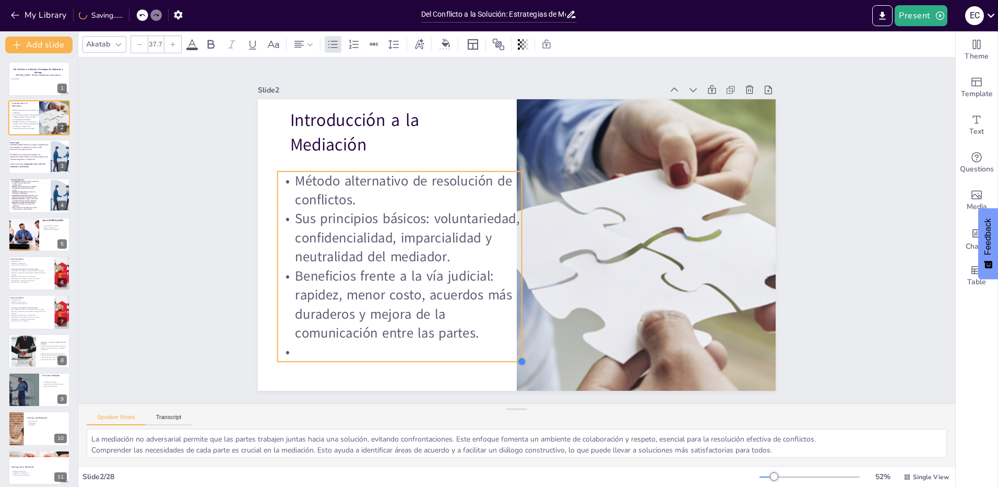
drag, startPoint x: 484, startPoint y: 335, endPoint x: 515, endPoint y: 355, distance: 37.2
click at [513, 357] on div at bounding box center [507, 361] width 9 height 9
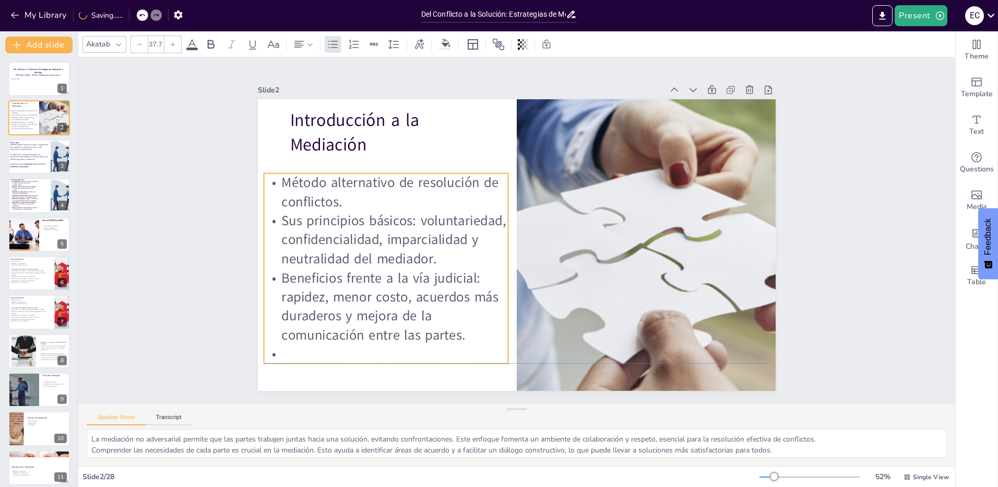
drag, startPoint x: 463, startPoint y: 297, endPoint x: 456, endPoint y: 298, distance: 7.0
click at [456, 298] on p "Beneficios frente a la vía judicial: rapidez, menor costo, acuerdos más durader…" at bounding box center [386, 306] width 244 height 76
click at [281, 347] on p at bounding box center [386, 353] width 244 height 19
click at [33, 156] on p "Se detallan los artículos principales, los organismos responsables y el alcance…" at bounding box center [28, 156] width 39 height 7
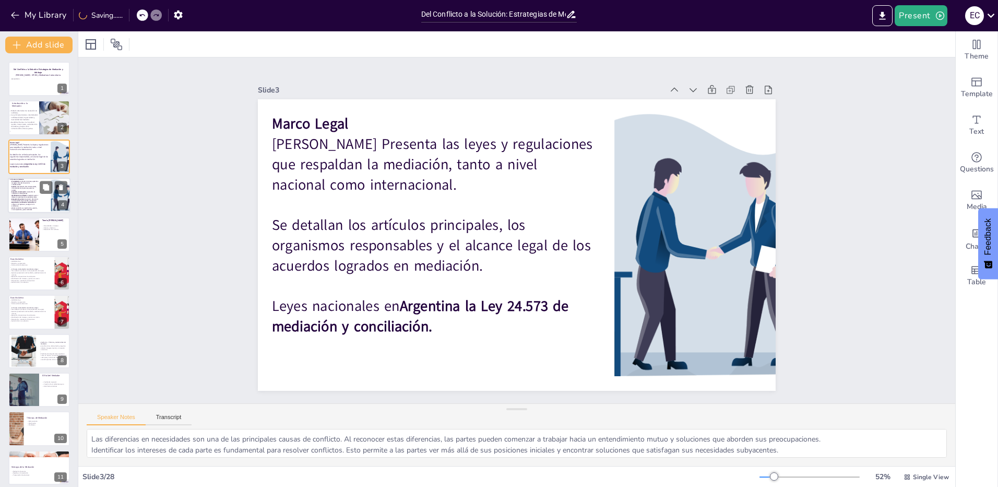
click at [21, 198] on strong "Búsqueda de opciones" at bounding box center [17, 199] width 13 height 2
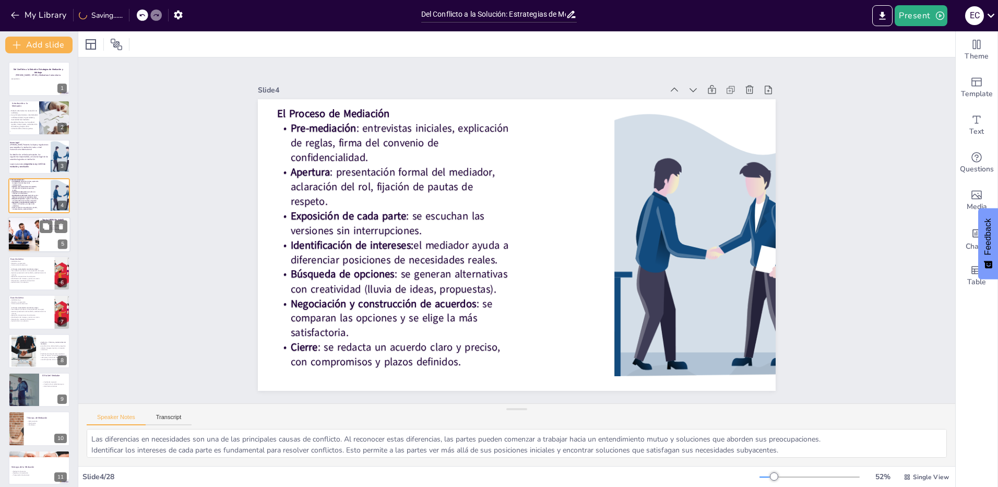
click at [20, 228] on div at bounding box center [23, 234] width 53 height 35
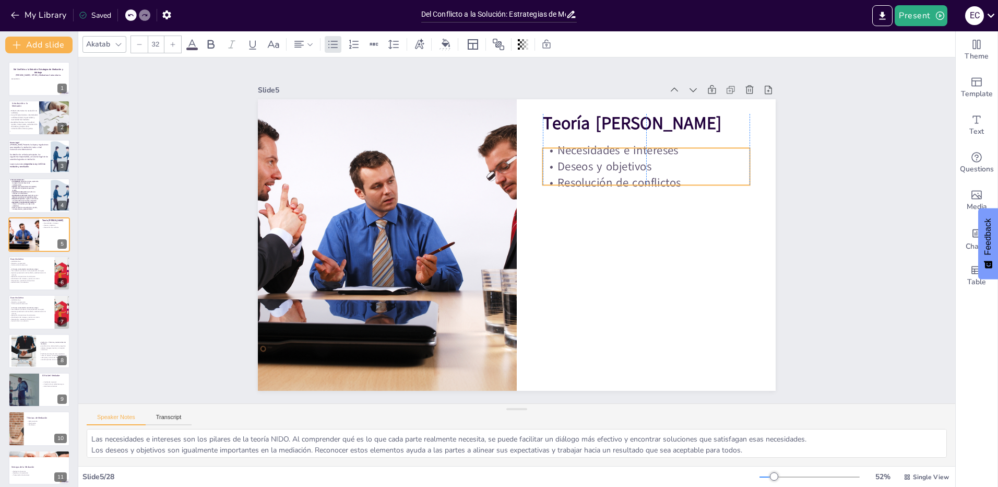
drag, startPoint x: 654, startPoint y: 187, endPoint x: 651, endPoint y: 167, distance: 21.0
click at [651, 170] on p "Deseos y objetivos" at bounding box center [660, 209] width 202 height 79
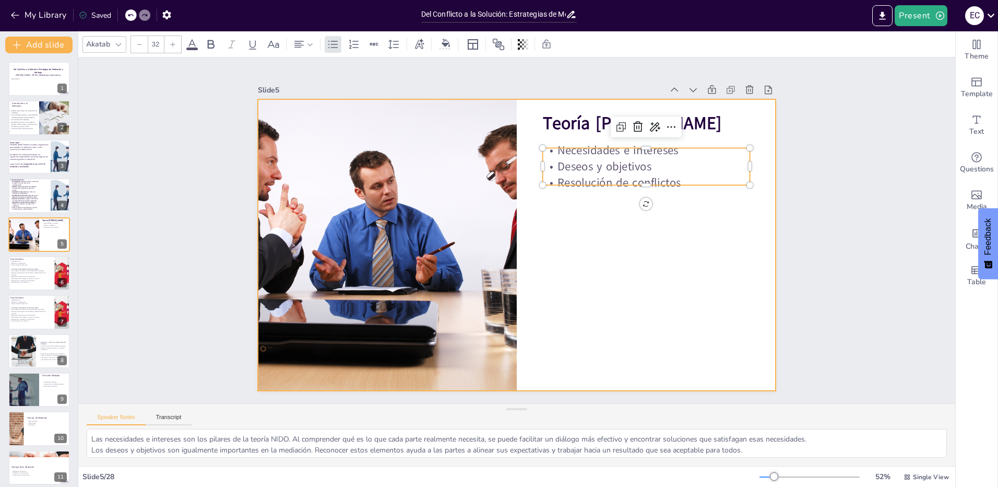
click at [649, 262] on div at bounding box center [516, 244] width 546 height 343
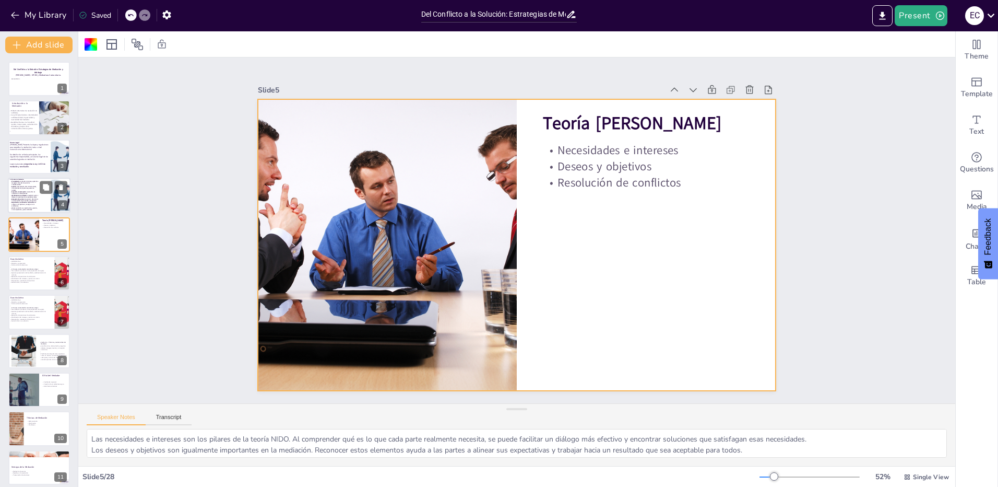
click at [30, 195] on p "Identificación de intereses: el mediador ayuda a diferenciar posiciones de nece…" at bounding box center [24, 197] width 28 height 4
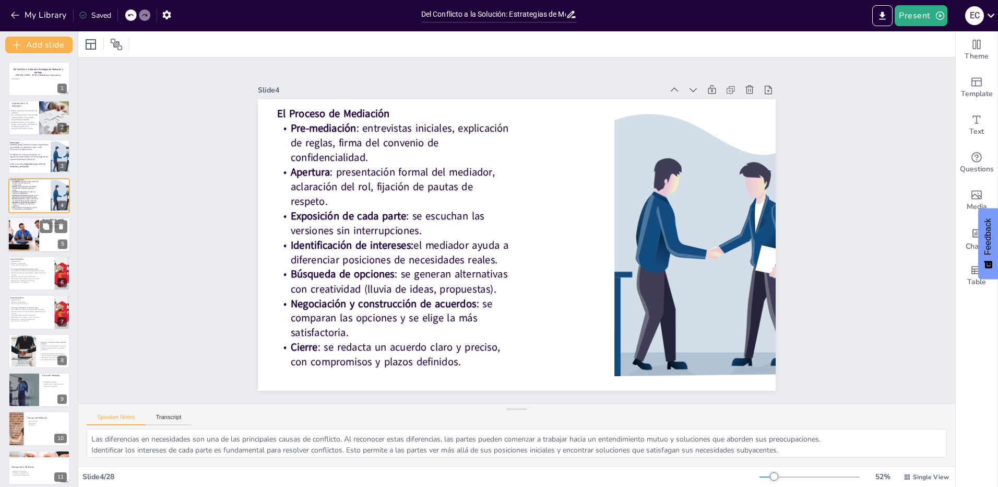
click at [29, 233] on div at bounding box center [23, 234] width 53 height 35
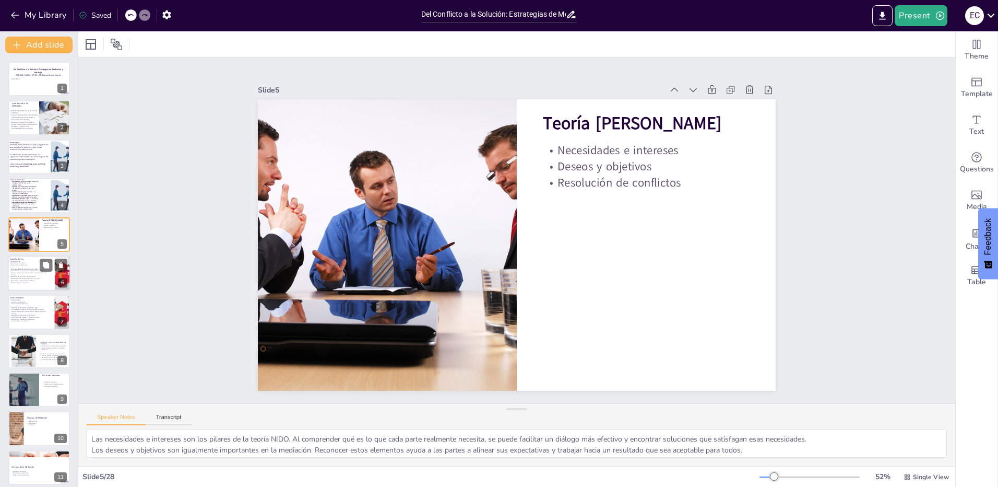
click at [32, 281] on p "Acuerdo final y su redacción." at bounding box center [29, 282] width 41 height 2
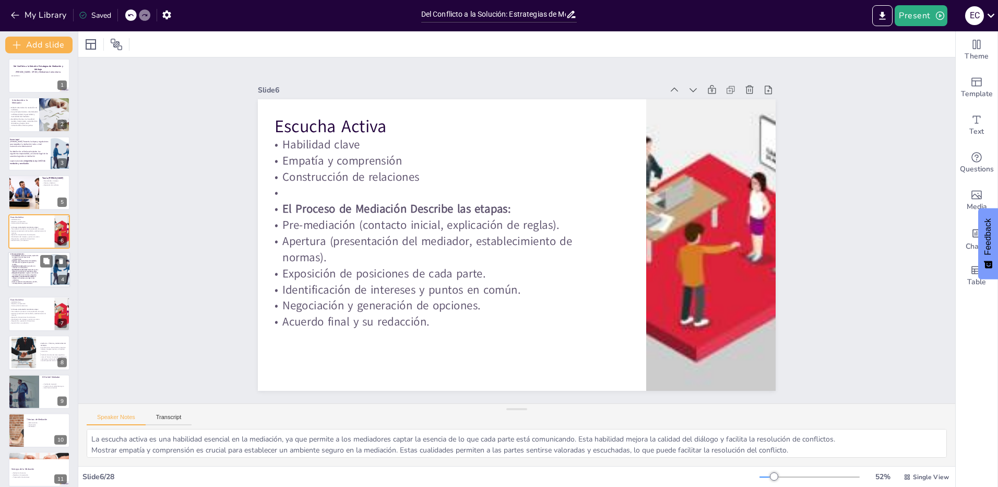
drag, startPoint x: 15, startPoint y: 195, endPoint x: 15, endPoint y: 276, distance: 81.4
click at [15, 276] on div "El Proceso de Mediación Pre-mediación : entrevistas iniciales, explicación de r…" at bounding box center [24, 269] width 28 height 33
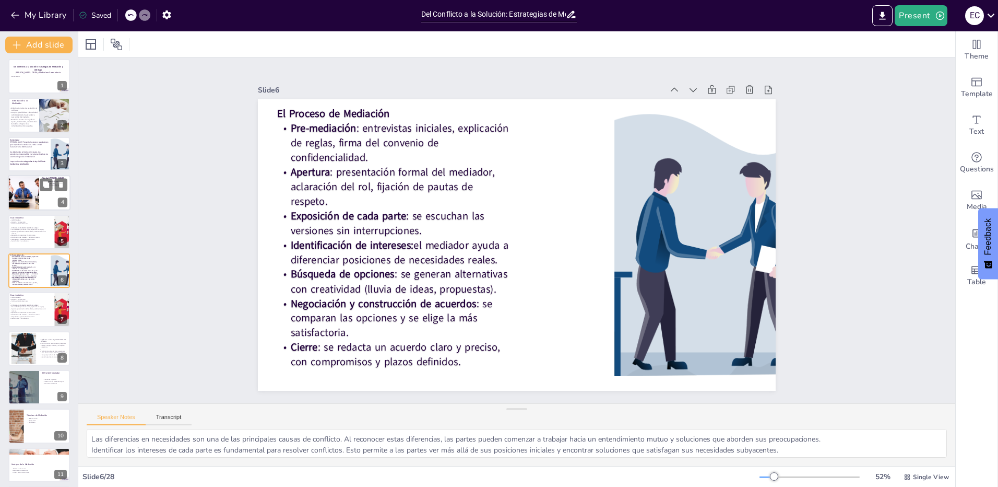
scroll to position [0, 0]
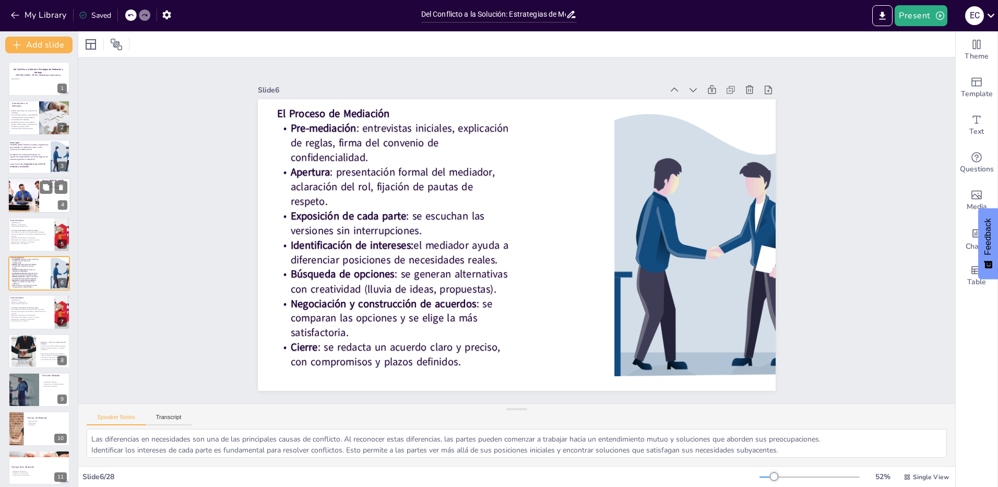
click at [15, 186] on div at bounding box center [23, 194] width 53 height 35
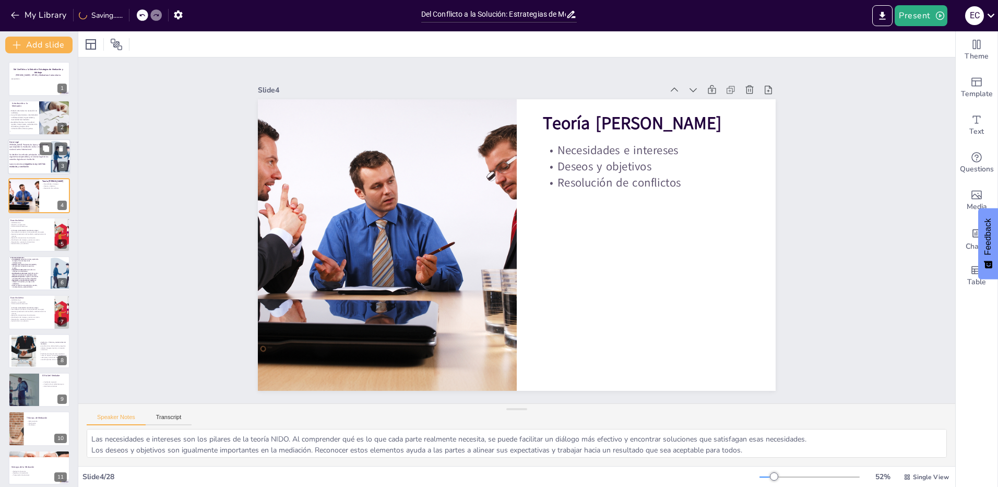
click at [19, 159] on p "Se detallan los artículos principales, los organismos responsables y el alcance…" at bounding box center [28, 156] width 39 height 7
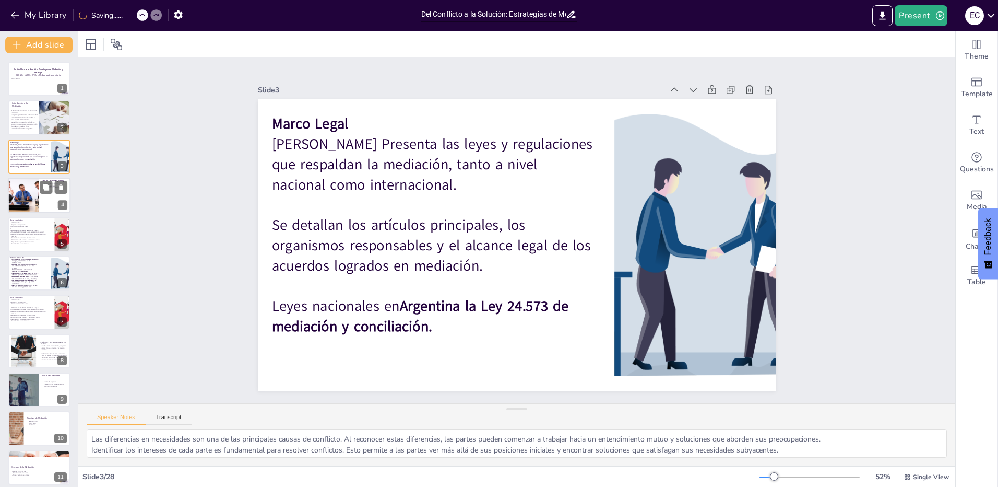
click at [21, 189] on div at bounding box center [23, 194] width 53 height 35
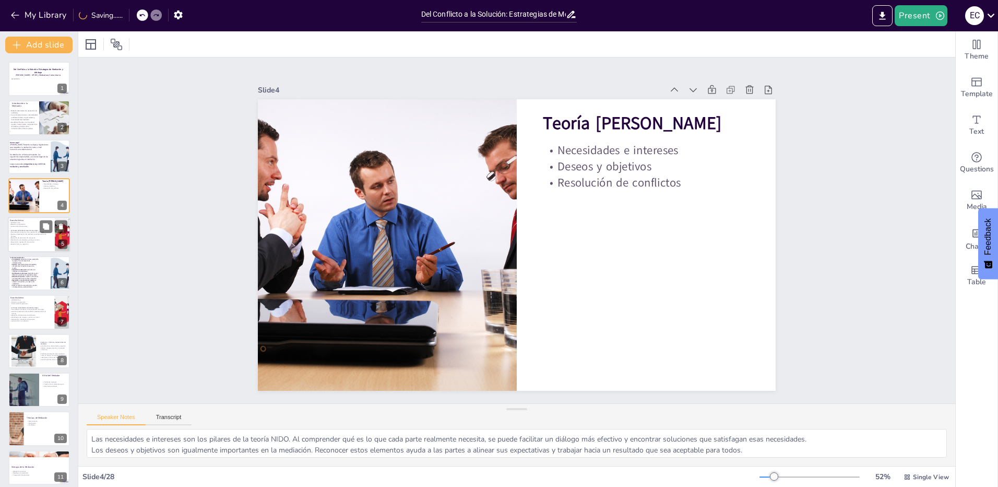
click at [20, 224] on p "Empatía y comprensión" at bounding box center [29, 224] width 41 height 2
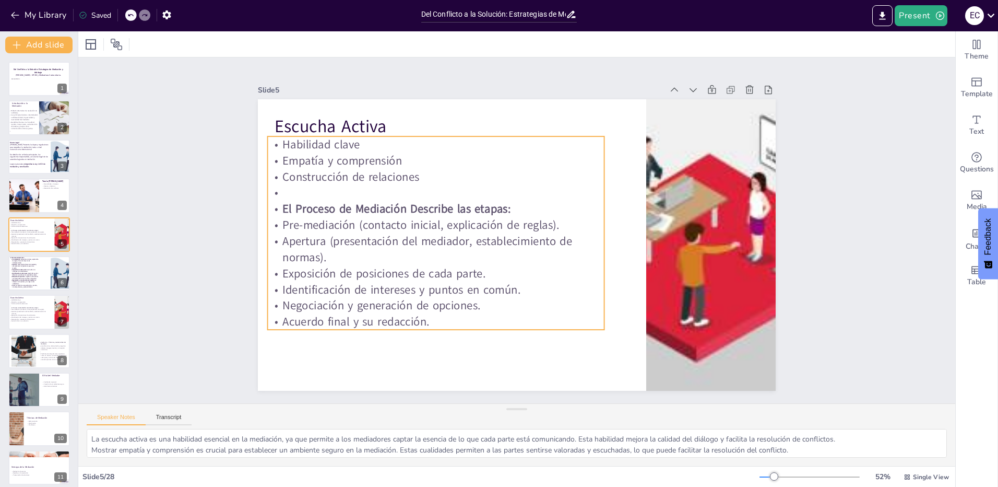
click at [439, 259] on p "Apertura (presentación del mediador, establecimiento de normas)." at bounding box center [434, 223] width 330 height 135
click at [486, 293] on p "Identificación de intereses y puntos en común." at bounding box center [430, 280] width 336 height 51
click at [469, 318] on p "Acuerdo final y su redacción." at bounding box center [426, 312] width 336 height 51
click at [469, 318] on p "Acuerdo final y su redacción." at bounding box center [418, 303] width 333 height 86
click at [452, 318] on p "Acuerdo final y su redacción." at bounding box center [426, 312] width 336 height 51
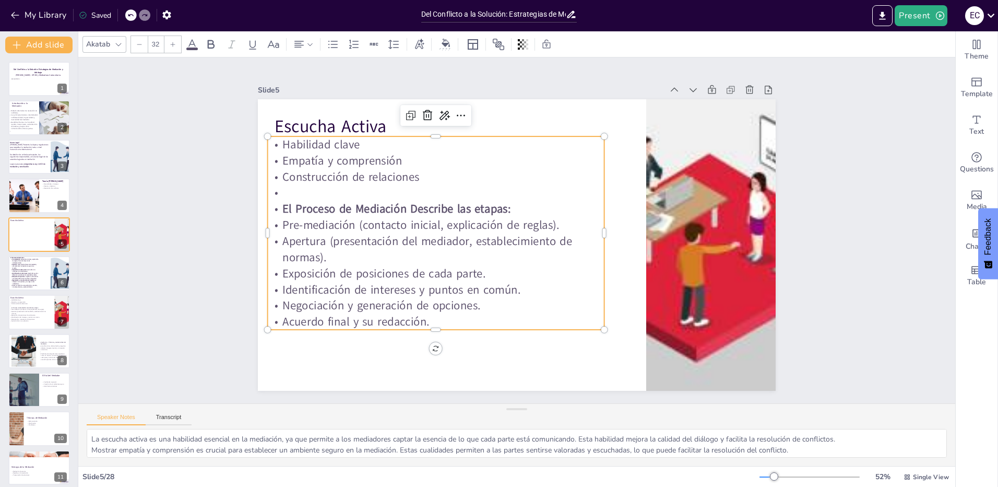
drag, startPoint x: 443, startPoint y: 318, endPoint x: 274, endPoint y: 137, distance: 248.2
click at [274, 137] on div "Habilidad clave Empatía y comprensión Construcción de relaciones El Proceso de …" at bounding box center [435, 225] width 355 height 228
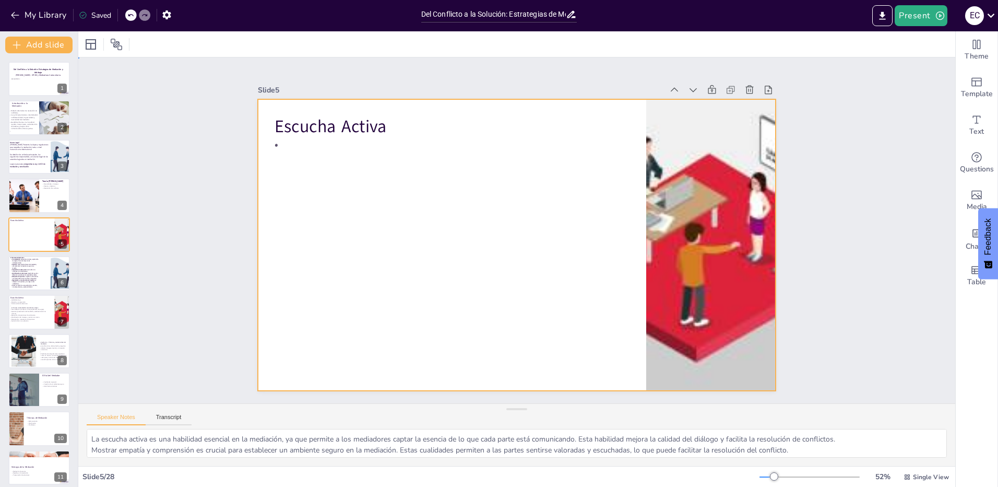
click at [303, 139] on div at bounding box center [502, 235] width 437 height 583
click at [277, 141] on div at bounding box center [517, 244] width 518 height 291
click at [409, 144] on div at bounding box center [513, 244] width 567 height 393
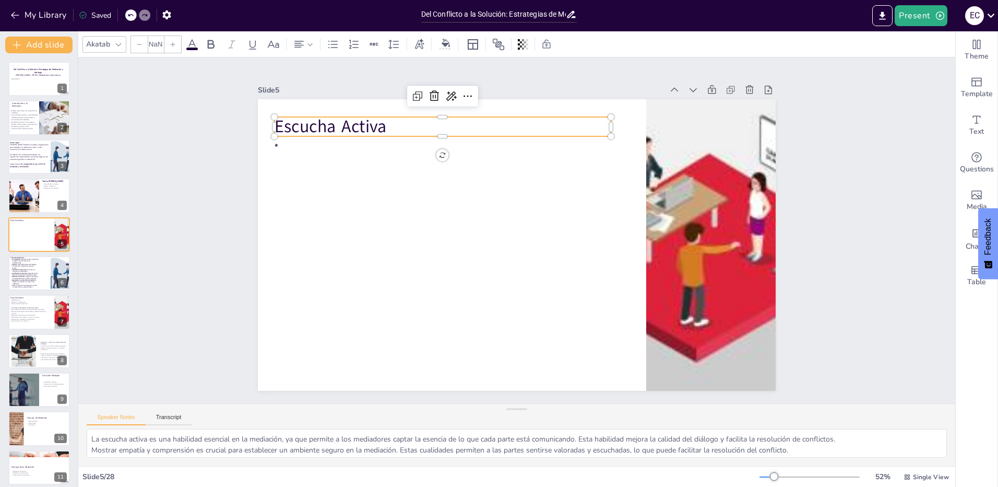
click at [369, 125] on p "Escucha Activa" at bounding box center [478, 108] width 328 height 127
click at [131, 17] on icon at bounding box center [130, 15] width 6 height 6
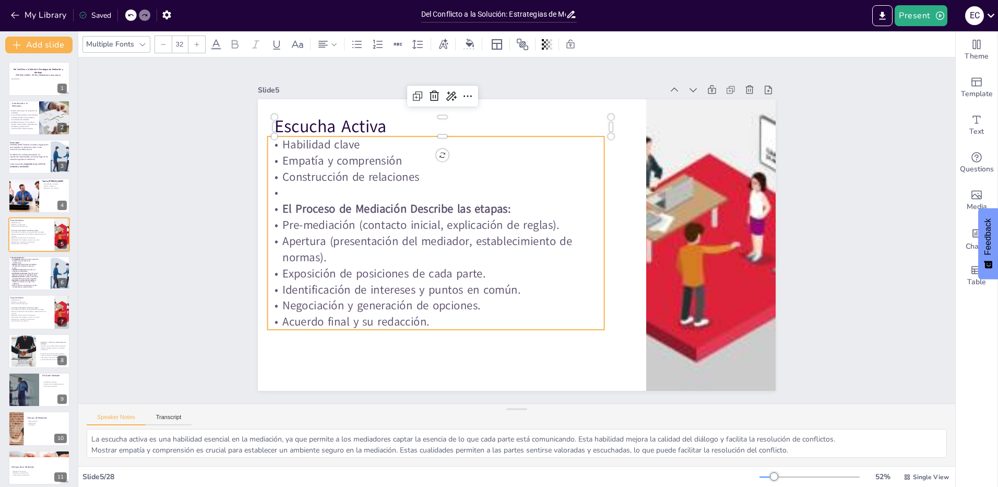
click at [348, 242] on p "Apertura (presentación del mediador, establecimiento de normas)." at bounding box center [434, 240] width 338 height 67
click at [493, 314] on p "Acuerdo final y su redacción." at bounding box center [436, 322] width 337 height 16
click at [442, 319] on p "Acuerdo final y su redacción." at bounding box center [426, 312] width 336 height 51
click at [433, 314] on p "Acuerdo final y su redacción." at bounding box center [405, 280] width 314 height 151
click at [432, 314] on p "Acuerdo final y su redacción." at bounding box center [436, 322] width 337 height 16
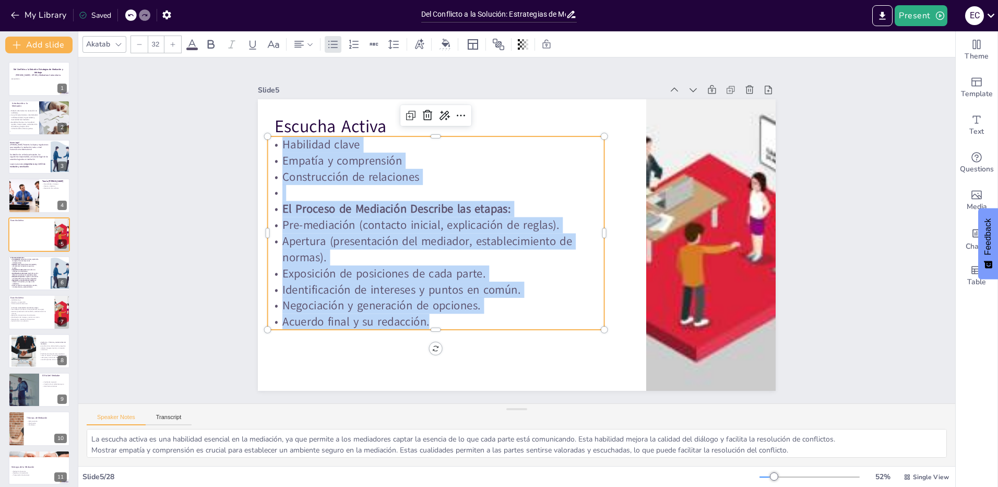
drag, startPoint x: 425, startPoint y: 313, endPoint x: 275, endPoint y: 144, distance: 226.7
click at [275, 144] on div "Habilidad clave Empatía y comprensión Construcción de relaciones El Proceso de …" at bounding box center [435, 225] width 355 height 228
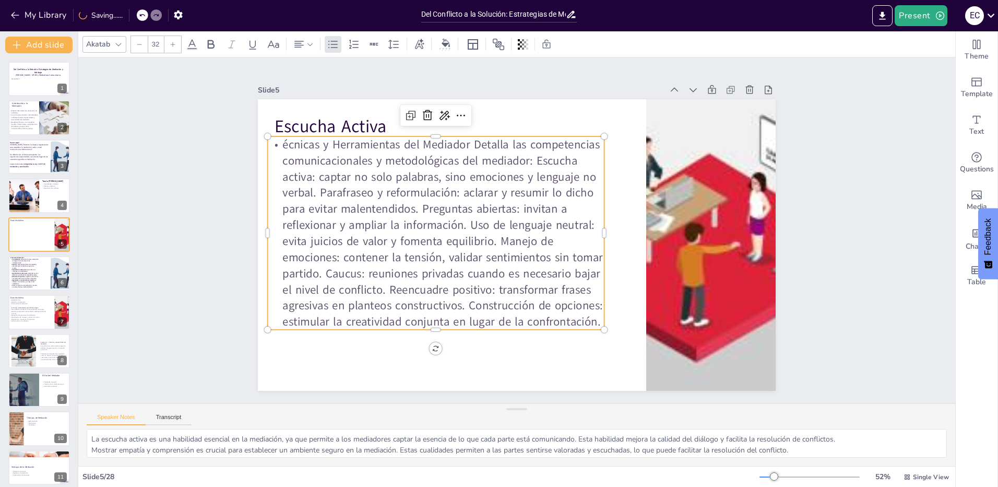
click at [316, 165] on p "écnicas y Herramientas del Mediador Detalla las competencias comunicacionales y…" at bounding box center [436, 232] width 337 height 193
click at [274, 143] on p "écnicas y Herramientas del Mediador Detalla las competencias comunicacionales y…" at bounding box center [437, 216] width 370 height 259
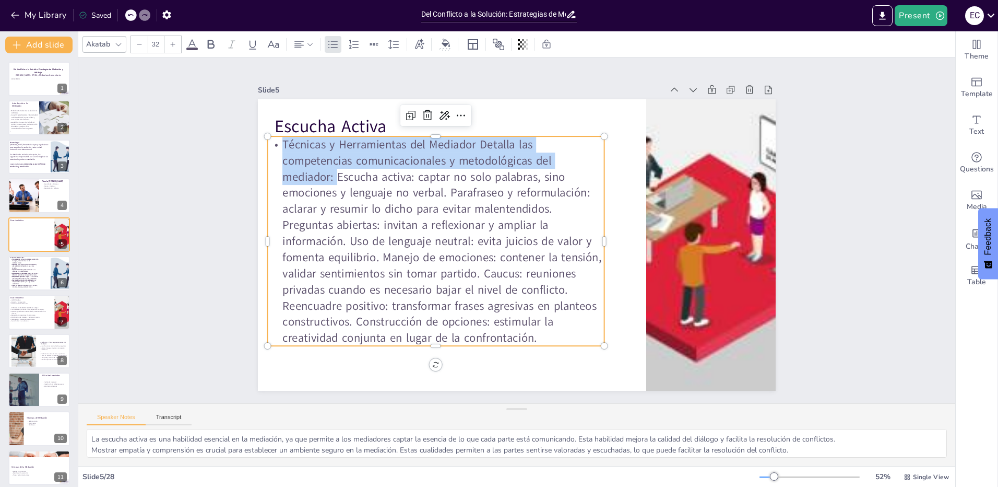
drag, startPoint x: 328, startPoint y: 172, endPoint x: 274, endPoint y: 135, distance: 66.5
click at [274, 134] on p "Técnicas y Herramientas del Mediador Detalla las competencias comunicacionales …" at bounding box center [435, 233] width 357 height 244
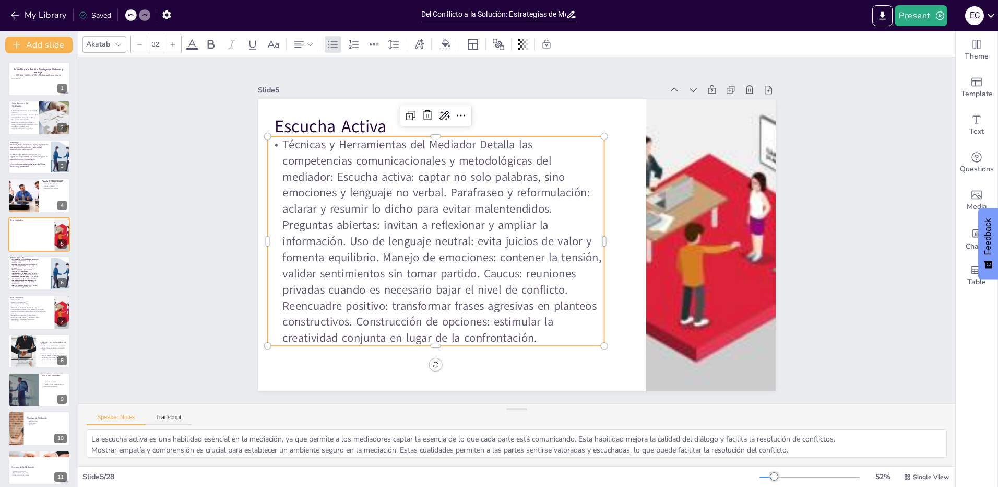
click at [343, 176] on p "Técnicas y Herramientas del Mediador Detalla las competencias comunicacionales …" at bounding box center [435, 224] width 373 height 275
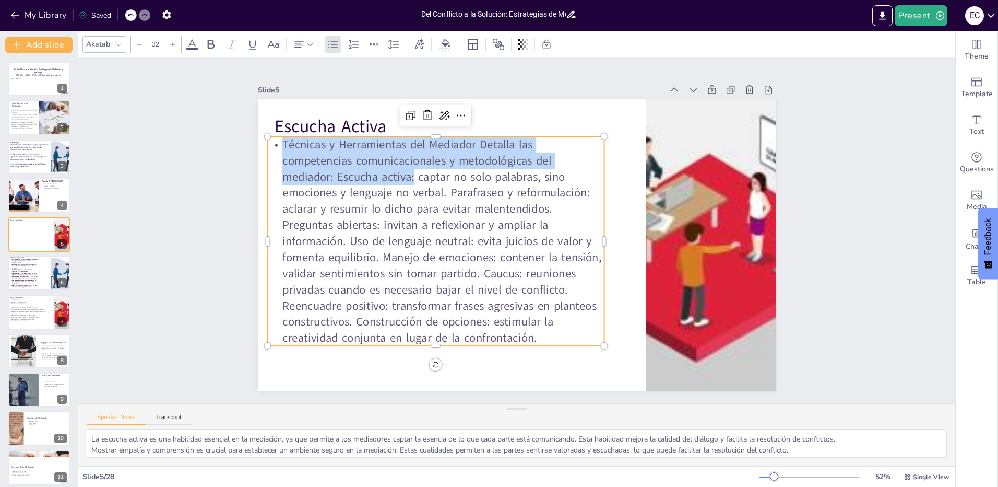
drag, startPoint x: 405, startPoint y: 174, endPoint x: 271, endPoint y: 144, distance: 137.1
click at [271, 144] on p "Técnicas y Herramientas del Mediador Detalla las competencias comunicacionales …" at bounding box center [435, 224] width 373 height 275
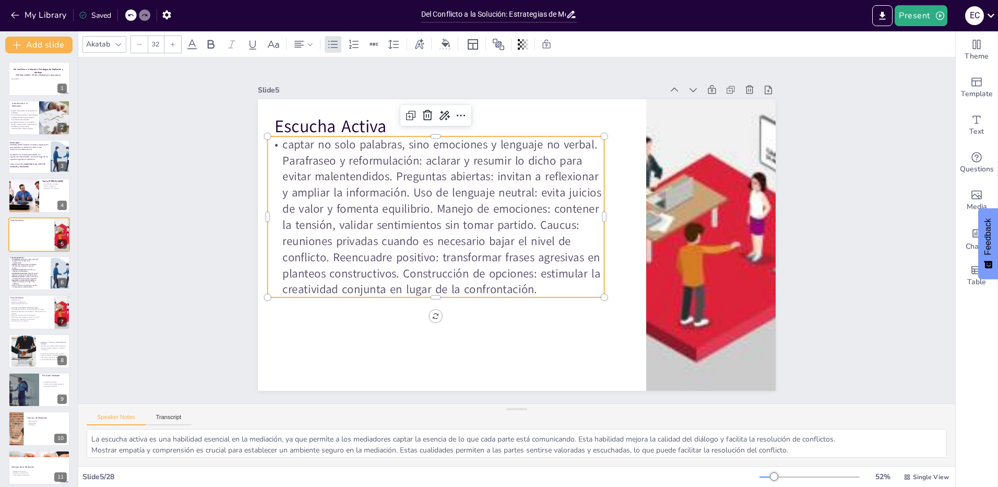
click at [592, 143] on p "captar no solo palabras, sino emociones y lenguaje no verbal. Parafraseo y refo…" at bounding box center [436, 216] width 337 height 161
click at [274, 157] on p "captar no solo palabras, sino emociones y lenguaje no verbal. Parafraseo y refo…" at bounding box center [440, 201] width 363 height 228
click at [592, 140] on p "captar no solo palabras, sino emociones y lenguaje no verbal. Parafraseo y refo…" at bounding box center [436, 216] width 337 height 161
click at [389, 170] on p "Parafraseo y reformulación: aclarar y resumir lo dicho para evitar malentendido…" at bounding box center [437, 217] width 350 height 180
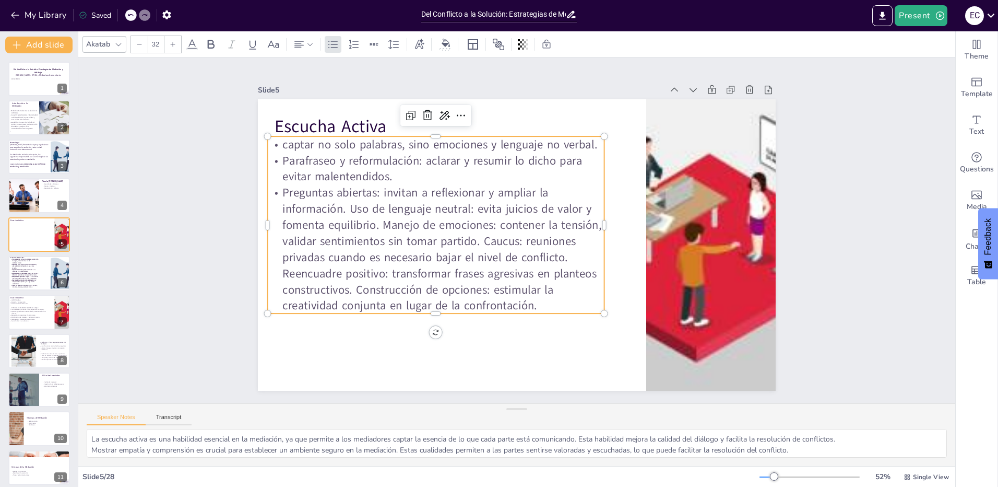
click at [340, 203] on p "Preguntas abiertas: invitan a reflexionar y ampliar la información. Uso de leng…" at bounding box center [434, 240] width 348 height 163
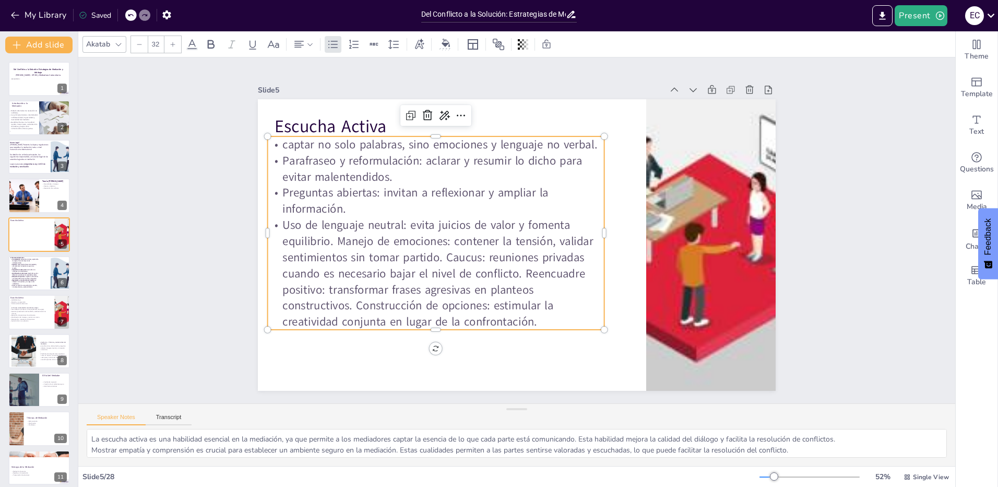
click at [429, 238] on p "Uso de lenguaje neutral: evita juicios de valor y fomenta equilibrio. Manejo de…" at bounding box center [605, 205] width 353 height 180
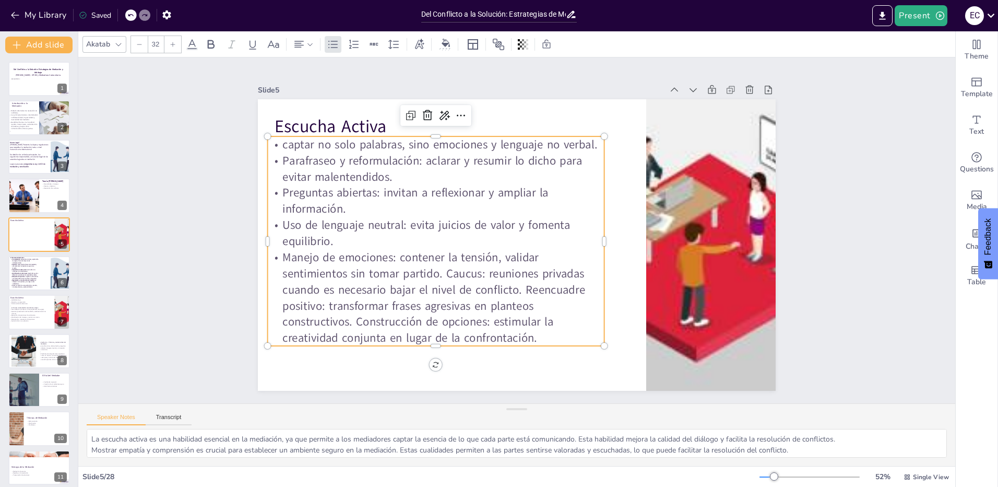
click at [438, 271] on p "Manejo de emociones: contener la tensión, validar sentimientos sin tomar partid…" at bounding box center [429, 289] width 345 height 132
click at [340, 305] on p "Caucus: reuniones privadas cuando es necesario bajar el nivel de conflicto. Ree…" at bounding box center [427, 304] width 341 height 99
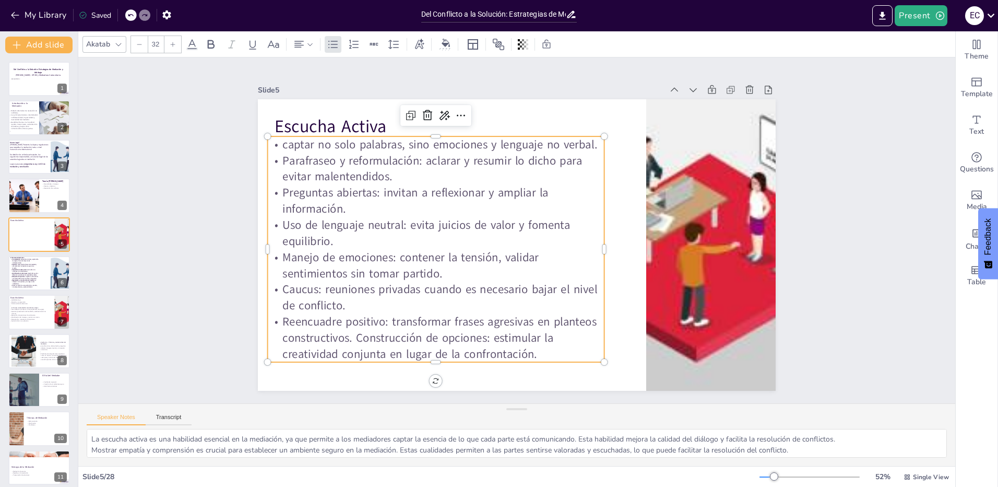
click at [555, 351] on p "Reencuadre positivo: transformar frases agresivas en planteos constructivos. Co…" at bounding box center [398, 295] width 327 height 181
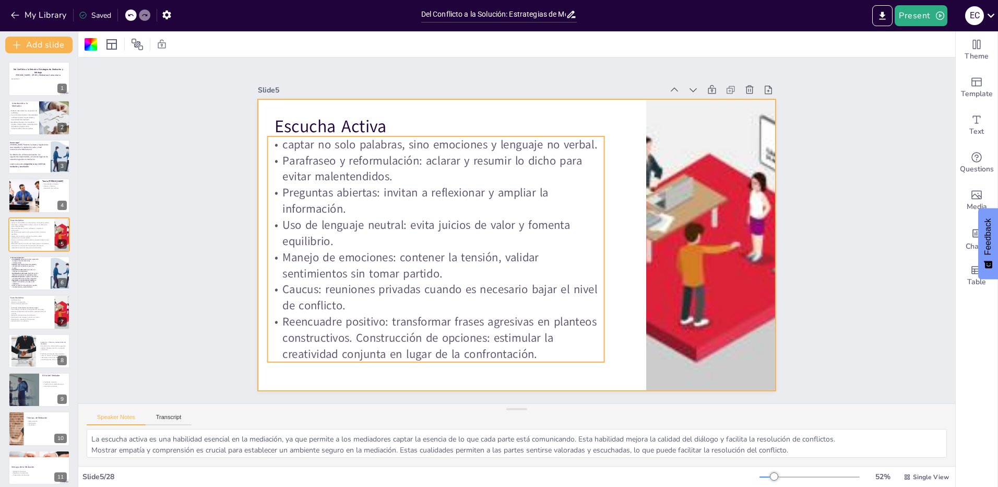
click at [405, 349] on p "Reencuadre positivo: transformar frases agresivas en planteos constructivos. Co…" at bounding box center [425, 328] width 340 height 83
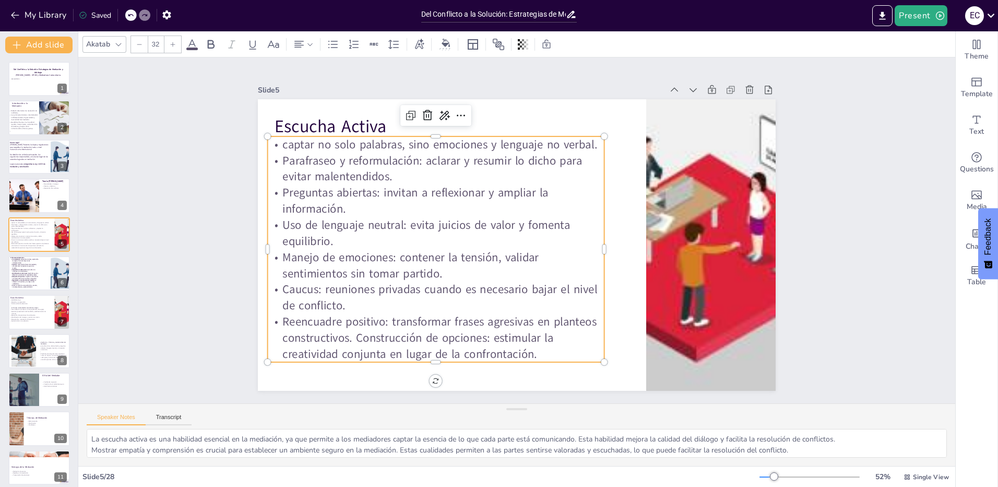
click at [353, 334] on p "Reencuadre positivo: transformar frases agresivas en planteos constructivos. Co…" at bounding box center [436, 338] width 337 height 49
click at [349, 335] on p "Reencuadre positivo: transformar frases agresivas en planteos constructivos. Co…" at bounding box center [426, 329] width 340 height 83
click at [349, 335] on p "Reencuadre positivo: transformar frases agresivas en planteos constructivos. Co…" at bounding box center [436, 339] width 337 height 49
click at [350, 338] on p "Reencuadre positivo: transformar frases agresivas en planteos constructivos. Co…" at bounding box center [426, 329] width 340 height 83
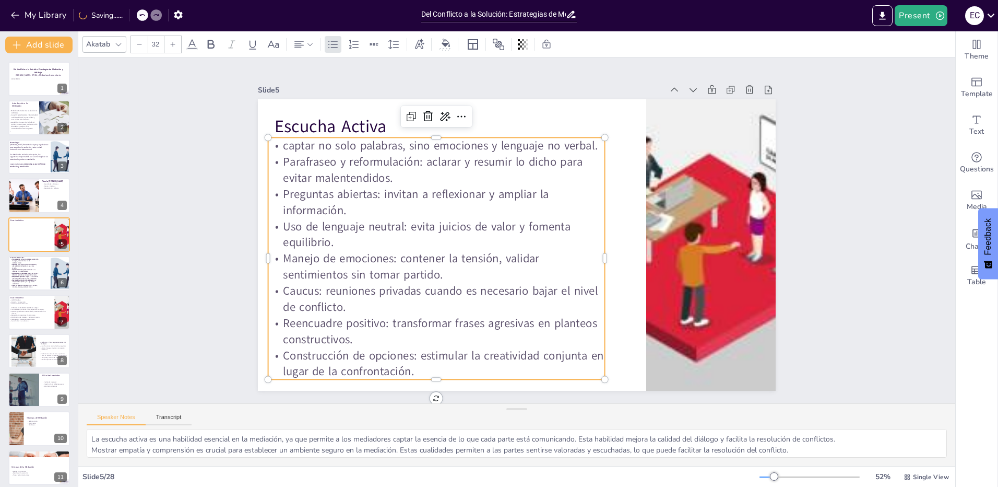
click at [436, 367] on p "Construcción de opciones: estimular la creatividad conjunta en lugar de la conf…" at bounding box center [436, 363] width 337 height 32
click at [212, 242] on div "Slide 1 Del Conflicto a la Solución: Estrategias de Mediación y Arbitraje [PERS…" at bounding box center [516, 230] width 877 height 346
click at [371, 240] on p "Uso de lenguaje neutral: evita juicios de valor y fomenta equilibrio." at bounding box center [436, 234] width 337 height 32
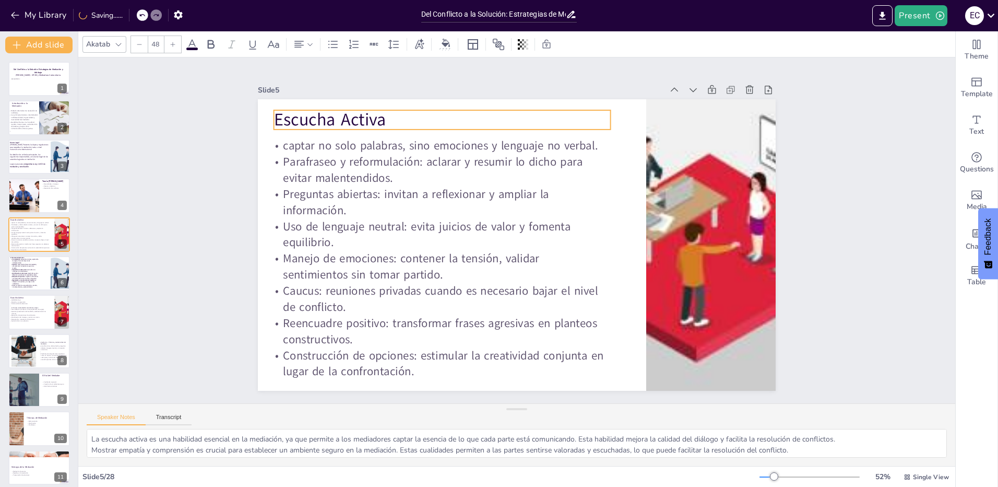
drag, startPoint x: 331, startPoint y: 126, endPoint x: 330, endPoint y: 119, distance: 6.8
click at [335, 87] on span "Escucha Activa" at bounding box center [391, 53] width 112 height 67
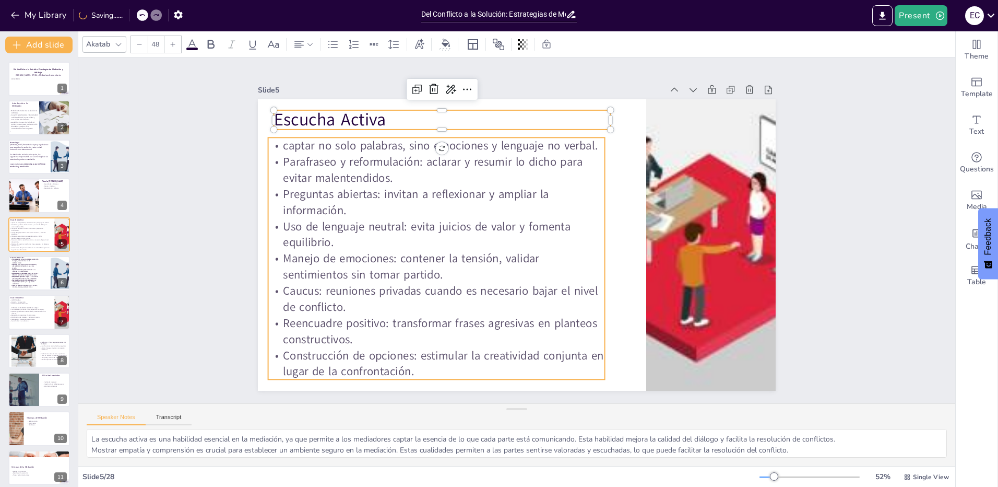
click at [401, 229] on p "Uso de lenguaje neutral: evita juicios de valor y fomenta equilibrio." at bounding box center [436, 234] width 337 height 32
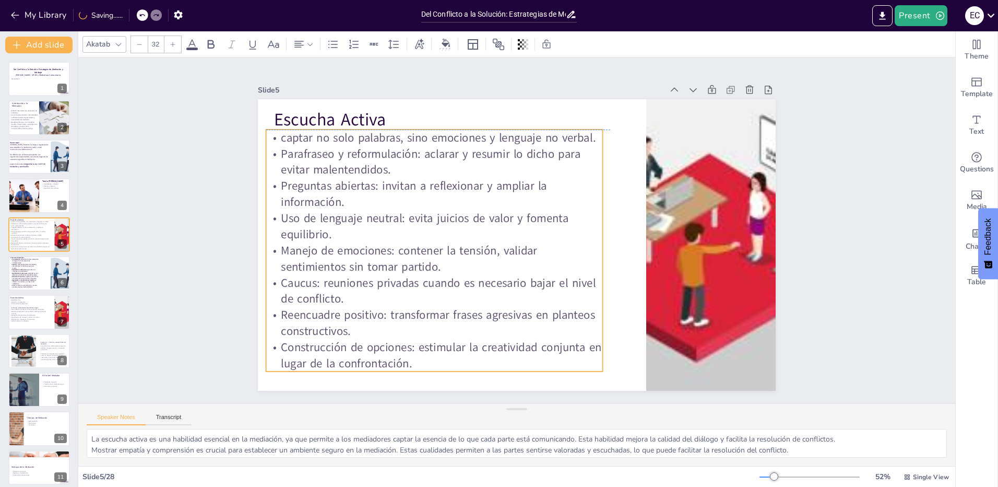
drag, startPoint x: 419, startPoint y: 243, endPoint x: 417, endPoint y: 238, distance: 6.1
click at [417, 238] on p "Uso de lenguaje neutral: evita juicios de valor y fomenta equilibrio." at bounding box center [434, 226] width 337 height 32
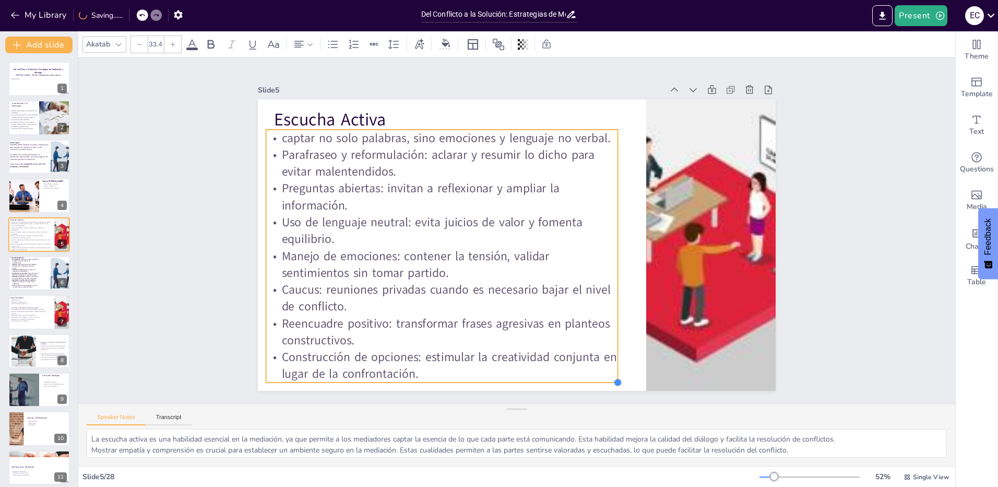
drag, startPoint x: 598, startPoint y: 367, endPoint x: 613, endPoint y: 375, distance: 16.8
click at [606, 387] on div at bounding box center [601, 391] width 9 height 9
click at [198, 212] on div "Slide 1 Del Conflicto a la Solución: Estrategias de Mediación y Arbitraje [PERS…" at bounding box center [516, 230] width 877 height 346
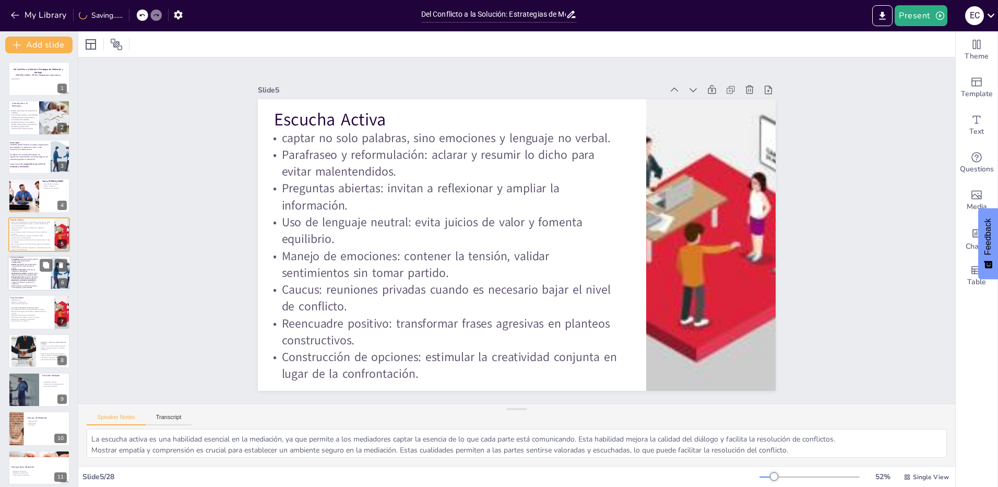
click at [19, 269] on strong "Exposición de cada parte" at bounding box center [18, 270] width 14 height 2
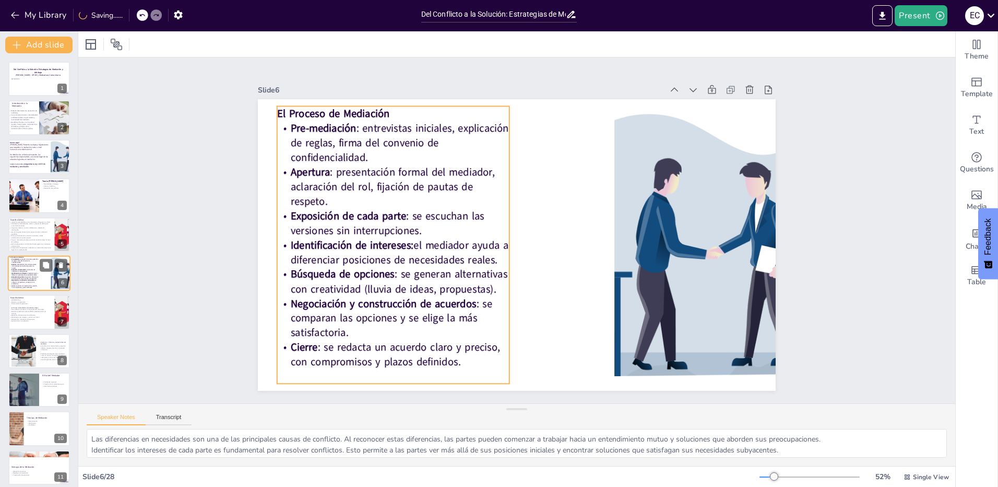
scroll to position [3, 0]
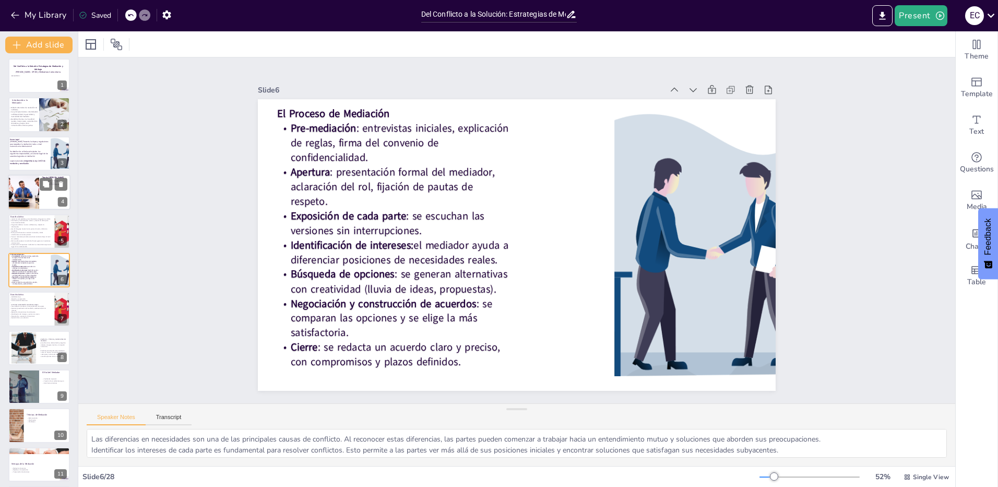
click at [23, 193] on div at bounding box center [23, 191] width 53 height 35
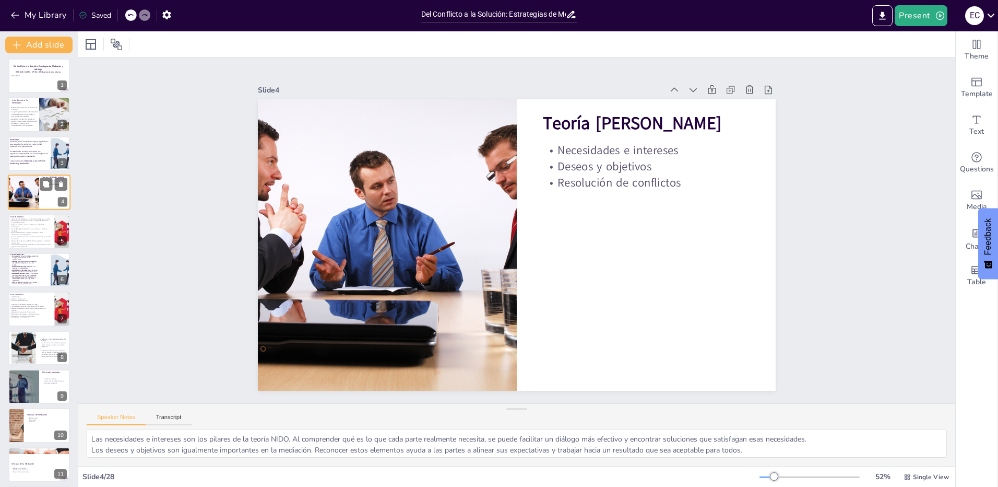
scroll to position [0, 0]
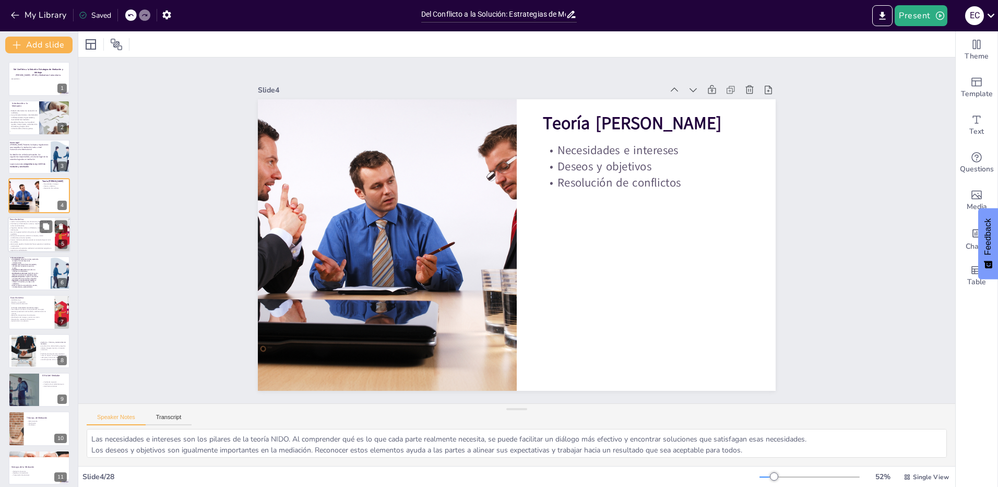
click at [23, 232] on p "Uso de lenguaje neutral: evita juicios de valor y fomenta equilibrio." at bounding box center [30, 232] width 43 height 4
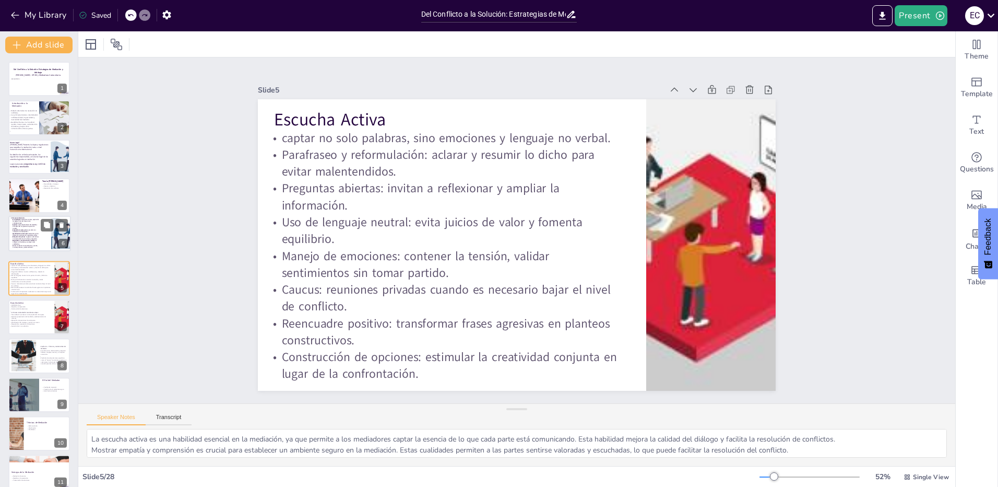
drag, startPoint x: 34, startPoint y: 274, endPoint x: 32, endPoint y: 234, distance: 40.3
click at [32, 234] on p "Identificación de intereses: el mediador ayuda a diferenciar posiciones de nece…" at bounding box center [25, 234] width 28 height 4
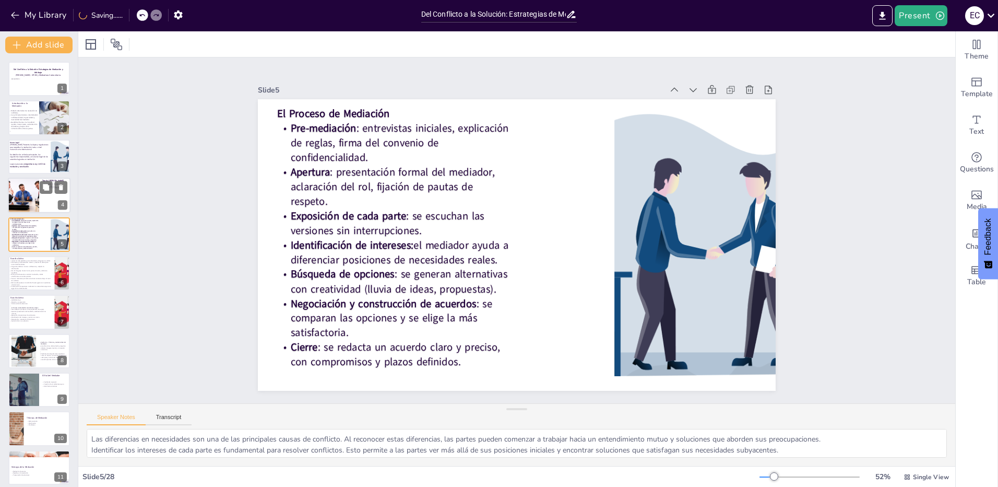
click at [23, 200] on div at bounding box center [23, 194] width 53 height 35
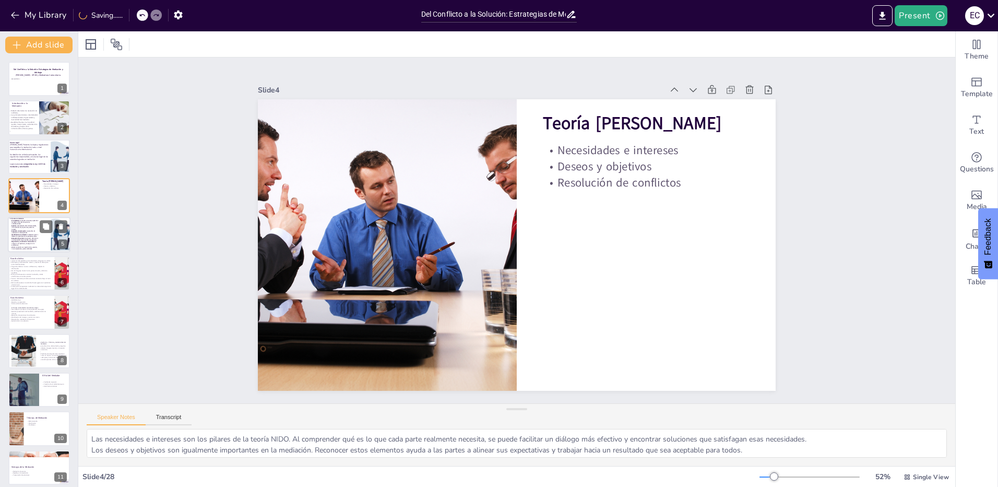
click at [23, 232] on p "Exposición de cada parte : se escuchan las versiones sin interrupciones." at bounding box center [24, 232] width 28 height 4
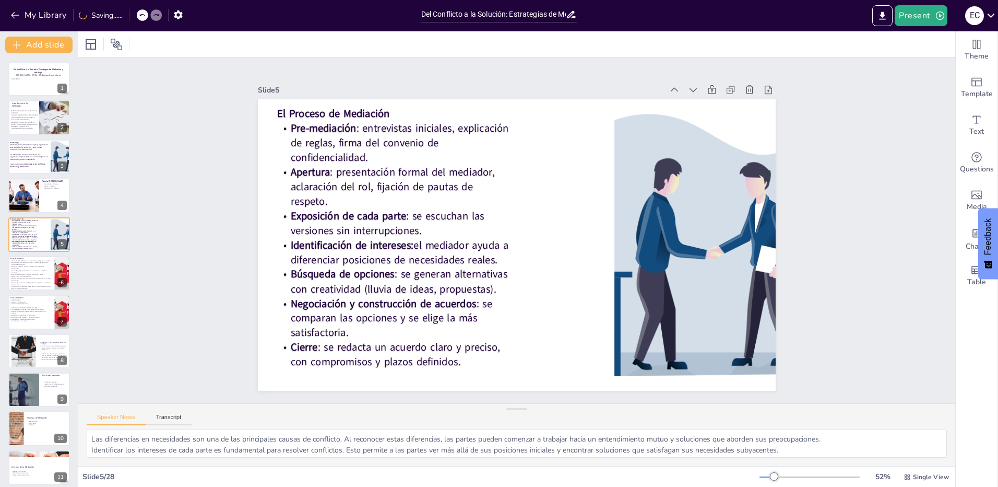
click at [22, 274] on p "Manejo de emociones: contener la tensión, validar sentimientos sin tomar partid…" at bounding box center [30, 276] width 42 height 4
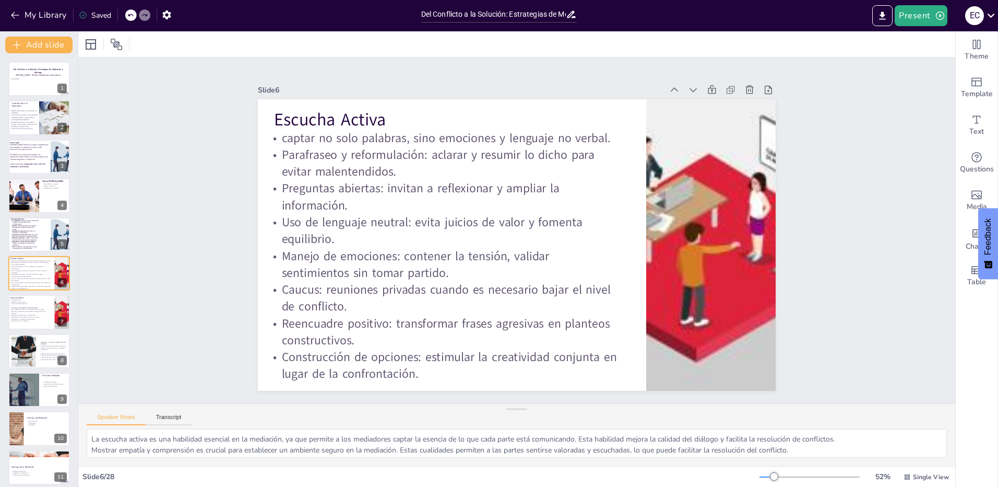
scroll to position [3, 0]
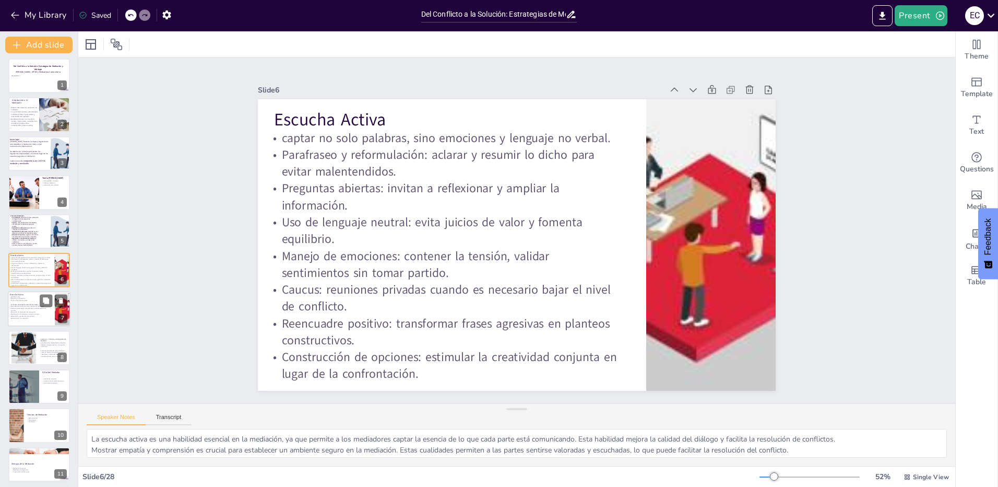
click at [20, 311] on p "Exposición de posiciones de cada parte." at bounding box center [29, 312] width 41 height 2
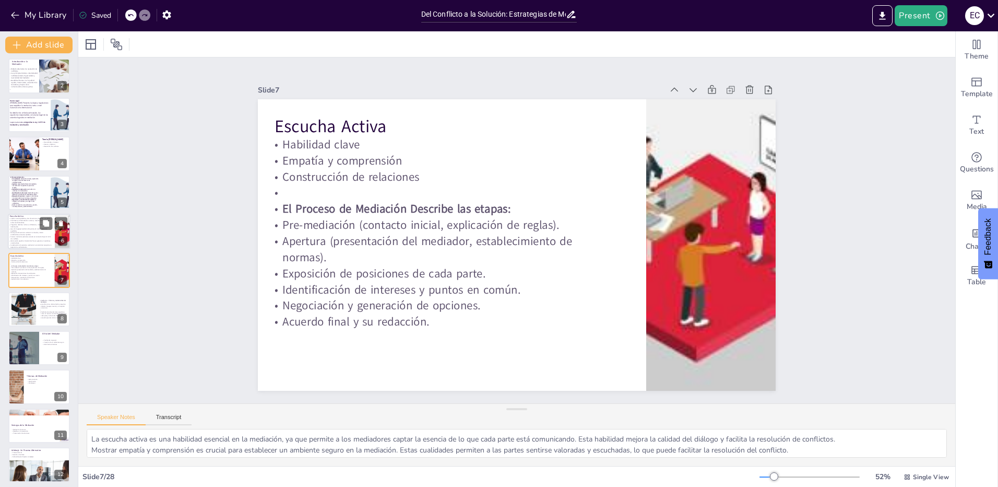
click at [27, 228] on p "Uso de lenguaje neutral: evita juicios de valor y fomenta equilibrio." at bounding box center [30, 230] width 43 height 4
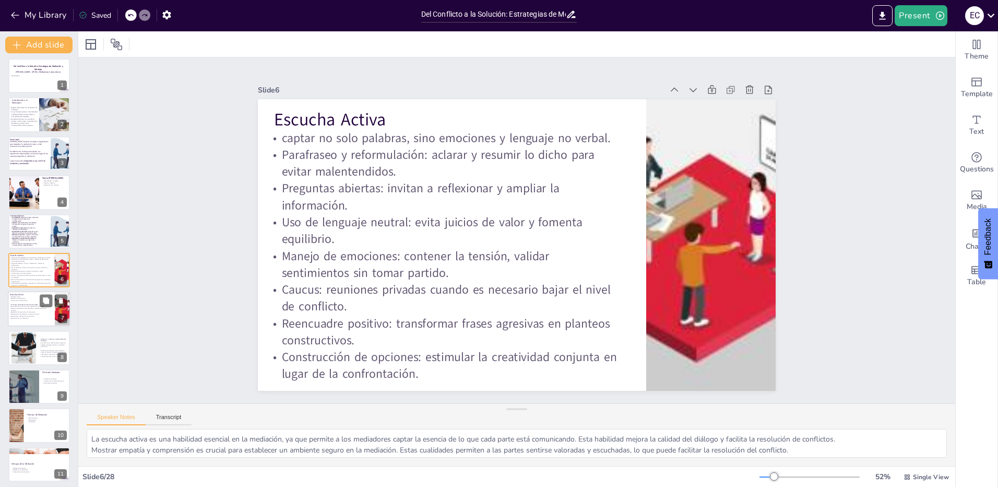
click at [33, 315] on p "Negociación y generación de opciones." at bounding box center [29, 316] width 41 height 2
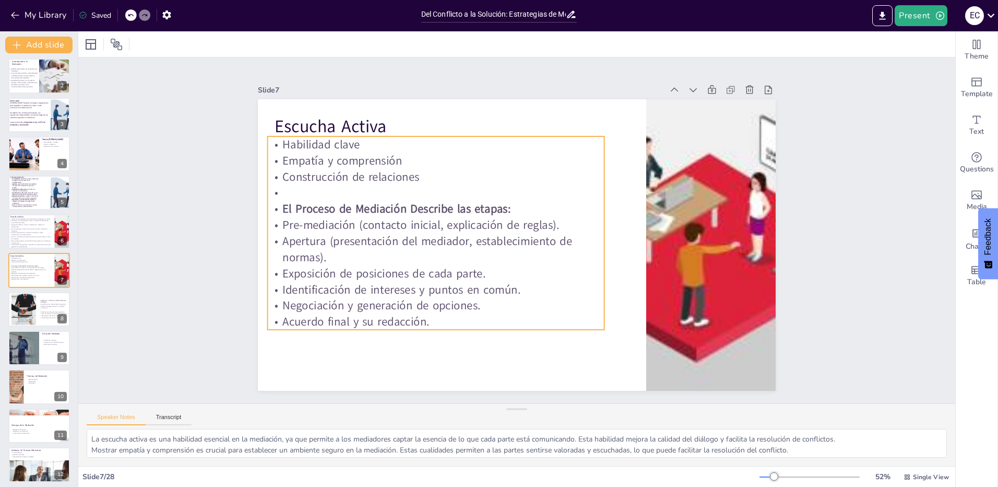
click at [357, 253] on p "Apertura (presentación del mediador, establecimiento de normas)." at bounding box center [434, 240] width 338 height 67
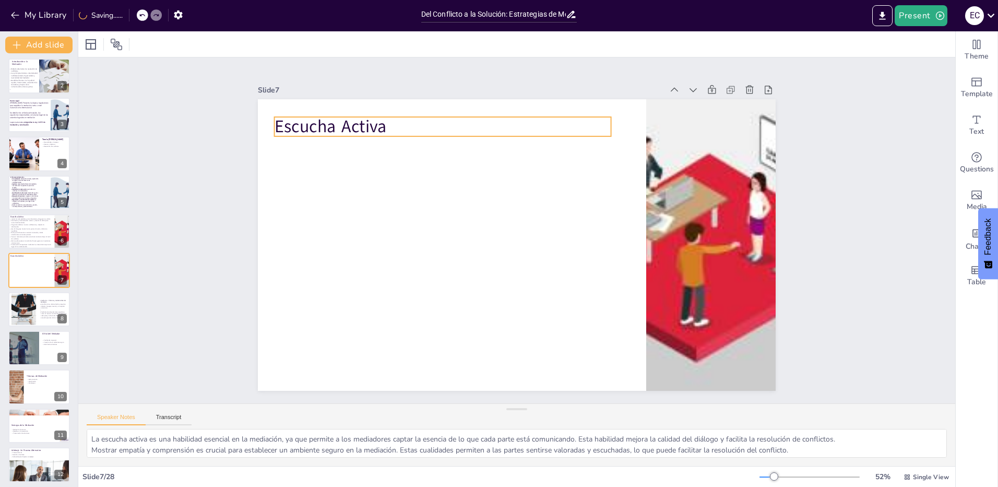
click at [359, 127] on p "Escucha Activa" at bounding box center [443, 126] width 337 height 24
click at [397, 120] on p "Escucha Activa" at bounding box center [443, 126] width 337 height 24
click at [396, 121] on p "Escucha Activa" at bounding box center [443, 126] width 337 height 24
click at [40, 310] on p at bounding box center [53, 310] width 28 height 2
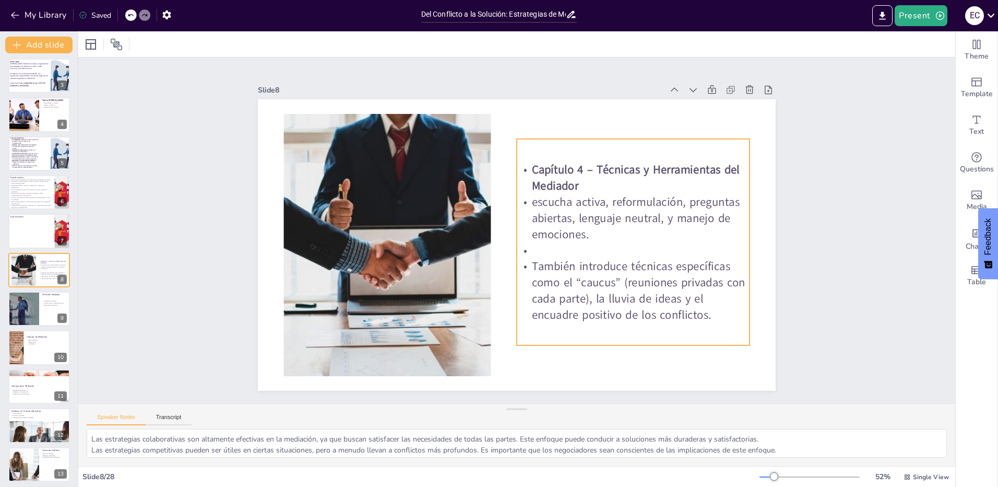
click at [572, 176] on p "Capítulo 4 – Técnicas y Herramientas del Mediador" at bounding box center [637, 190] width 235 height 56
click at [625, 326] on div "Capítulo 4 – Técnicas y Herramientas del Mediador escucha activa, reformulación…" at bounding box center [633, 242] width 233 height 206
click at [62, 262] on icon at bounding box center [61, 262] width 4 height 6
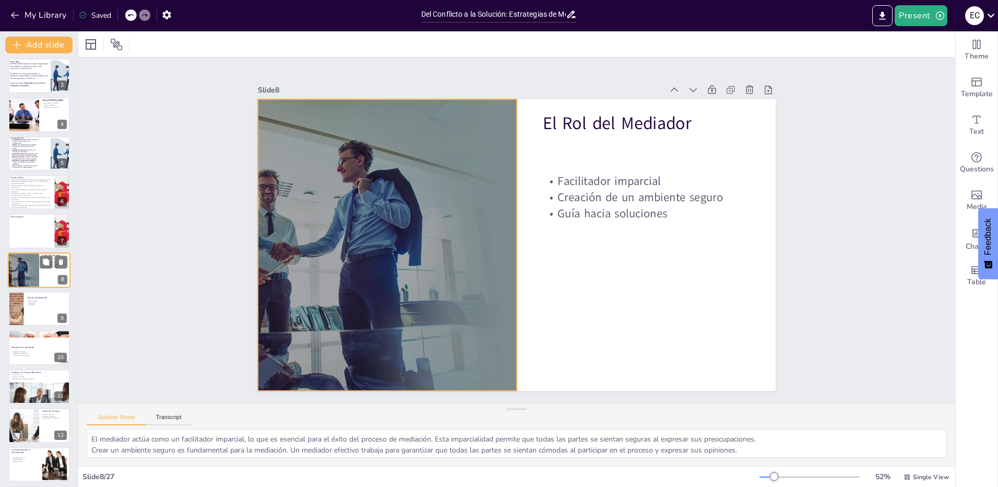
click at [30, 273] on div at bounding box center [23, 269] width 75 height 35
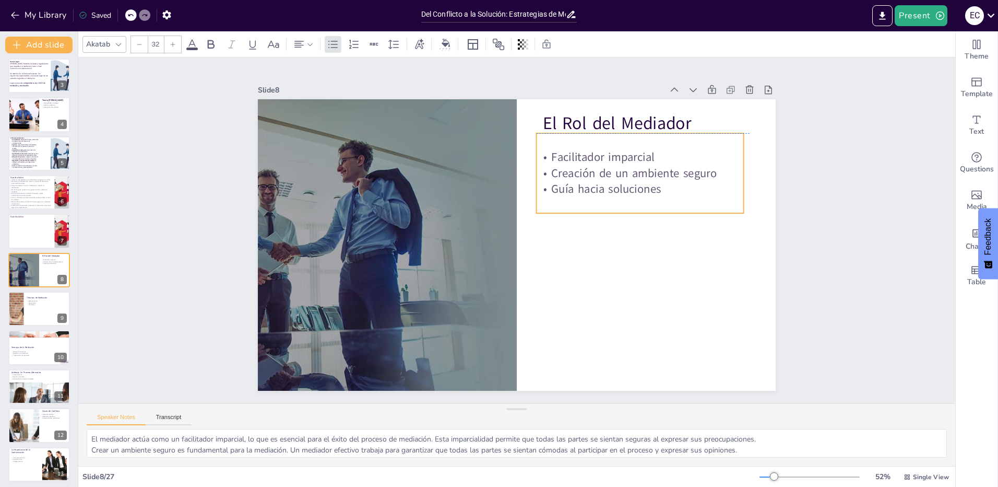
drag, startPoint x: 592, startPoint y: 185, endPoint x: 586, endPoint y: 159, distance: 26.8
click at [586, 159] on div "Facilitador imparcial Creación de un ambiente seguro Guía hacia soluciones" at bounding box center [645, 186] width 211 height 70
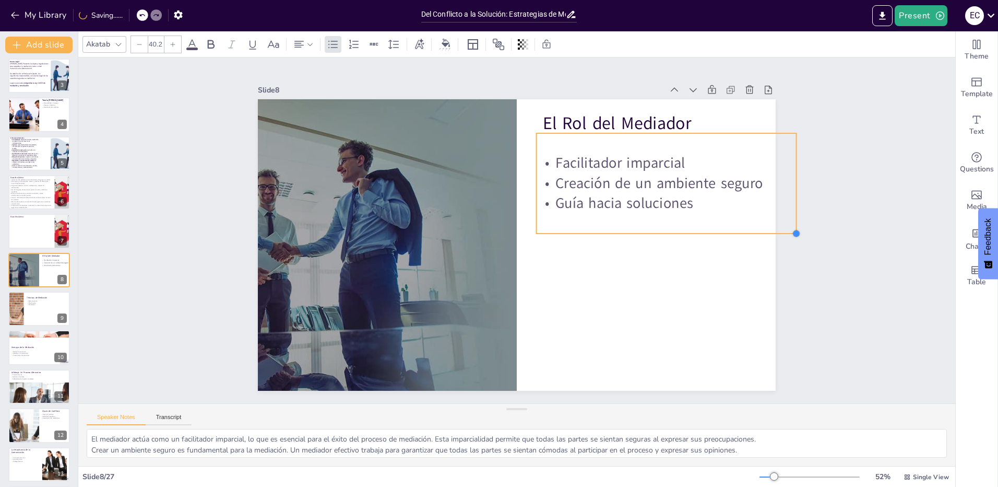
drag, startPoint x: 751, startPoint y: 222, endPoint x: 756, endPoint y: 230, distance: 8.7
click at [756, 230] on div "El Rol del Mediador Facilitador imparcial Creación de un ambiente seguro Guía h…" at bounding box center [517, 244] width 518 height 291
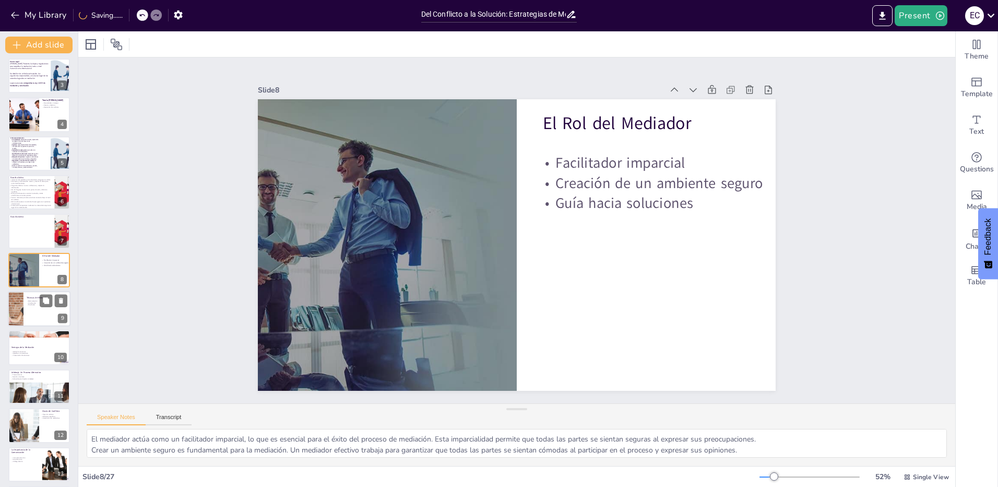
click at [25, 320] on div at bounding box center [39, 308] width 63 height 35
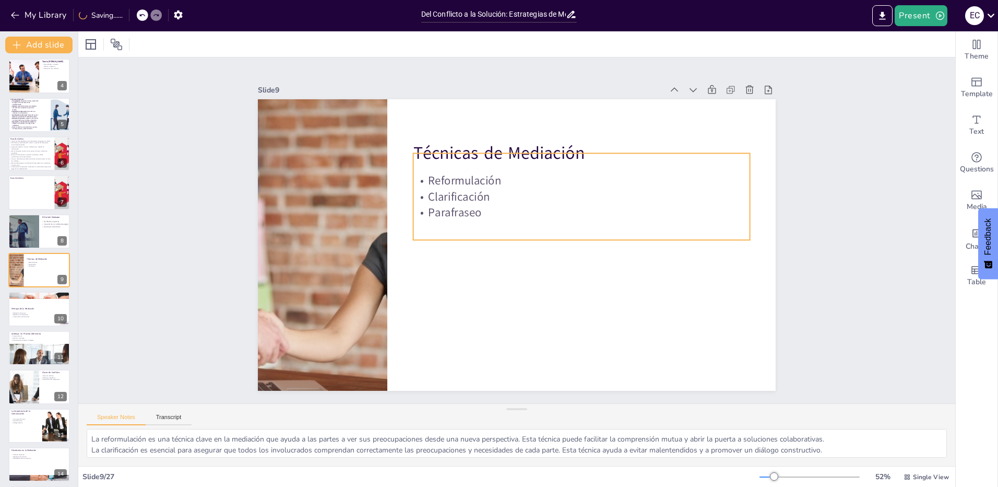
click at [473, 191] on p "Clarificación" at bounding box center [581, 196] width 337 height 16
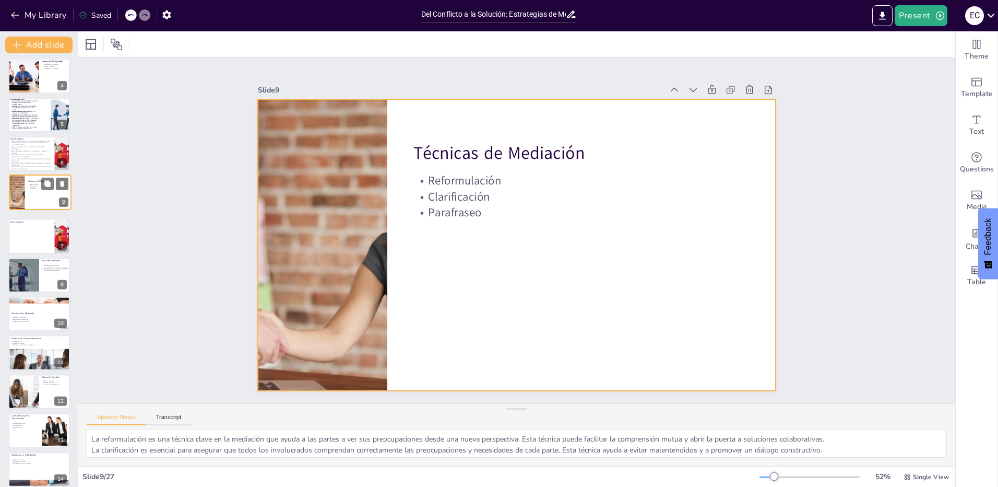
drag, startPoint x: 30, startPoint y: 275, endPoint x: 29, endPoint y: 193, distance: 81.4
click at [29, 193] on div at bounding box center [40, 192] width 62 height 34
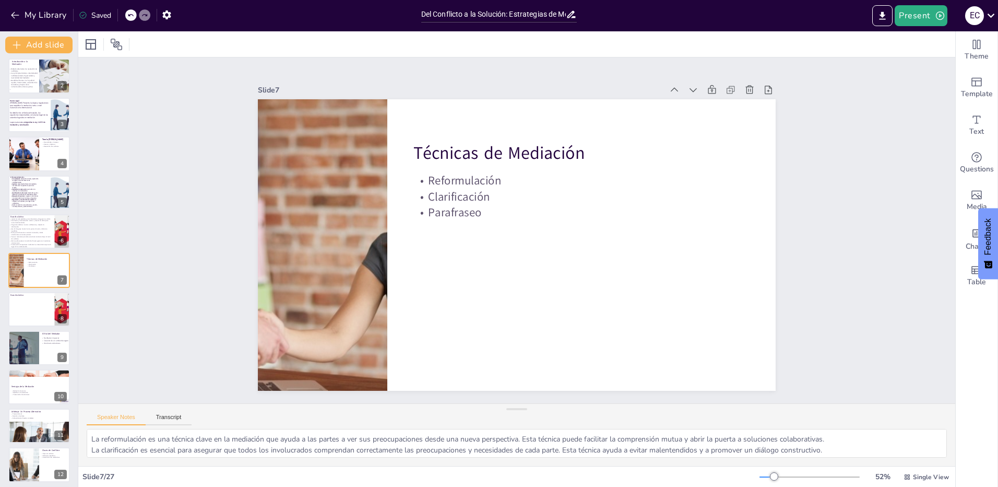
scroll to position [86, 0]
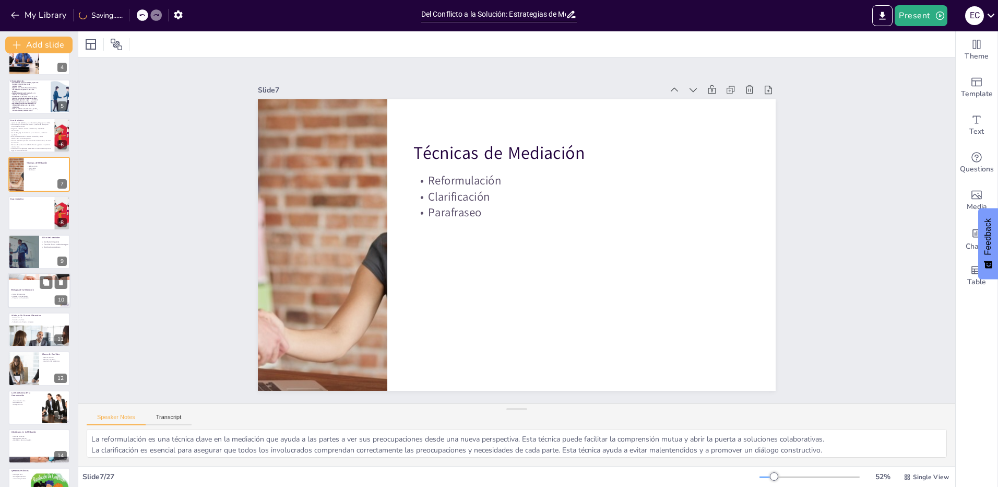
click at [30, 294] on p "Reducción de costos" at bounding box center [39, 294] width 56 height 2
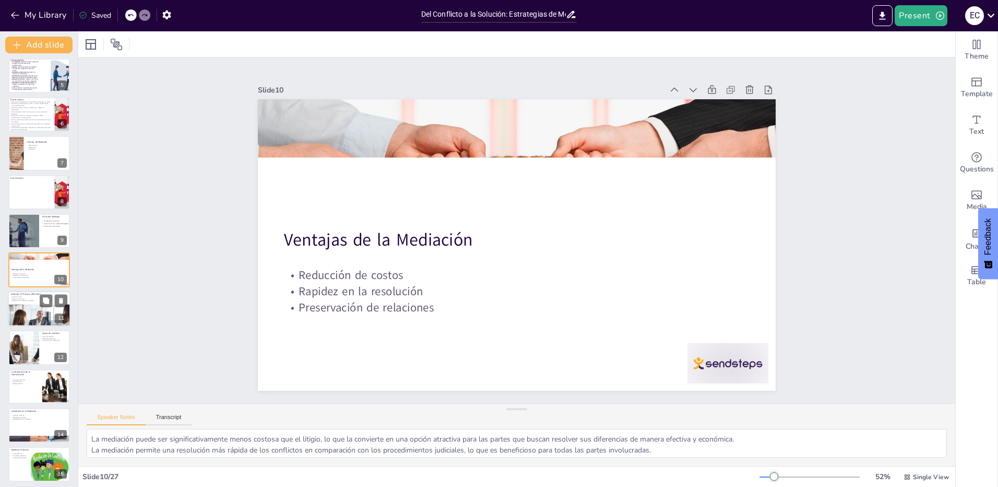
click at [22, 310] on div at bounding box center [39, 322] width 63 height 42
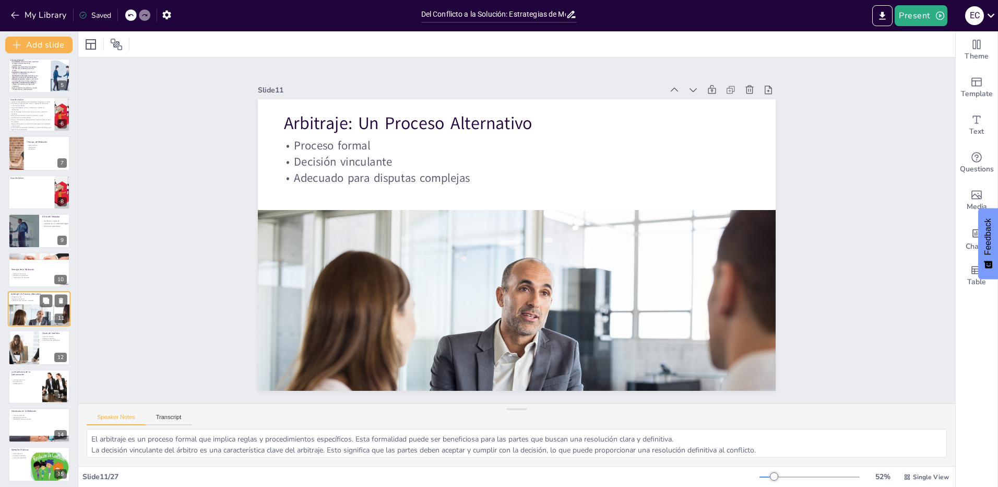
scroll to position [197, 0]
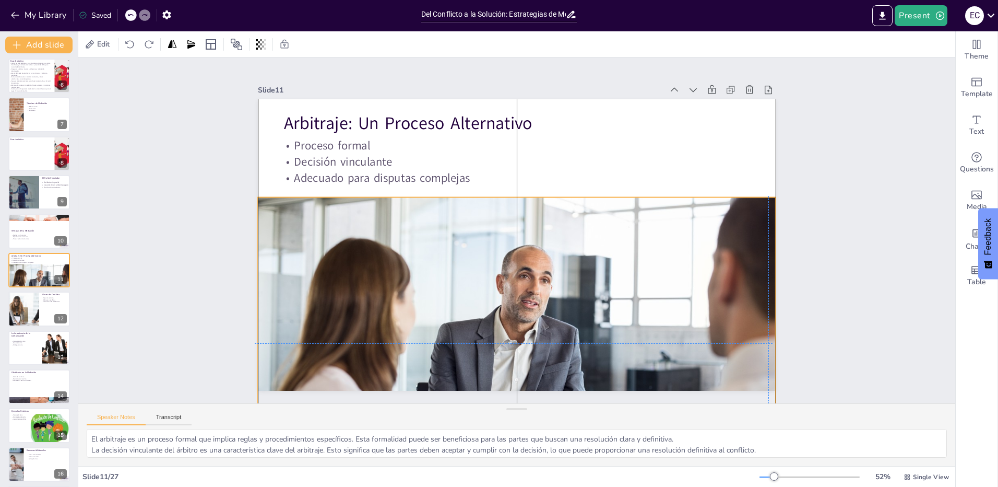
drag, startPoint x: 402, startPoint y: 305, endPoint x: 400, endPoint y: 291, distance: 14.3
click at [400, 291] on div at bounding box center [493, 340] width 578 height 445
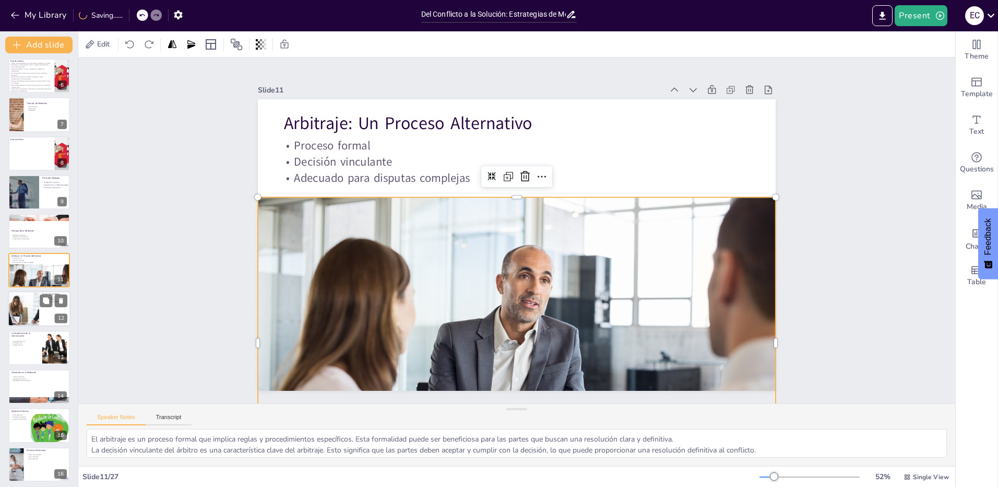
click at [22, 321] on div at bounding box center [23, 308] width 63 height 35
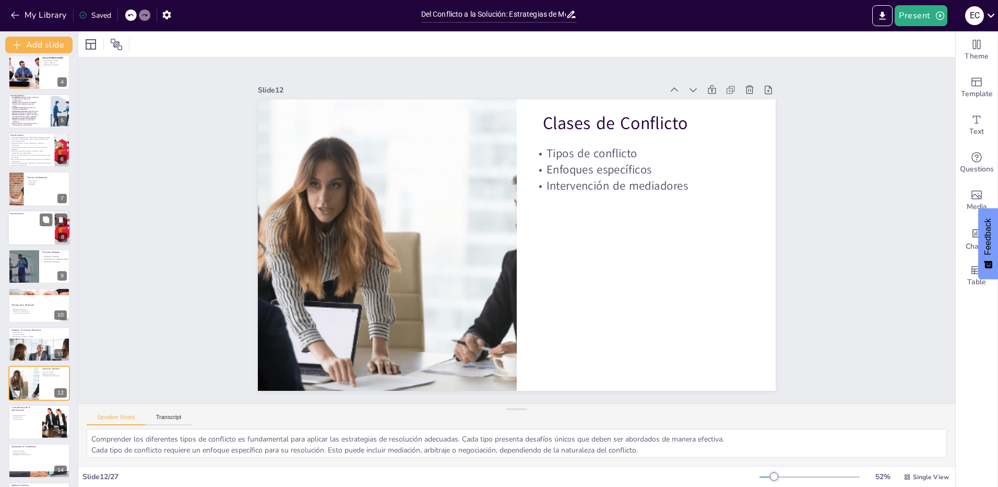
scroll to position [0, 0]
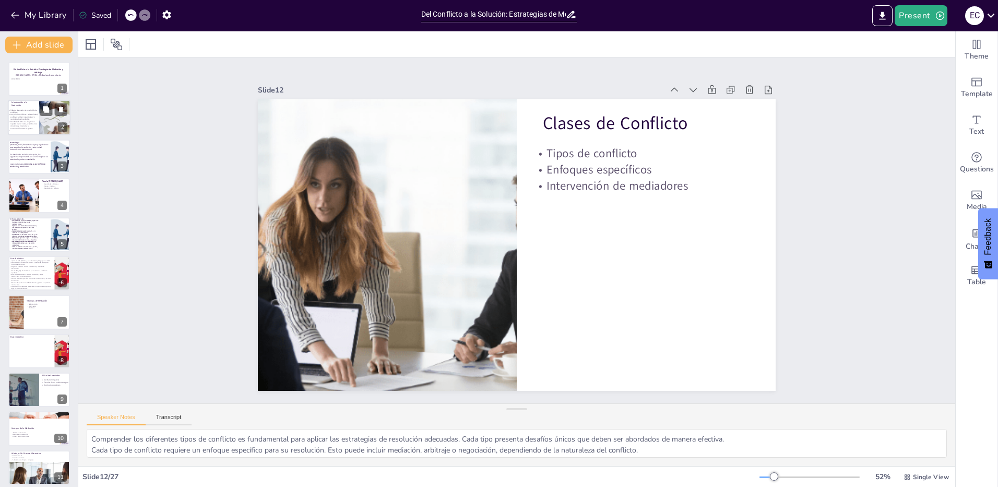
click at [31, 120] on p "Sus principios básicos: voluntariedad, confidencialidad, imparcialidad y neutra…" at bounding box center [23, 117] width 30 height 7
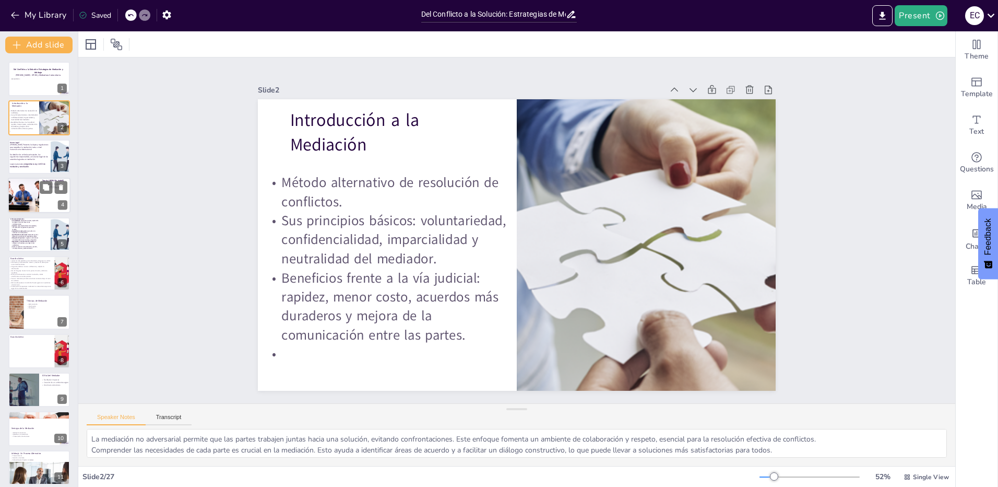
click at [32, 193] on div at bounding box center [23, 194] width 53 height 35
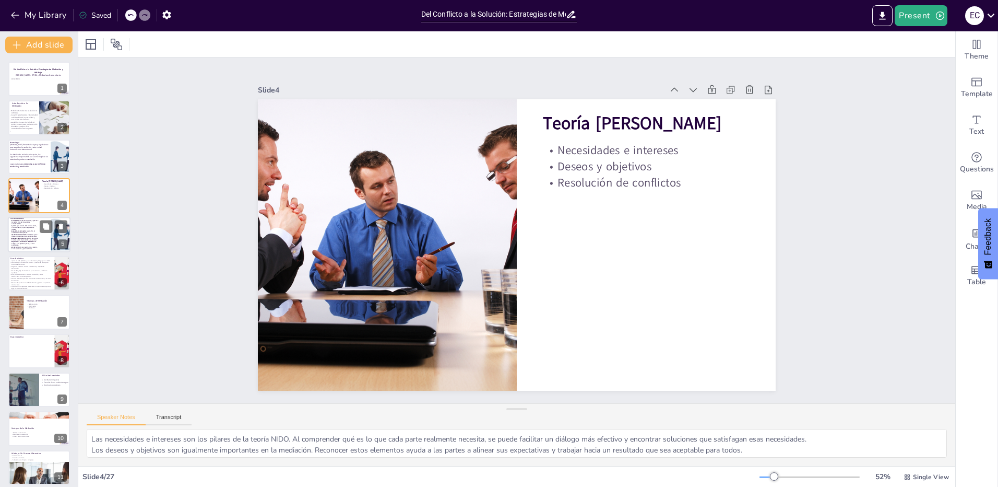
click at [25, 238] on p "Búsqueda de opciones : se generan alternativas con creatividad (lluvia de ideas…" at bounding box center [24, 239] width 28 height 4
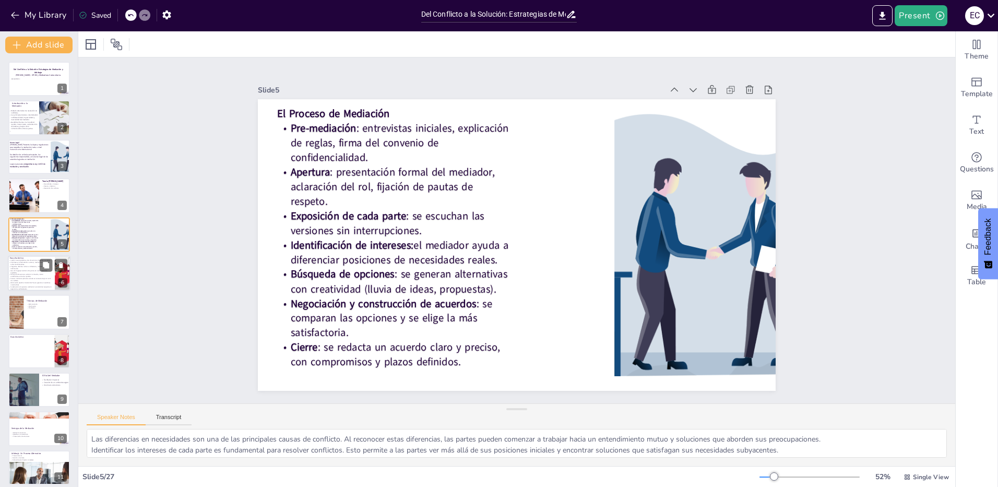
click at [20, 279] on p "Caucus: reuniones privadas cuando es necesario bajar el nivel de conflicto." at bounding box center [30, 279] width 43 height 4
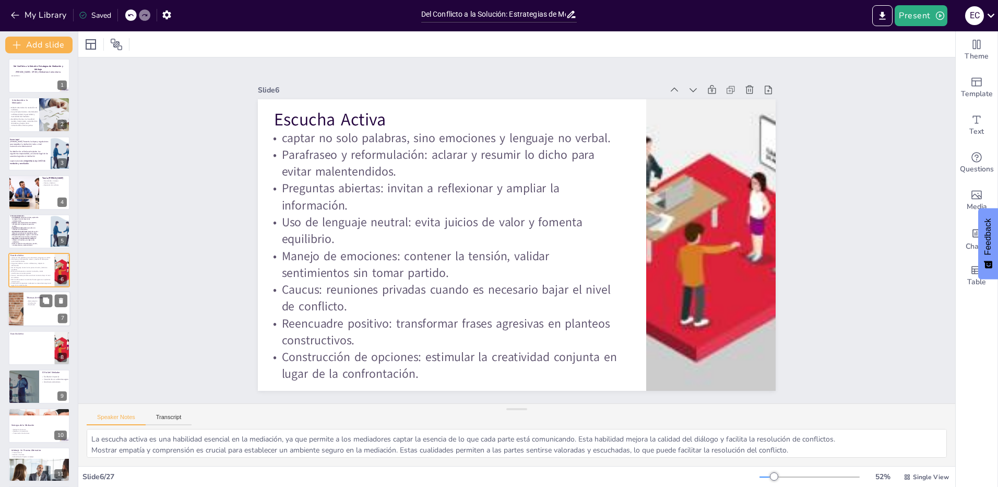
click at [28, 312] on div at bounding box center [39, 308] width 63 height 35
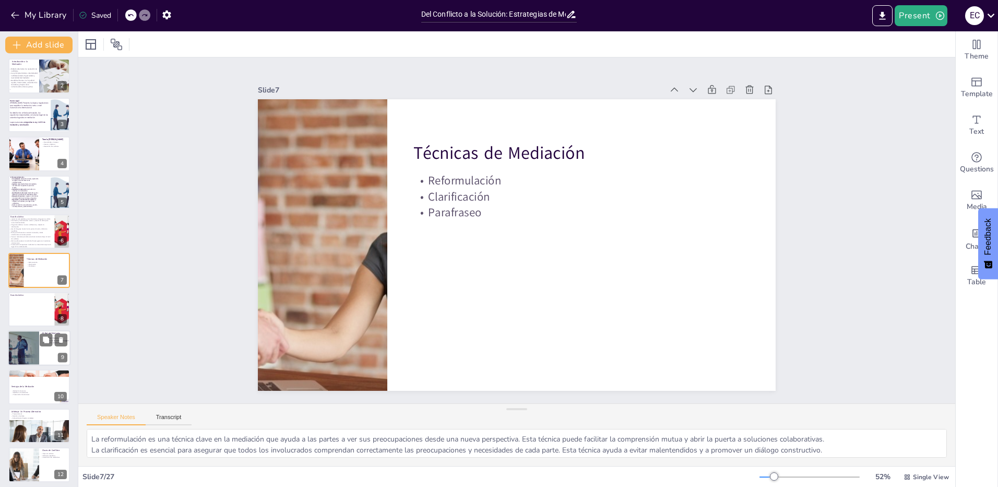
click at [31, 342] on div at bounding box center [23, 347] width 75 height 35
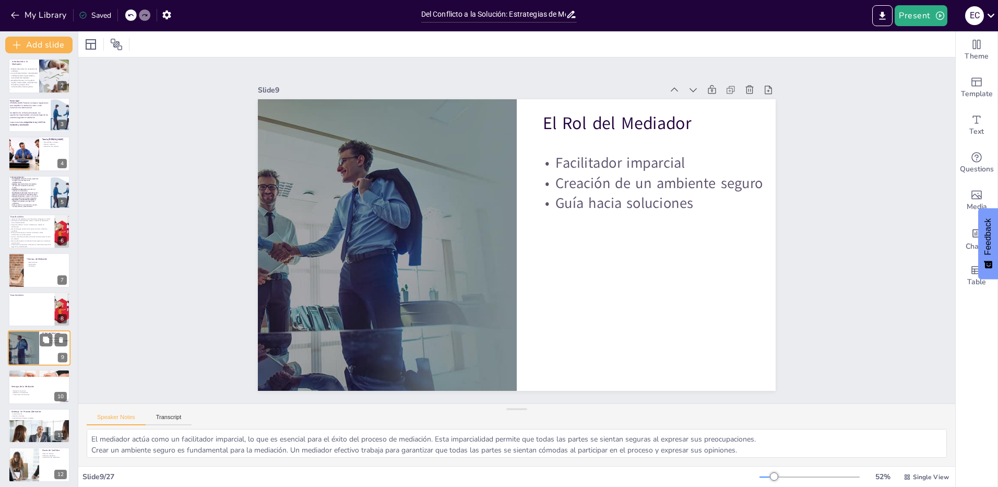
scroll to position [120, 0]
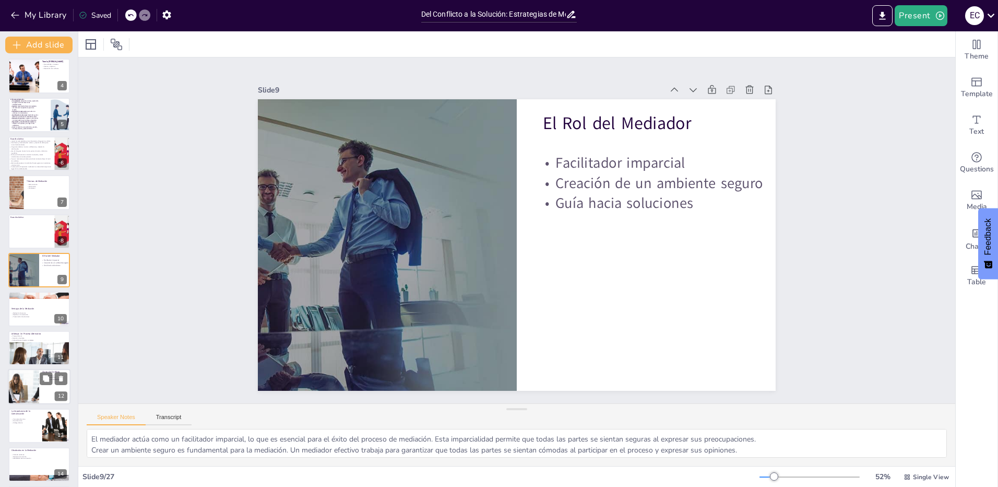
click at [32, 379] on div at bounding box center [23, 386] width 63 height 35
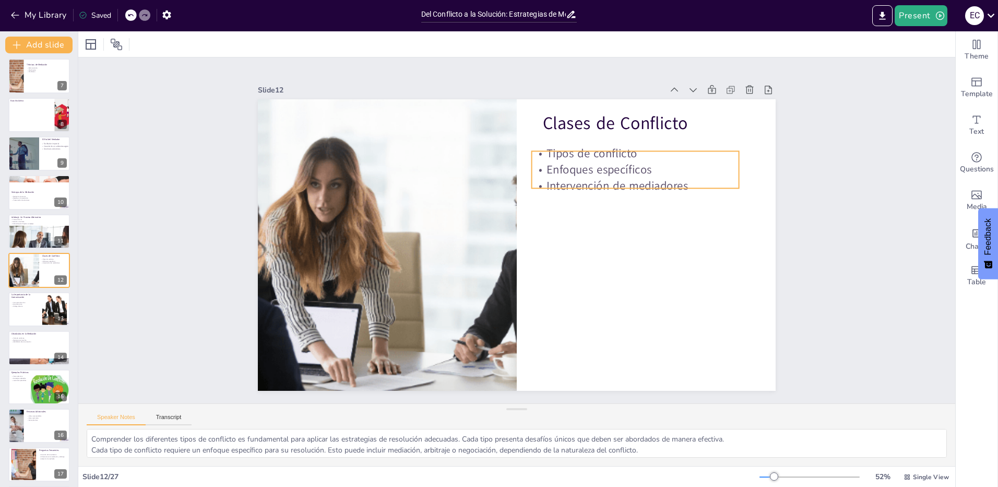
click at [588, 173] on p "Enfoques específicos" at bounding box center [650, 222] width 196 height 99
click at [588, 169] on p "Enfoques específicos" at bounding box center [645, 195] width 206 height 59
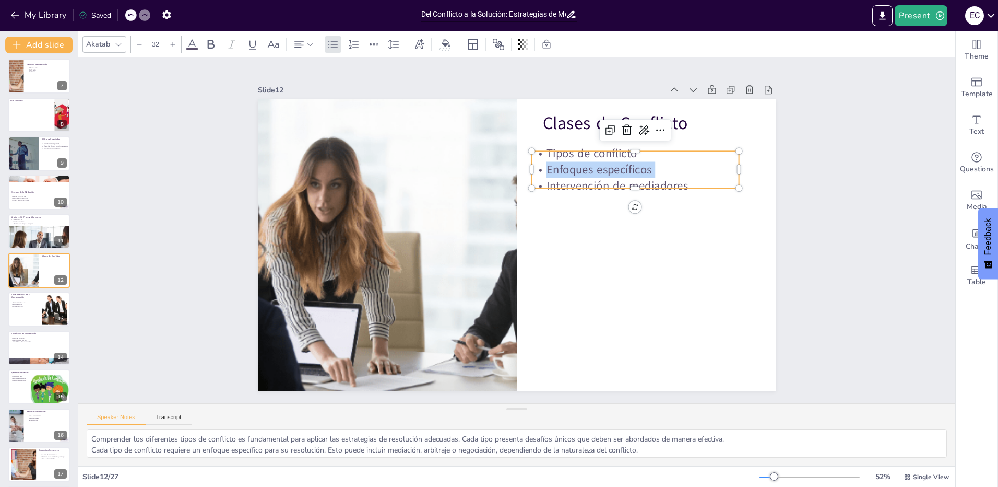
click at [588, 169] on p "Enfoques específicos" at bounding box center [641, 182] width 208 height 38
click at [551, 264] on p "Intervención de mediadores" at bounding box center [483, 352] width 135 height 177
drag, startPoint x: 688, startPoint y: 178, endPoint x: 539, endPoint y: 155, distance: 151.1
click at [539, 155] on div "Tipos de conflicto Enfoques específicos Intervención de mediadores" at bounding box center [641, 182] width 211 height 70
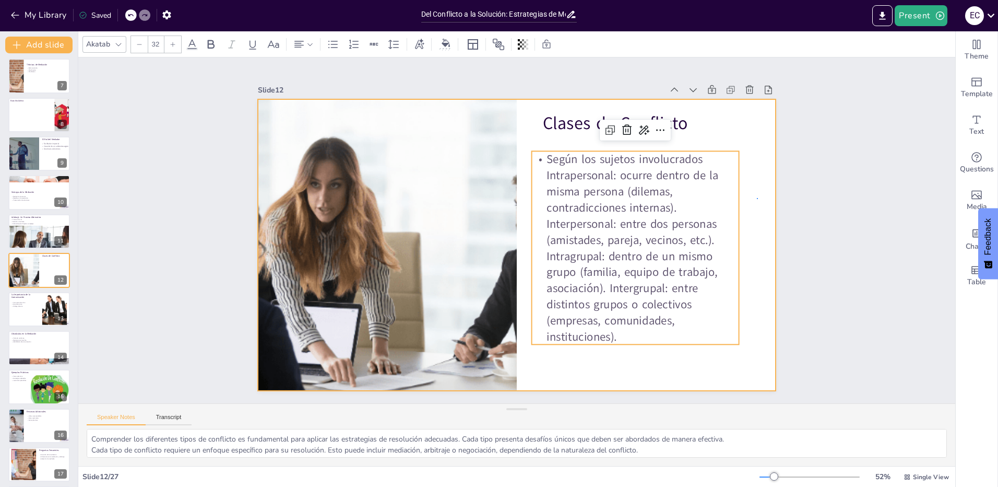
click at [757, 199] on div at bounding box center [516, 245] width 546 height 344
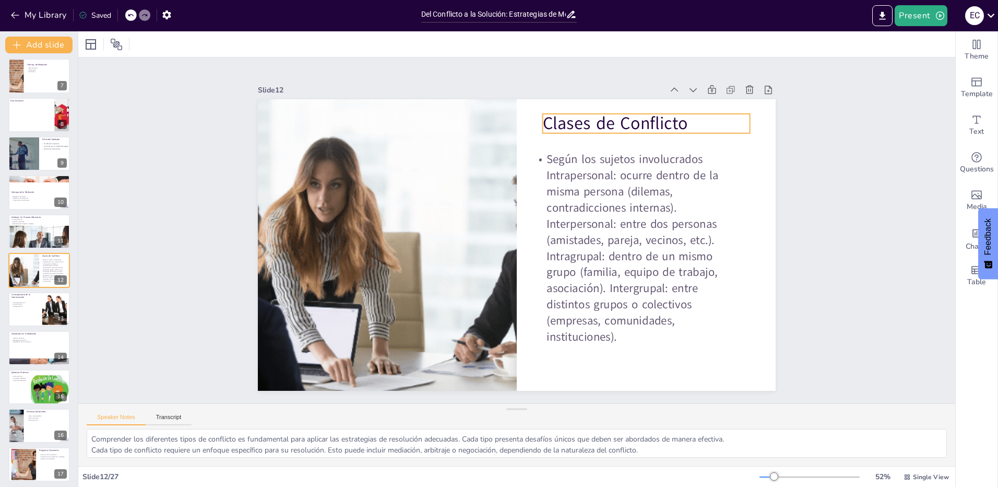
click at [604, 120] on p "Clases de Conflicto" at bounding box center [656, 137] width 208 height 45
click at [604, 120] on p "Clases de Conflicto" at bounding box center [656, 138] width 208 height 46
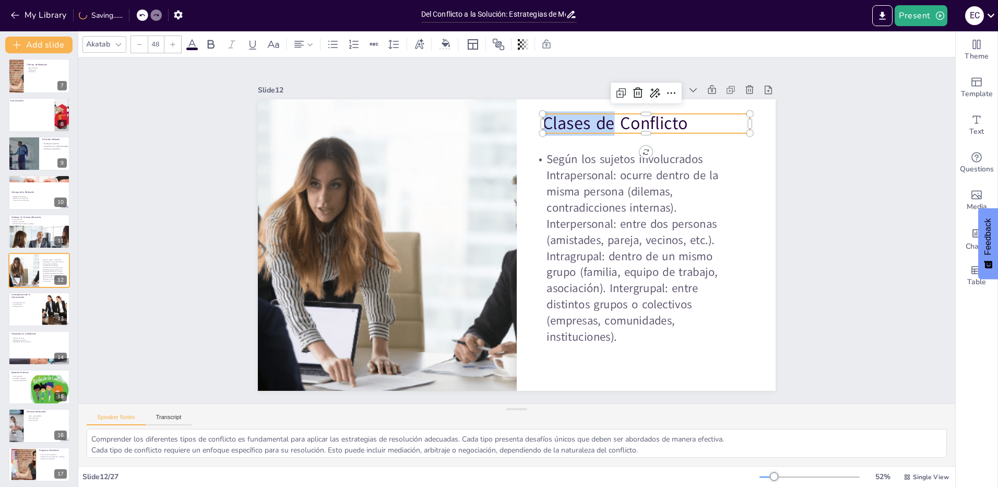
drag, startPoint x: 607, startPoint y: 124, endPoint x: 532, endPoint y: 125, distance: 74.1
click at [532, 125] on div "Según los sujetos involucrados Intrapersonal: ocurre dentro de la misma persona…" at bounding box center [517, 244] width 518 height 291
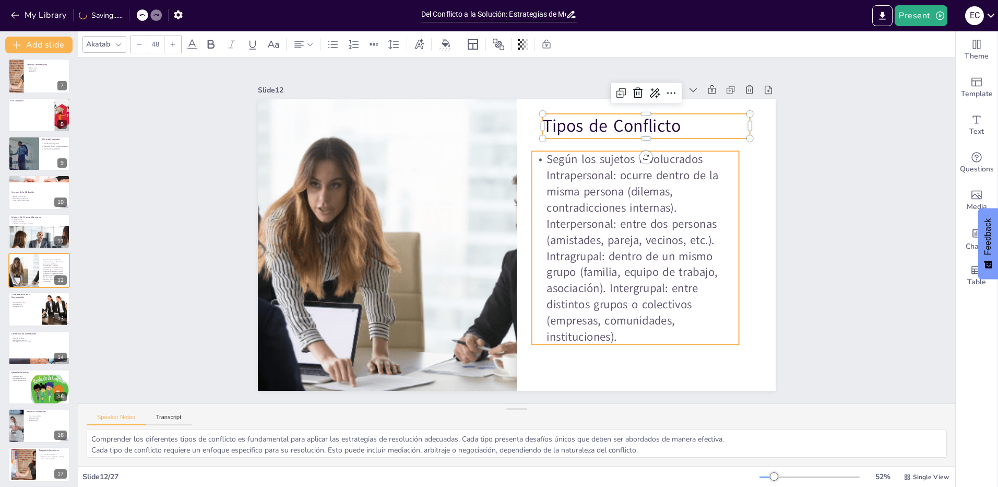
click at [607, 206] on p "Según los sujetos involucrados Intrapersonal: ocurre dentro de la misma persona…" at bounding box center [628, 272] width 243 height 232
click at [613, 170] on p "Según los sujetos involucrados Intrapersonal: ocurre dentro de la misma persona…" at bounding box center [635, 247] width 207 height 193
click at [613, 172] on p "Según los sujetos involucrados Intrapersonal: ocurre dentro de la misma persona…" at bounding box center [635, 247] width 207 height 193
click at [637, 183] on p "Según los sujetos involucrados Intrapersonal: ocurre dentro de la misma persona…" at bounding box center [635, 247] width 207 height 193
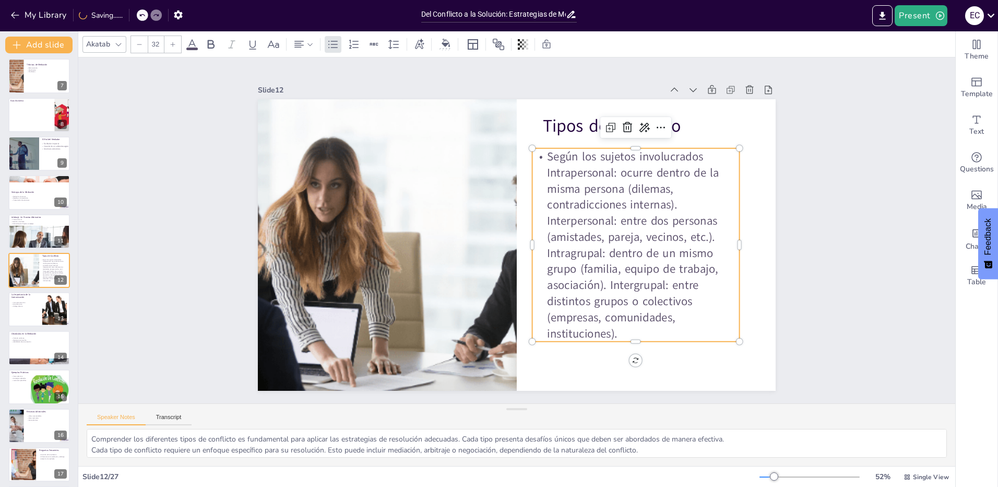
click at [594, 153] on p "Según los sujetos involucrados Intrapersonal: ocurre dentro de la misma persona…" at bounding box center [635, 244] width 207 height 193
click at [600, 167] on p "Según los sujetos involucrados Intrapersonal: ocurre dentro de la misma persona…" at bounding box center [635, 244] width 207 height 193
click at [694, 152] on p "Según los sujetos involucrados Intrapersonal: ocurre dentro de la misma persona…" at bounding box center [635, 244] width 207 height 193
click at [697, 156] on p "Según los sujetos involucrados Intrapersonal: ocurre dentro de la misma persona…" at bounding box center [635, 244] width 207 height 193
click at [696, 156] on p "Según los sujetos involucrados Intrapersonal: ocurre dentro de la misma persona…" at bounding box center [635, 244] width 207 height 193
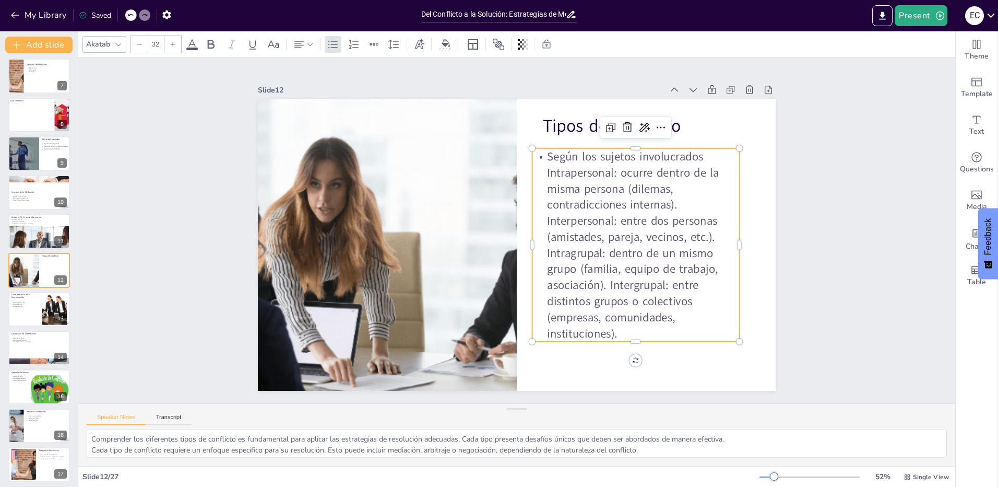
click at [695, 156] on p "Según los sujetos involucrados Intrapersonal: ocurre dentro de la misma persona…" at bounding box center [633, 257] width 226 height 214
click at [538, 152] on p "Según los sujetos involucrados:" at bounding box center [635, 156] width 207 height 16
click at [689, 202] on p "Intrapersonal: ocurre dentro de la misma persona (dilemas, contradicciones inte…" at bounding box center [632, 265] width 224 height 198
click at [708, 235] on p "Interpersonal: entre dos personas (amistades, pareja, vecinos, etc.). Intragrup…" at bounding box center [623, 300] width 229 height 169
click at [600, 283] on p "Intragrupal: dentro de un mismo grupo (familia, equipo de trabajo, asociación).…" at bounding box center [620, 317] width 223 height 138
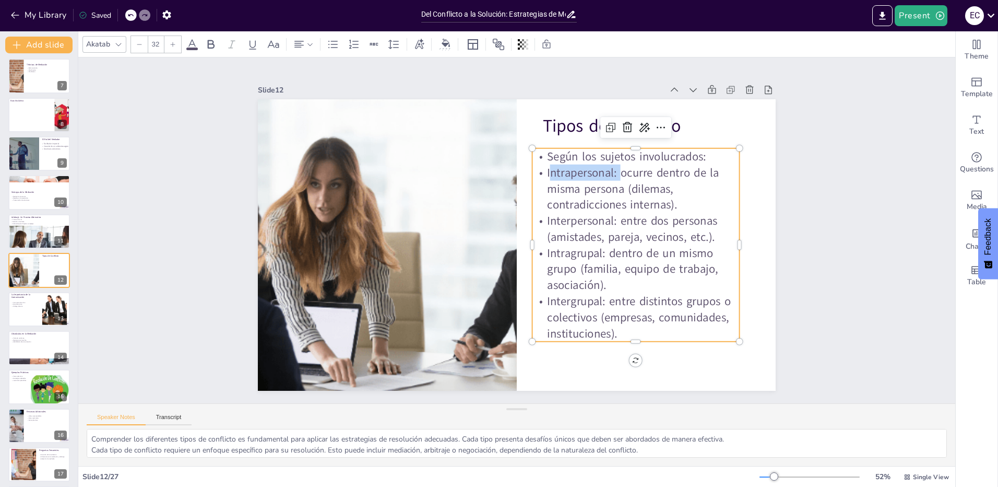
drag, startPoint x: 536, startPoint y: 170, endPoint x: 610, endPoint y: 170, distance: 74.1
click at [610, 170] on p "Intrapersonal: ocurre dentro de la misma persona (dilemas, contradicciones inte…" at bounding box center [639, 201] width 211 height 70
click at [207, 43] on icon at bounding box center [211, 44] width 13 height 13
click at [630, 196] on p "Intrapersonal: ocurre dentro de la misma persona (dilemas, contradicciones inte…" at bounding box center [643, 227] width 212 height 110
drag, startPoint x: 560, startPoint y: 216, endPoint x: 608, endPoint y: 218, distance: 47.5
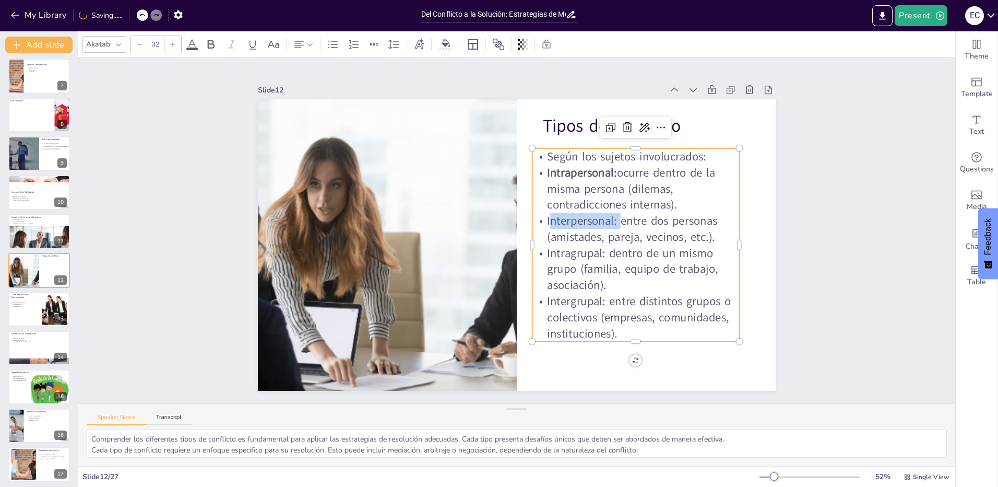
click at [608, 218] on p "Interpersonal: entre dos personas (amistades, pareja, vecinos, etc.)." at bounding box center [635, 228] width 207 height 32
click at [211, 47] on icon at bounding box center [211, 44] width 13 height 13
click at [604, 262] on p "Intragrupal: dentro de un mismo grupo (familia, equipo de trabajo, asociación)." at bounding box center [635, 269] width 207 height 49
drag, startPoint x: 536, startPoint y: 248, endPoint x: 598, endPoint y: 251, distance: 62.2
click at [598, 251] on p "Intragrupal: dentro de un mismo grupo (familia, equipo de trabajo, asociación)." at bounding box center [635, 269] width 207 height 49
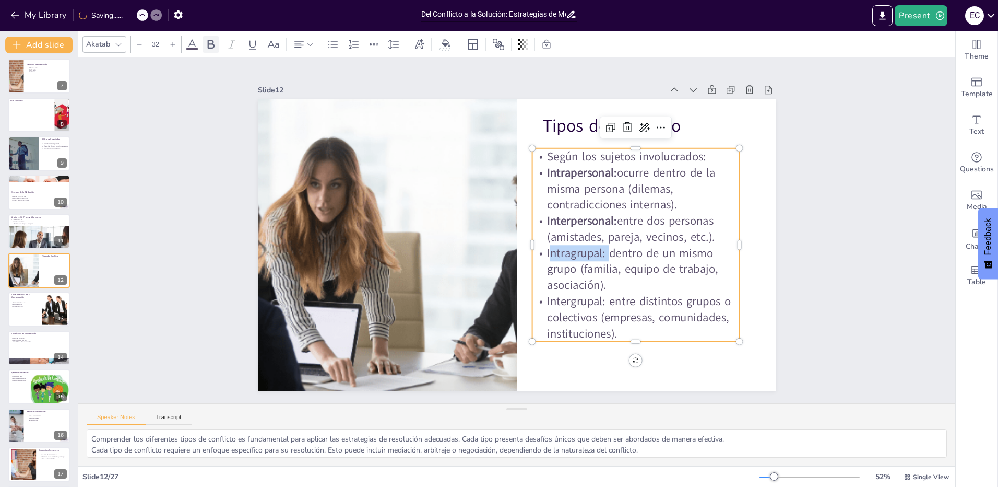
click at [211, 51] on div at bounding box center [211, 44] width 17 height 17
click at [678, 264] on p "Intragrupal: dentro de un mismo grupo (familia, equipo de trabajo, asociación)." at bounding box center [635, 269] width 207 height 49
drag, startPoint x: 538, startPoint y: 298, endPoint x: 595, endPoint y: 299, distance: 56.9
click at [595, 299] on p "Intergrupal: entre distintos grupos o colectivos (empresas, comunidades, instit…" at bounding box center [635, 317] width 207 height 49
drag, startPoint x: 210, startPoint y: 45, endPoint x: 236, endPoint y: 52, distance: 27.0
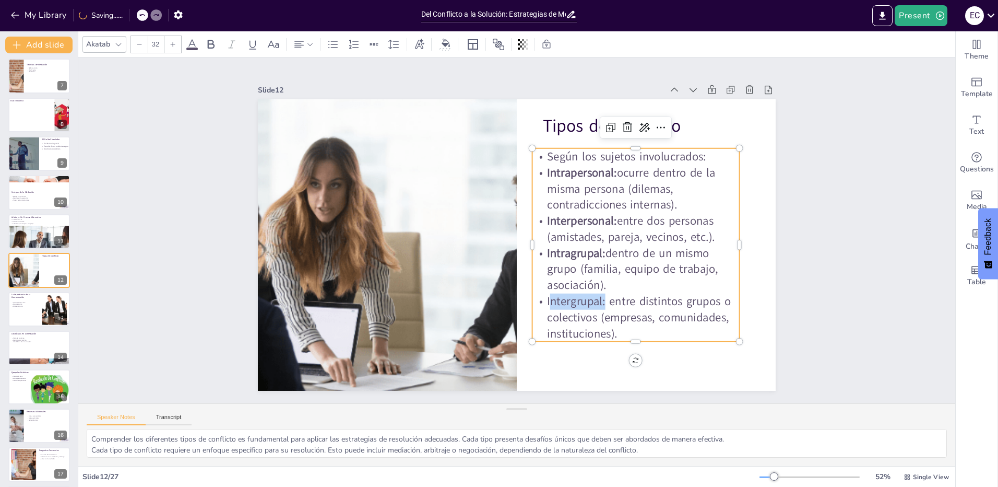
click at [210, 44] on icon at bounding box center [211, 44] width 13 height 13
click at [621, 285] on p "Intragrupal: dentro de un mismo grupo (familia, equipo de trabajo, asociación)." at bounding box center [635, 269] width 207 height 49
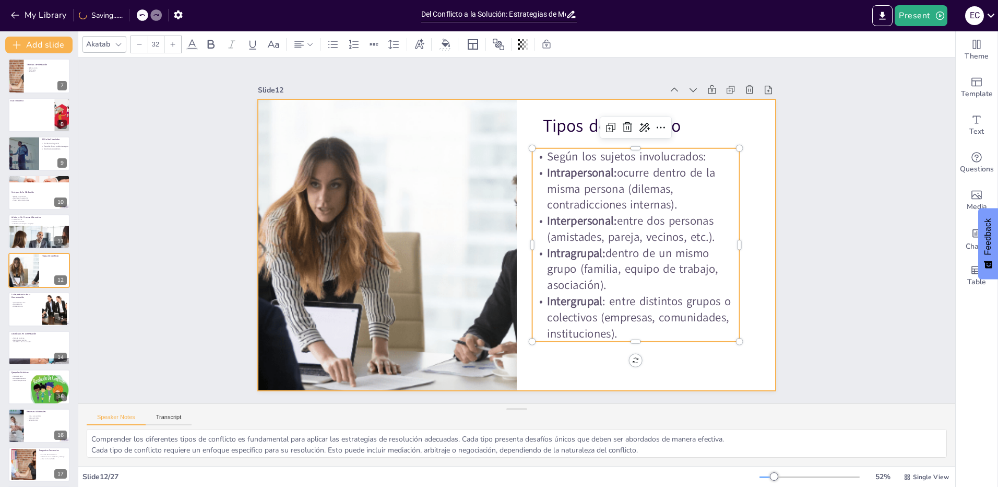
click at [747, 376] on div at bounding box center [517, 244] width 518 height 291
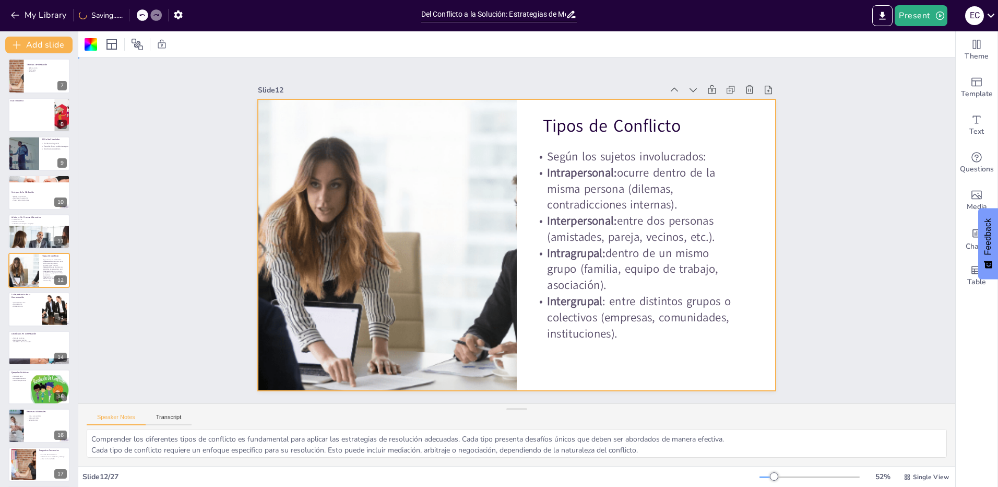
click at [832, 298] on div "Slide 1 Del Conflicto a la Solución: Estrategias de Mediación y Arbitraje [PERS…" at bounding box center [516, 230] width 877 height 346
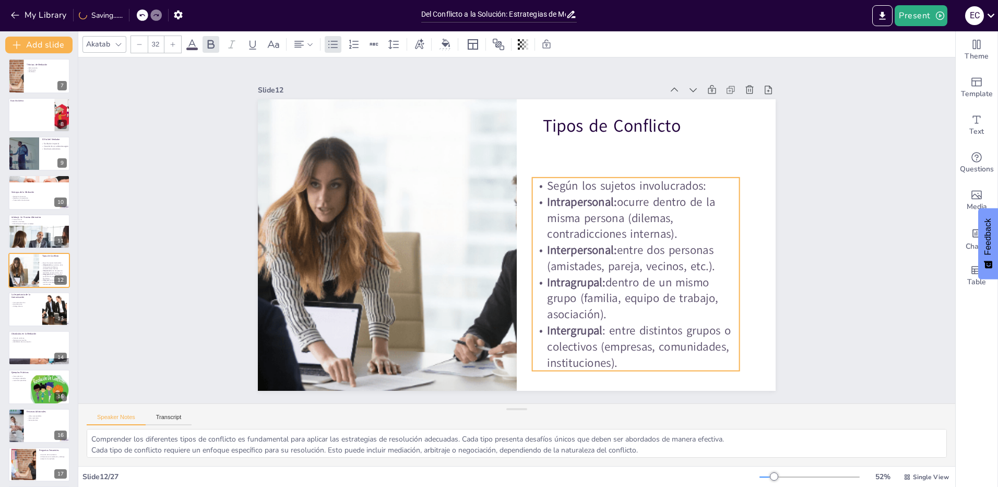
drag, startPoint x: 709, startPoint y: 263, endPoint x: 709, endPoint y: 292, distance: 29.2
click at [709, 292] on p "Intragrupal: dentro de un mismo grupo (familia, equipo de trabajo, asociación)." at bounding box center [635, 298] width 207 height 49
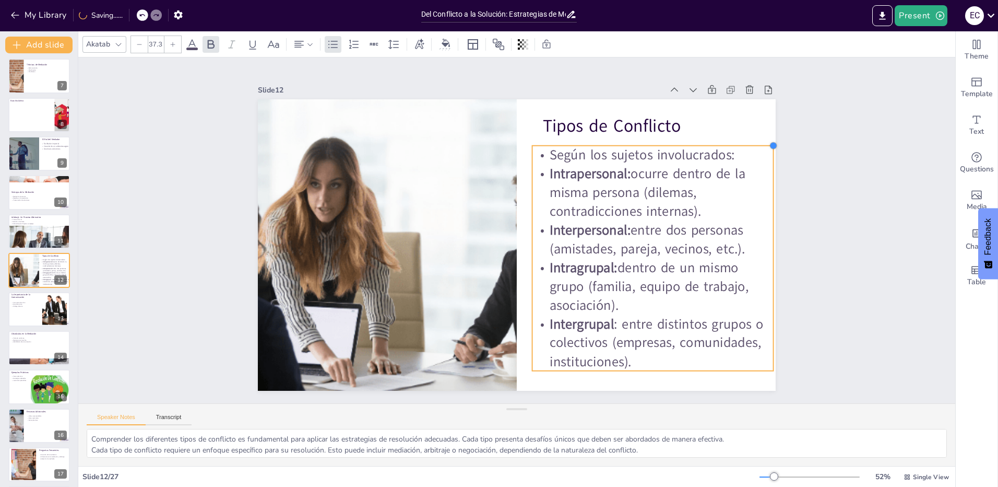
drag, startPoint x: 734, startPoint y: 174, endPoint x: 765, endPoint y: 142, distance: 44.3
click at [769, 142] on div at bounding box center [773, 145] width 8 height 8
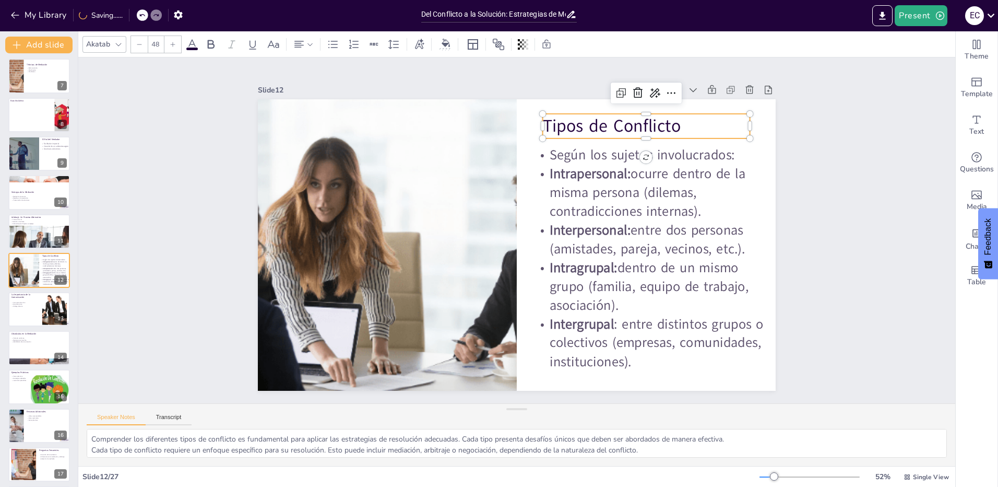
click at [575, 123] on p "Tipos de Conflicto" at bounding box center [646, 126] width 207 height 24
drag, startPoint x: 743, startPoint y: 107, endPoint x: 779, endPoint y: 99, distance: 36.4
click at [707, 99] on div "Slide 1 Del Conflicto a la Solución: Estrategias de Mediación y Arbitraje [PERS…" at bounding box center [517, 230] width 380 height 607
click at [860, 336] on div "Slide 1 Del Conflicto a la Solución: Estrategias de Mediación y Arbitraje [PERS…" at bounding box center [516, 230] width 877 height 346
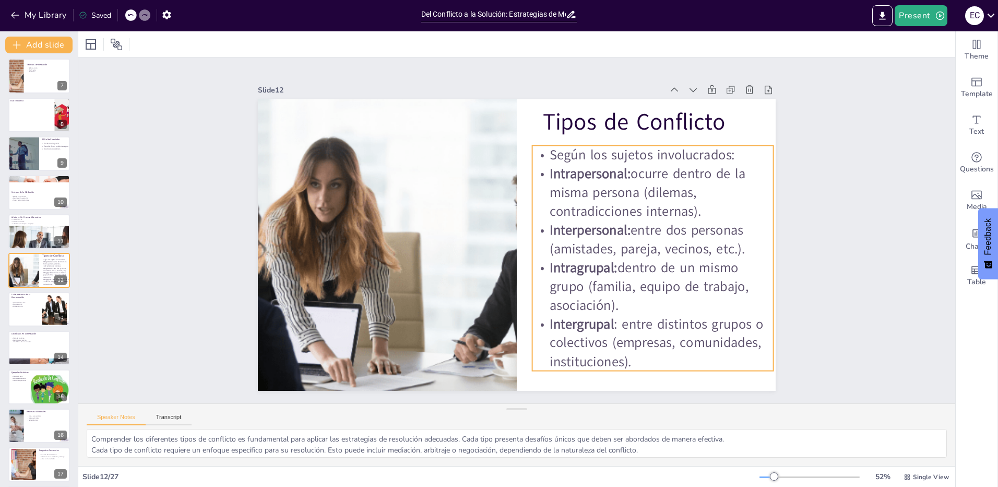
click at [519, 250] on p "Interpersonal: entre dos personas (amistades, pareja, vecinos, etc.)." at bounding box center [453, 350] width 132 height 235
click at [646, 204] on p "Intrapersonal: ocurre dentro de la misma persona (dilemas, contradicciones inte…" at bounding box center [656, 207] width 246 height 81
click at [608, 206] on p "Intrapersonal: ocurre dentro de la misma persona (dilemas, contradicciones inte…" at bounding box center [657, 221] width 247 height 105
click at [626, 173] on p "Intrapersonal: ocurre dentro de la misma persona (dilemas, contradicciones inte…" at bounding box center [656, 207] width 246 height 81
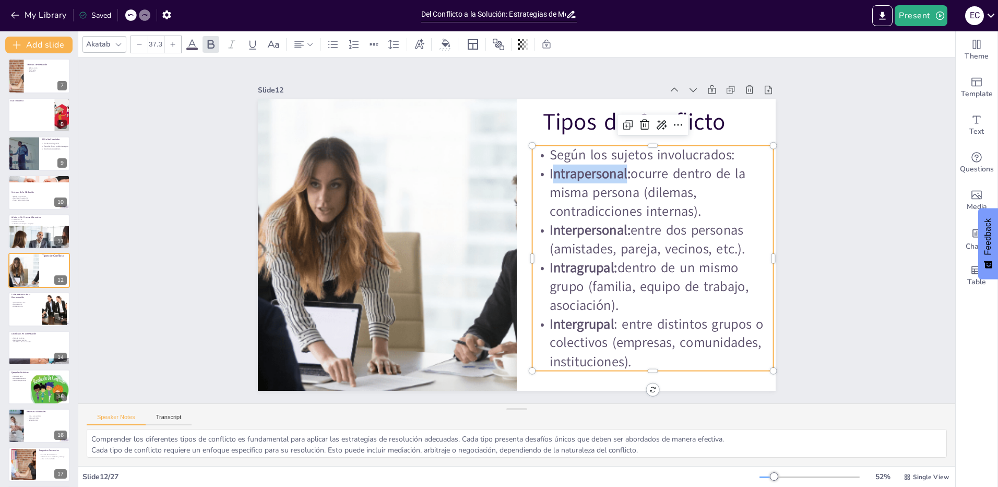
drag, startPoint x: 620, startPoint y: 170, endPoint x: 544, endPoint y: 172, distance: 76.2
click at [559, 173] on strong "Intrapersonal:" at bounding box center [600, 190] width 83 height 35
click at [654, 180] on p "Intrapersonal: ocurre dentro de la misma persona (dilemas, contradicciones inte…" at bounding box center [656, 207] width 246 height 81
click at [702, 159] on p "Según los sujetos involucrados:" at bounding box center [660, 170] width 242 height 44
drag, startPoint x: 720, startPoint y: 153, endPoint x: 726, endPoint y: 153, distance: 6.3
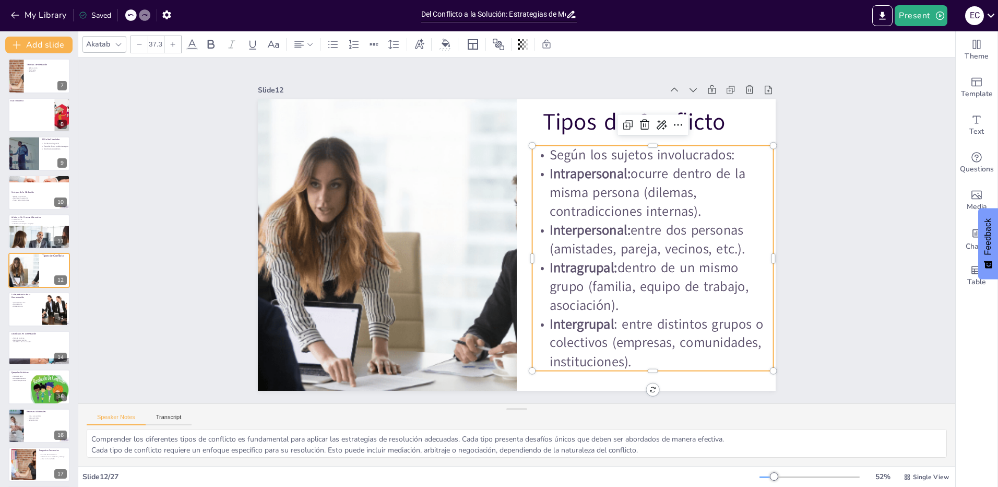
click at [723, 153] on p "Según los sujetos involucrados:" at bounding box center [660, 170] width 242 height 44
drag, startPoint x: 730, startPoint y: 153, endPoint x: 544, endPoint y: 154, distance: 185.8
click at [544, 154] on p "Según los sujetos involucrados:" at bounding box center [660, 170] width 242 height 44
click at [593, 171] on strong "Intrapersonal:" at bounding box center [595, 181] width 82 height 27
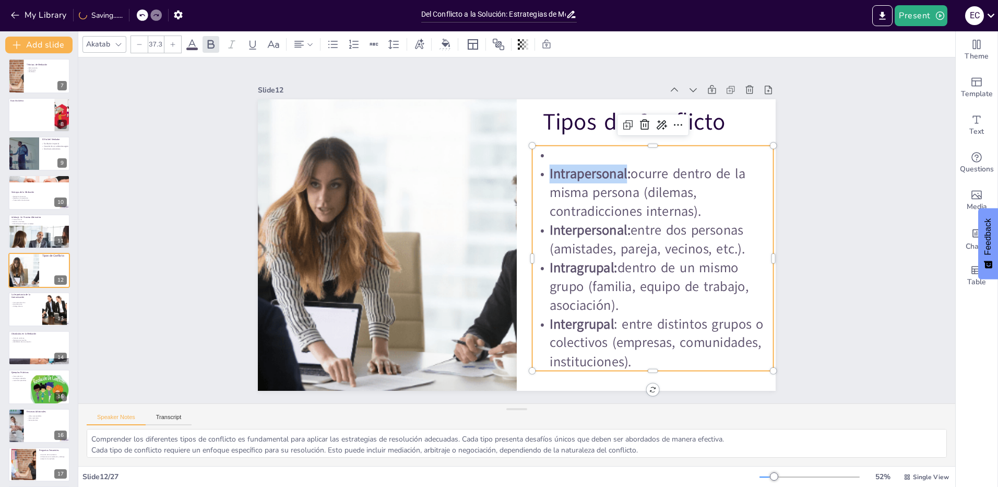
drag, startPoint x: 618, startPoint y: 170, endPoint x: 536, endPoint y: 170, distance: 82.0
click at [536, 170] on p "Intrapersonal: ocurre dentro de la misma persona (dilemas, contradicciones inte…" at bounding box center [652, 192] width 241 height 56
click at [601, 227] on strong "Interpersonal:" at bounding box center [590, 230] width 81 height 19
click at [565, 170] on strong "Personal:" at bounding box center [582, 180] width 56 height 24
click at [590, 169] on strong "Personal:" at bounding box center [582, 180] width 56 height 24
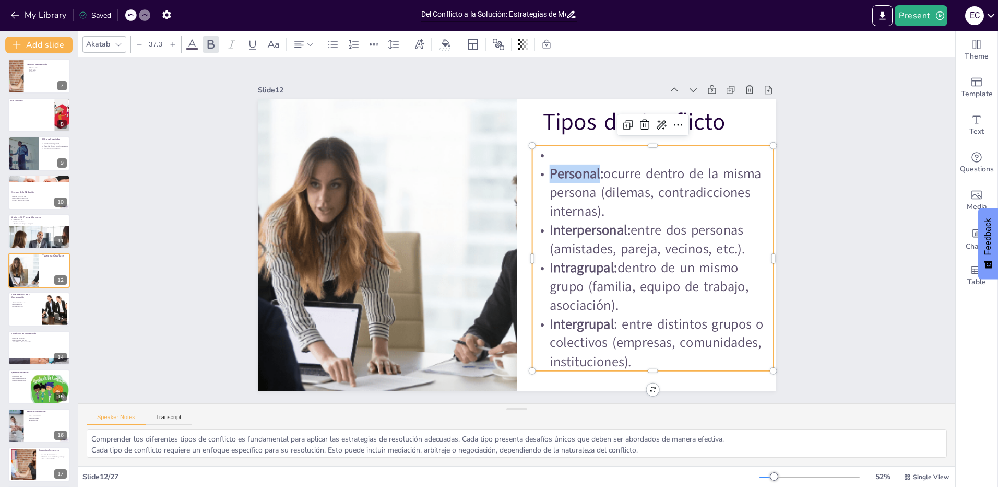
drag, startPoint x: 593, startPoint y: 171, endPoint x: 544, endPoint y: 171, distance: 48.6
click at [559, 173] on strong "Personal:" at bounding box center [587, 187] width 57 height 29
click at [577, 226] on strong "Interpersonal:" at bounding box center [590, 237] width 82 height 27
drag, startPoint x: 621, startPoint y: 224, endPoint x: 543, endPoint y: 226, distance: 77.8
click at [519, 260] on strong "Interpersonal:" at bounding box center [501, 301] width 35 height 83
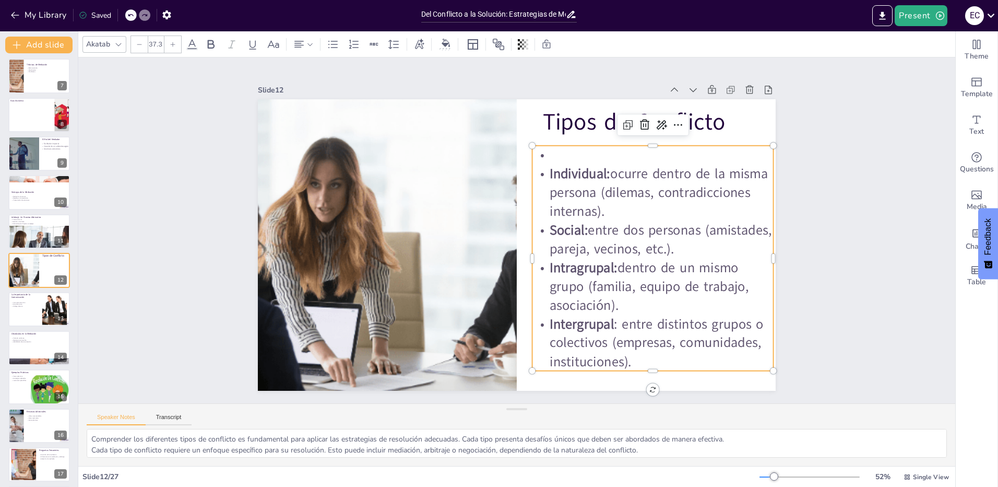
click at [611, 298] on p "Intragrupal: dentro de un mismo grupo (familia, equipo de trabajo, asociación)." at bounding box center [652, 286] width 241 height 56
click at [626, 330] on p "Intergrupal : entre distintos grupos o colectivos (empresas, comunidades, insti…" at bounding box center [611, 379] width 247 height 128
click at [618, 327] on p "Intergrupal : entre distintos grupos o colectivos (empresas, comunidades, insti…" at bounding box center [626, 368] width 247 height 105
click at [640, 352] on p "Intergrupal : entre distintos grupos o colectivos (empresas, comunidades, insti…" at bounding box center [640, 356] width 246 height 81
click at [455, 313] on p "Intergrupal : entre distintos grupos o colectivos (empresas, comunidades, insti…" at bounding box center [341, 219] width 228 height 187
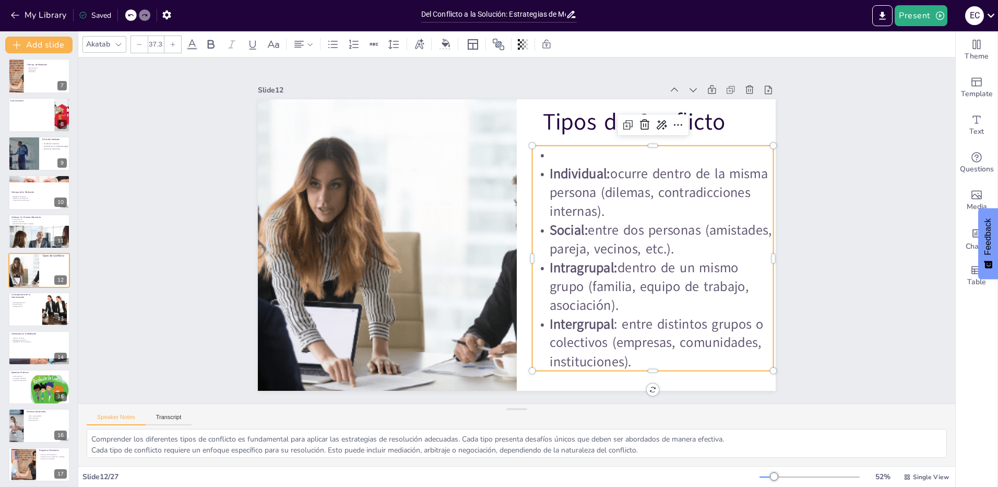
click at [485, 295] on p "Intragrupal: dentro de un mismo grupo (familia, equipo de trabajo, asociación)." at bounding box center [391, 307] width 187 height 228
click at [623, 259] on p "Intragrupal: dentro de un mismo grupo (familia, equipo de trabajo, asociación)." at bounding box center [647, 299] width 246 height 81
drag, startPoint x: 605, startPoint y: 265, endPoint x: 542, endPoint y: 268, distance: 63.2
click at [542, 271] on strong "Intragrupal:" at bounding box center [556, 296] width 68 height 50
click at [836, 263] on div "Slide 1 Del Conflicto a la Solución: Estrategias de Mediación y Arbitraje [PERS…" at bounding box center [517, 231] width 908 height 436
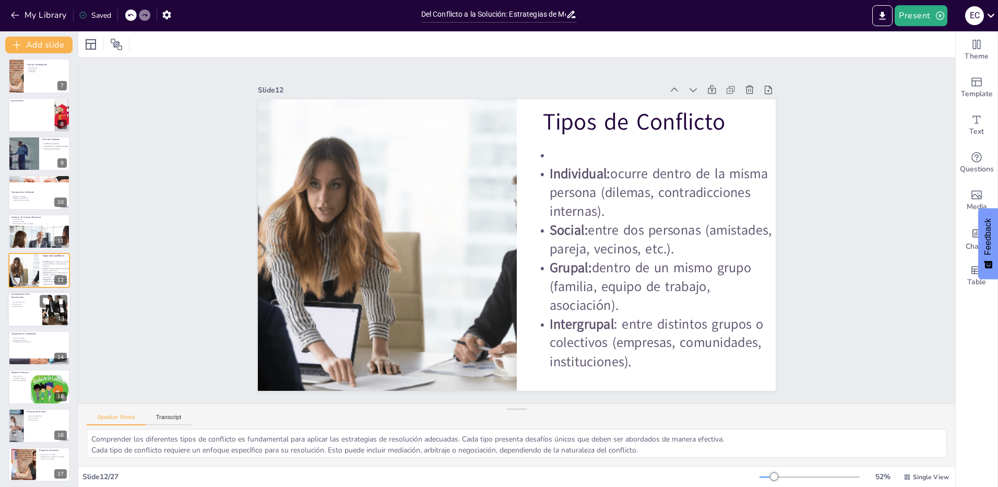
click at [34, 317] on div at bounding box center [39, 308] width 63 height 35
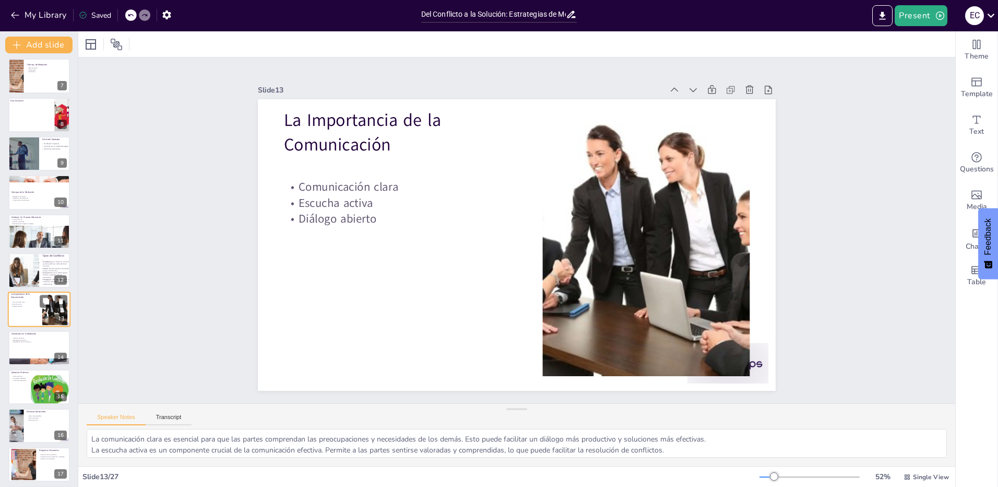
scroll to position [275, 0]
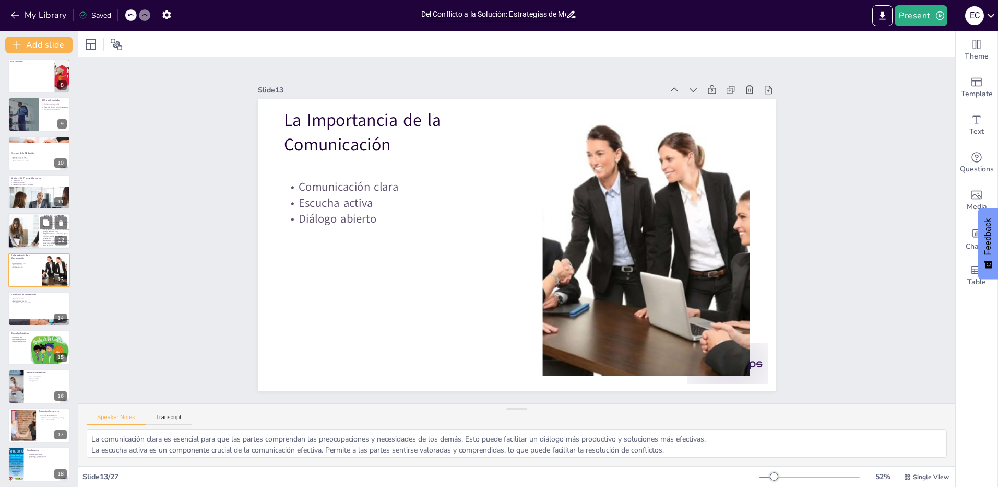
click at [42, 235] on p "Grupal: dentro de un mismo grupo (familia, equipo de trabajo, asociación)." at bounding box center [55, 235] width 29 height 7
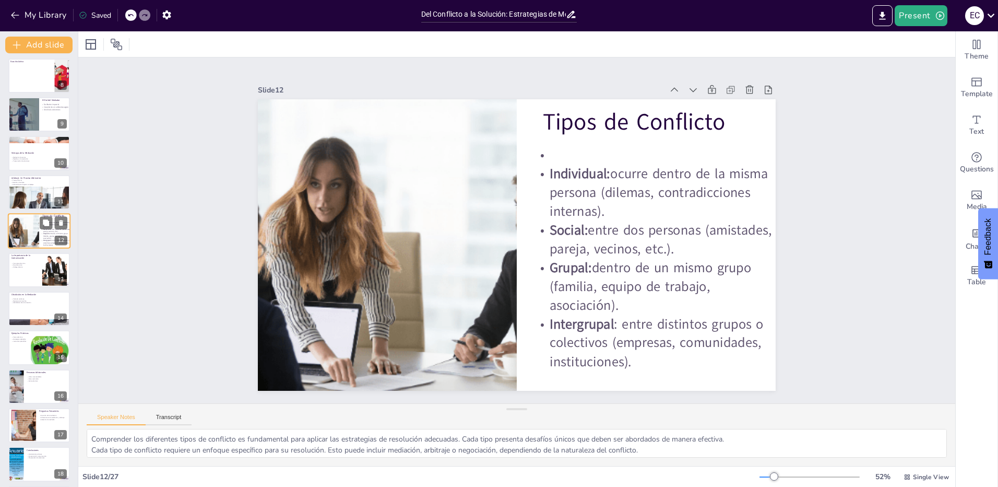
scroll to position [236, 0]
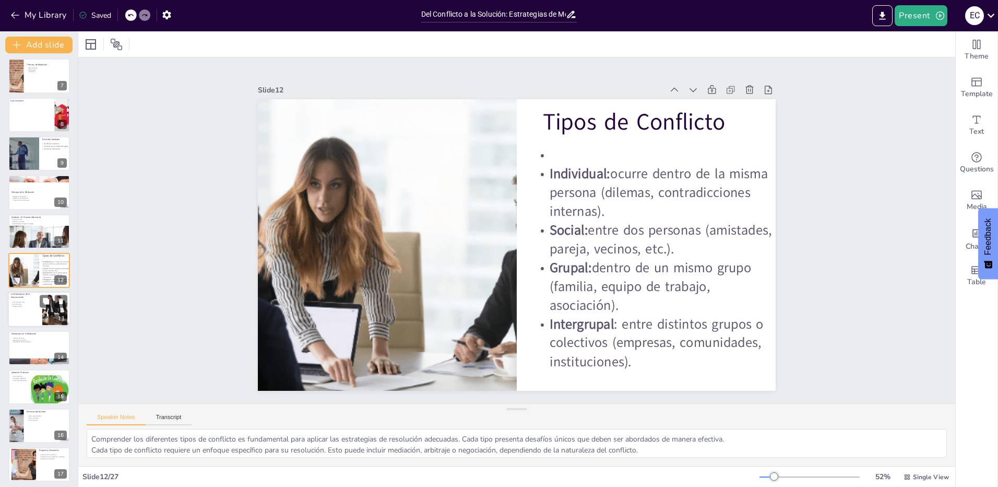
click at [32, 309] on div at bounding box center [39, 308] width 63 height 35
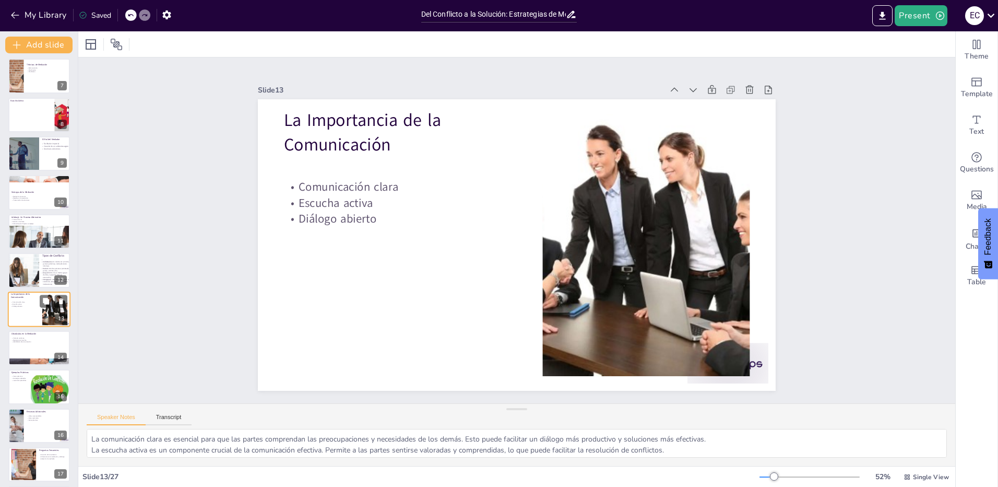
scroll to position [275, 0]
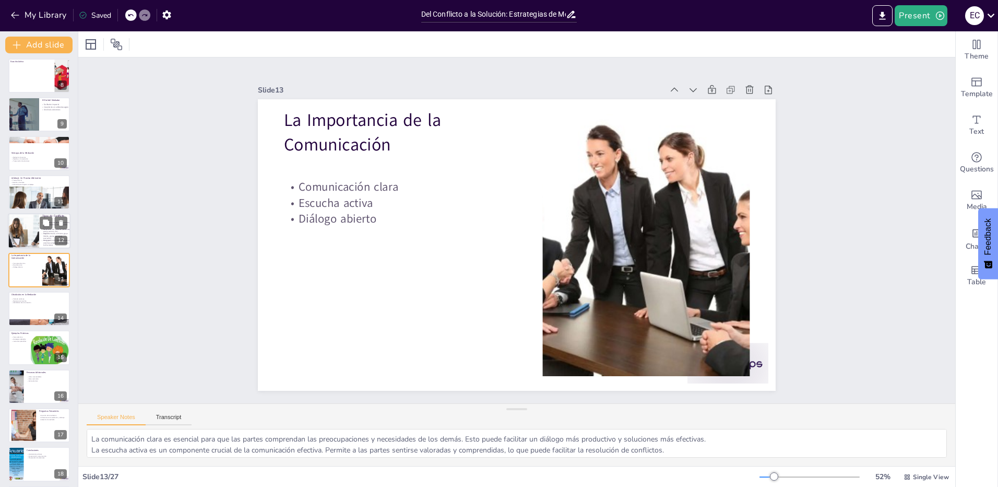
click at [28, 233] on div at bounding box center [23, 230] width 63 height 35
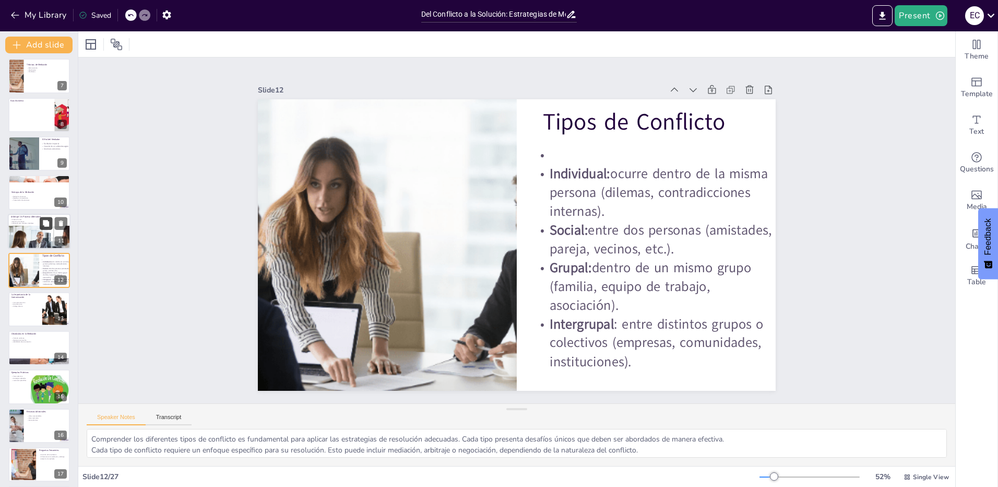
click at [48, 222] on icon at bounding box center [46, 223] width 6 height 6
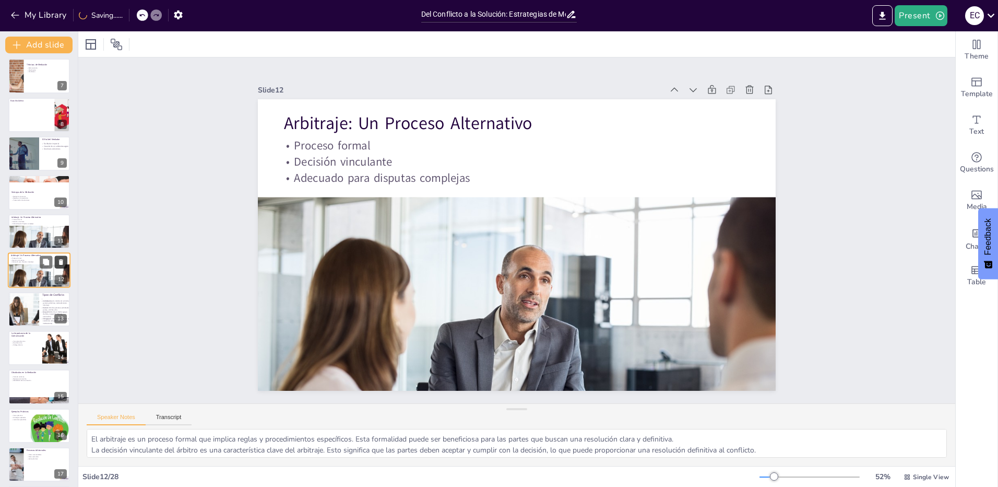
click at [61, 263] on icon at bounding box center [61, 262] width 4 height 6
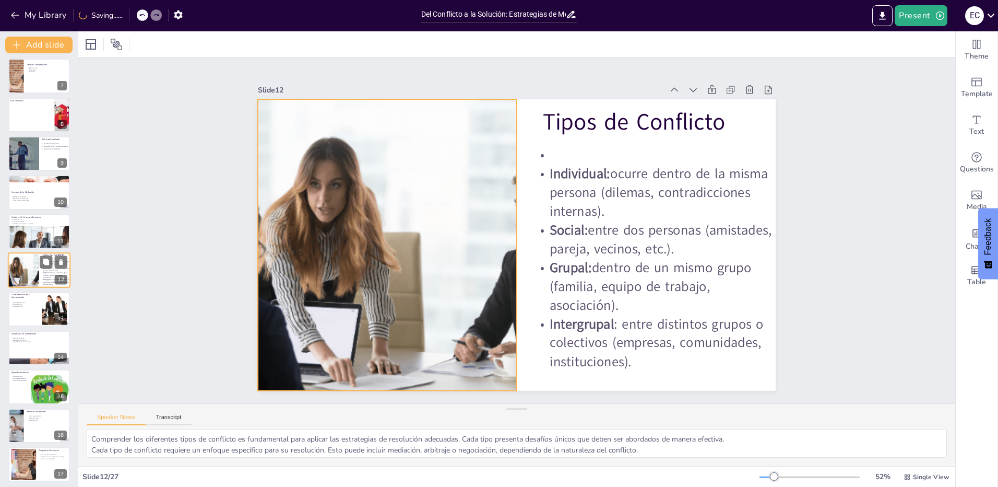
click at [22, 274] on div at bounding box center [23, 269] width 63 height 35
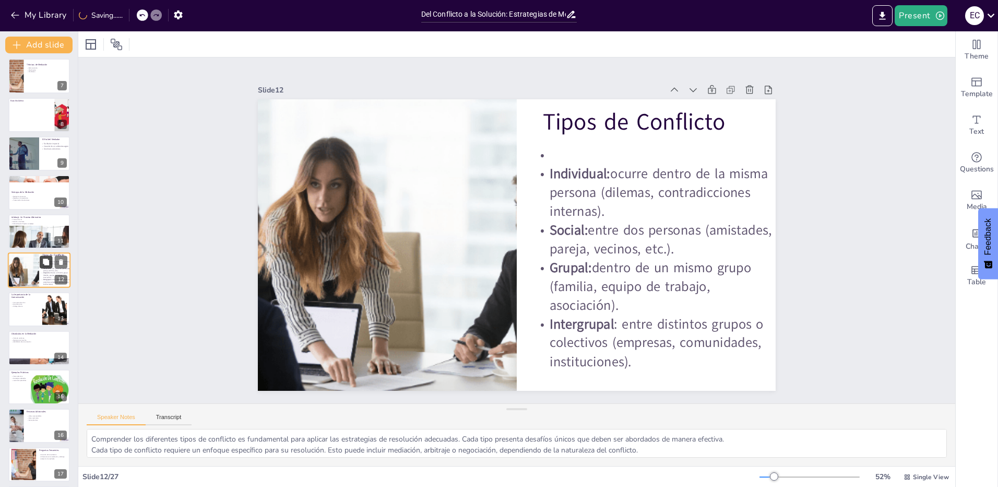
click at [46, 262] on icon at bounding box center [46, 261] width 6 height 6
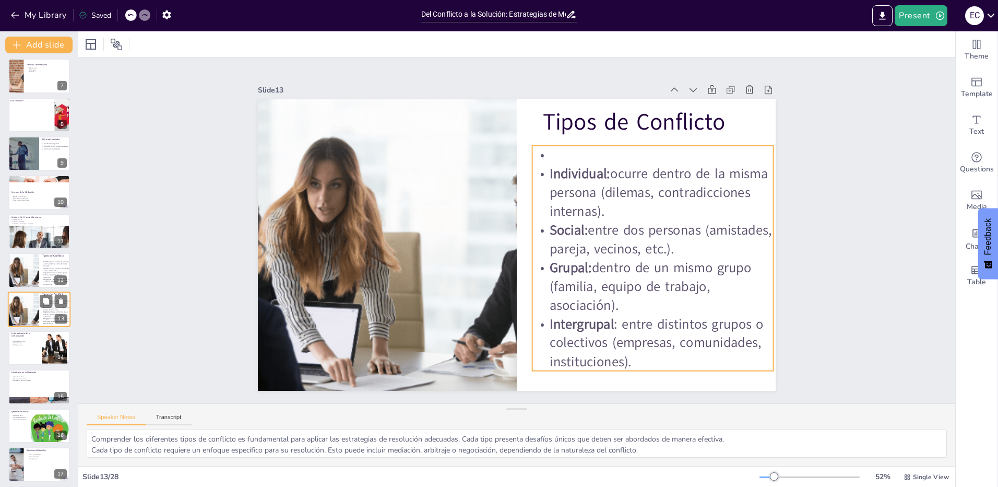
scroll to position [275, 0]
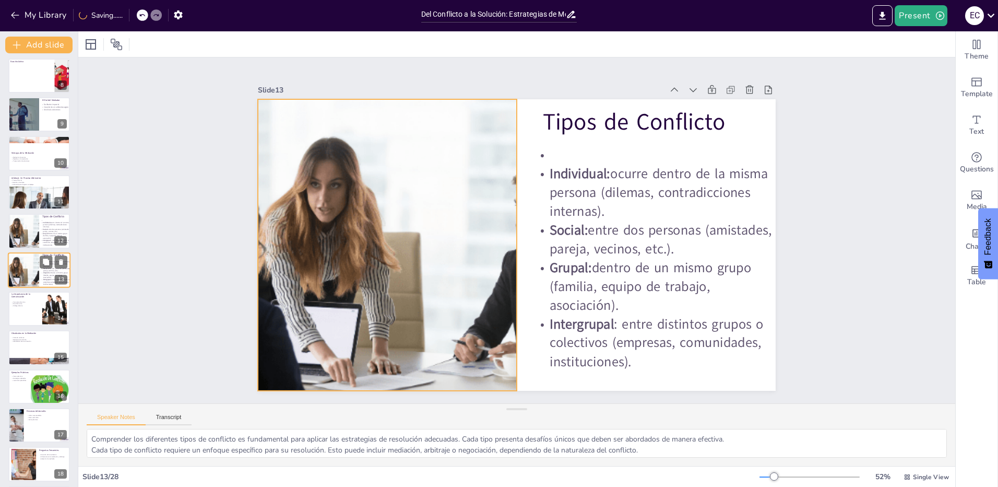
click at [22, 266] on div at bounding box center [23, 269] width 63 height 35
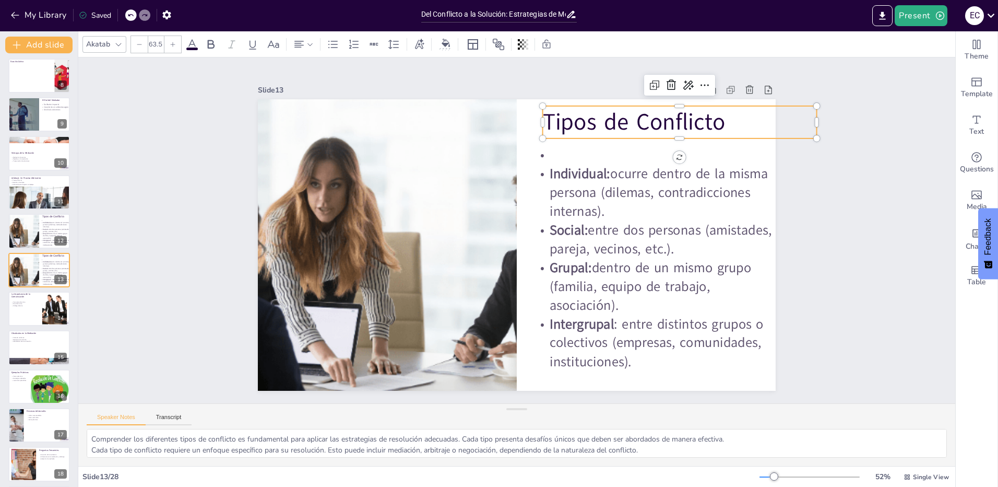
click at [608, 122] on p "Tipos de Conflicto" at bounding box center [690, 140] width 276 height 61
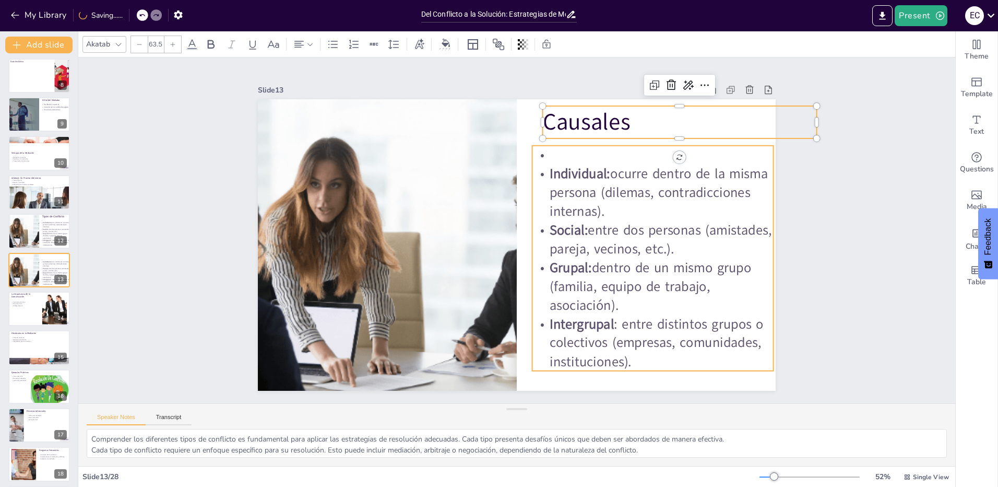
click at [502, 228] on div at bounding box center [387, 244] width 518 height 291
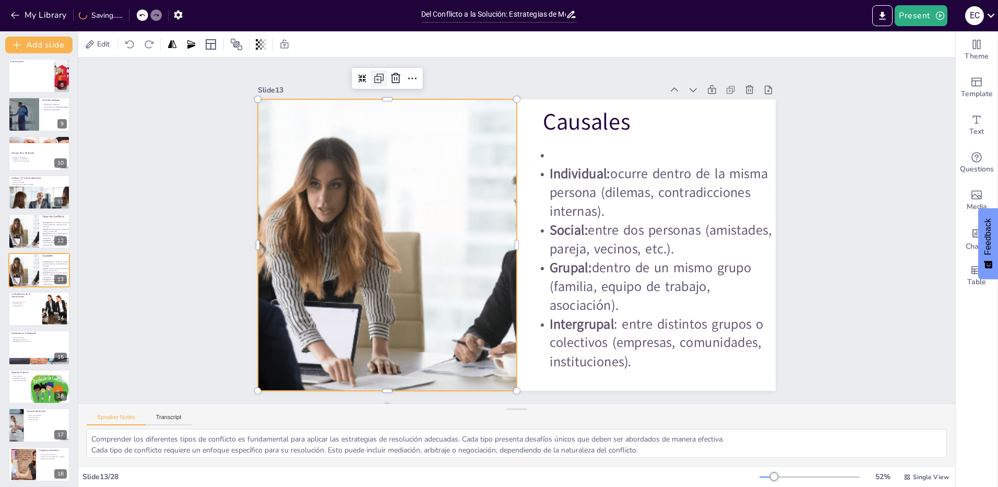
click at [374, 78] on icon at bounding box center [379, 78] width 13 height 13
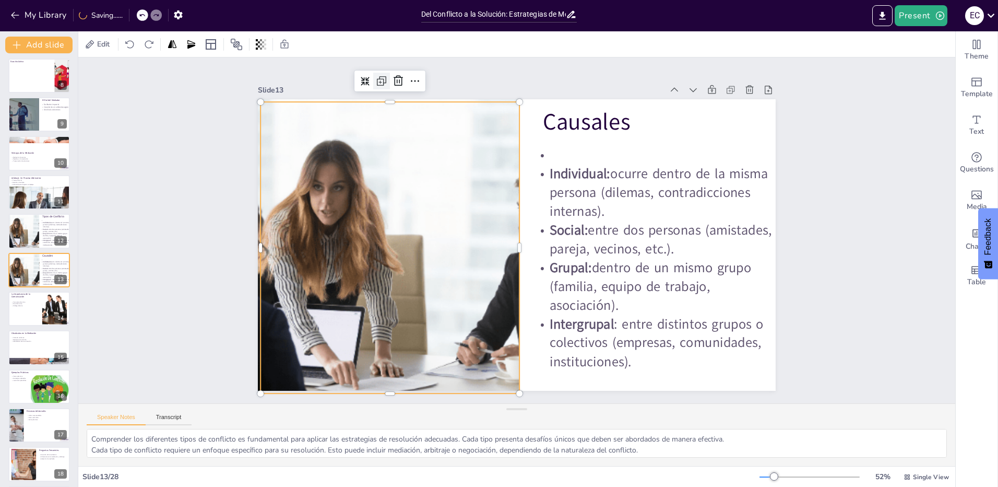
click at [391, 74] on icon at bounding box center [398, 68] width 14 height 14
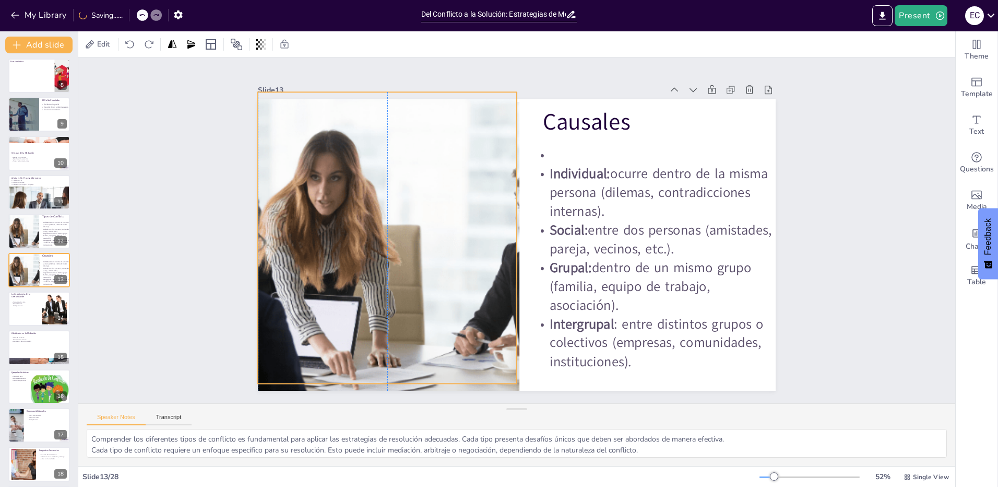
drag, startPoint x: 384, startPoint y: 174, endPoint x: 375, endPoint y: 161, distance: 15.7
click at [375, 161] on div at bounding box center [387, 237] width 518 height 291
click at [375, 61] on icon at bounding box center [379, 56] width 9 height 9
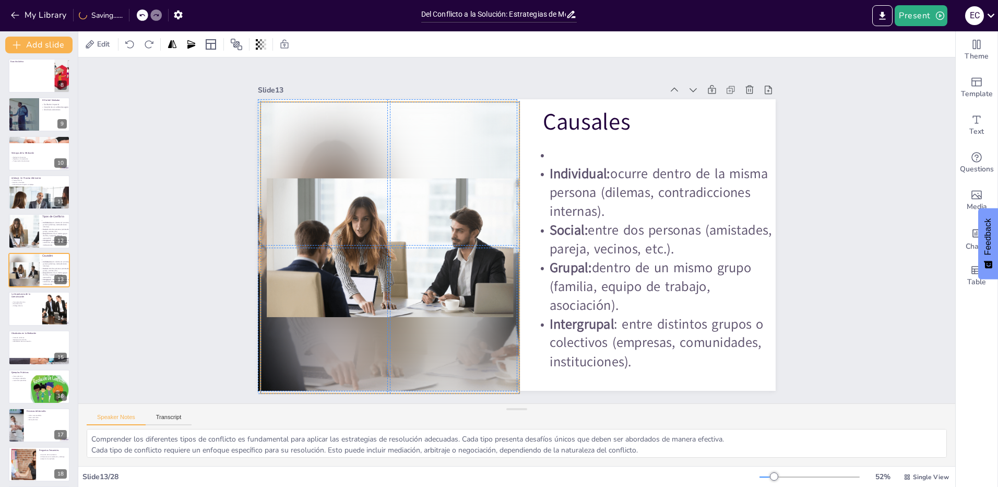
drag, startPoint x: 427, startPoint y: 354, endPoint x: 428, endPoint y: 363, distance: 8.9
click at [428, 363] on div at bounding box center [389, 234] width 288 height 317
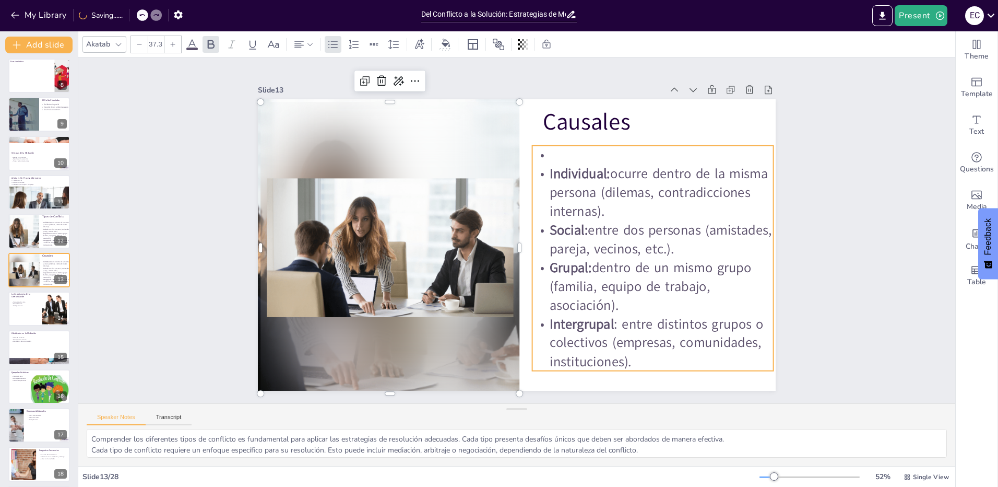
click at [602, 243] on p "Social: entre dos personas (amistades, pareja, vecinos, etc.)." at bounding box center [651, 253] width 244 height 63
click at [581, 178] on strong "Individual:" at bounding box center [590, 188] width 63 height 31
click at [581, 178] on strong "Individual:" at bounding box center [580, 173] width 61 height 19
click at [653, 335] on p "Intergrupal : entre distintos grupos o colectivos (empresas, comunidades, insti…" at bounding box center [652, 342] width 241 height 56
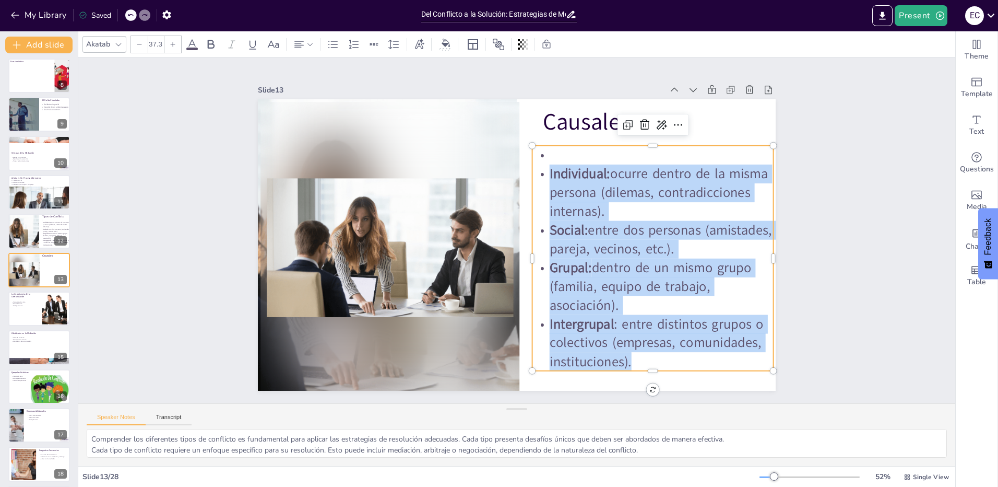
drag, startPoint x: 644, startPoint y: 362, endPoint x: 542, endPoint y: 169, distance: 218.3
click at [542, 169] on div "Individual: ocurre dentro de la misma persona (dilemas, contradicciones interna…" at bounding box center [652, 258] width 241 height 225
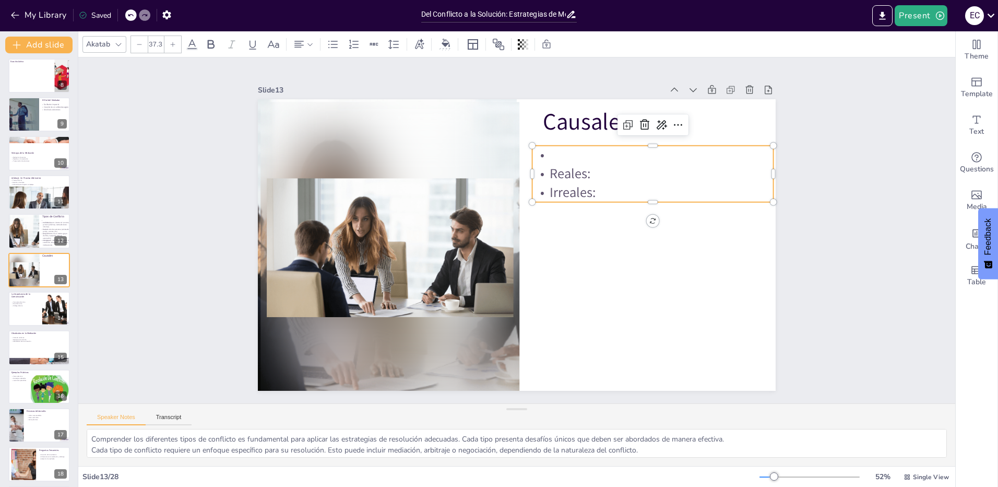
click at [596, 183] on p "Irreales:" at bounding box center [652, 192] width 241 height 19
click at [574, 123] on p "Causales" at bounding box center [690, 140] width 276 height 61
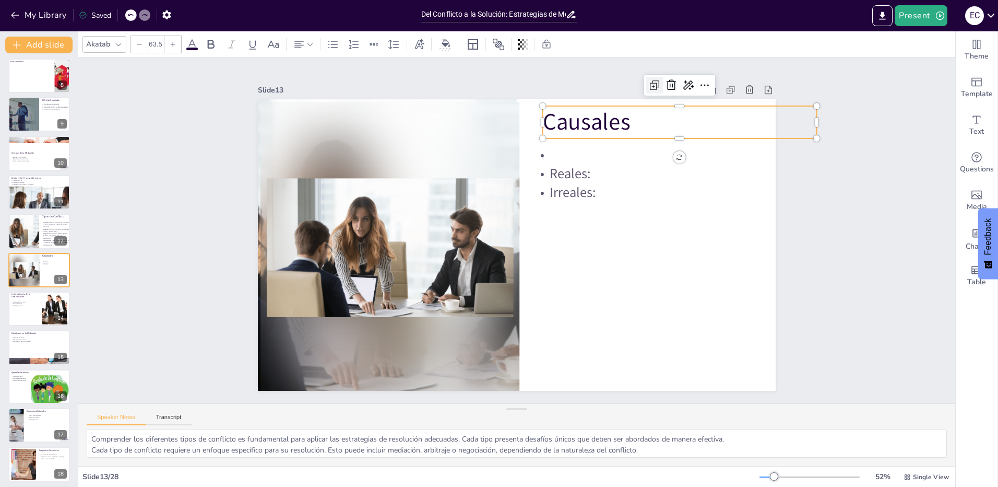
click at [666, 99] on icon at bounding box center [668, 101] width 4 height 4
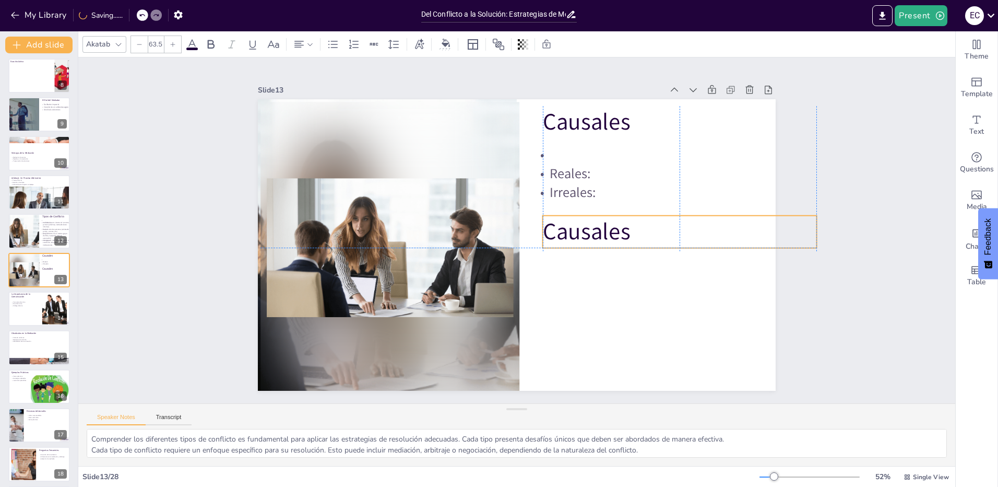
drag, startPoint x: 600, startPoint y: 126, endPoint x: 598, endPoint y: 236, distance: 110.2
click at [598, 236] on p "Causales" at bounding box center [680, 232] width 274 height 32
click at [595, 234] on p "Causales" at bounding box center [680, 232] width 274 height 32
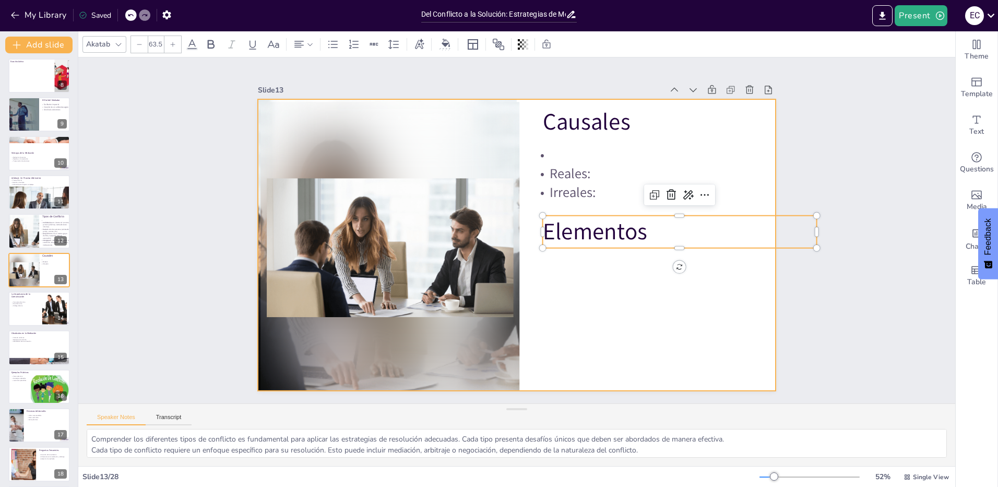
click at [635, 274] on div at bounding box center [505, 221] width 563 height 580
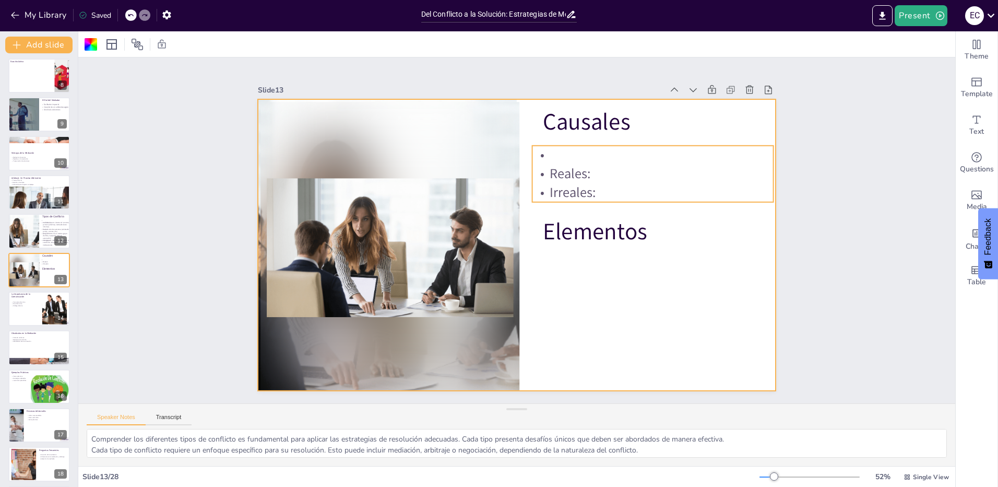
click at [575, 171] on p "Reales:" at bounding box center [652, 173] width 241 height 19
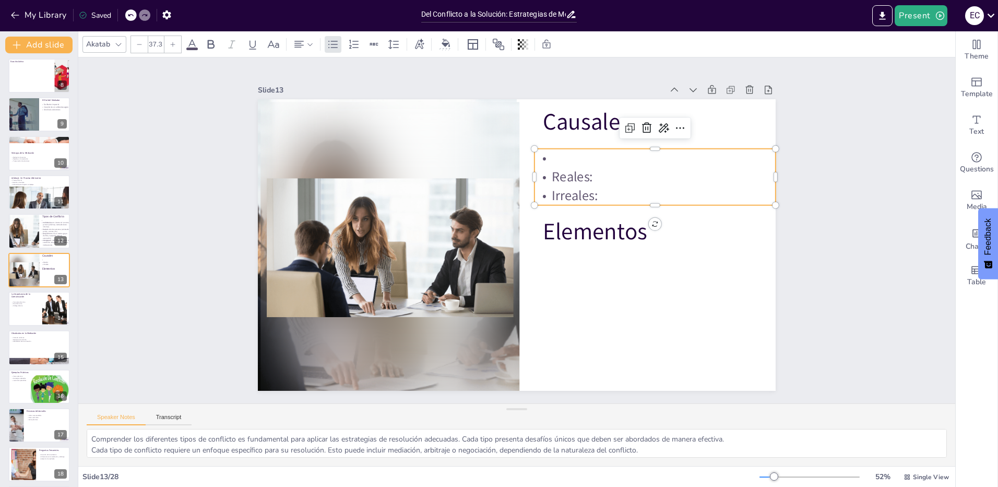
click at [575, 176] on p "Reales:" at bounding box center [664, 222] width 235 height 92
click at [633, 133] on icon at bounding box center [640, 140] width 14 height 14
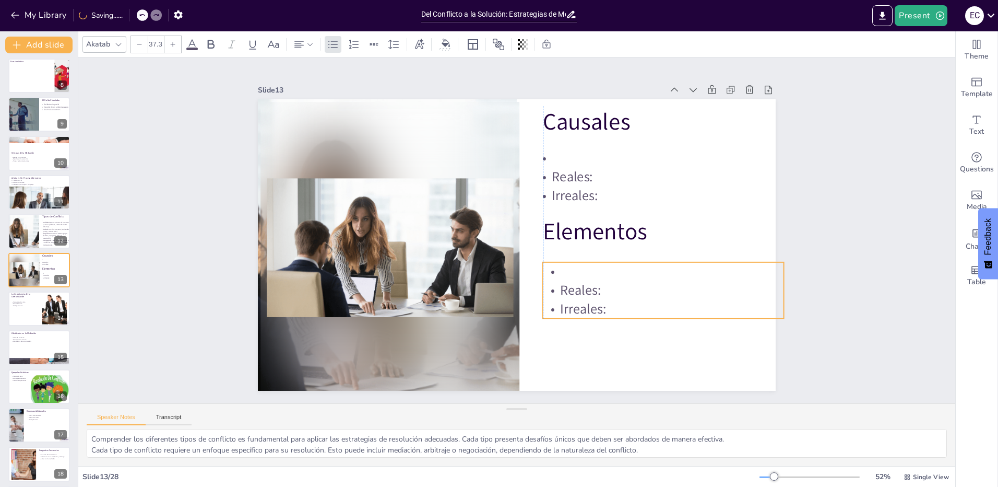
drag, startPoint x: 621, startPoint y: 210, endPoint x: 624, endPoint y: 272, distance: 62.7
click at [624, 272] on p at bounding box center [663, 271] width 241 height 19
click at [624, 272] on p at bounding box center [663, 272] width 241 height 19
click at [608, 312] on p "Irreales:" at bounding box center [663, 309] width 241 height 19
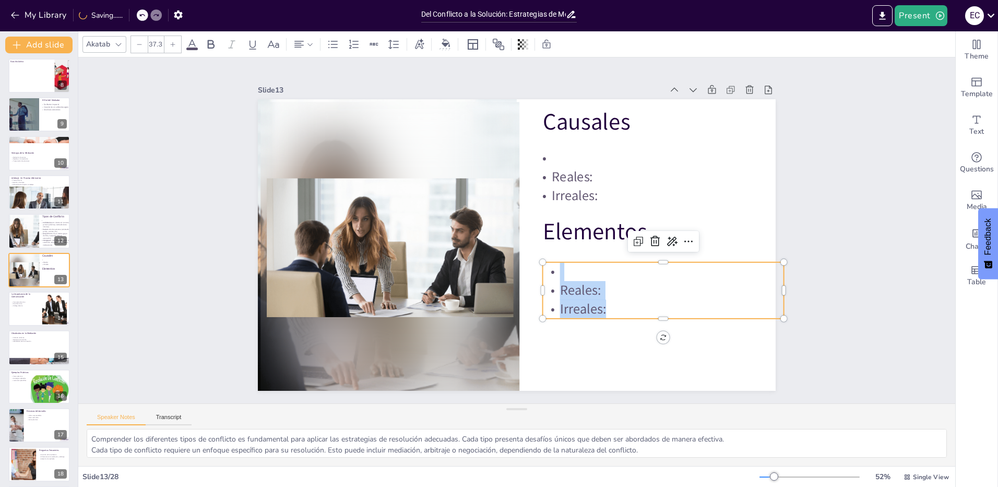
drag, startPoint x: 609, startPoint y: 300, endPoint x: 543, endPoint y: 268, distance: 72.9
click at [543, 268] on div "Reales: Irreales:" at bounding box center [663, 290] width 241 height 56
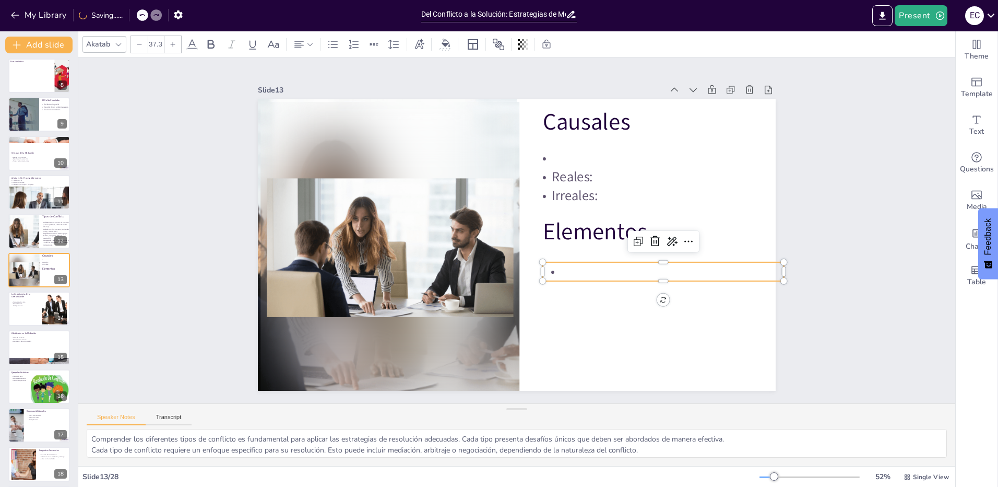
click at [584, 270] on p at bounding box center [663, 271] width 241 height 19
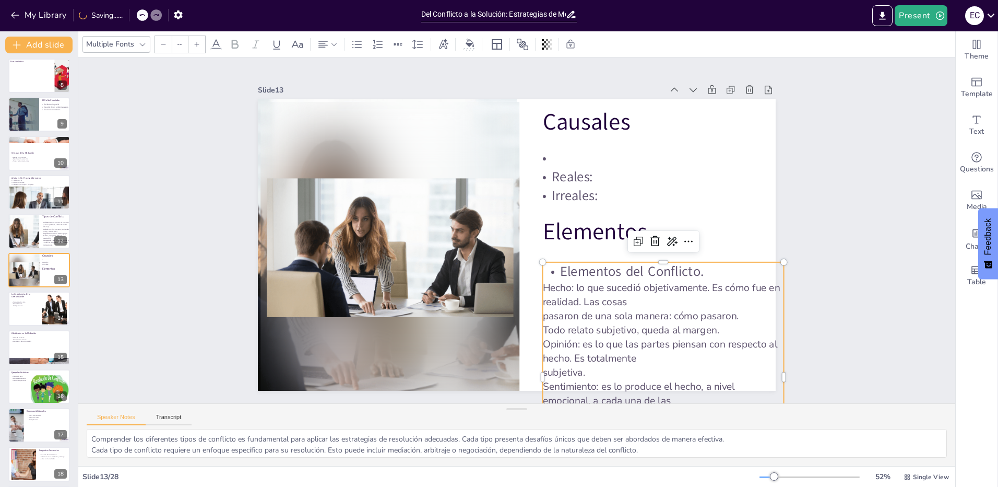
click at [617, 310] on p "pasaron de una sola manera: cómo pasaron." at bounding box center [663, 316] width 241 height 14
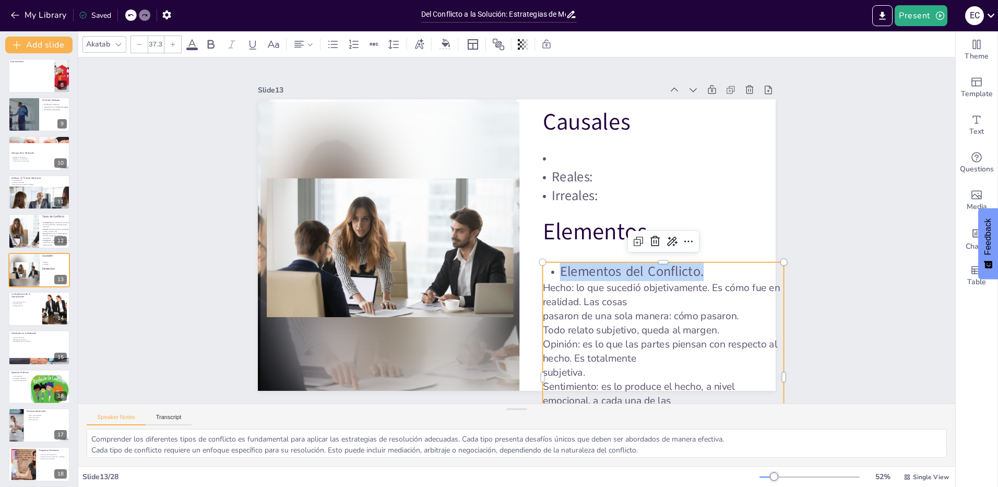
drag, startPoint x: 713, startPoint y: 264, endPoint x: 537, endPoint y: 265, distance: 175.9
click at [537, 267] on p "Elementos del Conflicto." at bounding box center [651, 301] width 240 height 68
click at [539, 283] on p "Hecho: lo que sucedió objetivamente. Es cómo fue en realidad. Las cosas" at bounding box center [656, 309] width 243 height 53
click at [537, 285] on p "Hecho: lo que sucedió objetivamente. Es cómo fue en realidad. Las cosas" at bounding box center [647, 324] width 242 height 78
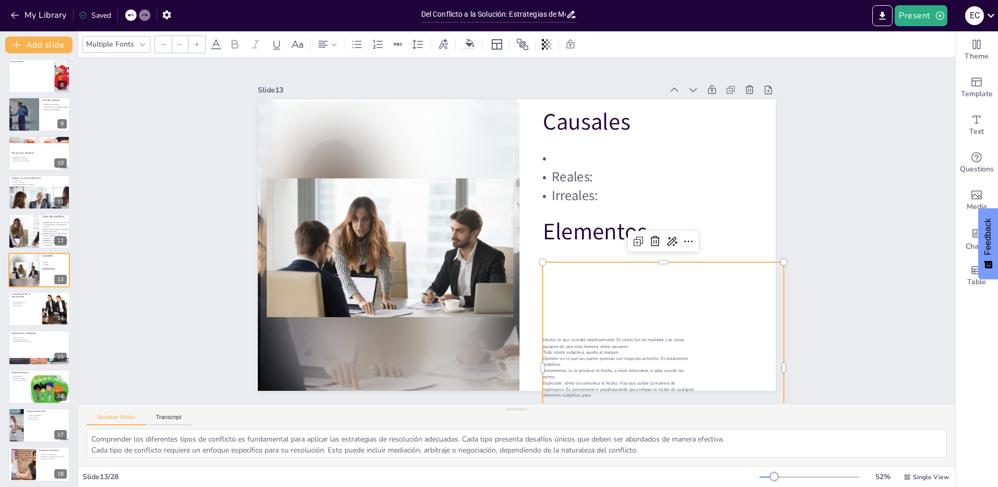
click at [132, 15] on icon at bounding box center [130, 15] width 5 height 3
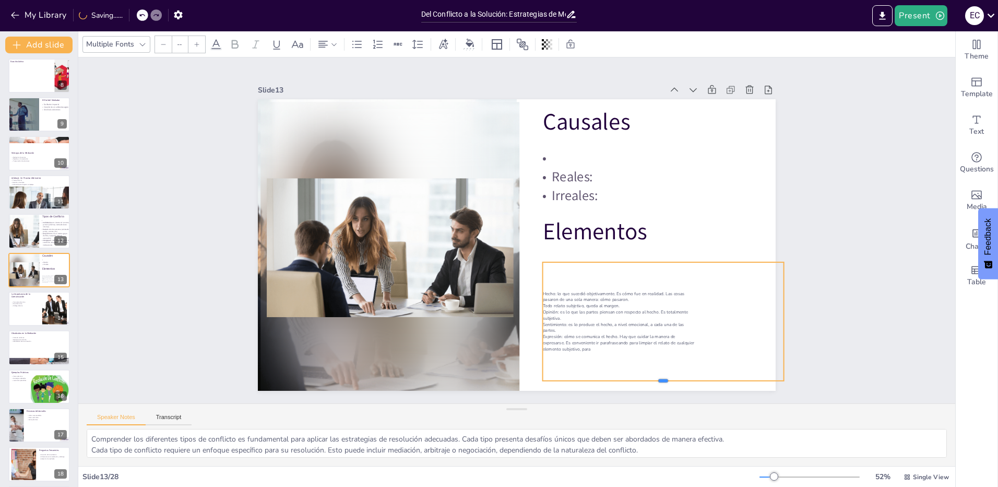
drag, startPoint x: 662, startPoint y: 321, endPoint x: 660, endPoint y: 377, distance: 56.9
click at [660, 382] on div at bounding box center [646, 398] width 241 height 33
click at [574, 334] on p "Expresión: cómo se comunica el hecho. Hay que cuidar la manera de" at bounding box center [663, 337] width 241 height 6
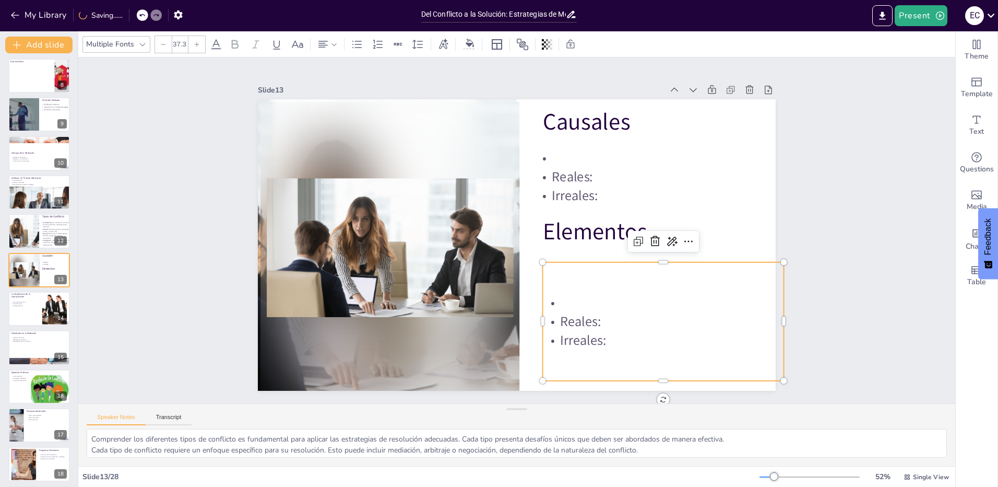
click at [622, 318] on p "Reales:" at bounding box center [663, 321] width 241 height 19
drag, startPoint x: 621, startPoint y: 348, endPoint x: 541, endPoint y: 271, distance: 111.1
click at [543, 271] on div "Reales: Irreales:" at bounding box center [663, 321] width 241 height 118
click at [589, 314] on span "Reales:" at bounding box center [580, 321] width 41 height 19
click at [597, 333] on span "Irreales:" at bounding box center [583, 339] width 46 height 19
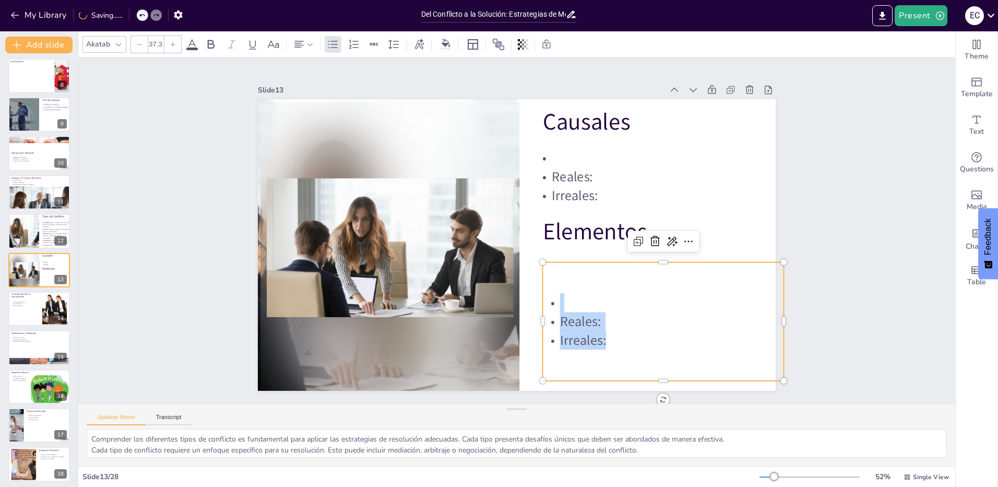
drag, startPoint x: 604, startPoint y: 343, endPoint x: 542, endPoint y: 274, distance: 93.2
click at [543, 274] on div "Reales: Irreales:" at bounding box center [663, 321] width 241 height 118
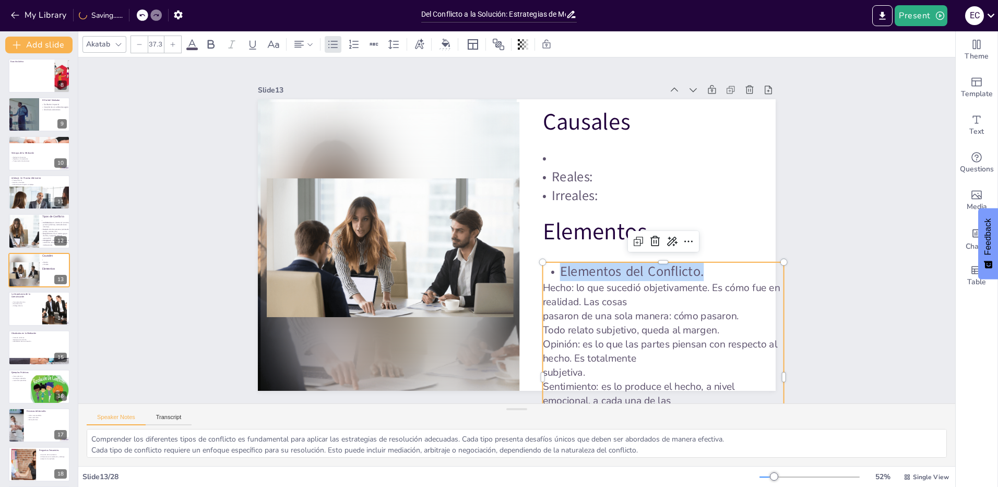
drag, startPoint x: 709, startPoint y: 268, endPoint x: 541, endPoint y: 263, distance: 168.2
click at [541, 265] on p "Elementos del Conflicto." at bounding box center [658, 287] width 242 height 44
click at [536, 285] on p "Hecho: lo que sucedió objetivamente. Es cómo fue en realidad. Las cosas" at bounding box center [647, 324] width 242 height 78
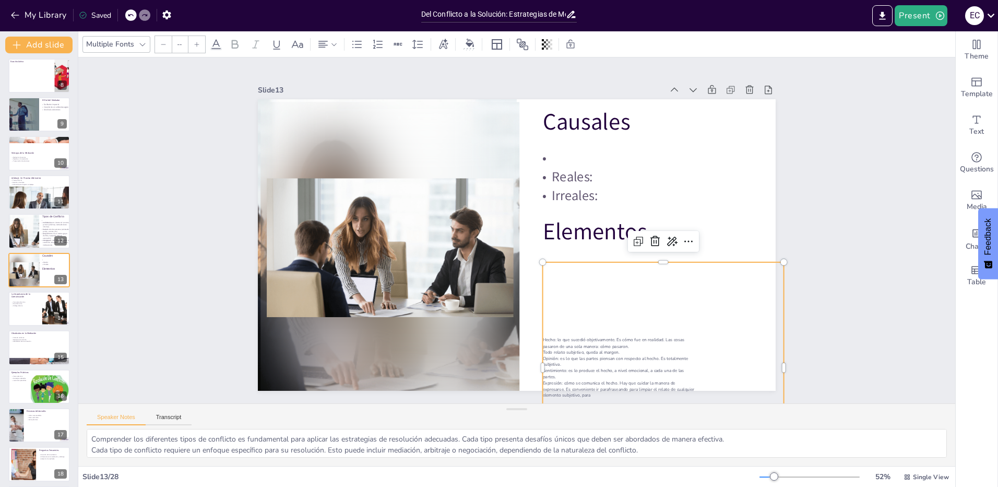
click at [567, 343] on p "pasaron de una sola manera: cómo pasaron." at bounding box center [663, 346] width 241 height 6
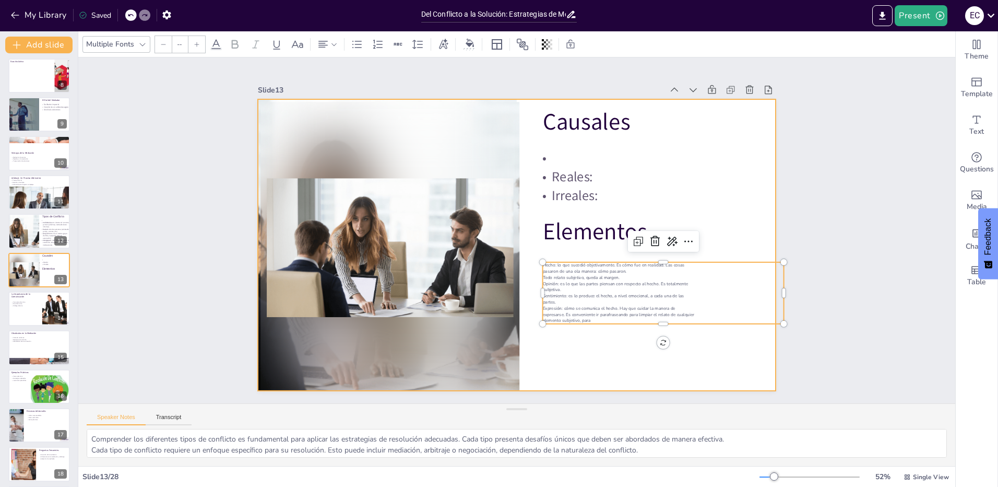
click at [585, 331] on div at bounding box center [517, 244] width 518 height 291
click at [570, 295] on p "Sentimiento: es lo produce el hecho, a nivel emocional, a cada una de las" at bounding box center [656, 310] width 241 height 31
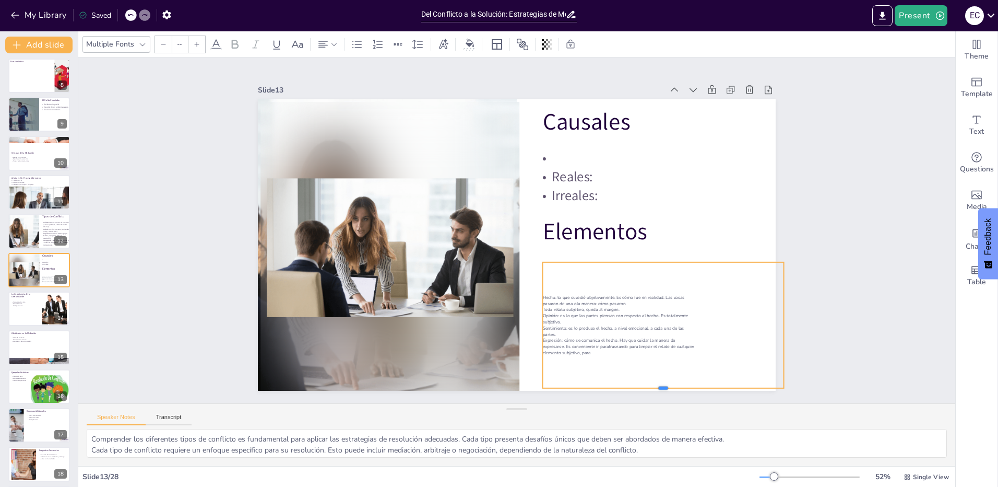
drag, startPoint x: 654, startPoint y: 324, endPoint x: 654, endPoint y: 386, distance: 62.1
click at [654, 389] on div at bounding box center [645, 405] width 241 height 33
click at [642, 352] on p "elemento subjetivo, para" at bounding box center [635, 380] width 238 height 56
click at [610, 350] on p "elemento subjetivo, para" at bounding box center [663, 352] width 241 height 6
click at [609, 351] on p "elemento subjetivo, para" at bounding box center [649, 366] width 241 height 31
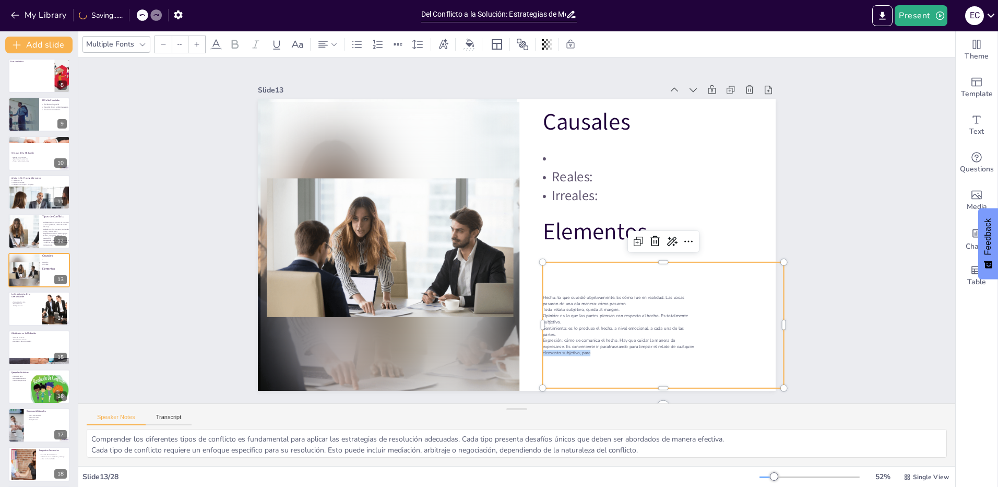
click at [609, 350] on p "elemento subjetivo, para" at bounding box center [663, 352] width 241 height 6
click at [587, 349] on p "elemento subjetivo, para" at bounding box center [663, 352] width 241 height 6
drag, startPoint x: 604, startPoint y: 357, endPoint x: 546, endPoint y: 285, distance: 92.0
click at [546, 285] on div "Hecho: lo que sucedió objetivamente. Es cómo fue en realidad. Las cosas pasaron…" at bounding box center [663, 325] width 241 height 126
click at [667, 238] on icon at bounding box center [672, 241] width 13 height 13
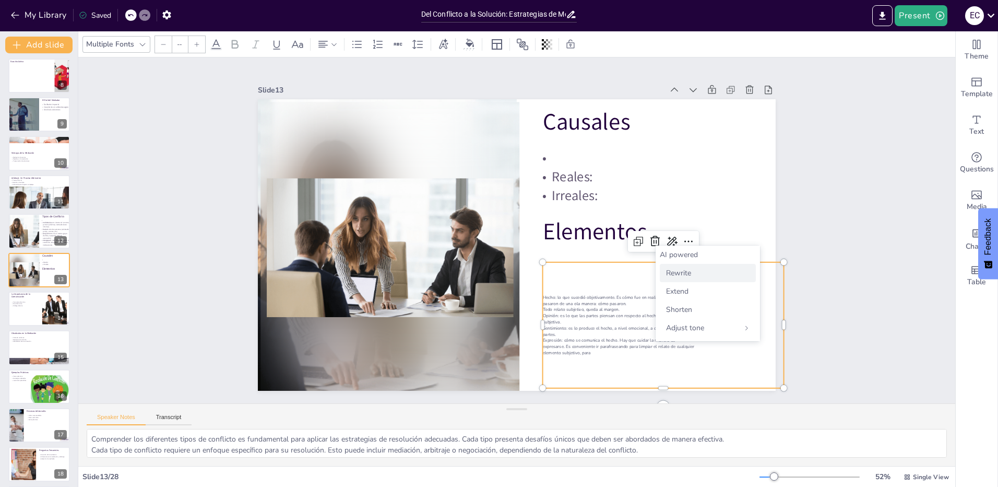
click at [685, 272] on span "Rewrite" at bounding box center [678, 273] width 25 height 10
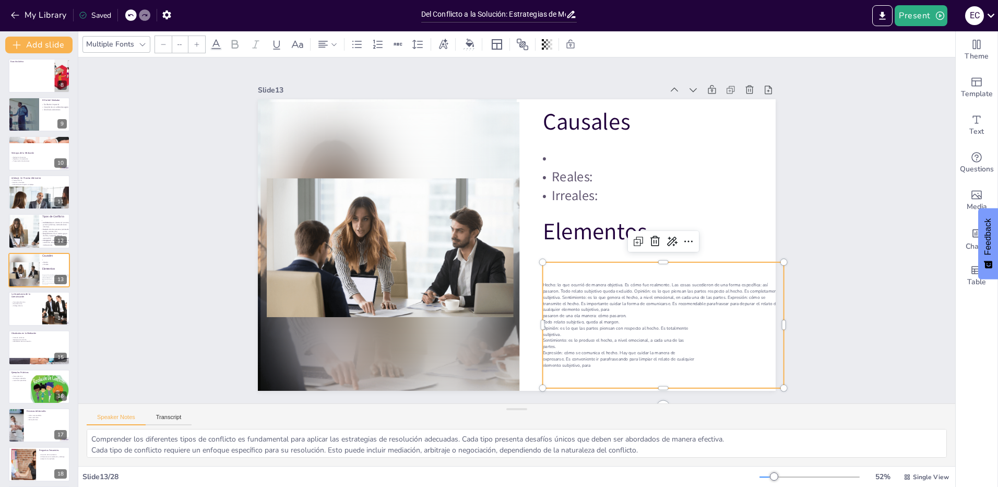
click at [682, 331] on p "subjetiva." at bounding box center [663, 334] width 241 height 6
click at [599, 325] on p "Opinión: es lo que las partes piensan con respecto al hecho. Es totalmente" at bounding box center [663, 328] width 241 height 6
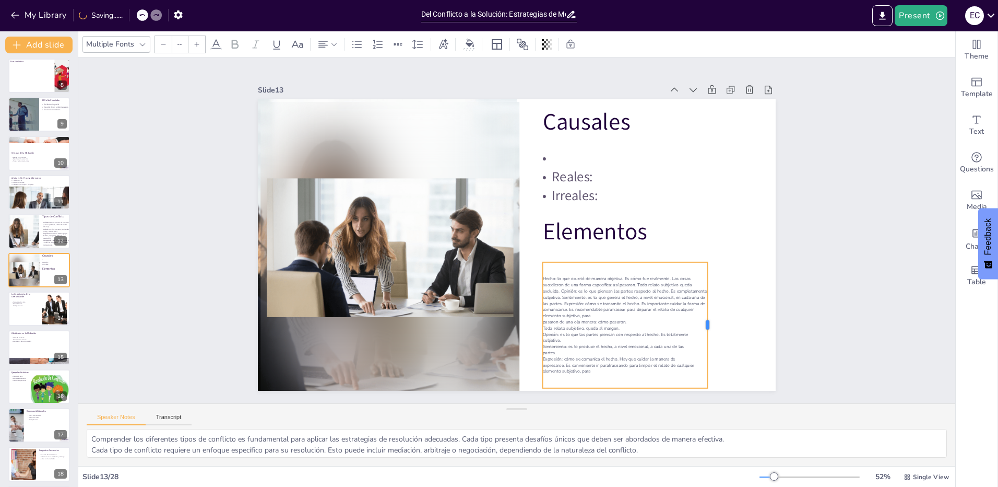
drag, startPoint x: 776, startPoint y: 320, endPoint x: 700, endPoint y: 312, distance: 76.7
click at [700, 312] on div at bounding box center [688, 363] width 34 height 125
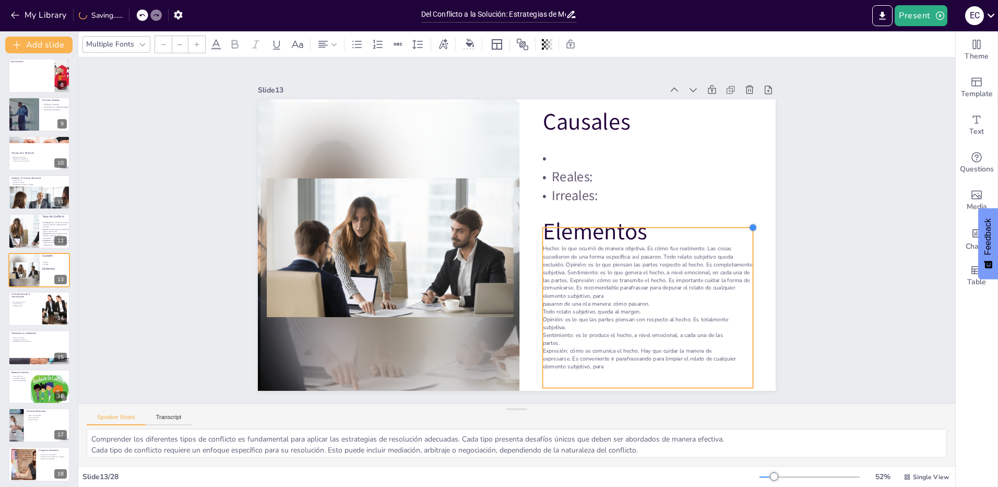
drag, startPoint x: 730, startPoint y: 250, endPoint x: 745, endPoint y: 248, distance: 15.7
click at [745, 248] on div "Causales Reales: Irreales: Elementos Hecho: lo que ocurrió de manera objetiva. …" at bounding box center [517, 244] width 518 height 291
click at [559, 259] on p "Hecho: lo que ocurrió de manera objetiva. Es cómo fue realmente. Las cosas suce…" at bounding box center [642, 285] width 215 height 77
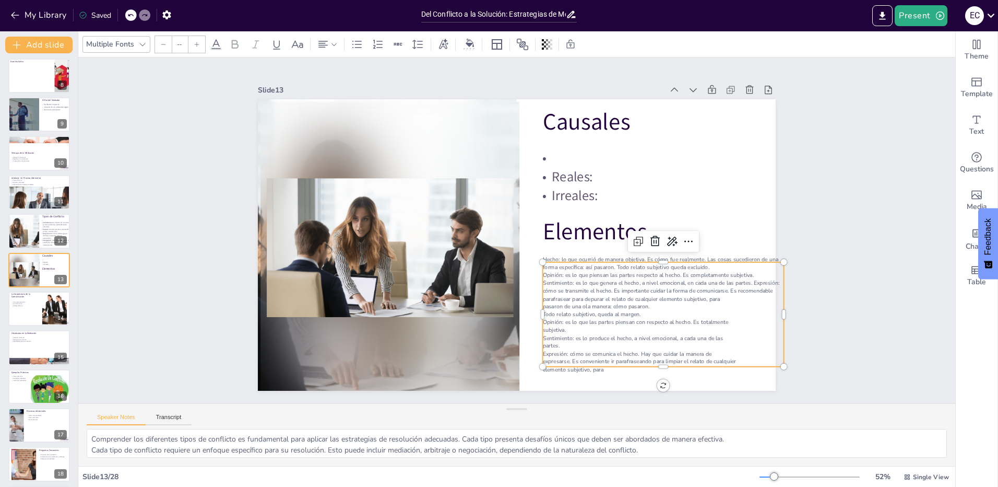
click at [606, 288] on p "Opinión: es lo que piensan las partes respecto al hecho. Es completamente subje…" at bounding box center [663, 286] width 241 height 31
click at [748, 278] on p "Opinión: es lo que piensan las partes respecto al hecho. Es completamente subje…" at bounding box center [656, 302] width 243 height 56
click at [649, 299] on p "pasaron de una ola manera: cómo pasaron." at bounding box center [655, 315] width 241 height 33
click at [579, 329] on p "subjetiva." at bounding box center [651, 345] width 241 height 33
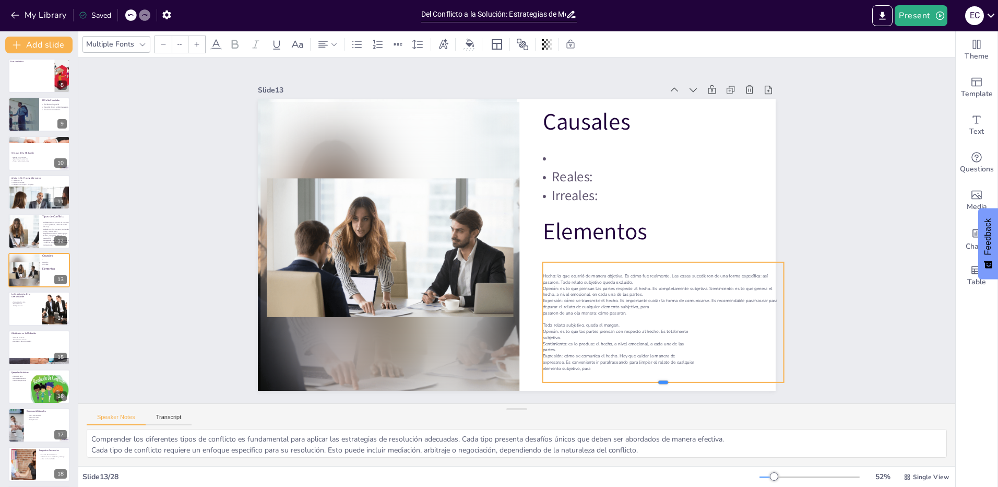
drag, startPoint x: 657, startPoint y: 357, endPoint x: 660, endPoint y: 378, distance: 21.6
click at [660, 382] on div at bounding box center [663, 386] width 241 height 8
click at [649, 316] on p at bounding box center [663, 319] width 241 height 6
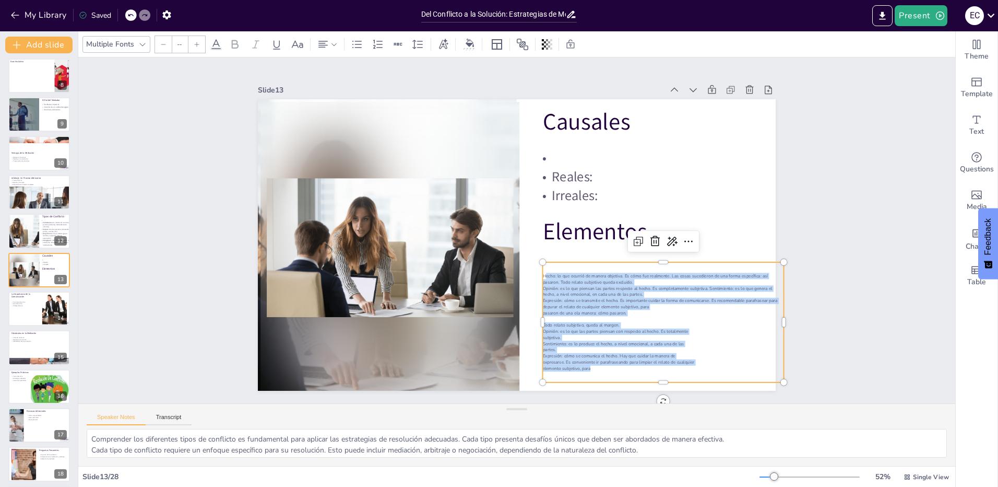
drag, startPoint x: 641, startPoint y: 364, endPoint x: 534, endPoint y: 266, distance: 144.8
click at [534, 266] on div "Causales Reales: Irreales: Elementos Hecho: lo que ocurrió de manera objetiva. …" at bounding box center [517, 244] width 518 height 291
click at [195, 41] on icon at bounding box center [197, 44] width 6 height 6
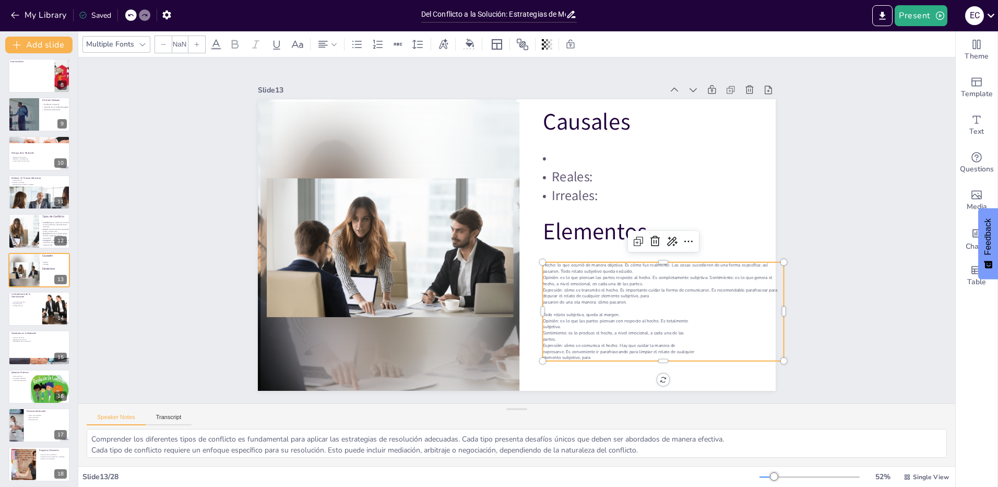
click at [195, 41] on icon at bounding box center [197, 44] width 6 height 6
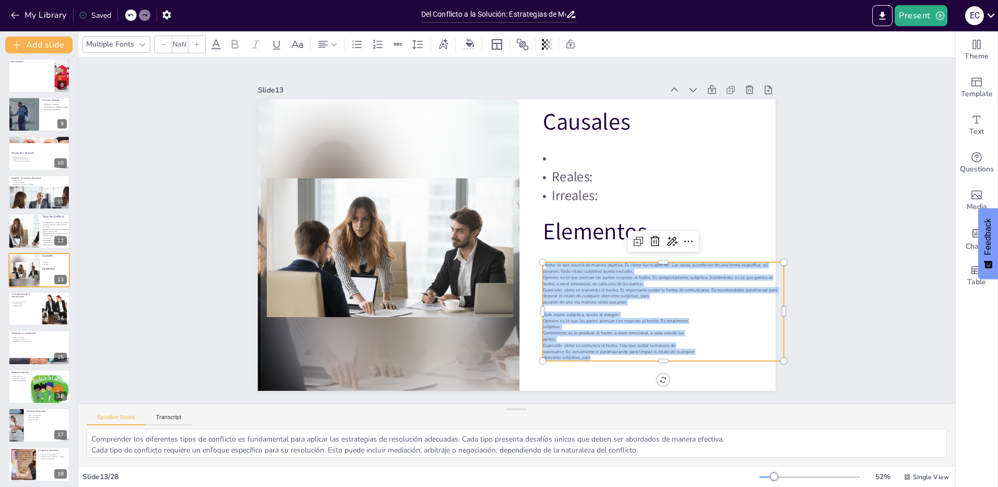
click at [195, 41] on icon at bounding box center [197, 44] width 6 height 6
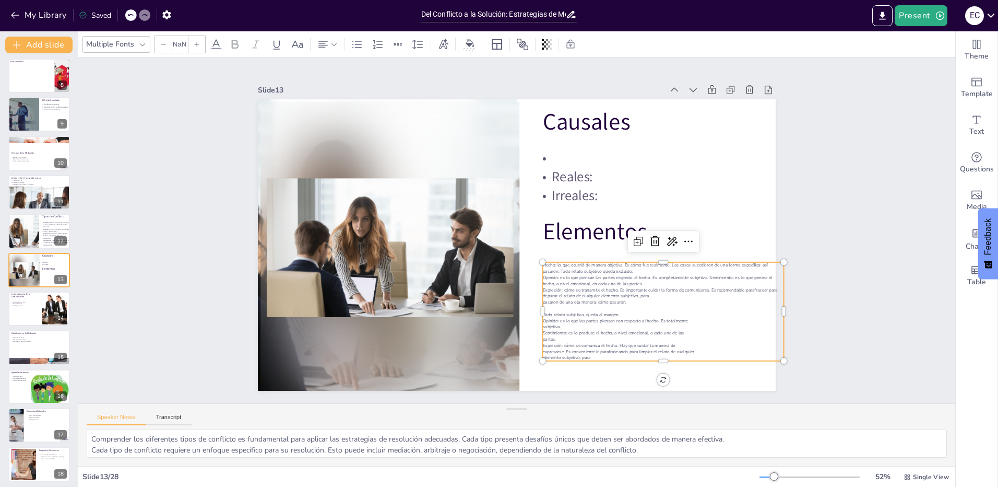
click at [195, 41] on icon at bounding box center [197, 44] width 6 height 6
click at [179, 44] on input "NaN" at bounding box center [179, 44] width 15 height 17
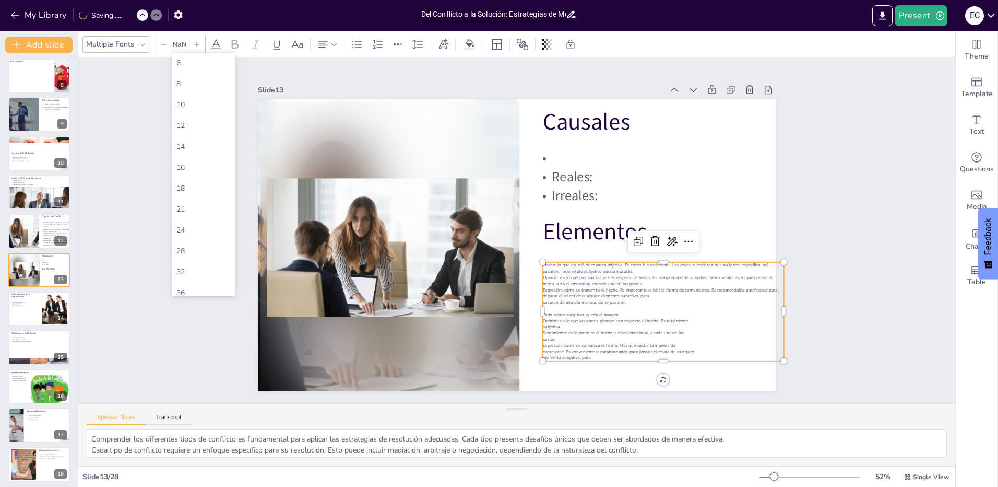
click at [179, 44] on input "NaN" at bounding box center [179, 44] width 15 height 17
click at [196, 210] on div "21" at bounding box center [203, 209] width 54 height 10
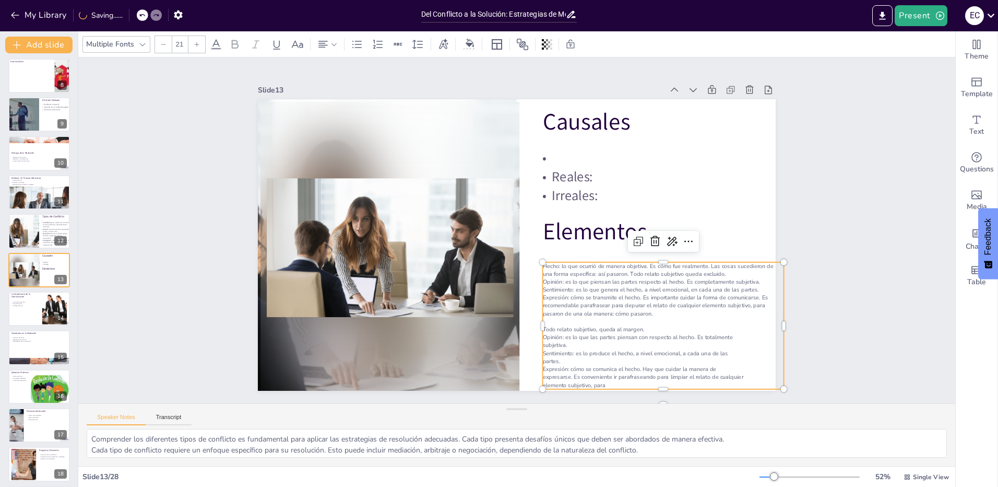
click at [200, 44] on div at bounding box center [196, 44] width 17 height 17
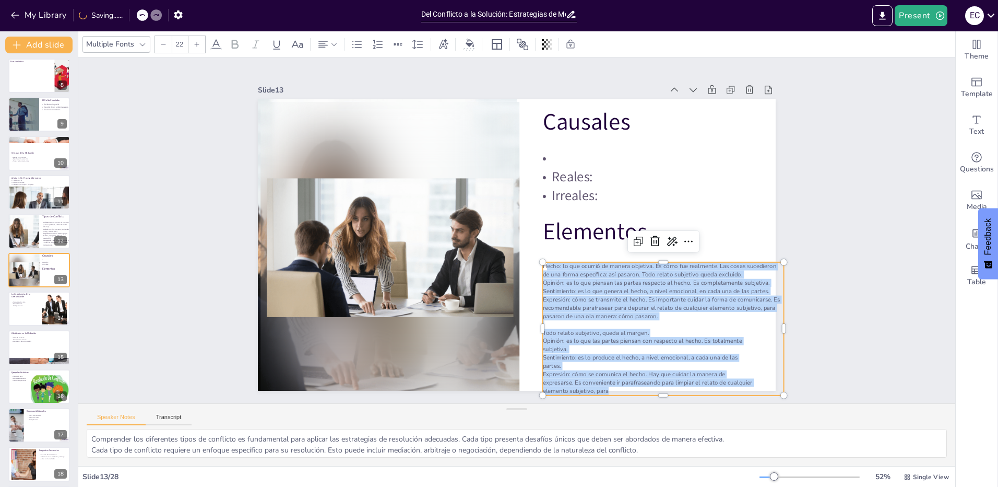
click at [192, 45] on div at bounding box center [196, 44] width 17 height 17
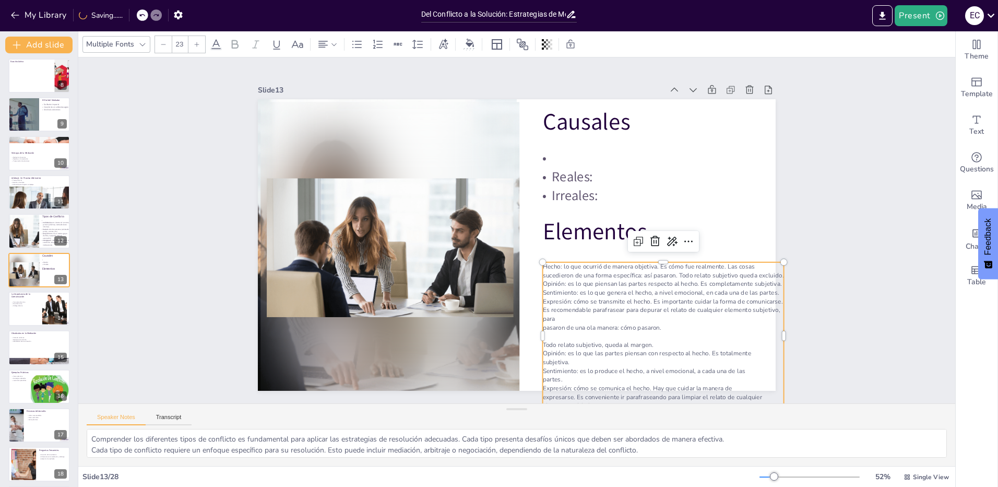
click at [192, 45] on div at bounding box center [196, 44] width 17 height 17
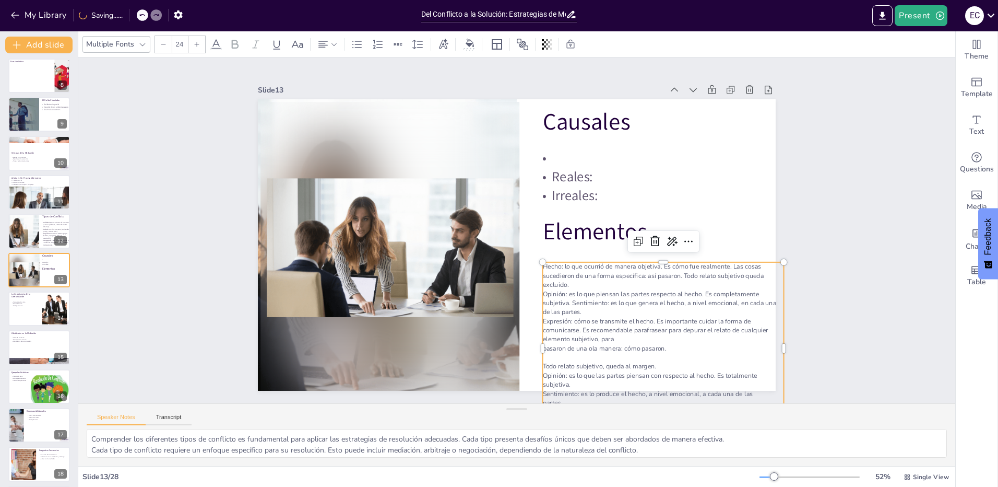
click at [192, 45] on div at bounding box center [196, 44] width 17 height 17
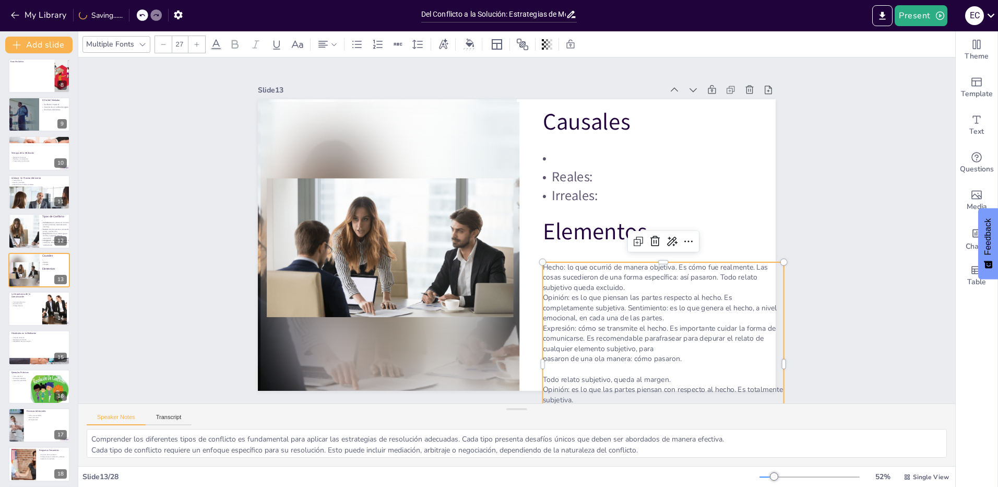
click at [192, 45] on div at bounding box center [196, 44] width 17 height 17
click at [193, 45] on div at bounding box center [196, 44] width 17 height 17
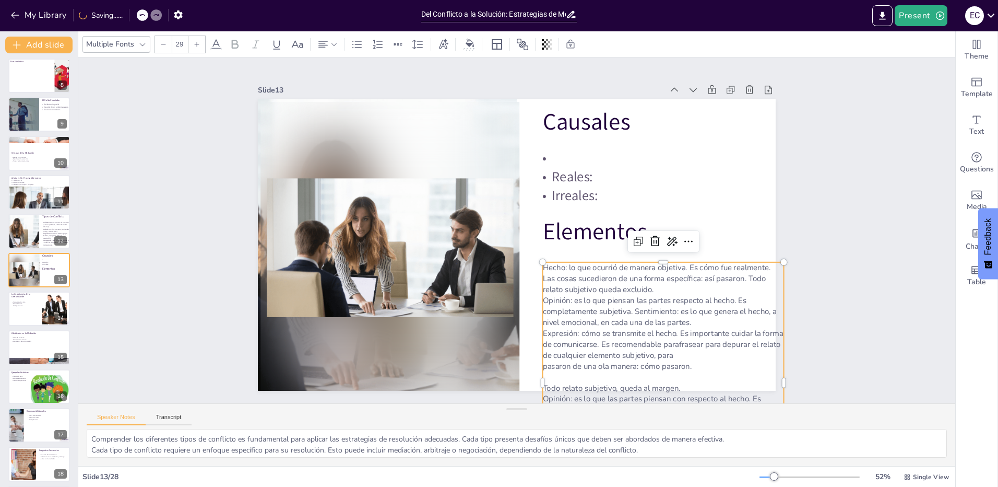
click at [193, 45] on div at bounding box center [196, 44] width 17 height 17
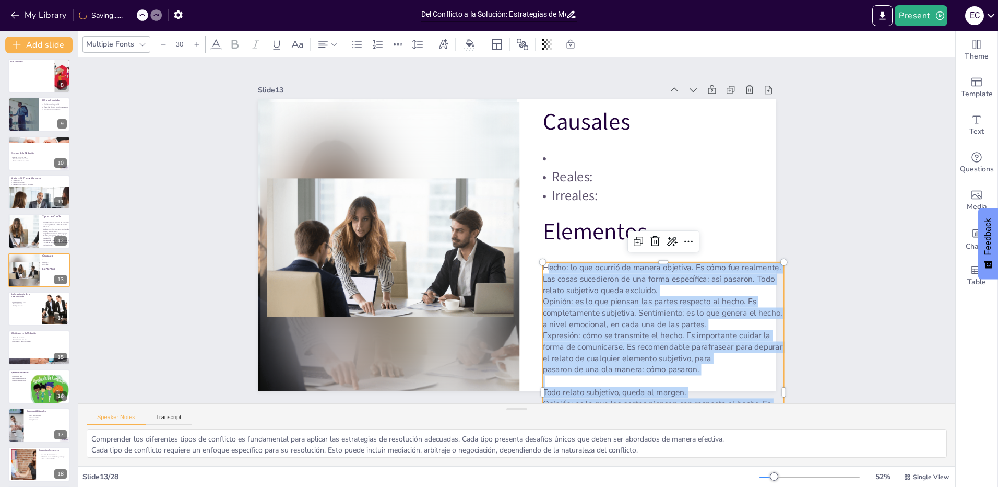
click at [620, 334] on p "Expresión: cómo se transmite el hecho. Es importante cuidar la forma de comunic…" at bounding box center [603, 396] width 234 height 129
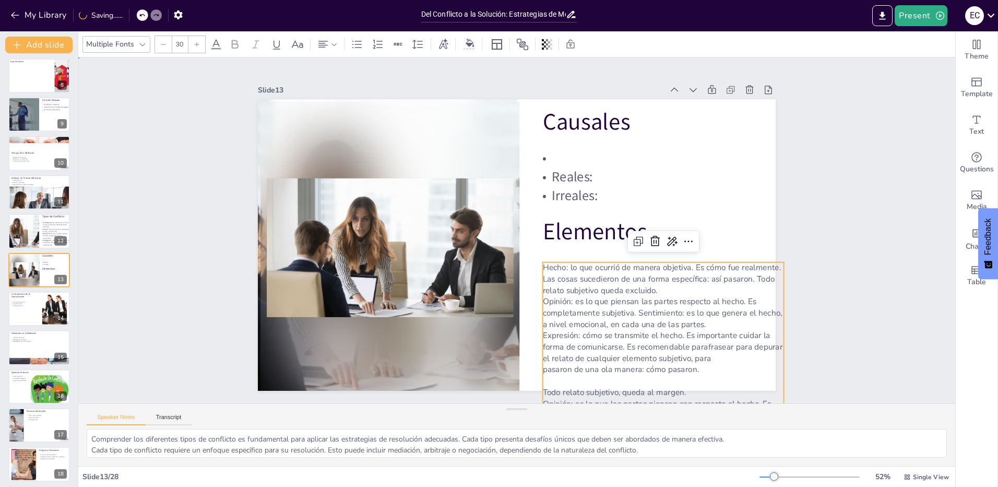
click at [840, 330] on div "Slide 1 Del Conflicto a la Solución: Estrategias de Mediación y Arbitraje [PERS…" at bounding box center [516, 230] width 877 height 346
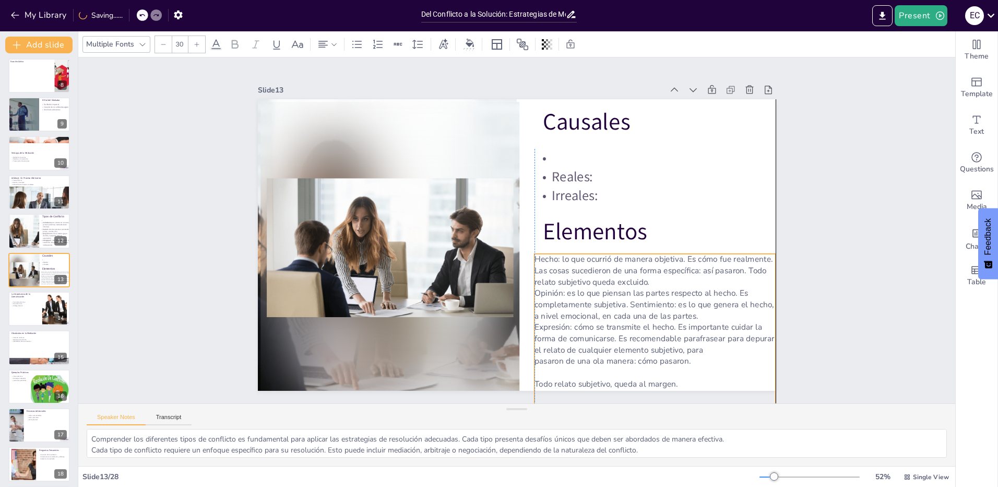
drag, startPoint x: 692, startPoint y: 335, endPoint x: 686, endPoint y: 329, distance: 8.1
click at [686, 329] on p "Expresión: cómo se transmite el hecho. Es importante cuidar la forma de comunic…" at bounding box center [655, 339] width 241 height 34
click at [644, 373] on p at bounding box center [655, 372] width 241 height 11
click at [580, 369] on p at bounding box center [655, 372] width 241 height 11
click at [656, 369] on p at bounding box center [655, 372] width 241 height 11
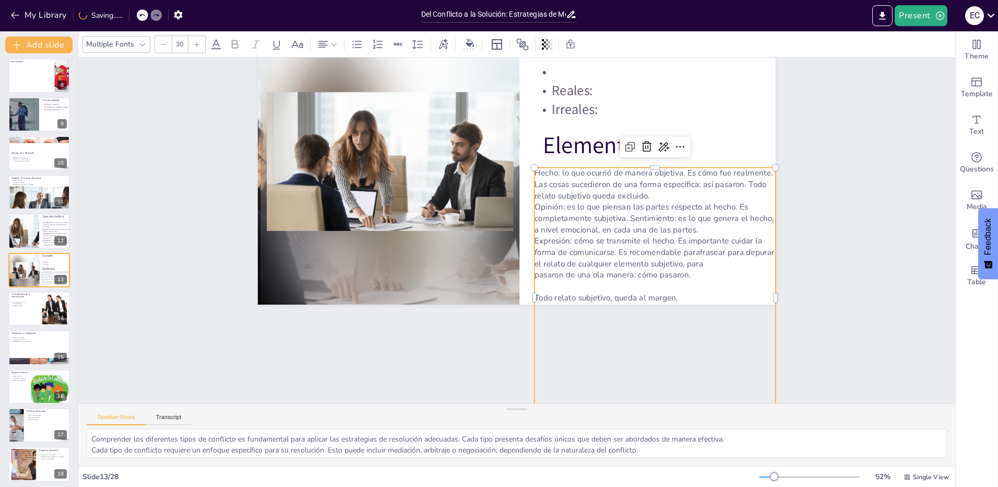
scroll to position [104, 0]
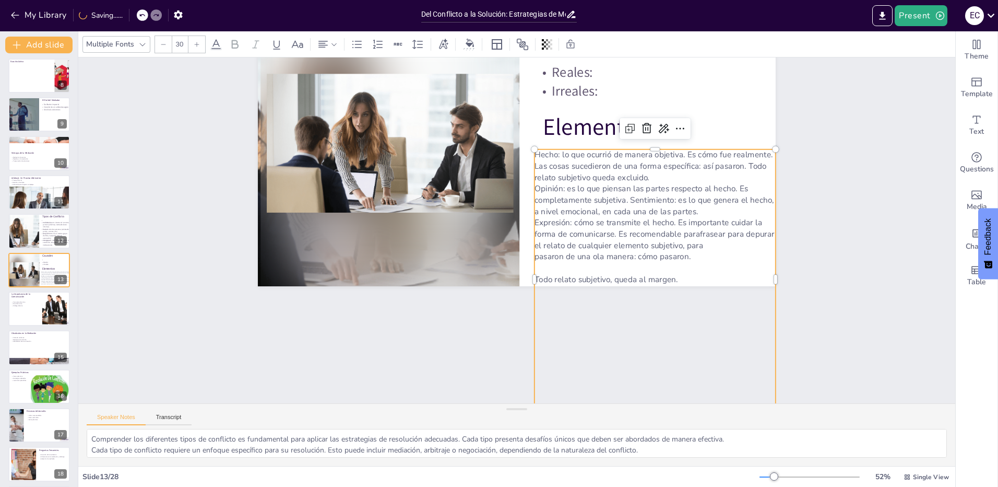
click at [603, 269] on p at bounding box center [655, 268] width 241 height 11
click at [595, 276] on p "Todo relato subjetivo, queda al margen." at bounding box center [655, 279] width 241 height 11
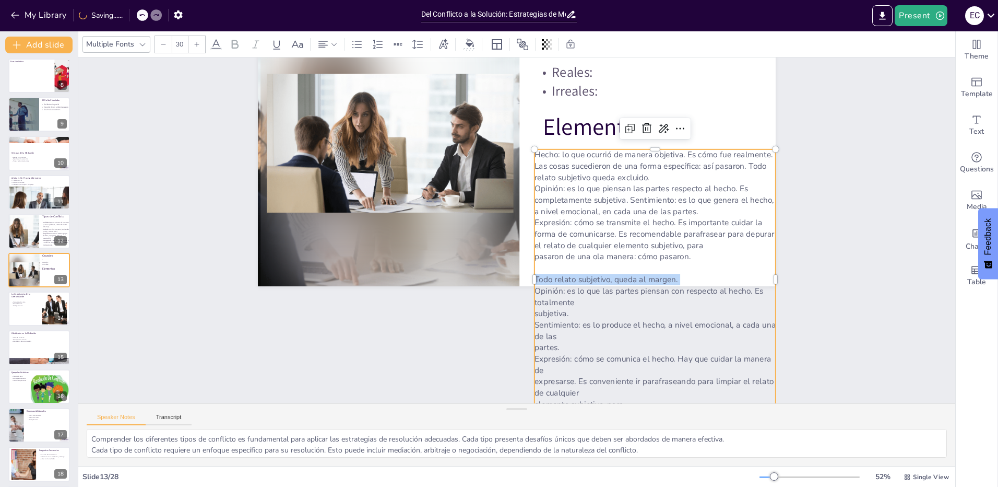
click at [595, 276] on p "Todo relato subjetivo, queda al margen." at bounding box center [655, 279] width 241 height 11
click at [597, 278] on p "Todo relato subjetivo, queda al margen." at bounding box center [649, 294] width 241 height 37
click at [598, 290] on p "Opinión: es lo que las partes piensan con respecto al hecho. Es totalmente" at bounding box center [647, 311] width 242 height 48
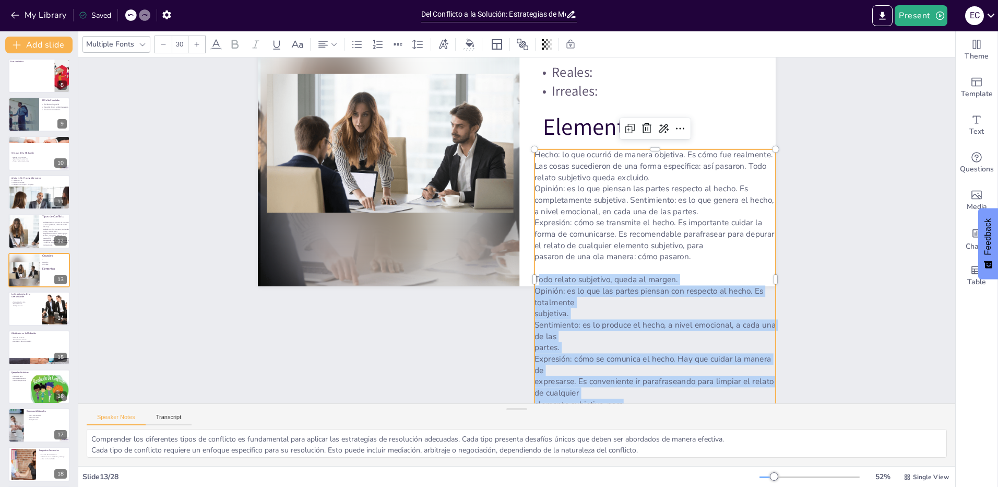
scroll to position [140, 0]
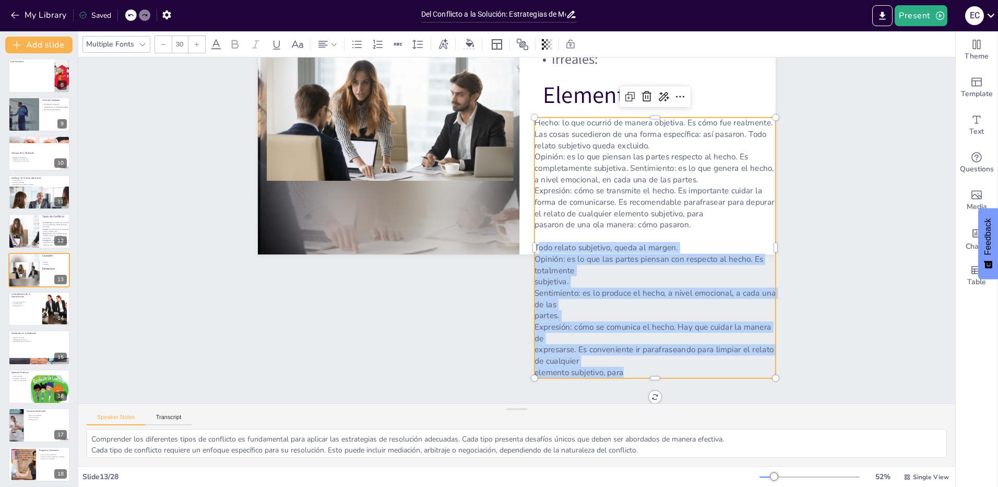
drag, startPoint x: 529, startPoint y: 274, endPoint x: 669, endPoint y: 502, distance: 267.6
click at [669, 486] on html "My Library Saved Del Conflicto a la Solución: Estrategias de Mediación y Arbitr…" at bounding box center [499, 243] width 998 height 487
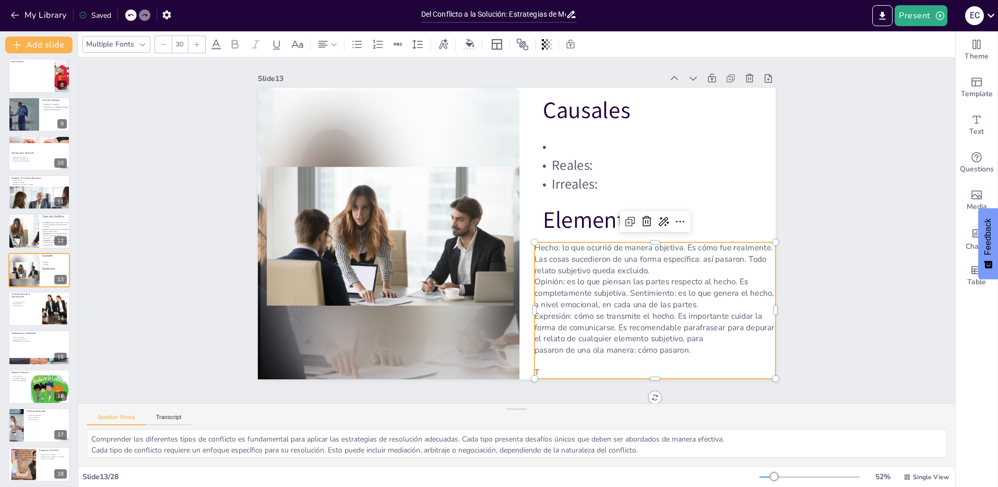
scroll to position [16, 0]
drag, startPoint x: 551, startPoint y: 237, endPoint x: 524, endPoint y: 238, distance: 26.6
click at [524, 238] on div "Causales Reales: Irreales: Elementos Hecho: lo que ocurrió de manera objetiva. …" at bounding box center [515, 233] width 583 height 437
click at [236, 45] on icon at bounding box center [235, 44] width 13 height 13
click at [587, 312] on p "Expresión: cómo se transmite el hecho. Es importante cuidar la forma de comunic…" at bounding box center [644, 341] width 243 height 59
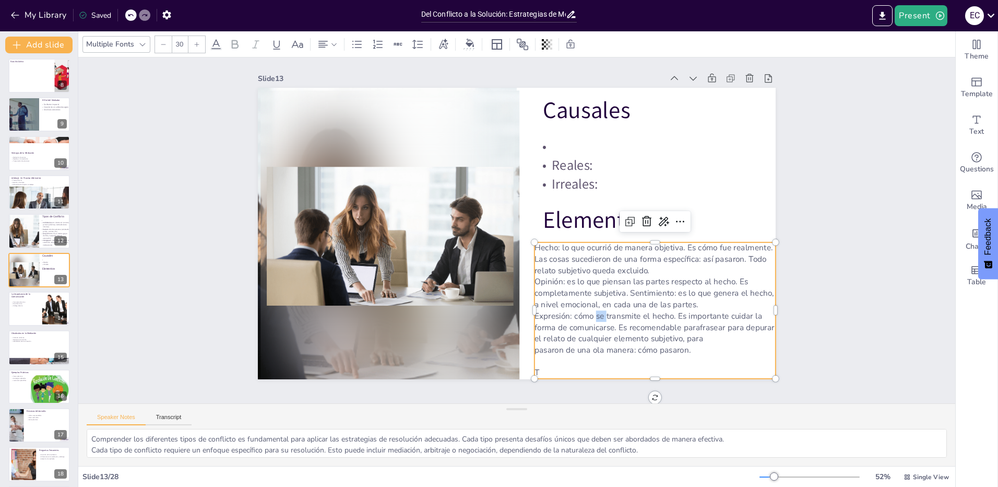
click at [587, 310] on p "Expresión: cómo se transmite el hecho. Es importante cuidar la forma de comunic…" at bounding box center [655, 327] width 241 height 34
click at [585, 158] on p "Reales:" at bounding box center [661, 180] width 242 height 44
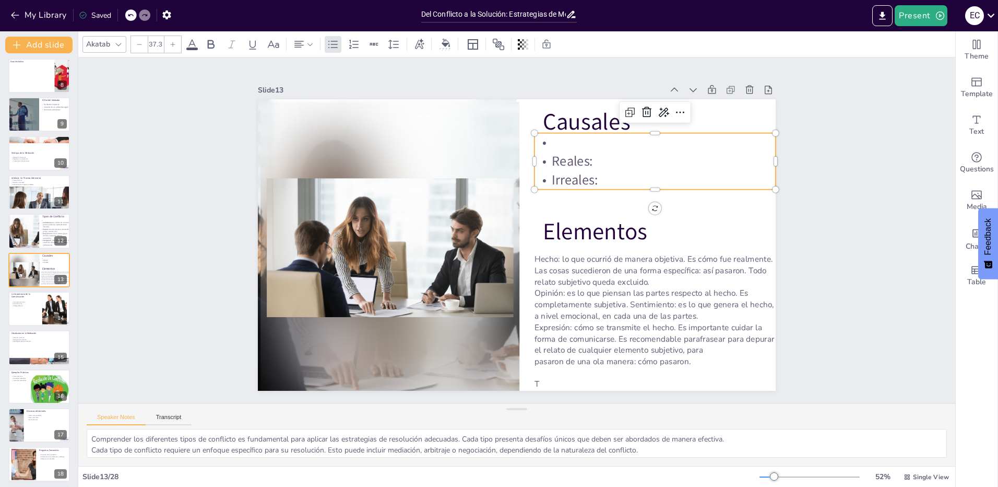
scroll to position [0, 0]
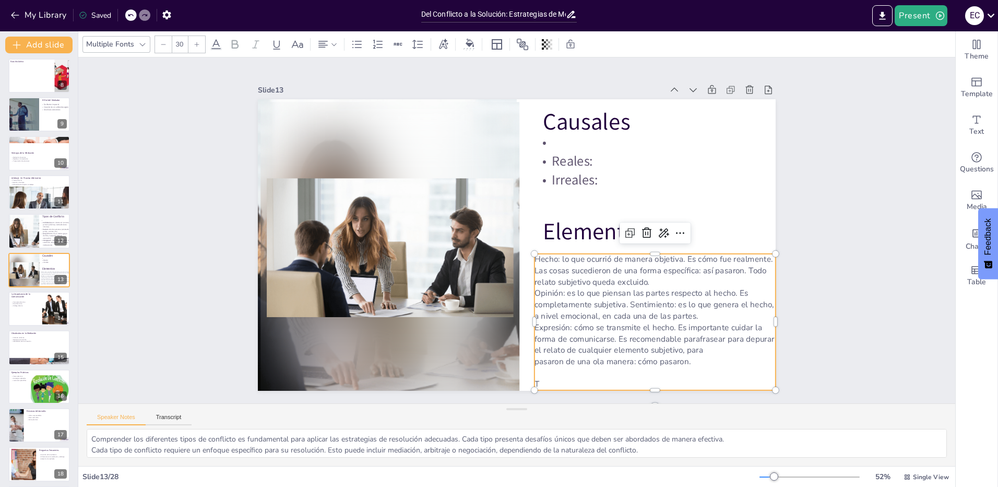
click at [634, 300] on p "Opinión: es lo que piensan las partes respecto al hecho. Es completamente subje…" at bounding box center [646, 318] width 243 height 59
click at [562, 372] on p at bounding box center [655, 372] width 241 height 11
click at [554, 380] on p "T" at bounding box center [655, 383] width 241 height 11
drag, startPoint x: 548, startPoint y: 378, endPoint x: 544, endPoint y: 382, distance: 5.9
click at [548, 382] on p "T" at bounding box center [655, 387] width 241 height 11
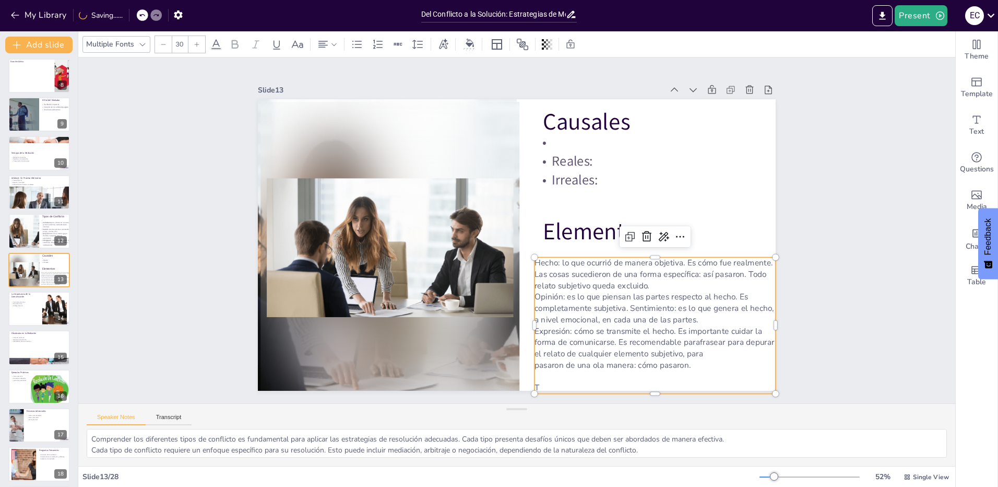
click at [540, 382] on p "T" at bounding box center [655, 387] width 241 height 11
click at [539, 382] on p "T" at bounding box center [655, 387] width 241 height 11
click at [534, 383] on p "T" at bounding box center [637, 401] width 241 height 37
click at [657, 281] on p "Hecho: lo que ocurrió de manera objetiva. Es cómo fue realmente. Las cosas suce…" at bounding box center [655, 274] width 241 height 34
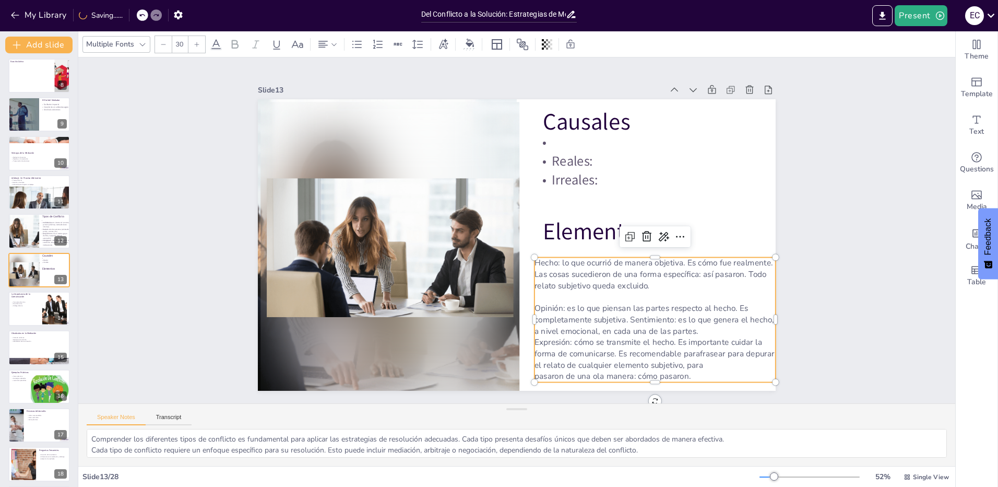
click at [621, 315] on p "Opinión: es lo que piensan las partes respecto al hecho. Es completamente subje…" at bounding box center [655, 320] width 241 height 34
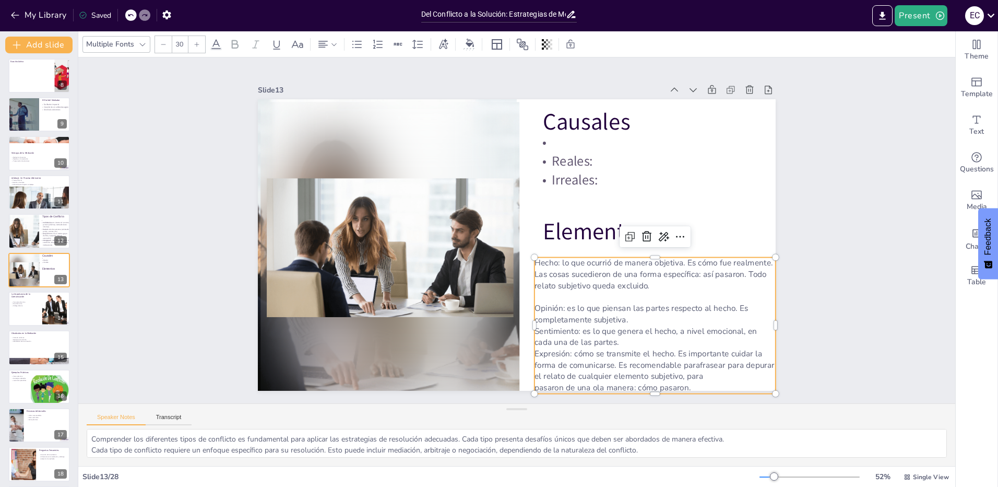
click at [596, 339] on p "Sentimiento: es lo que genera el hecho, a nivel emocional, en cada una de las p…" at bounding box center [643, 350] width 242 height 48
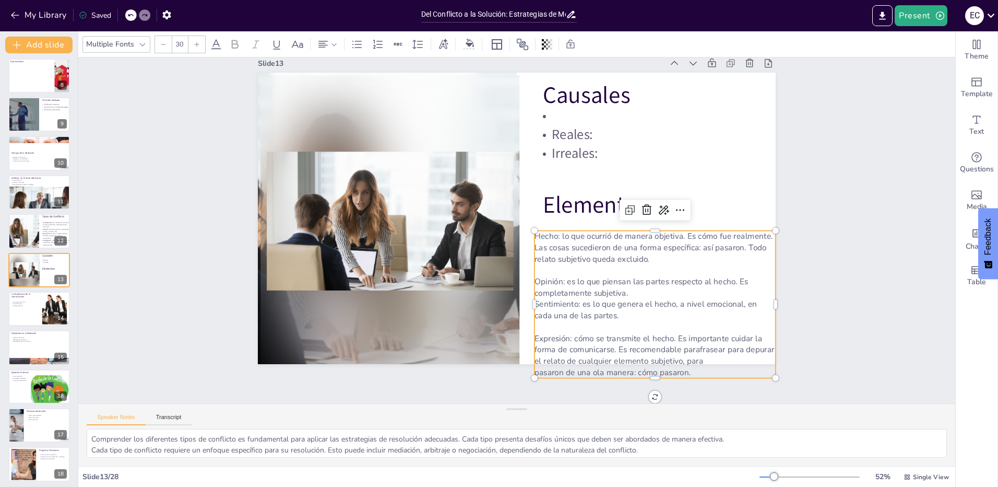
click at [702, 367] on p "pasaron de una ola manera: cómo pasaron." at bounding box center [639, 385] width 241 height 37
click at [610, 343] on p "Expresión: cómo se transmite el hecho. Es importante cuidar la forma de comunic…" at bounding box center [641, 363] width 243 height 59
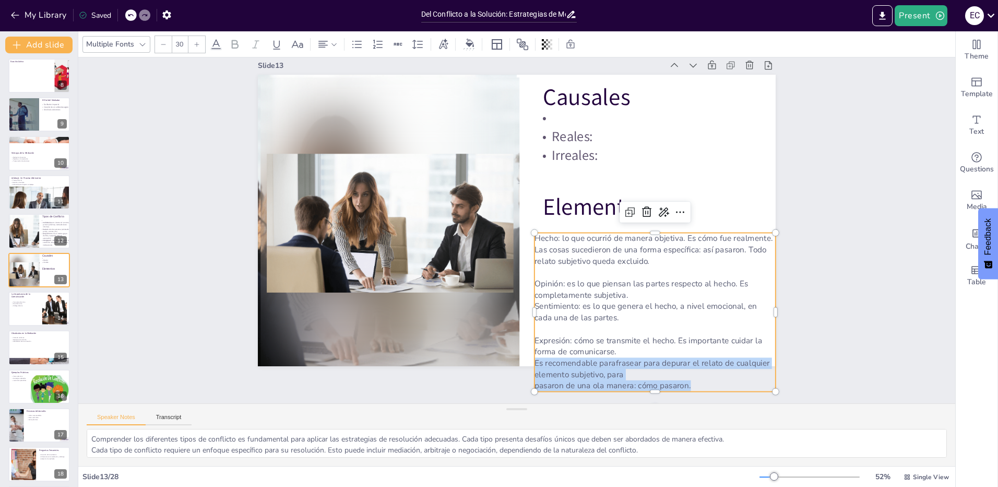
drag, startPoint x: 689, startPoint y: 382, endPoint x: 528, endPoint y: 358, distance: 162.6
click at [528, 358] on div "Hecho: lo que ocurrió de manera objetiva. Es cómo fue realmente. Las cosas suce…" at bounding box center [635, 338] width 269 height 205
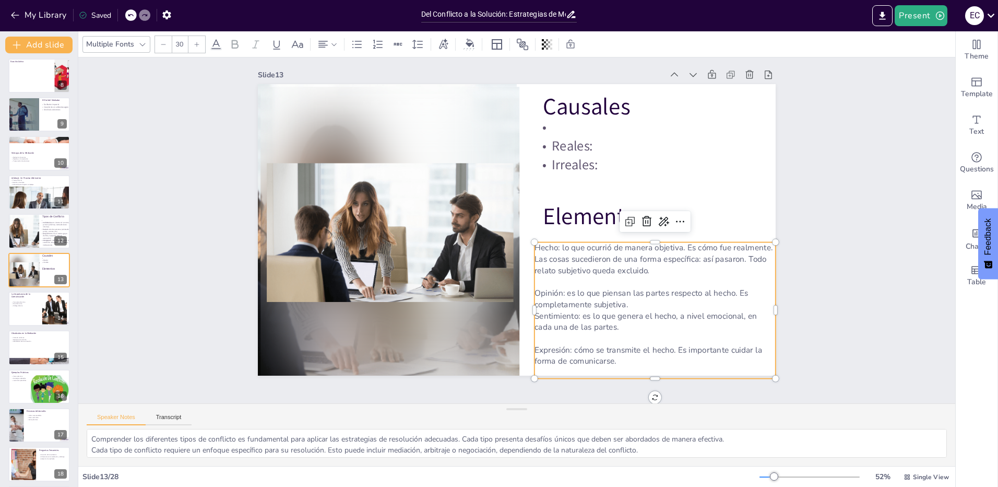
scroll to position [19, 0]
click at [643, 294] on p "Opinión: es lo que piensan las partes respecto al hecho. Es completamente subje…" at bounding box center [637, 326] width 241 height 72
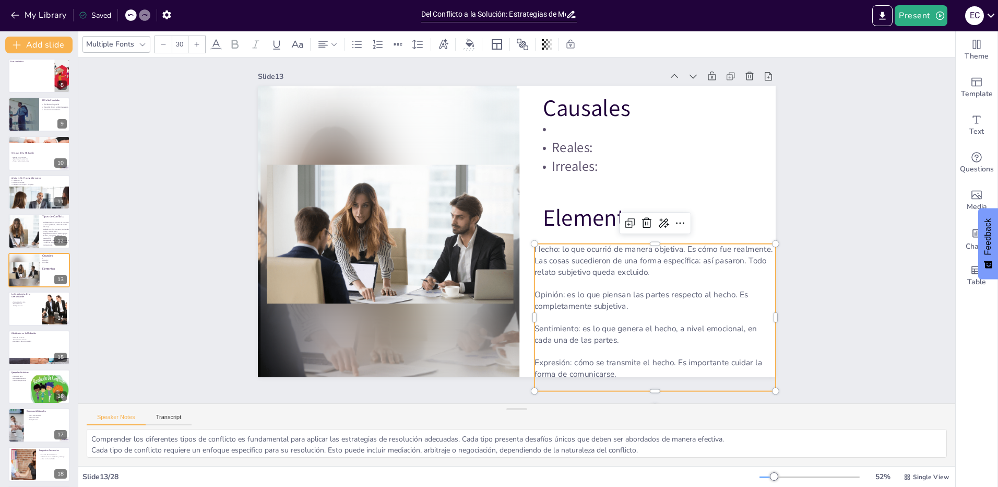
scroll to position [0, 0]
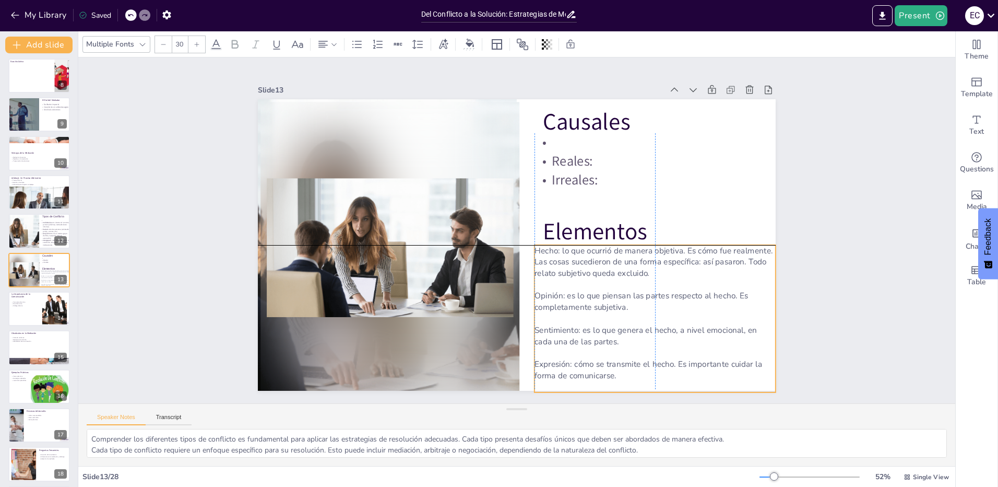
drag, startPoint x: 681, startPoint y: 315, endPoint x: 679, endPoint y: 300, distance: 15.8
click at [679, 300] on p "Opinión: es lo que piensan las partes respecto al hecho. Es completamente subje…" at bounding box center [655, 301] width 241 height 22
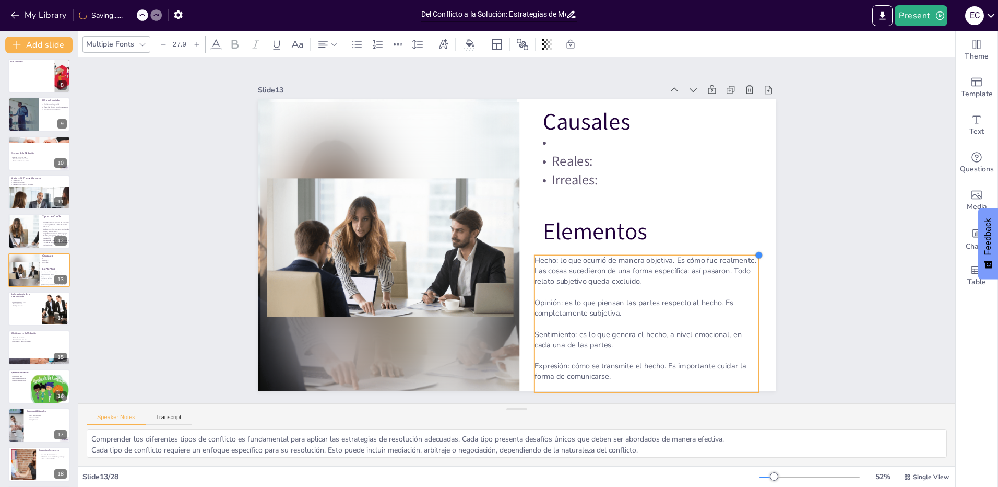
drag, startPoint x: 770, startPoint y: 243, endPoint x: 753, endPoint y: 254, distance: 20.4
click at [755, 254] on div at bounding box center [759, 255] width 8 height 8
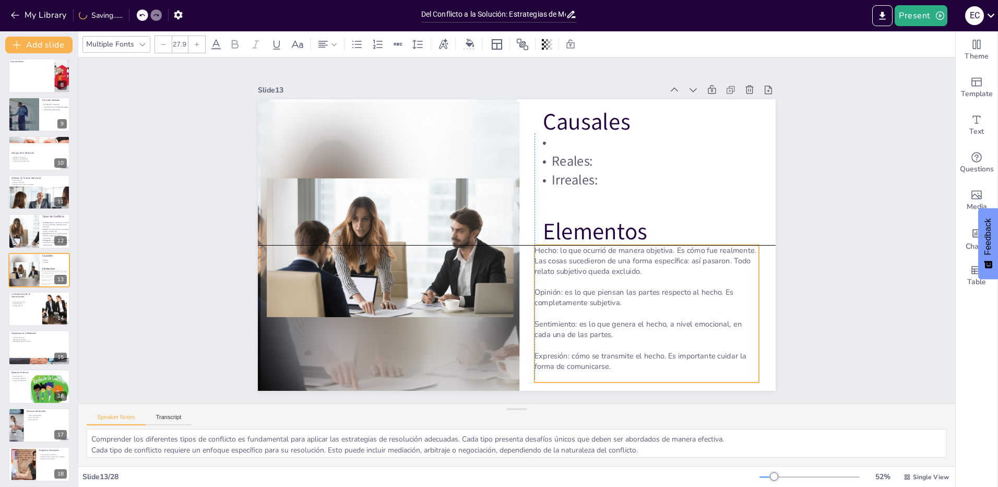
drag, startPoint x: 663, startPoint y: 330, endPoint x: 623, endPoint y: 287, distance: 58.7
click at [662, 329] on p "Sentimiento: es lo que genera el hecho, a nivel emocional, en cada una de las p…" at bounding box center [647, 328] width 224 height 21
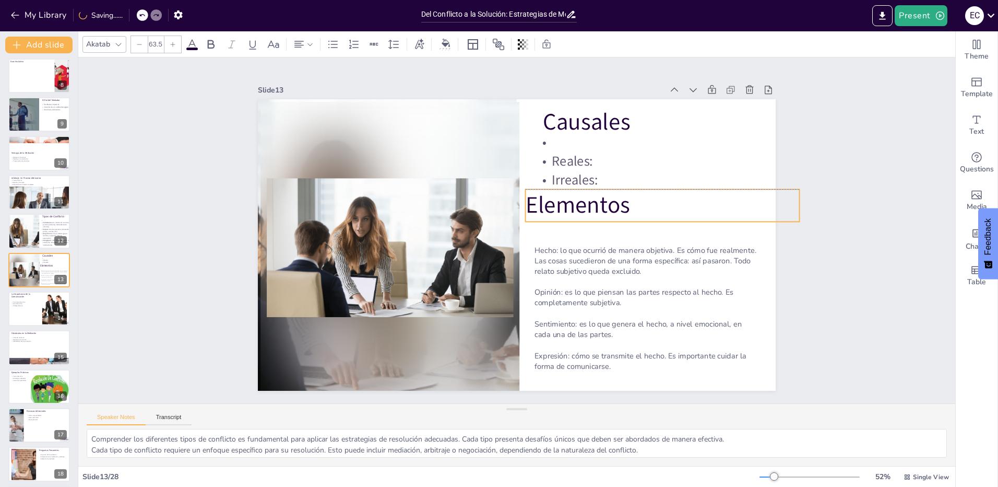
drag, startPoint x: 583, startPoint y: 225, endPoint x: 570, endPoint y: 204, distance: 24.6
click at [570, 204] on p "Elementos" at bounding box center [664, 221] width 276 height 61
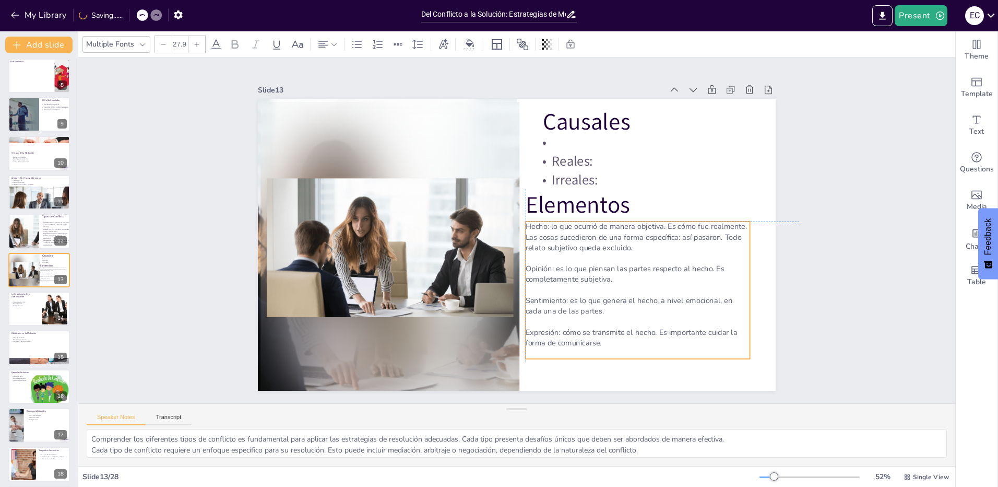
drag, startPoint x: 581, startPoint y: 262, endPoint x: 574, endPoint y: 241, distance: 22.0
click at [574, 241] on p "Hecho: lo que ocurrió de manera objetiva. Es cómo fue realmente. Las cosas suce…" at bounding box center [638, 237] width 224 height 32
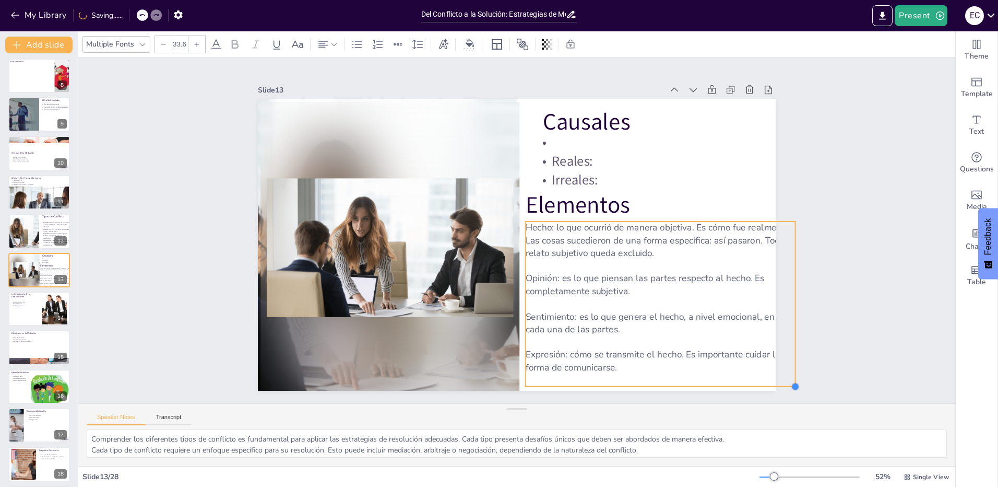
drag, startPoint x: 742, startPoint y: 357, endPoint x: 760, endPoint y: 384, distance: 32.6
click at [760, 384] on div "Causales Reales: Irreales: Elementos Hecho: lo que ocurrió de manera objetiva. …" at bounding box center [517, 244] width 518 height 291
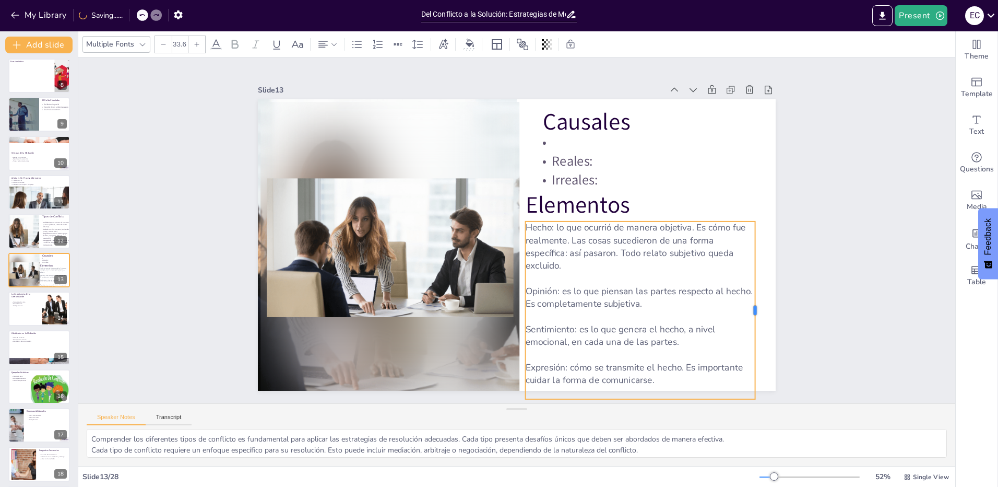
drag, startPoint x: 790, startPoint y: 297, endPoint x: 750, endPoint y: 297, distance: 40.2
click at [755, 297] on div at bounding box center [759, 309] width 8 height 177
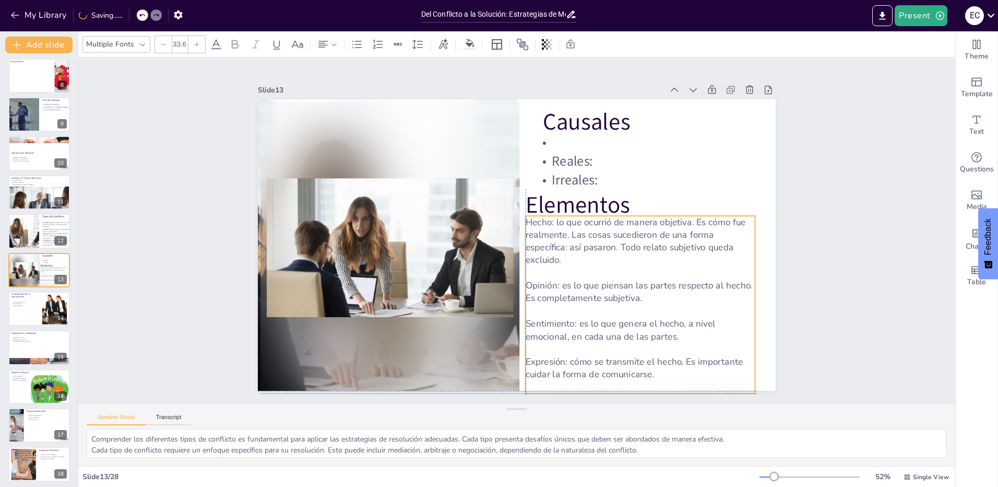
drag, startPoint x: 659, startPoint y: 335, endPoint x: 664, endPoint y: 334, distance: 5.3
click at [664, 334] on p "Sentimiento: es lo que genera el hecho, a nivel emocional, en cada una de las p…" at bounding box center [641, 330] width 230 height 26
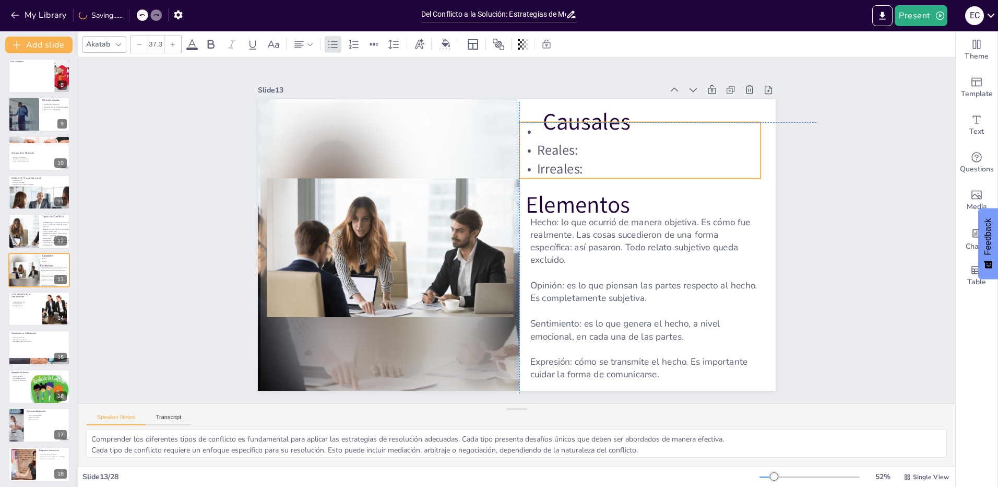
drag, startPoint x: 574, startPoint y: 162, endPoint x: 558, endPoint y: 147, distance: 21.4
click at [558, 147] on p "Reales:" at bounding box center [639, 150] width 241 height 19
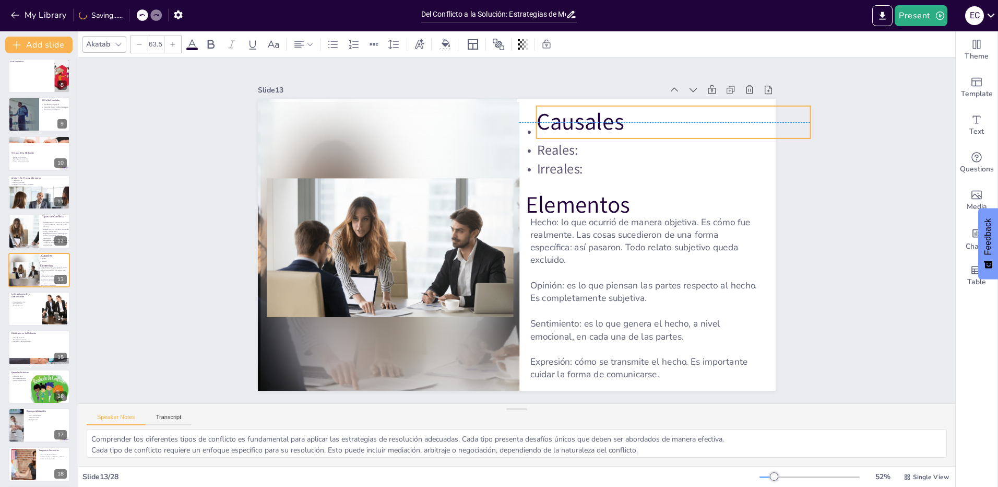
drag, startPoint x: 563, startPoint y: 111, endPoint x: 556, endPoint y: 113, distance: 6.6
click at [556, 113] on p "Causales" at bounding box center [674, 122] width 274 height 32
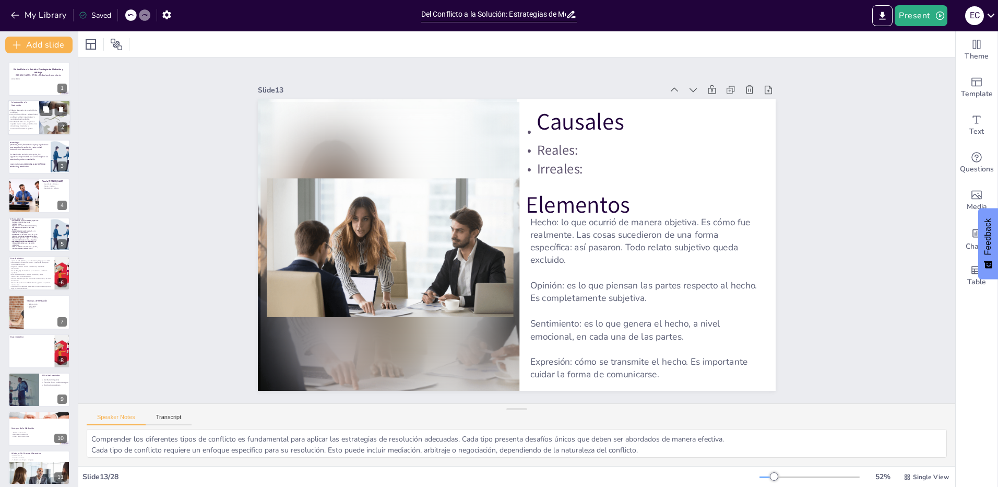
click at [21, 126] on p "Beneficios frente a la vía judicial: rapidez, menor costo, acuerdos más durader…" at bounding box center [23, 125] width 30 height 9
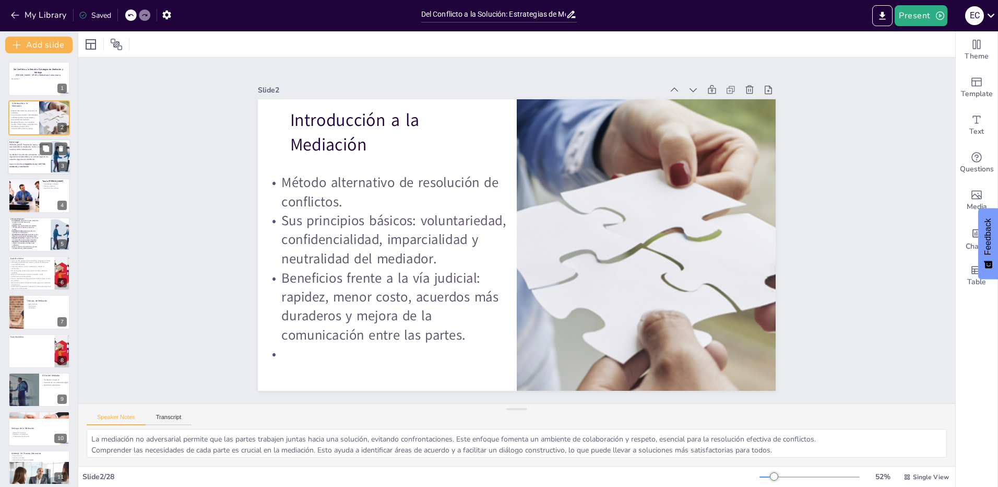
click at [31, 160] on p "Se detallan los artículos principales, los organismos responsables y el alcance…" at bounding box center [28, 156] width 39 height 7
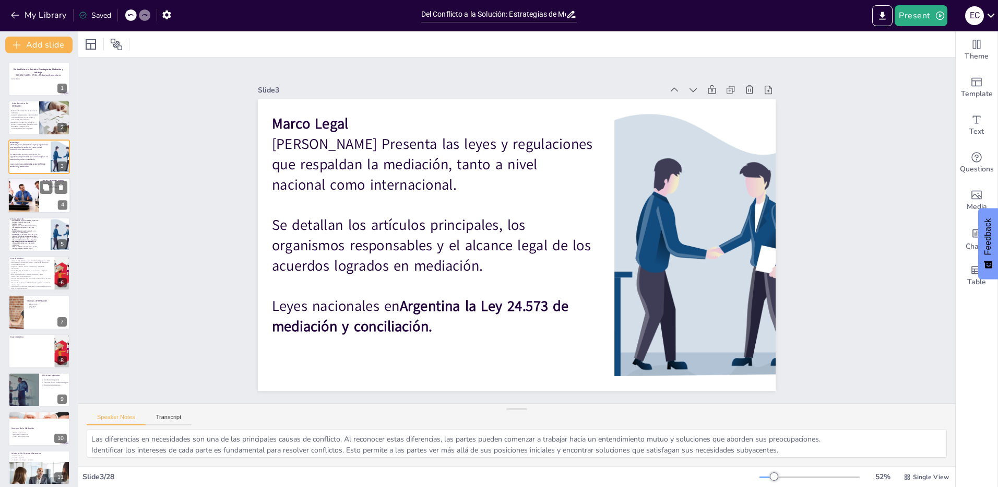
click at [25, 203] on div at bounding box center [23, 194] width 53 height 35
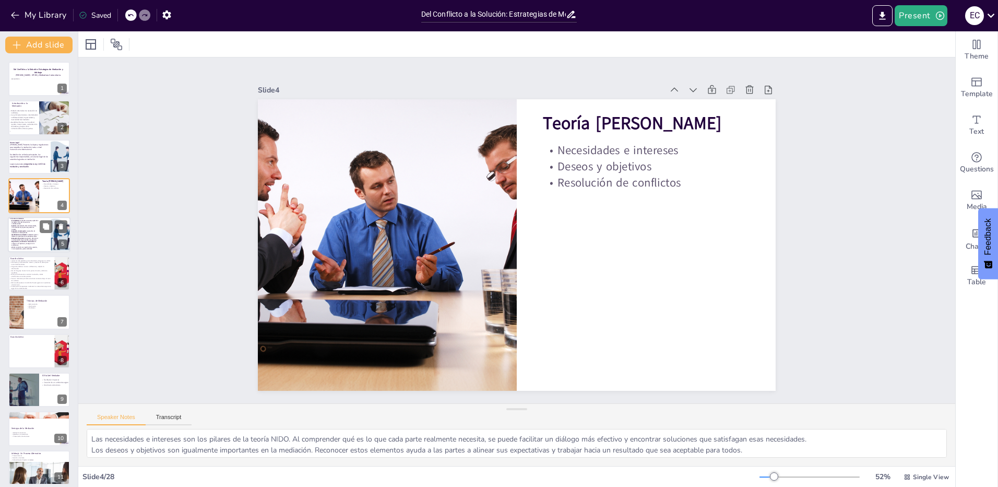
click at [25, 247] on p "Cierre : se redacta un acuerdo claro y preciso, con compromisos y plazos defini…" at bounding box center [24, 248] width 28 height 4
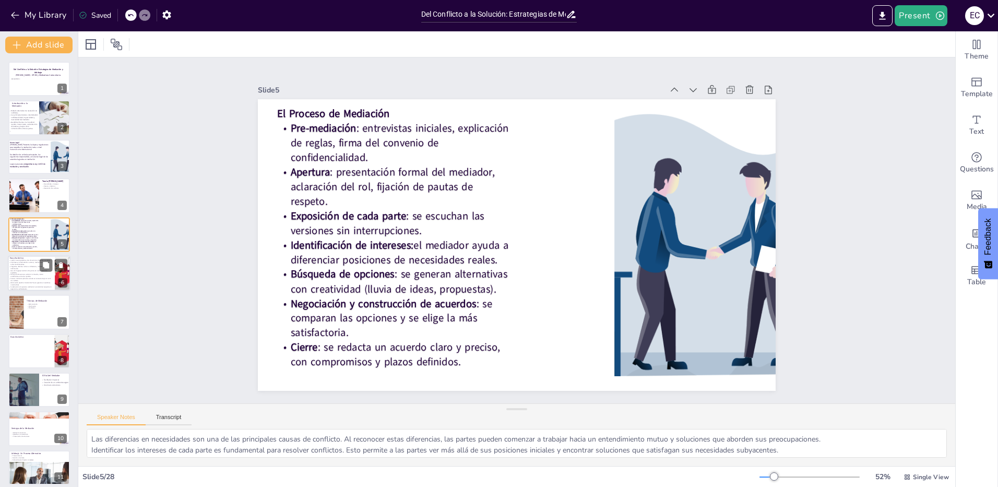
click at [33, 271] on p "Uso de lenguaje neutral: evita juicios de valor y fomenta equilibrio." at bounding box center [30, 271] width 43 height 4
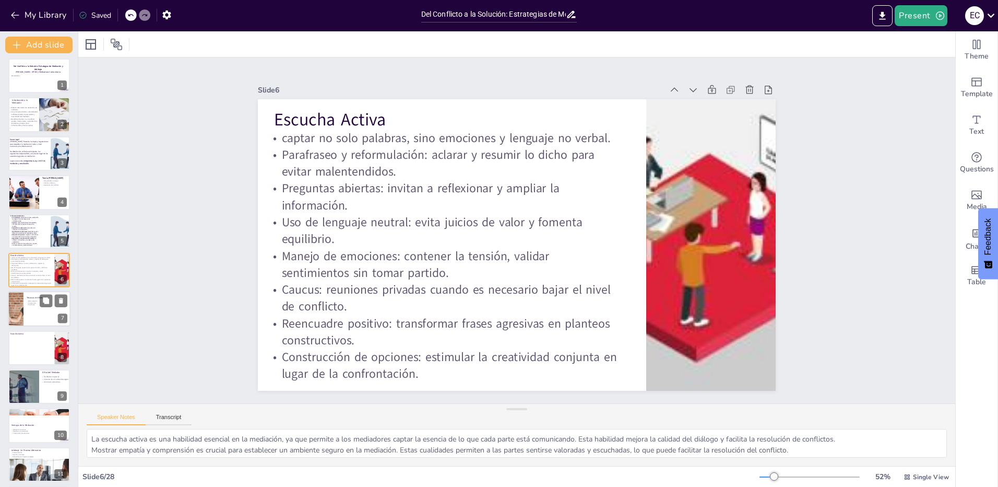
click at [21, 309] on div at bounding box center [15, 308] width 63 height 35
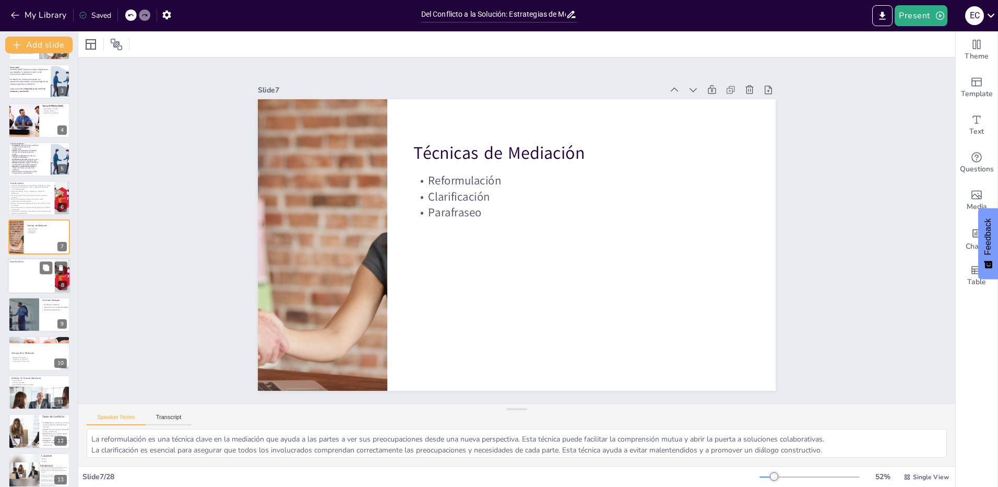
scroll to position [94, 0]
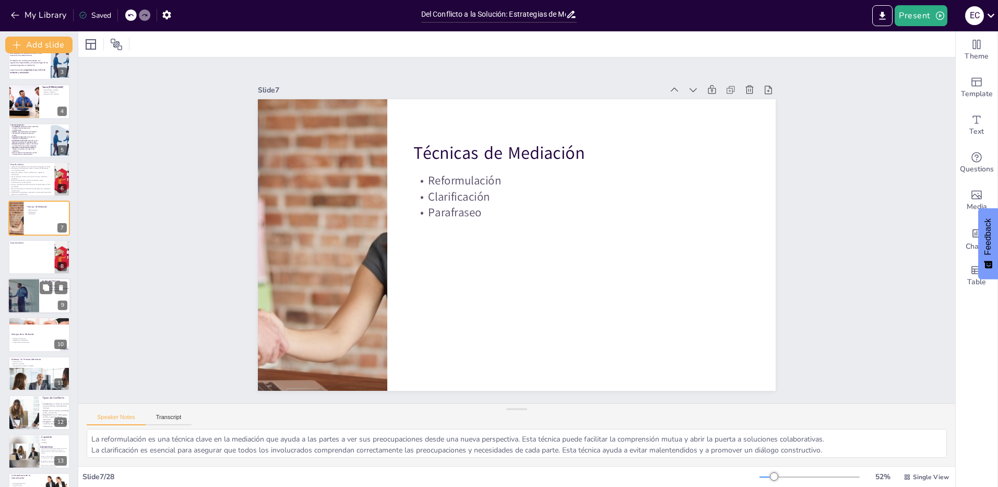
click at [21, 303] on div at bounding box center [23, 295] width 75 height 35
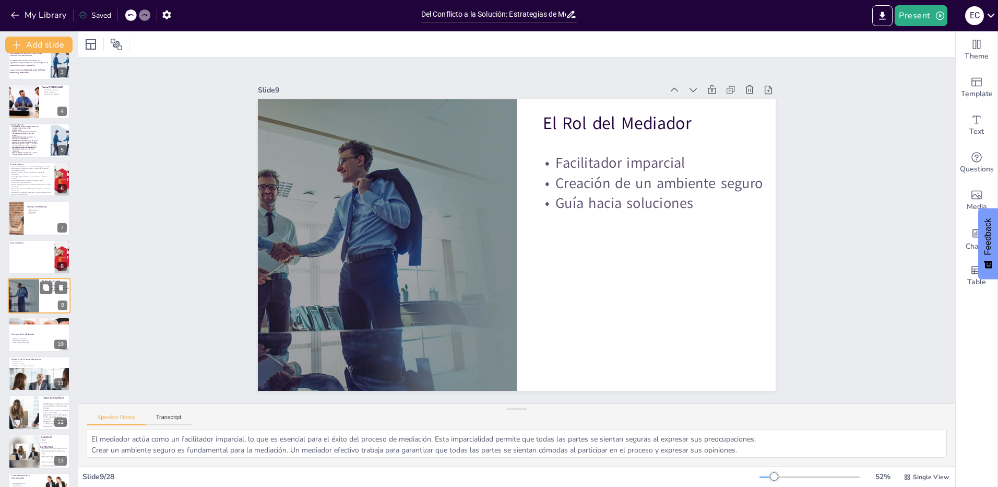
scroll to position [120, 0]
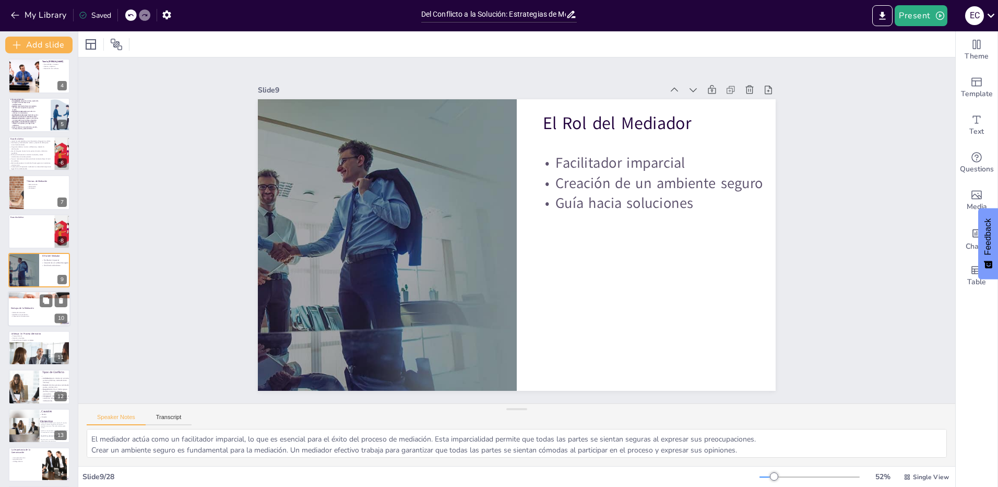
click at [23, 315] on p "Preservación de relaciones" at bounding box center [39, 316] width 56 height 2
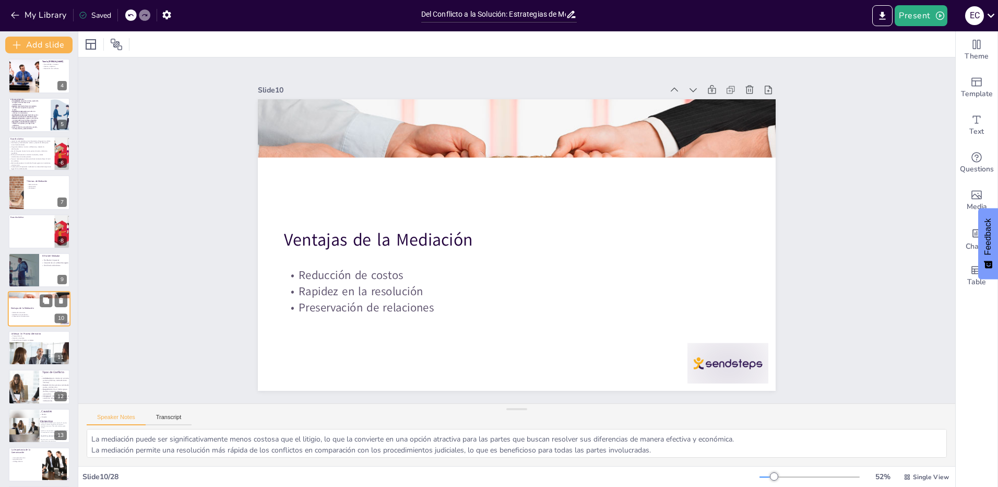
scroll to position [159, 0]
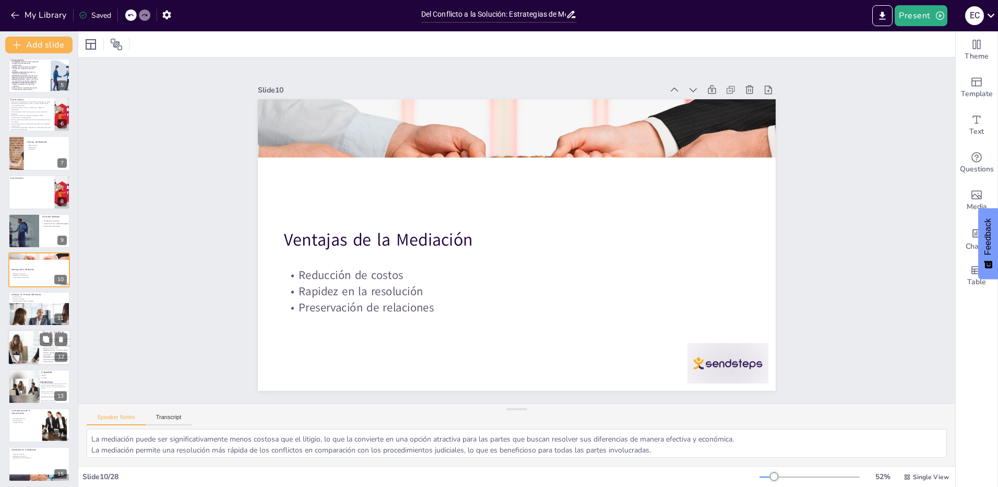
click at [27, 338] on div at bounding box center [23, 346] width 63 height 35
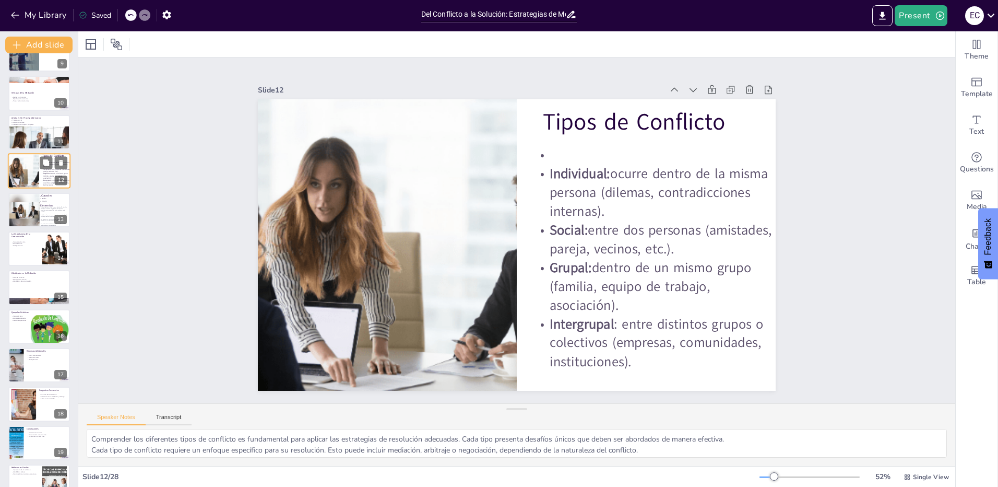
scroll to position [340, 0]
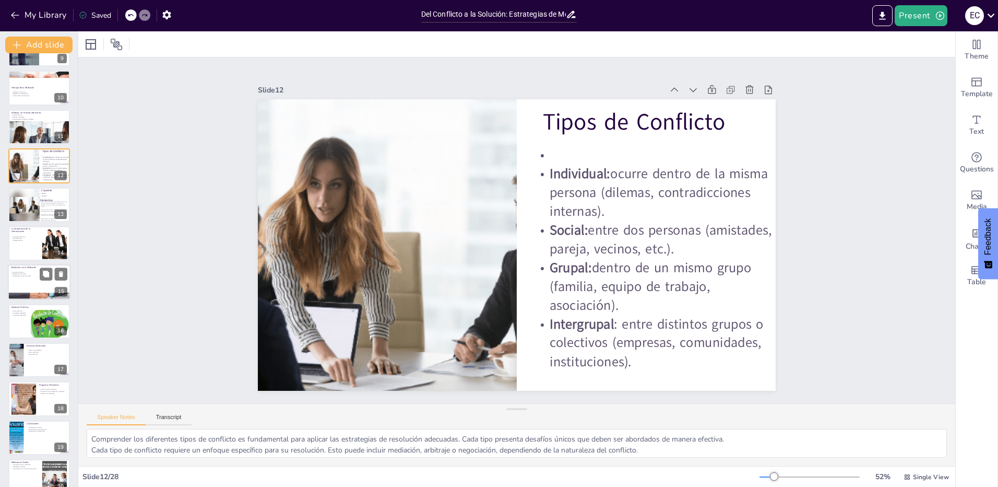
click at [23, 282] on div at bounding box center [39, 282] width 63 height 35
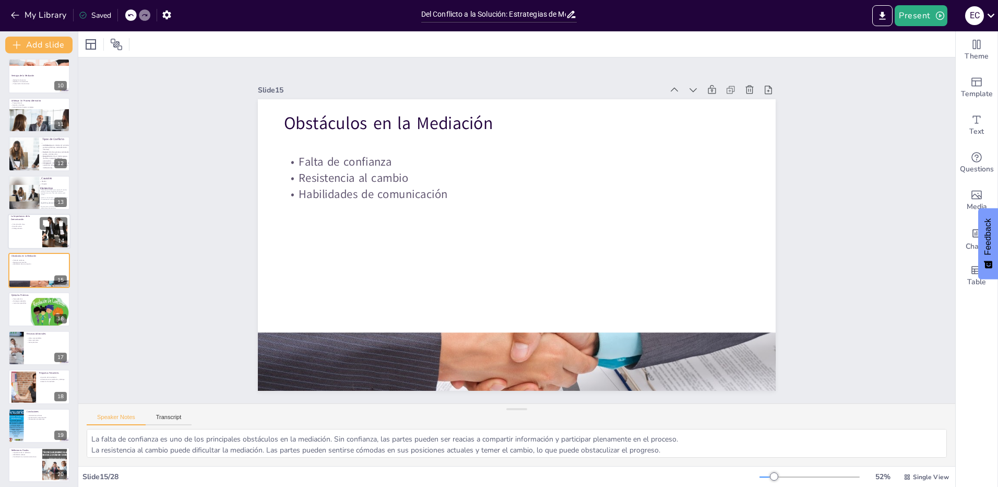
click at [21, 231] on div at bounding box center [39, 231] width 63 height 35
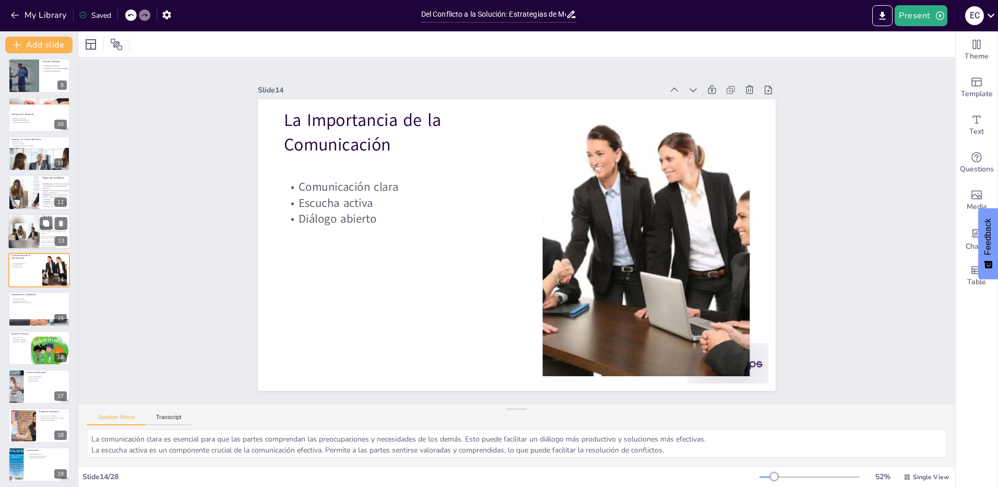
click at [23, 244] on div at bounding box center [23, 231] width 31 height 35
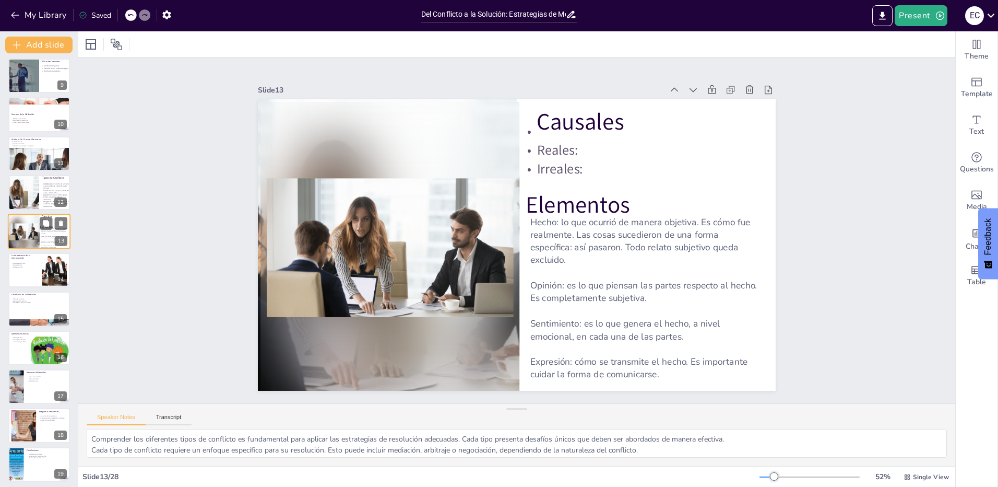
scroll to position [275, 0]
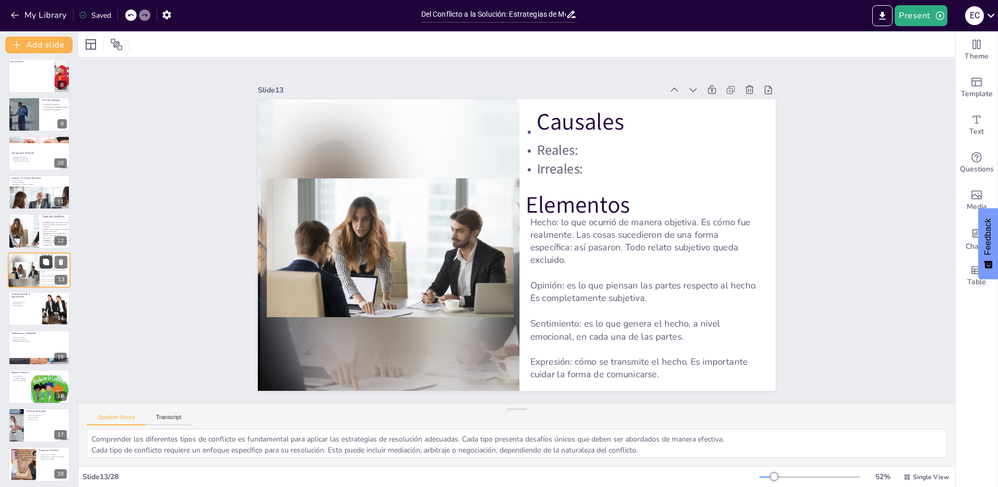
click at [48, 263] on icon at bounding box center [46, 261] width 6 height 6
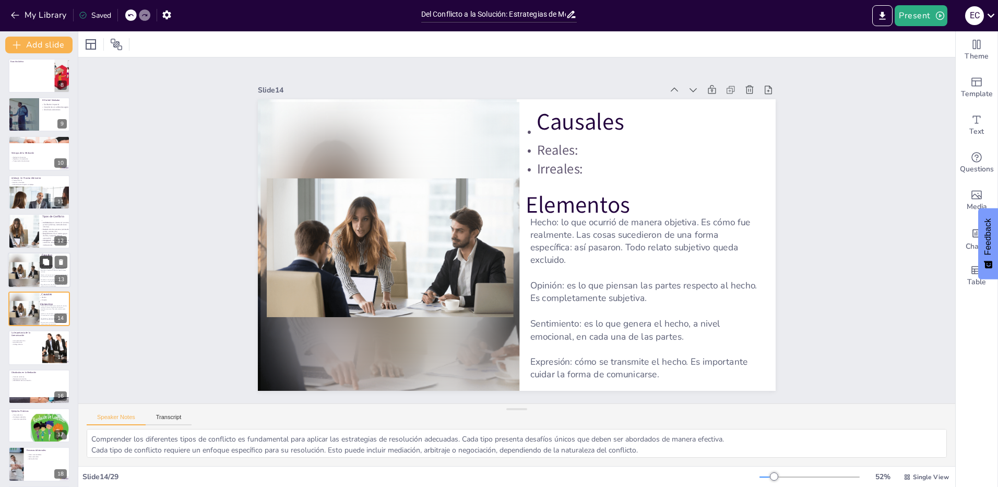
scroll to position [314, 0]
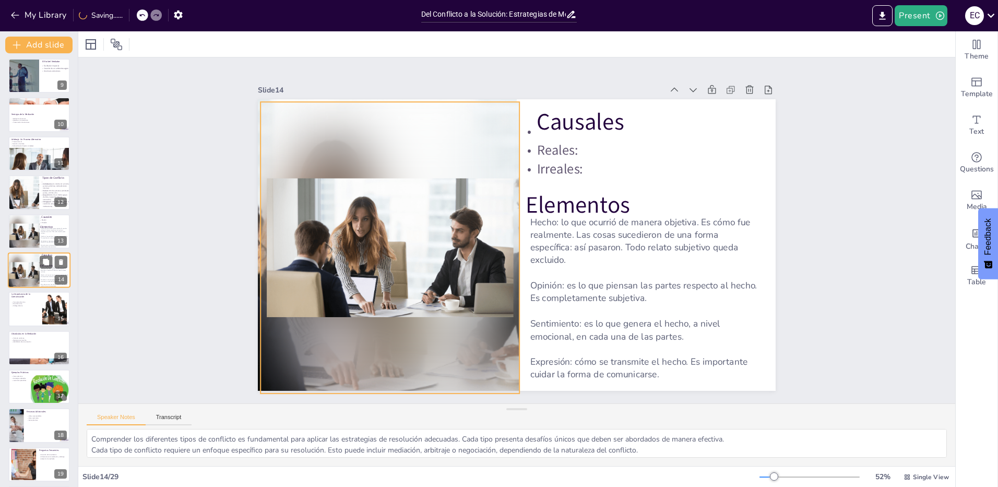
click at [30, 276] on div at bounding box center [23, 270] width 31 height 35
click at [411, 217] on div at bounding box center [389, 247] width 259 height 291
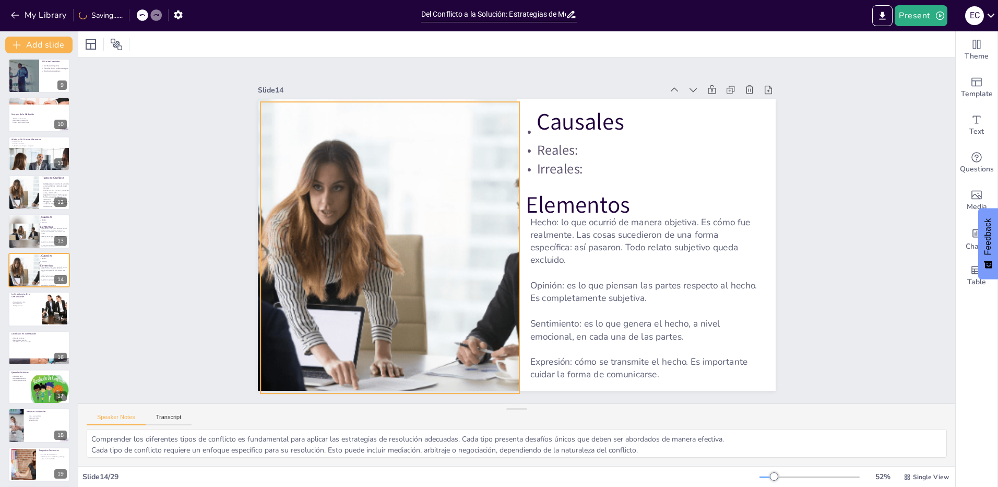
click at [456, 230] on div at bounding box center [389, 234] width 546 height 344
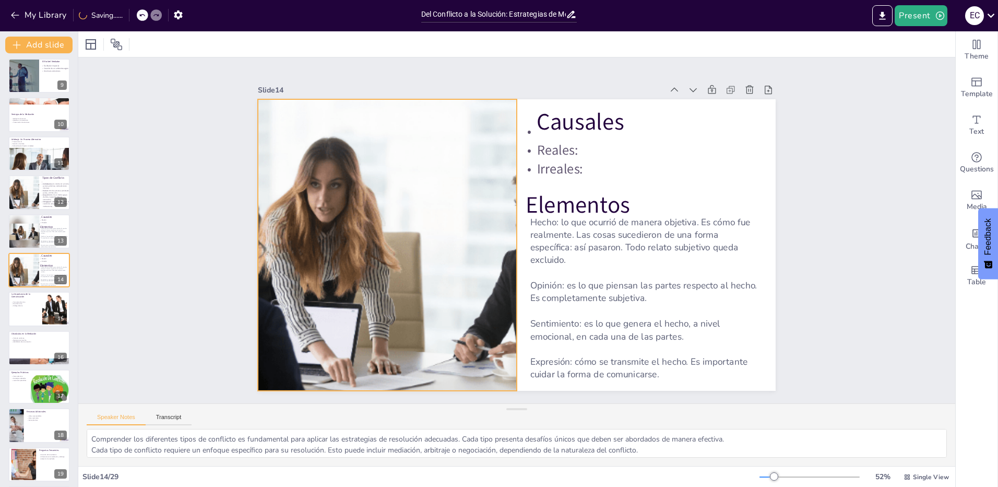
click at [458, 212] on div at bounding box center [389, 204] width 583 height 437
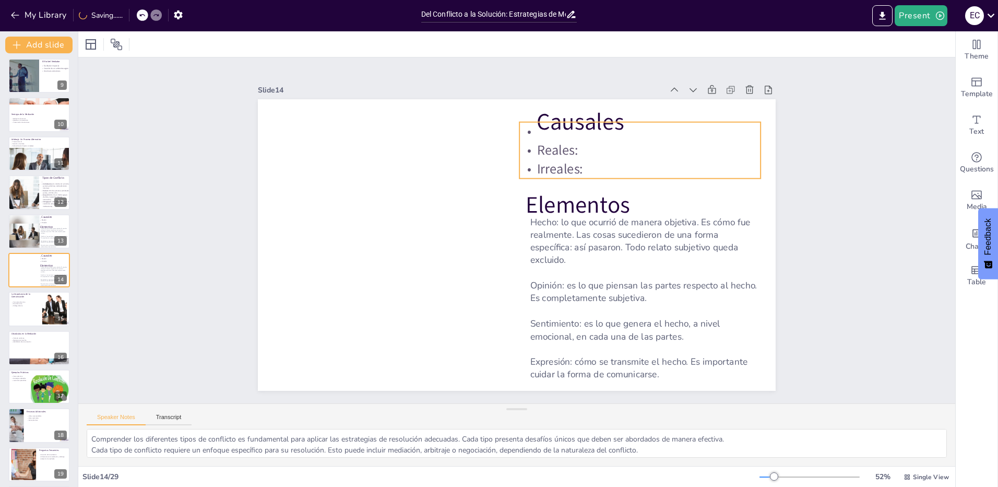
click at [578, 122] on p at bounding box center [639, 131] width 241 height 19
click at [579, 118] on div at bounding box center [651, 130] width 241 height 33
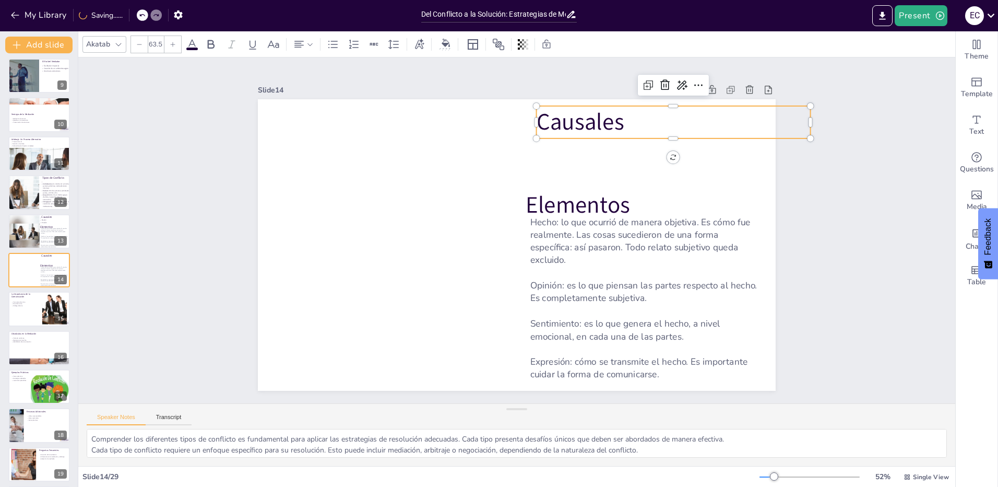
click at [571, 125] on p "Causales" at bounding box center [674, 122] width 274 height 32
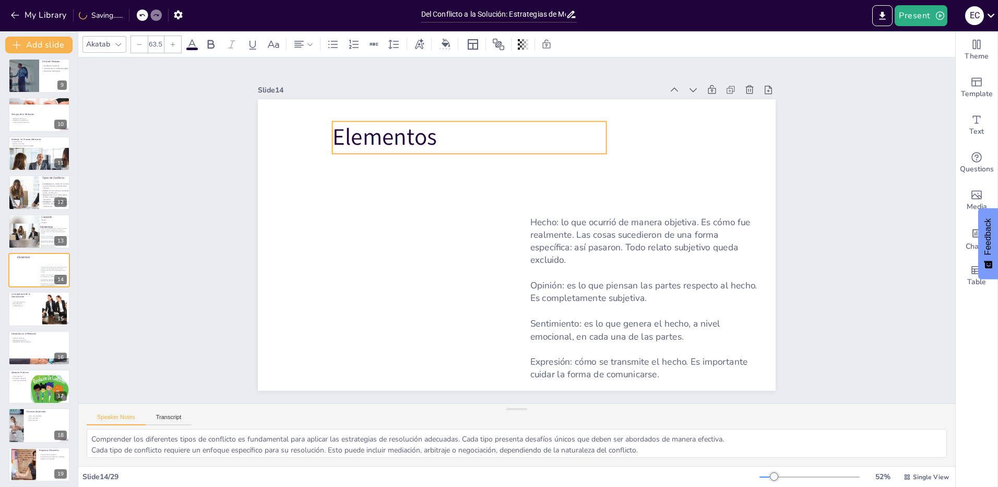
drag, startPoint x: 572, startPoint y: 204, endPoint x: 374, endPoint y: 135, distance: 210.0
click at [374, 135] on p "Elementos" at bounding box center [470, 138] width 274 height 32
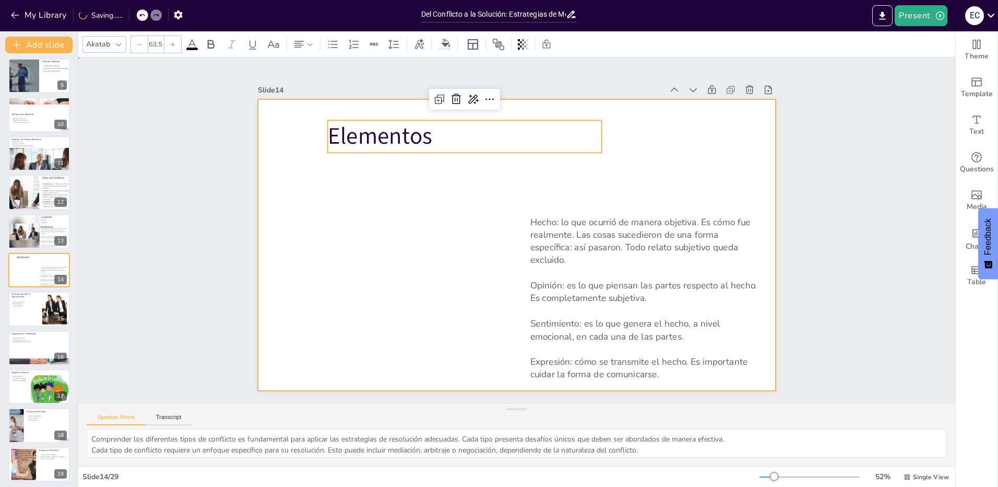
click at [368, 184] on div at bounding box center [513, 244] width 567 height 393
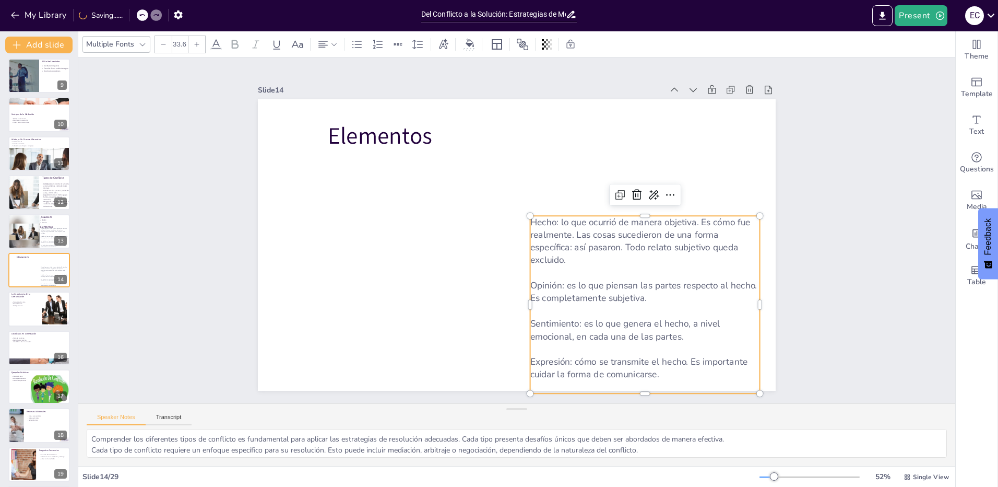
click at [590, 266] on p at bounding box center [645, 272] width 230 height 13
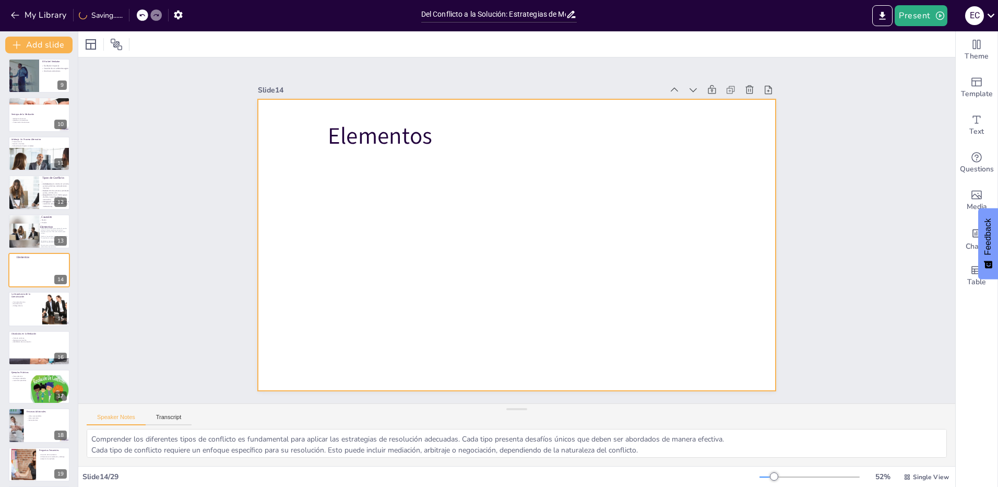
click at [350, 131] on p "Elementos" at bounding box center [465, 137] width 274 height 32
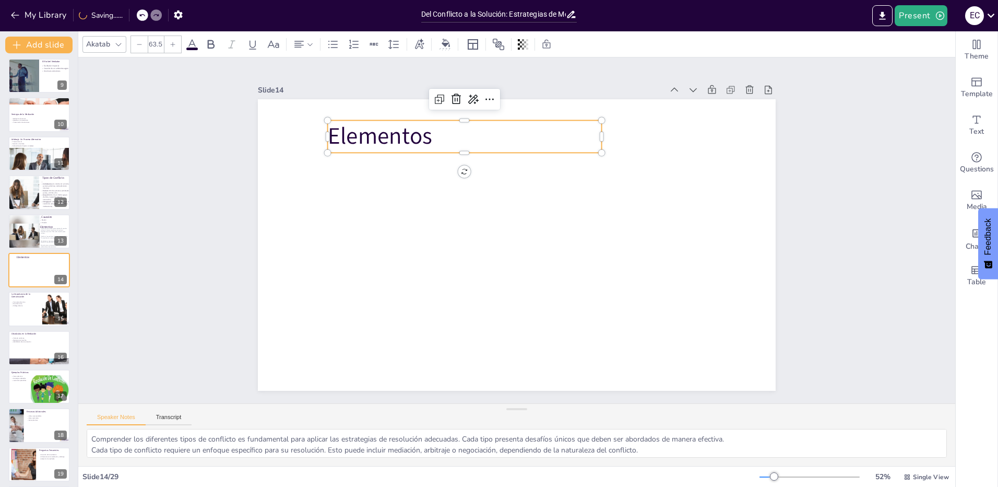
click at [359, 203] on div at bounding box center [516, 245] width 546 height 344
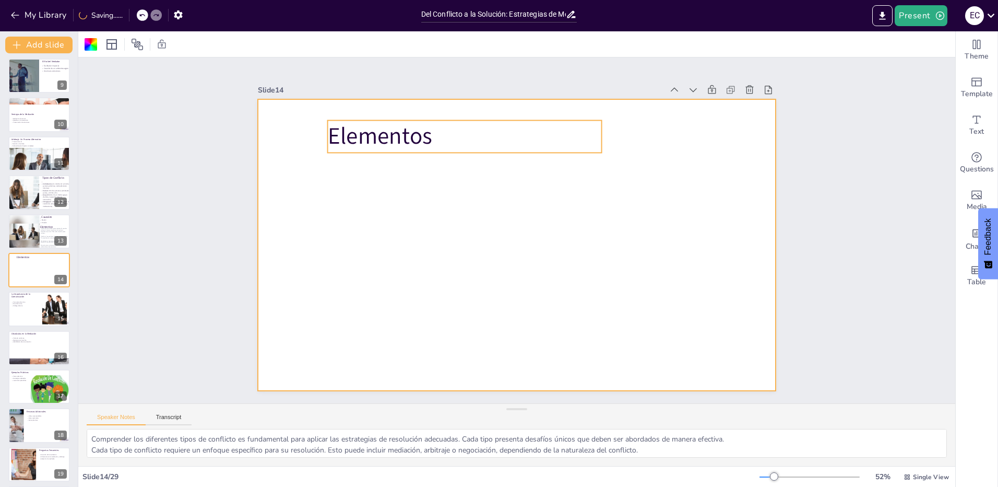
click at [405, 143] on p "Elementos" at bounding box center [465, 137] width 274 height 32
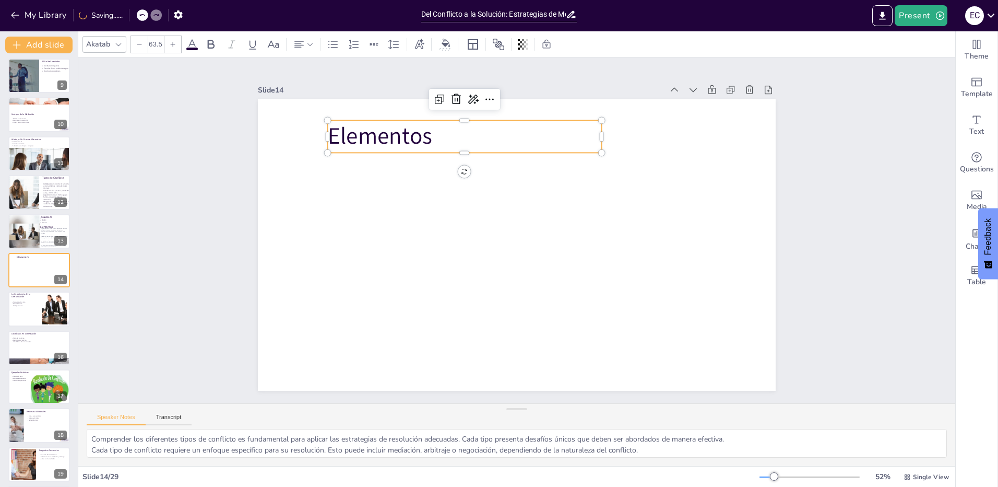
click at [440, 127] on p "Elementos" at bounding box center [465, 137] width 274 height 32
click at [440, 130] on p "Elementos" at bounding box center [475, 131] width 276 height 61
click at [436, 135] on p "Elementos" at bounding box center [465, 137] width 274 height 32
click at [435, 135] on p "Elementos" at bounding box center [465, 137] width 274 height 32
click at [417, 135] on p "Elementos" at bounding box center [475, 131] width 276 height 61
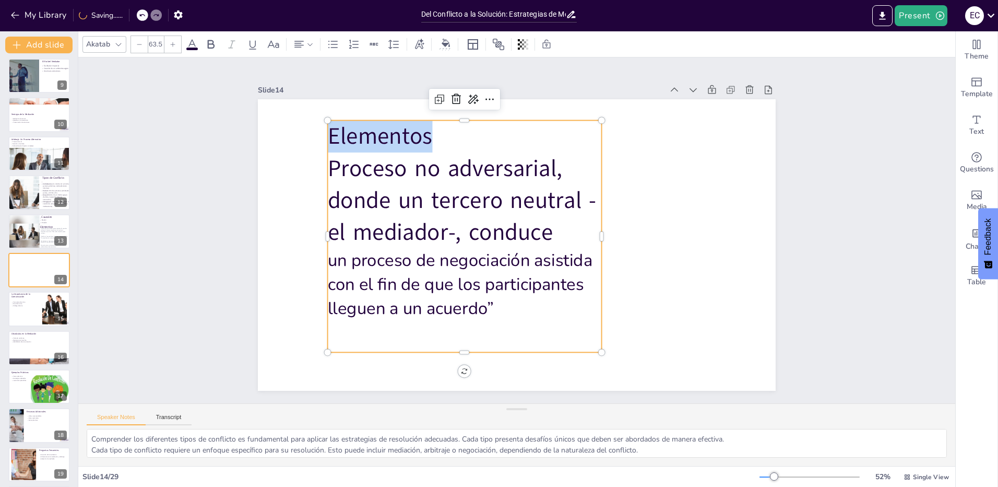
drag, startPoint x: 455, startPoint y: 138, endPoint x: 319, endPoint y: 138, distance: 135.7
click at [319, 138] on div "Elementos Proceso no adversarial, donde un tercero neutral -el mediador-, condu…" at bounding box center [513, 244] width 567 height 393
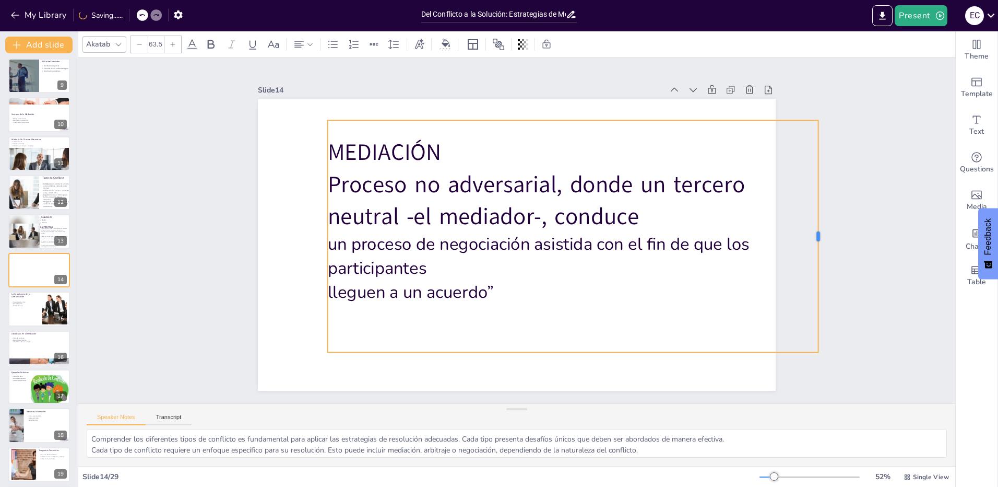
drag, startPoint x: 597, startPoint y: 229, endPoint x: 814, endPoint y: 228, distance: 216.6
click at [814, 228] on div at bounding box center [820, 267] width 32 height 231
click at [585, 225] on p "Proceso no adversarial, donde un tercero neutral -el mediador-, conduce" at bounding box center [575, 206] width 494 height 115
click at [328, 183] on p "Proceso no adversarial, donde un tercero neutral -el mediador-, conduce" at bounding box center [573, 200] width 491 height 64
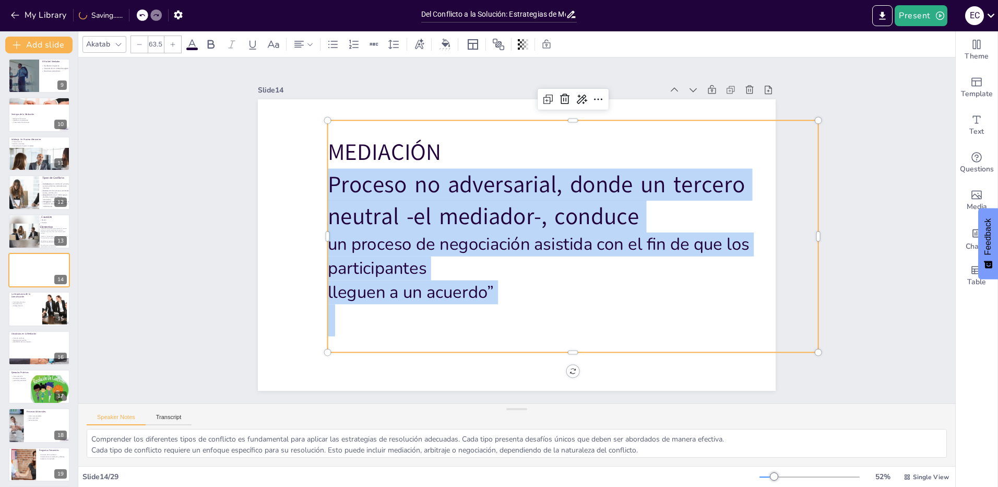
drag, startPoint x: 552, startPoint y: 328, endPoint x: 321, endPoint y: 172, distance: 278.6
click at [328, 172] on div "MEDIACIÓN Proceso no adversarial, donde un tercero neutral -el mediador-, condu…" at bounding box center [573, 236] width 491 height 200
click at [211, 44] on icon at bounding box center [211, 44] width 13 height 13
click at [139, 48] on div at bounding box center [139, 44] width 17 height 17
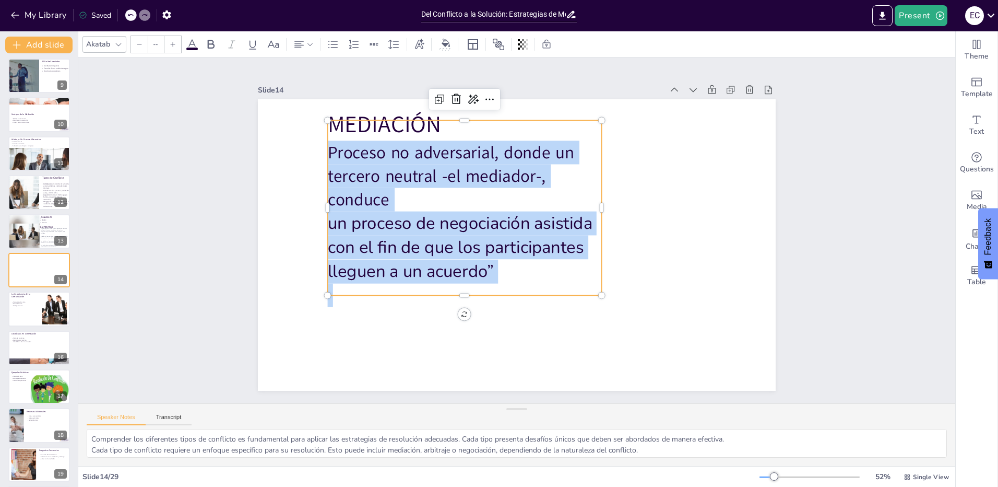
click at [439, 207] on p "un proceso de negociación asistida con el fin de que los participantes" at bounding box center [465, 230] width 278 height 76
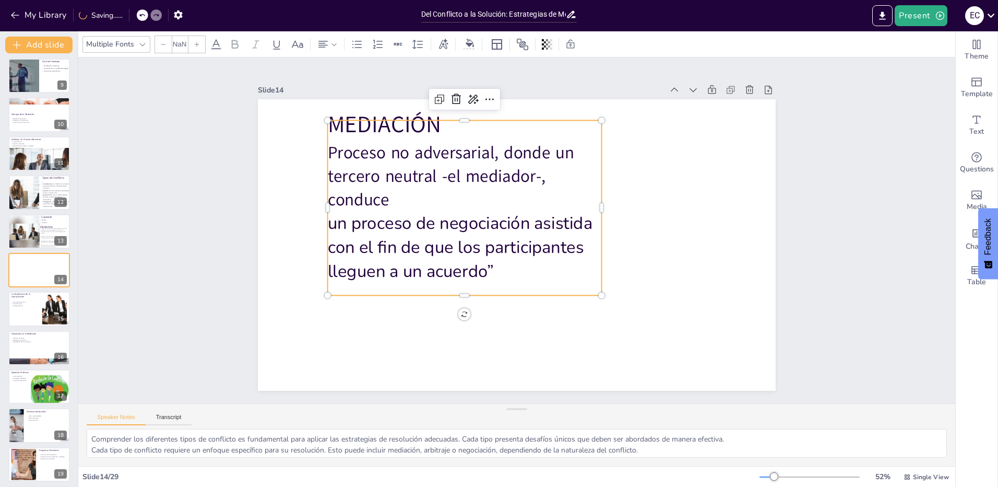
drag, startPoint x: 497, startPoint y: 266, endPoint x: 502, endPoint y: 271, distance: 7.4
click at [497, 266] on p "lleguen a un acuerdo”" at bounding box center [460, 265] width 275 height 53
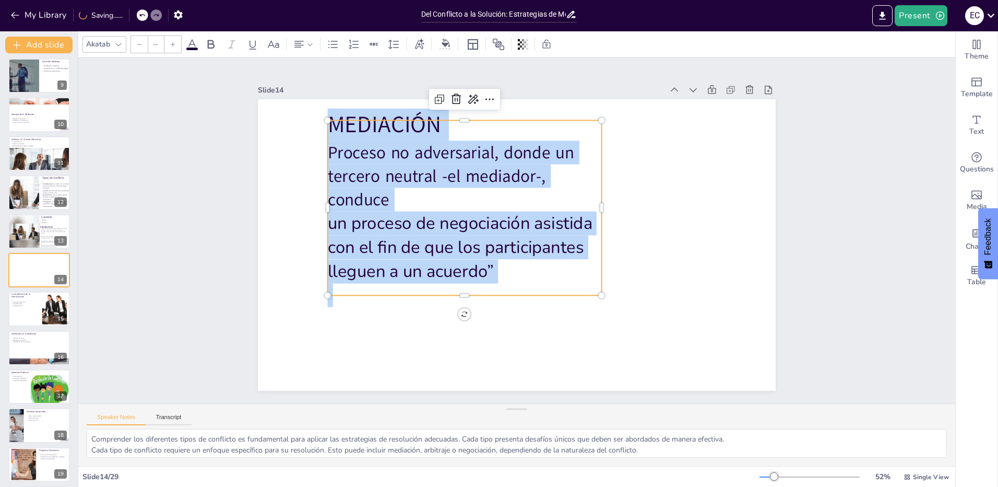
drag, startPoint x: 516, startPoint y: 289, endPoint x: 333, endPoint y: 148, distance: 231.5
click at [319, 140] on div "MEDIACIÓN Proceso no adversarial, donde un tercero neutral -el mediador-, condu…" at bounding box center [516, 244] width 546 height 343
click at [359, 172] on p "Proceso no adversarial, donde un tercero neutral -el mediador-, conduce" at bounding box center [470, 170] width 280 height 99
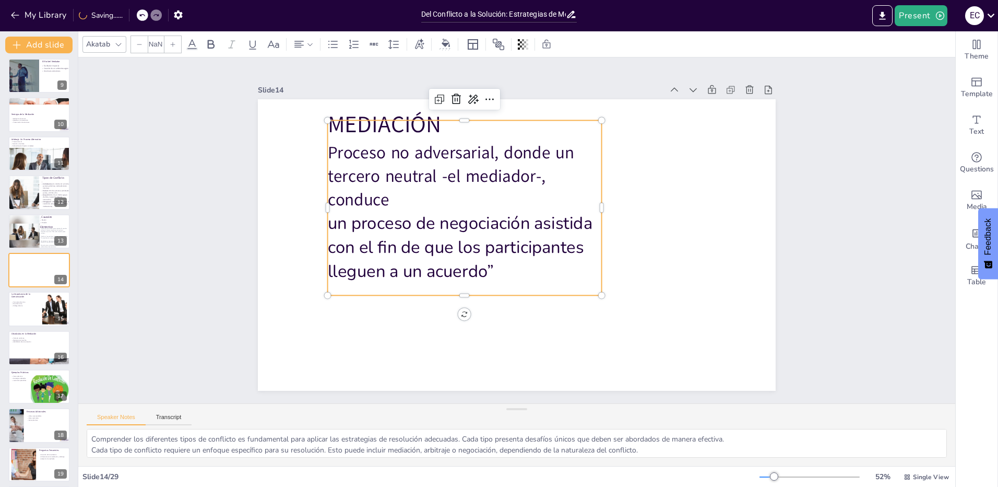
click at [484, 276] on p "lleguen a un acuerdo”" at bounding box center [465, 271] width 274 height 24
click at [328, 149] on p "Proceso no adversarial, donde un tercero neutral -el mediador-, conduce" at bounding box center [465, 175] width 274 height 71
click at [328, 145] on p "Proceso no adversarial, donde un tercero neutral -el mediador-, conduce" at bounding box center [465, 175] width 274 height 71
click at [328, 146] on p "Proceso no adversarial, donde un tercero neutral -el mediador-, conduce" at bounding box center [465, 175] width 274 height 71
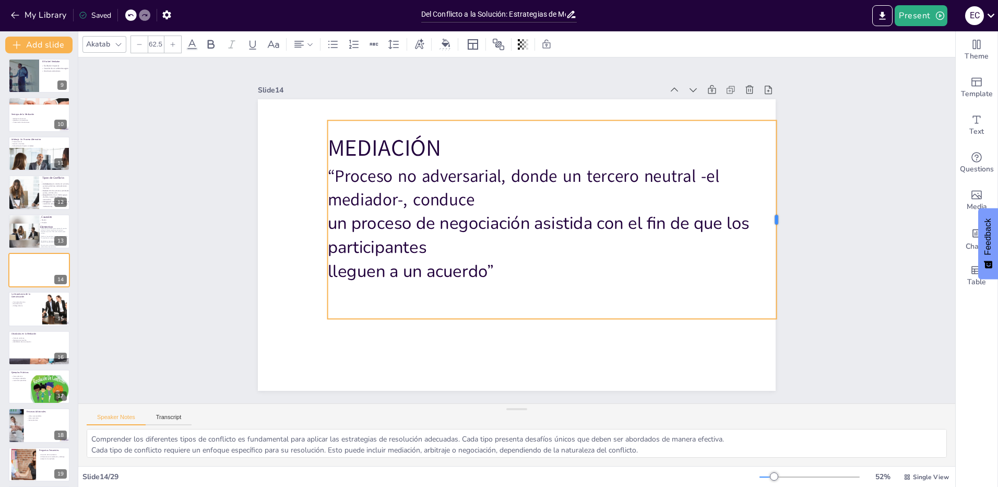
drag, startPoint x: 596, startPoint y: 214, endPoint x: 771, endPoint y: 233, distance: 175.9
click at [771, 233] on div at bounding box center [771, 301] width 69 height 191
click at [638, 249] on p "un proceso de negociación asistida con el fin de que los participantes" at bounding box center [550, 242] width 449 height 140
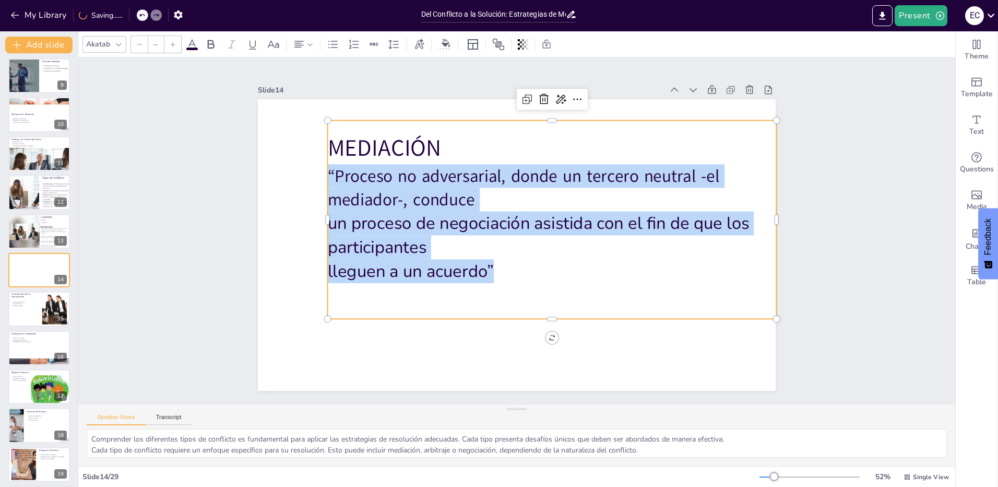
drag, startPoint x: 557, startPoint y: 263, endPoint x: 321, endPoint y: 174, distance: 252.3
click at [321, 174] on div "MEDIACIÓN “Proceso no adversarial, donde un tercero neutral -el mediador-, cond…" at bounding box center [554, 227] width 476 height 264
click at [211, 46] on icon at bounding box center [211, 44] width 13 height 13
drag, startPoint x: 430, startPoint y: 257, endPoint x: 446, endPoint y: 300, distance: 45.9
click at [430, 257] on p "lleguen a un acuerdo”" at bounding box center [547, 274] width 449 height 71
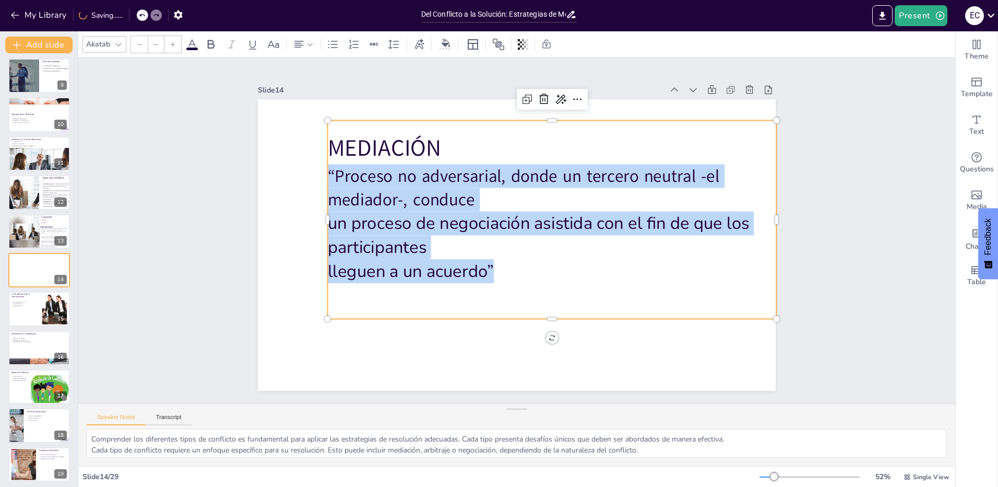
click at [443, 311] on div "MEDIACIÓN “Proceso no adversarial, donde un tercero neutral -el mediador-, cond…" at bounding box center [552, 219] width 449 height 198
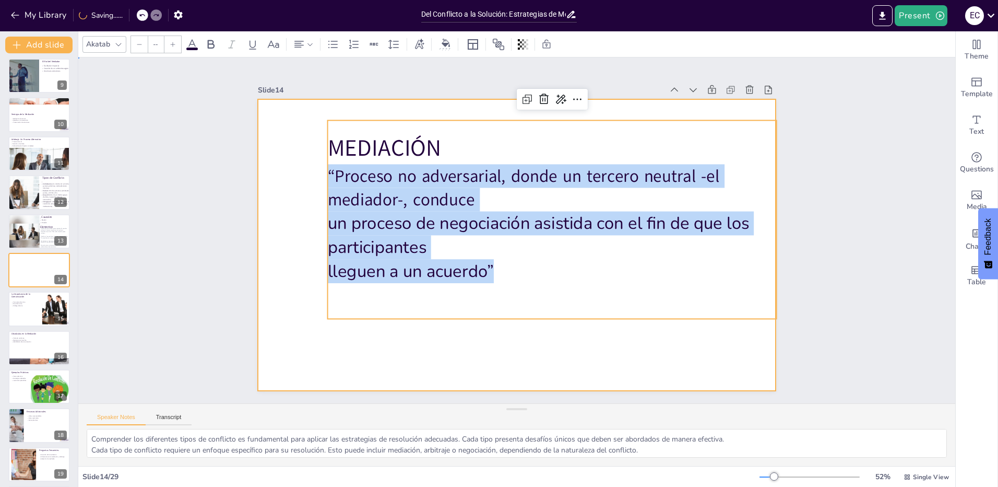
click at [442, 341] on div at bounding box center [517, 244] width 518 height 291
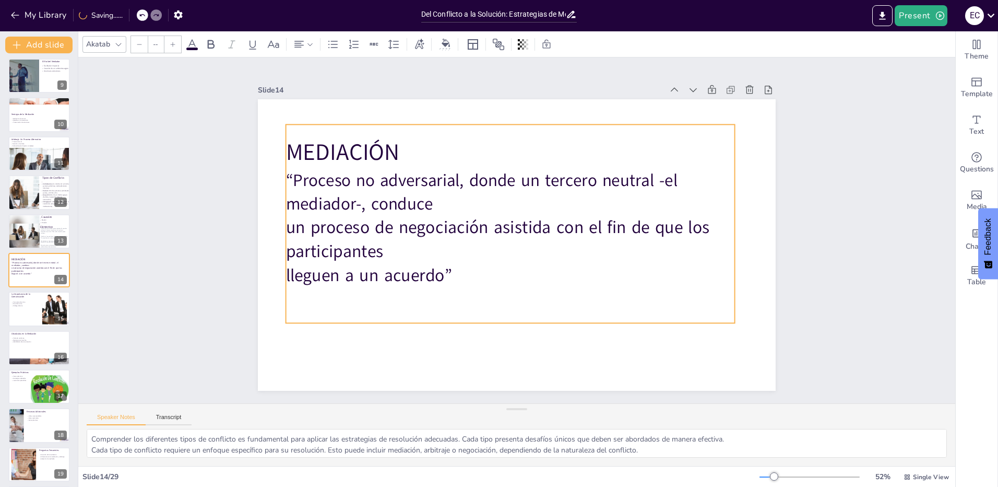
drag, startPoint x: 479, startPoint y: 241, endPoint x: 442, endPoint y: 245, distance: 37.3
click at [442, 245] on p "un proceso de negociación asistida con el fin de que los participantes" at bounding box center [509, 239] width 452 height 94
click at [463, 296] on p at bounding box center [510, 298] width 449 height 23
click at [424, 149] on p "MEDIACIÓN" at bounding box center [517, 152] width 449 height 79
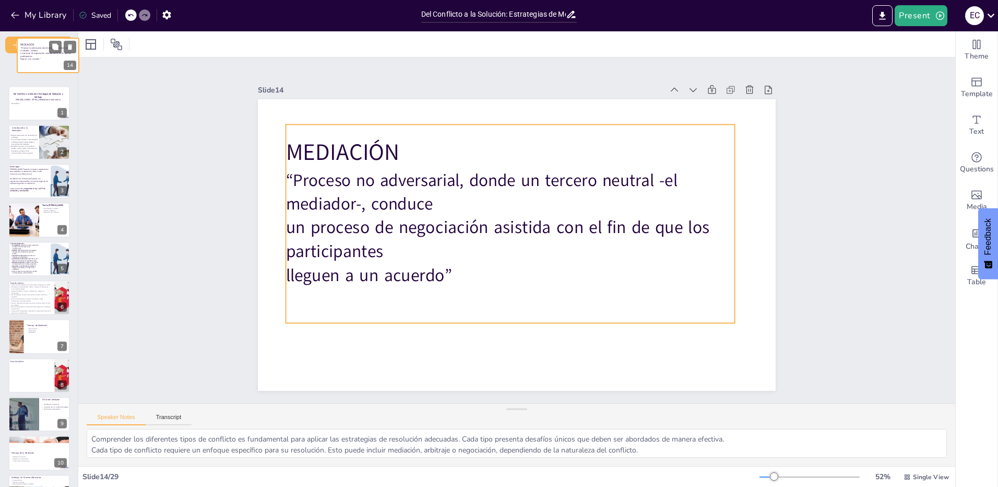
scroll to position [0, 0]
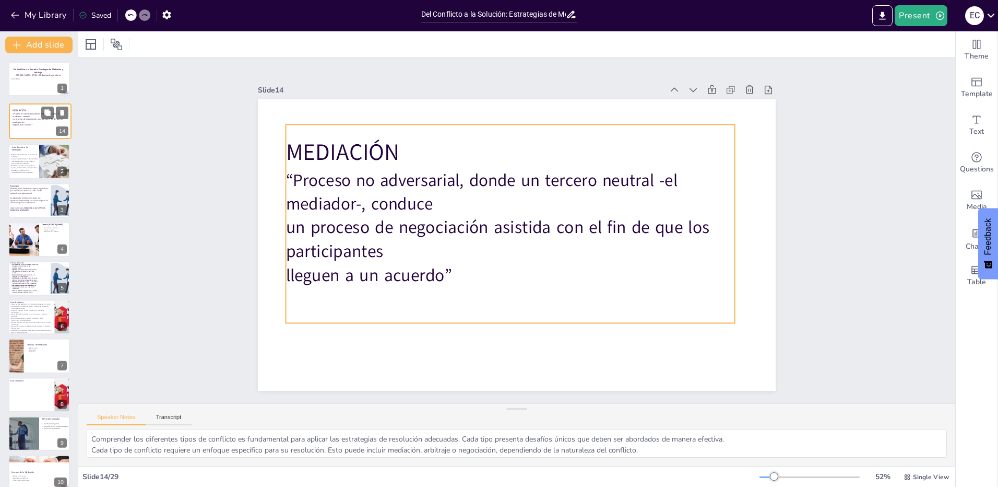
drag, startPoint x: 26, startPoint y: 275, endPoint x: 27, endPoint y: 123, distance: 151.9
click at [27, 123] on div "MEDIACIÓN “Proceso no adversarial, donde un tercero neutral -el mediador-, cond…" at bounding box center [39, 118] width 53 height 21
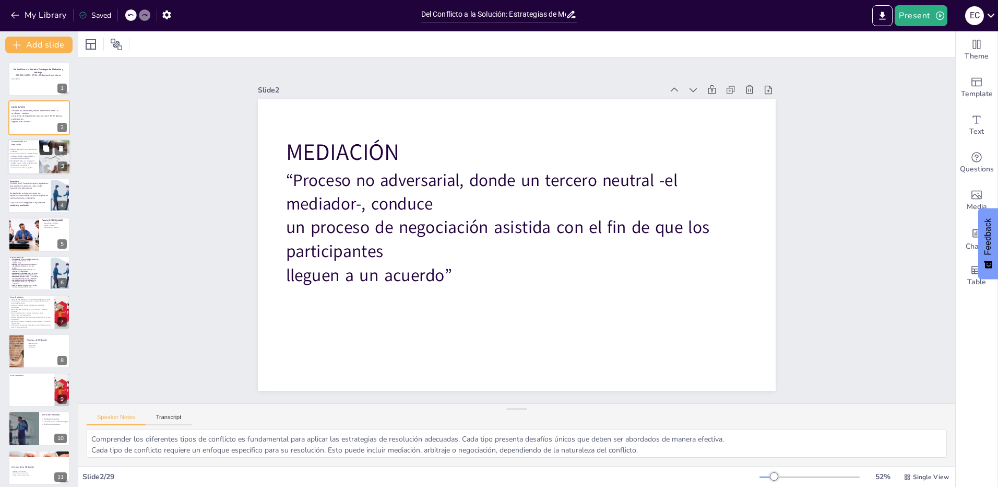
click at [40, 153] on button at bounding box center [46, 148] width 13 height 13
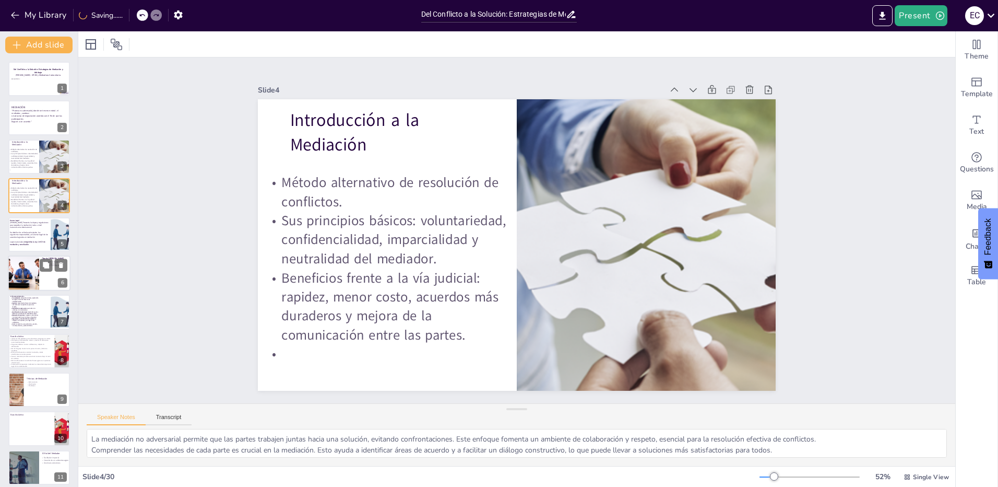
scroll to position [209, 0]
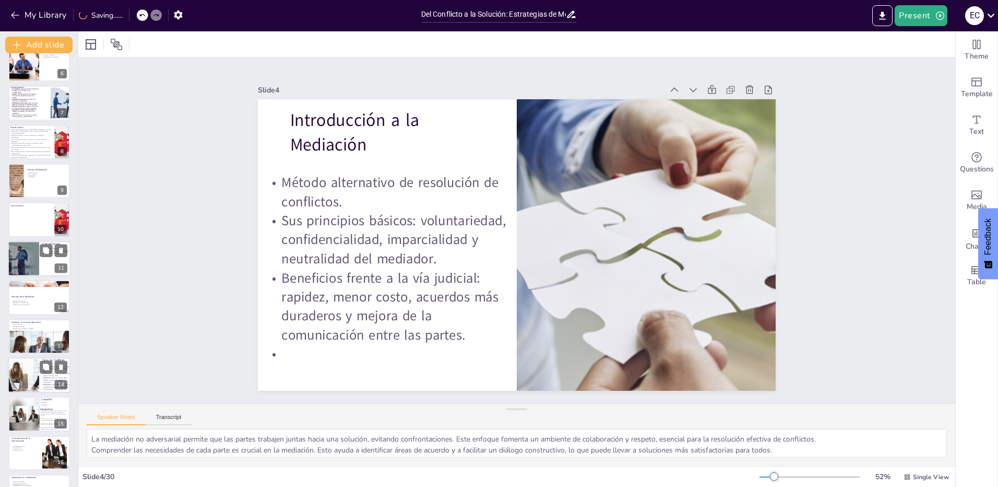
click at [29, 260] on div at bounding box center [23, 258] width 75 height 35
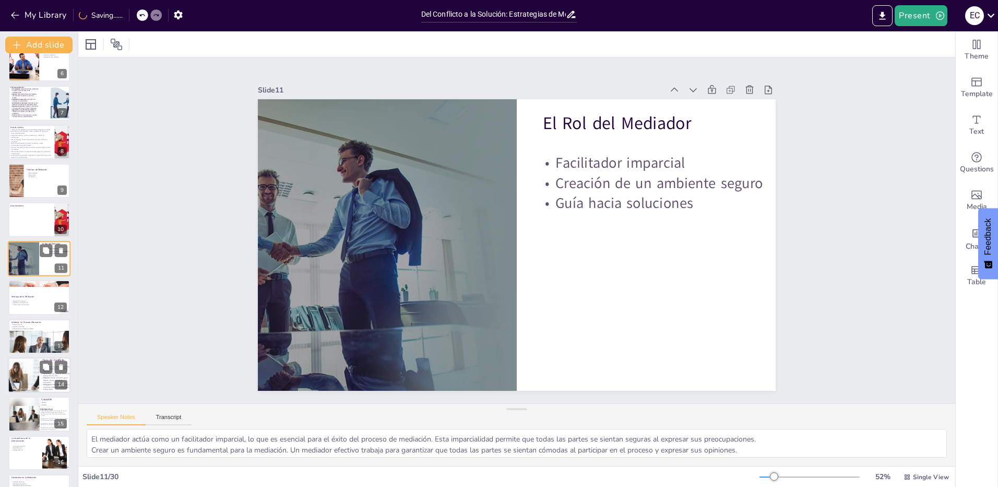
scroll to position [197, 0]
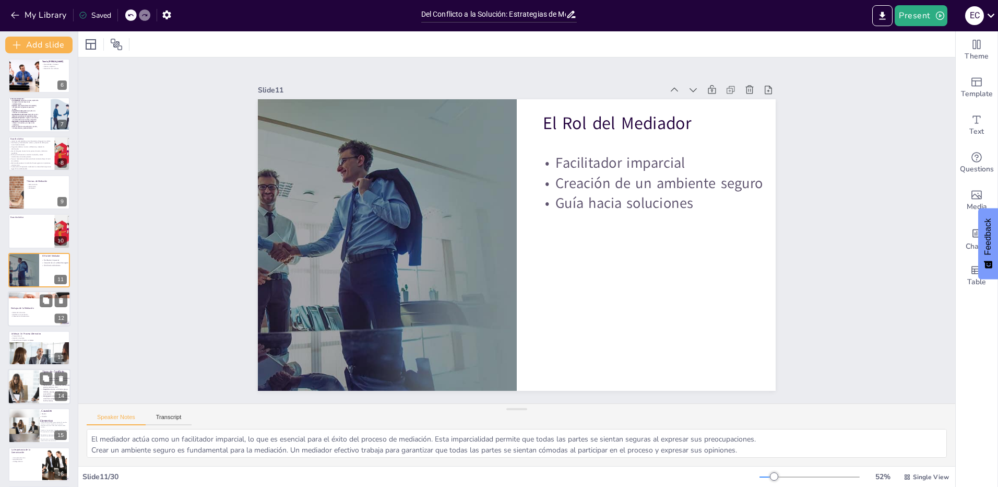
click at [24, 314] on p "Rapidez en la resolución" at bounding box center [39, 314] width 56 height 2
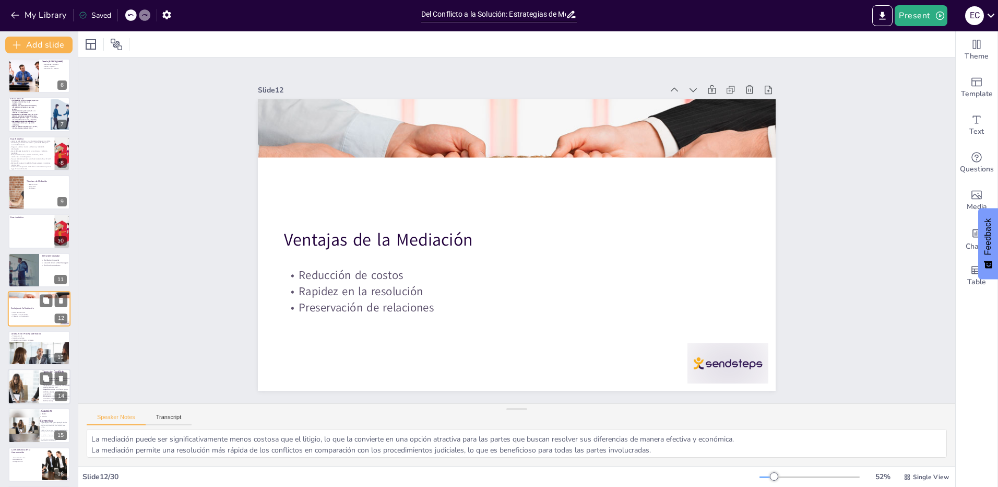
scroll to position [236, 0]
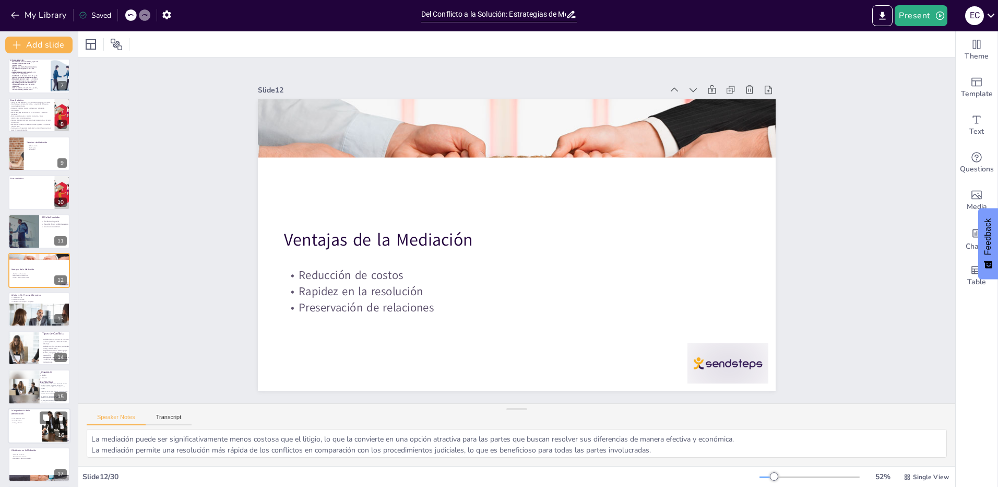
click at [32, 354] on div at bounding box center [24, 347] width 62 height 34
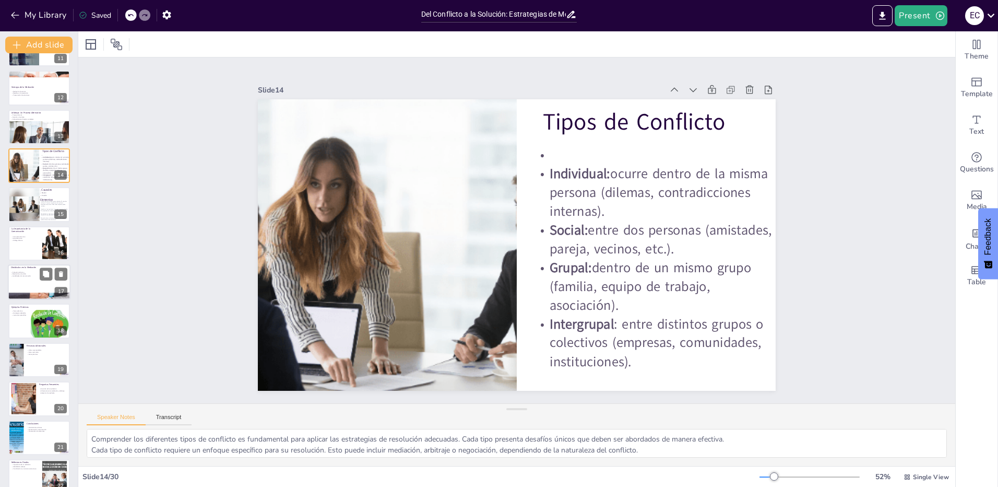
click at [26, 275] on p "Habilidades de comunicación" at bounding box center [39, 276] width 56 height 2
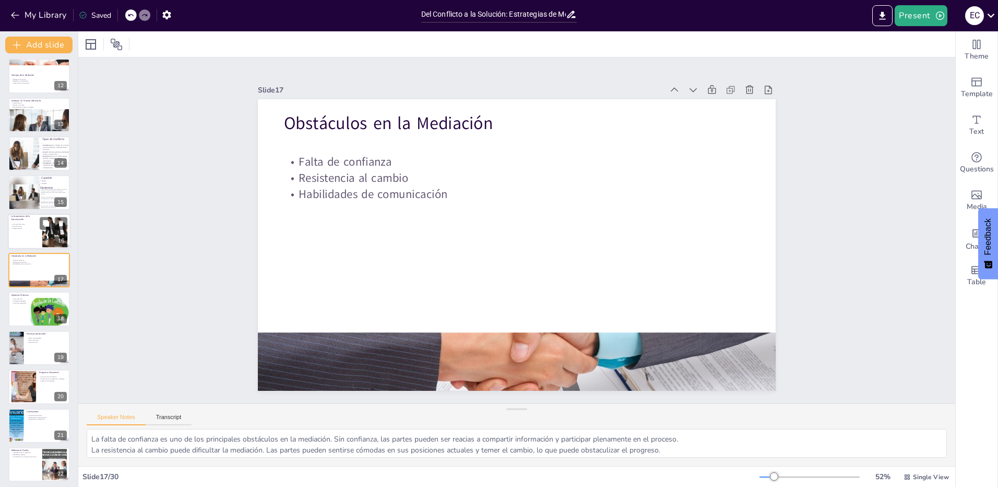
click at [31, 236] on div at bounding box center [39, 231] width 63 height 35
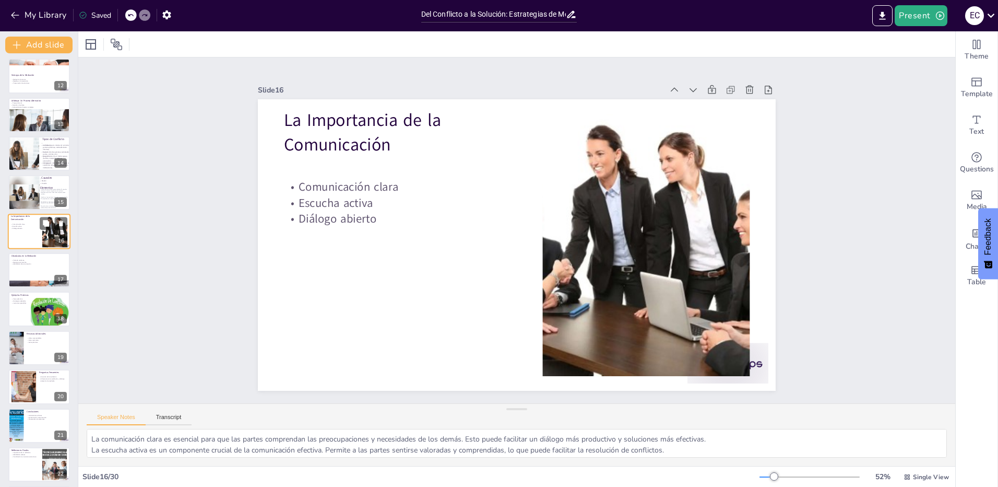
scroll to position [392, 0]
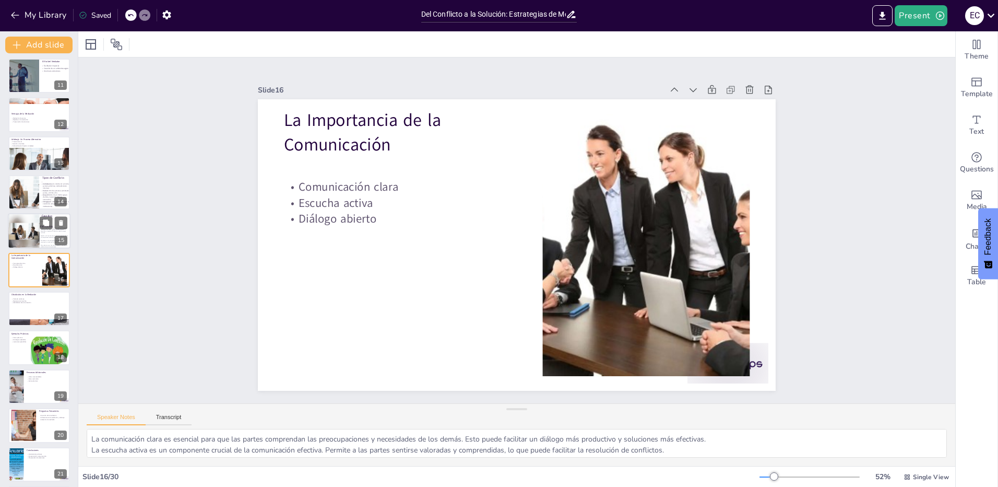
click at [23, 231] on div at bounding box center [23, 231] width 31 height 35
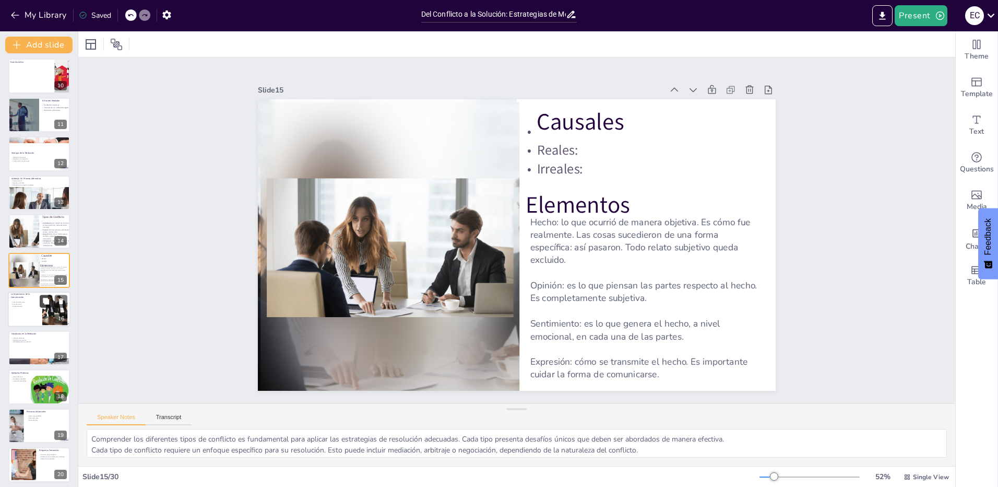
click at [40, 306] on button at bounding box center [46, 300] width 13 height 13
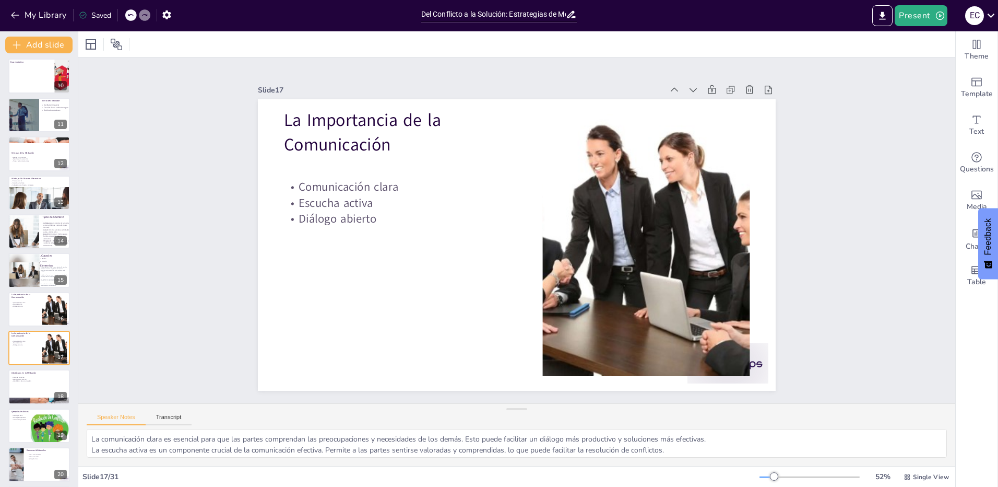
scroll to position [430, 0]
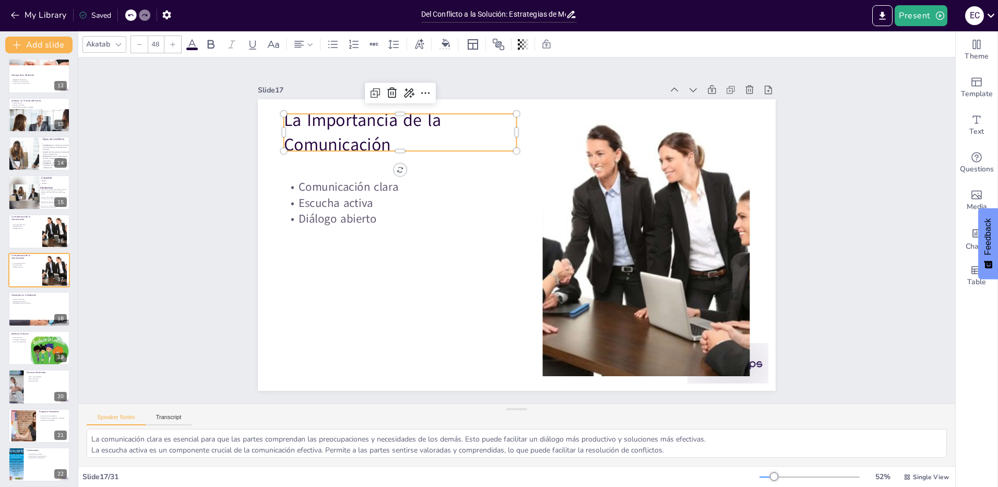
click at [339, 146] on p "La Importancia de la Comunicación" at bounding box center [411, 121] width 237 height 73
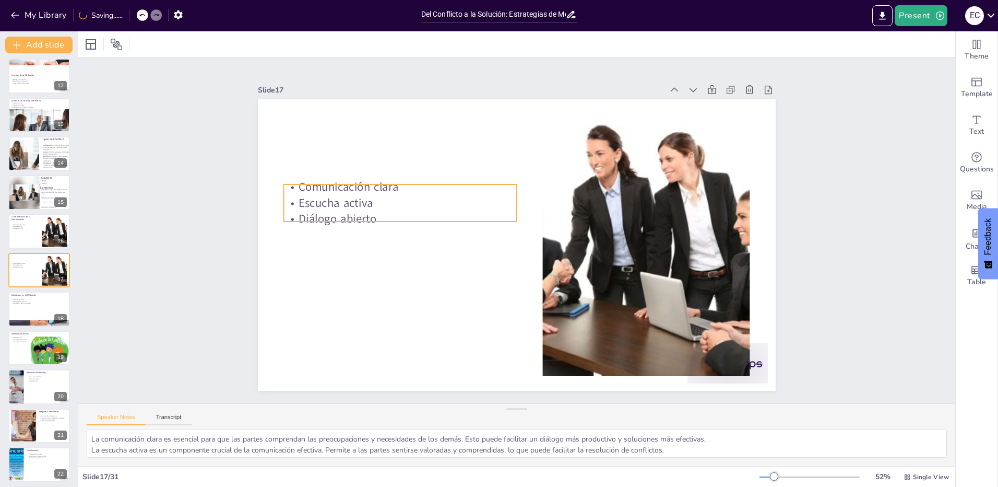
click at [344, 198] on p "Escucha activa" at bounding box center [403, 191] width 233 height 40
click at [218, 176] on div "Slide 1 Del Conflicto a la Solución: Estrategias de Mediación y Arbitraje [PERS…" at bounding box center [517, 230] width 908 height 435
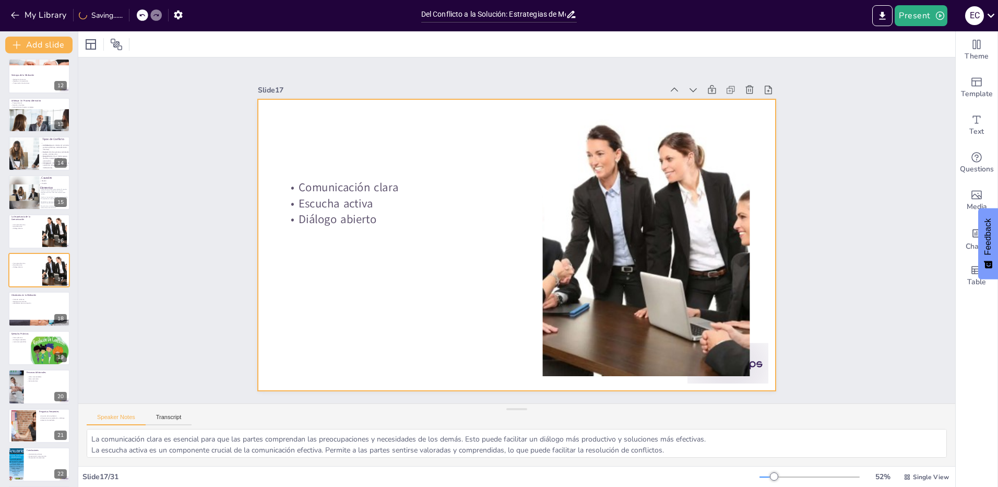
click at [326, 281] on div at bounding box center [517, 244] width 518 height 291
click at [144, 16] on icon at bounding box center [142, 15] width 6 height 6
click at [144, 20] on div at bounding box center [149, 14] width 25 height 11
click at [143, 18] on icon at bounding box center [142, 15] width 6 height 6
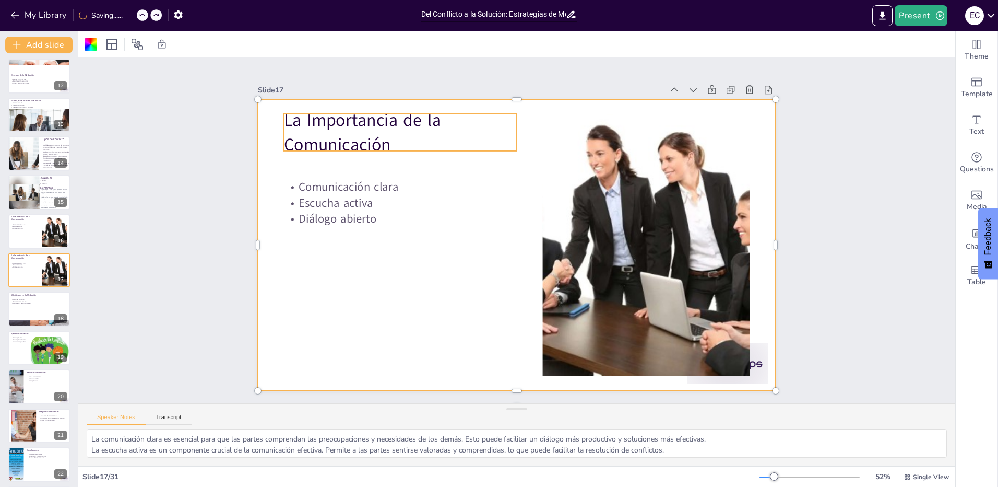
click at [584, 138] on p "La Importancia de la Comunicación" at bounding box center [653, 164] width 139 height 232
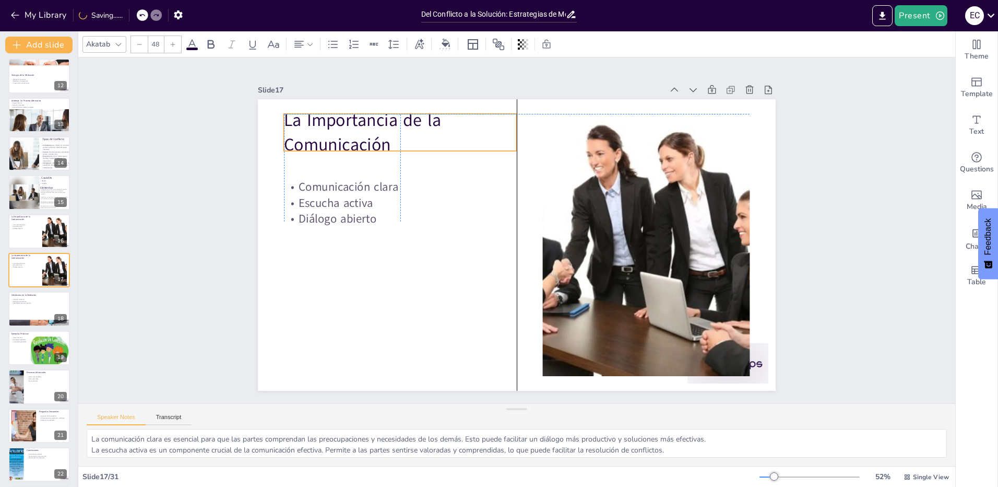
click at [335, 138] on p "La Importancia de la Comunicación" at bounding box center [411, 121] width 237 height 73
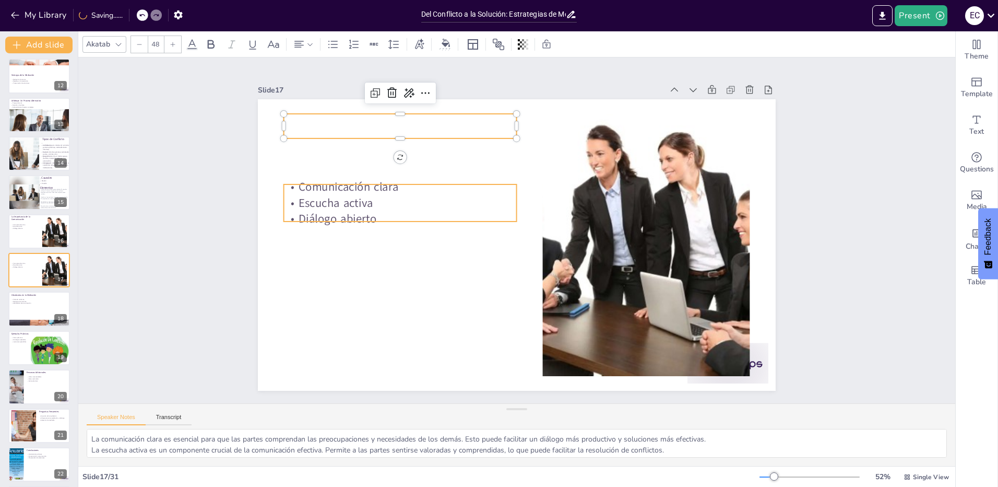
click at [345, 211] on p "Diálogo abierto" at bounding box center [400, 219] width 233 height 16
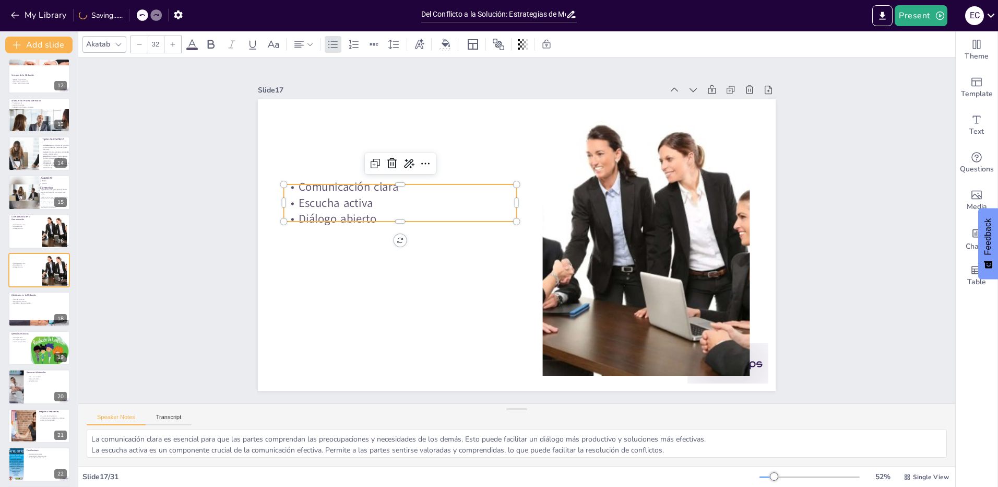
click at [344, 210] on p "Diálogo abierto" at bounding box center [402, 206] width 233 height 40
click at [373, 211] on p "Diálogo abierto" at bounding box center [400, 219] width 233 height 16
click at [519, 214] on p "Diálogo abierto" at bounding box center [603, 151] width 168 height 184
click at [376, 195] on p "Escucha activa" at bounding box center [400, 203] width 233 height 16
drag, startPoint x: 371, startPoint y: 215, endPoint x: 279, endPoint y: 179, distance: 98.4
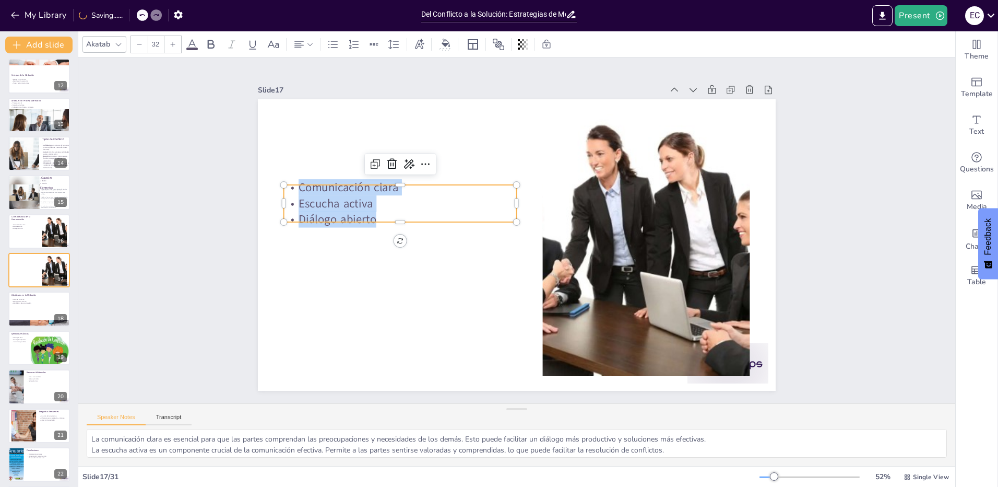
click at [279, 179] on div "Comunicación [PERSON_NAME] activa Diálogo abierto" at bounding box center [517, 244] width 518 height 291
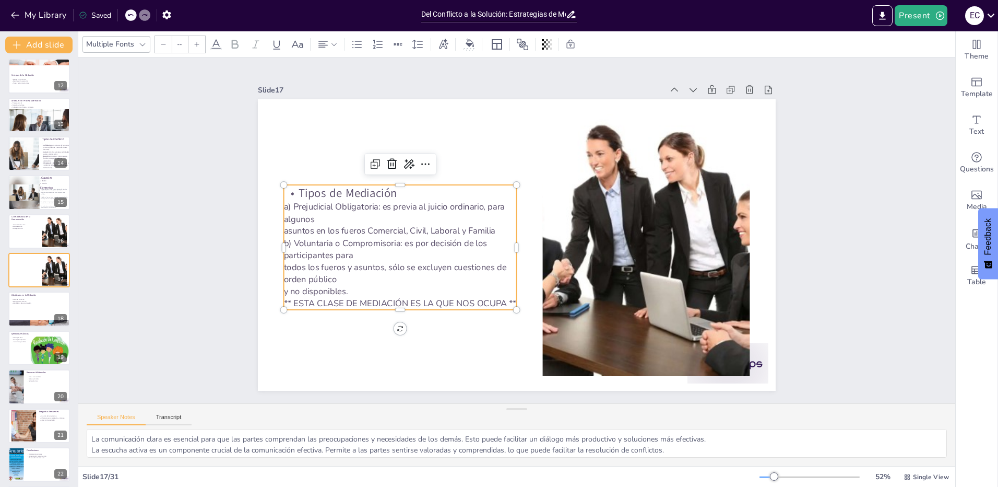
click at [378, 214] on p "a) Prejudicial Obligatoria: es previa al juicio ordinario, para algunos" at bounding box center [403, 200] width 234 height 49
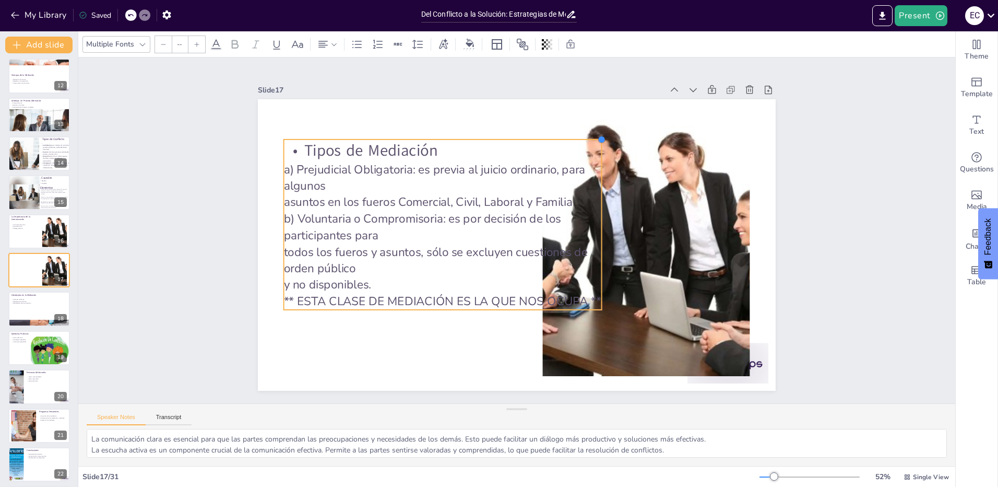
drag, startPoint x: 507, startPoint y: 182, endPoint x: 541, endPoint y: 150, distance: 46.5
click at [545, 134] on div "Tipos de Mediación a) Prejudicial Obligatoria: es previa al juicio ordinario, p…" at bounding box center [516, 245] width 546 height 344
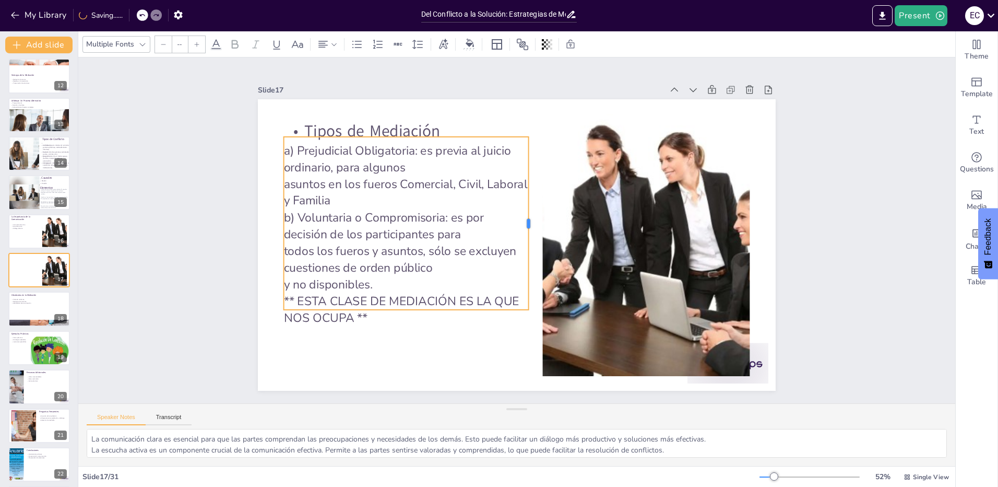
drag, startPoint x: 600, startPoint y: 220, endPoint x: 522, endPoint y: 216, distance: 77.9
click at [522, 216] on div at bounding box center [533, 224] width 26 height 173
click at [443, 164] on p "a) Prejudicial Obligatoria: es previa al juicio ordinario, para algunos" at bounding box center [406, 159] width 245 height 33
click at [384, 197] on p "asuntos en los fueros Comercial, Civil, Laboral y Familia" at bounding box center [410, 181] width 247 height 59
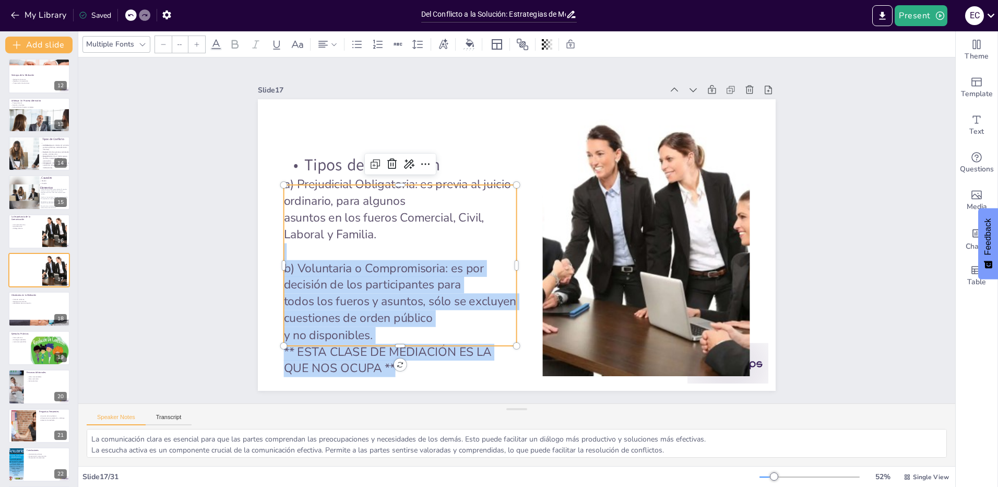
drag, startPoint x: 386, startPoint y: 367, endPoint x: 275, endPoint y: 266, distance: 150.0
click at [275, 266] on div "Tipos de Mediación a) Prejudicial Obligatoria: es previa al juicio ordinario, p…" at bounding box center [505, 239] width 540 height 590
click at [234, 48] on icon at bounding box center [235, 44] width 7 height 9
click at [454, 277] on p "b) Voluntaria o Compromisoria: es por decisión de los participantes para" at bounding box center [400, 275] width 233 height 33
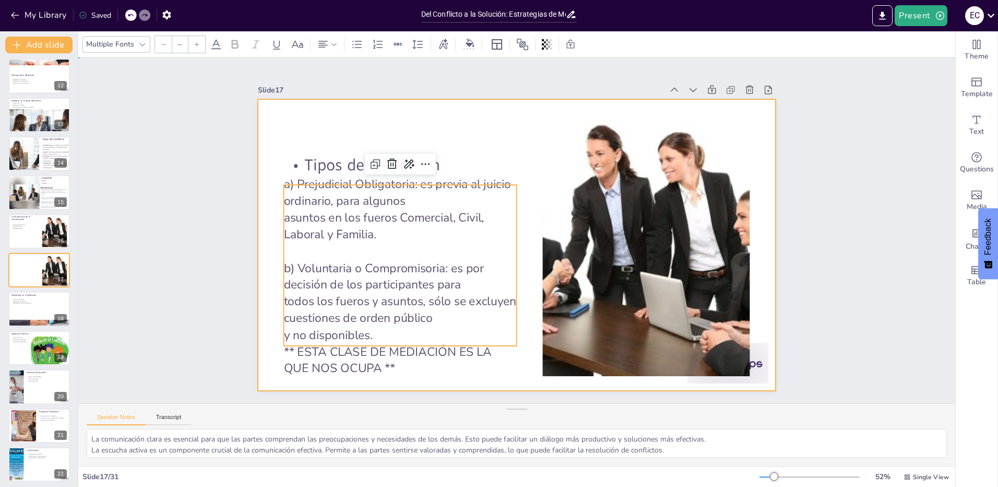
click at [459, 101] on div at bounding box center [513, 245] width 567 height 393
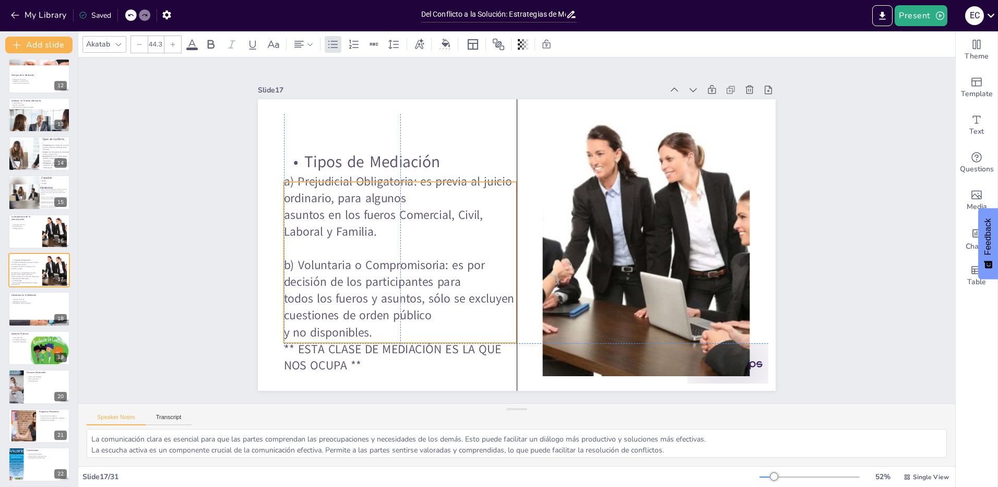
click at [389, 279] on p "b) Voluntaria o Compromisoria: es por decisión de los participantes para" at bounding box center [394, 248] width 235 height 81
click at [372, 329] on p "y no disponibles." at bounding box center [390, 319] width 233 height 41
click at [339, 289] on p "todos los fueros y asuntos, sólo se excluyen cuestiones de orden público" at bounding box center [392, 294] width 235 height 57
click at [358, 239] on p at bounding box center [398, 236] width 233 height 41
click at [358, 239] on p at bounding box center [398, 223] width 231 height 65
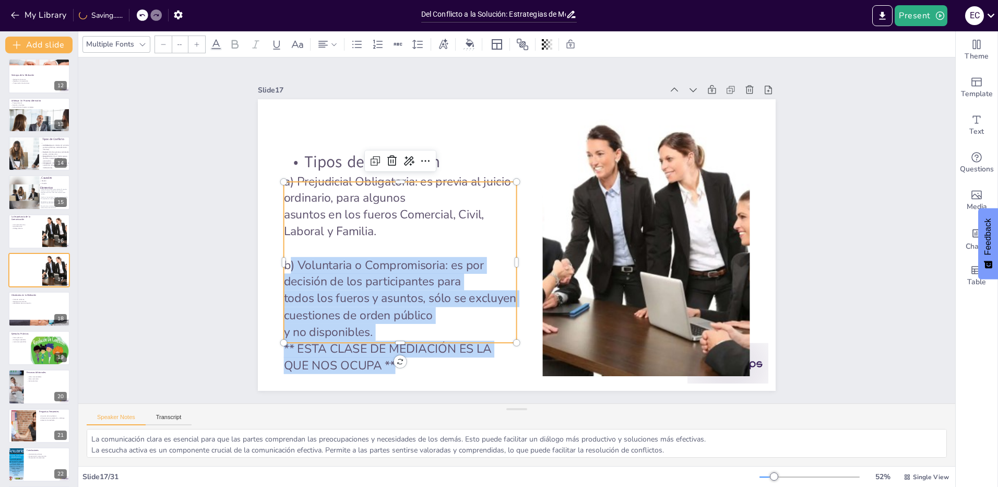
drag, startPoint x: 280, startPoint y: 259, endPoint x: 419, endPoint y: 395, distance: 194.9
click at [419, 395] on div "Slide 1 Del Conflicto a la Solución: Estrategias de Mediación y Arbitraje [PERS…" at bounding box center [516, 230] width 877 height 346
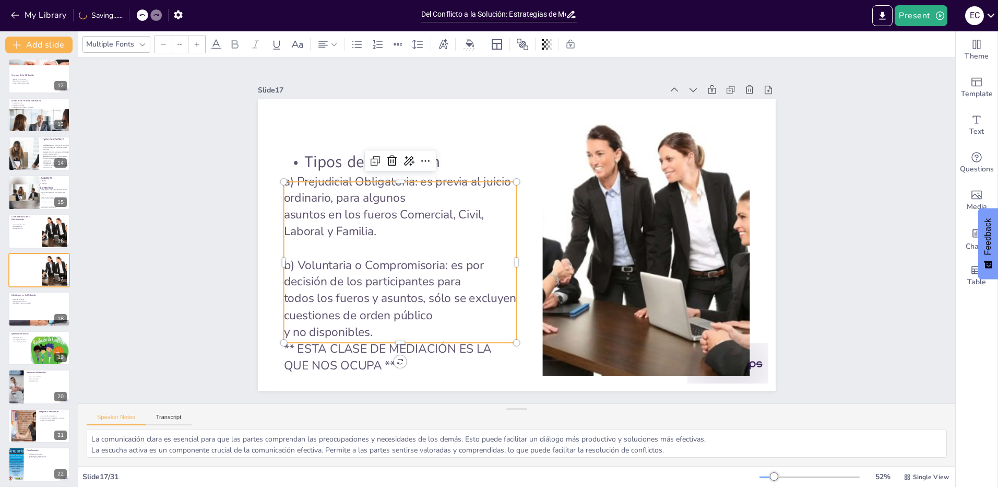
click at [367, 246] on p at bounding box center [400, 248] width 233 height 17
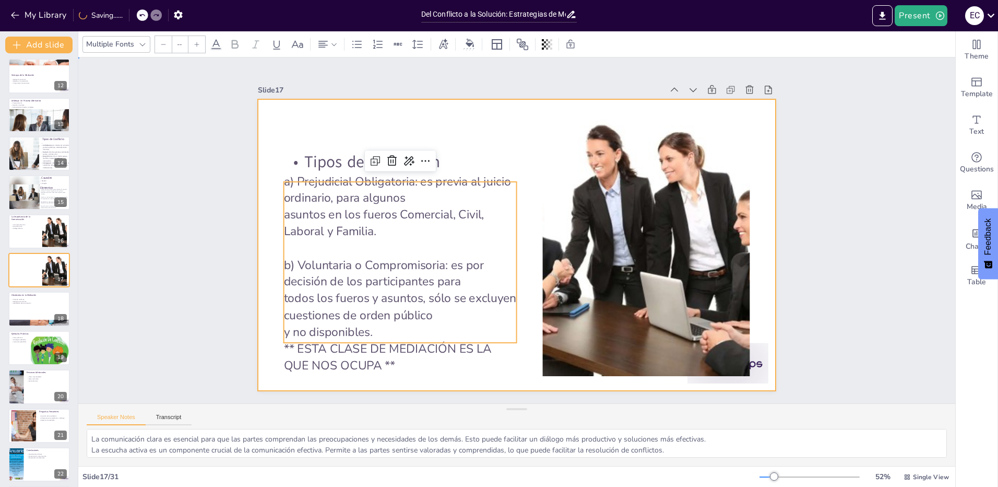
click at [411, 105] on div at bounding box center [517, 244] width 518 height 291
click at [391, 157] on div "Tipos de Mediación a) Prejudicial Obligatoria: es previa al juicio ordinario, p…" at bounding box center [513, 244] width 567 height 393
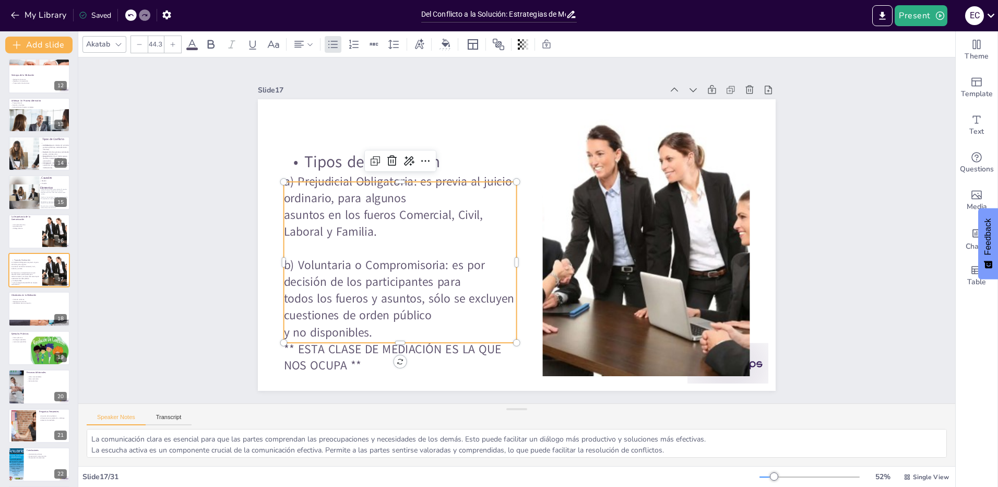
click at [329, 155] on p "Tipos de Mediación" at bounding box center [408, 150] width 234 height 46
click at [365, 228] on p "asuntos en los fueros Comercial, Civil, Laboral y Familia." at bounding box center [404, 199] width 235 height 81
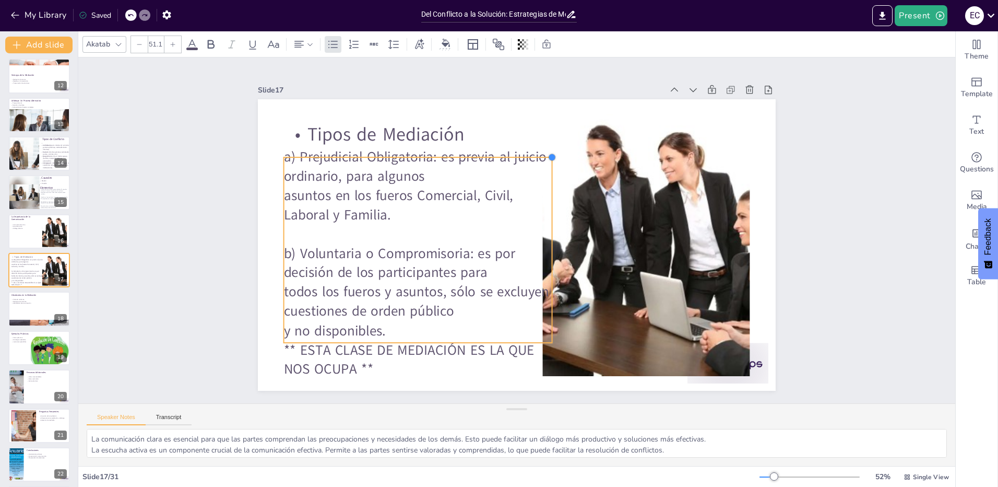
drag, startPoint x: 510, startPoint y: 176, endPoint x: 519, endPoint y: 151, distance: 26.3
click at [519, 151] on div "Tipos de Mediación a) Prejudicial Obligatoria: es previa al juicio ordinario, p…" at bounding box center [516, 245] width 546 height 344
click at [230, 186] on div "Slide 1 Del Conflicto a la Solución: Estrategias de Mediación y Arbitraje [PERS…" at bounding box center [517, 230] width 576 height 321
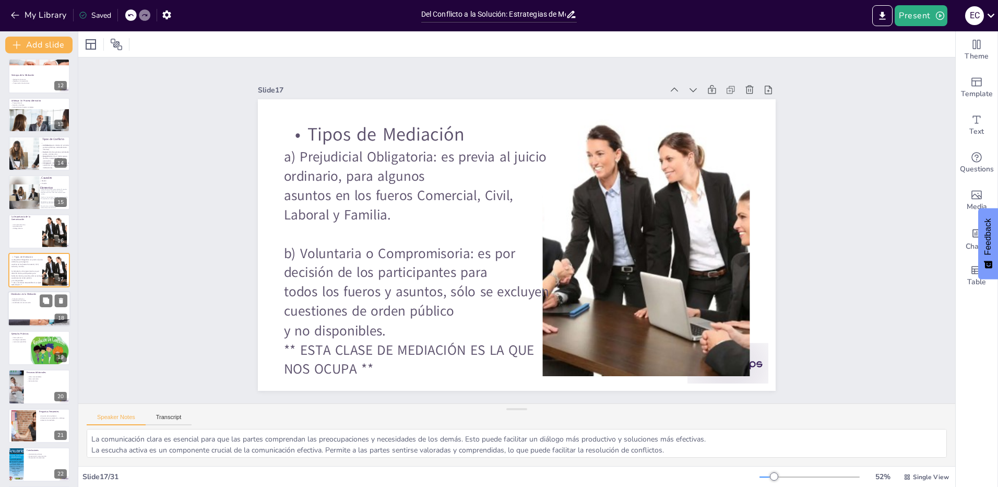
click at [17, 306] on div at bounding box center [39, 308] width 63 height 35
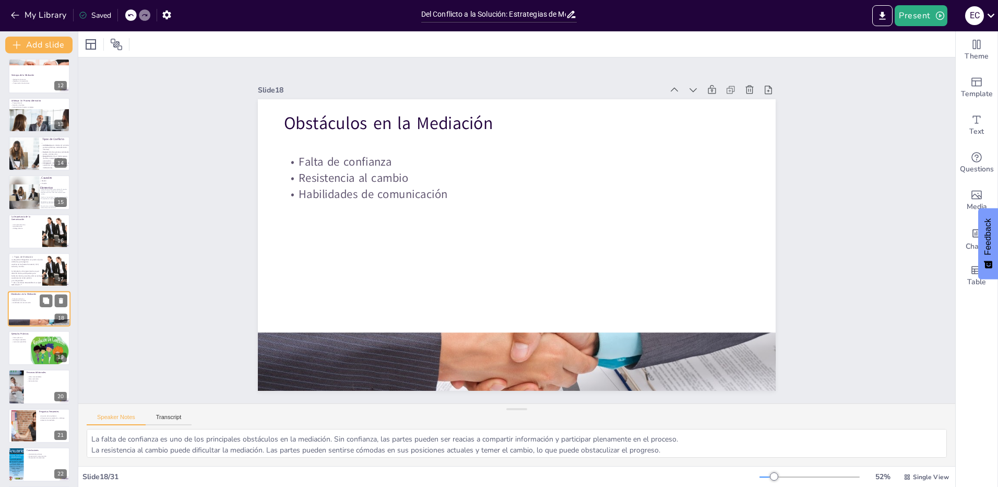
scroll to position [469, 0]
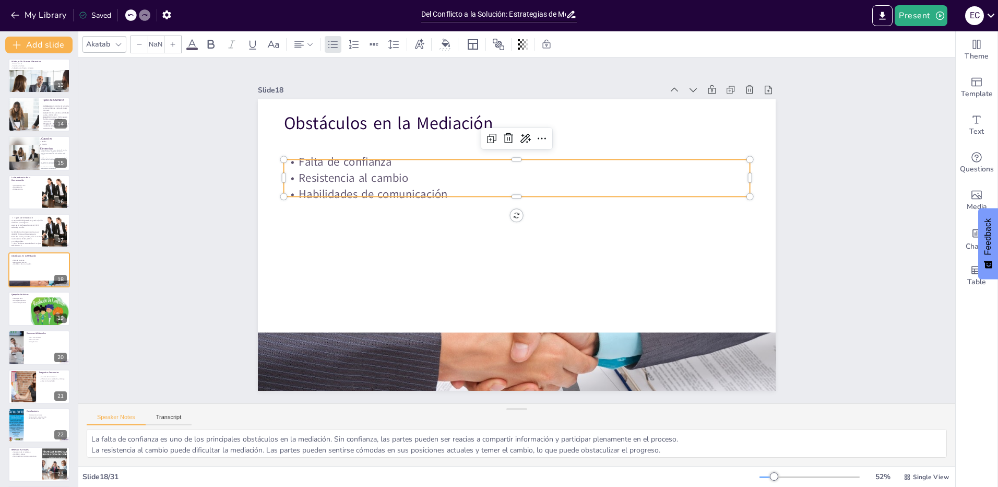
click at [329, 193] on div "Obstáculos en la Mediación Falta de confianza Resistencia al cambio Habilidades…" at bounding box center [516, 245] width 546 height 344
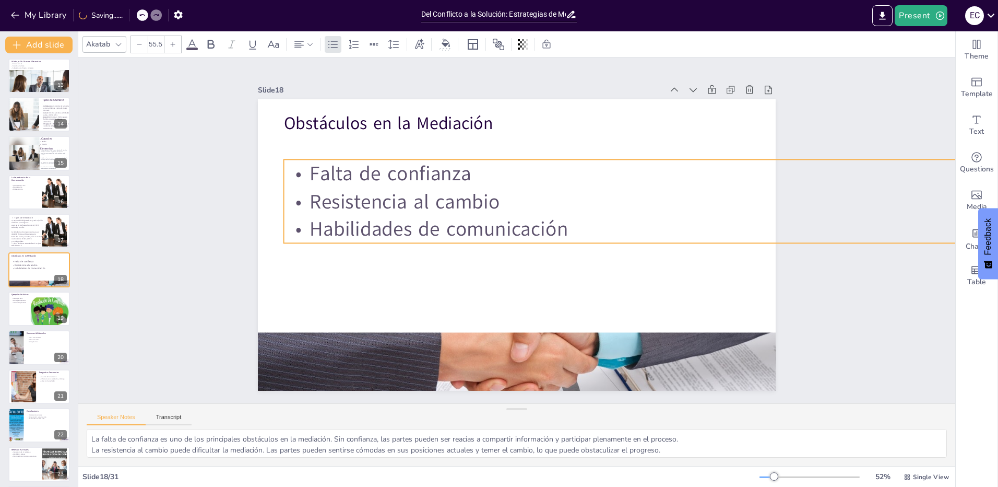
drag, startPoint x: 743, startPoint y: 193, endPoint x: 598, endPoint y: 220, distance: 147.1
click at [598, 220] on div "Obstáculos en la Mediación Falta de confianza Resistencia al cambio Habilidades…" at bounding box center [517, 244] width 518 height 291
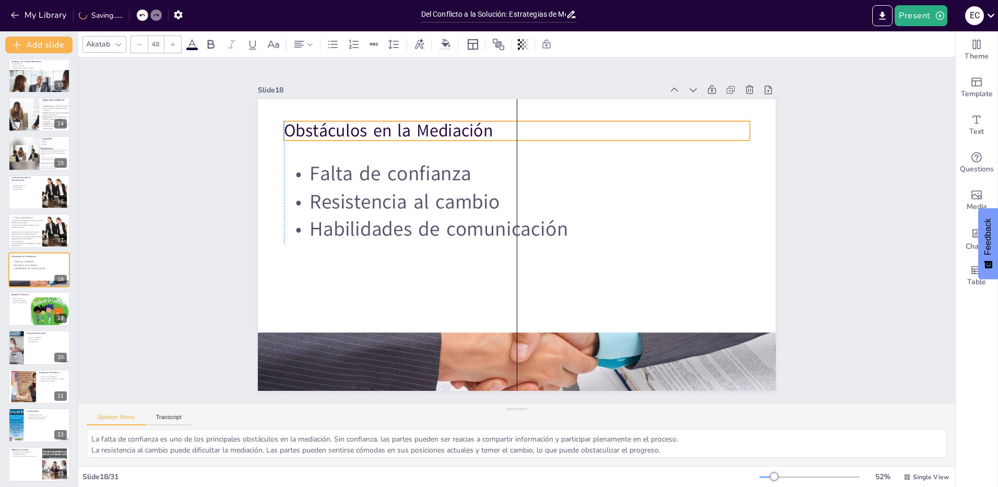
drag, startPoint x: 424, startPoint y: 124, endPoint x: 425, endPoint y: 132, distance: 7.5
click at [425, 132] on p "Obstáculos en la Mediación" at bounding box center [517, 130] width 466 height 24
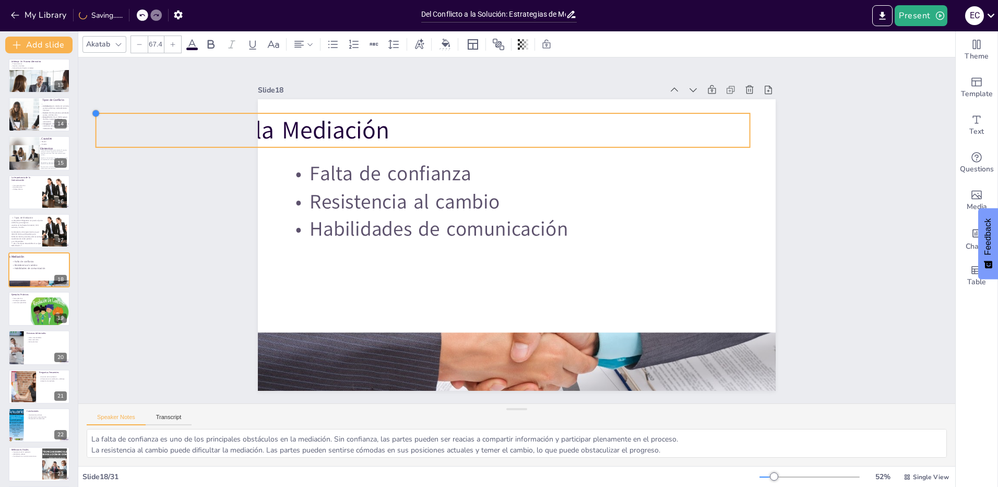
drag, startPoint x: 275, startPoint y: 118, endPoint x: 280, endPoint y: 113, distance: 7.8
click at [249, 110] on div "Slide 1 Del Conflicto a la Solución: Estrategias de Mediación y Arbitraje [PERS…" at bounding box center [517, 230] width 607 height 379
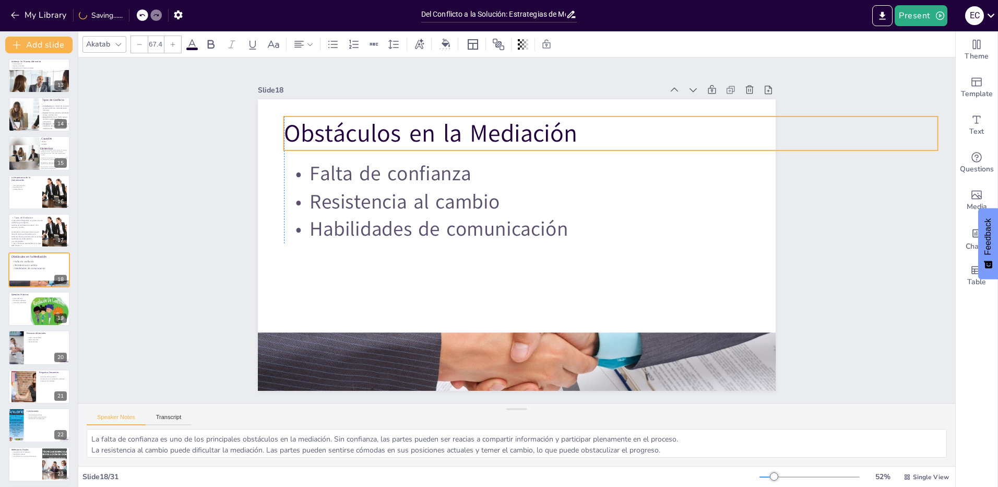
drag, startPoint x: 430, startPoint y: 129, endPoint x: 499, endPoint y: 124, distance: 69.6
click at [499, 124] on p "Obstáculos en la Mediación" at bounding box center [620, 144] width 654 height 102
click at [41, 311] on div at bounding box center [49, 311] width 52 height 40
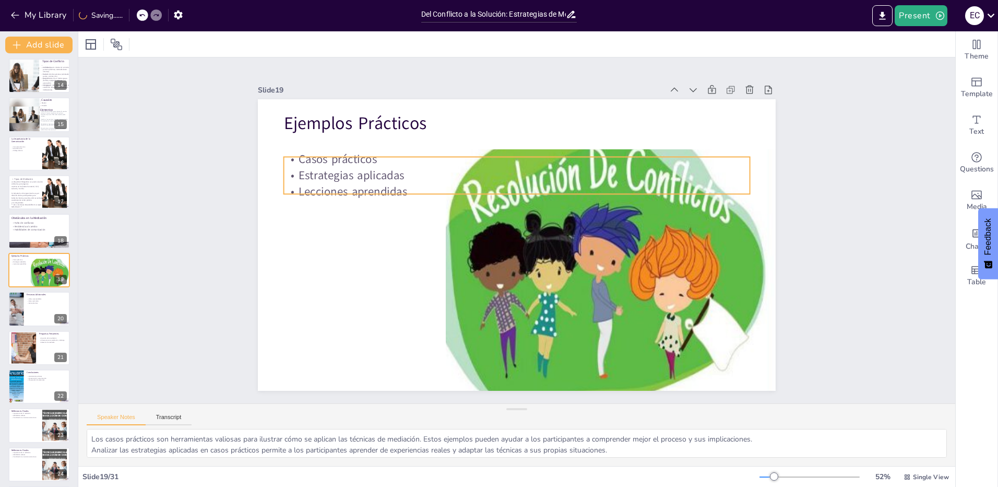
click at [338, 172] on p "Estrategias aplicadas" at bounding box center [517, 175] width 466 height 16
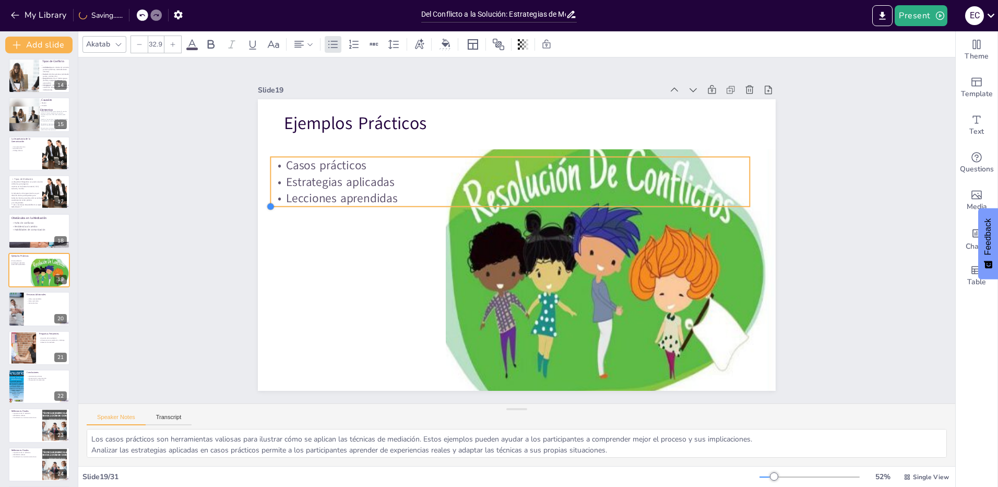
drag, startPoint x: 276, startPoint y: 191, endPoint x: 341, endPoint y: 192, distance: 65.8
click at [341, 192] on div "Ejemplos Prácticos Casos prácticos Estrategias aplicadas Lecciones aprendidas" at bounding box center [525, 218] width 590 height 540
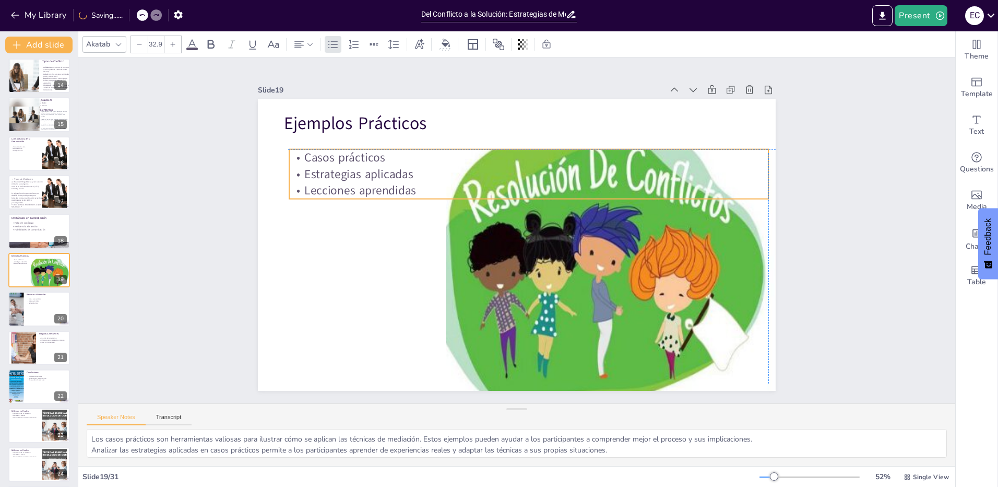
drag, startPoint x: 341, startPoint y: 190, endPoint x: 359, endPoint y: 187, distance: 17.5
click at [359, 187] on p "Lecciones aprendidas" at bounding box center [533, 192] width 478 height 66
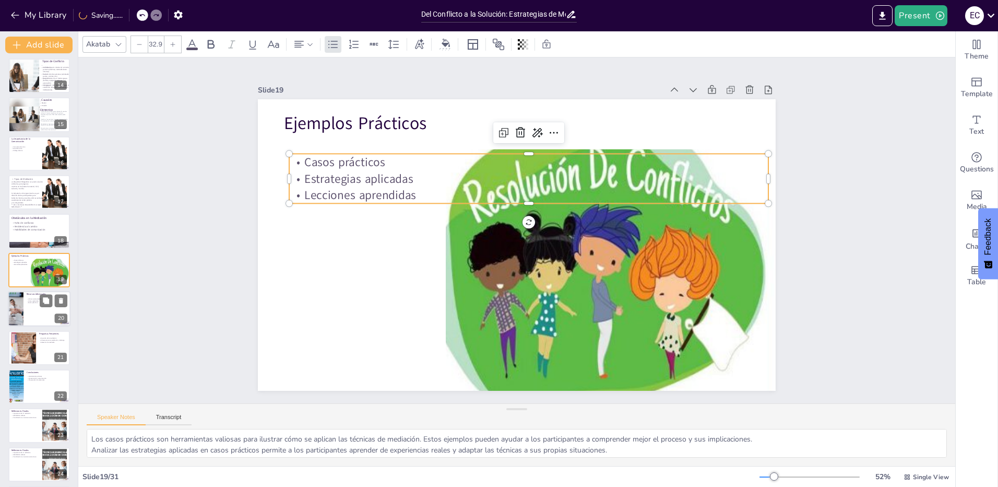
click at [30, 315] on div at bounding box center [39, 308] width 63 height 35
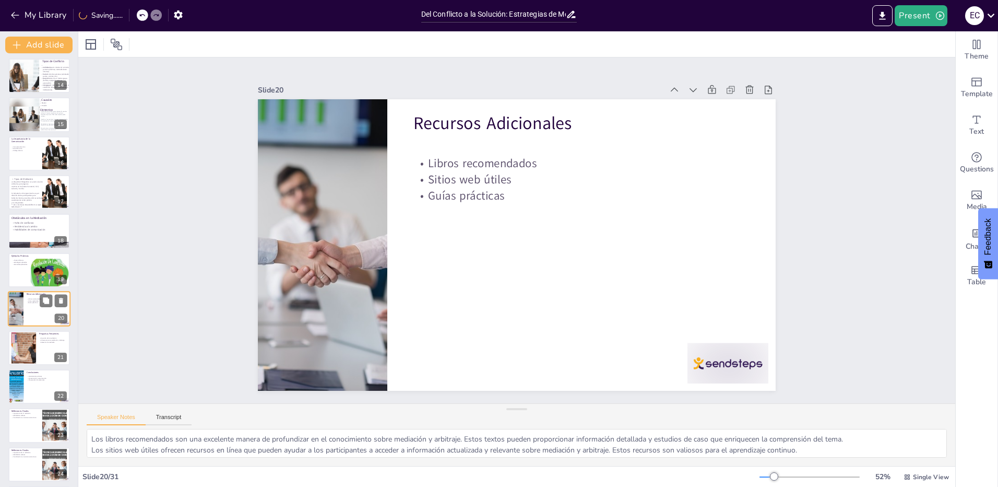
scroll to position [547, 0]
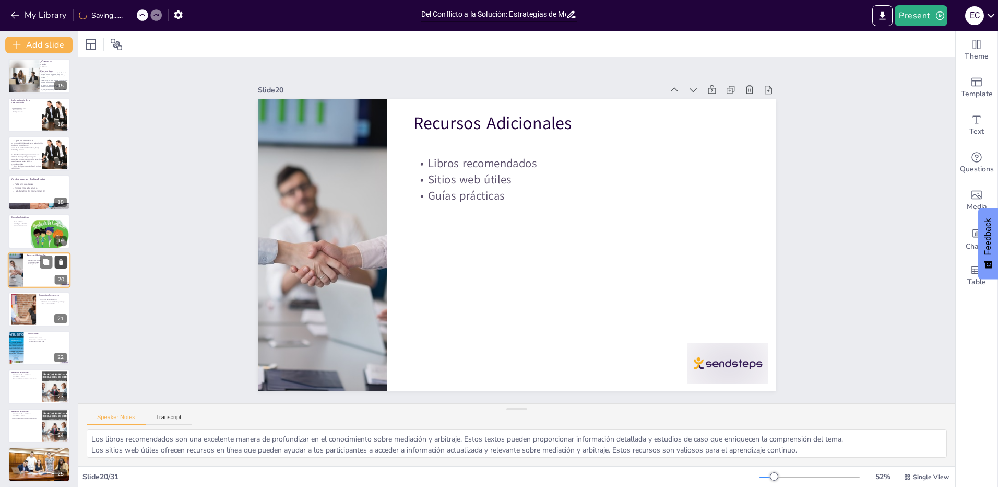
click at [61, 260] on icon at bounding box center [61, 262] width 4 height 6
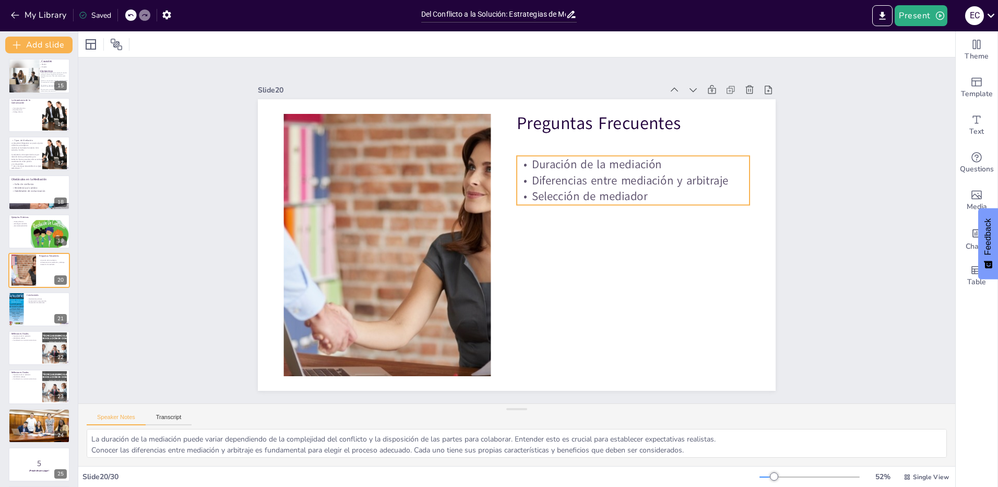
click at [570, 198] on p "Selección de mediador" at bounding box center [635, 259] width 210 height 131
click at [654, 162] on p "Duración de la mediación" at bounding box center [639, 177] width 233 height 40
click at [658, 161] on p "Duración de la mediación" at bounding box center [639, 177] width 233 height 40
click at [658, 161] on p "Duración de la mediación" at bounding box center [648, 203] width 227 height 87
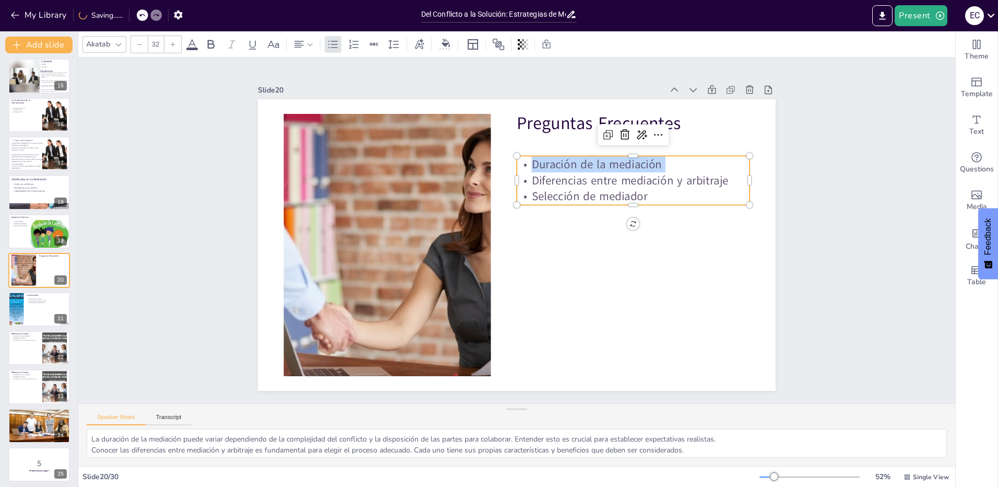
click at [658, 181] on p "Duración de la mediación" at bounding box center [644, 273] width 168 height 184
click at [40, 260] on button at bounding box center [46, 262] width 13 height 13
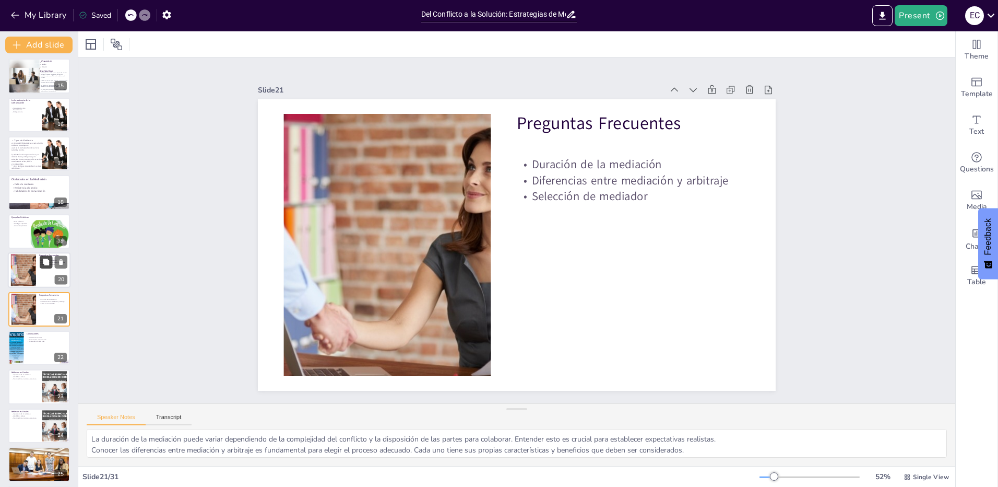
scroll to position [586, 0]
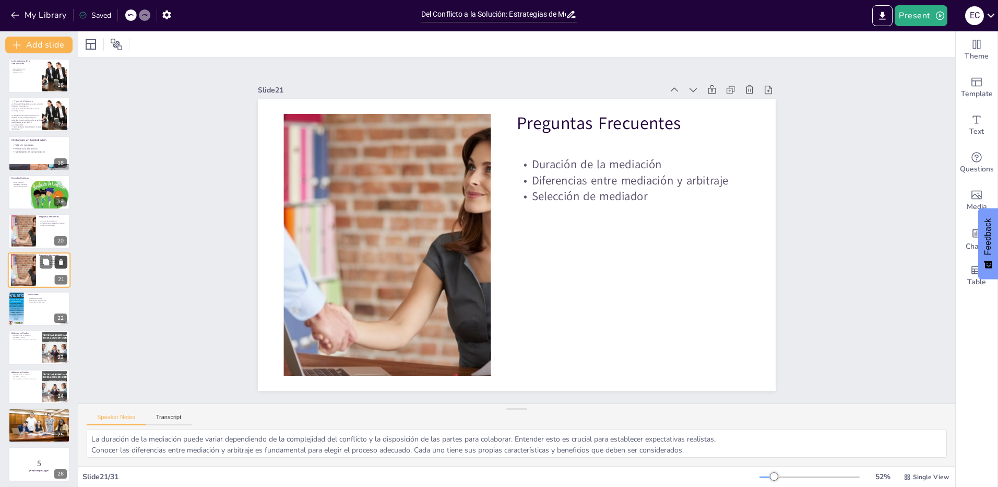
click at [56, 262] on button at bounding box center [61, 261] width 13 height 13
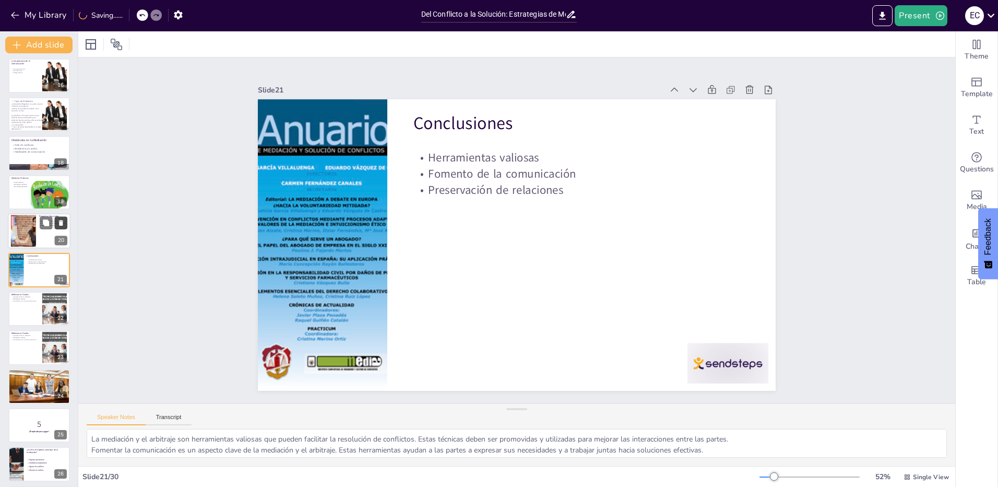
click at [63, 220] on icon at bounding box center [60, 222] width 7 height 7
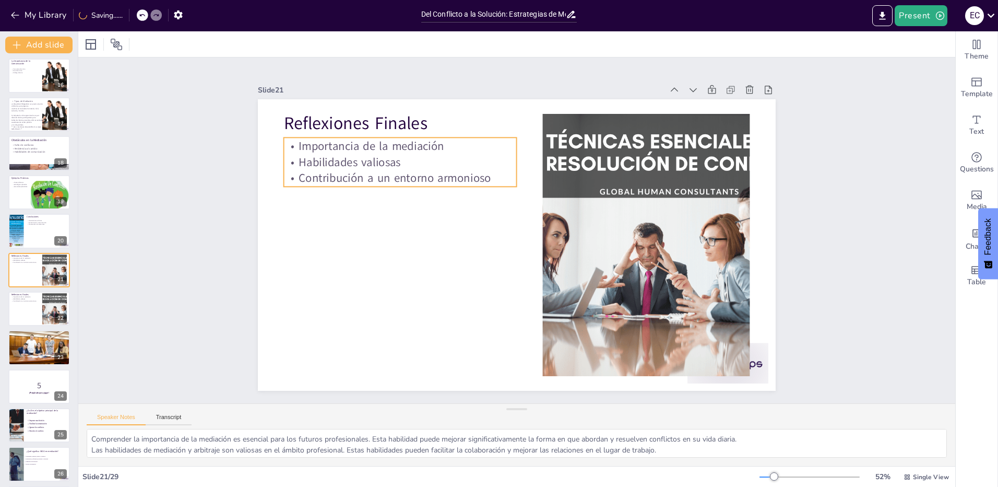
click at [421, 164] on p "Habilidades valiosas" at bounding box center [407, 150] width 233 height 40
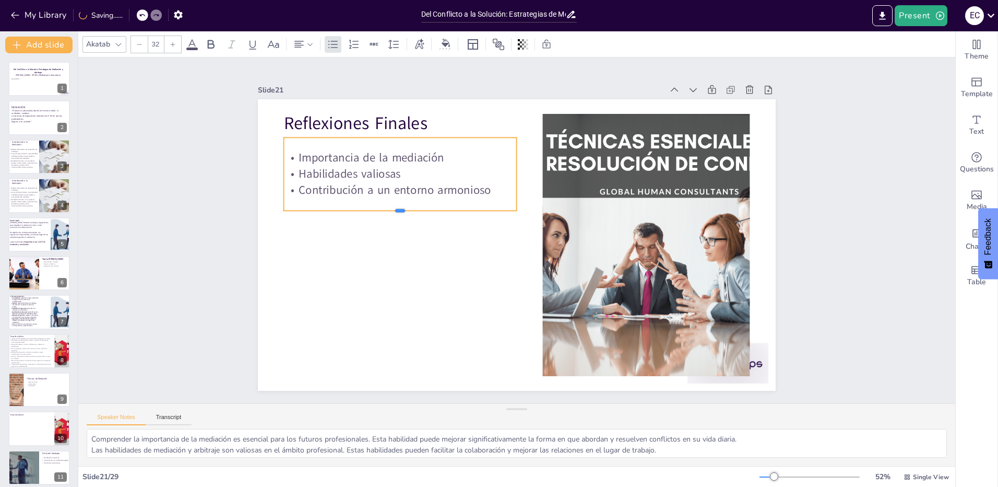
scroll to position [586, 0]
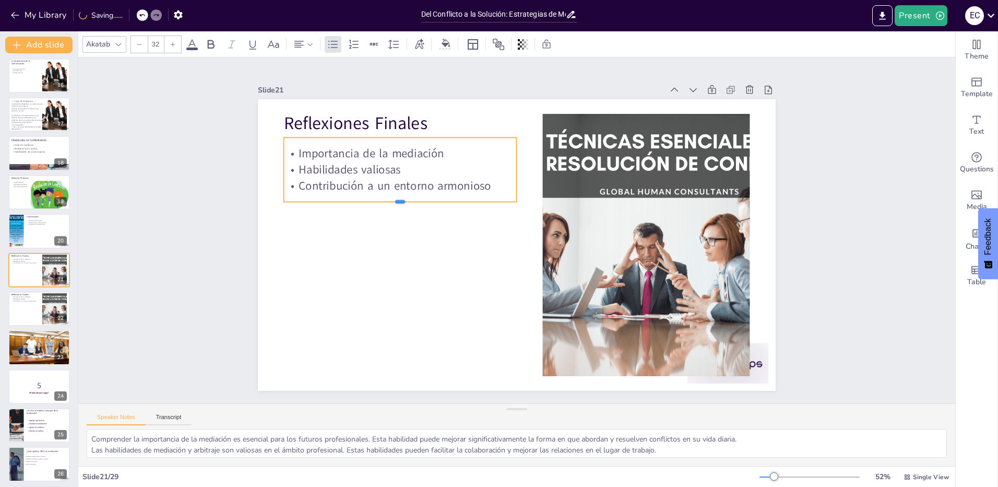
click at [409, 201] on div at bounding box center [400, 205] width 233 height 8
click at [62, 260] on icon at bounding box center [61, 262] width 4 height 6
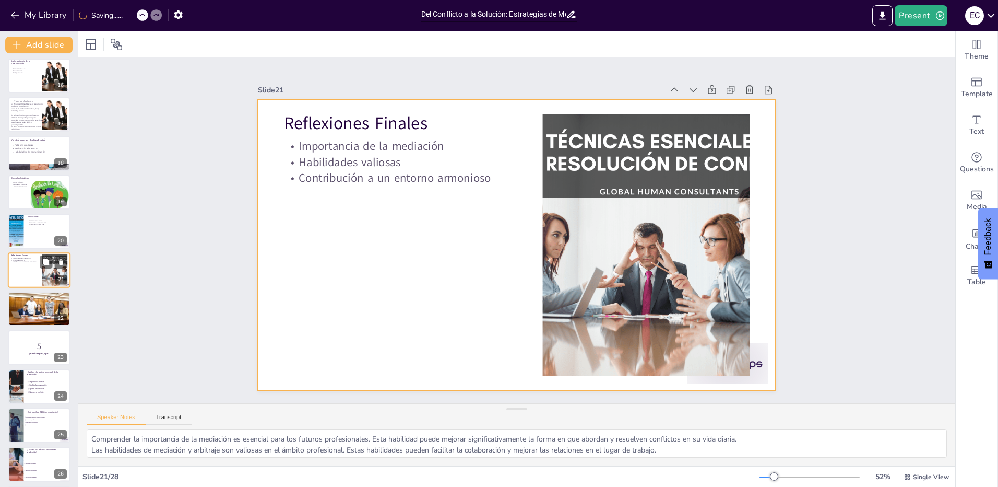
click at [27, 269] on div at bounding box center [39, 269] width 63 height 35
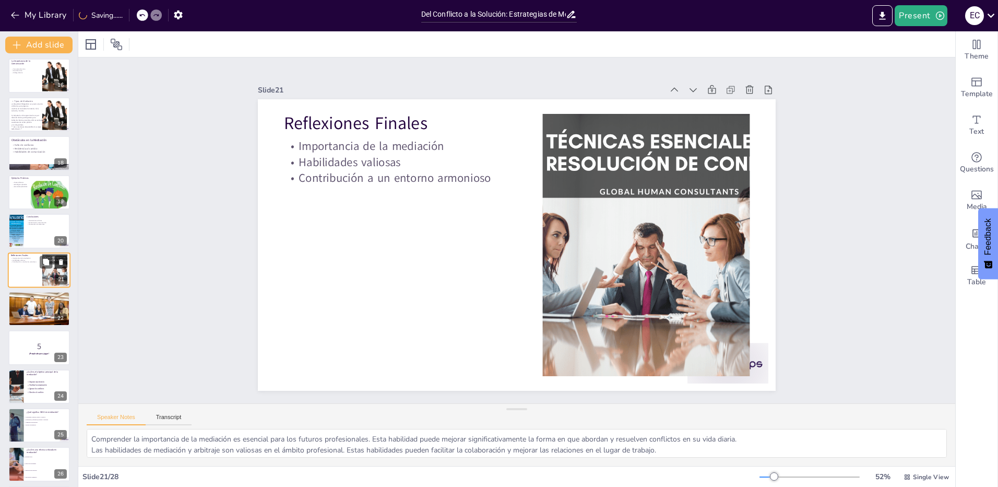
click at [60, 259] on icon at bounding box center [61, 262] width 4 height 6
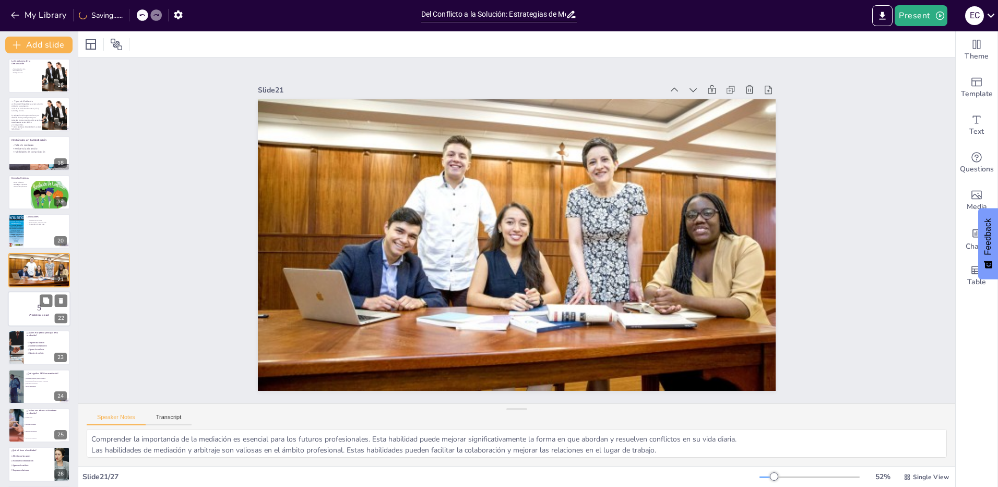
click at [42, 308] on p "5" at bounding box center [39, 307] width 56 height 11
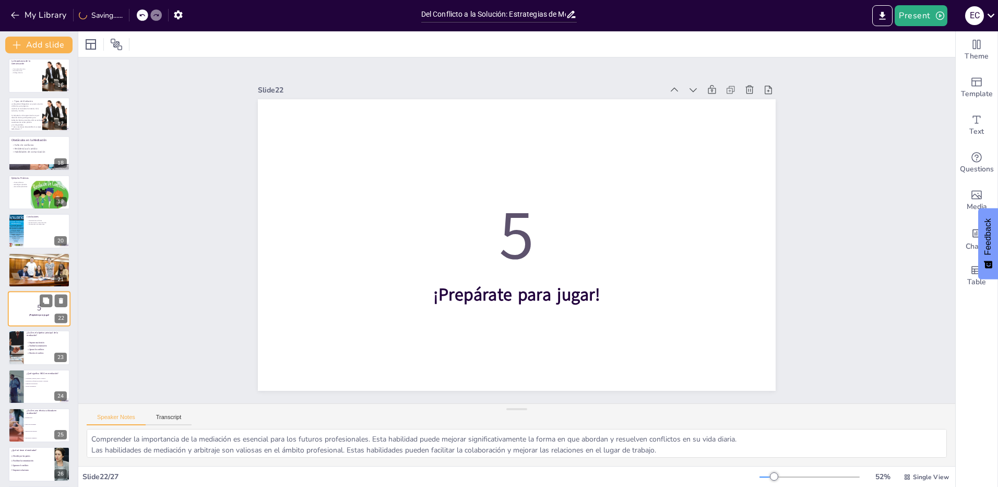
scroll to position [624, 0]
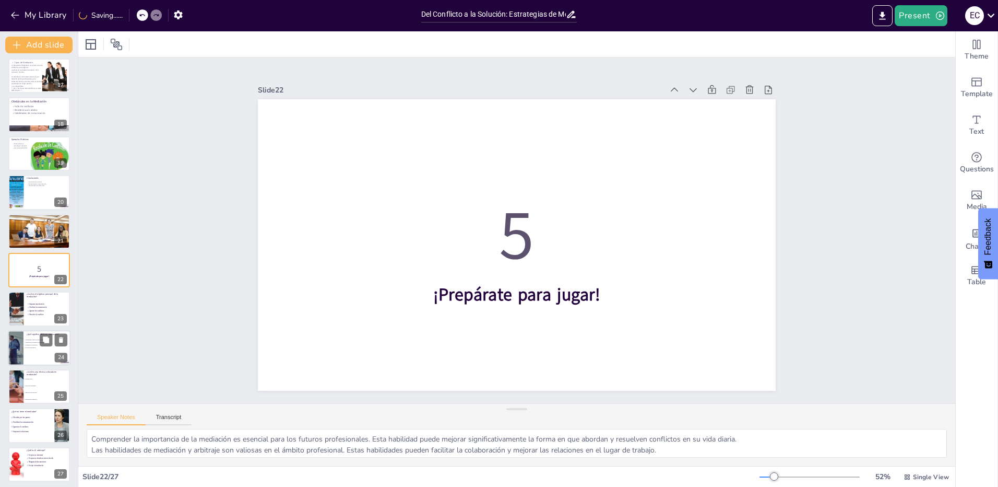
click at [29, 349] on div at bounding box center [39, 347] width 63 height 35
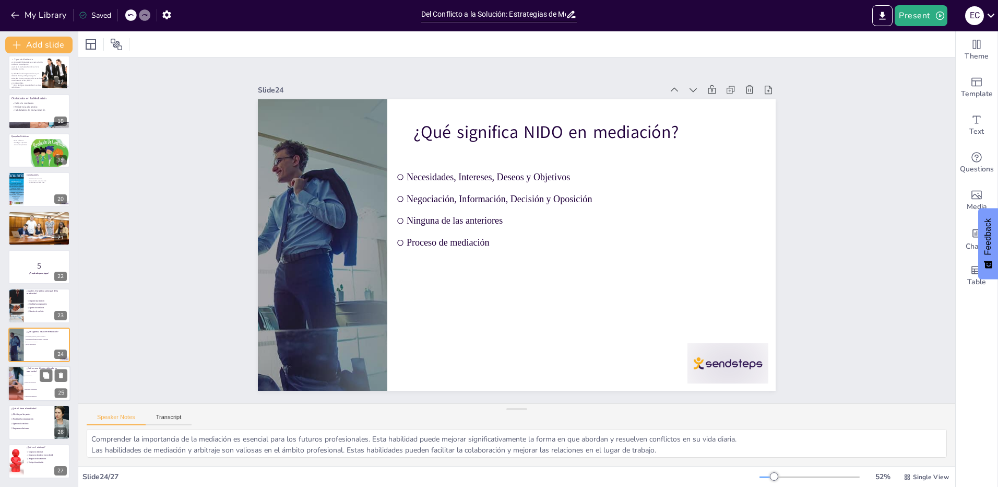
click at [31, 383] on li "Ignorar las necesidades" at bounding box center [46, 382] width 47 height 7
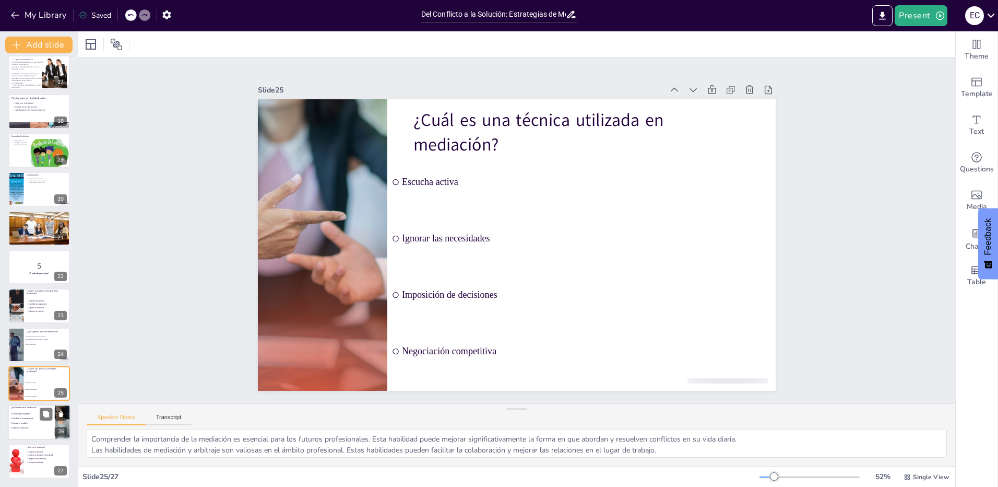
click at [34, 415] on li "Decidir por las partes" at bounding box center [30, 413] width 42 height 4
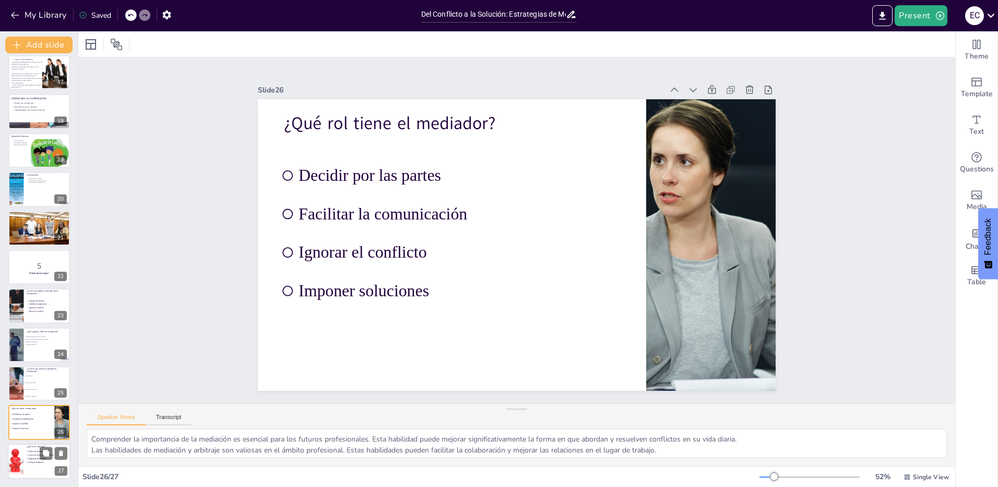
click at [22, 457] on div at bounding box center [16, 460] width 50 height 35
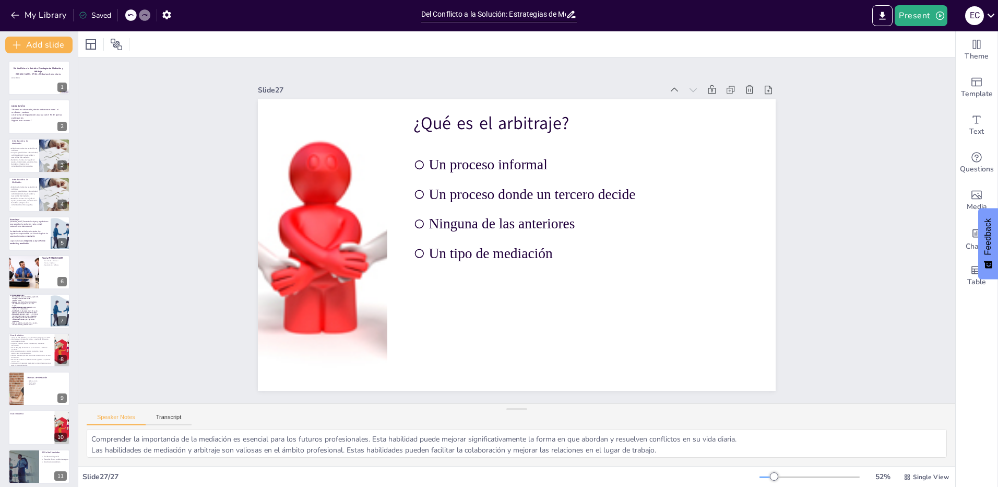
scroll to position [0, 0]
click at [20, 79] on p "ENCUENTRO 2" at bounding box center [39, 79] width 56 height 2
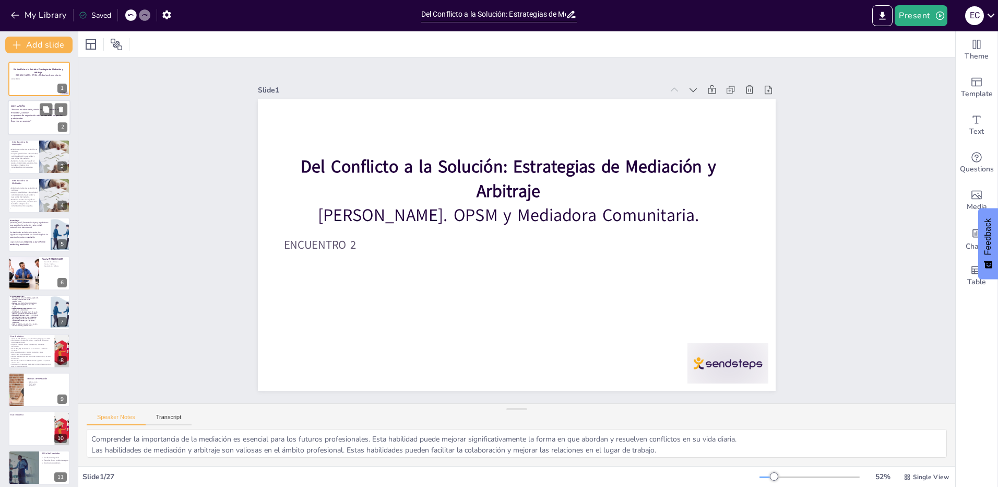
click at [34, 126] on div "MEDIACIÓN “Proceso no adversarial, donde un tercero neutral -el mediador-, cond…" at bounding box center [38, 115] width 54 height 24
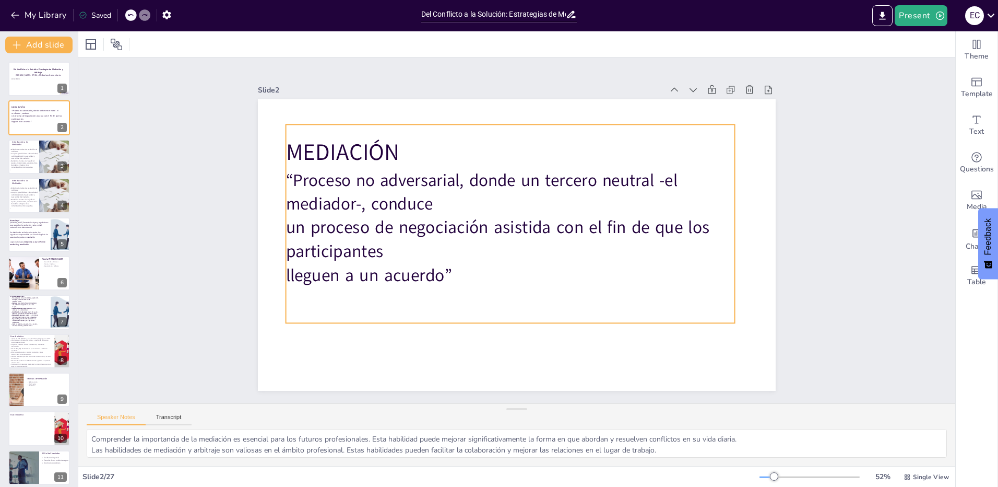
click at [332, 143] on p "MEDIACIÓN" at bounding box center [510, 152] width 449 height 32
click at [392, 142] on p "MEDIACIÓN" at bounding box center [510, 152] width 449 height 32
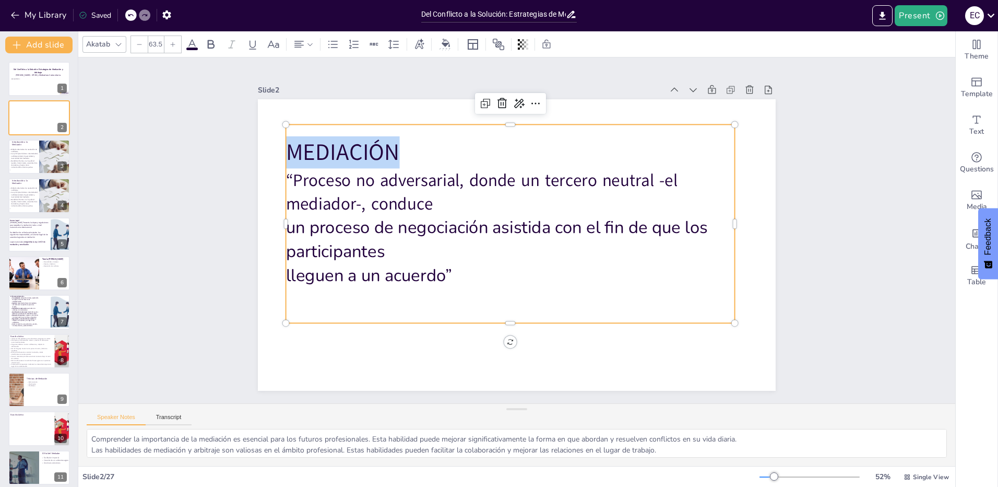
drag, startPoint x: 398, startPoint y: 149, endPoint x: 282, endPoint y: 155, distance: 115.5
click at [286, 155] on p "MEDIACIÓN" at bounding box center [510, 152] width 449 height 32
click at [210, 48] on icon at bounding box center [211, 44] width 7 height 9
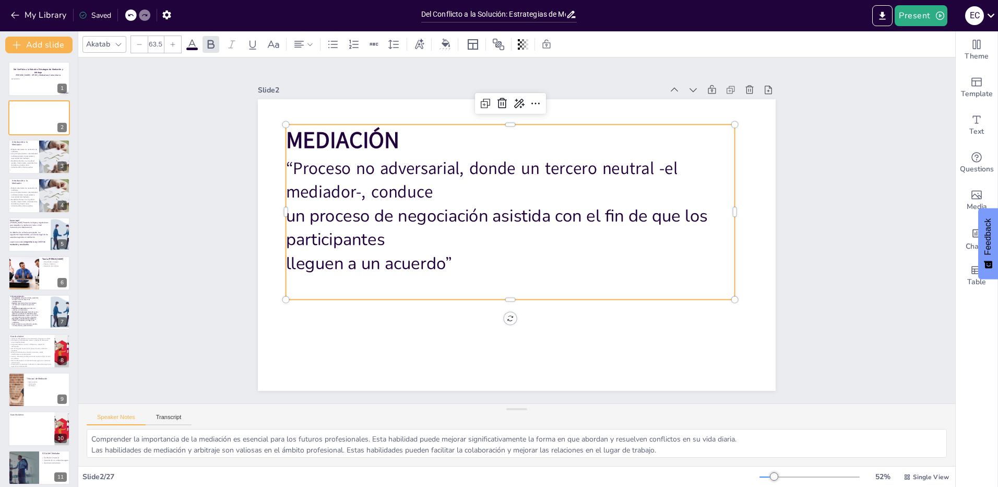
type input "--"
click at [339, 221] on p "un proceso de negociación asistida con el fin de que los participantes" at bounding box center [510, 228] width 449 height 48
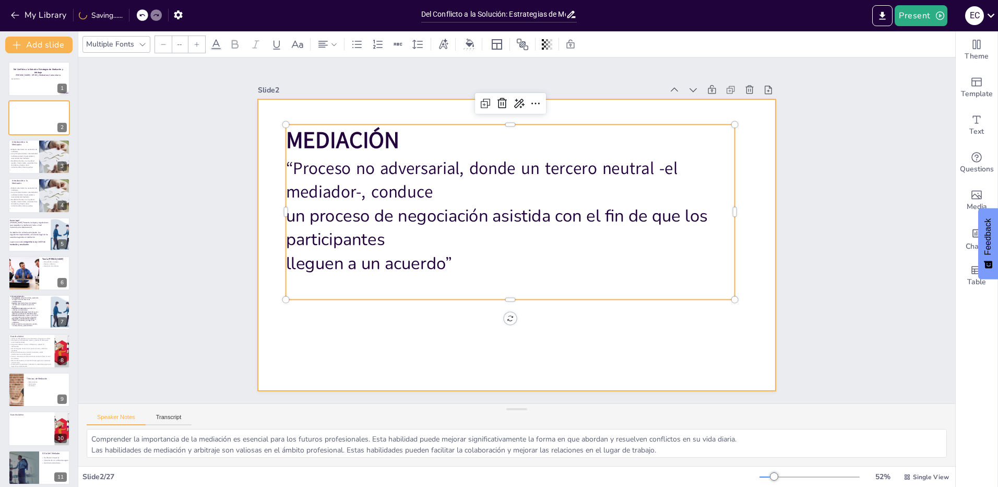
click at [407, 328] on div at bounding box center [517, 244] width 518 height 291
click at [349, 245] on p "un proceso de negociación asistida con el fin de que los participantes" at bounding box center [510, 228] width 449 height 48
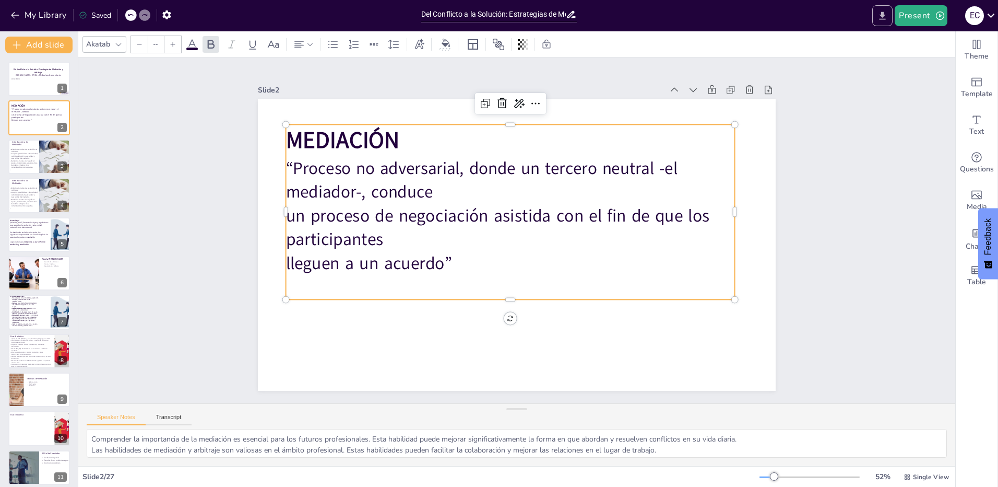
click at [881, 16] on icon "Export to PowerPoint" at bounding box center [882, 15] width 11 height 11
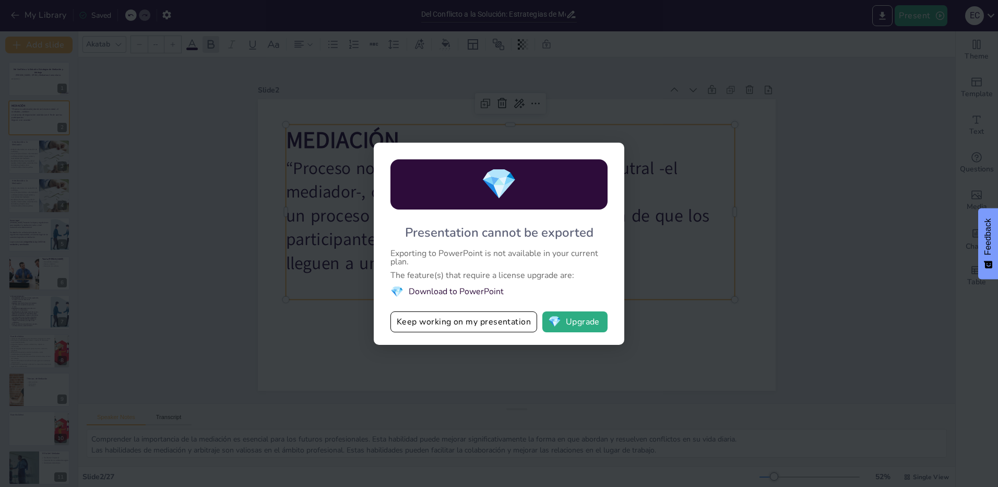
click at [711, 245] on div "💎 Presentation cannot be exported Exporting to PowerPoint is not available in y…" at bounding box center [499, 243] width 998 height 487
click at [633, 344] on div "💎 Presentation cannot be exported Exporting to PowerPoint is not available in y…" at bounding box center [499, 243] width 998 height 487
click at [315, 372] on div "💎 Presentation cannot be exported Exporting to PowerPoint is not available in y…" at bounding box center [499, 243] width 998 height 487
click at [595, 321] on button "💎 Upgrade" at bounding box center [574, 321] width 65 height 21
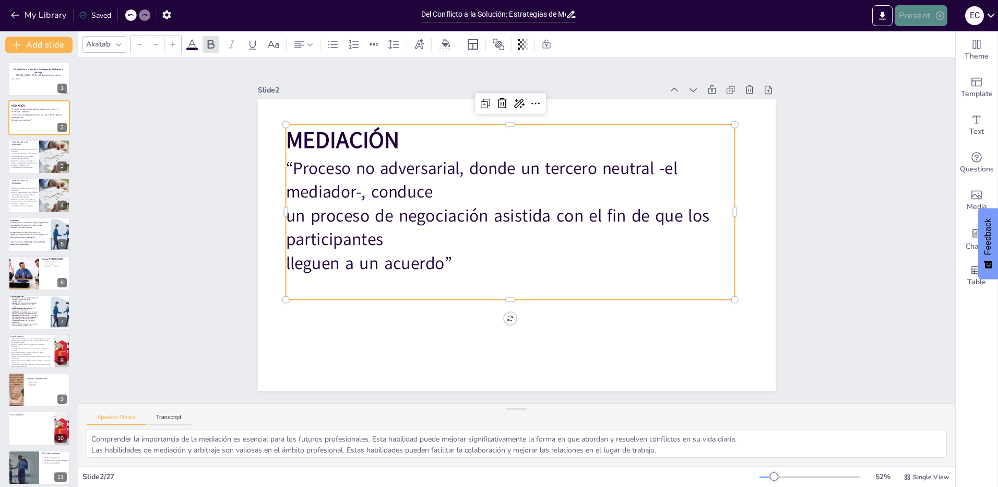
click at [918, 10] on button "Present" at bounding box center [921, 15] width 52 height 21
click at [992, 15] on div at bounding box center [499, 243] width 998 height 487
click at [991, 15] on icon at bounding box center [991, 15] width 14 height 14
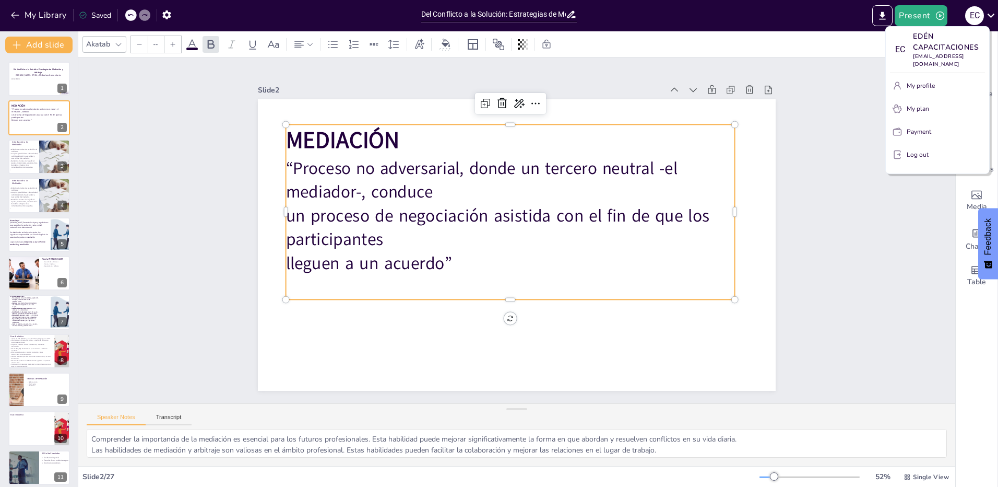
click at [872, 147] on div at bounding box center [499, 243] width 998 height 487
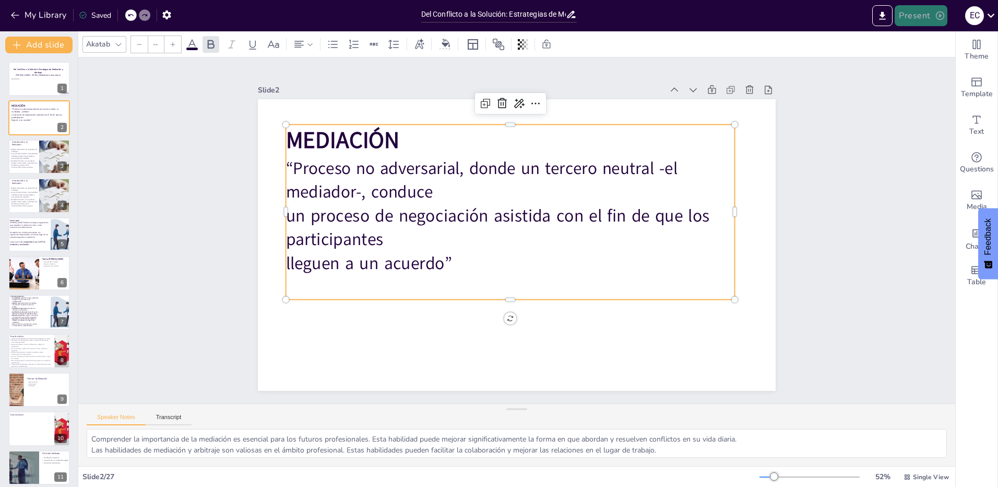
click at [932, 20] on button "Present" at bounding box center [921, 15] width 52 height 21
click at [935, 63] on li "Play presentation" at bounding box center [937, 64] width 83 height 17
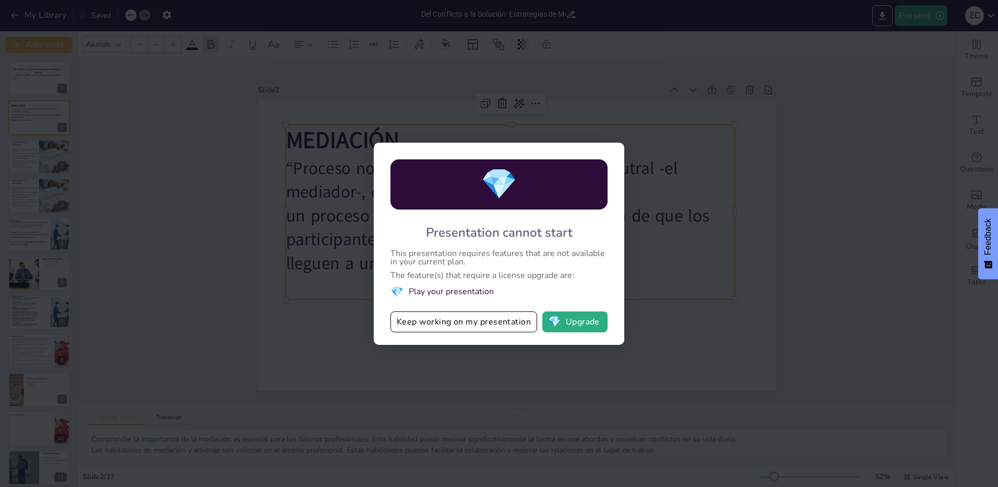
click at [681, 253] on div "💎 Presentation cannot start This presentation requires features that are not av…" at bounding box center [499, 243] width 998 height 487
click at [362, 236] on div "💎 Presentation cannot start This presentation requires features that are not av…" at bounding box center [499, 243] width 998 height 487
click at [354, 237] on div "💎 Presentation cannot start This presentation requires features that are not av…" at bounding box center [499, 243] width 998 height 487
click at [577, 326] on button "💎 Upgrade" at bounding box center [574, 321] width 65 height 21
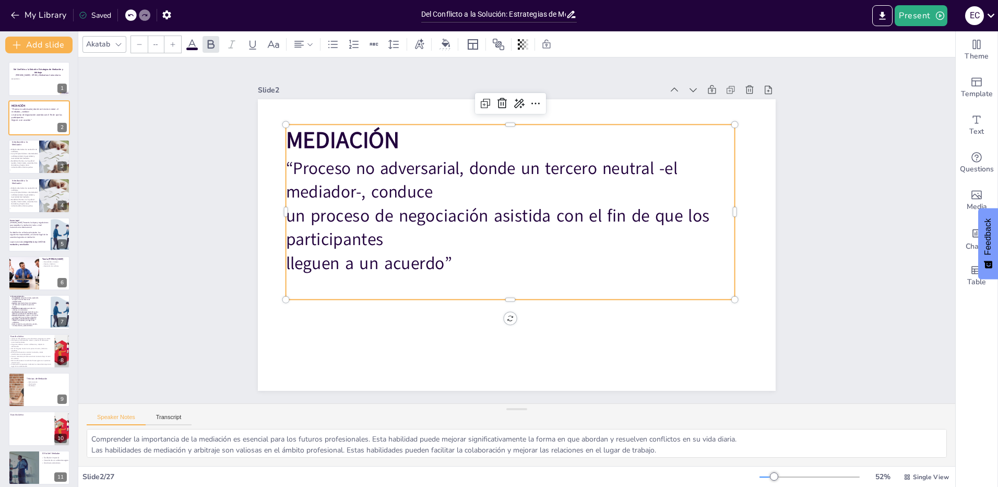
click at [172, 316] on div "Slide 1 Del Conflicto a la Solución: Estrategias de Mediación y Arbitraje [PERS…" at bounding box center [516, 230] width 877 height 346
click at [368, 125] on span "MEDIACIÓN" at bounding box center [343, 140] width 114 height 31
click at [331, 172] on span "“Proceso no adversarial, donde un tercero neutral -el mediador-, conduce" at bounding box center [482, 180] width 392 height 46
click at [287, 135] on span "MEDIACIÓN" at bounding box center [343, 140] width 114 height 31
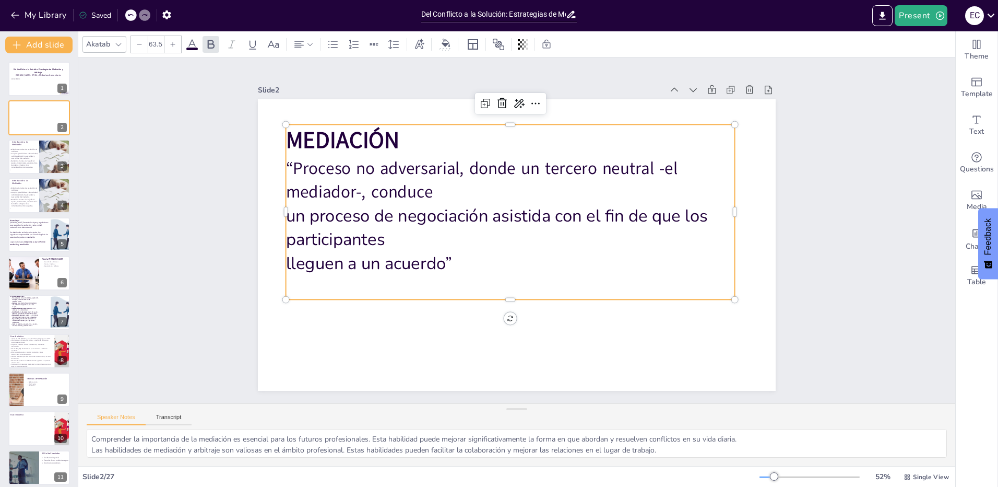
type input "--"
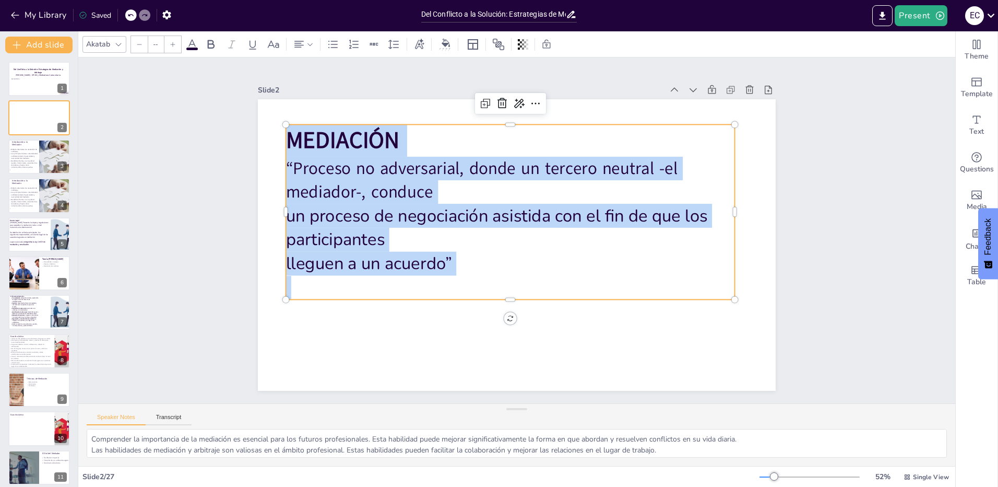
drag, startPoint x: 281, startPoint y: 136, endPoint x: 441, endPoint y: 275, distance: 211.7
click at [441, 275] on div "MEDIACIÓN “Proceso no adversarial, donde un tercero neutral -el mediador-, cond…" at bounding box center [510, 212] width 449 height 175
copy div "MEDIACIÓN “Proceso no adversarial, donde un tercero neutral -el mediador-, cond…"
click at [27, 154] on p "Sus principios básicos: voluntariedad, confidencialidad, imparcialidad y neutra…" at bounding box center [23, 155] width 30 height 7
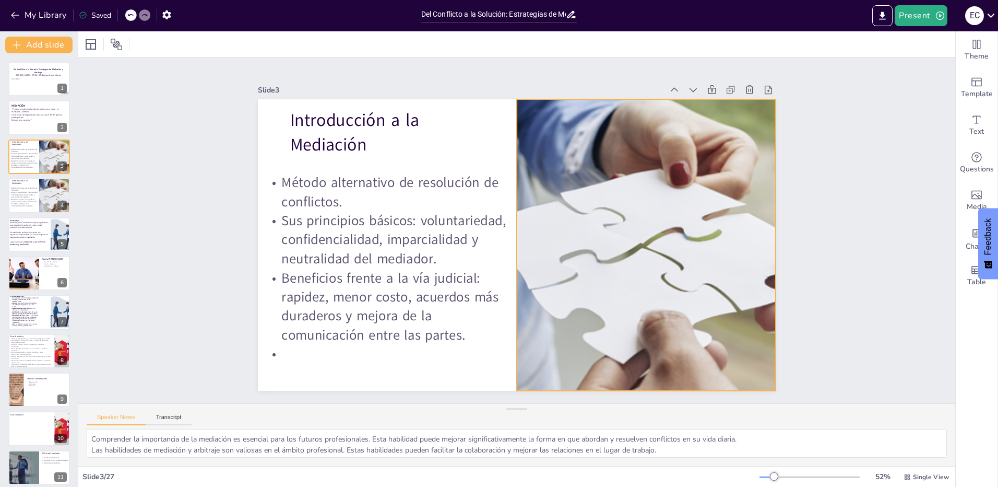
click at [636, 234] on div at bounding box center [646, 244] width 728 height 291
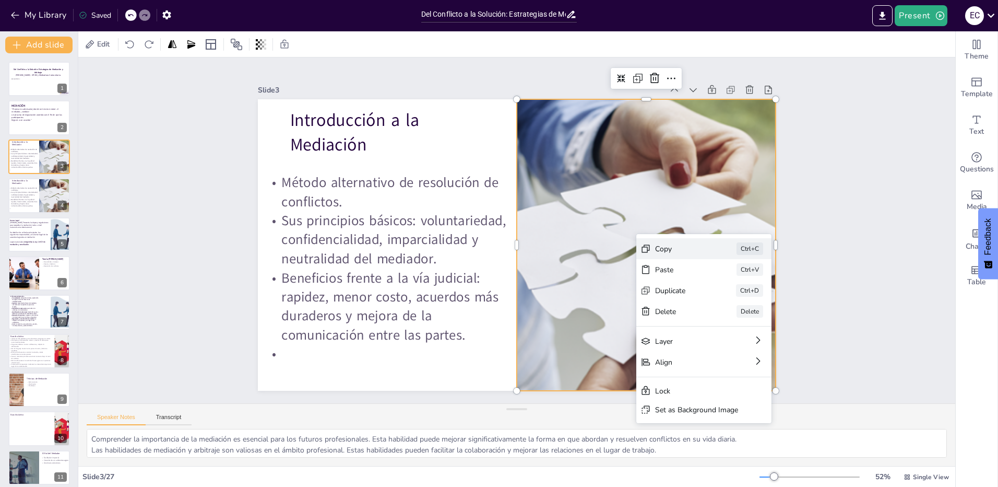
click at [696, 254] on div "Copy Ctrl+C" at bounding box center [703, 248] width 135 height 21
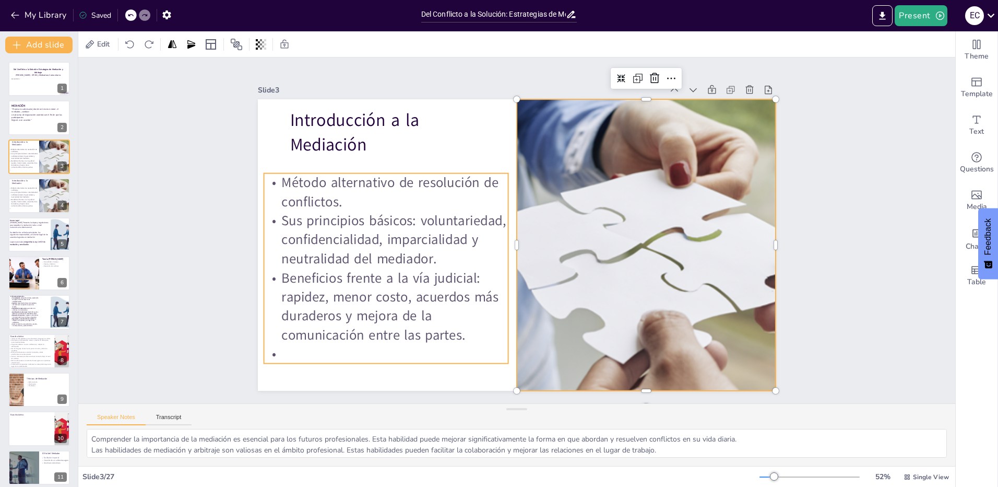
click at [362, 221] on p "Sus principios básicos: voluntariedad, confidencialidad, imparcialidad y neutra…" at bounding box center [386, 239] width 244 height 57
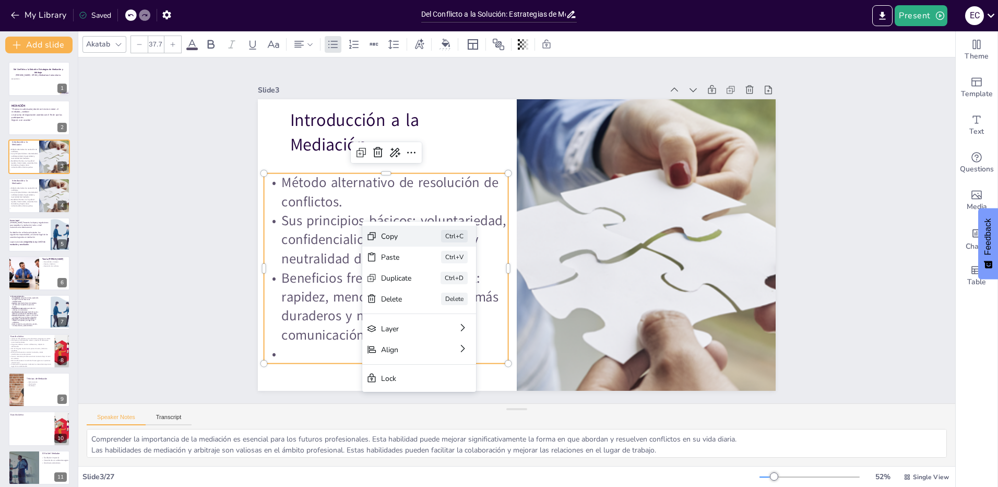
click at [402, 233] on div "Copy" at bounding box center [396, 236] width 31 height 10
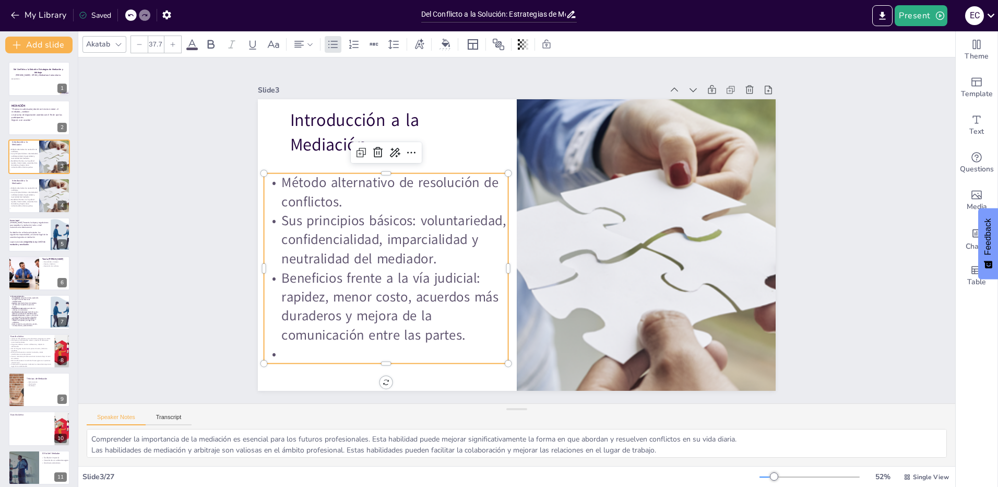
click at [365, 262] on p "Sus principios básicos: voluntariedad, confidencialidad, imparcialidad y neutra…" at bounding box center [386, 239] width 244 height 57
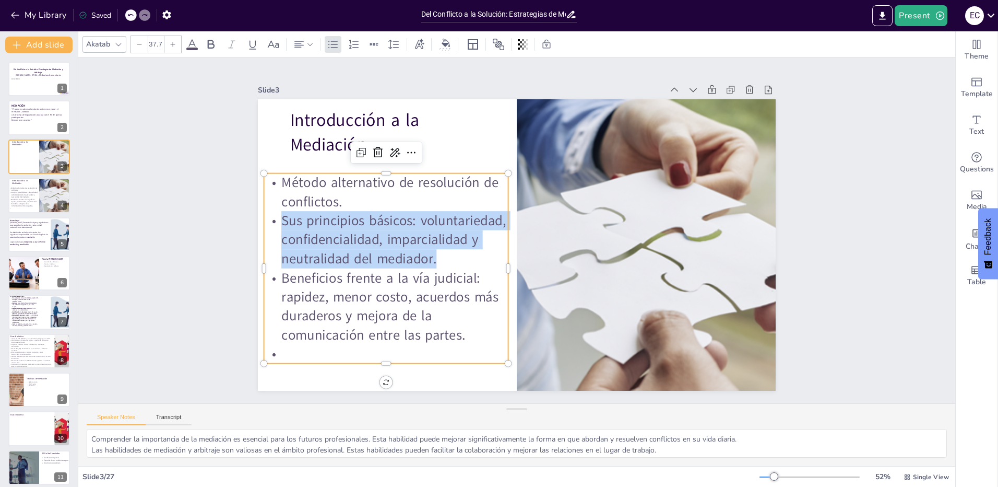
click at [365, 262] on span "Sus principios básicos: voluntariedad, confidencialidad, imparcialidad y neutra…" at bounding box center [393, 239] width 224 height 57
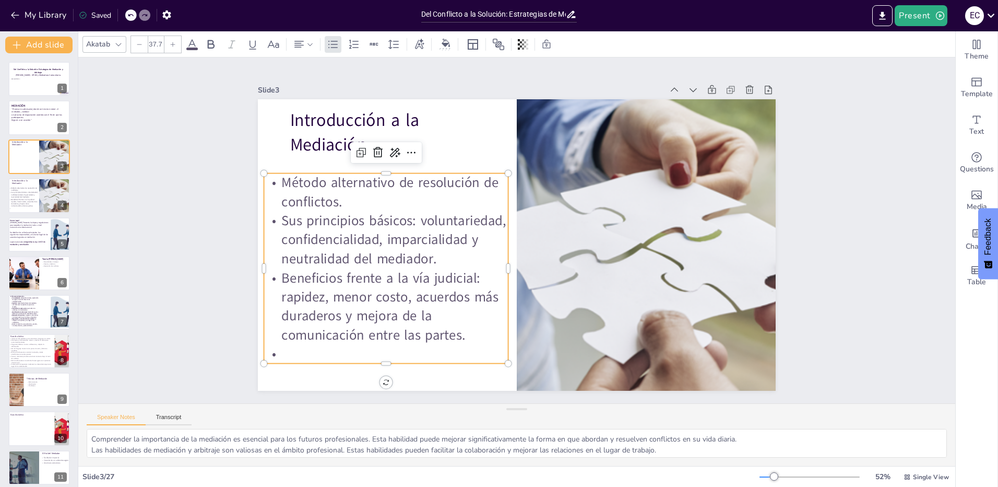
click at [399, 330] on span "Beneficios frente a la vía judicial: rapidez, menor costo, acuerdos más durader…" at bounding box center [389, 306] width 217 height 76
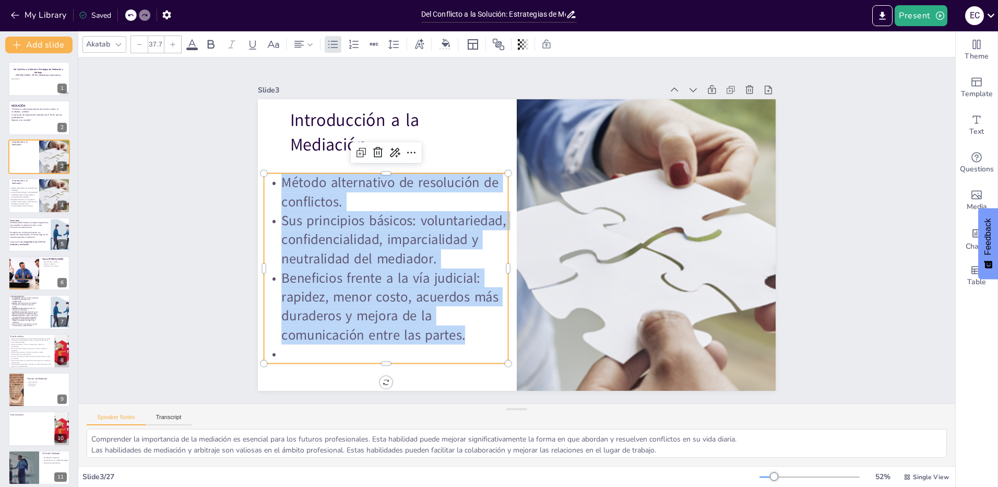
drag, startPoint x: 455, startPoint y: 334, endPoint x: 279, endPoint y: 180, distance: 234.5
click at [276, 179] on div "Método alternativo de resolución de conflictos. Sus principios básicos: volunta…" at bounding box center [386, 268] width 244 height 190
copy div "Método alternativo de resolución de conflictos. Sus principios básicos: volunta…"
click at [38, 197] on p "Sus principios básicos: voluntariedad, confidencialidad, imparcialidad y neutra…" at bounding box center [23, 194] width 30 height 7
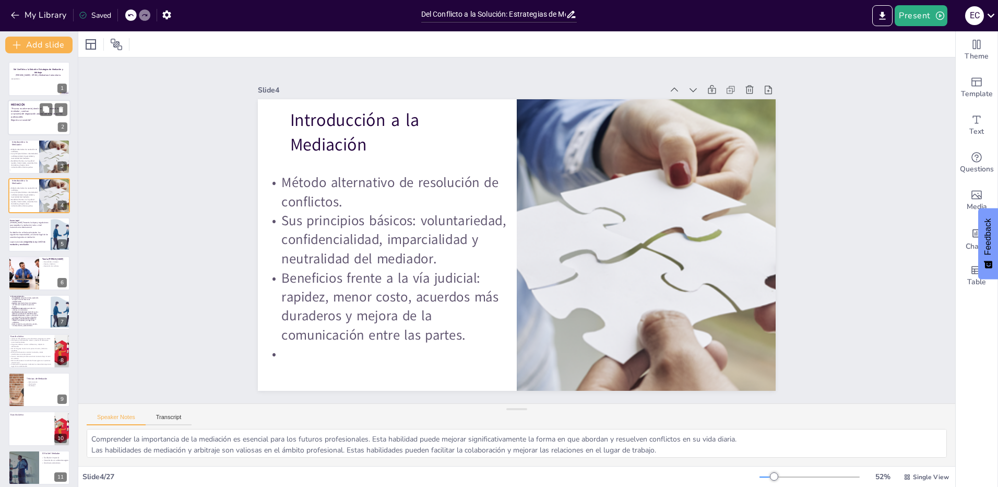
click at [22, 113] on p "un proceso de negociación asistida con el fin de que los participantes" at bounding box center [38, 116] width 54 height 6
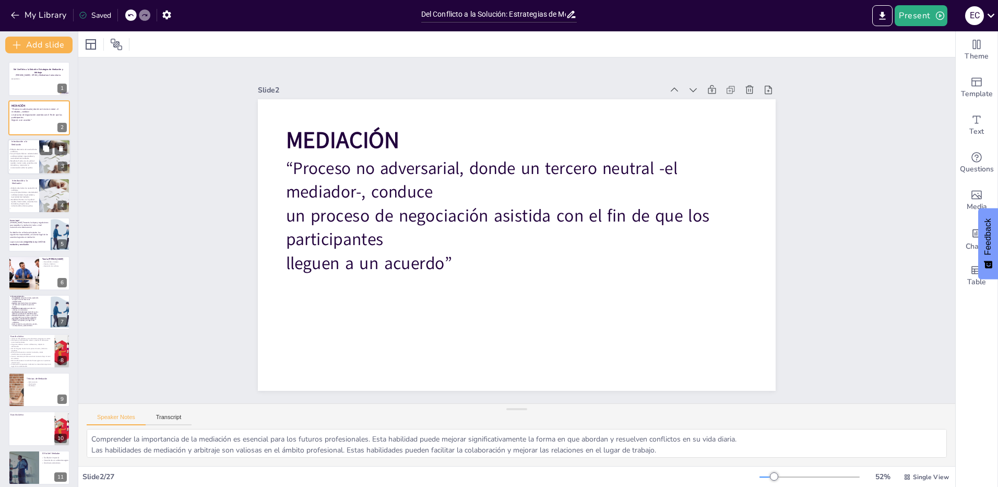
click at [27, 153] on p "Sus principios básicos: voluntariedad, confidencialidad, imparcialidad y neutra…" at bounding box center [23, 155] width 30 height 7
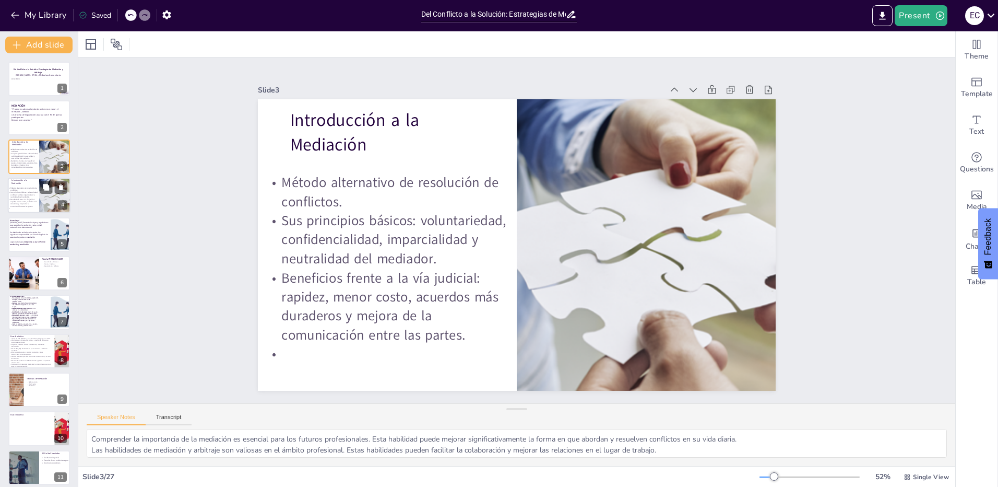
click at [20, 191] on p "Sus principios básicos: voluntariedad, confidencialidad, imparcialidad y neutra…" at bounding box center [23, 194] width 30 height 7
click at [19, 195] on p "Sus principios básicos: voluntariedad, confidencialidad, imparcialidad y neutra…" at bounding box center [23, 194] width 30 height 7
click at [28, 242] on strong "Argentina la Ley 24.573 de mediación y conciliación." at bounding box center [27, 243] width 36 height 5
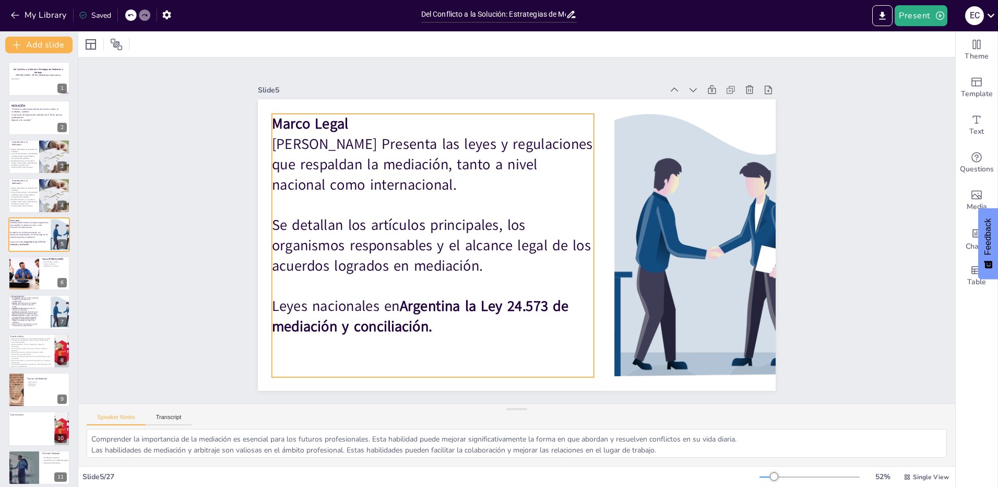
click at [357, 163] on p "[PERSON_NAME] Presenta las leyes y regulaciones que respaldan la mediación, tan…" at bounding box center [433, 164] width 322 height 61
click at [315, 161] on p "[PERSON_NAME] Presenta las leyes y regulaciones que respaldan la mediación, tan…" at bounding box center [433, 164] width 322 height 61
click at [470, 379] on div at bounding box center [517, 244] width 518 height 291
click at [458, 326] on p "Leyes nacionales en Argentina la Ley 24.573 de mediación y conciliación." at bounding box center [433, 316] width 322 height 41
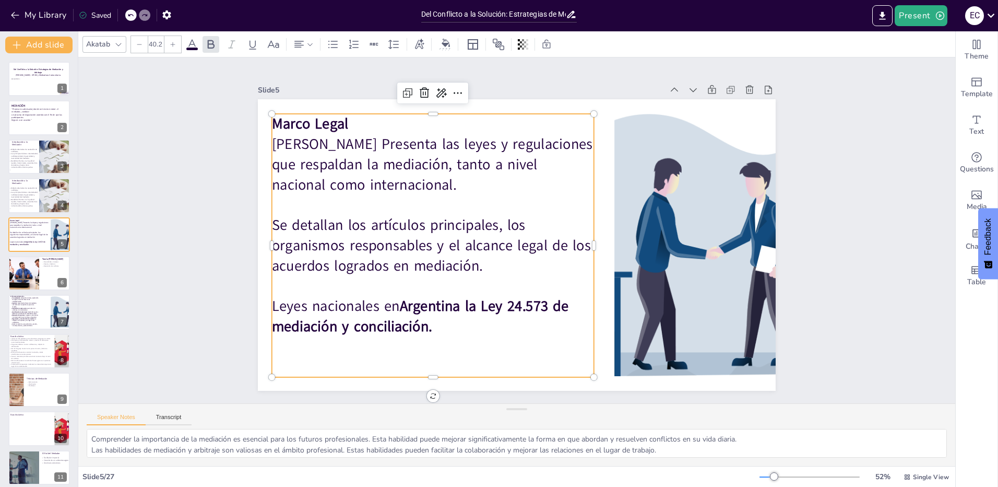
click at [457, 326] on p "Leyes nacionales en Argentina la Ley 24.573 de mediación y conciliación." at bounding box center [433, 316] width 322 height 41
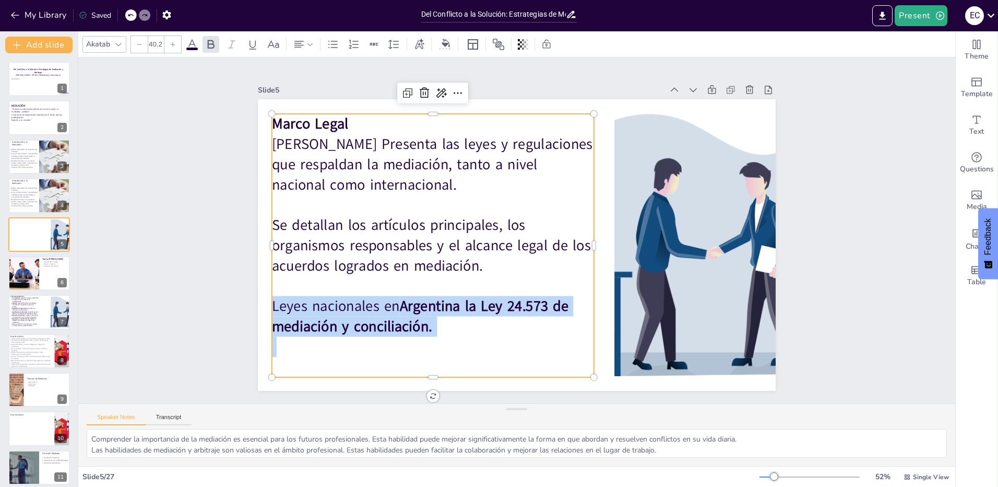
click at [457, 326] on p "Leyes nacionales en Argentina la Ley 24.573 de mediación y conciliación." at bounding box center [433, 316] width 322 height 41
click at [446, 327] on p "Leyes nacionales en Argentina la Ley 24.573 de mediación y conciliación." at bounding box center [433, 316] width 322 height 41
click at [446, 328] on p "Leyes nacionales en Argentina la Ley 24.573 de mediación y conciliación." at bounding box center [433, 316] width 322 height 41
drag, startPoint x: 440, startPoint y: 329, endPoint x: 296, endPoint y: 126, distance: 248.7
click at [296, 126] on div "Marco Legal Marco Normativo Presenta las leyes y regulaciones que respaldan la …" at bounding box center [433, 245] width 322 height 263
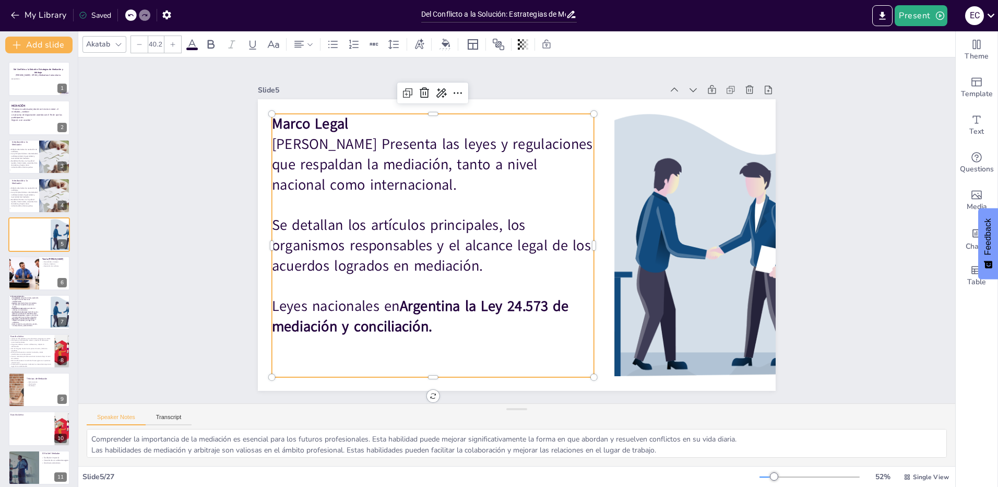
click at [375, 226] on span "Se detallan los artículos principales, los organismos responsables y el alcance…" at bounding box center [431, 245] width 319 height 60
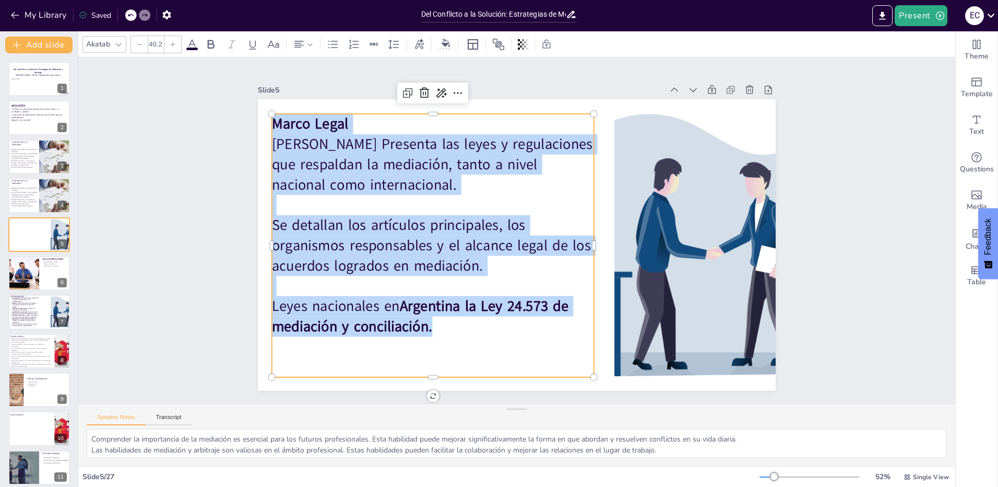
drag, startPoint x: 458, startPoint y: 323, endPoint x: 267, endPoint y: 121, distance: 278.4
click at [272, 121] on div "Marco Legal Marco Normativo Presenta las leyes y regulaciones que respaldan la …" at bounding box center [433, 245] width 322 height 263
copy div "Marco Legal Marco Normativo Presenta las leyes y regulaciones que respaldan la …"
click at [37, 270] on div at bounding box center [23, 272] width 53 height 35
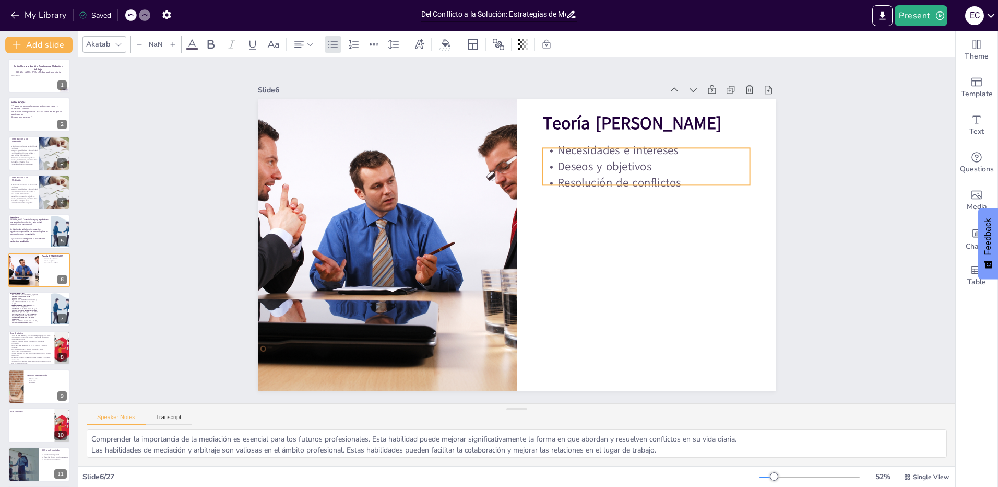
click at [594, 164] on p "Deseos y objetivos" at bounding box center [646, 166] width 207 height 16
click at [564, 124] on strong "Teoría [PERSON_NAME]" at bounding box center [632, 123] width 179 height 23
click at [586, 164] on p "Deseos y objetivos" at bounding box center [646, 166] width 207 height 16
type input "32"
click at [586, 164] on p "Deseos y objetivos" at bounding box center [646, 166] width 207 height 16
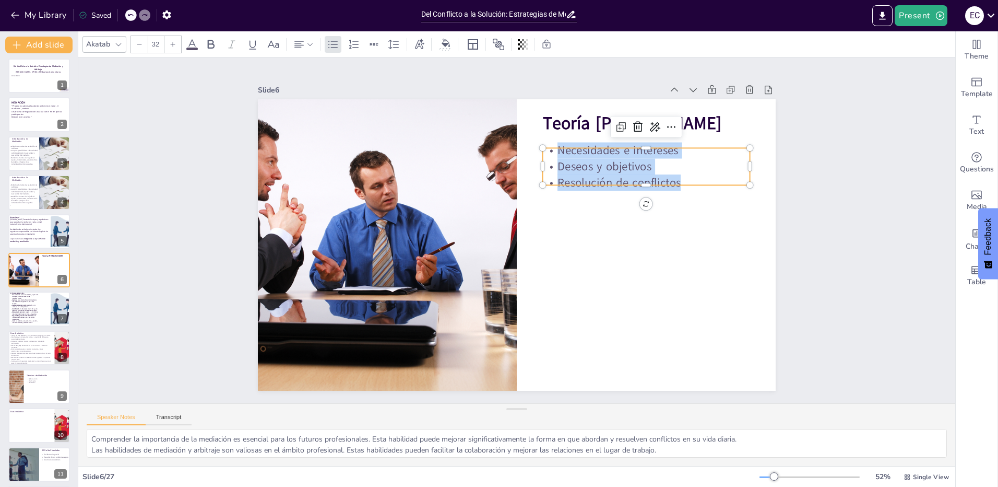
drag, startPoint x: 679, startPoint y: 180, endPoint x: 558, endPoint y: 143, distance: 127.2
click at [558, 143] on div "Teoría del NIDO Necesidades e intereses Deseos y objetivos Resolución de confli…" at bounding box center [517, 244] width 518 height 291
copy div "Necesidades e intereses Deseos y objetivos Resolución de conflictos"
click at [17, 315] on strong "Negociación y construcción de acuerdos" at bounding box center [22, 316] width 22 height 2
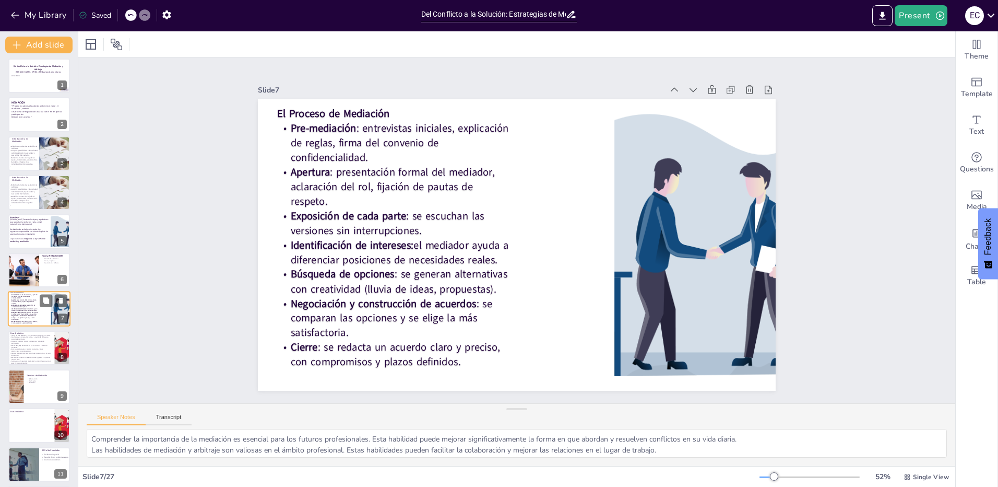
scroll to position [42, 0]
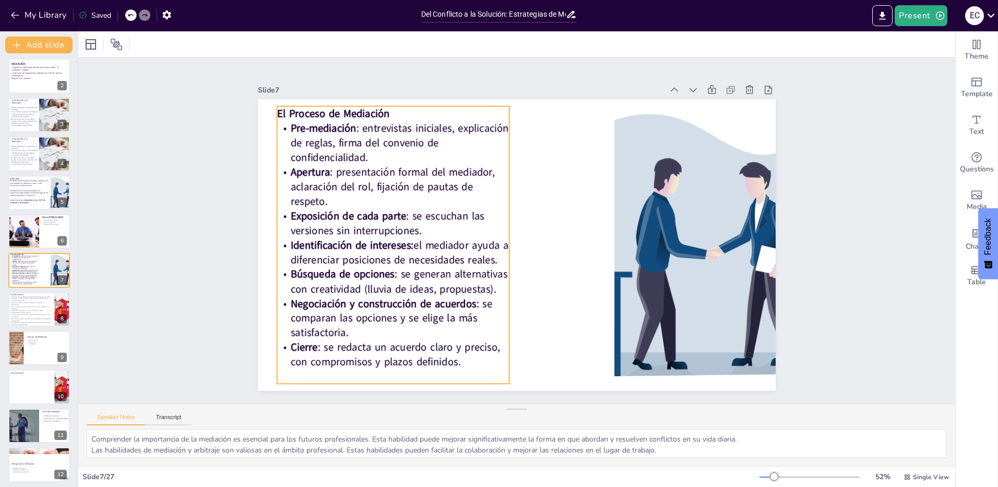
click at [309, 208] on strong "Exposición de cada parte" at bounding box center [348, 215] width 115 height 14
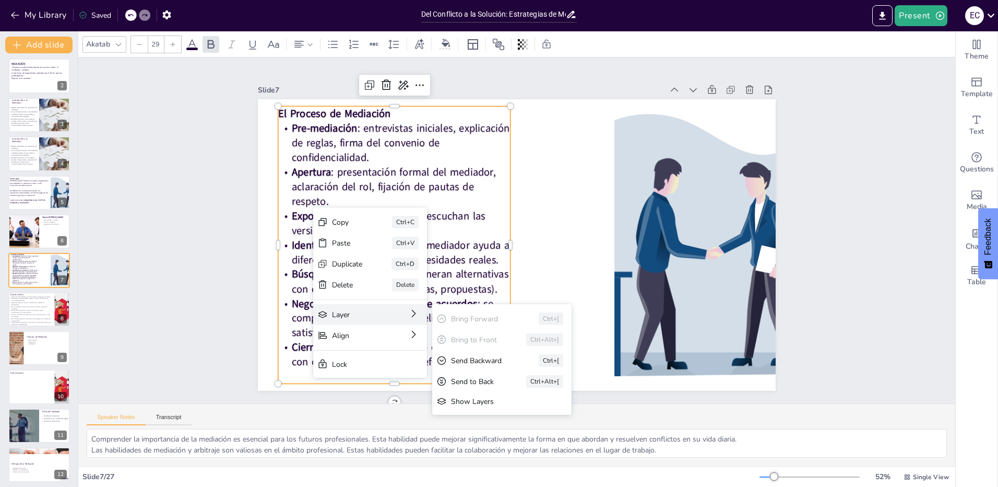
click at [394, 321] on div "Layer Bring Forward Ctrl+] Bring to Front Ctrl+Alt+] Send Backward Ctrl+[ Send …" at bounding box center [370, 314] width 114 height 21
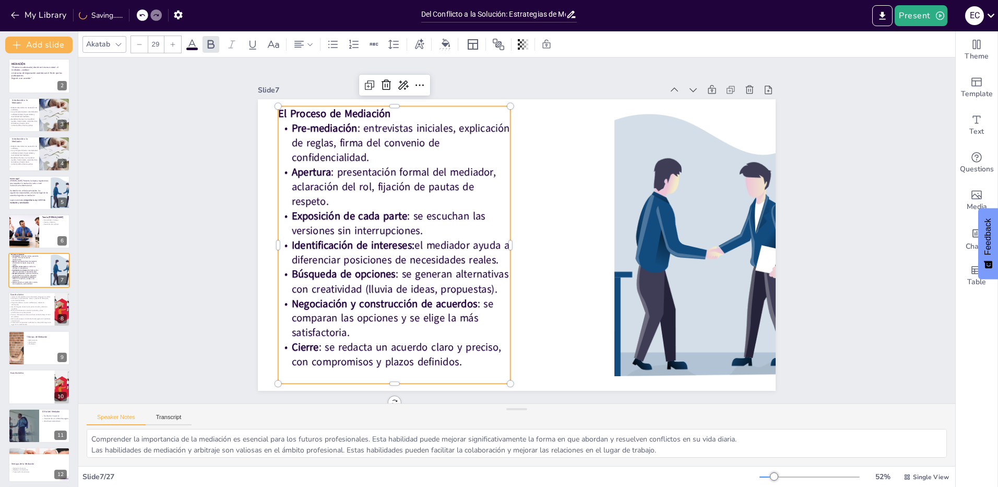
click at [458, 369] on p at bounding box center [394, 376] width 232 height 15
click at [460, 362] on p "Cierre : se redacta un acuerdo claro y preciso, con compromisos y plazos defini…" at bounding box center [394, 354] width 232 height 29
click at [457, 358] on p "Cierre : se redacta un acuerdo claro y preciso, con compromisos y plazos defini…" at bounding box center [394, 354] width 232 height 29
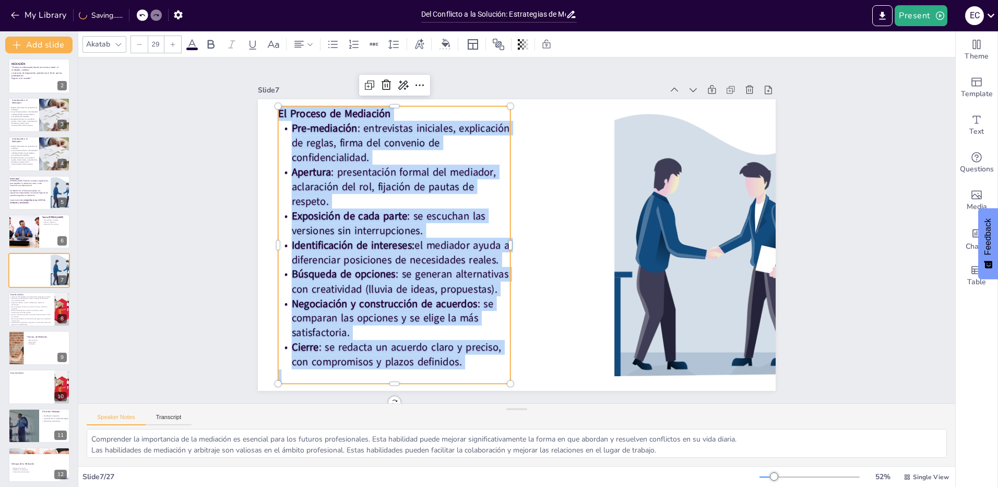
drag, startPoint x: 456, startPoint y: 358, endPoint x: 339, endPoint y: 157, distance: 232.5
click at [259, 92] on div "Slide 7 El Proceso de Mediación Pre-mediación : entrevistas iniciales, explicac…" at bounding box center [517, 236] width 518 height 308
copy div "El Proceso de Mediación Pre-mediación : entrevistas iniciales, explicación de r…"
click at [35, 311] on p "Manejo de emociones: contener la tensión, validar sentimientos sin tomar partid…" at bounding box center [30, 311] width 43 height 4
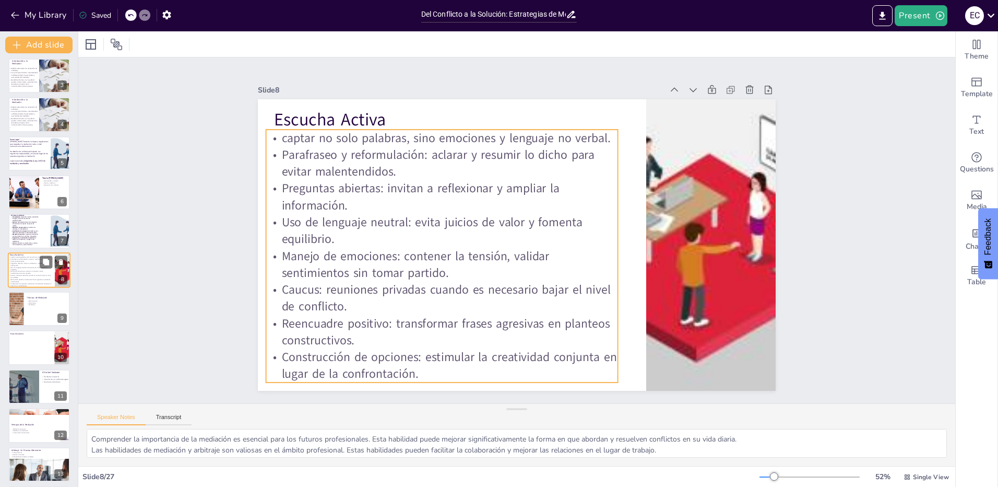
click at [39, 261] on p "Parafraseo y reformulación: aclarar y resumir lo dicho para evitar malentendido…" at bounding box center [30, 260] width 43 height 4
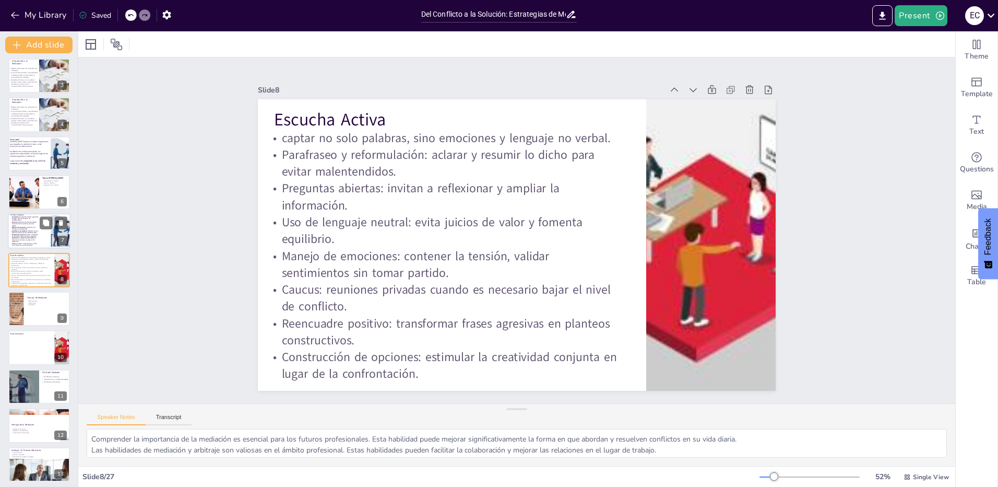
click at [29, 237] on strong "Negociación y construcción de acuerdos" at bounding box center [23, 238] width 22 height 2
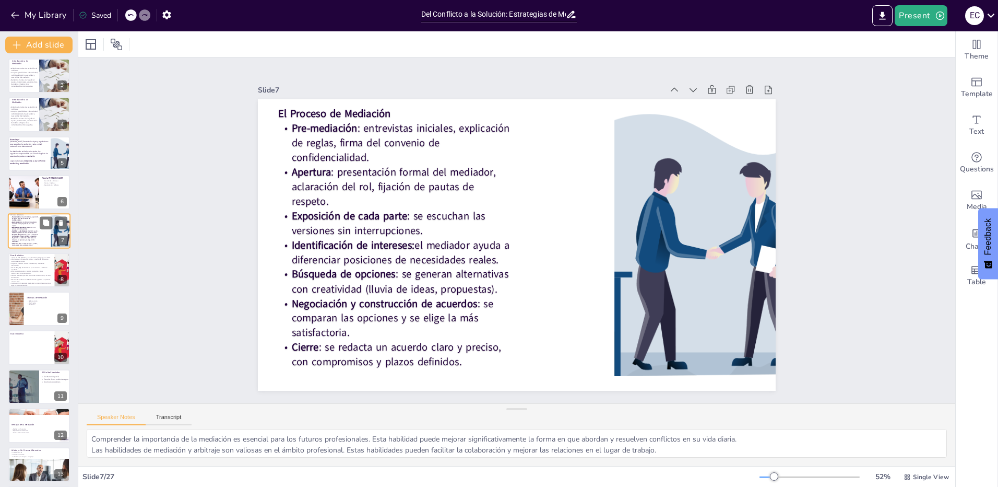
scroll to position [42, 0]
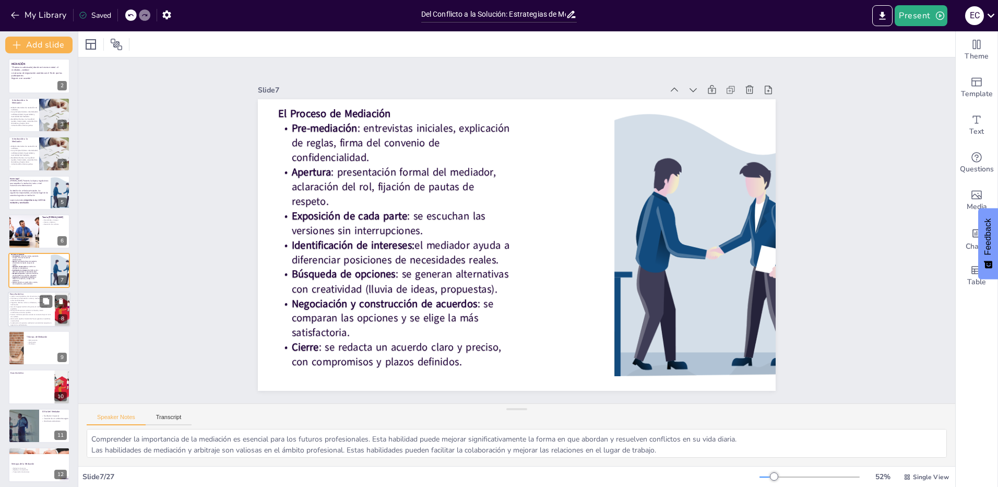
click at [30, 303] on p "Preguntas abiertas: invitan a reflexionar y ampliar la información." at bounding box center [30, 303] width 43 height 4
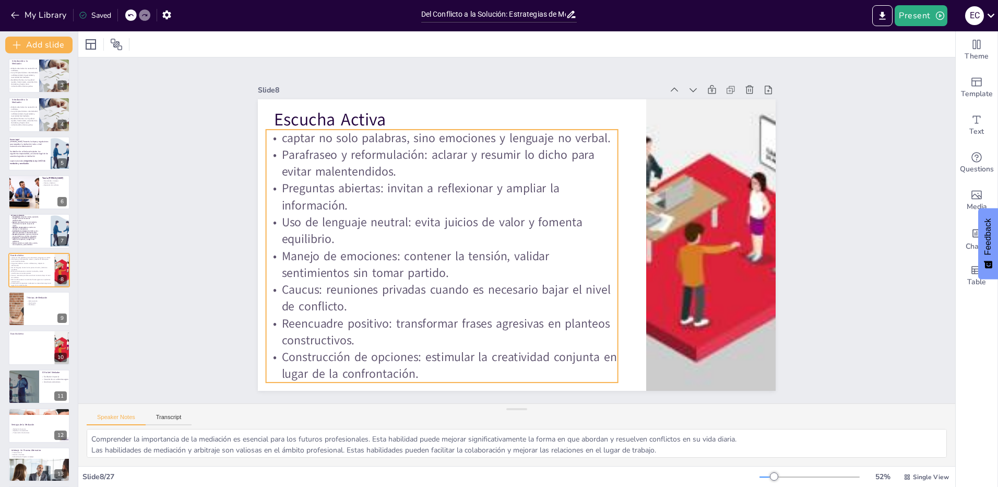
click at [343, 208] on p "Preguntas abiertas: invitan a reflexionar y ampliar la información." at bounding box center [442, 197] width 352 height 34
click at [319, 167] on p "Parafraseo y reformulación: aclarar y resumir lo dicho para evitar malentendido…" at bounding box center [442, 163] width 352 height 34
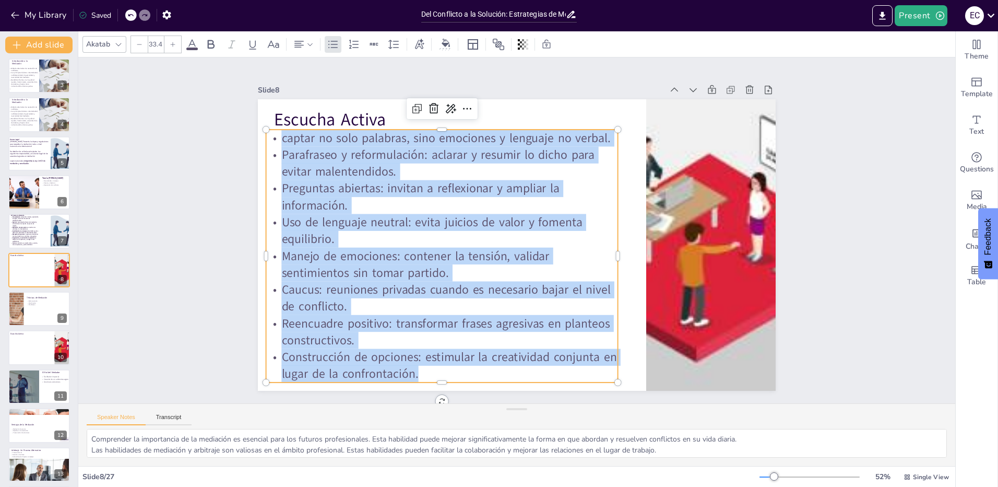
drag, startPoint x: 420, startPoint y: 372, endPoint x: 291, endPoint y: 161, distance: 247.2
click at [258, 125] on div "Escucha Activa captar no solo palabras, sino emociones y lenguaje no verbal. Pa…" at bounding box center [517, 244] width 518 height 291
copy div "captar no solo palabras, sino emociones y lenguaje no verbal. Parafraseo y refo…"
click at [45, 308] on div at bounding box center [39, 308] width 63 height 35
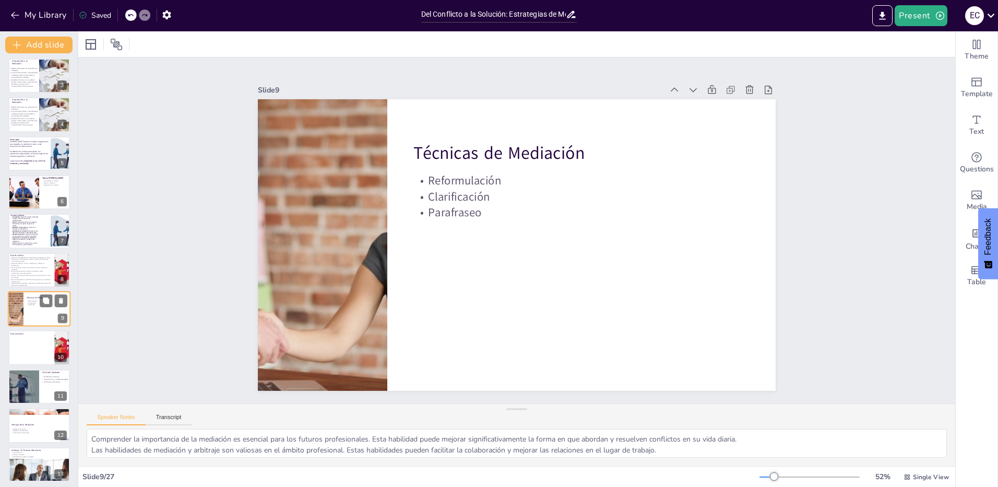
scroll to position [120, 0]
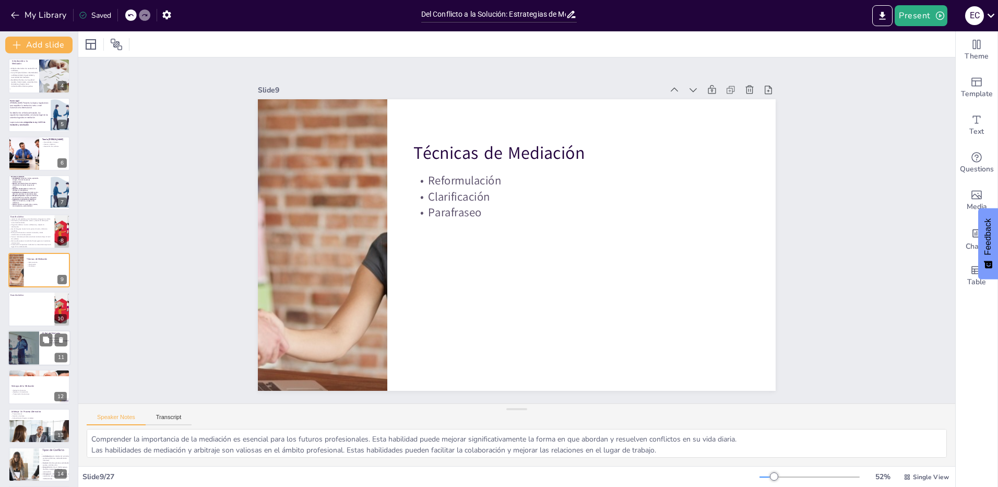
click at [26, 359] on div at bounding box center [23, 347] width 75 height 35
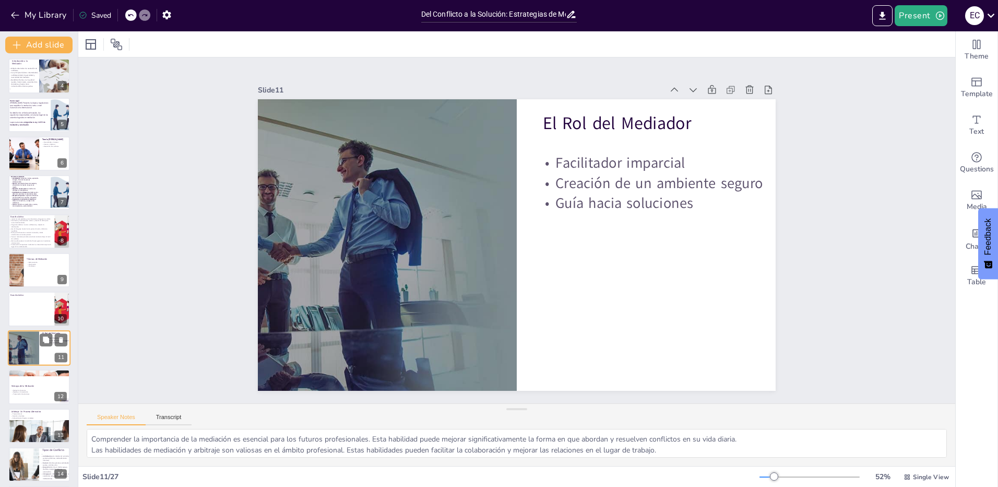
scroll to position [197, 0]
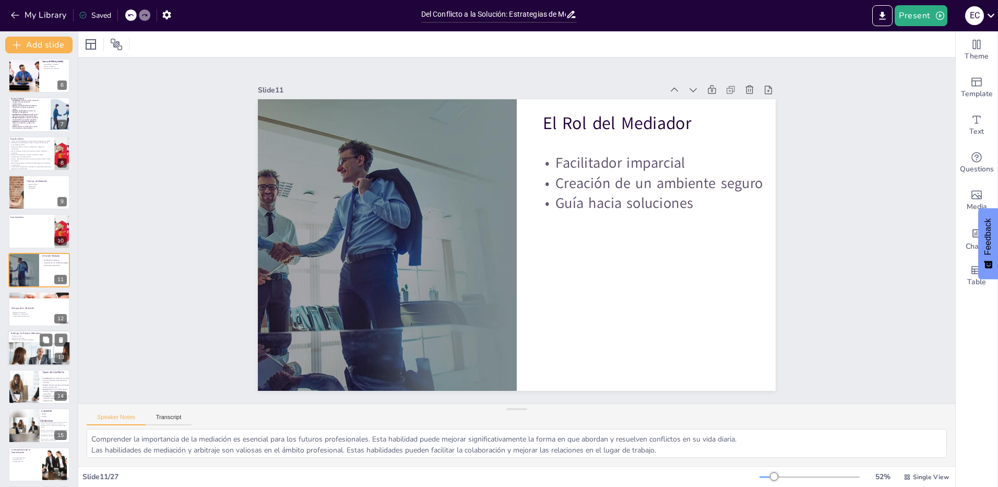
click at [23, 354] on div at bounding box center [39, 359] width 63 height 42
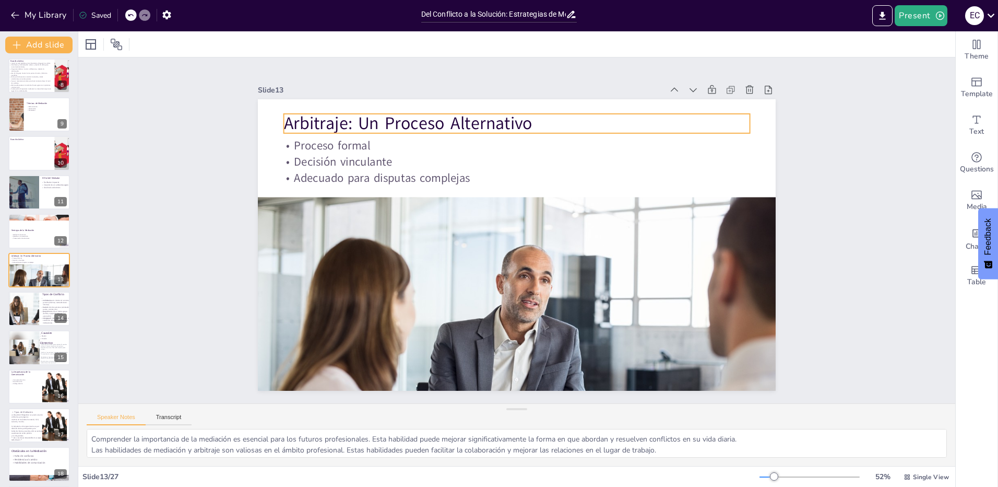
click at [318, 114] on p "Arbitraje: Un Proceso Alternativo" at bounding box center [517, 123] width 466 height 24
click at [442, 112] on p "Arbitraje: Un Proceso Alternativo" at bounding box center [517, 123] width 466 height 24
click at [442, 117] on p "Arbitraje: Un Proceso Alternativo" at bounding box center [517, 123] width 466 height 24
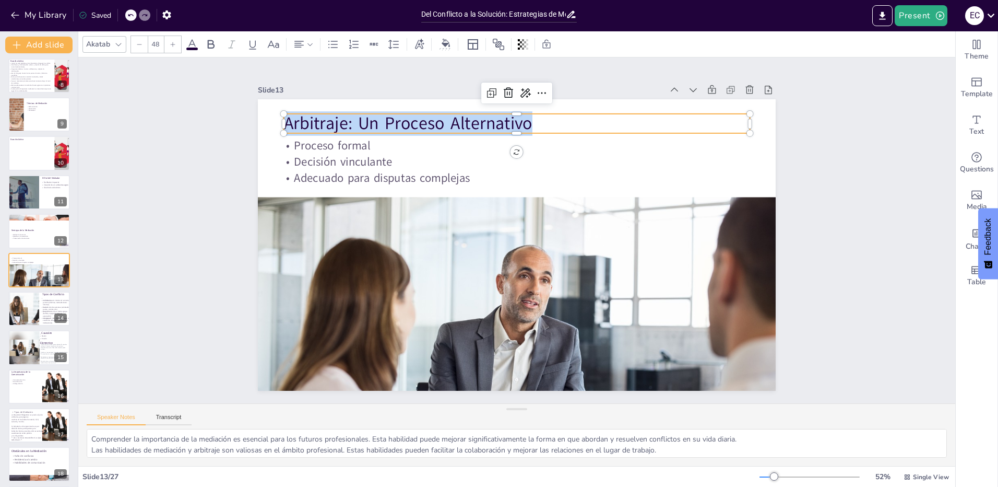
click at [442, 117] on span "Arbitraje: Un Proceso Alternativo" at bounding box center [408, 123] width 248 height 23
drag, startPoint x: 442, startPoint y: 117, endPoint x: 366, endPoint y: 110, distance: 75.5
click at [366, 112] on span "Arbitraje: Un Proceso Alternativo" at bounding box center [408, 123] width 248 height 23
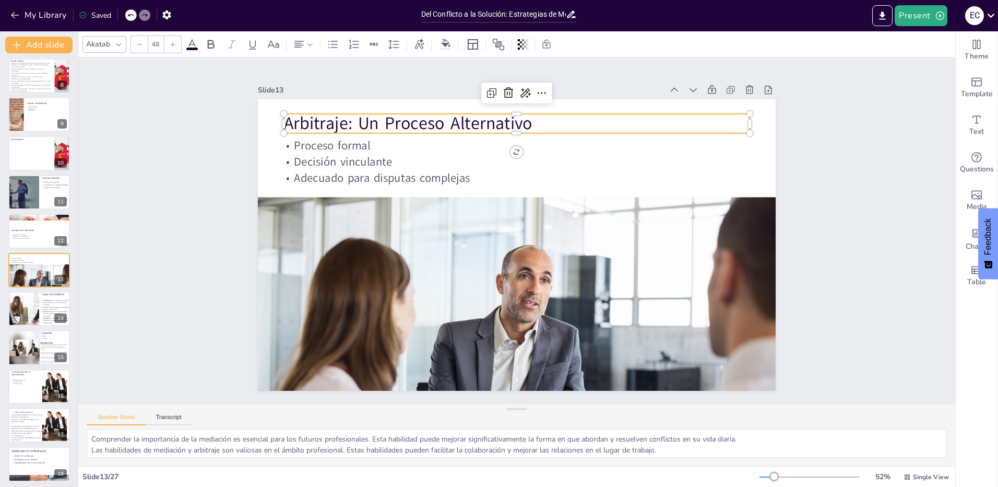
click at [357, 122] on span "Arbitraje: Un Proceso Alternativo" at bounding box center [408, 123] width 248 height 23
click at [26, 315] on div at bounding box center [23, 308] width 63 height 35
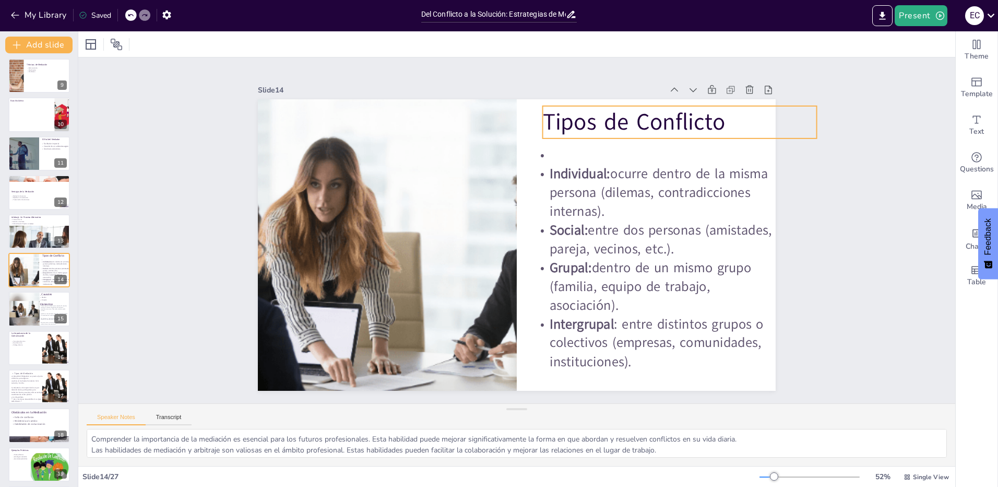
click at [645, 114] on p "Tipos de Conflicto" at bounding box center [680, 122] width 274 height 32
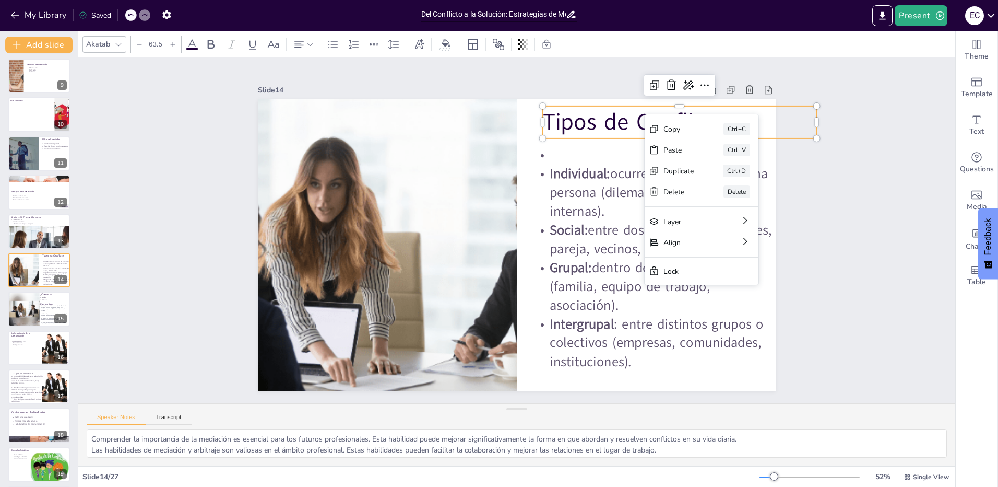
click at [681, 125] on div "Copy" at bounding box center [678, 129] width 31 height 10
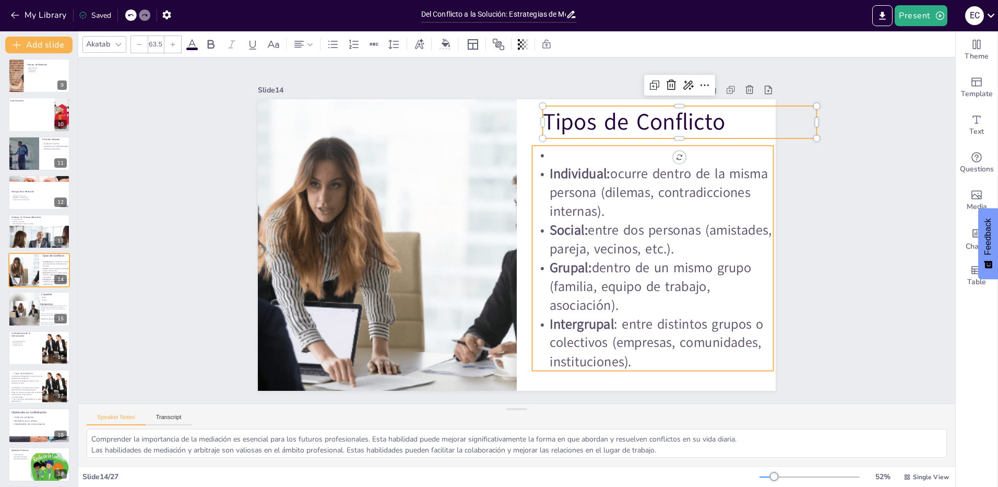
click at [601, 193] on p "Individual: ocurre dentro de la misma persona (dilemas, contradicciones interna…" at bounding box center [652, 192] width 241 height 56
type input "37.3"
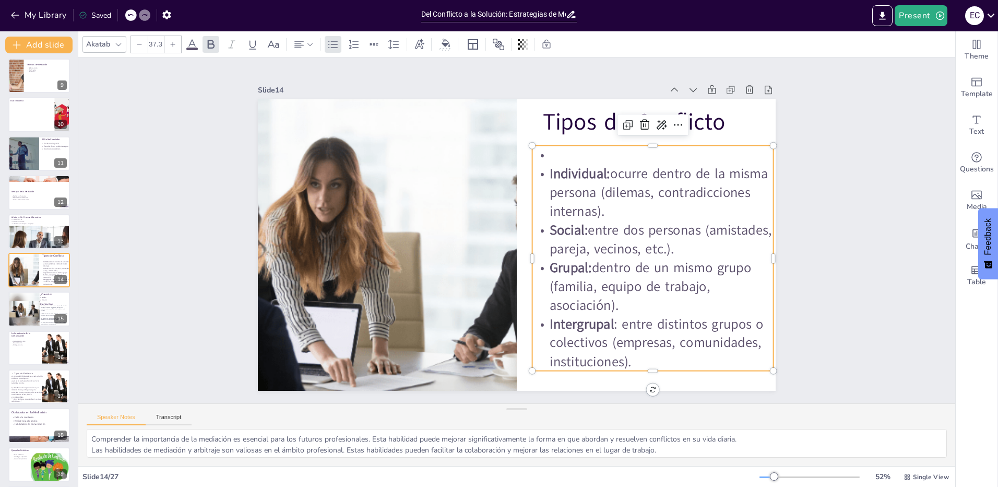
click at [544, 160] on p at bounding box center [652, 155] width 241 height 19
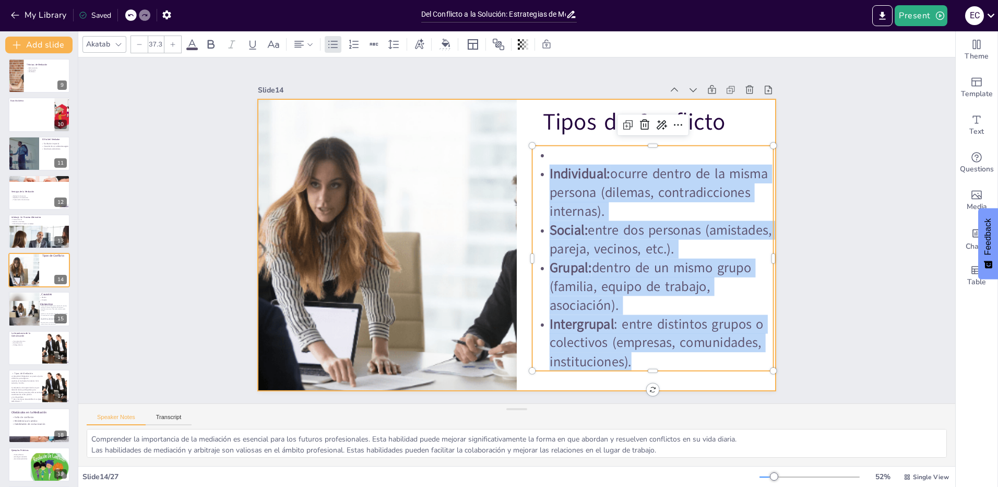
drag, startPoint x: 534, startPoint y: 166, endPoint x: 664, endPoint y: 369, distance: 241.1
click at [671, 373] on div "Tipos de Conflicto Individual: ocurre dentro de la misma persona (dilemas, cont…" at bounding box center [517, 244] width 518 height 291
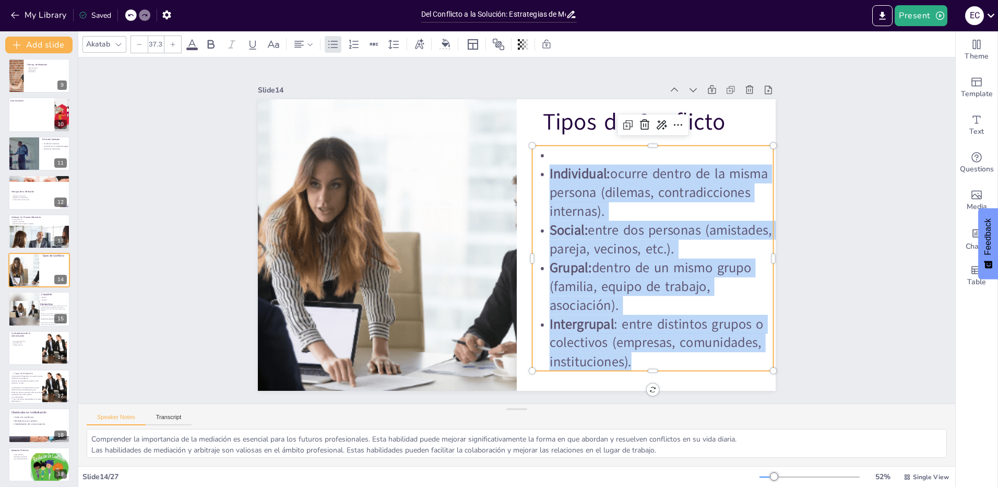
copy div "Individual: ocurre dentro de la misma persona (dilemas, contradicciones interna…"
click at [32, 311] on div at bounding box center [23, 308] width 31 height 35
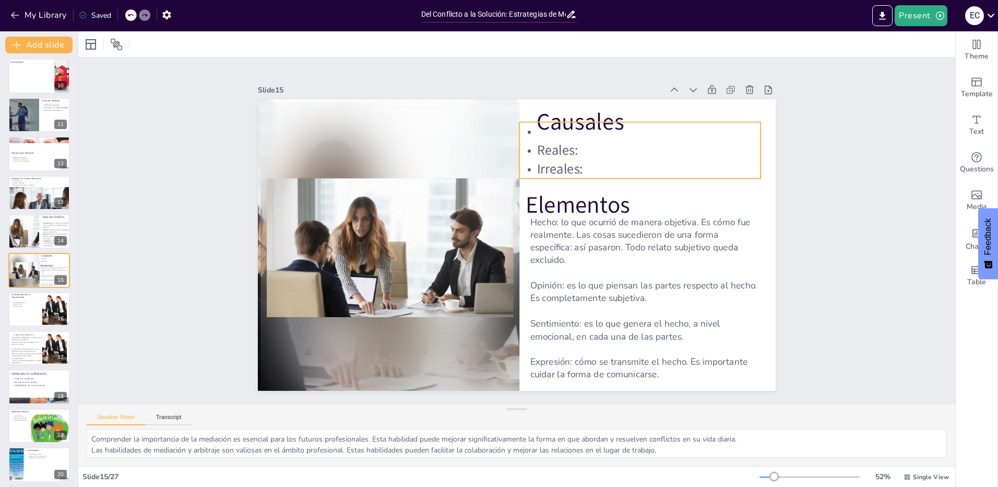
click at [569, 118] on div "Causales Reales: Irreales: Elementos Hecho: lo que ocurrió de manera objetiva. …" at bounding box center [517, 244] width 518 height 291
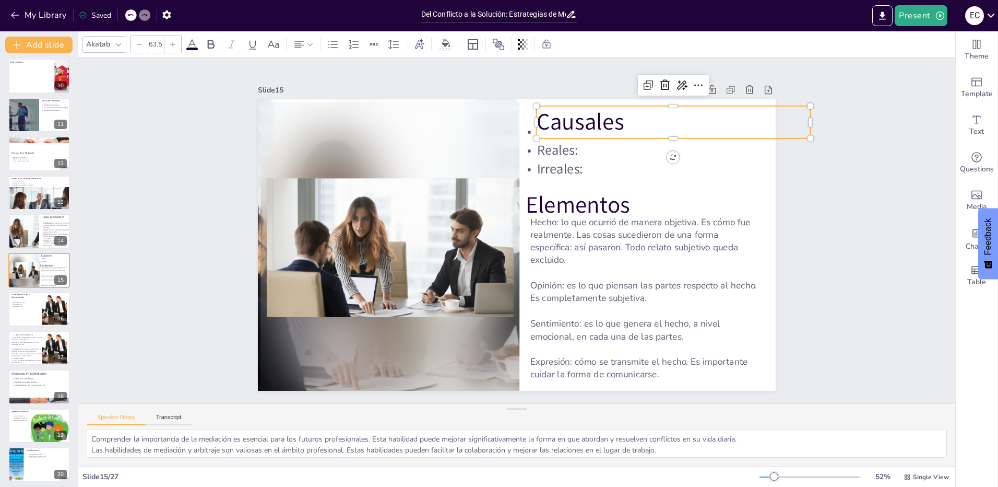
click at [559, 112] on p "Causales" at bounding box center [674, 122] width 274 height 32
click at [563, 201] on p "Elementos" at bounding box center [663, 205] width 274 height 32
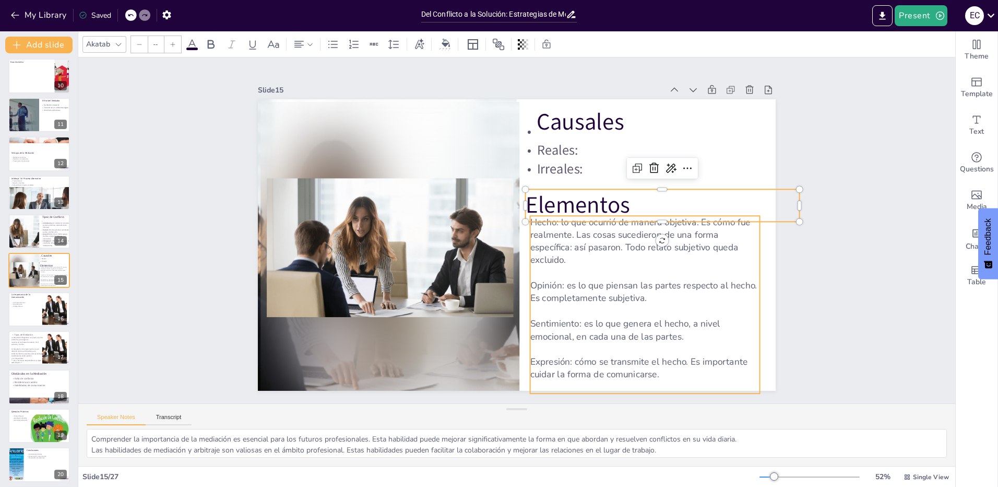
click at [555, 259] on p "Hecho: lo que ocurrió de manera objetiva. Es cómo fue realmente. Las cosas suce…" at bounding box center [645, 241] width 230 height 51
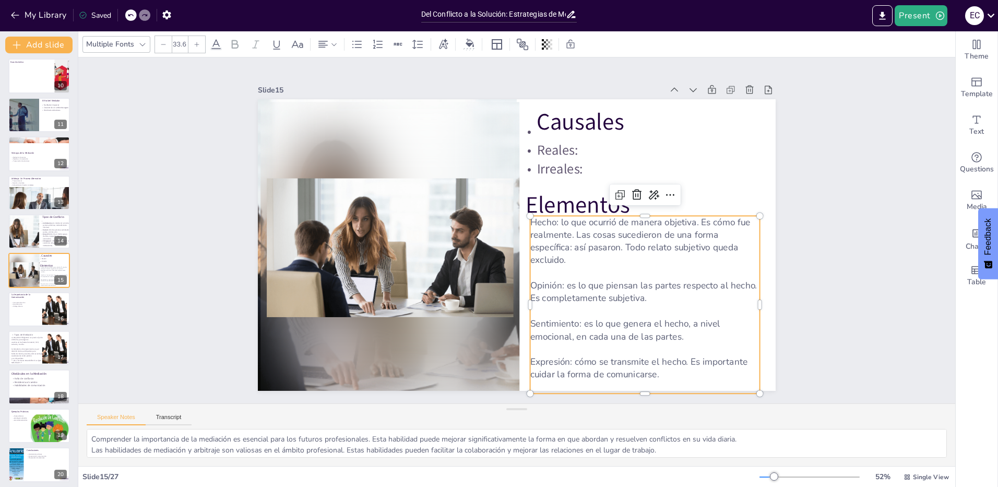
click at [559, 232] on p "Hecho: lo que ocurrió de manera objetiva. Es cómo fue realmente. Las cosas suce…" at bounding box center [645, 241] width 230 height 51
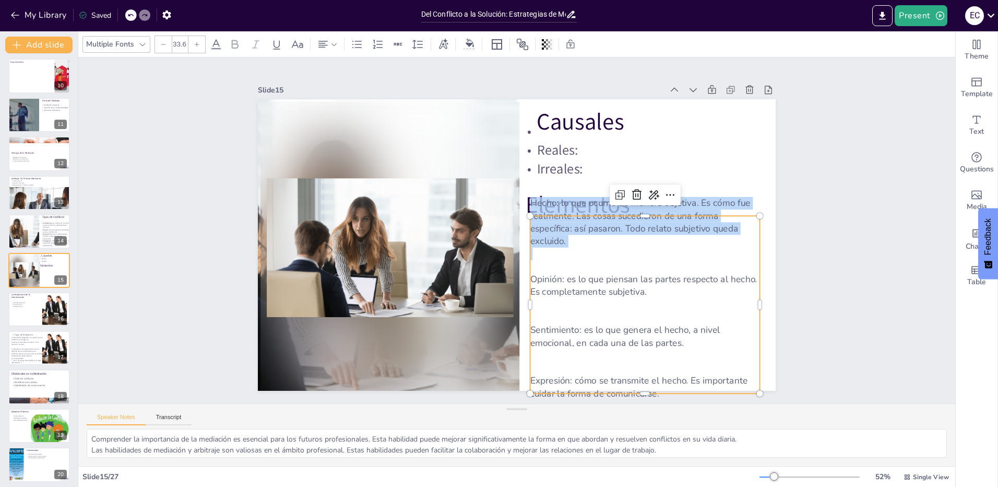
click at [559, 232] on p "Hecho: lo que ocurrió de manera objetiva. Es cómo fue realmente. Las cosas suce…" at bounding box center [645, 222] width 230 height 51
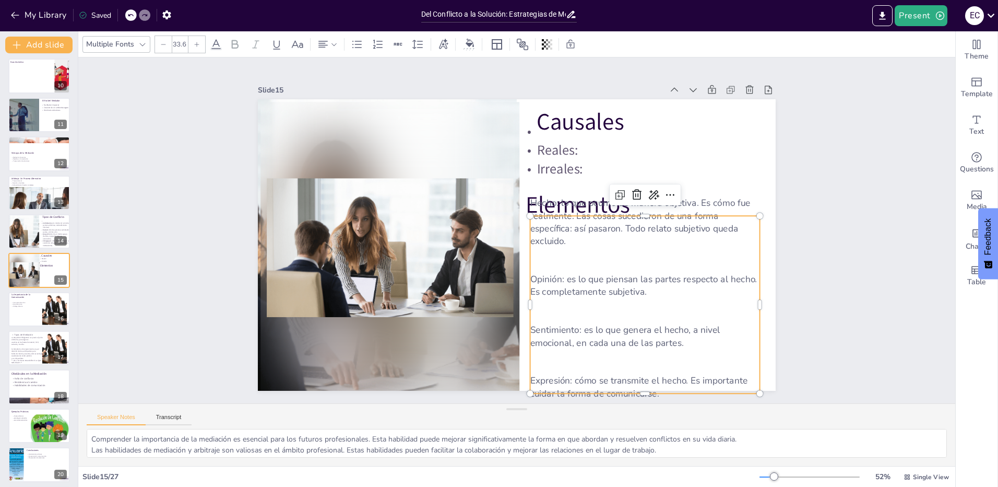
click at [639, 298] on p at bounding box center [645, 304] width 230 height 13
click at [663, 329] on p "Sentimiento: es lo que genera el hecho, a nivel emocional, en cada una de las p…" at bounding box center [645, 337] width 230 height 26
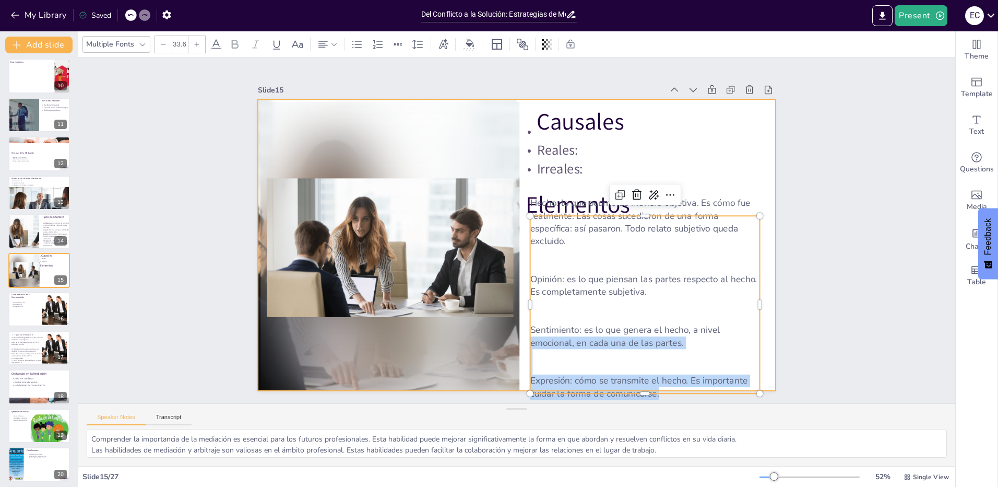
drag, startPoint x: 654, startPoint y: 385, endPoint x: 518, endPoint y: 183, distance: 243.5
click at [517, 181] on div "Causales Reales: Irreales: Elementos Hecho: lo que ocurrió de manera objetiva. …" at bounding box center [517, 244] width 518 height 291
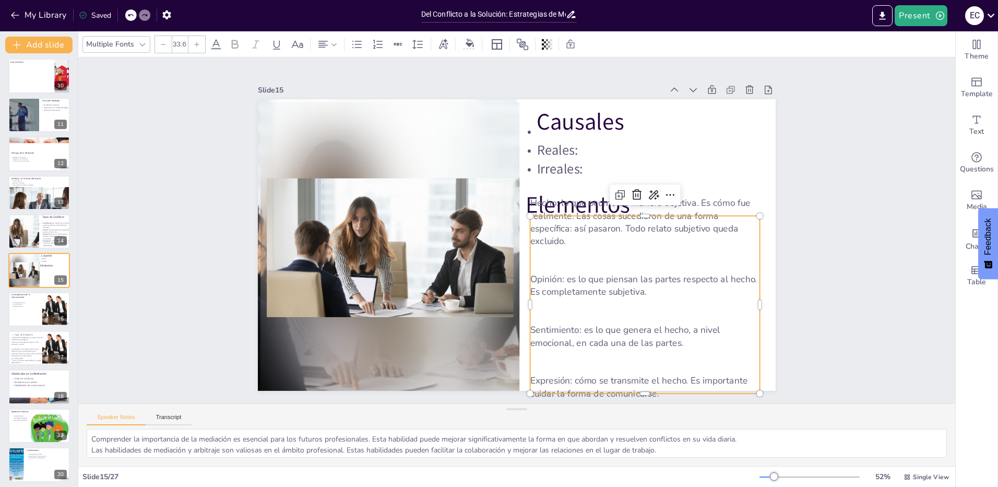
click at [550, 240] on p "Hecho: lo que ocurrió de manera objetiva. Es cómo fue realmente. Las cosas suce…" at bounding box center [645, 222] width 230 height 51
click at [555, 247] on p at bounding box center [645, 253] width 230 height 13
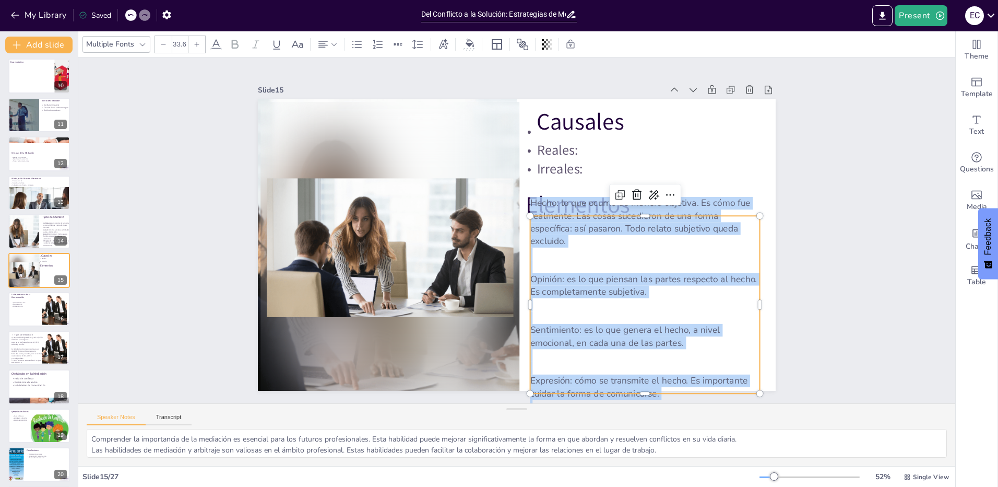
scroll to position [19, 0]
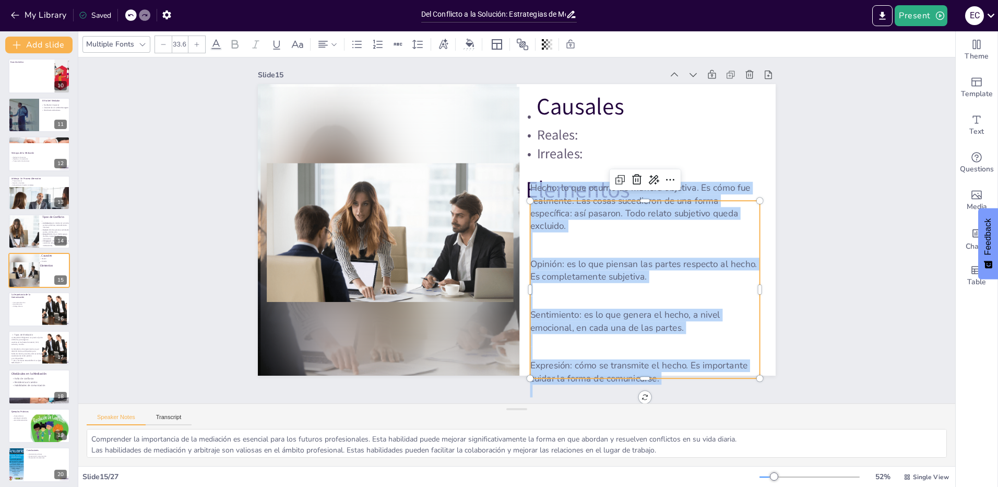
drag, startPoint x: 523, startPoint y: 197, endPoint x: 659, endPoint y: 278, distance: 158.2
click at [673, 439] on div "Slide 1 Del Conflicto a la Solución: Estrategias de Mediación y Arbitraje [PERS…" at bounding box center [516, 261] width 877 height 408
copy div "Hecho: lo que ocurrió de manera objetiva. Es cómo fue realmente. Las cosas suce…"
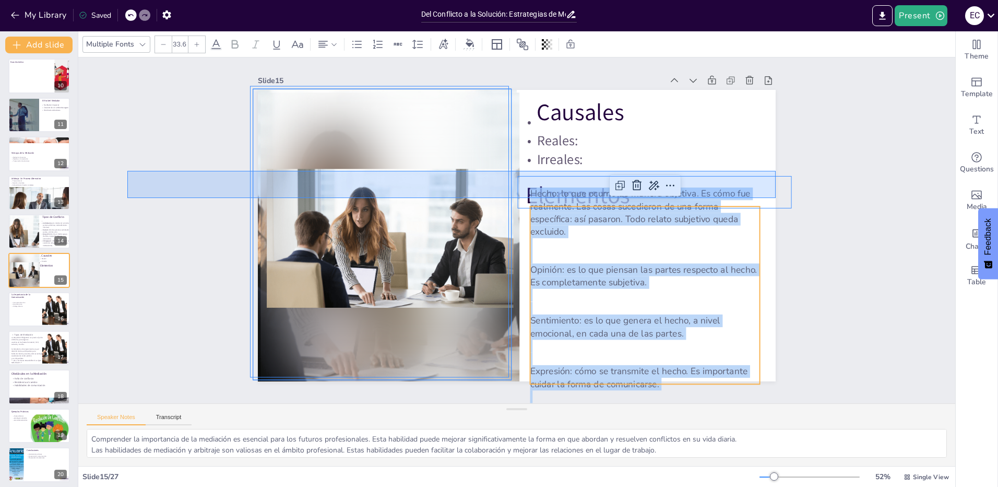
scroll to position [13, 0]
click at [776, 188] on div "Slide 1 Del Conflicto a la Solución: Estrategias de Mediación y Arbitraje [PERS…" at bounding box center [517, 221] width 576 height 321
type input "63.5"
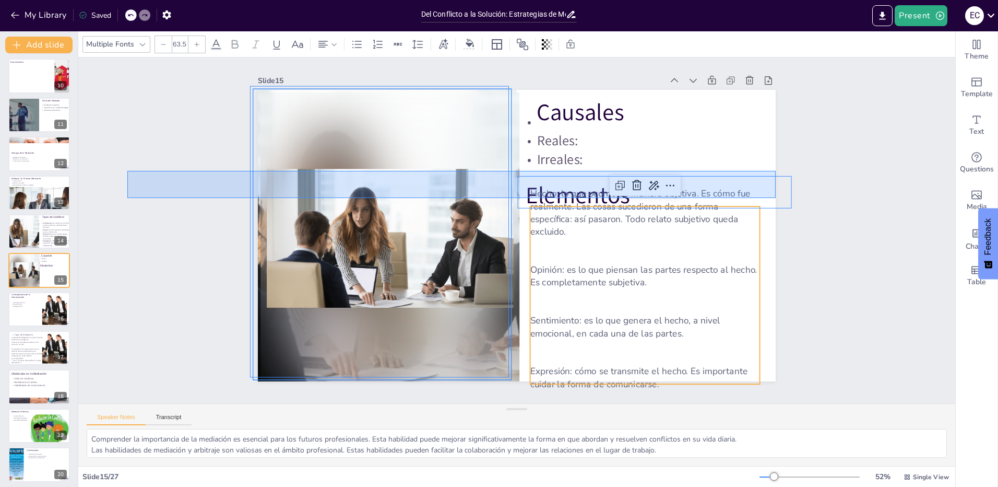
scroll to position [0, 0]
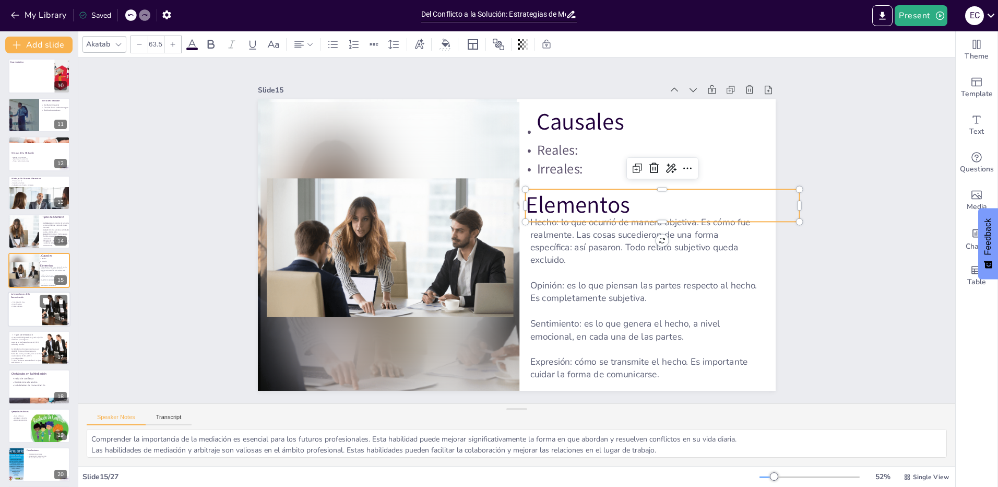
click at [30, 314] on div at bounding box center [39, 308] width 63 height 35
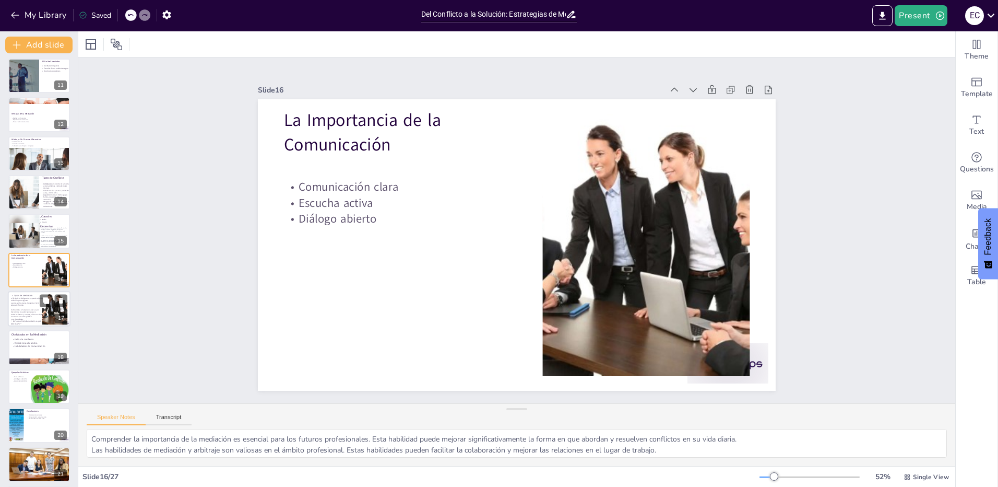
click at [20, 315] on p "todos los fueros y asuntos, sólo se excluyen cuestiones de orden público" at bounding box center [27, 315] width 32 height 5
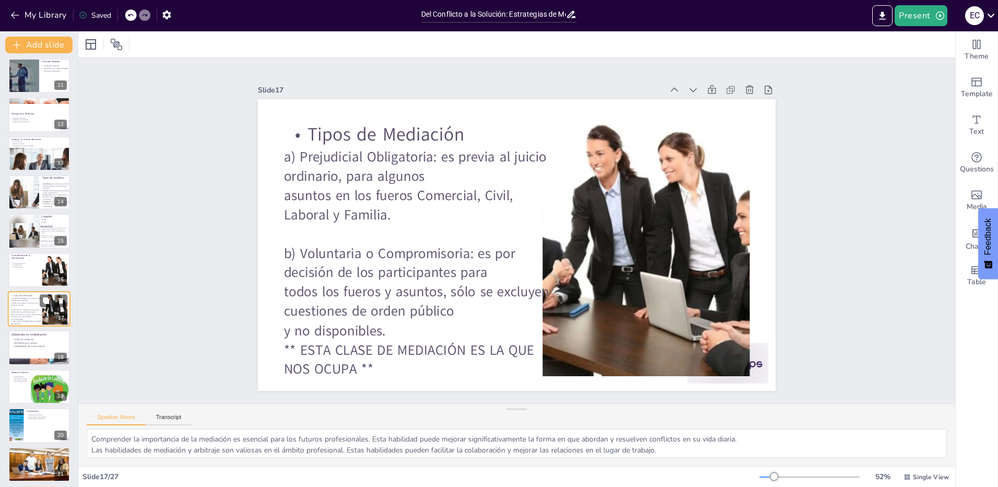
scroll to position [430, 0]
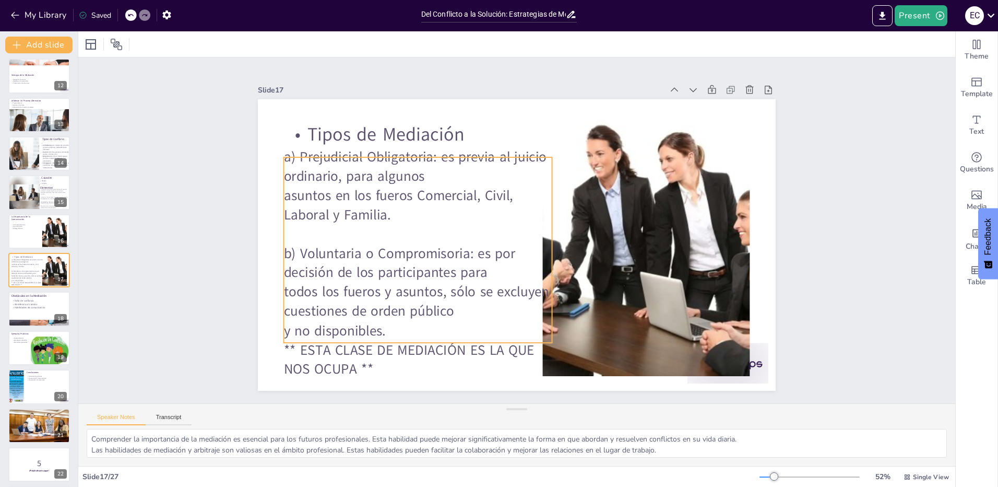
click at [360, 137] on p "Tipos de Mediación" at bounding box center [418, 135] width 268 height 26
click at [359, 194] on p "asuntos en los fueros Comercial, Civil, Laboral y Familia." at bounding box center [418, 205] width 268 height 39
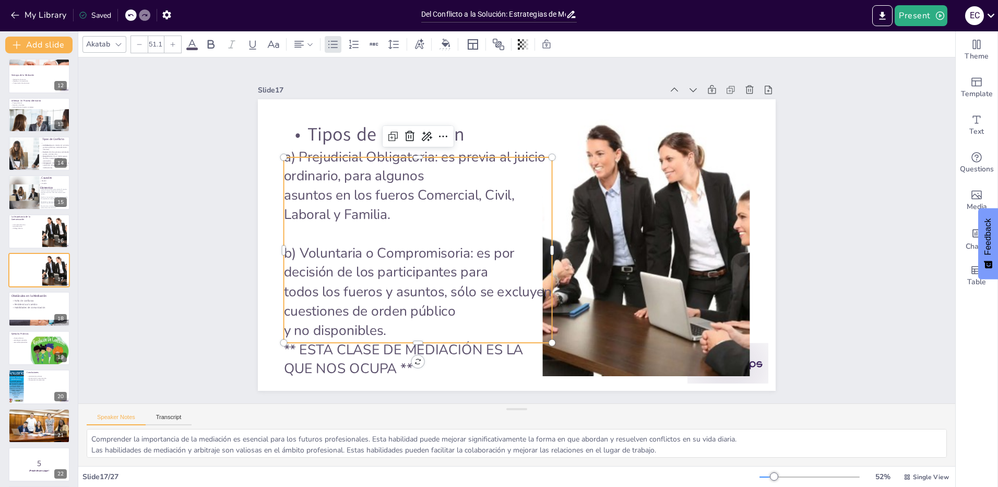
click at [368, 347] on p "** ESTA CLASE DE MEDIACIÓN ES LA QUE NOS OCUPA **" at bounding box center [418, 359] width 268 height 39
type input "--"
click at [368, 347] on p "** ESTA CLASE DE MEDIACIÓN ES LA QUE NOS OCUPA **" at bounding box center [418, 359] width 268 height 39
click at [396, 367] on p "** ESTA CLASE DE MEDIACIÓN ES LA QUE NOS OCUPA **" at bounding box center [418, 359] width 268 height 39
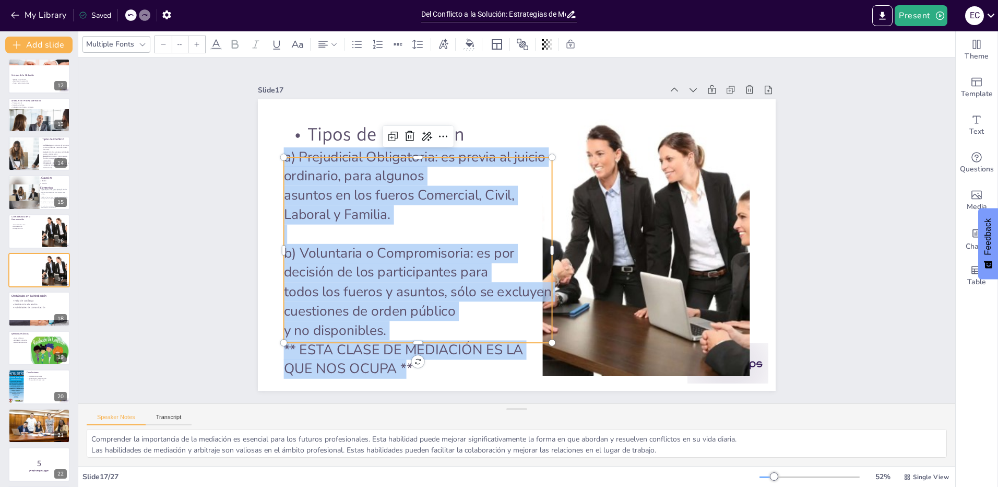
drag, startPoint x: 401, startPoint y: 367, endPoint x: 279, endPoint y: 155, distance: 244.9
click at [278, 154] on div "Tipos de Mediación a) Prejudicial Obligatoria: es previa al juicio ordinario, p…" at bounding box center [517, 244] width 518 height 291
copy div "a) Prejudicial Obligatoria: es previa al juicio ordinario, para algunos asuntos…"
click at [25, 310] on div at bounding box center [39, 308] width 63 height 35
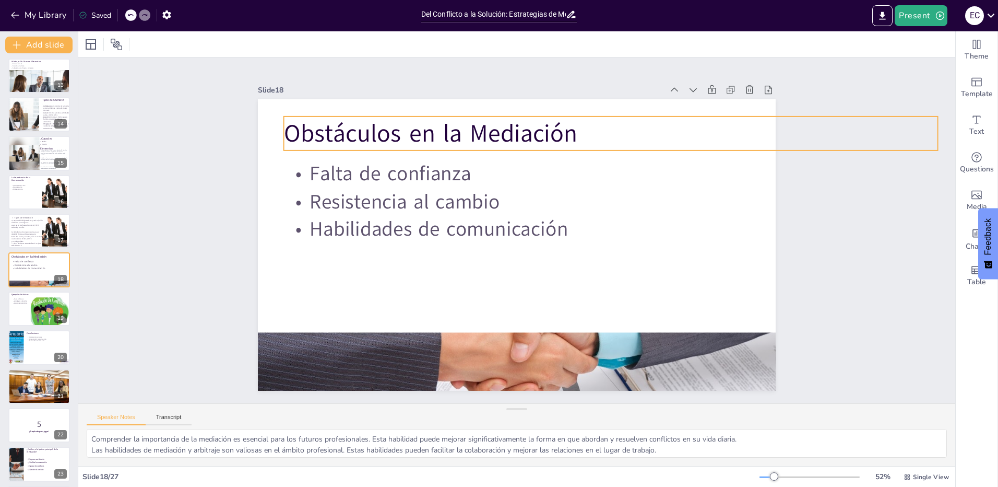
click at [359, 131] on p "Obstáculos en la Mediación" at bounding box center [611, 133] width 654 height 34
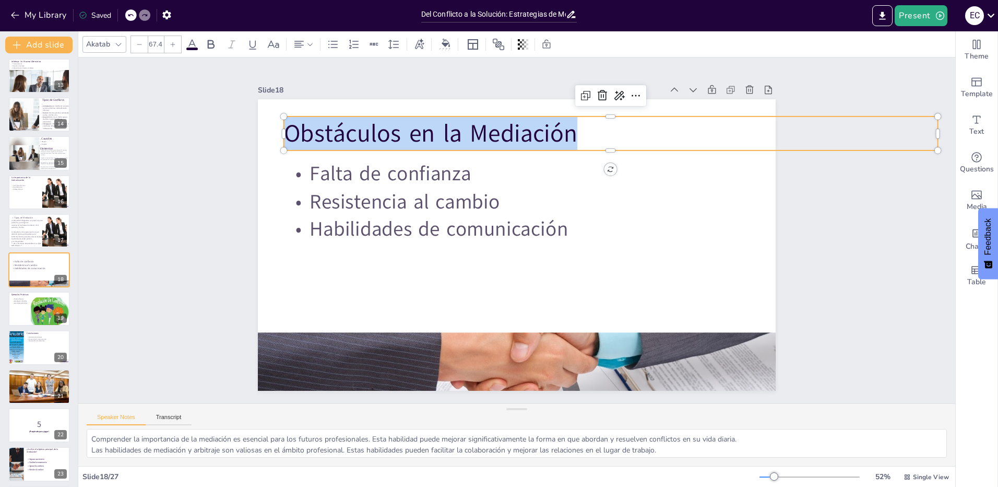
click at [359, 131] on span "Obstáculos en la Mediación" at bounding box center [431, 133] width 294 height 33
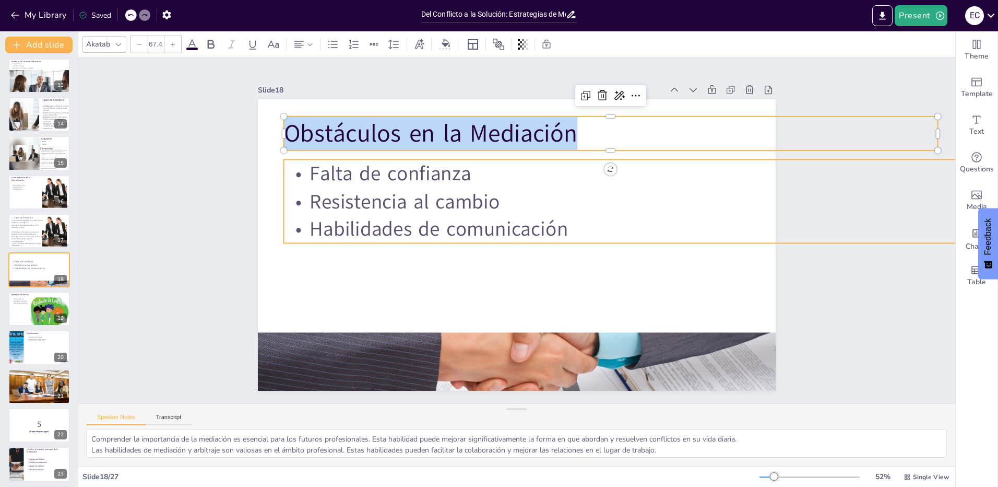
click at [437, 201] on p "Resistencia al cambio" at bounding box center [688, 201] width 809 height 28
type input "55.5"
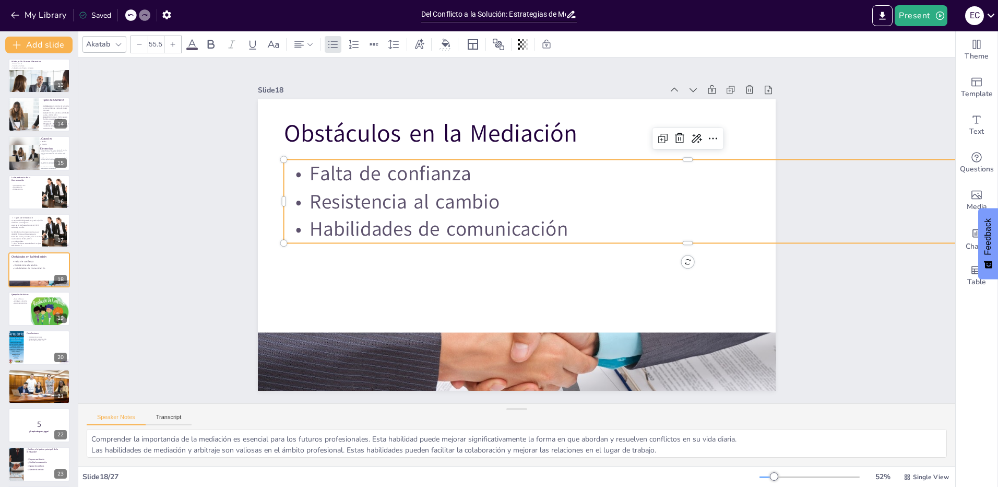
click at [437, 201] on p "Resistencia al cambio" at bounding box center [688, 201] width 809 height 28
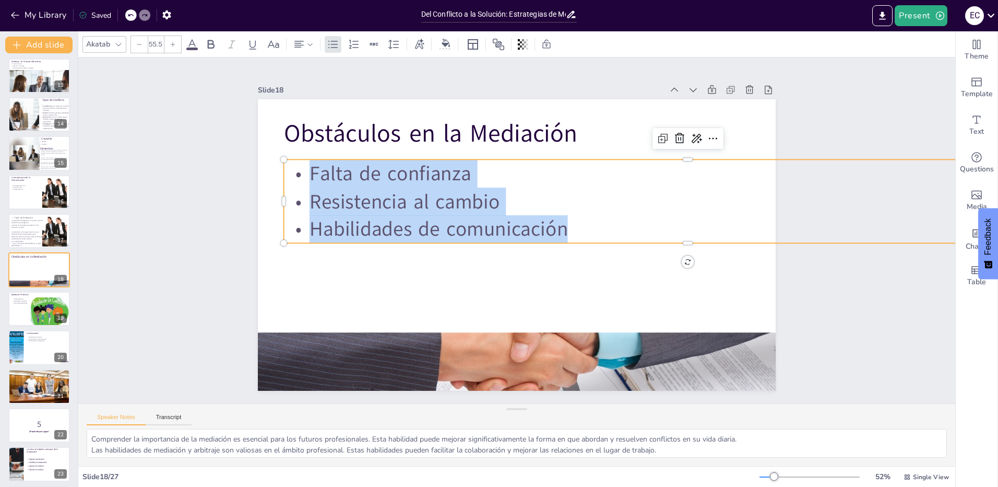
drag, startPoint x: 566, startPoint y: 228, endPoint x: 312, endPoint y: 172, distance: 260.3
click at [302, 172] on div "Falta de confianza Resistencia al cambio Habilidades de comunicación" at bounding box center [688, 201] width 809 height 84
click at [30, 307] on div at bounding box center [49, 311] width 52 height 40
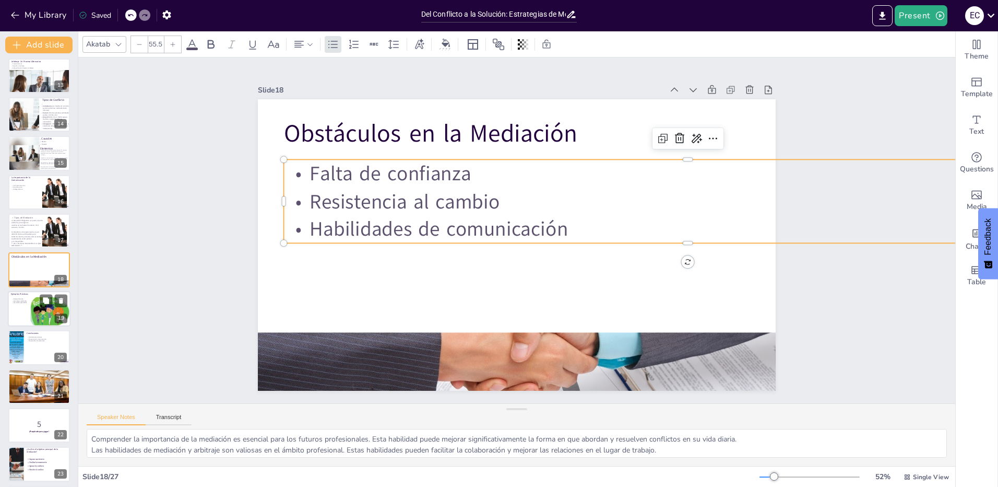
scroll to position [508, 0]
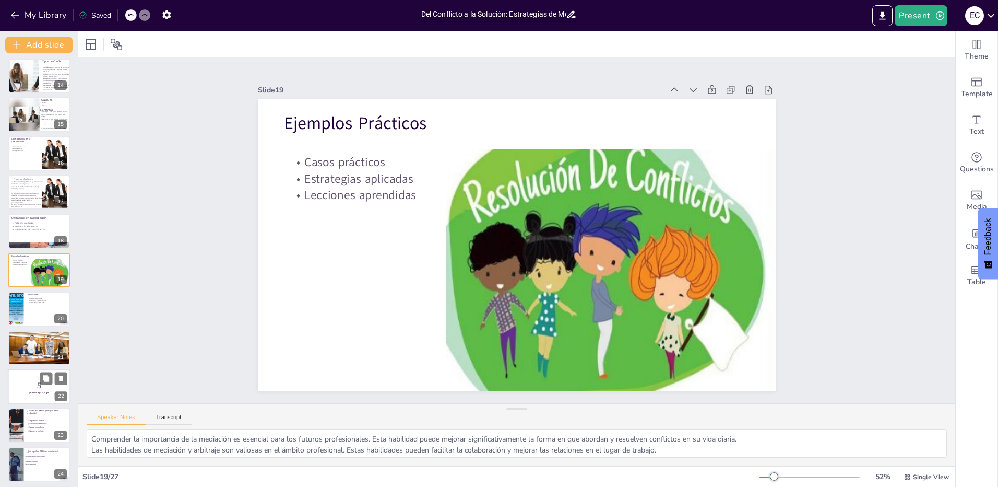
click at [36, 395] on div at bounding box center [39, 386] width 63 height 35
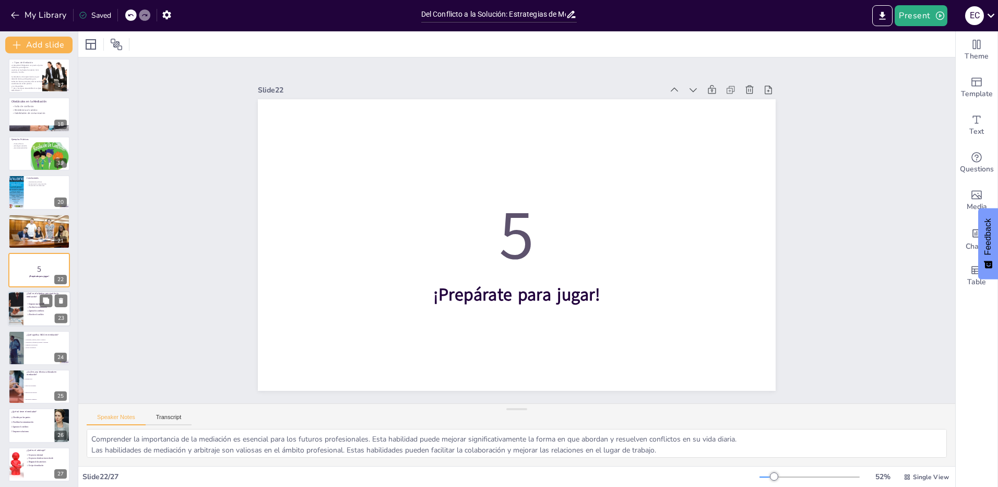
click at [39, 318] on div at bounding box center [39, 308] width 63 height 35
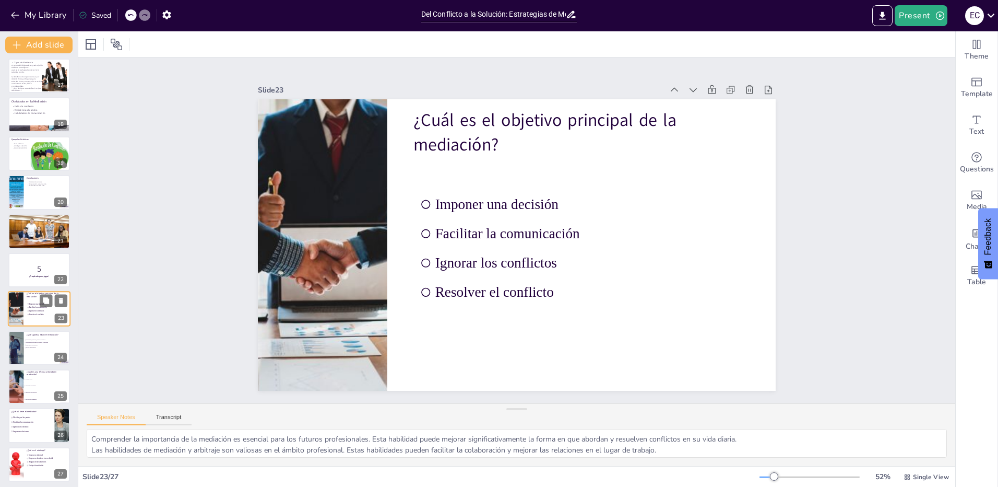
scroll to position [627, 0]
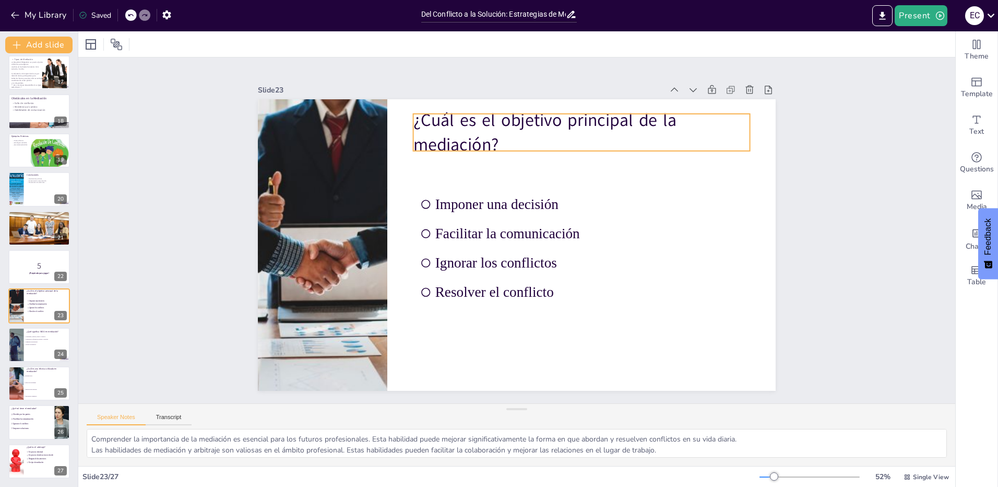
click at [454, 138] on p "¿Cuál es el objetivo principal de la mediación?" at bounding box center [581, 132] width 337 height 49
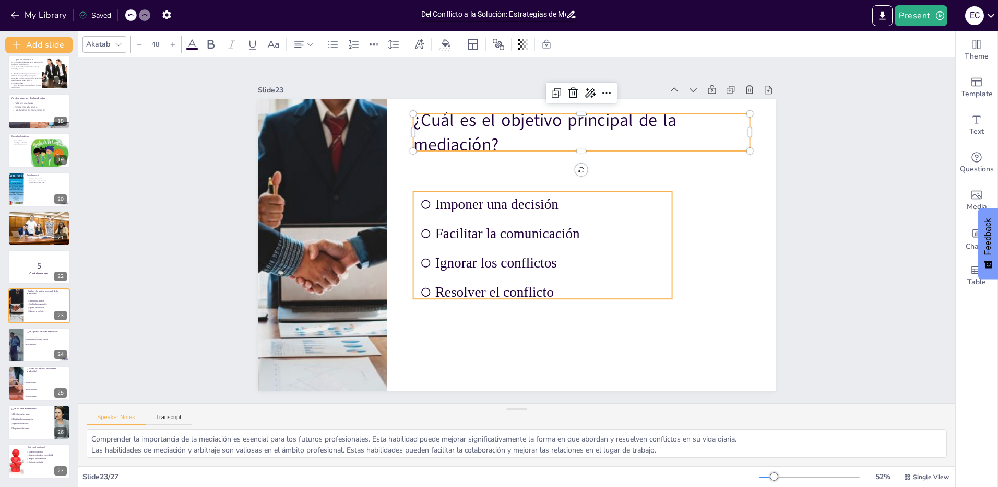
click at [528, 279] on li "Resolver el conflicto" at bounding box center [542, 292] width 259 height 26
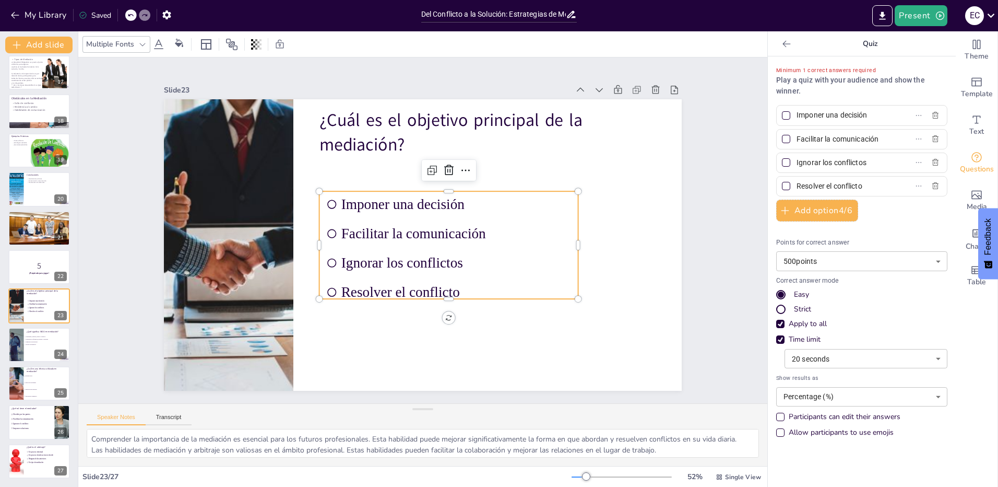
click at [564, 289] on li "Resolver el conflicto" at bounding box center [448, 292] width 259 height 26
click at [499, 285] on span "Resolver el conflicto" at bounding box center [456, 292] width 231 height 16
click at [497, 285] on span "Resolver el conflicto" at bounding box center [456, 292] width 231 height 16
click at [416, 207] on span "Imponer una decisión" at bounding box center [456, 204] width 231 height 16
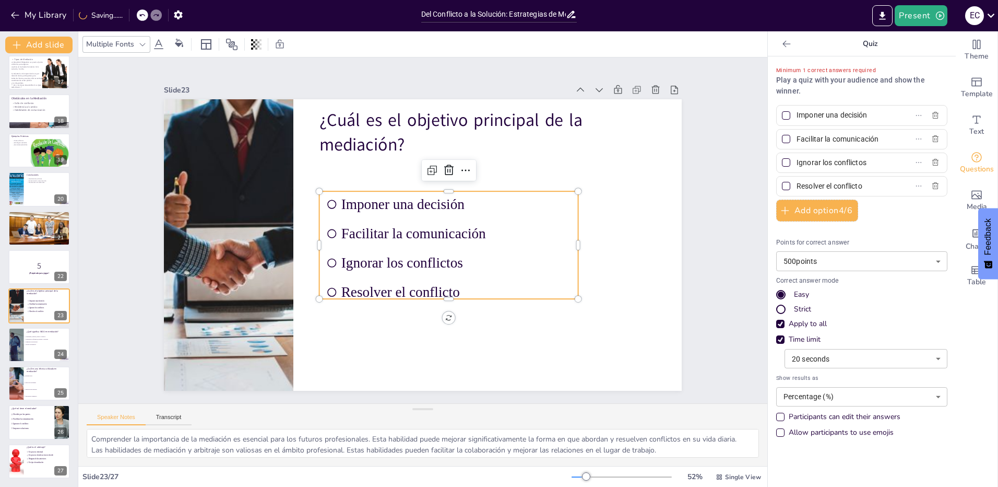
click at [464, 265] on span "Ignorar los conflictos" at bounding box center [456, 263] width 231 height 16
click at [449, 284] on span "Resolver el conflicto" at bounding box center [456, 292] width 231 height 16
click at [457, 290] on span "Resolver el conflicto" at bounding box center [456, 292] width 231 height 16
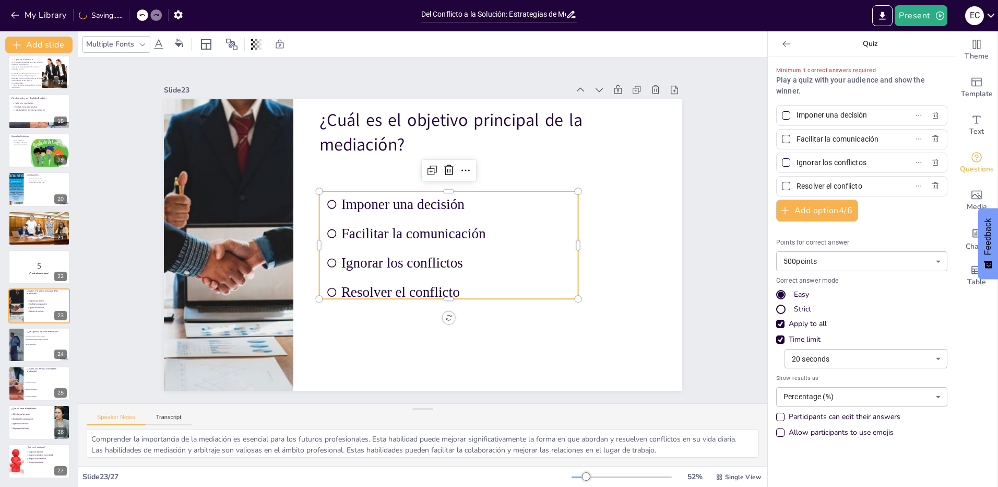
click at [457, 290] on span "Resolver el conflicto" at bounding box center [456, 292] width 231 height 16
click at [457, 291] on span "Resolver el conflicto" at bounding box center [456, 292] width 231 height 16
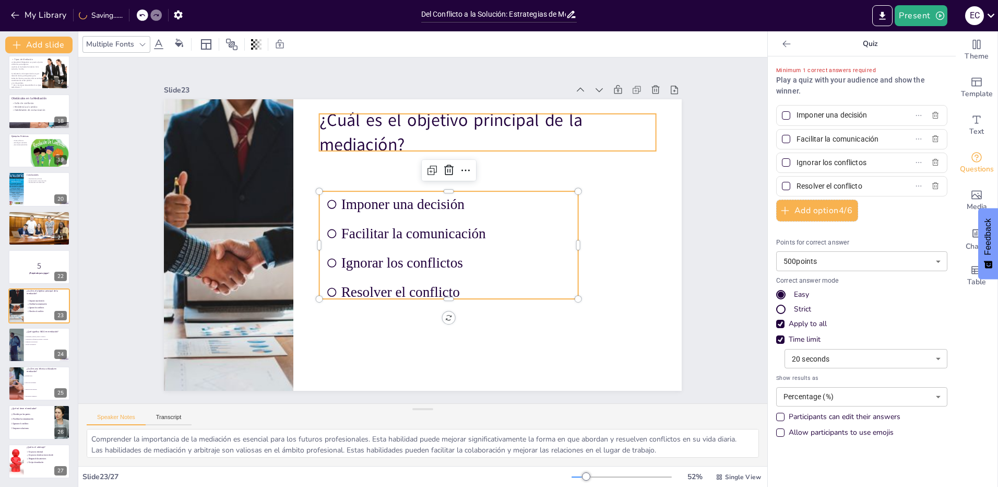
click at [397, 118] on p "¿Cuál es el objetivo principal de la mediación?" at bounding box center [487, 132] width 337 height 49
click at [554, 264] on span "Ignorar los conflictos" at bounding box center [456, 263] width 231 height 16
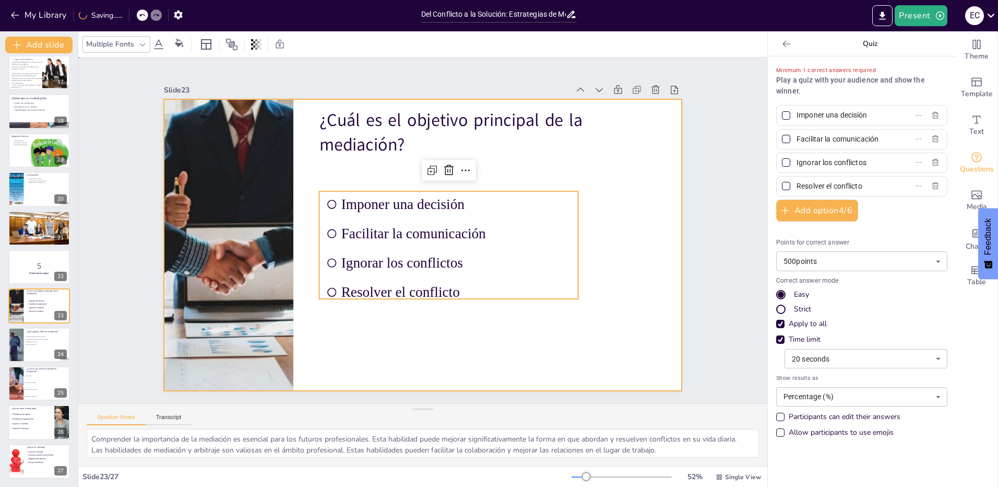
click at [449, 337] on div at bounding box center [423, 244] width 518 height 291
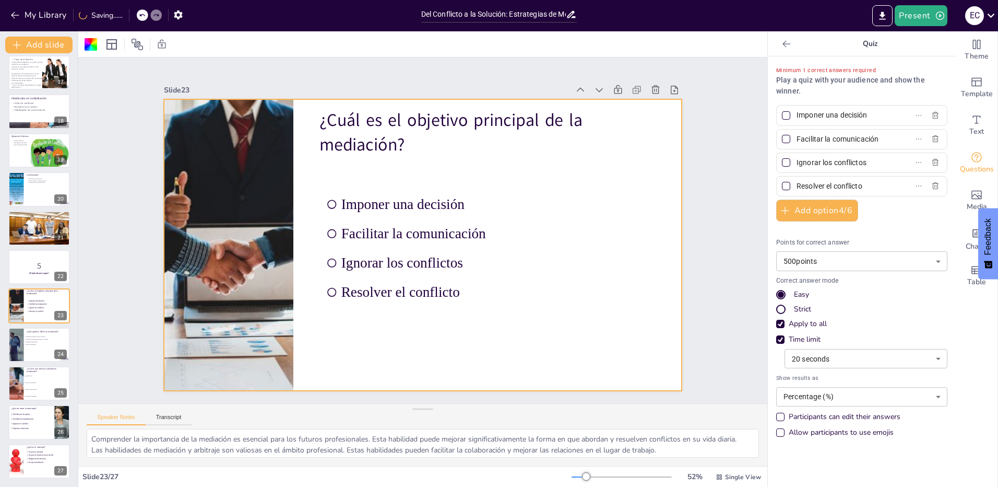
click at [404, 360] on div at bounding box center [423, 244] width 518 height 291
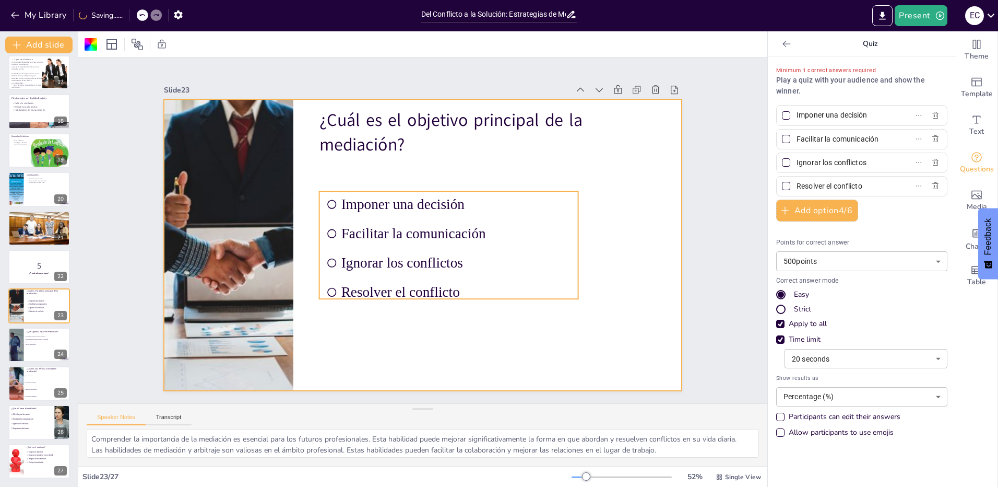
click at [375, 290] on span "Resolver el conflicto" at bounding box center [456, 292] width 231 height 16
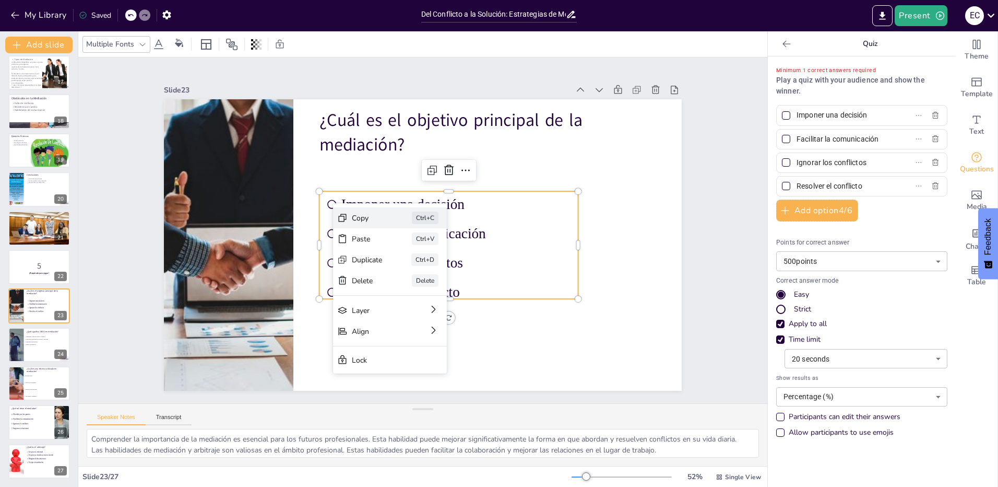
click at [369, 215] on div "Copy" at bounding box center [367, 218] width 31 height 10
